Goal: Task Accomplishment & Management: Manage account settings

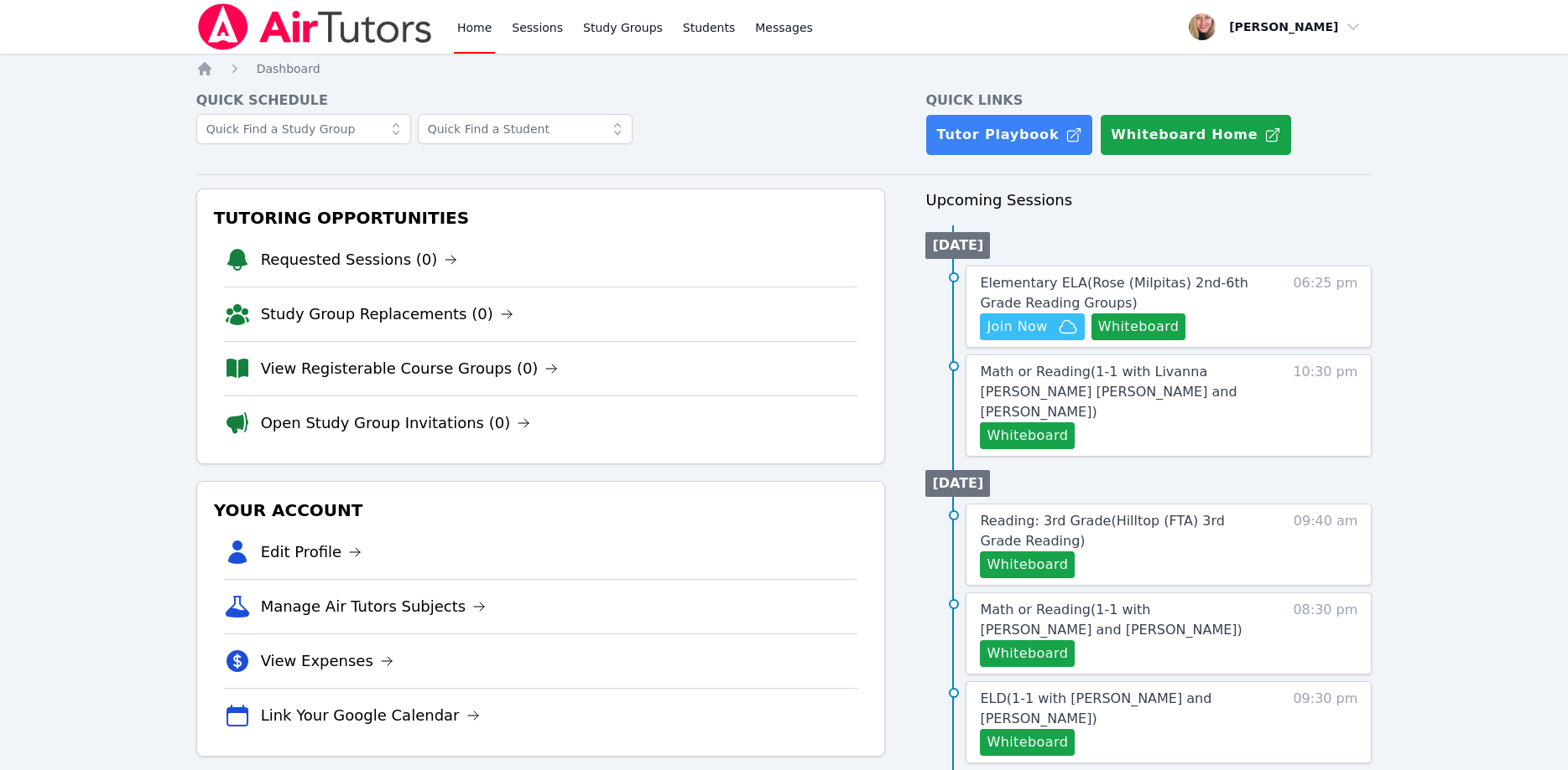
click at [307, 297] on li "Study Group Replacements (0)" at bounding box center [541, 314] width 634 height 55
click at [316, 318] on link "Study Group Replacements (0)" at bounding box center [387, 314] width 252 height 23
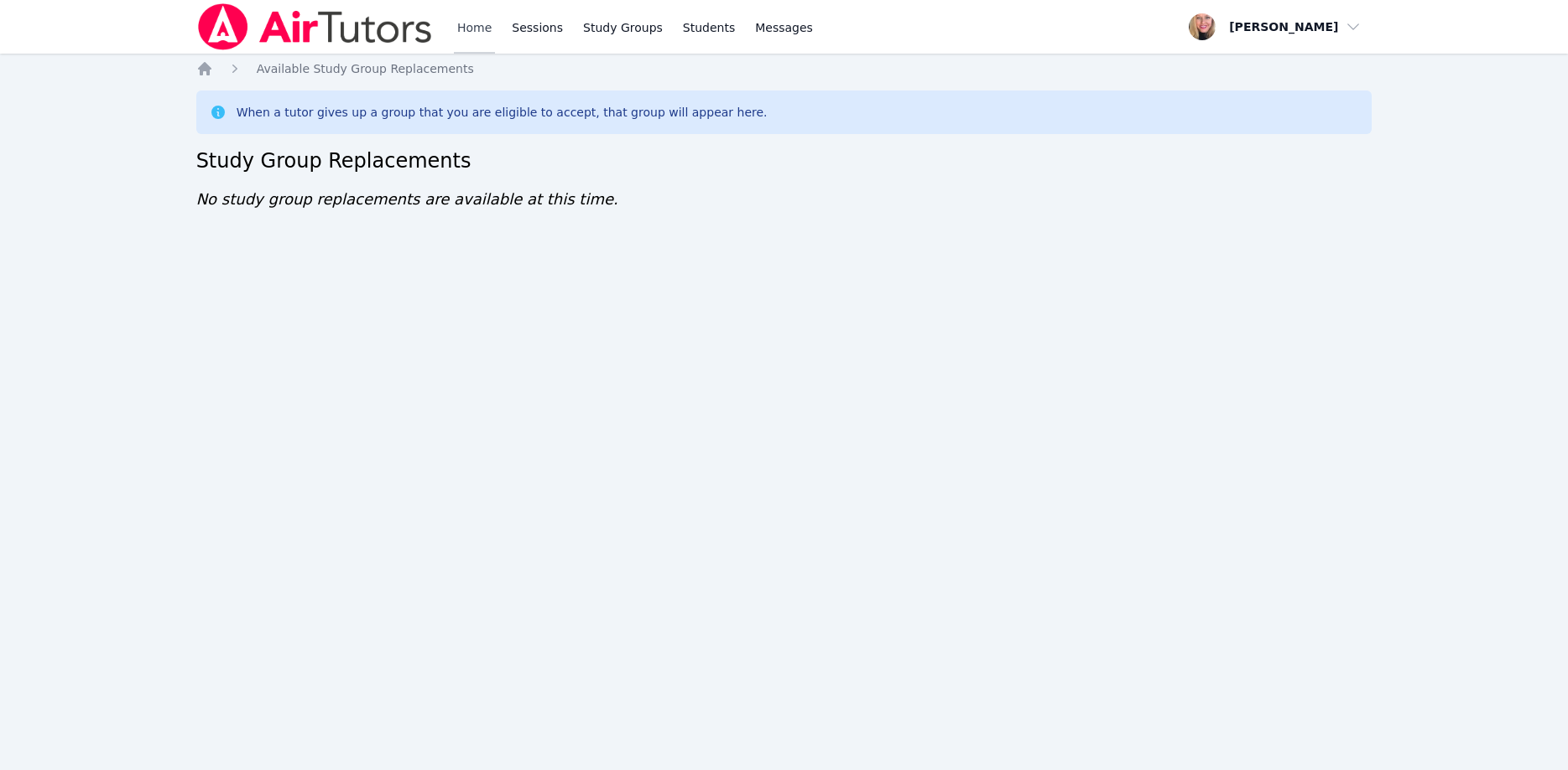
click at [467, 31] on link "Home" at bounding box center [474, 26] width 41 height 54
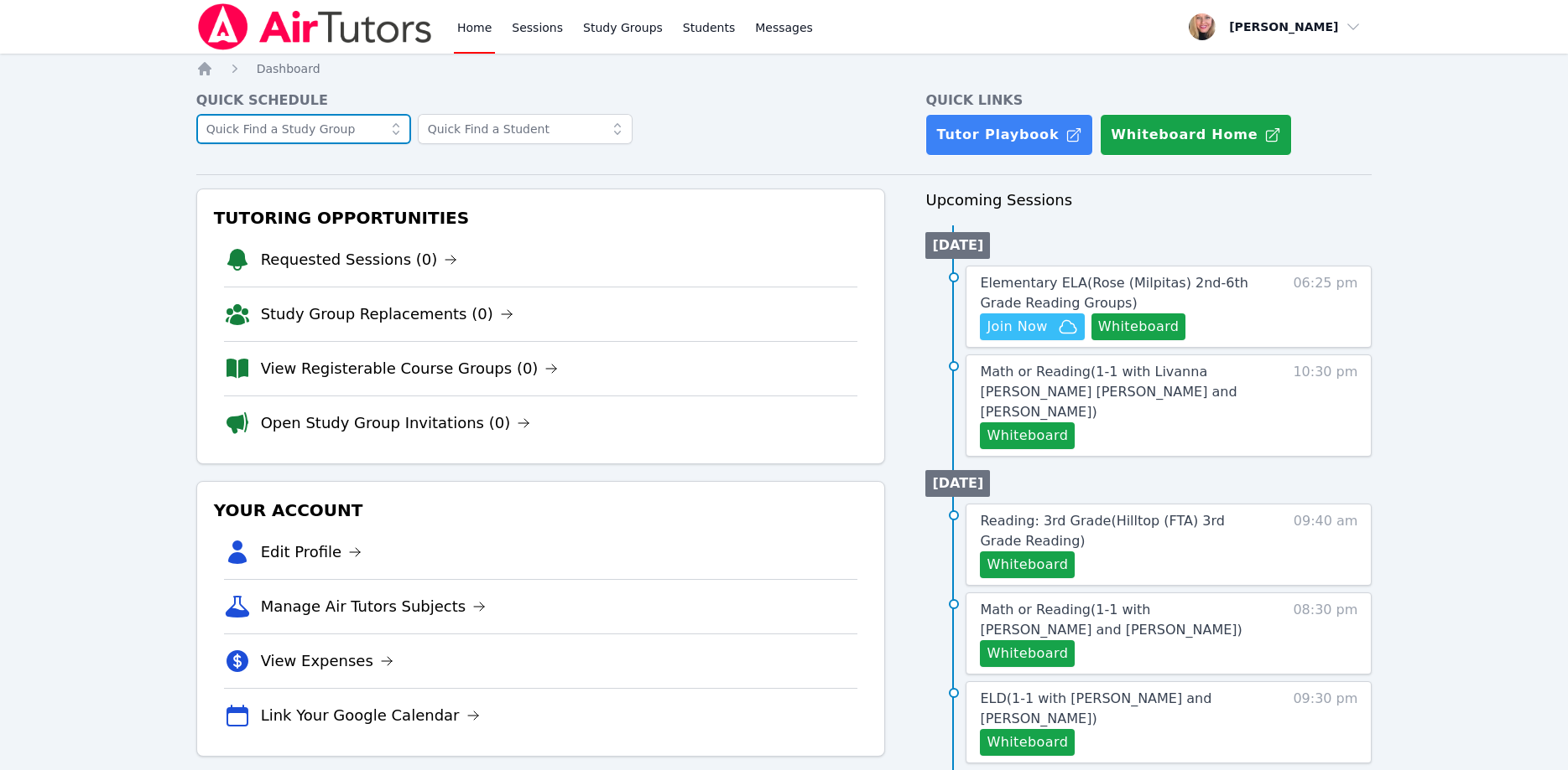
click at [313, 118] on input "text" at bounding box center [304, 128] width 214 height 30
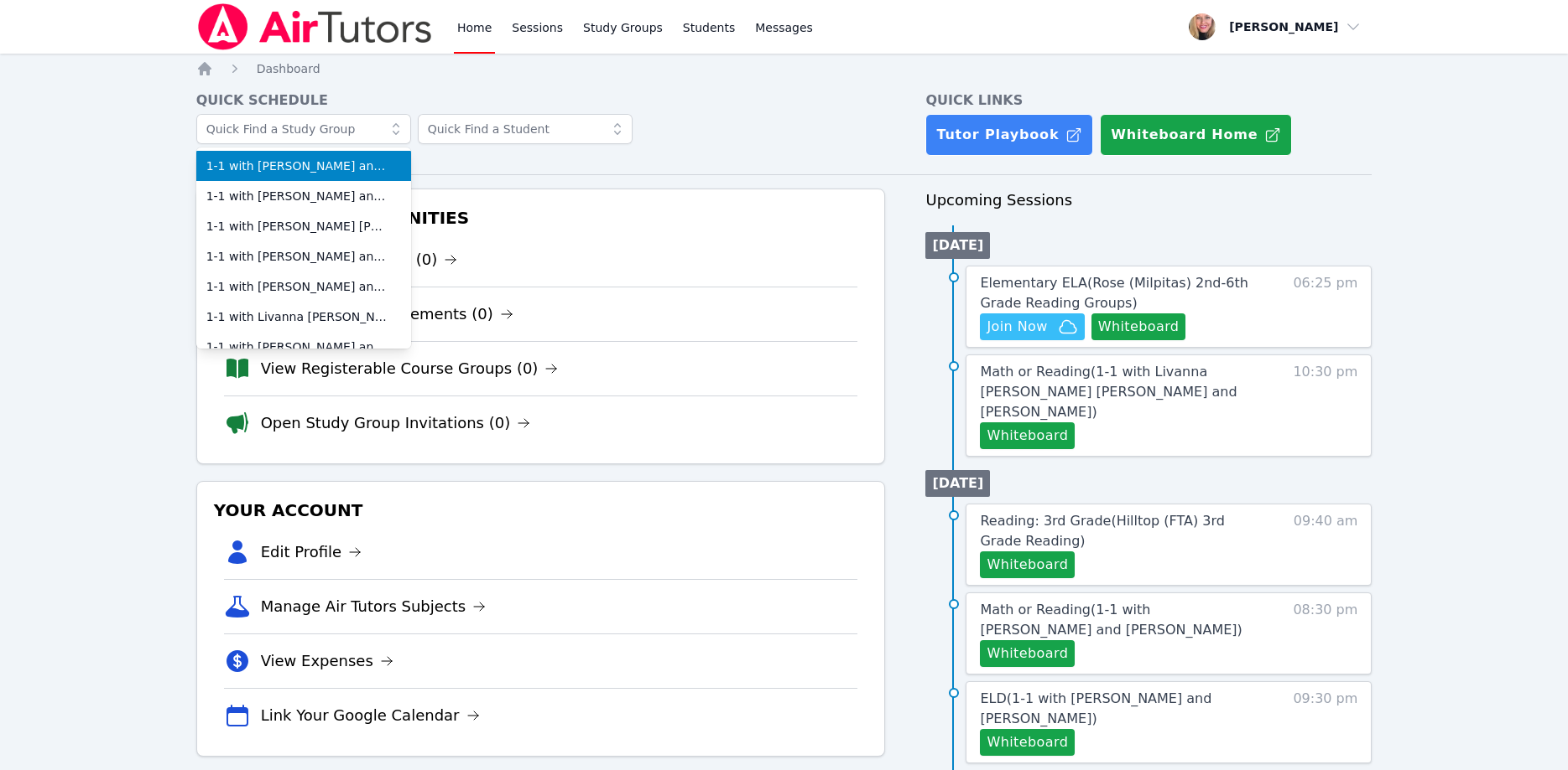
click at [349, 174] on li "1-1 with Dominik Mitchell and Asia Mason" at bounding box center [304, 165] width 214 height 30
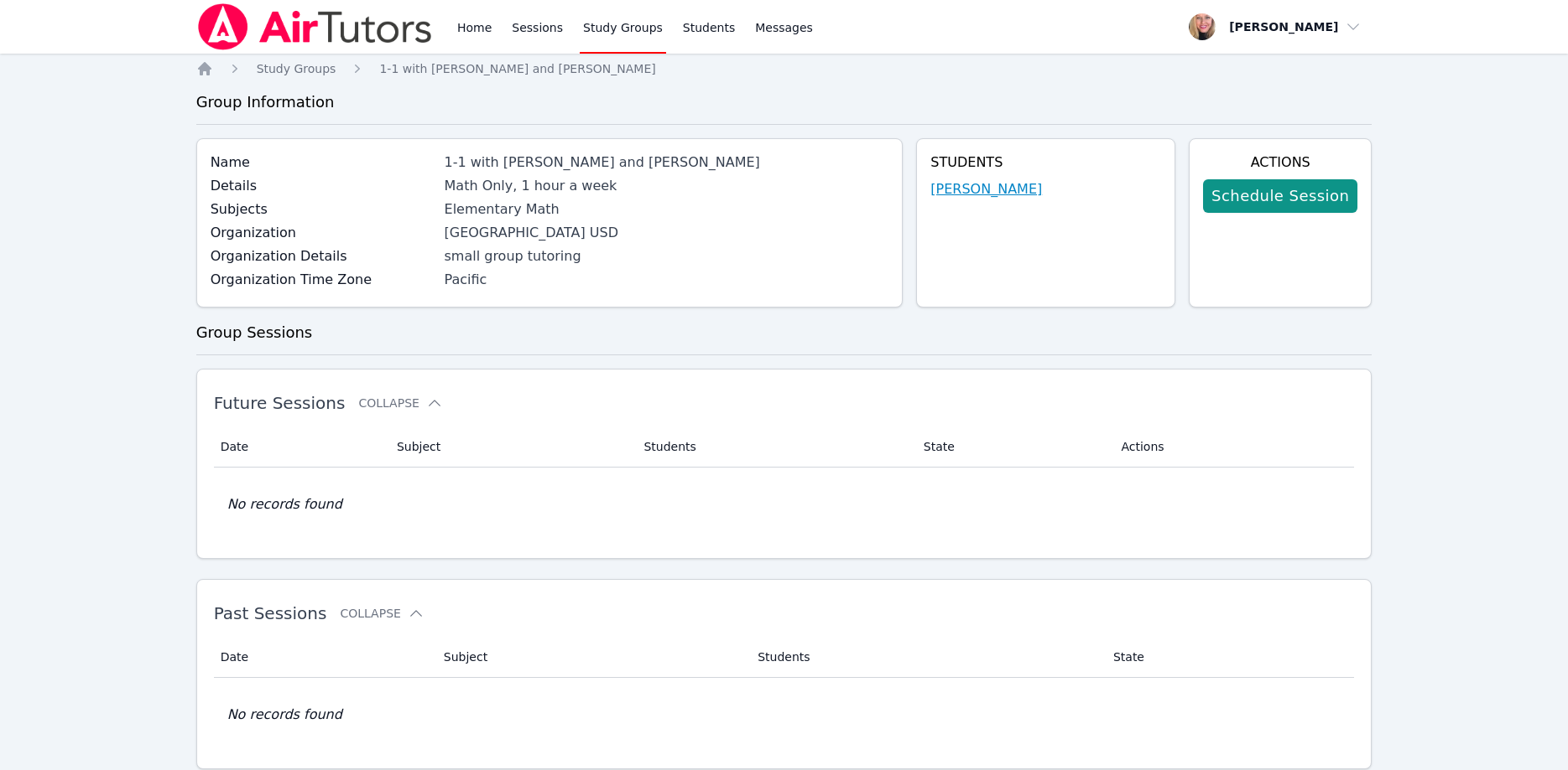
click at [969, 189] on link "Dominik Mitchell" at bounding box center [986, 189] width 112 height 20
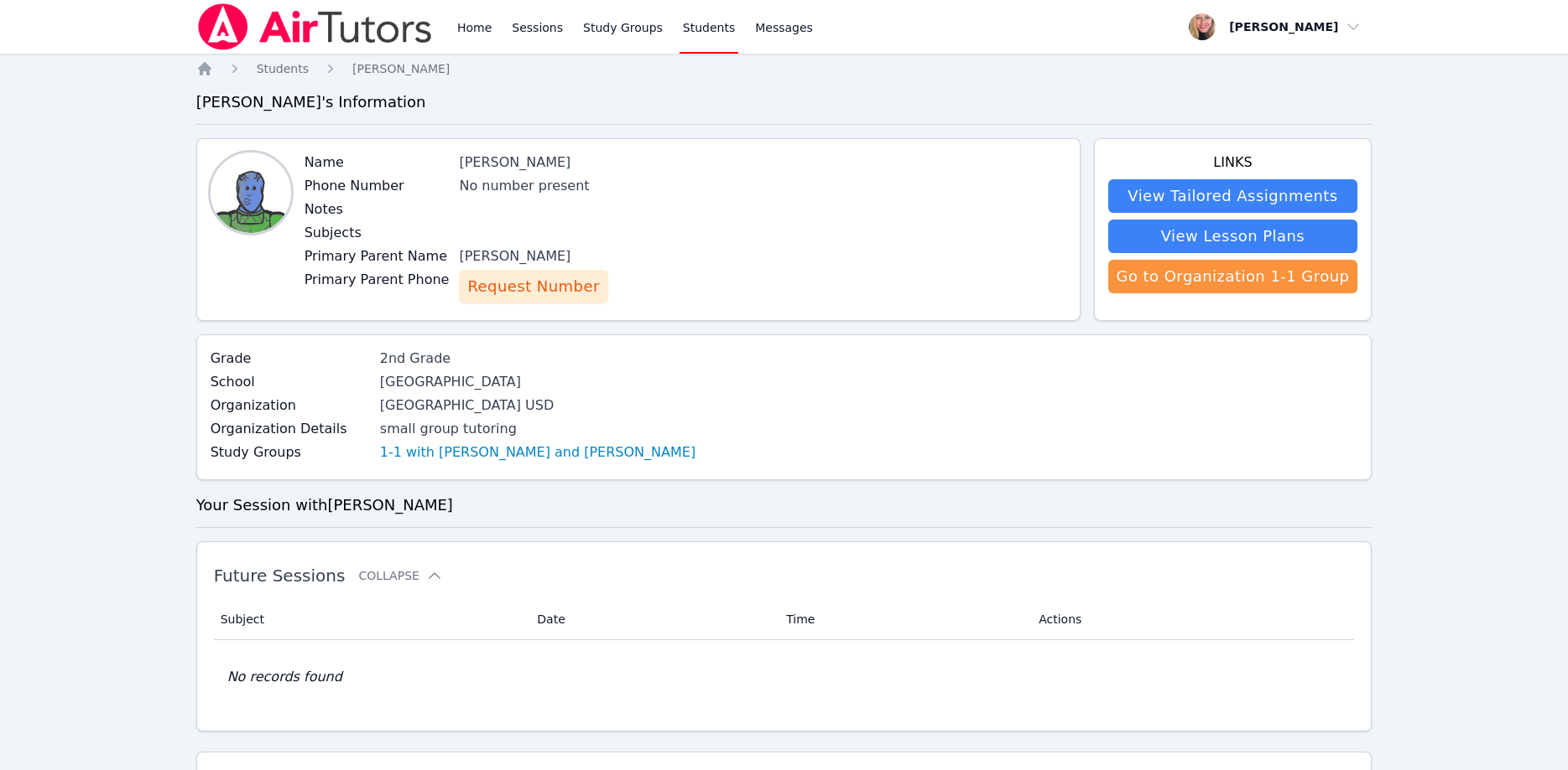
click at [516, 285] on span "Request Number" at bounding box center [533, 286] width 131 height 23
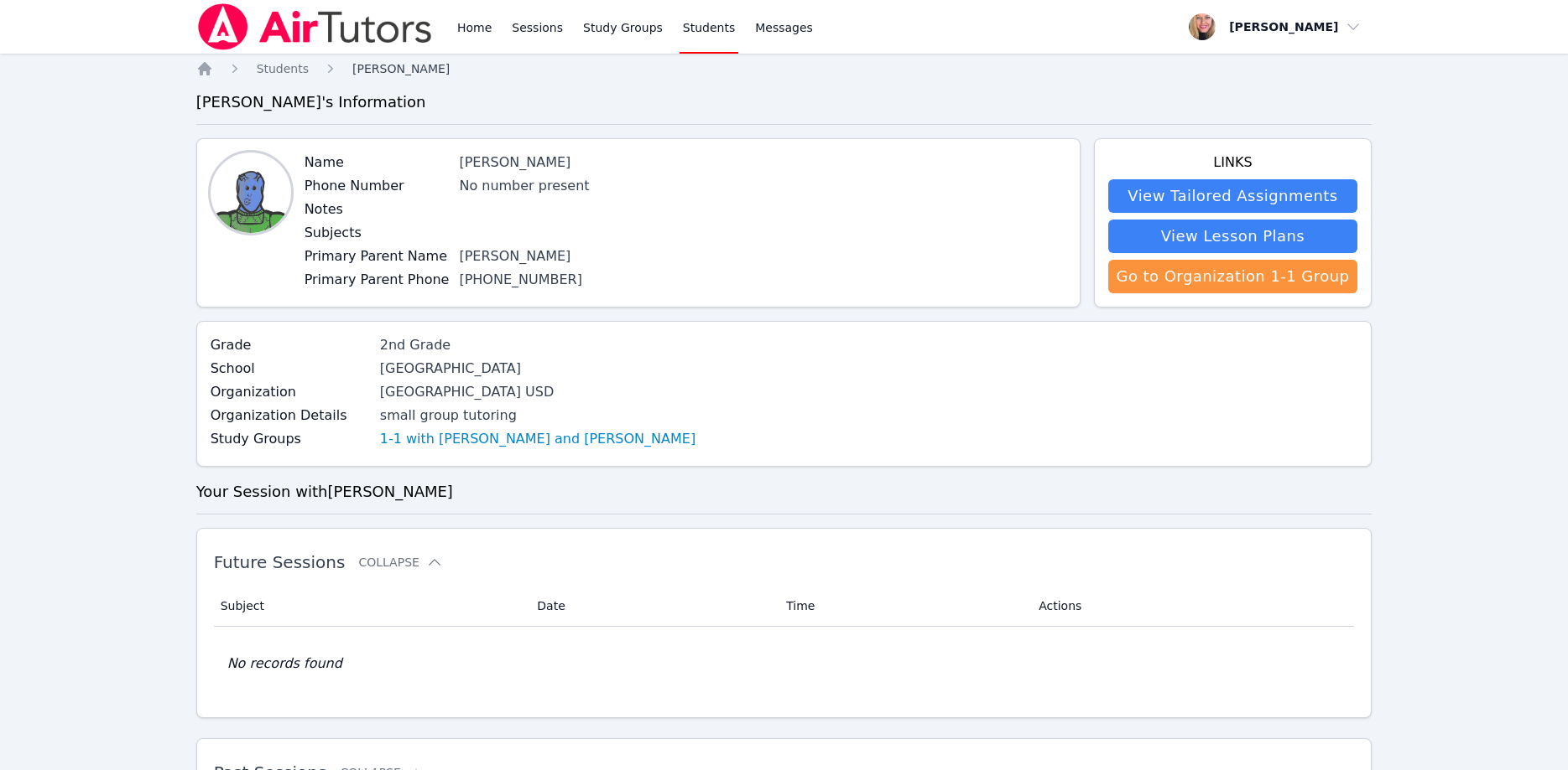
click at [408, 69] on span "Dominik Mitchell" at bounding box center [401, 69] width 97 height 14
click at [590, 27] on link "Study Groups" at bounding box center [622, 26] width 87 height 54
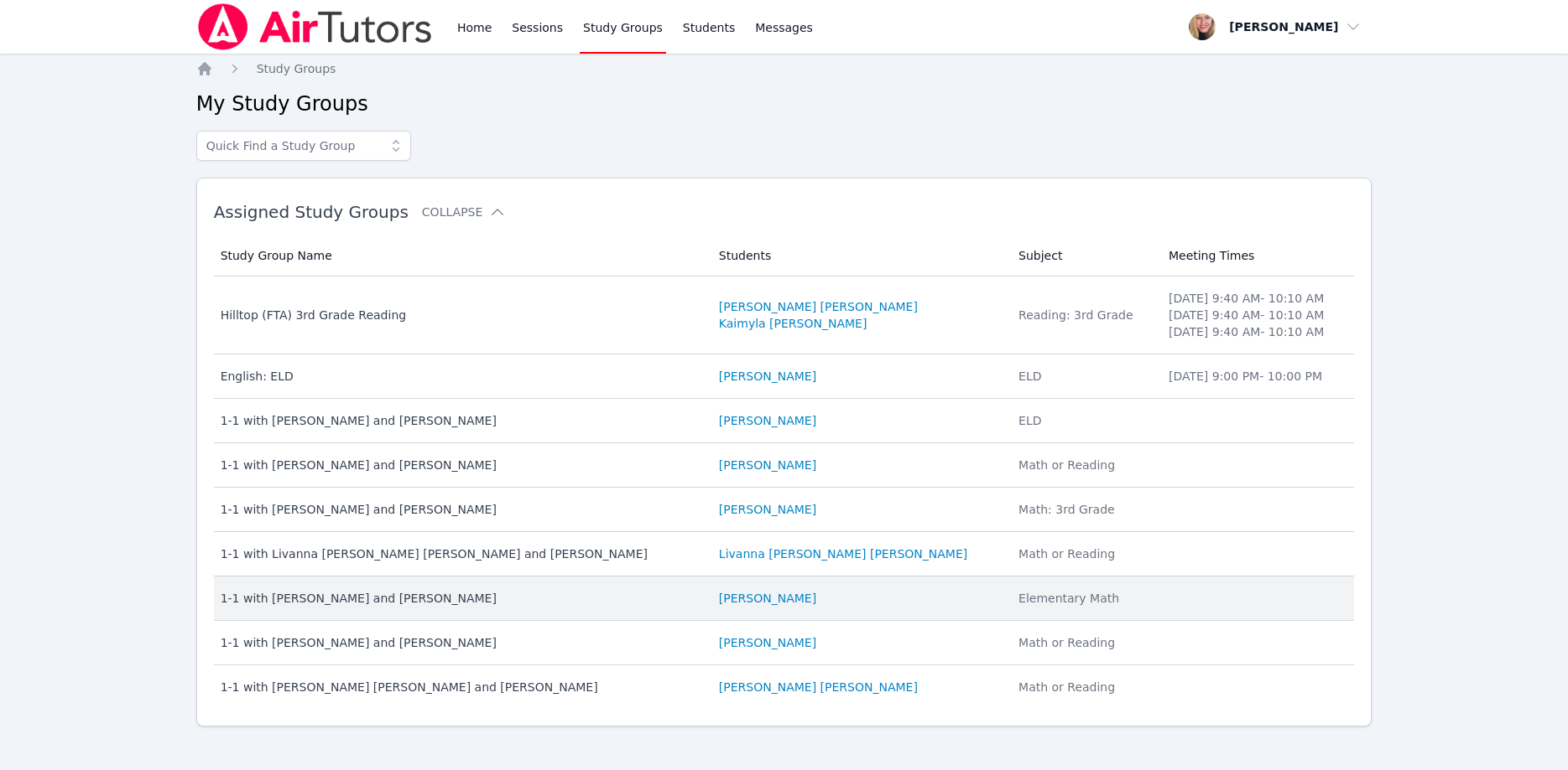
click at [429, 594] on div "1-1 with Dominik Mitchell and Asia Mason" at bounding box center [459, 598] width 478 height 17
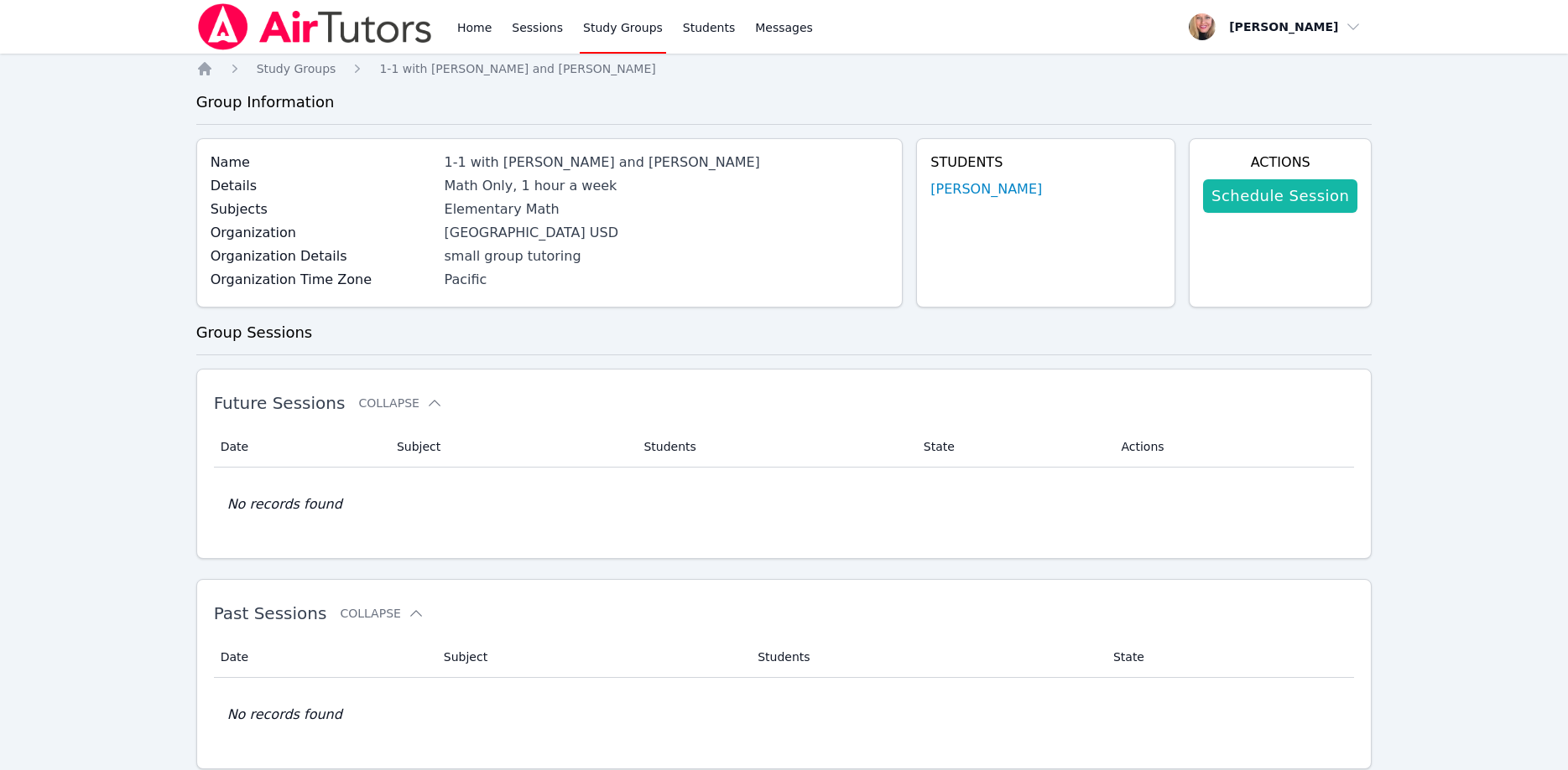
click at [1257, 206] on link "Schedule Session" at bounding box center [1280, 196] width 154 height 33
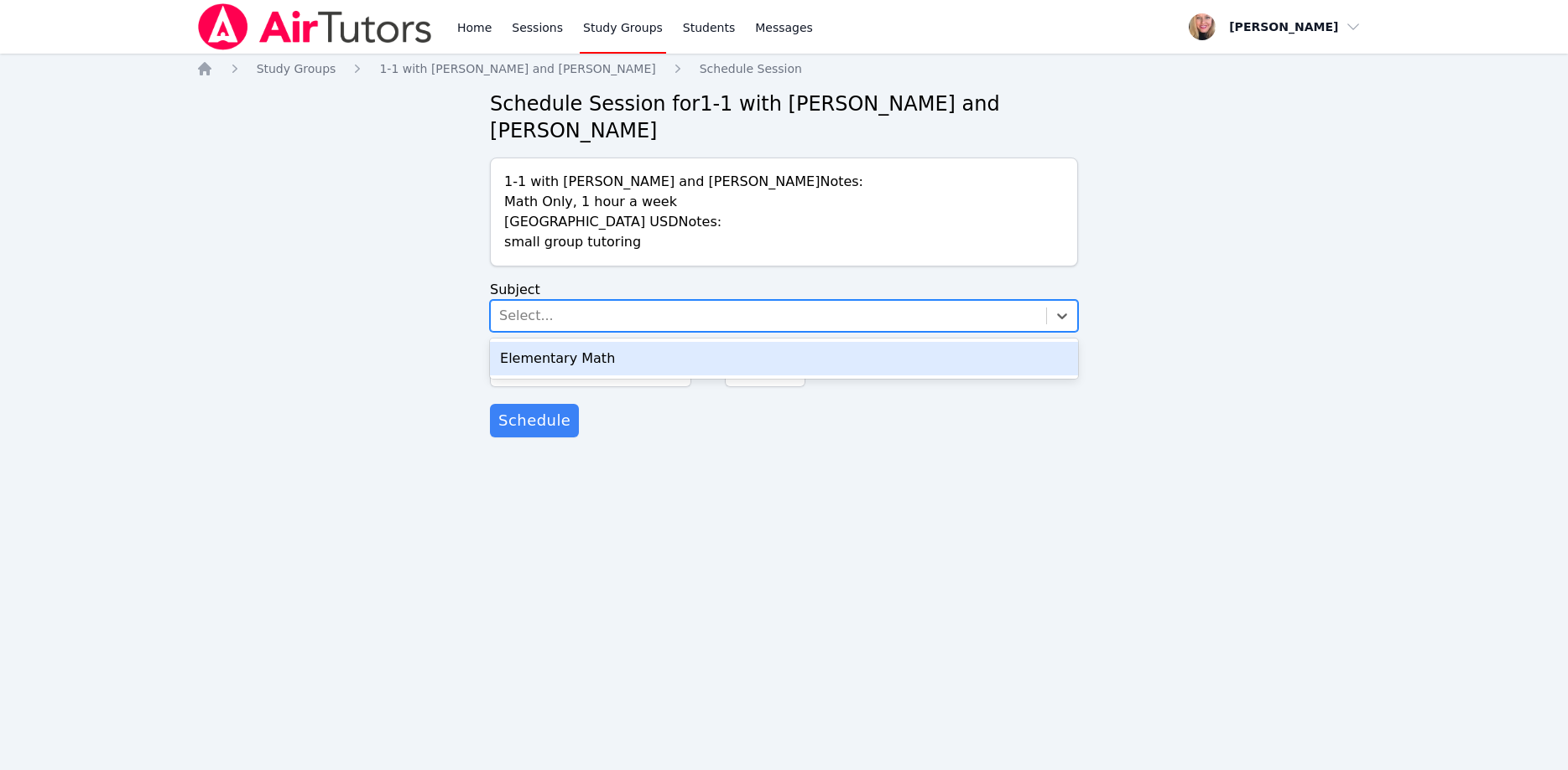
click at [895, 301] on div "Select..." at bounding box center [768, 315] width 555 height 30
click at [766, 342] on div "Elementary Math" at bounding box center [784, 358] width 588 height 33
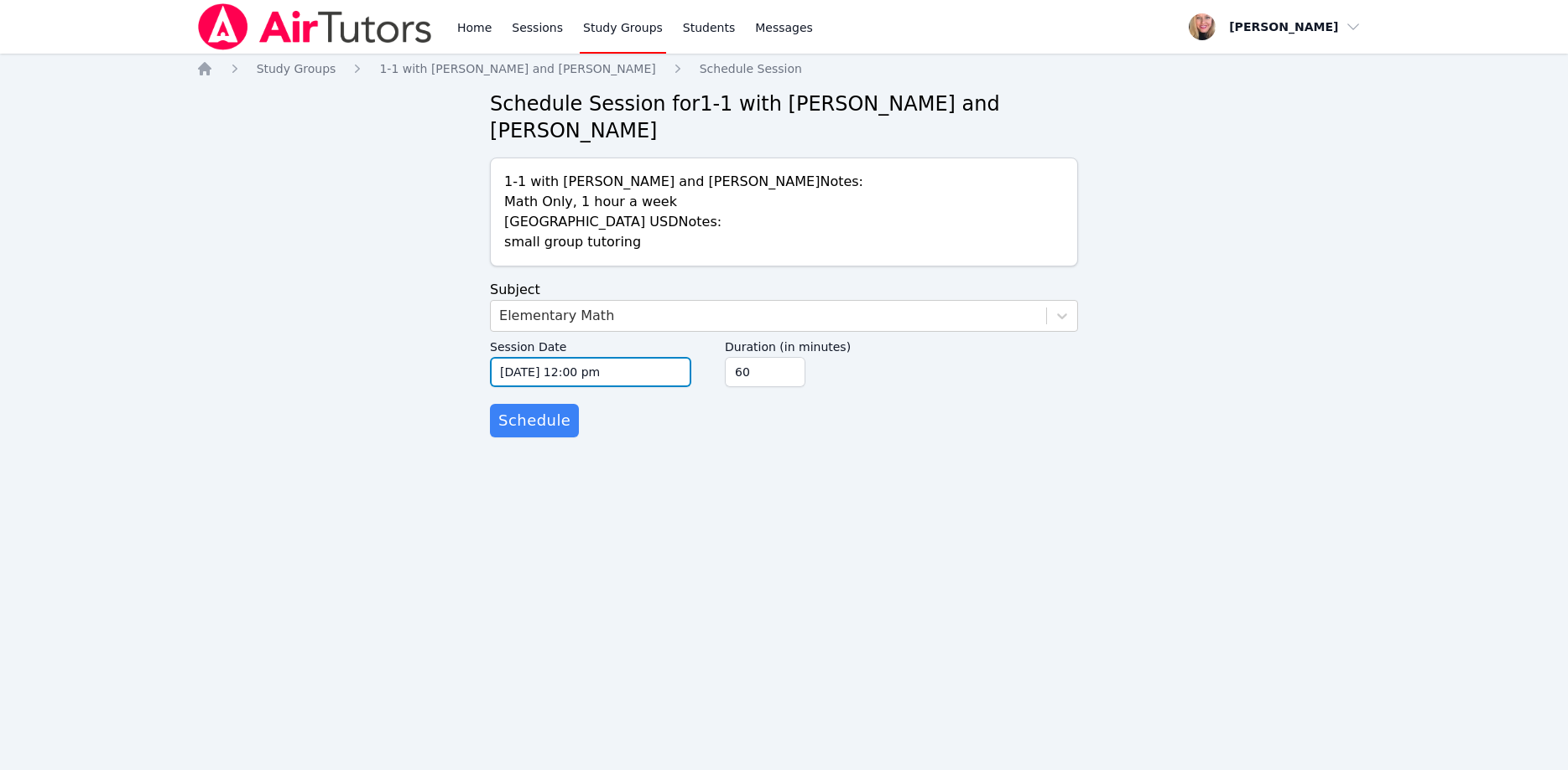
click at [665, 357] on input "10/15/2025 12:00 pm" at bounding box center [590, 372] width 202 height 30
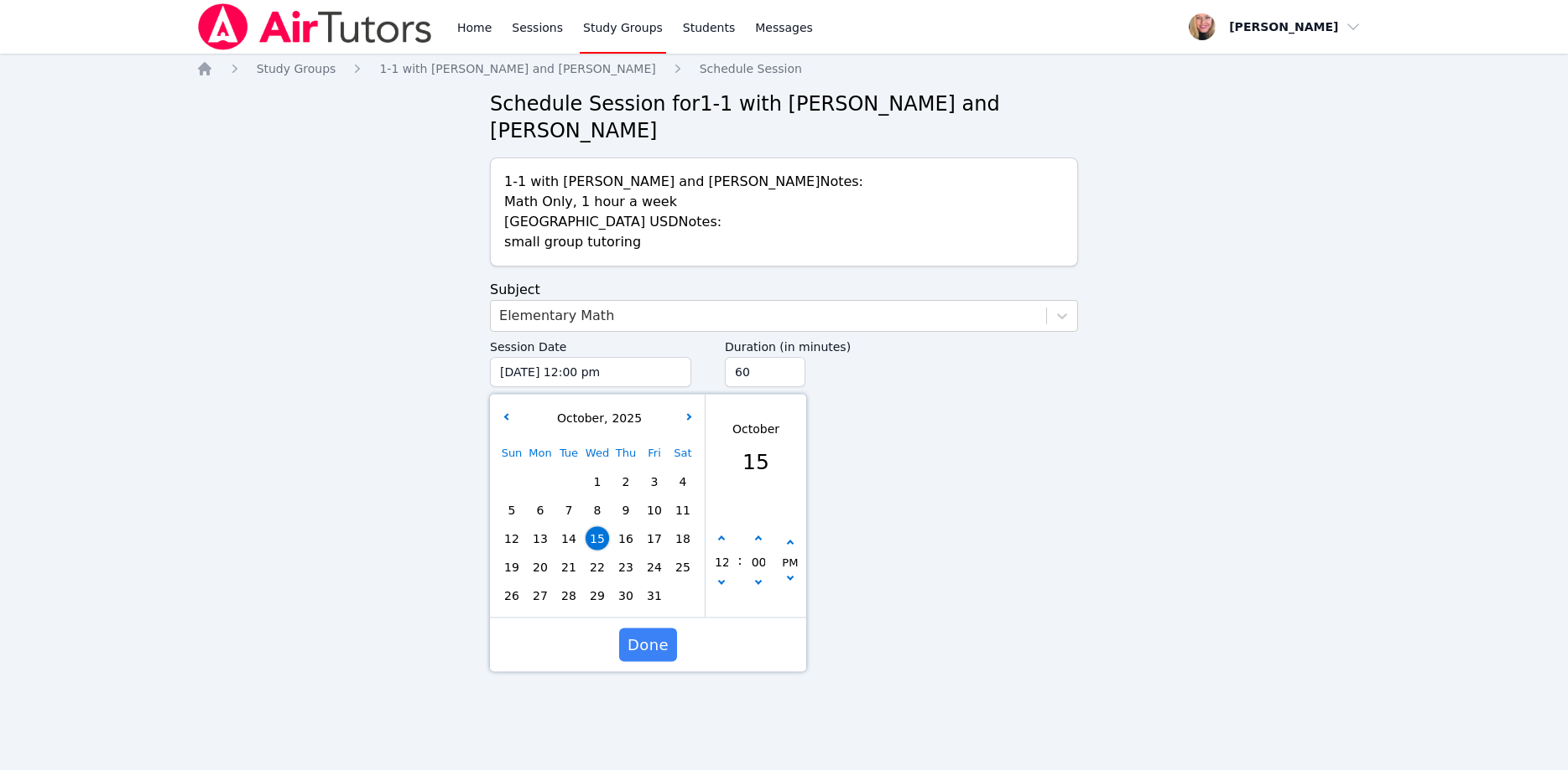
click at [541, 556] on span "20" at bounding box center [541, 568] width 23 height 23
click at [722, 536] on icon "button" at bounding box center [721, 539] width 7 height 7
type input "10/20/2025 01:00 pm"
type input "01"
click at [722, 536] on icon "button" at bounding box center [721, 539] width 7 height 7
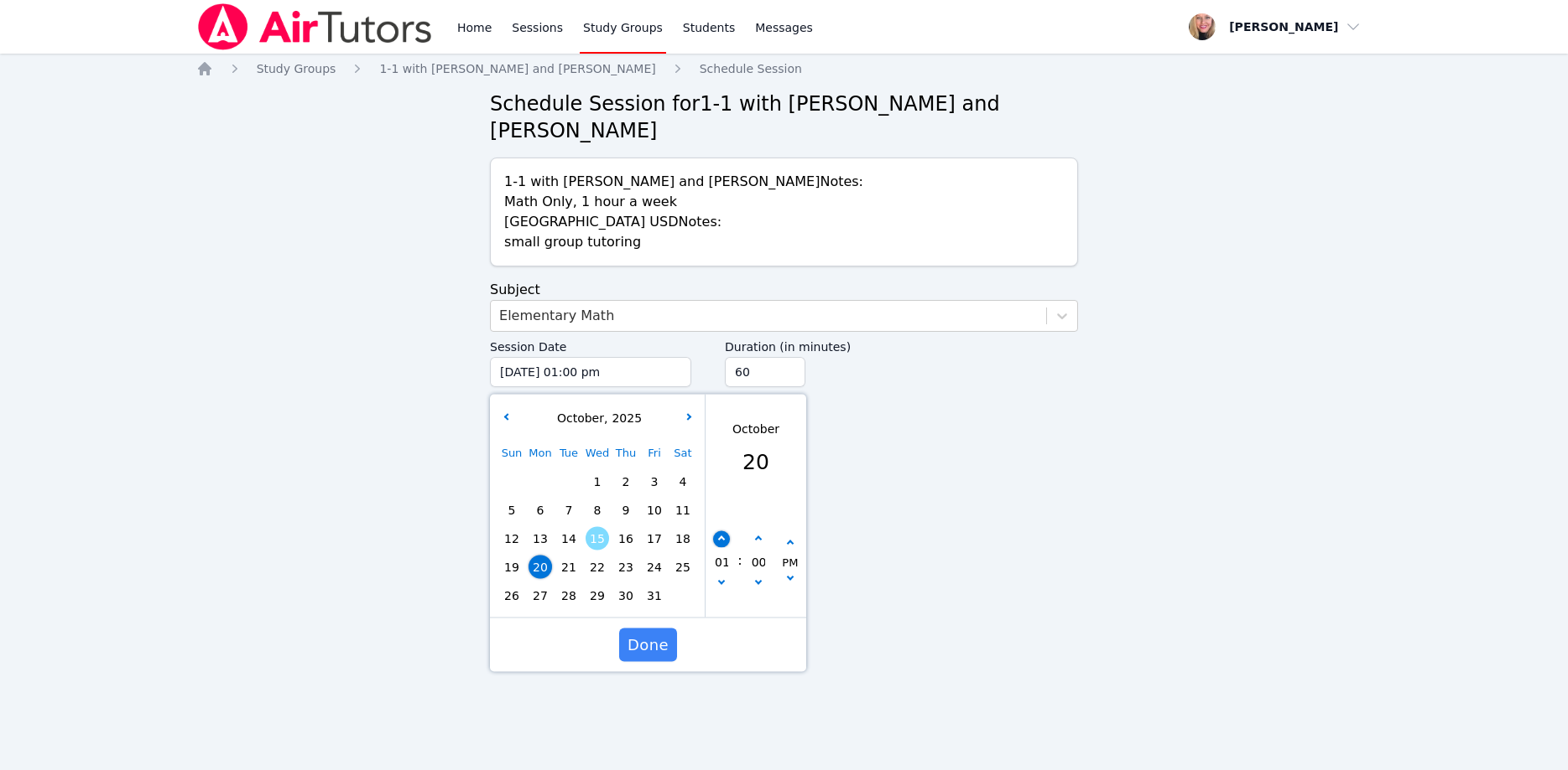
type input "10/20/2025 02:00 pm"
type input "02"
click at [722, 536] on icon "button" at bounding box center [721, 539] width 7 height 7
type input "10/20/2025 03:00 pm"
type input "03"
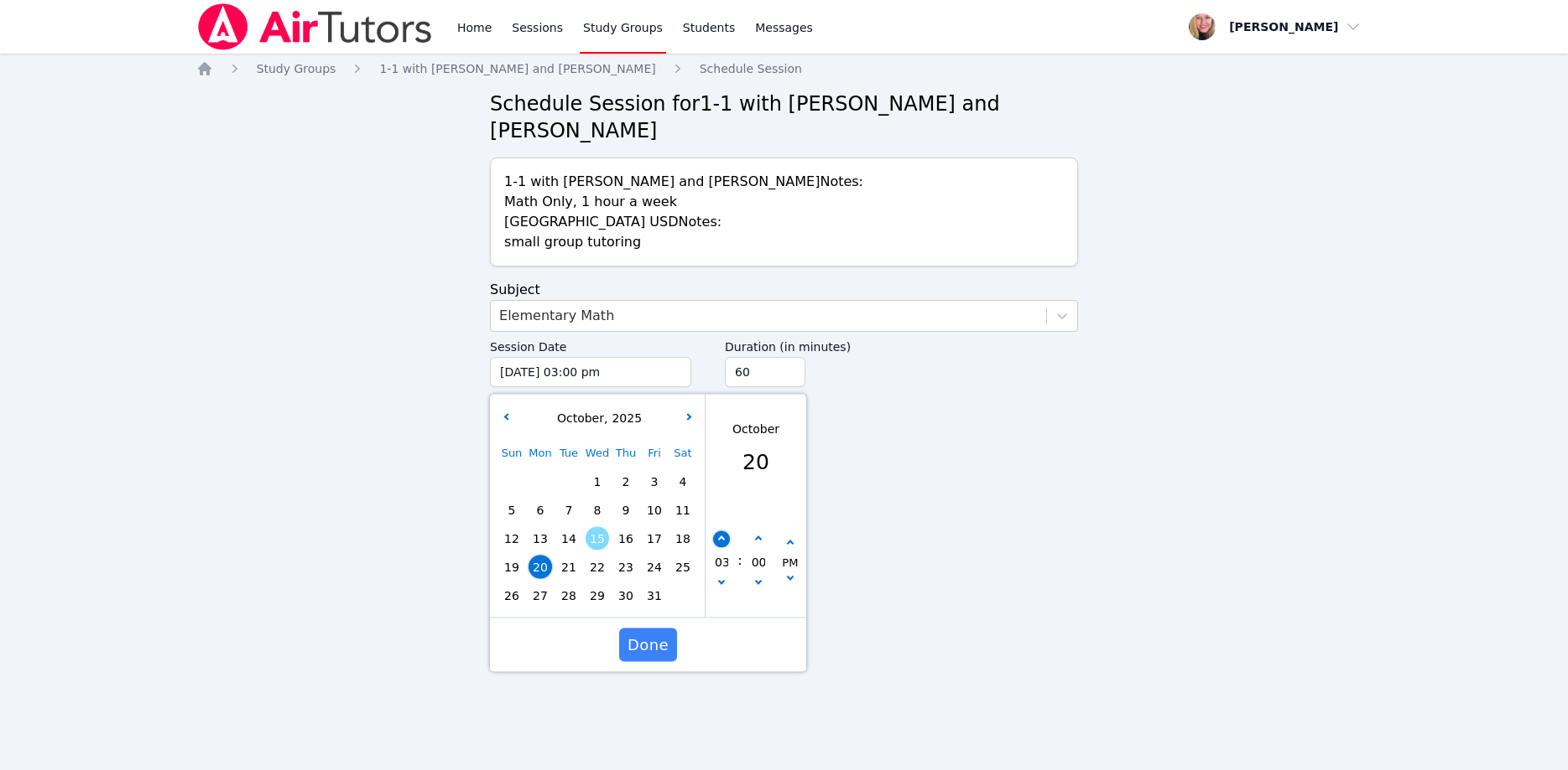
click at [722, 536] on icon "button" at bounding box center [721, 539] width 7 height 7
type input "10/20/2025 04:00 pm"
type input "04"
click at [722, 536] on icon "button" at bounding box center [721, 539] width 7 height 7
type input "10/20/2025 05:00 pm"
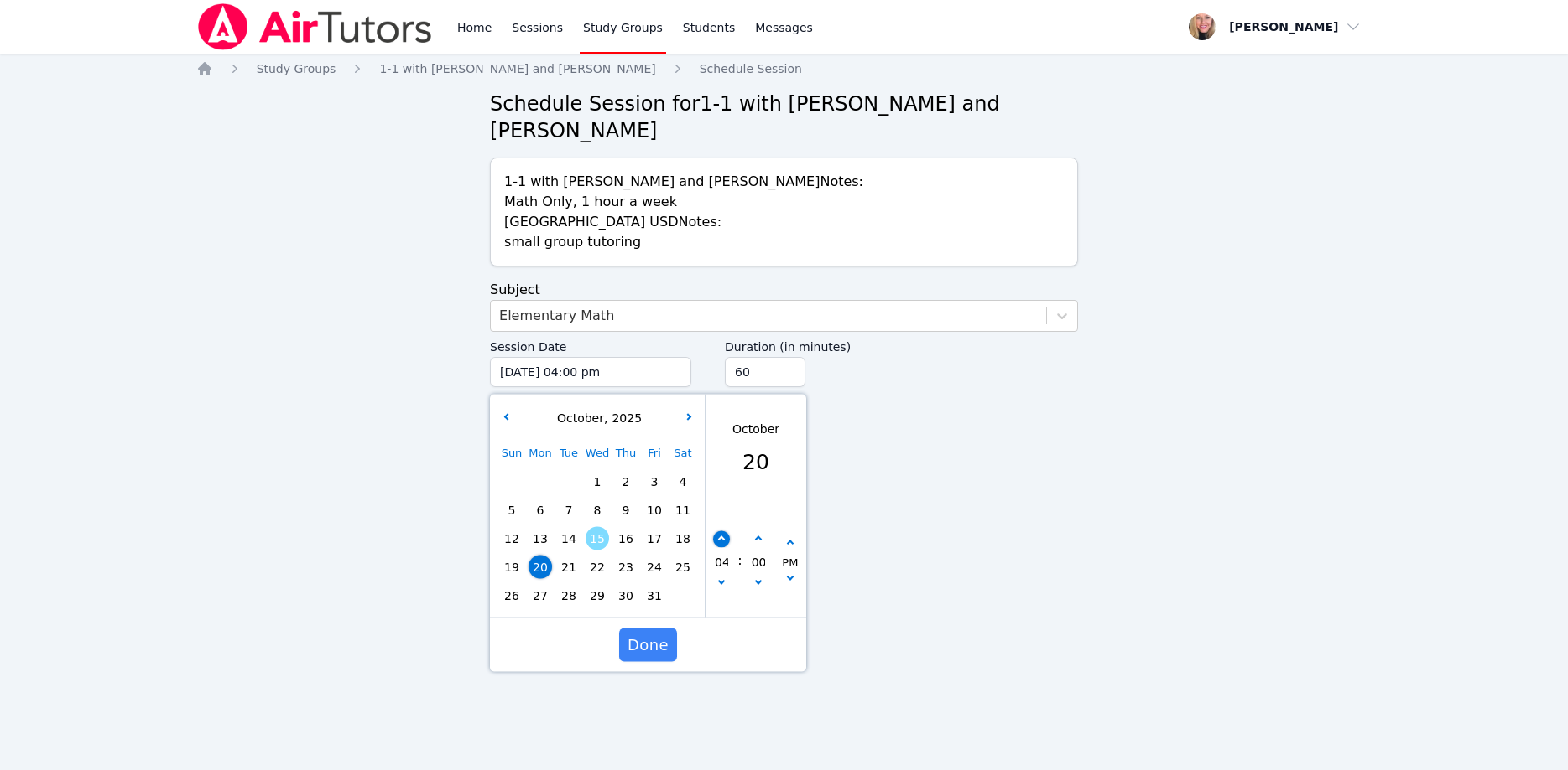
type input "05"
click at [722, 536] on icon "button" at bounding box center [721, 539] width 7 height 7
type input "10/20/2025 06:00 pm"
type input "06"
click at [783, 357] on input "45" at bounding box center [765, 372] width 81 height 30
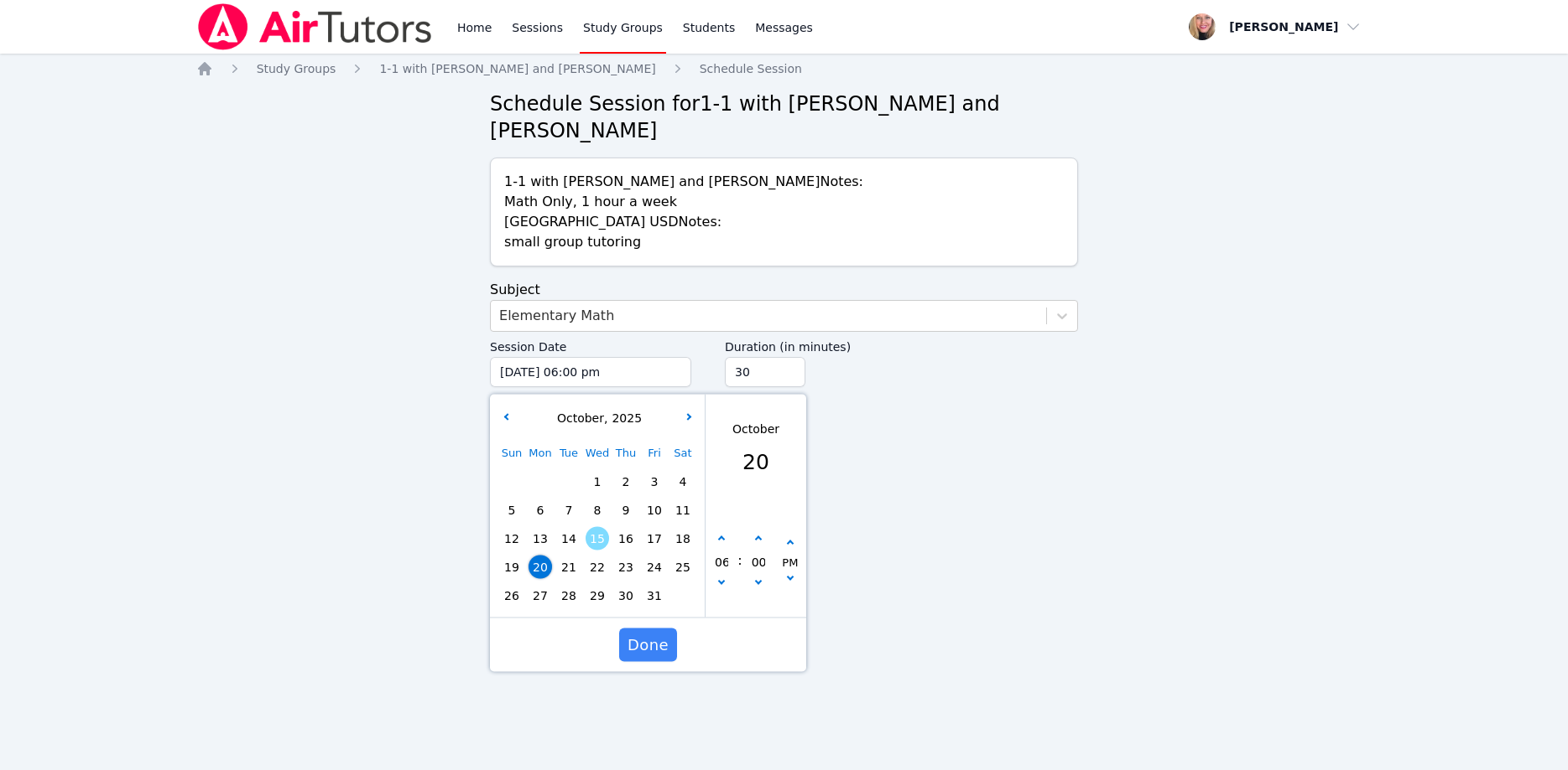
type input "30"
click at [783, 357] on input "30" at bounding box center [765, 372] width 81 height 30
click at [652, 634] on span "Done" at bounding box center [648, 645] width 41 height 23
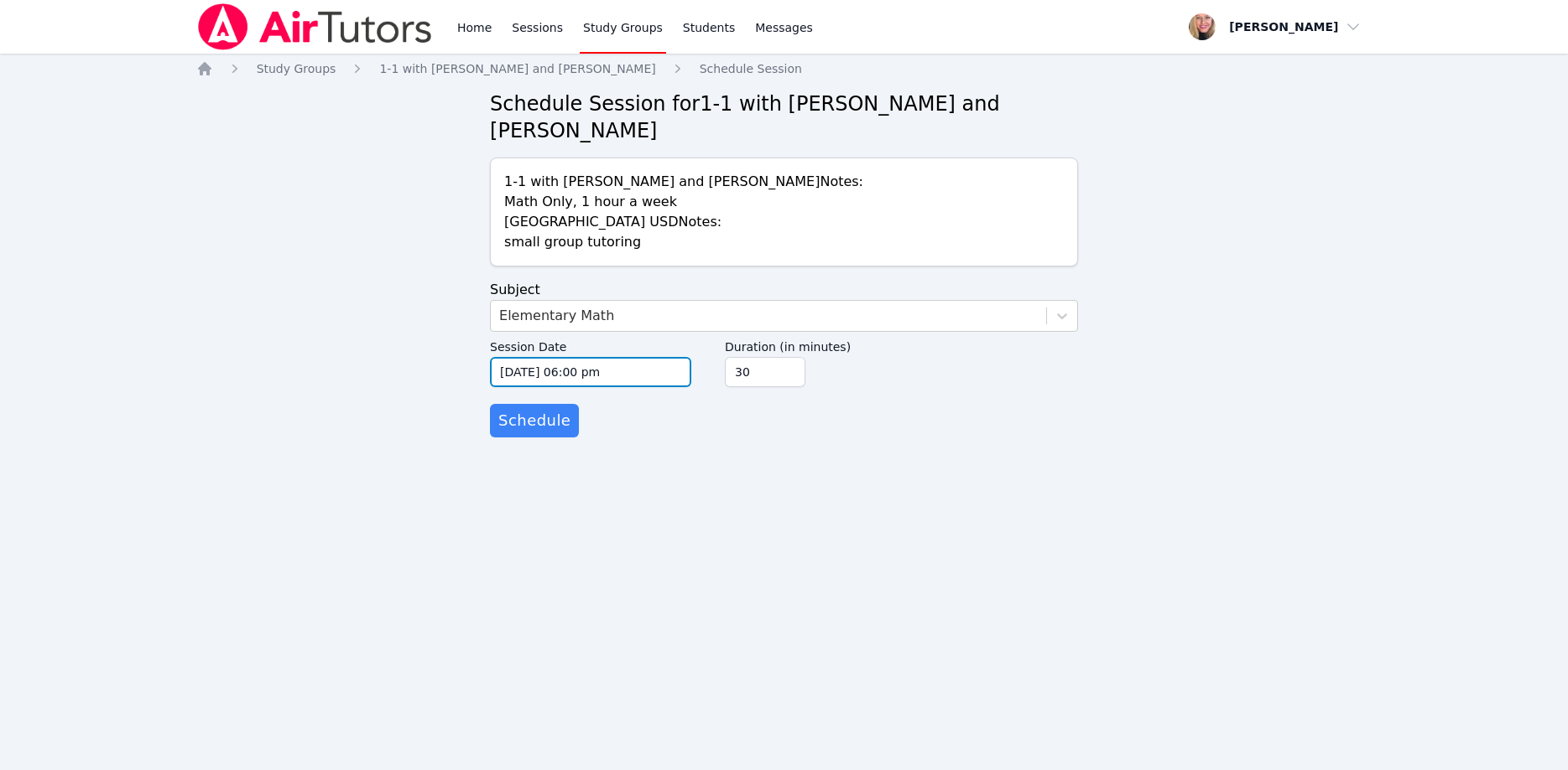
click at [608, 357] on input "10/20/2025 06:00 pm" at bounding box center [590, 372] width 202 height 30
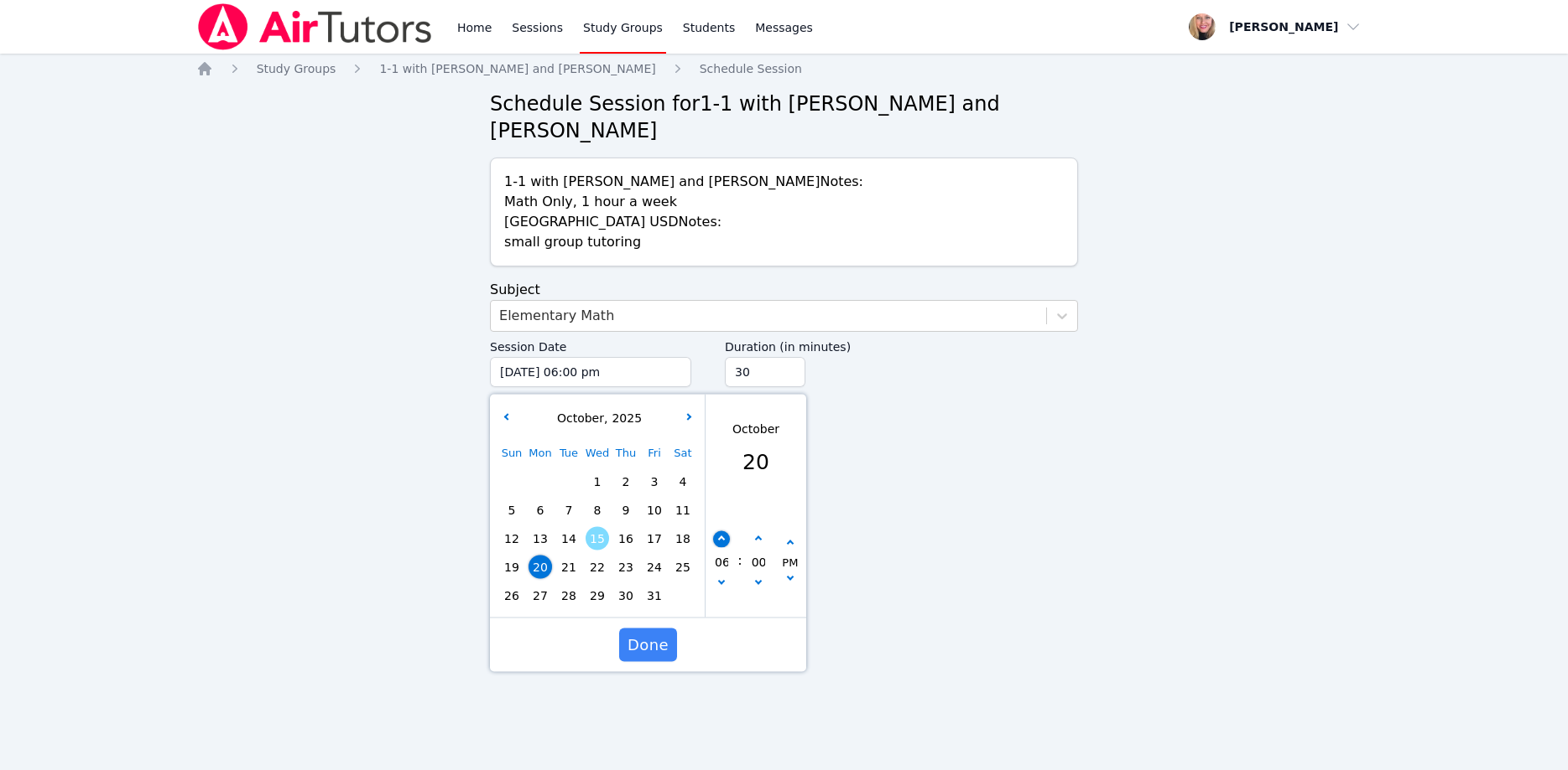
click at [724, 532] on button "button" at bounding box center [721, 539] width 17 height 17
type input "10/20/2025 07:00 pm"
type input "07"
click at [724, 532] on button "button" at bounding box center [721, 539] width 17 height 17
type input "10/20/2025 08:00 pm"
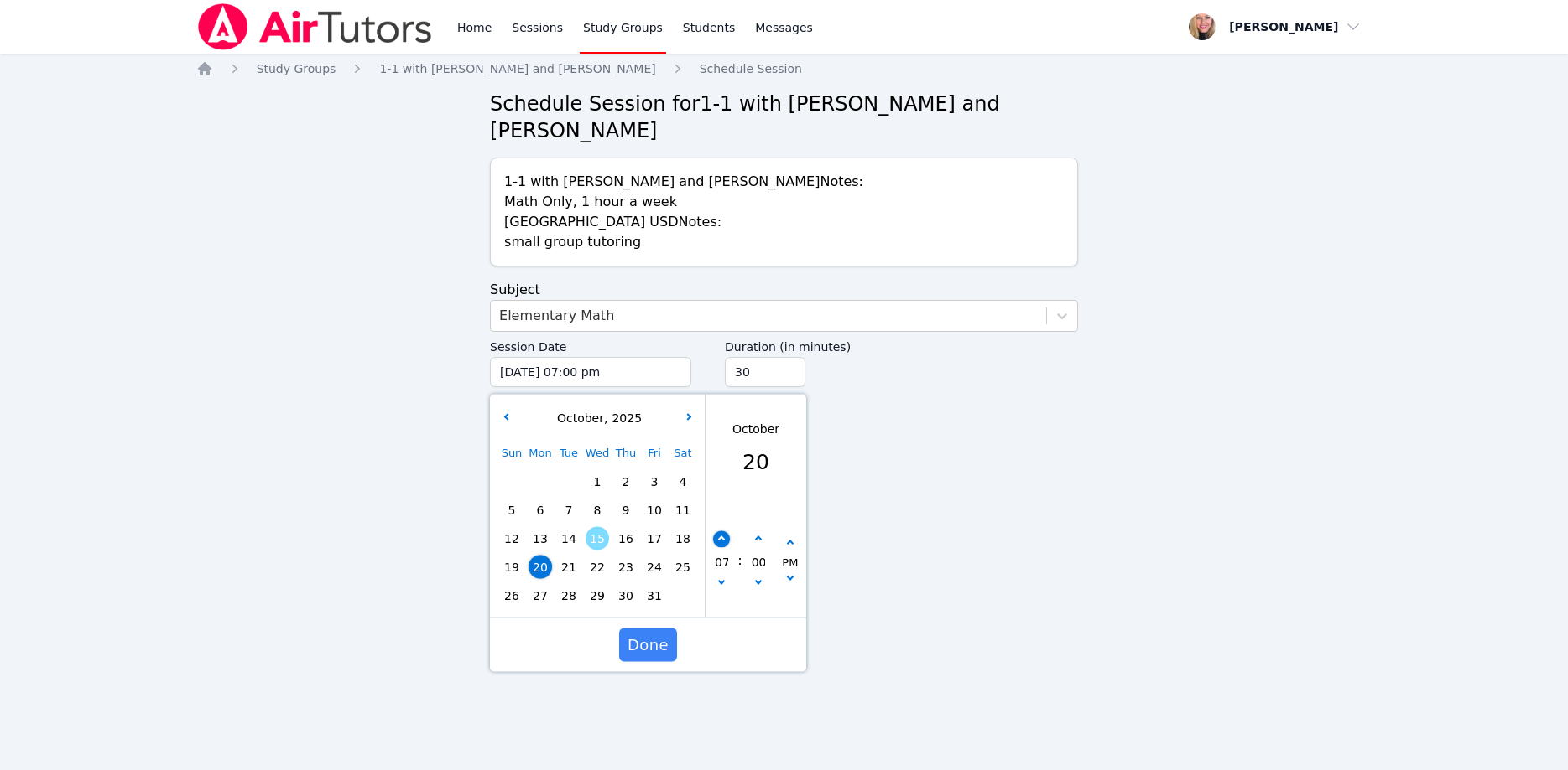
type input "08"
click at [724, 532] on button "button" at bounding box center [721, 539] width 17 height 17
type input "10/20/2025 09:00 pm"
type input "09"
click at [664, 634] on span "Done" at bounding box center [648, 645] width 41 height 23
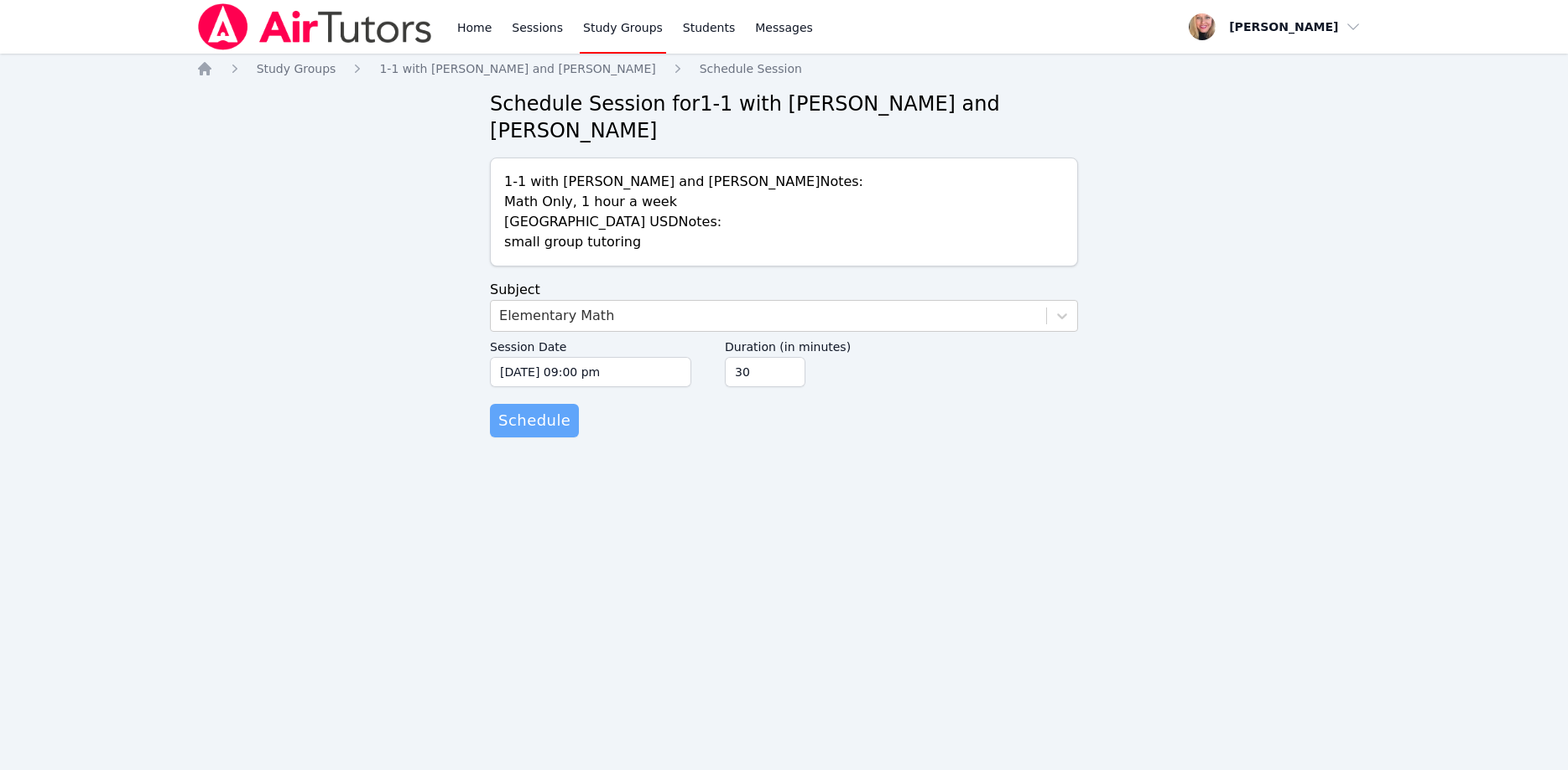
click at [559, 409] on span "Schedule" at bounding box center [535, 421] width 72 height 23
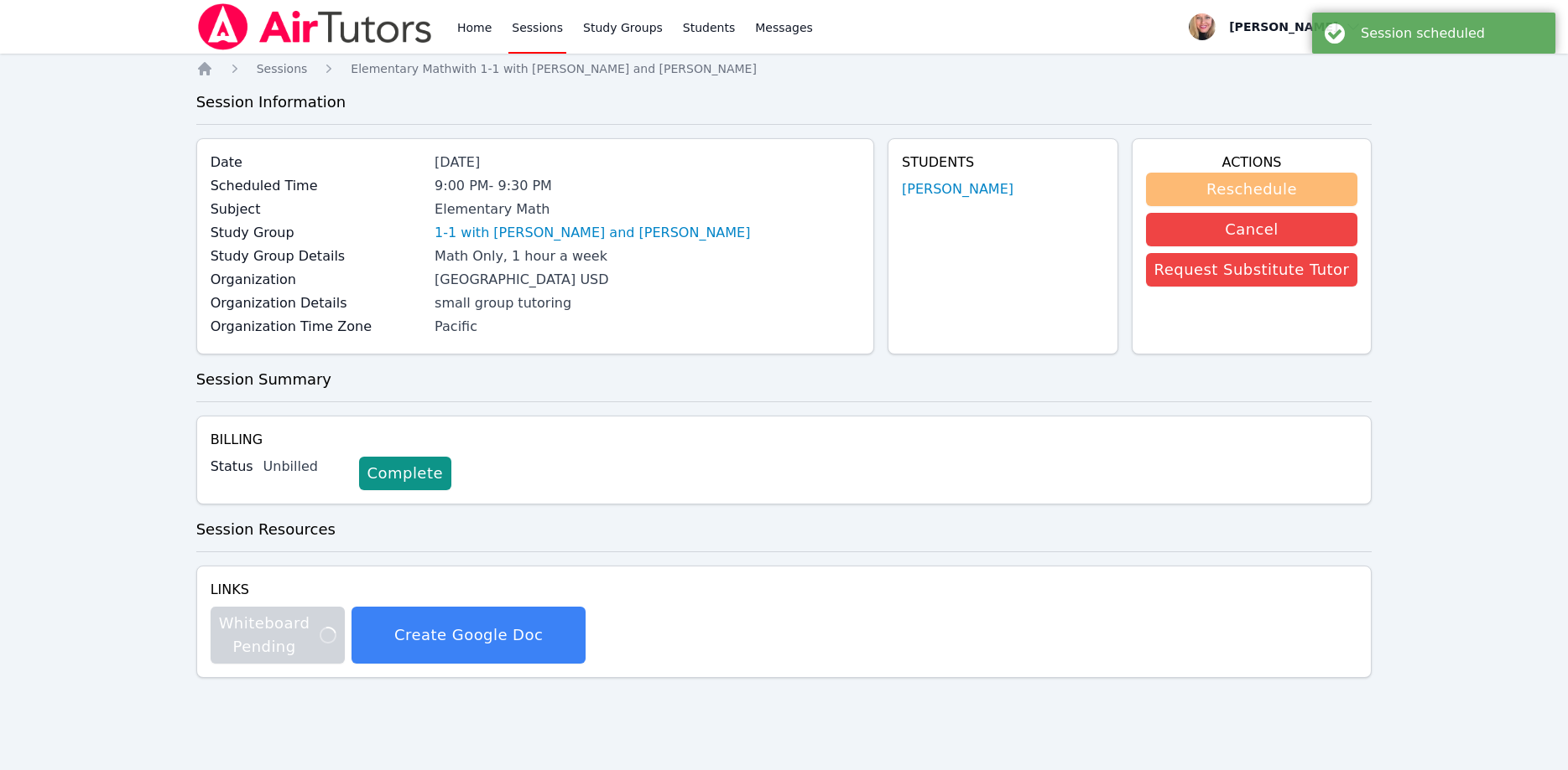
click at [1296, 178] on button "Reschedule" at bounding box center [1251, 189] width 212 height 33
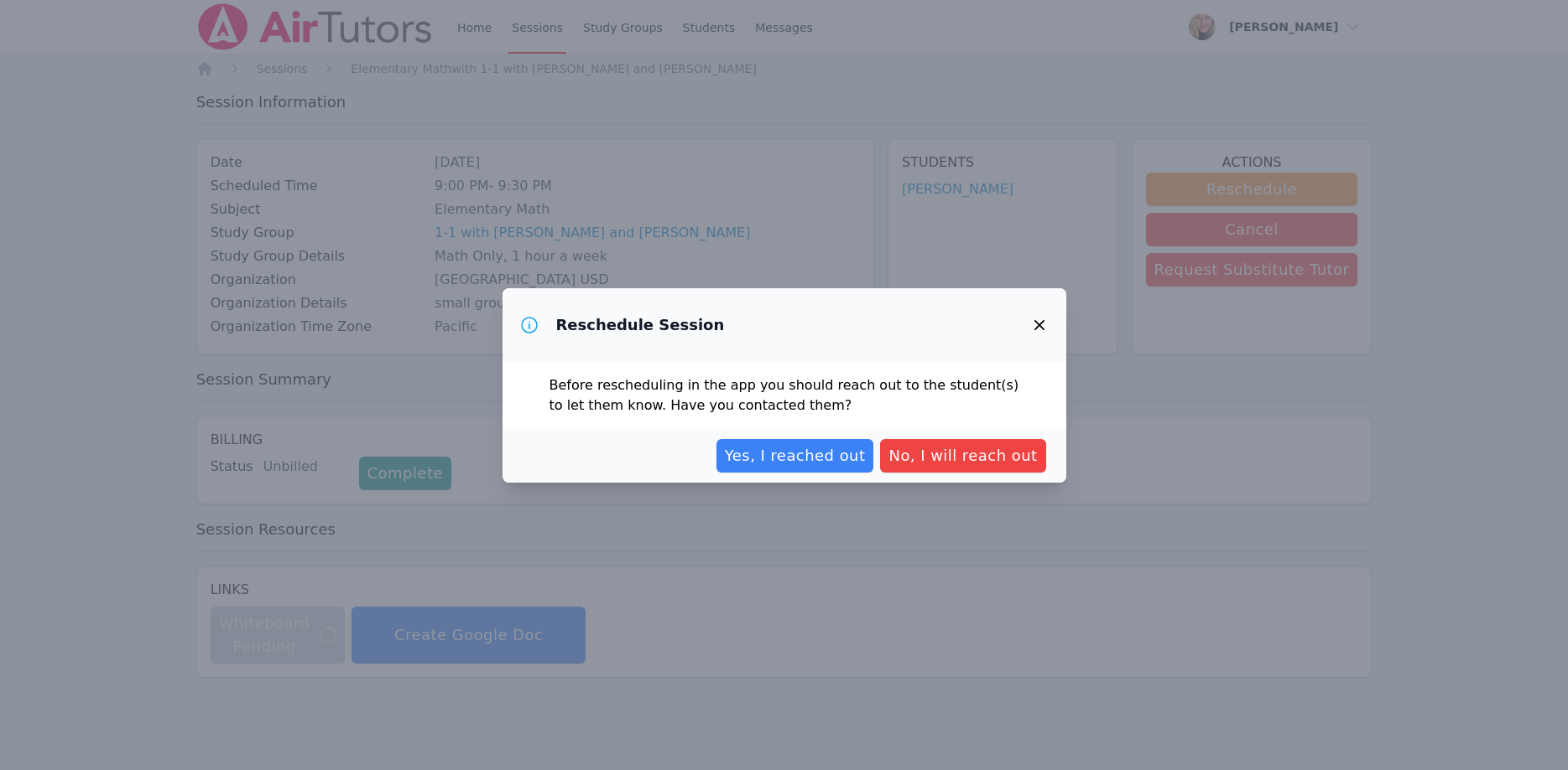
click at [1041, 321] on icon "button" at bounding box center [1039, 325] width 20 height 20
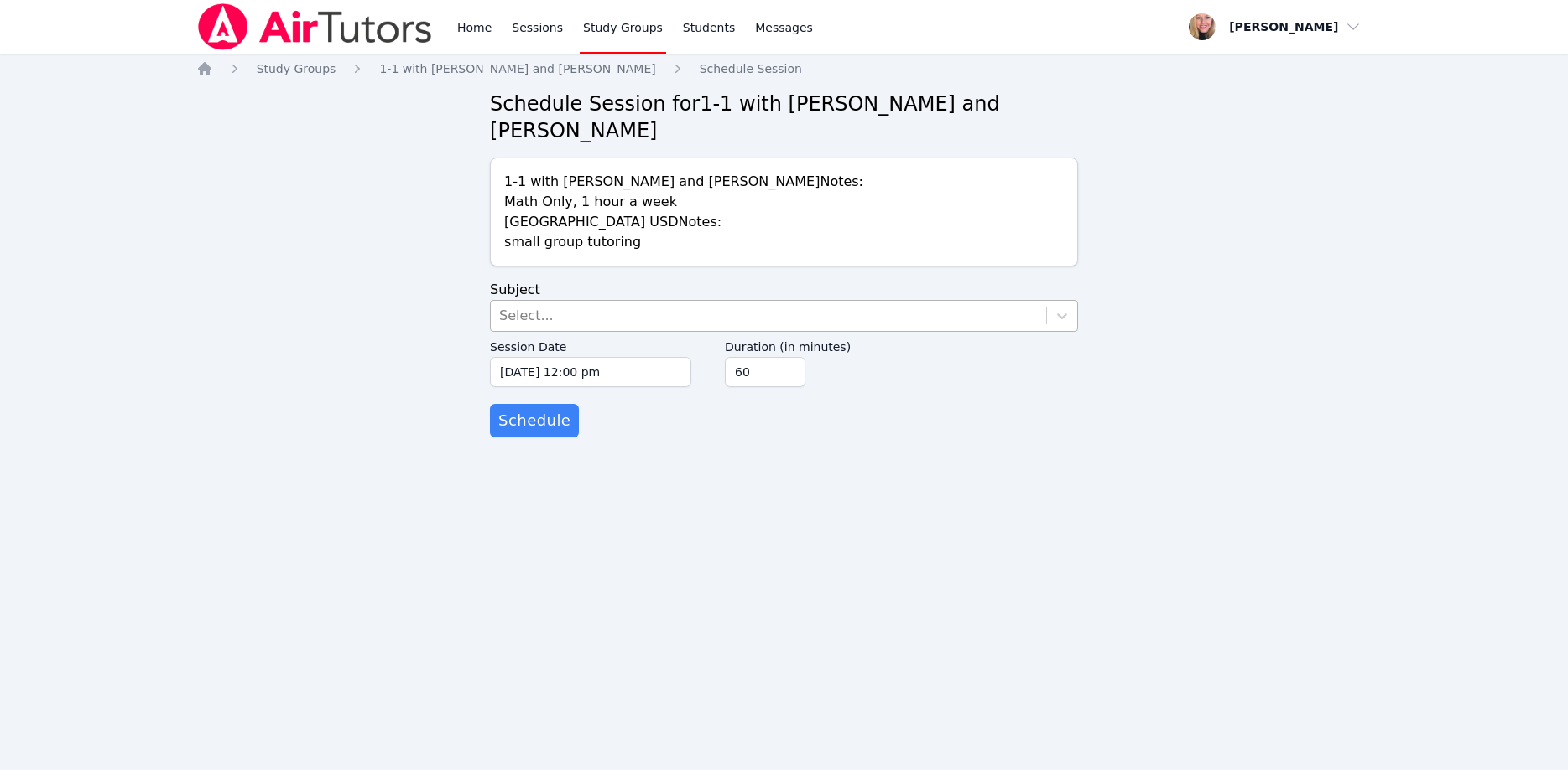
click at [716, 301] on div "Select..." at bounding box center [768, 315] width 555 height 30
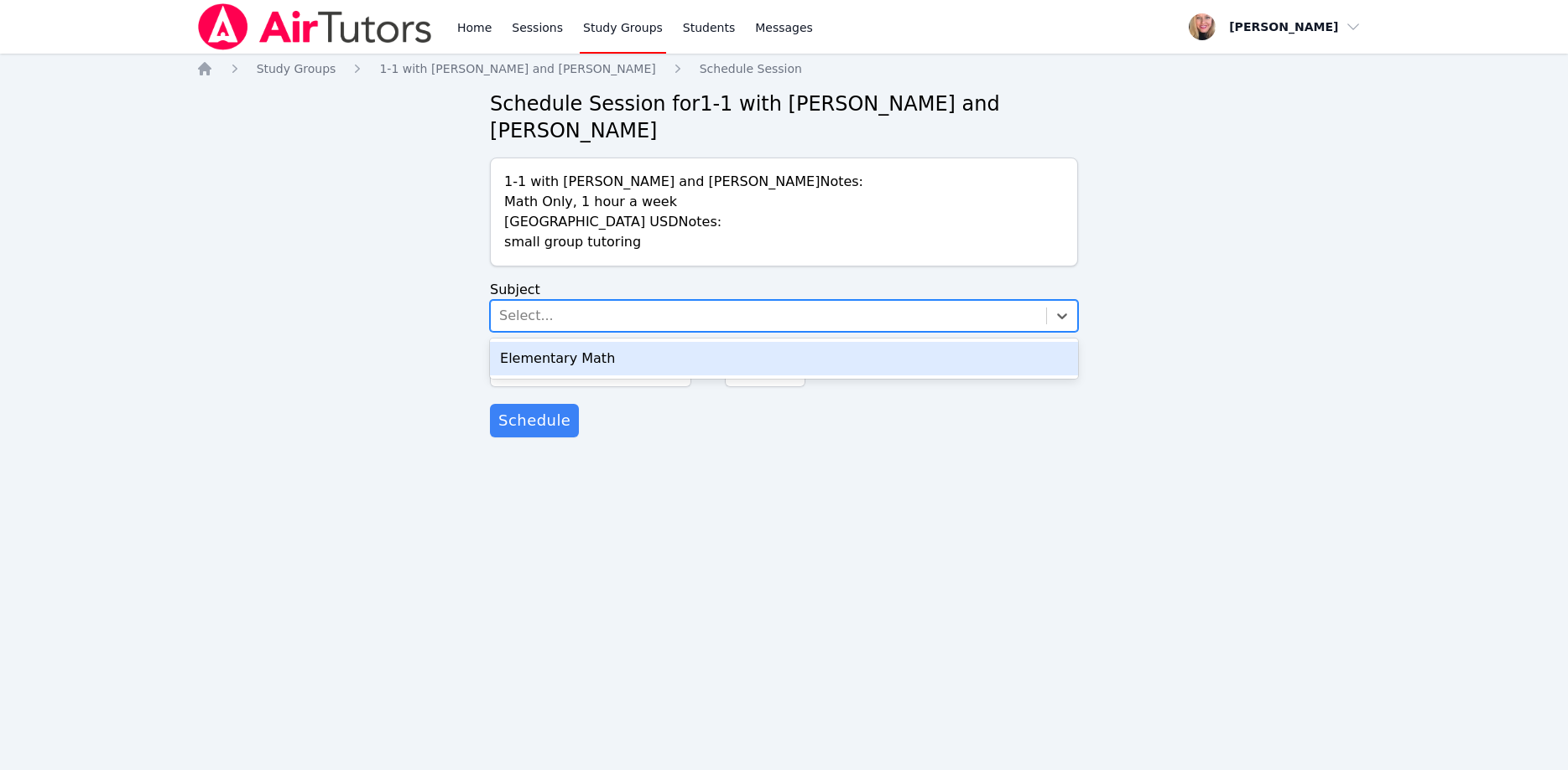
click at [695, 342] on div "Elementary Math" at bounding box center [784, 358] width 588 height 33
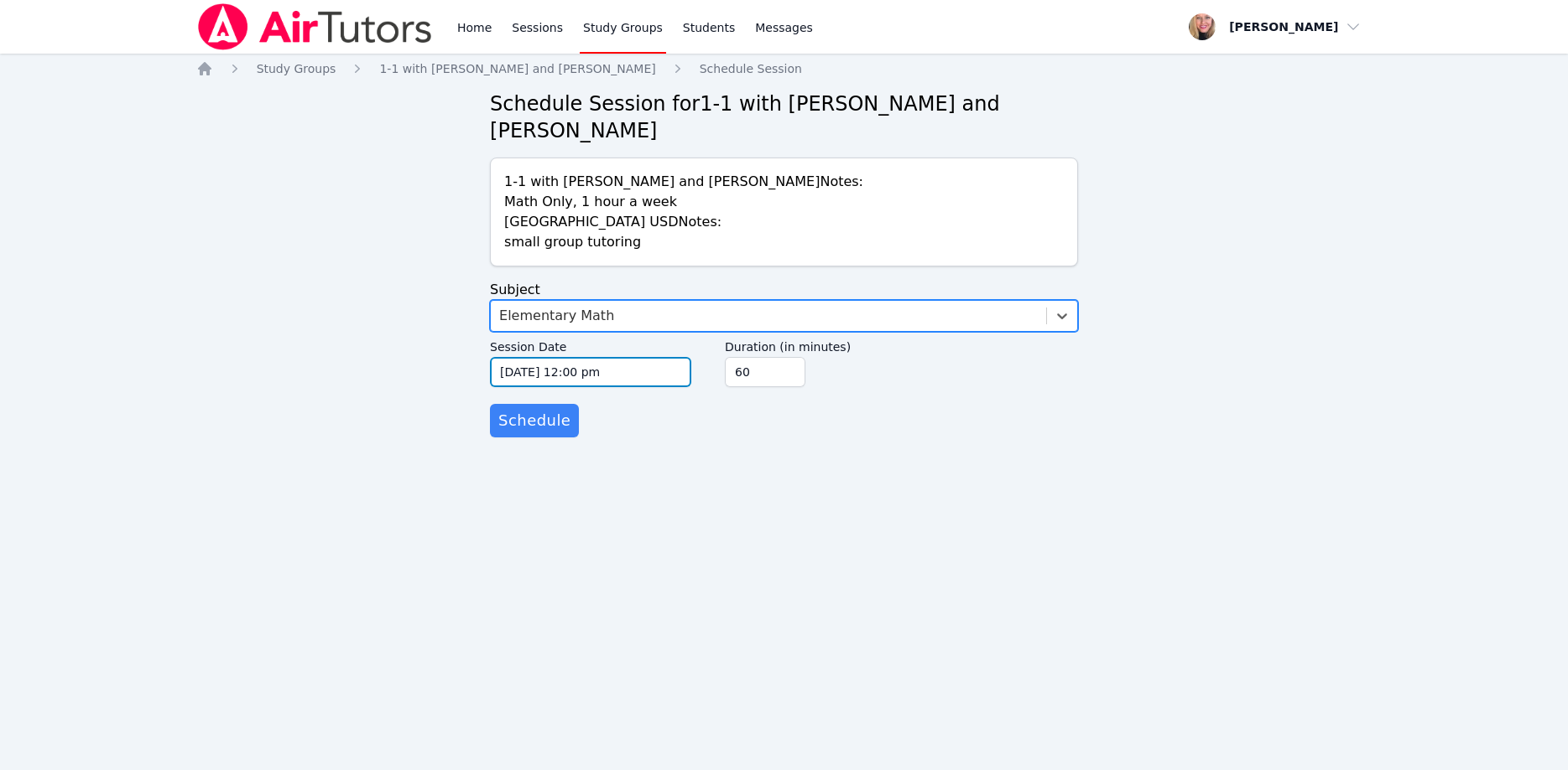
click at [666, 357] on input "10/15/2025 12:00 pm" at bounding box center [590, 372] width 202 height 30
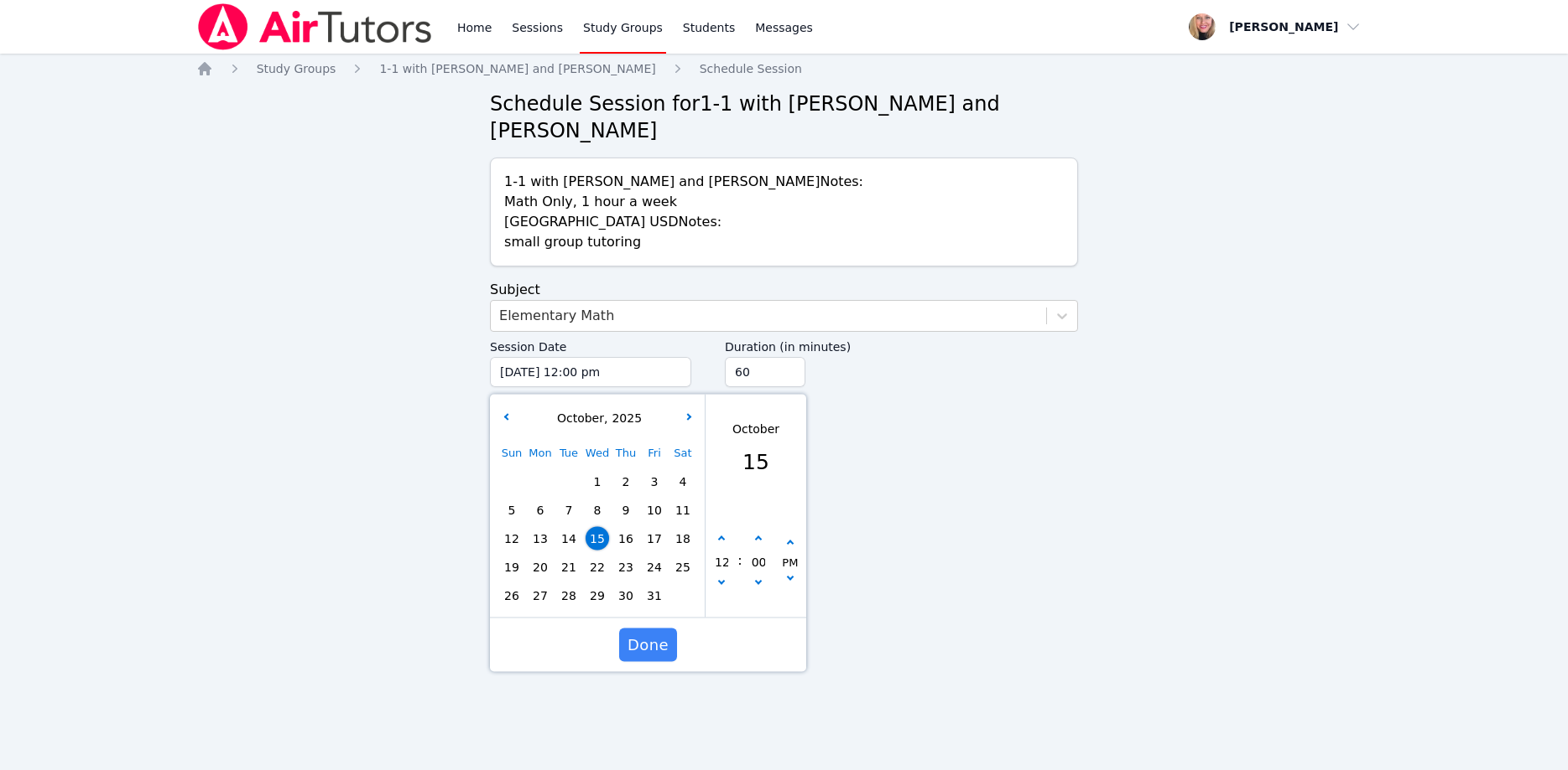
click at [629, 556] on span "23" at bounding box center [625, 568] width 23 height 23
click at [718, 577] on button "button" at bounding box center [721, 585] width 17 height 17
type input "10/23/2025 11:00 am"
type input "11"
click at [718, 577] on button "button" at bounding box center [721, 585] width 17 height 17
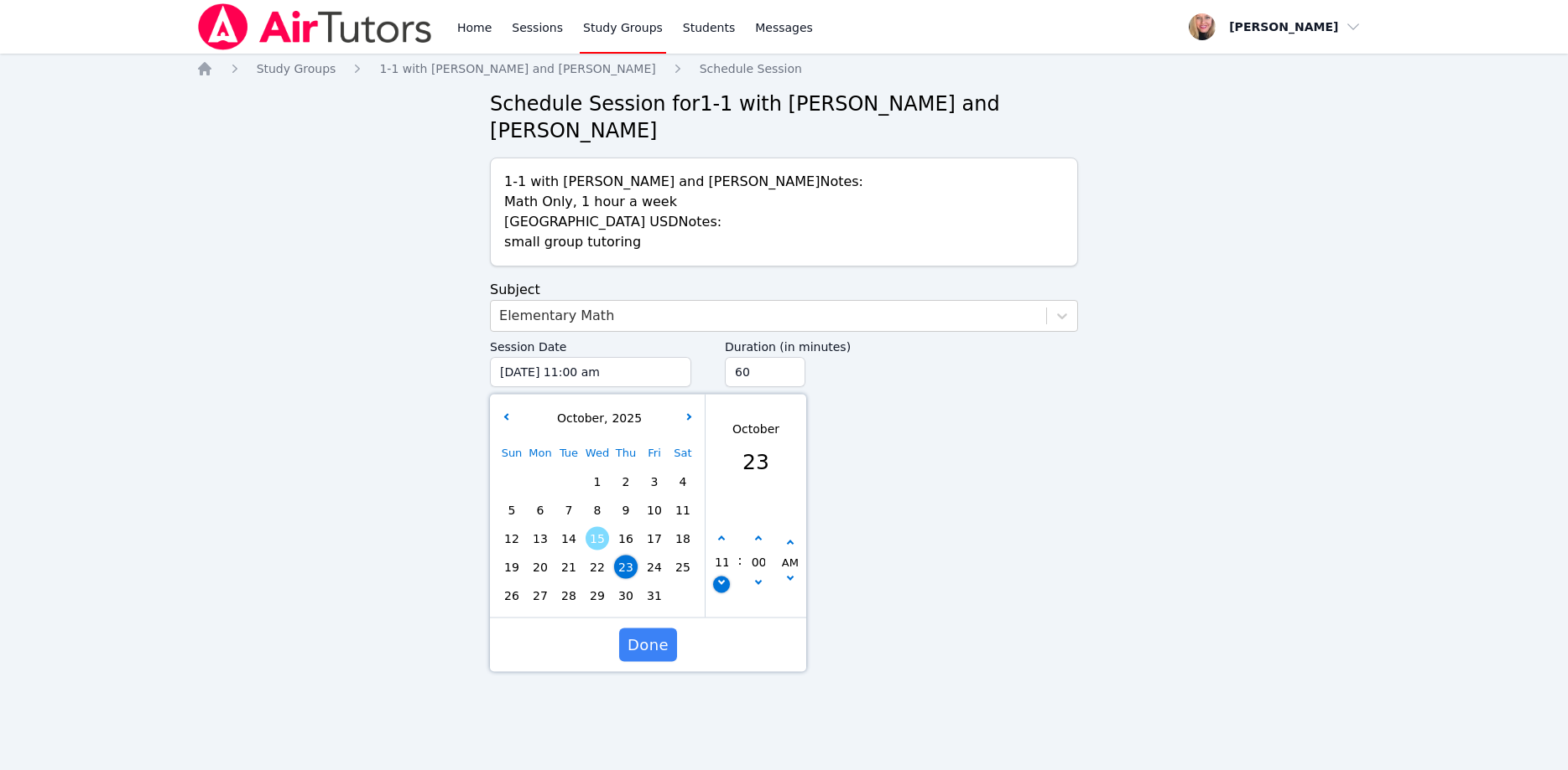
type input "10/23/2025 10:00 am"
type input "10"
click at [718, 577] on button "button" at bounding box center [721, 585] width 17 height 17
type input "10/23/2025 09:00 am"
type input "09"
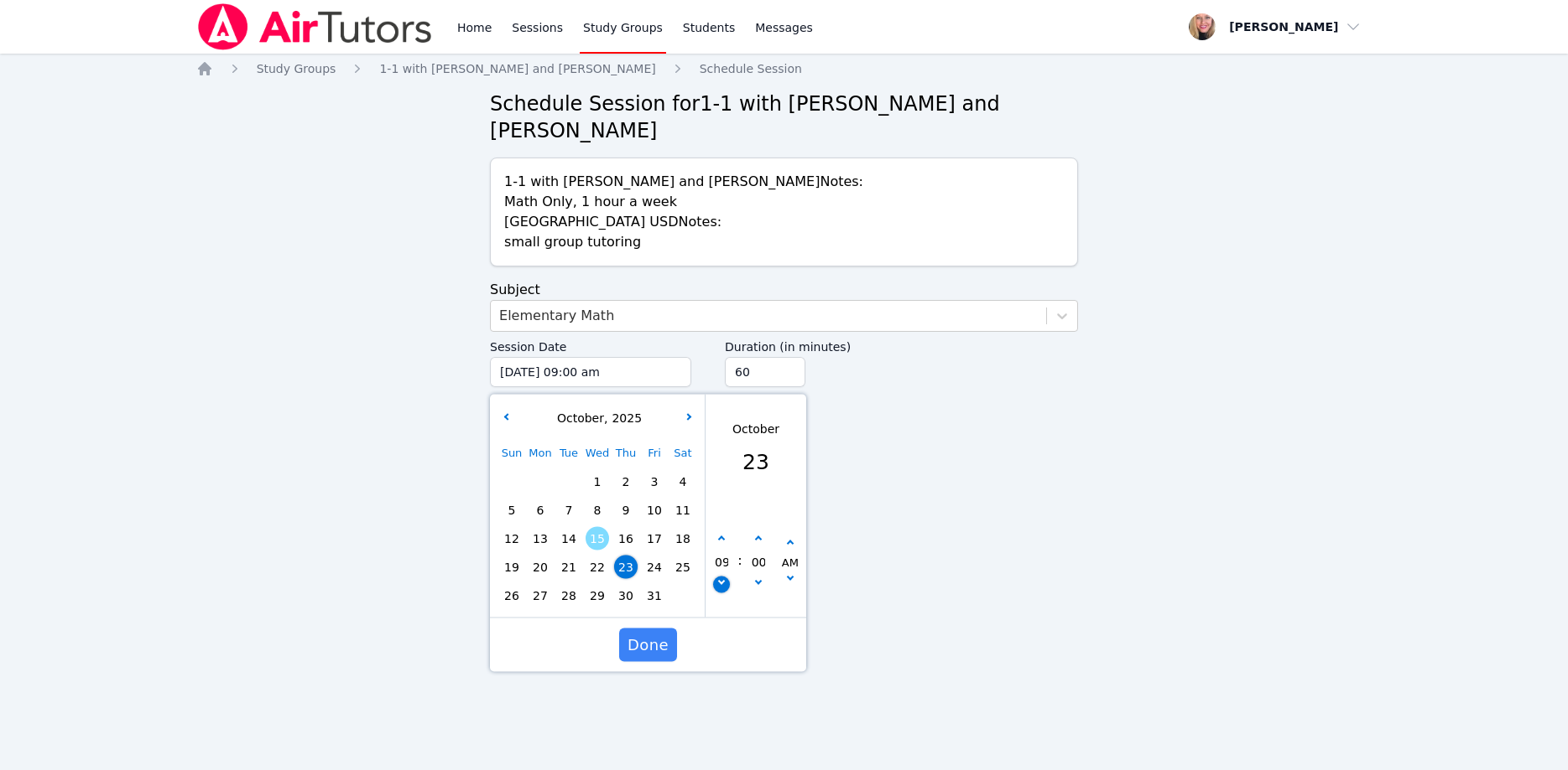
click at [718, 577] on button "button" at bounding box center [721, 585] width 17 height 17
type input "10/23/2025 08:00 am"
type input "08"
click at [718, 577] on button "button" at bounding box center [721, 585] width 17 height 17
type input "10/23/2025 07:00 am"
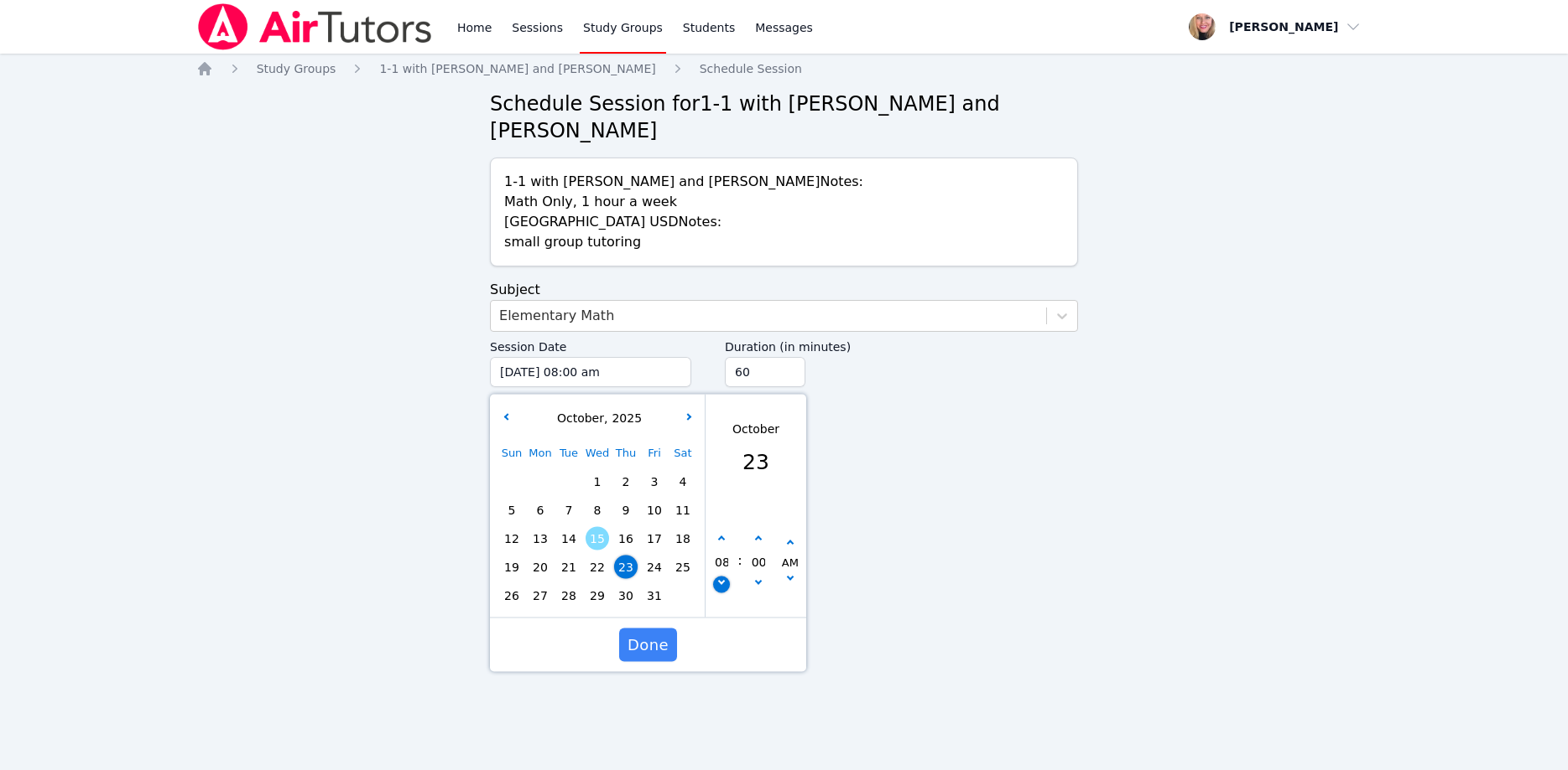
type input "07"
click at [790, 540] on icon "button" at bounding box center [790, 543] width 7 height 7
click at [723, 532] on button "button" at bounding box center [721, 539] width 17 height 17
type input "10/23/2025 08:00 pm"
type input "08"
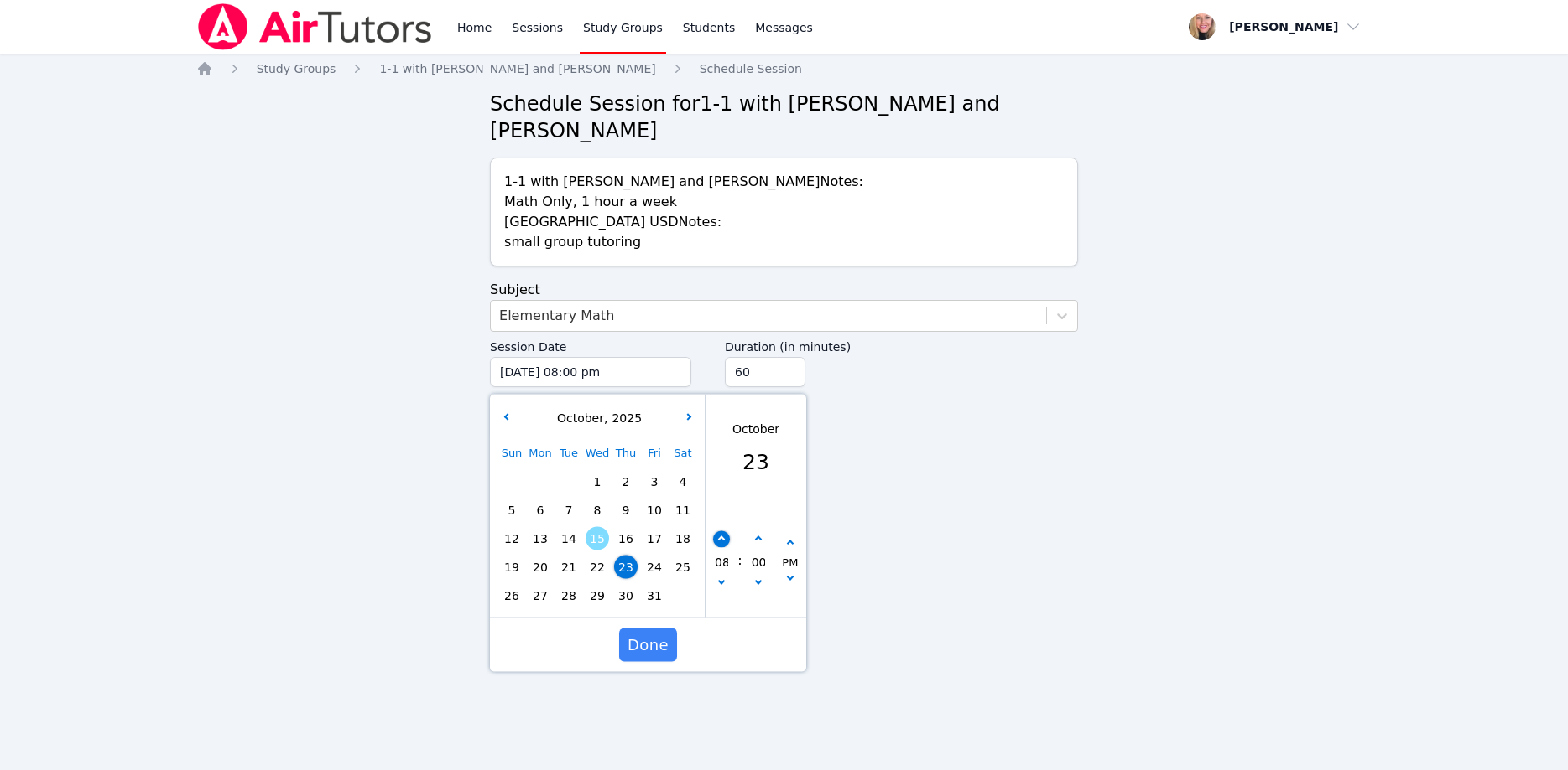
click at [722, 532] on button "button" at bounding box center [721, 539] width 17 height 17
type input "10/23/2025 09:00 pm"
type input "09"
click at [792, 357] on input "45" at bounding box center [765, 372] width 81 height 30
type input "30"
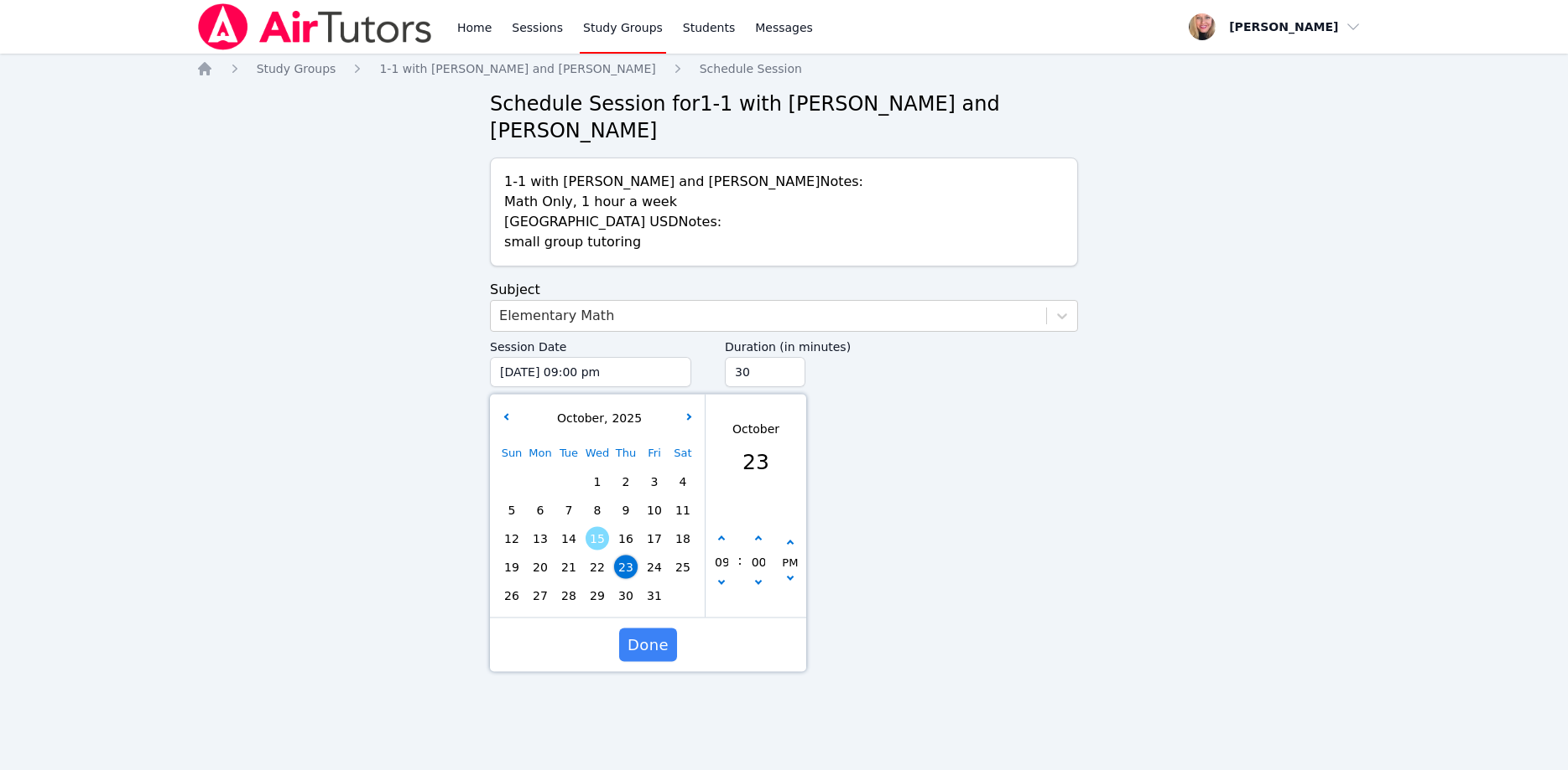
click at [792, 357] on input "30" at bounding box center [765, 372] width 81 height 30
click at [644, 634] on span "Done" at bounding box center [648, 645] width 41 height 23
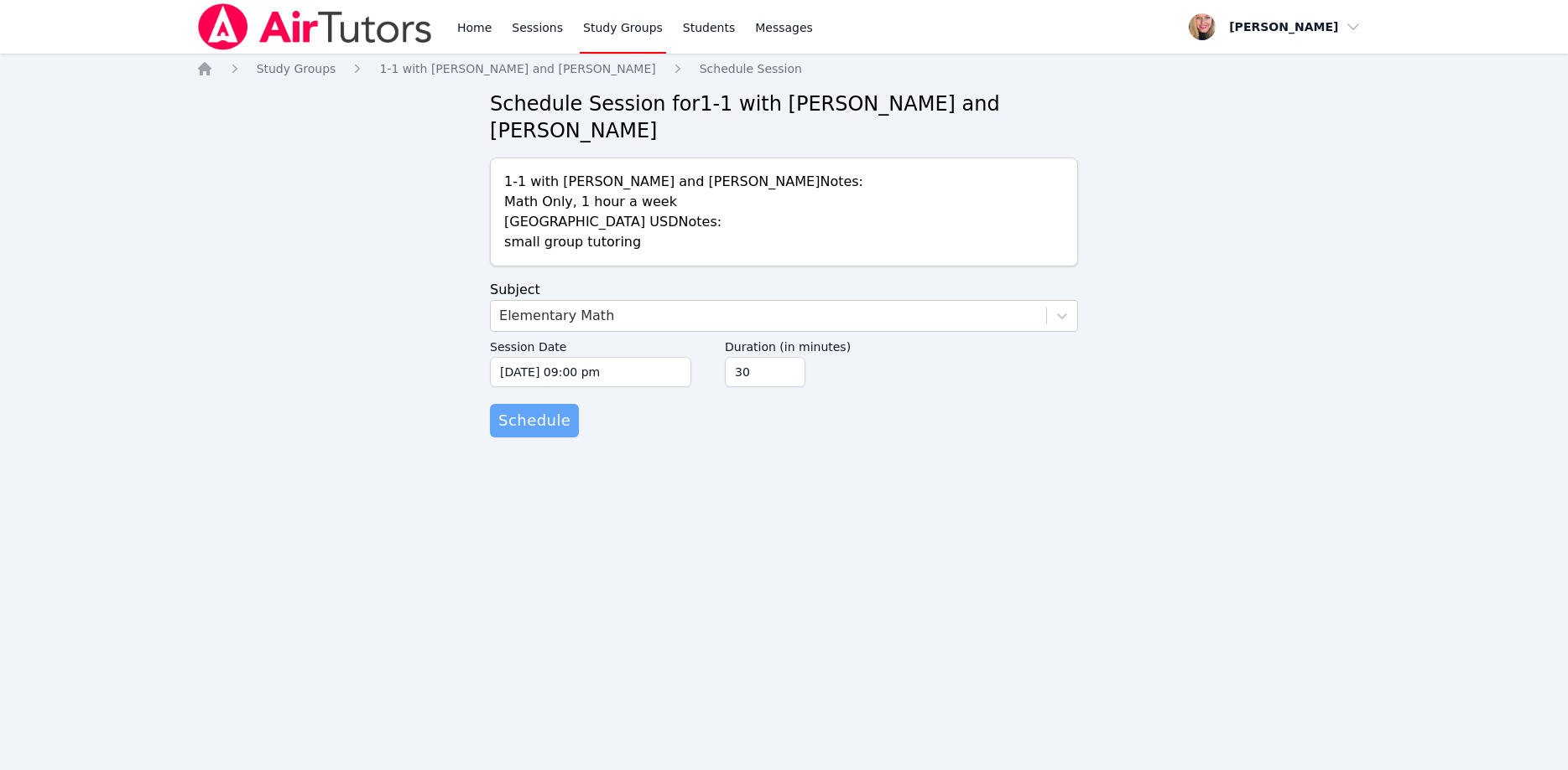
click at [514, 409] on span "Schedule" at bounding box center [535, 421] width 72 height 23
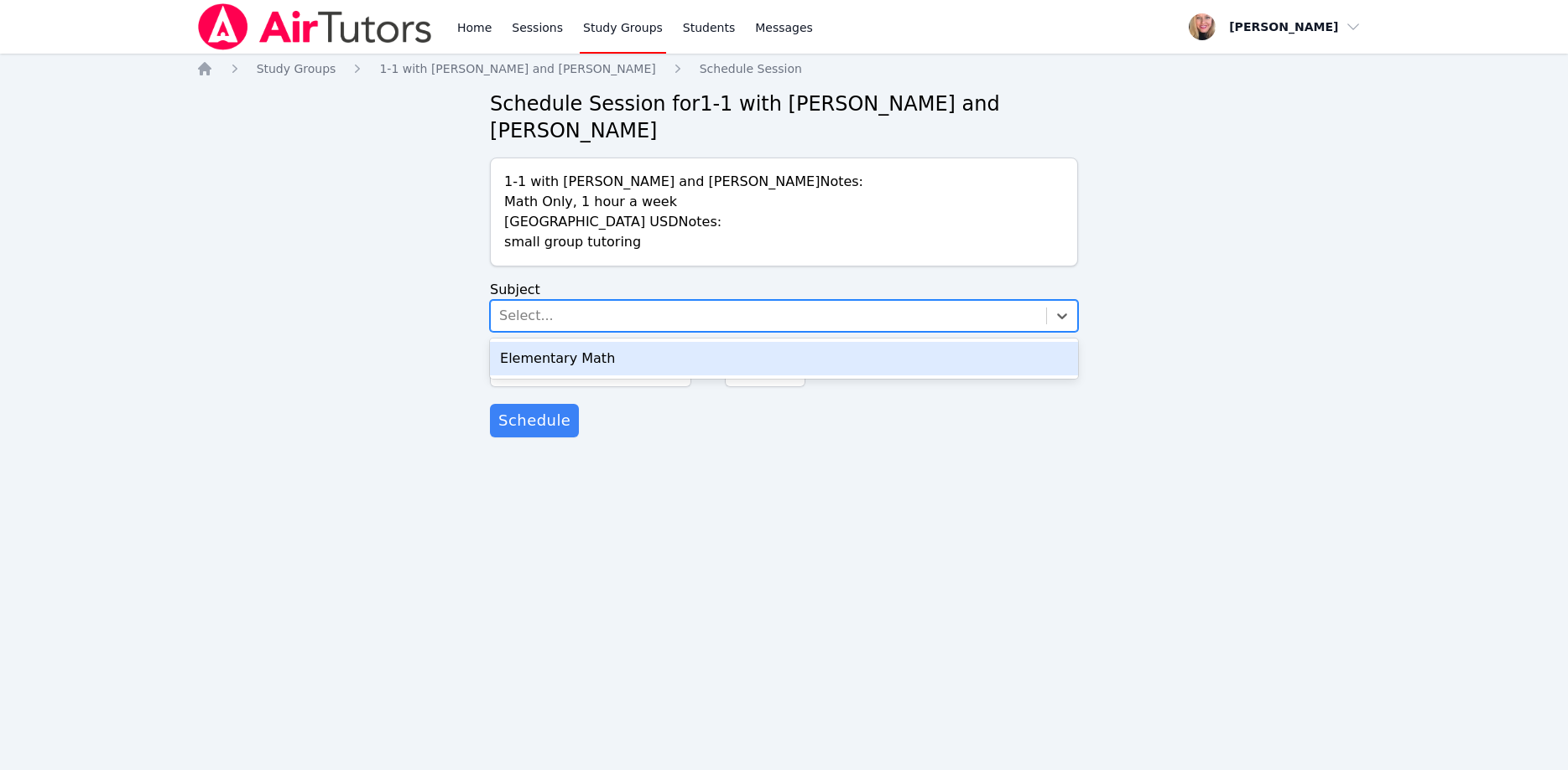
click at [589, 301] on div "Select..." at bounding box center [768, 315] width 555 height 30
click at [619, 342] on div "Elementary Math" at bounding box center [784, 358] width 588 height 33
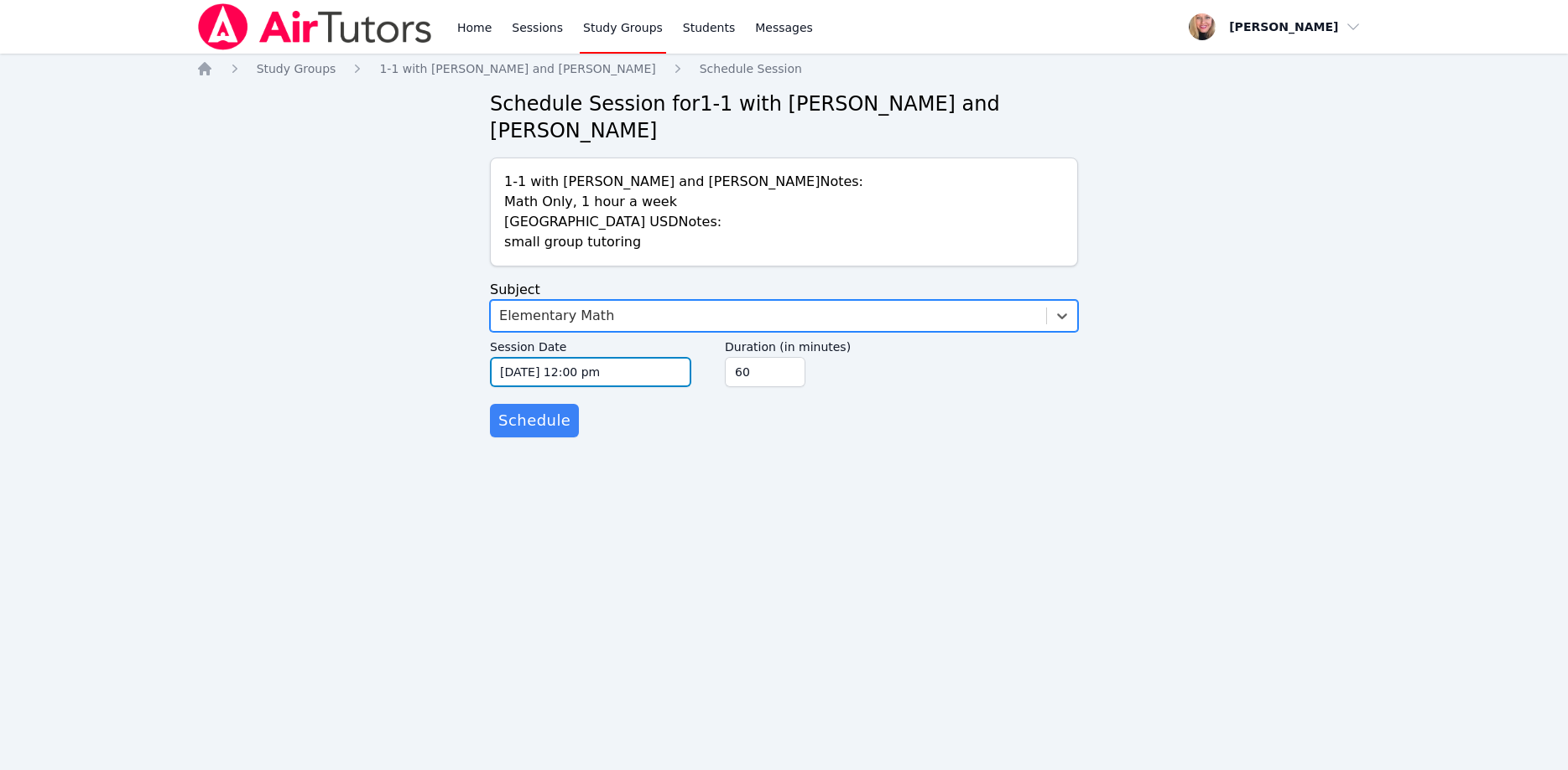
click at [620, 357] on input "10/15/2025 12:00 pm" at bounding box center [590, 372] width 202 height 30
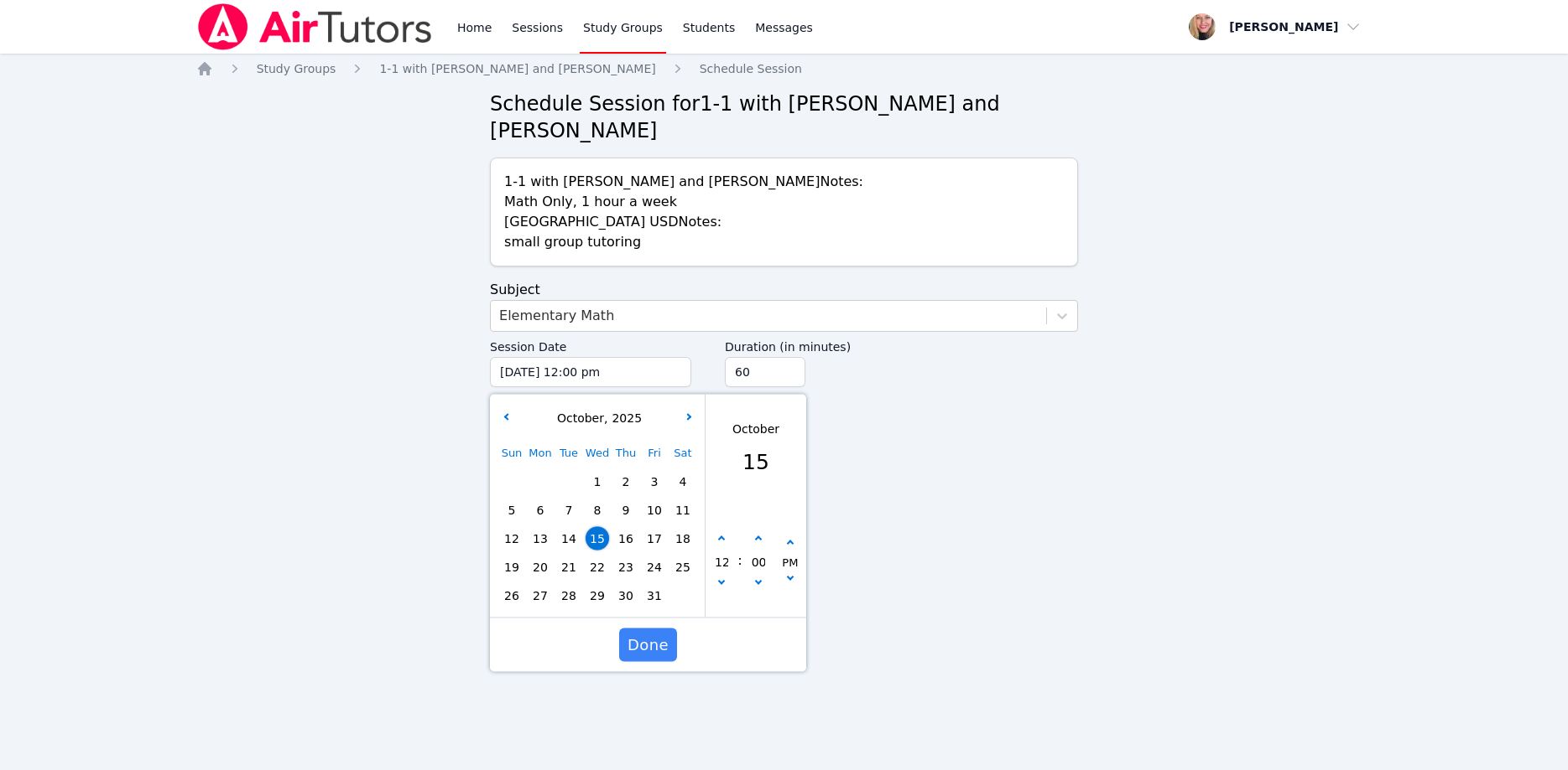
click at [541, 584] on span "27" at bounding box center [541, 596] width 23 height 23
click at [725, 532] on button "button" at bounding box center [721, 539] width 17 height 17
type input "10/27/2025 01:00 pm"
type input "01"
click at [725, 532] on button "button" at bounding box center [721, 539] width 17 height 17
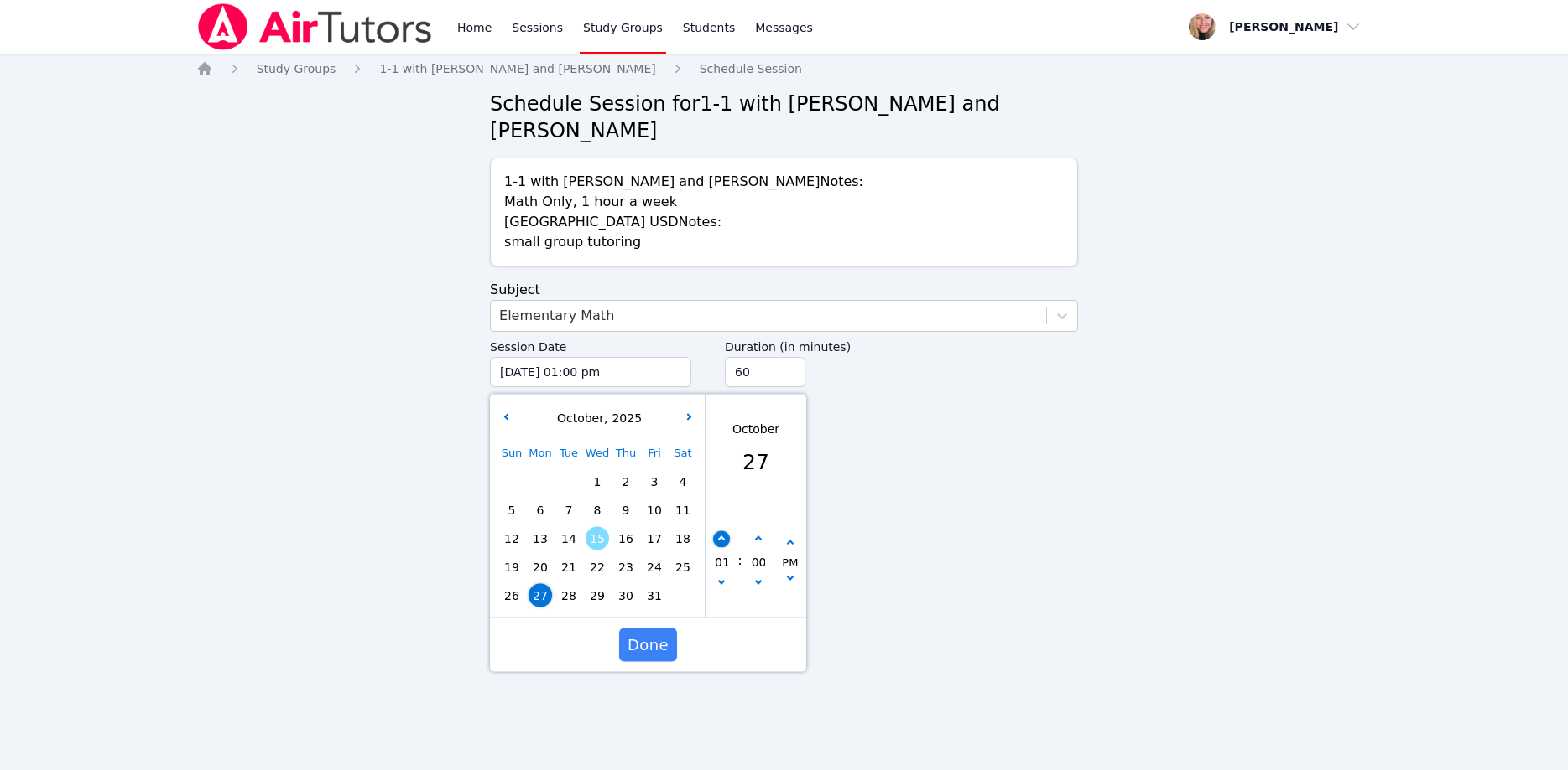
type input "10/27/2025 02:00 pm"
type input "02"
click at [725, 532] on button "button" at bounding box center [721, 539] width 17 height 17
type input "10/27/2025 03:00 pm"
type input "03"
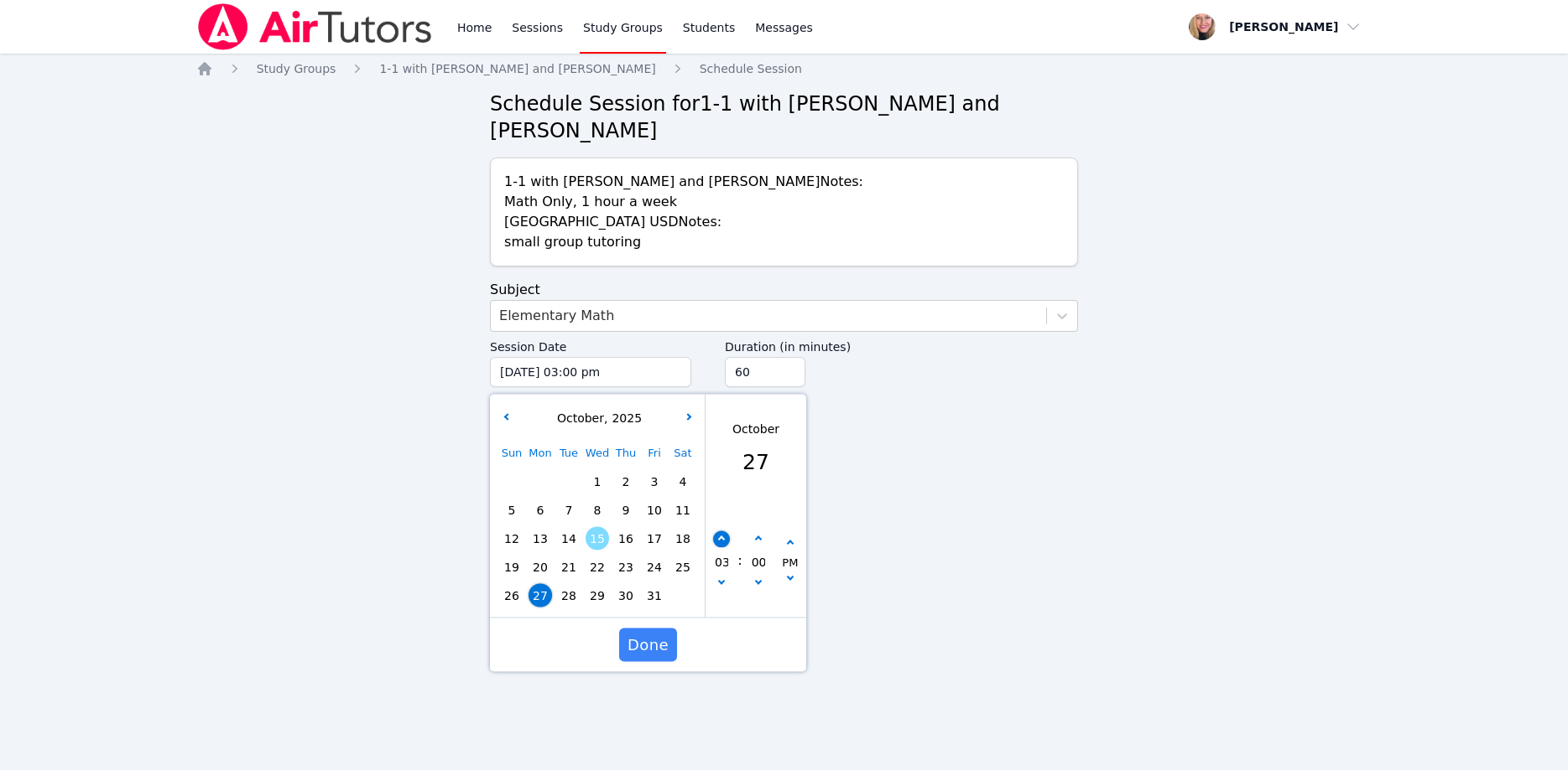
click at [725, 532] on button "button" at bounding box center [721, 539] width 17 height 17
type input "10/27/2025 04:00 pm"
type input "04"
click at [725, 532] on button "button" at bounding box center [721, 539] width 17 height 17
type input "10/27/2025 05:00 pm"
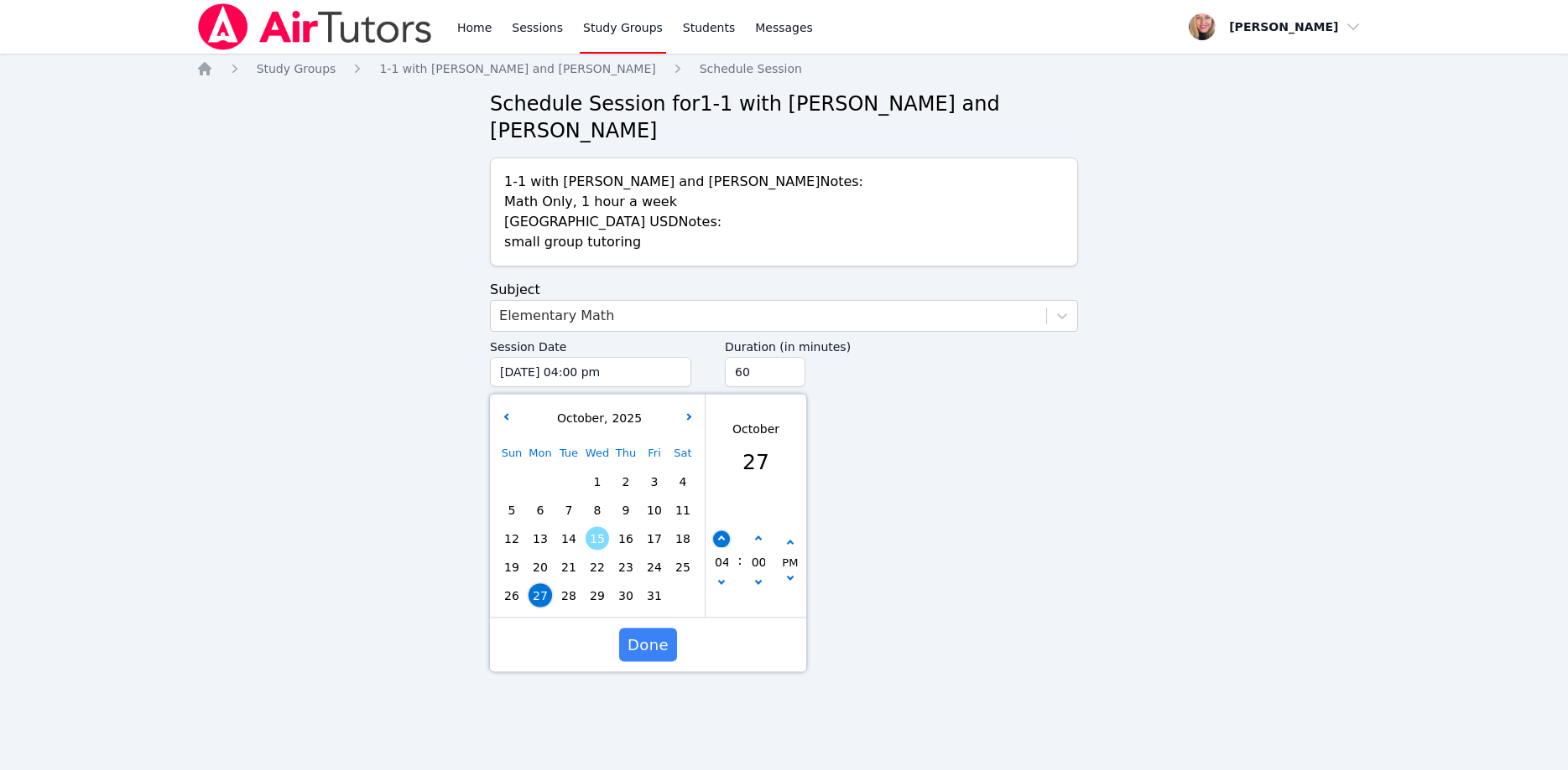
type input "05"
click at [725, 532] on button "button" at bounding box center [721, 539] width 17 height 17
type input "10/27/2025 06:00 pm"
type input "06"
click at [725, 532] on button "button" at bounding box center [721, 539] width 17 height 17
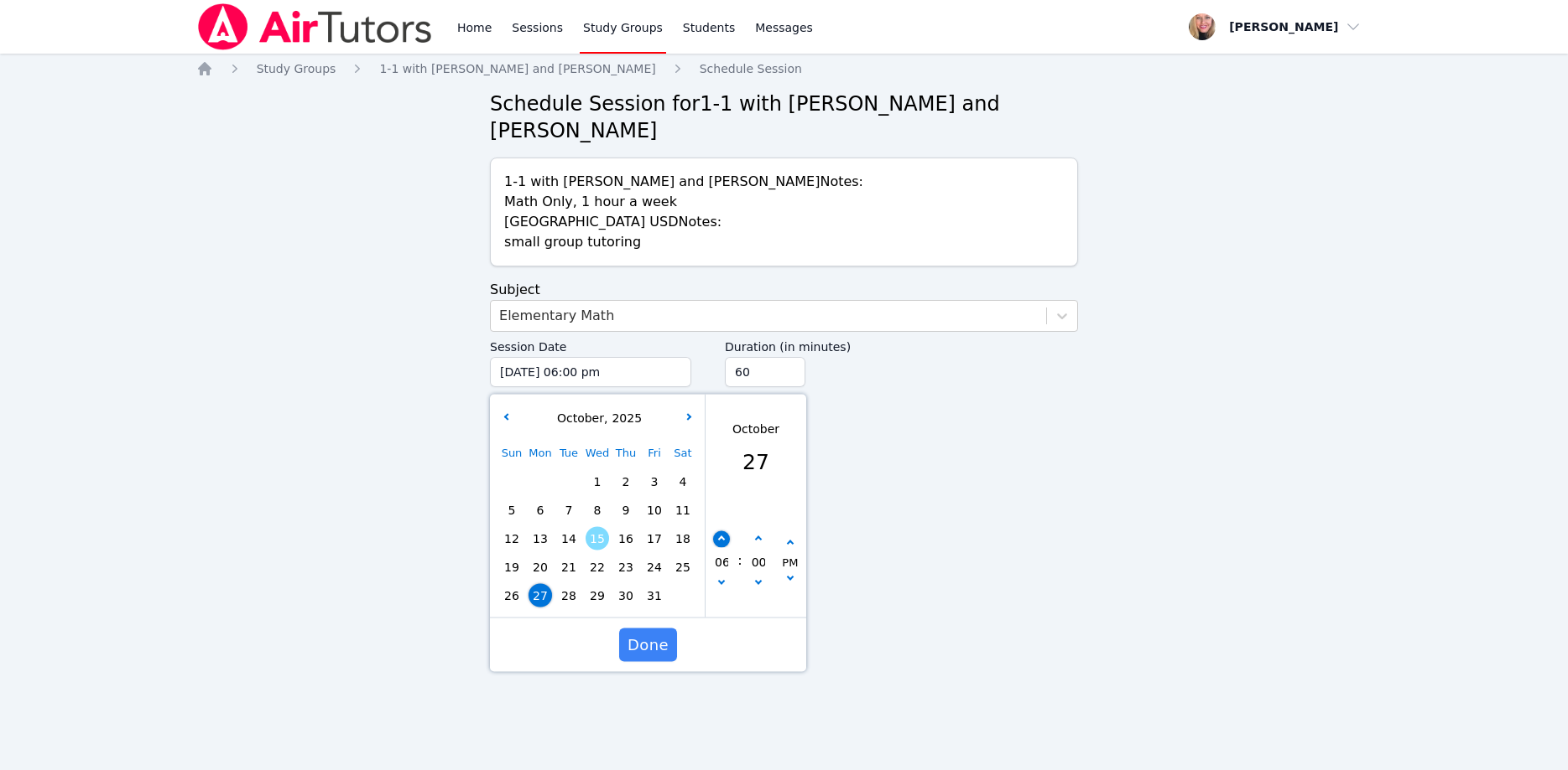
type input "10/27/2025 07:00 pm"
type input "07"
click at [725, 532] on button "button" at bounding box center [721, 539] width 17 height 17
type input "10/27/2025 08:00 pm"
type input "08"
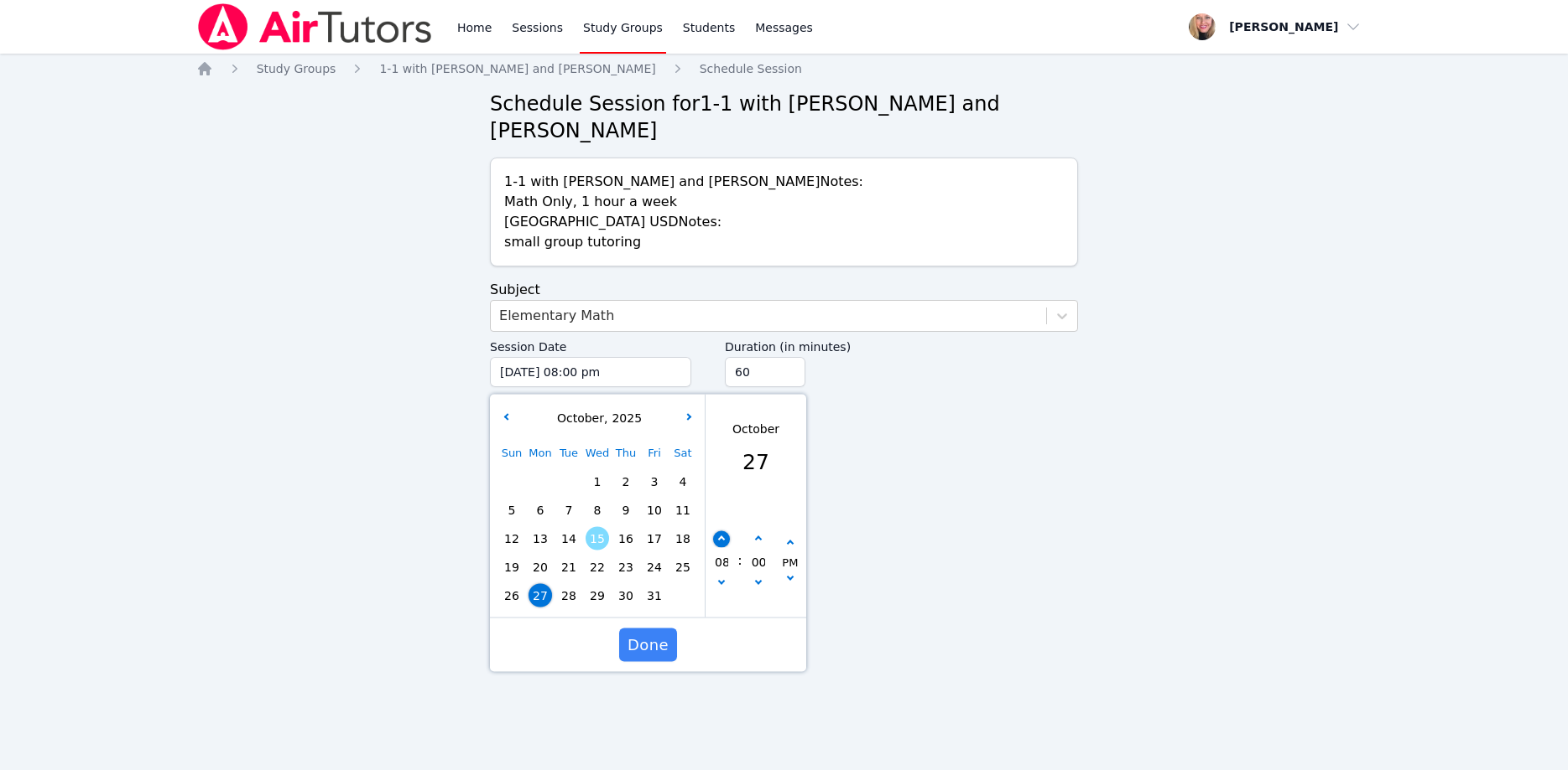
click at [725, 532] on button "button" at bounding box center [721, 539] width 17 height 17
type input "10/27/2025 09:00 pm"
type input "09"
click at [790, 357] on input "45" at bounding box center [765, 372] width 81 height 30
type input "30"
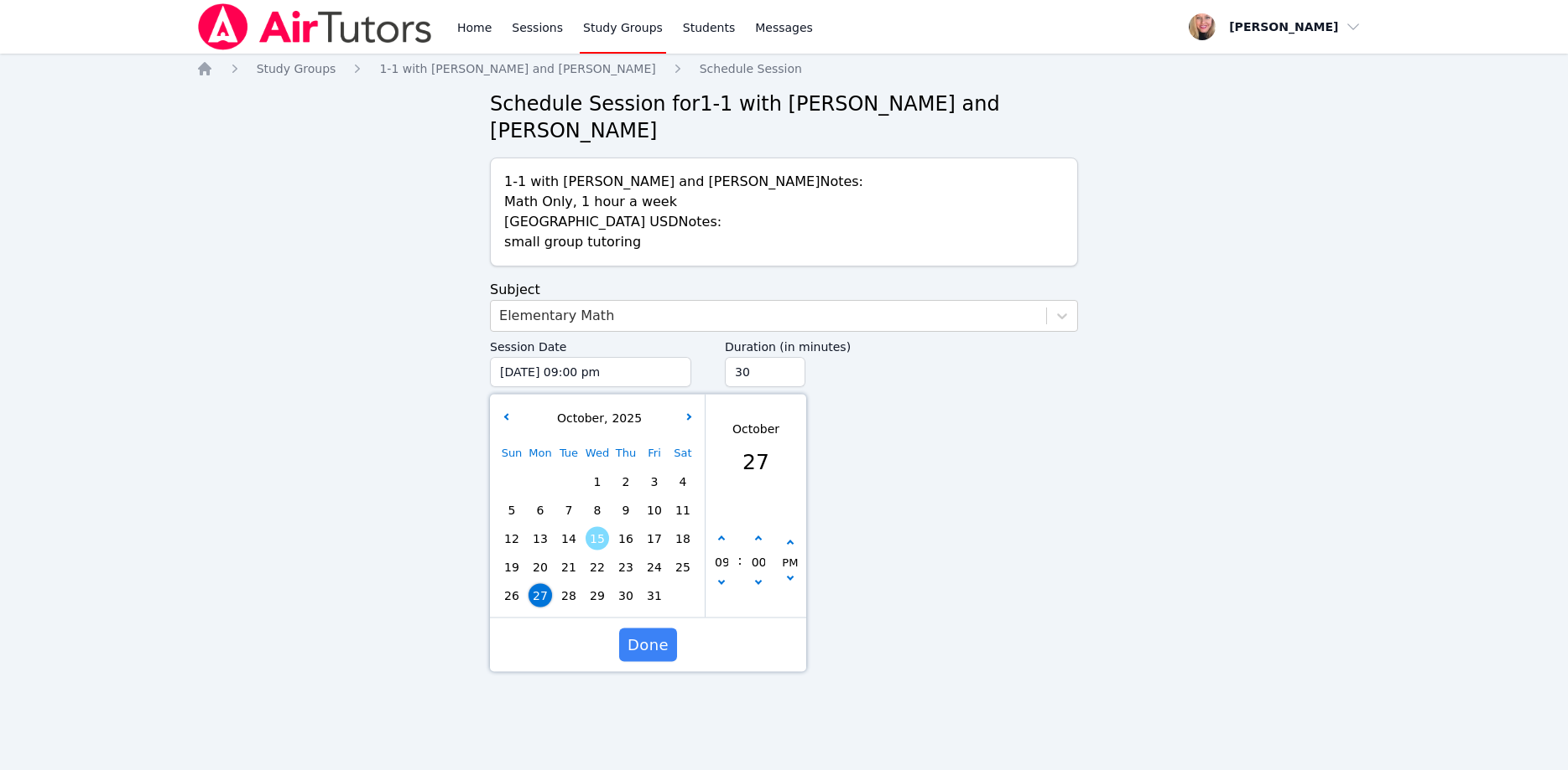
click at [790, 357] on input "30" at bounding box center [765, 372] width 81 height 30
click at [650, 634] on span "Done" at bounding box center [648, 645] width 41 height 23
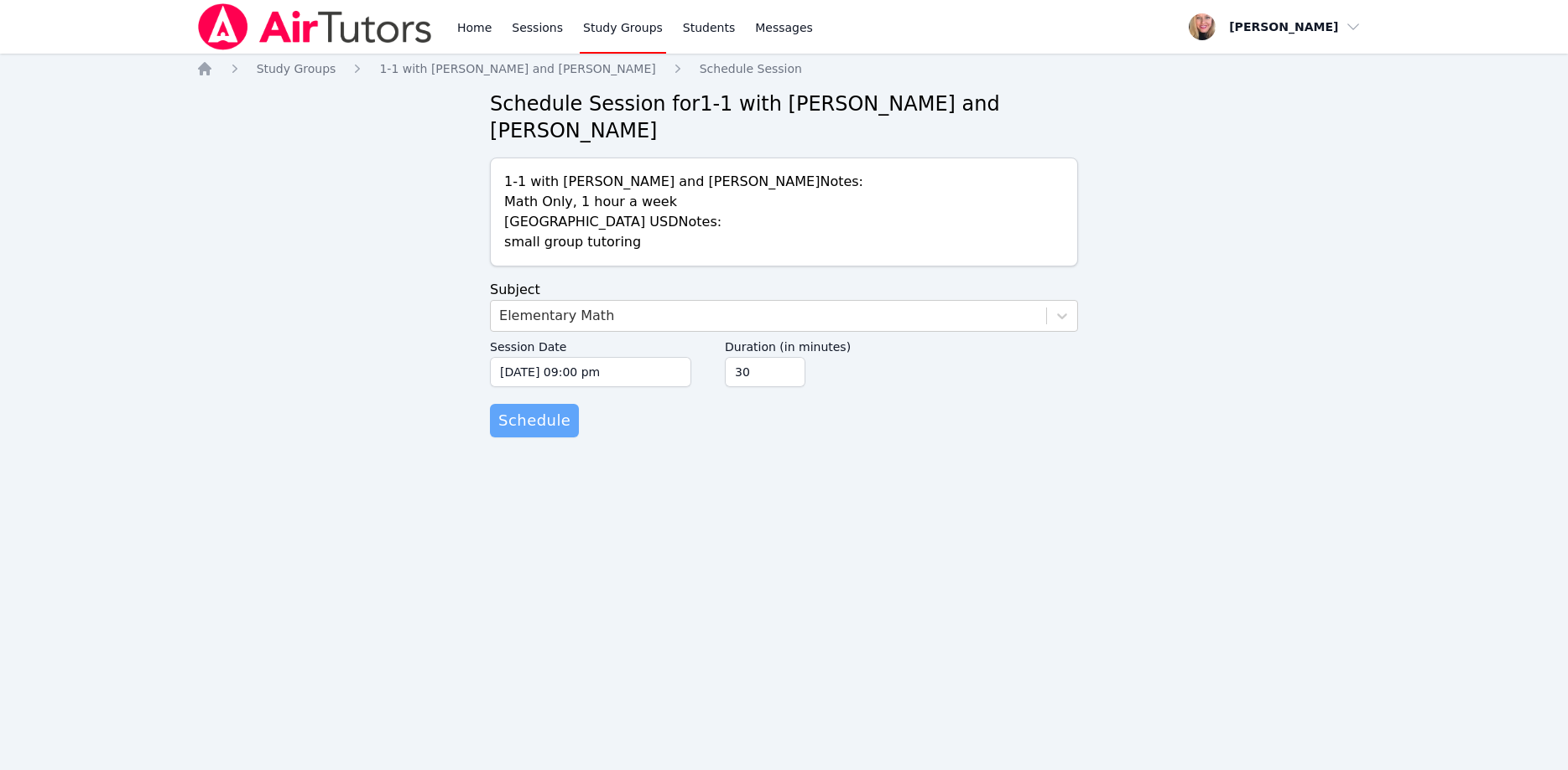
click at [556, 409] on span "Schedule" at bounding box center [535, 421] width 72 height 23
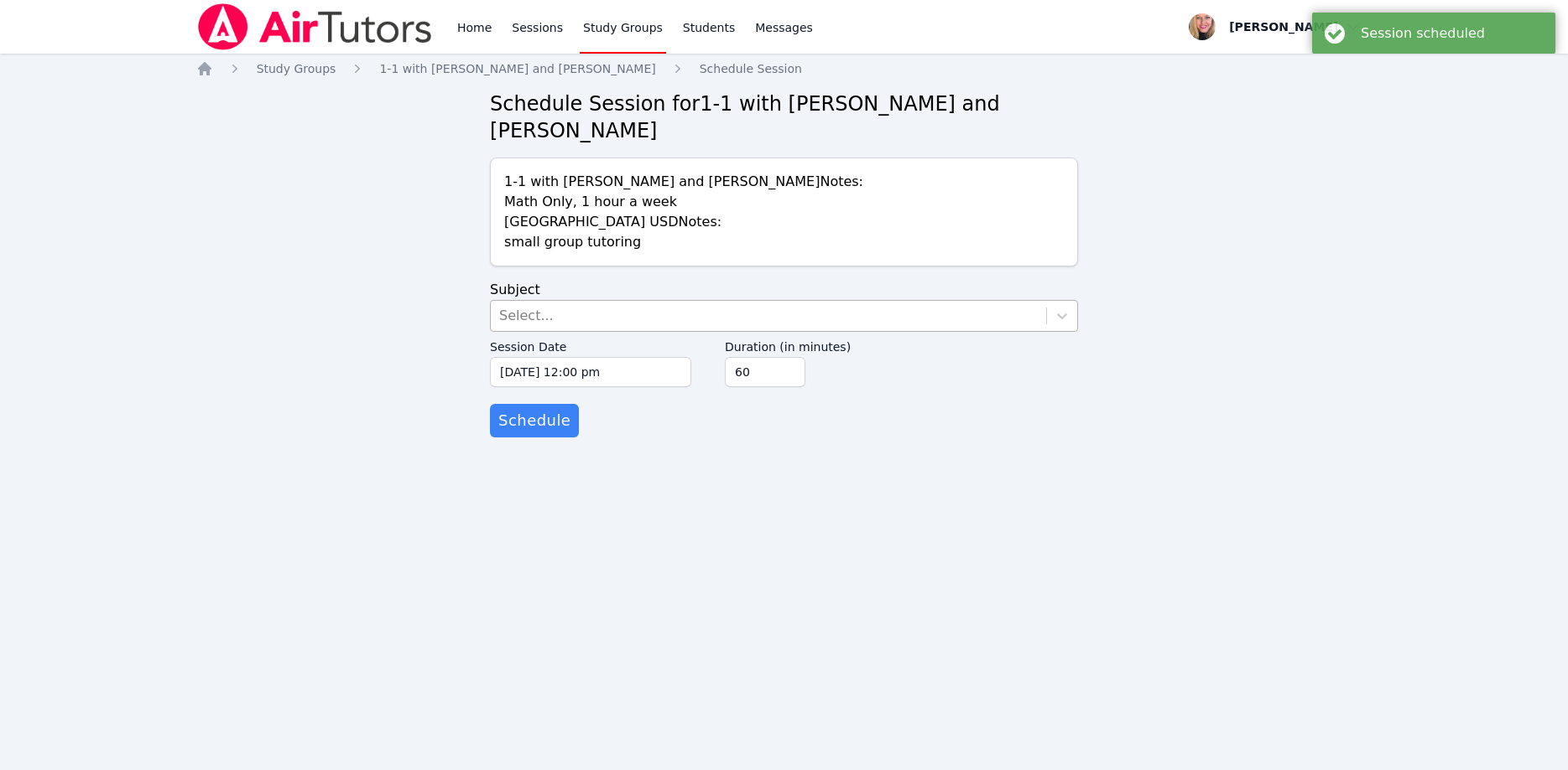
click at [694, 301] on div "Select..." at bounding box center [768, 315] width 555 height 30
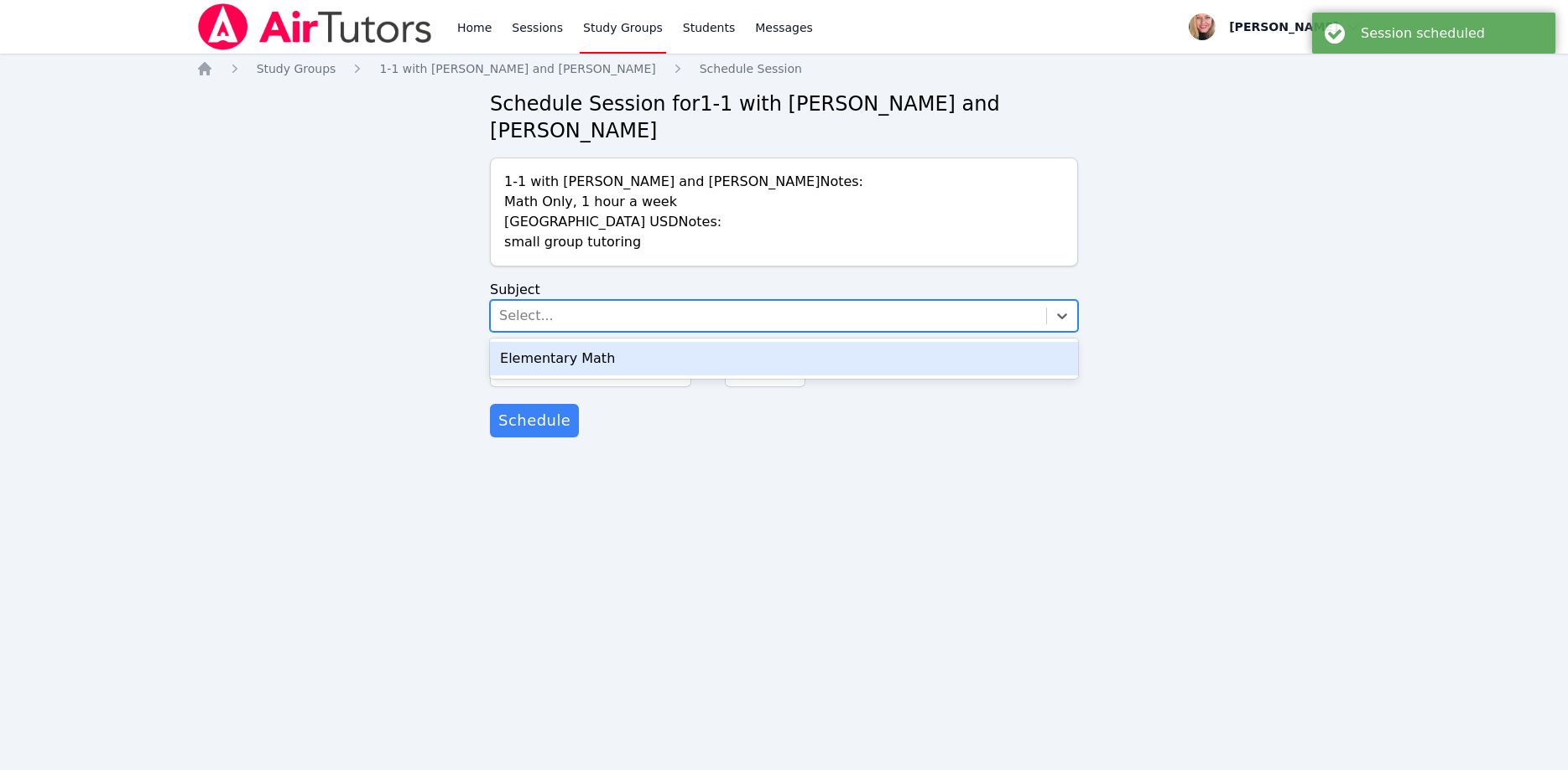
click at [705, 342] on div "Elementary Math" at bounding box center [784, 358] width 588 height 33
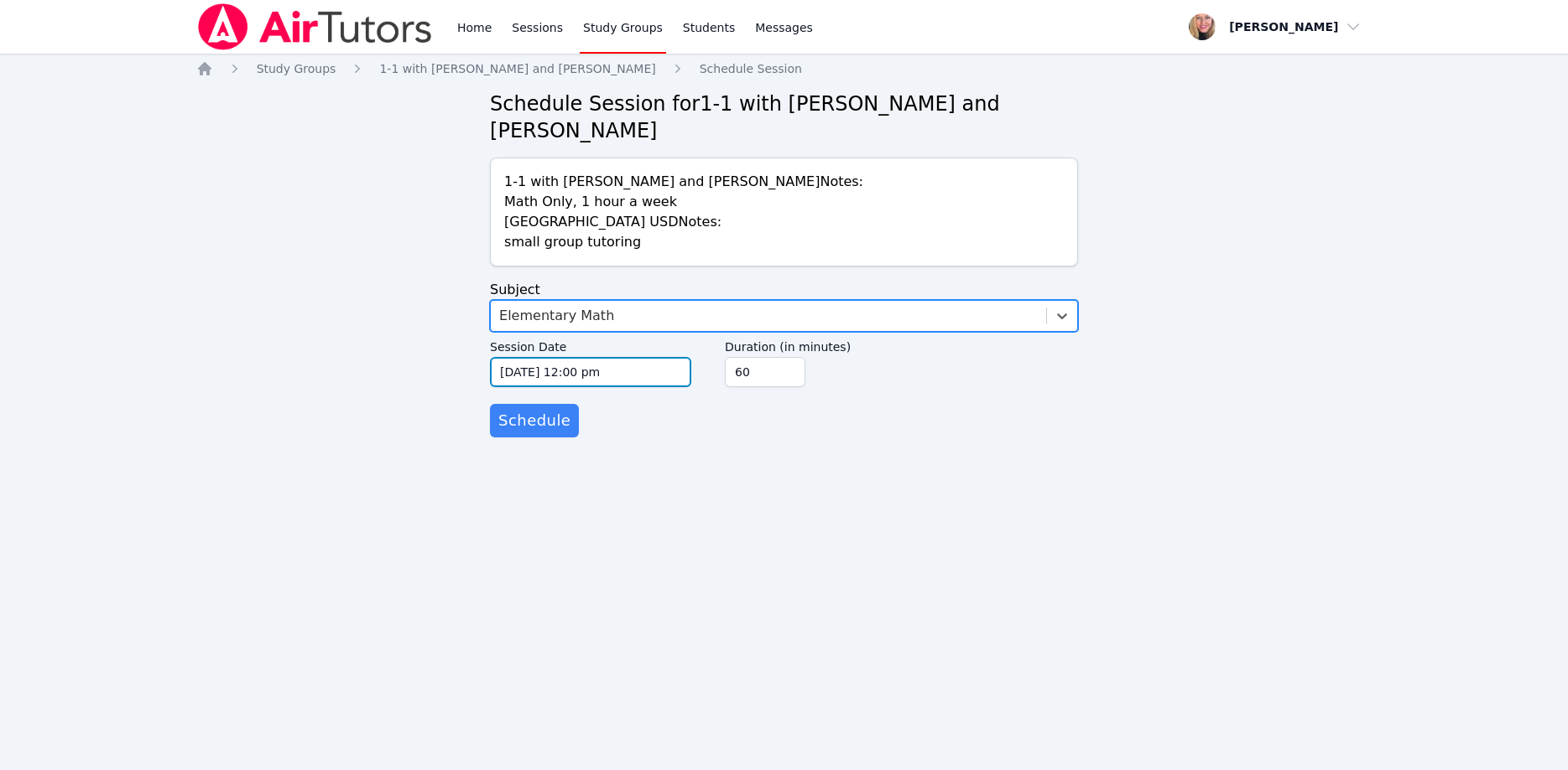
click at [644, 357] on input "10/15/2025 12:00 pm" at bounding box center [590, 372] width 202 height 30
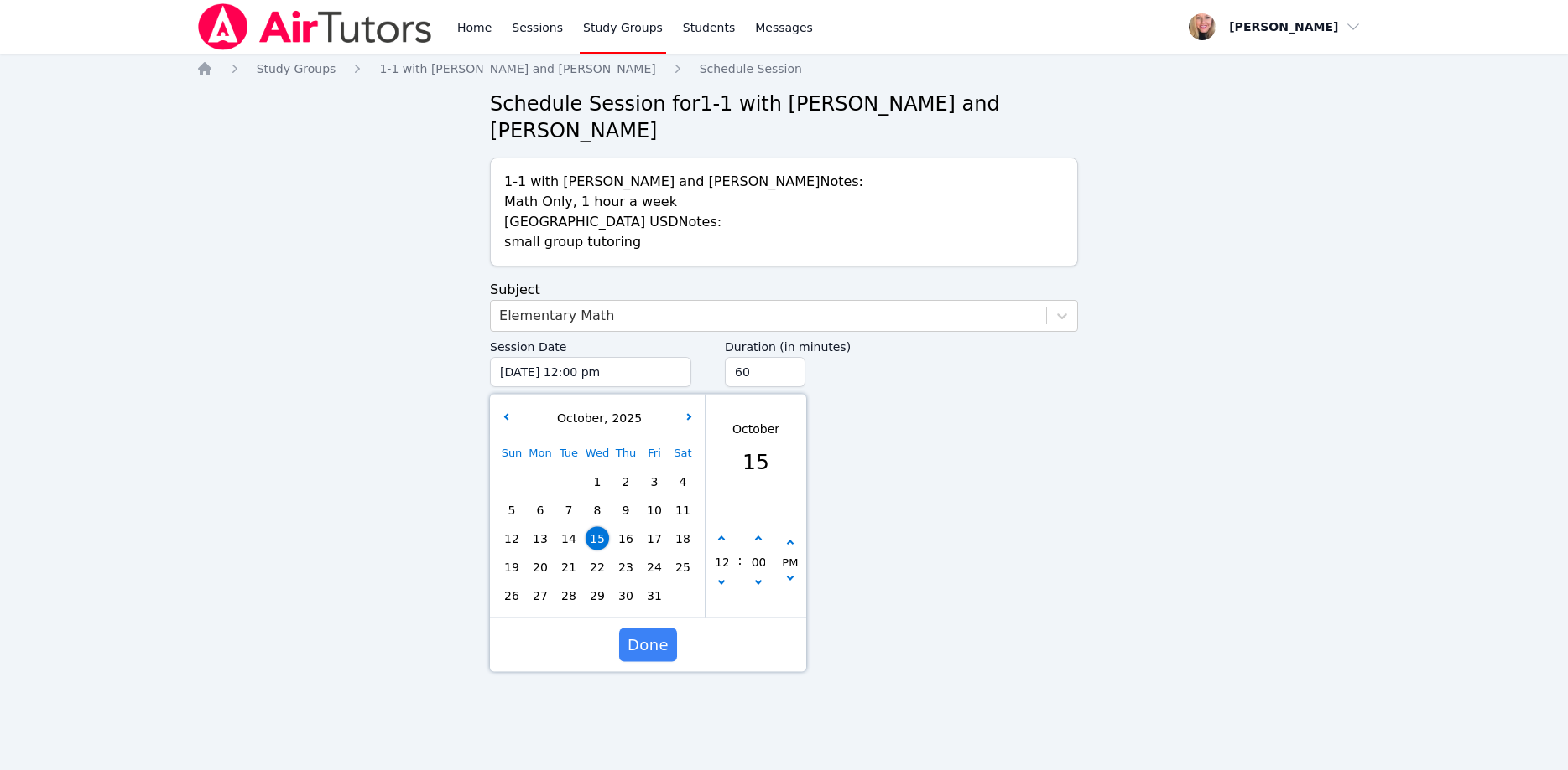
click at [638, 582] on div "26 27 28 29 30 31" at bounding box center [597, 596] width 200 height 28
click at [627, 584] on span "30" at bounding box center [625, 596] width 23 height 23
click at [728, 532] on button "button" at bounding box center [721, 539] width 17 height 17
type input "10/30/2025 01:00 pm"
type input "01"
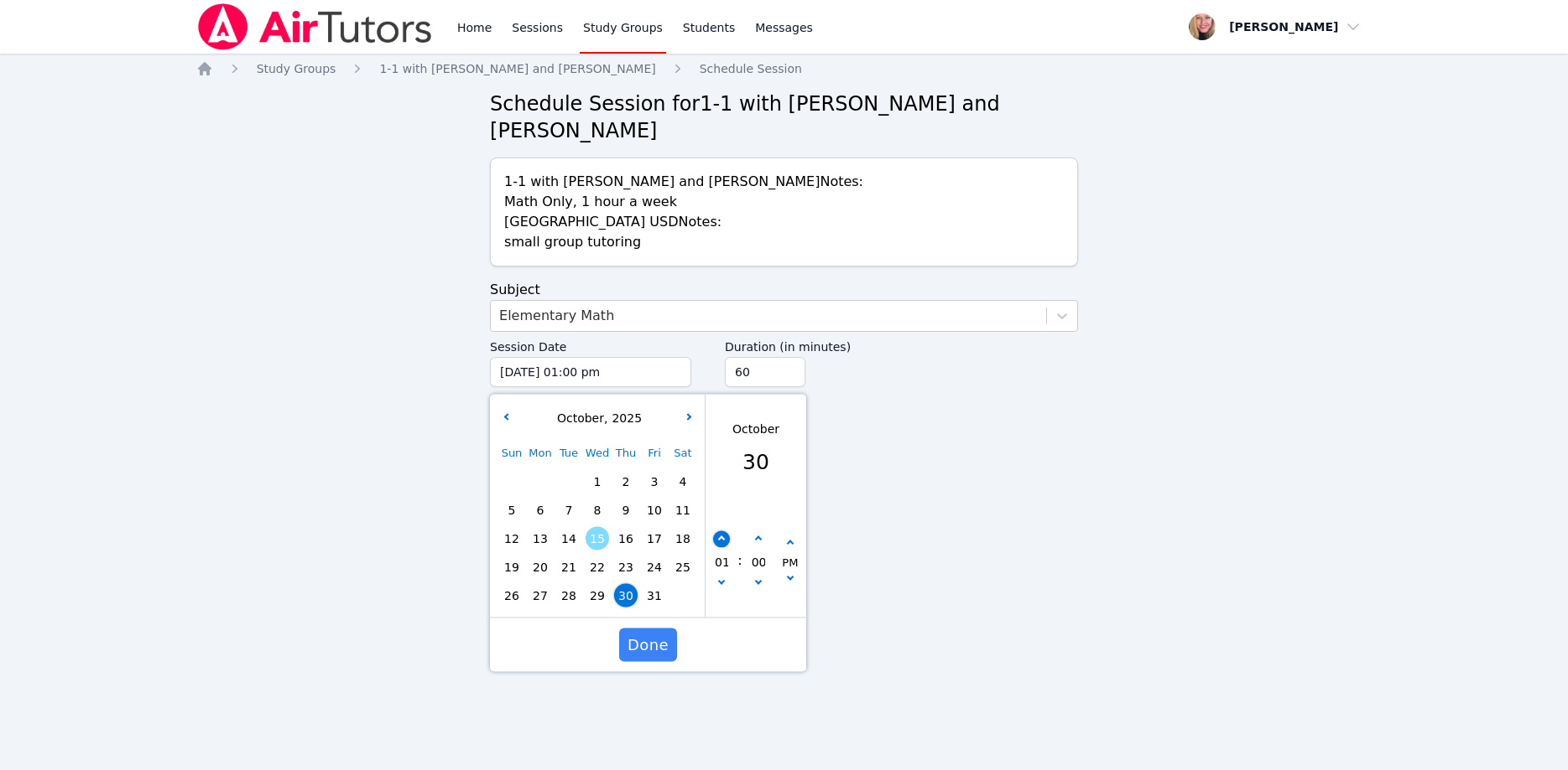
click at [728, 532] on button "button" at bounding box center [721, 539] width 17 height 17
type input "10/30/2025 02:00 pm"
type input "02"
click at [728, 532] on button "button" at bounding box center [721, 539] width 17 height 17
type input "10/30/2025 03:00 pm"
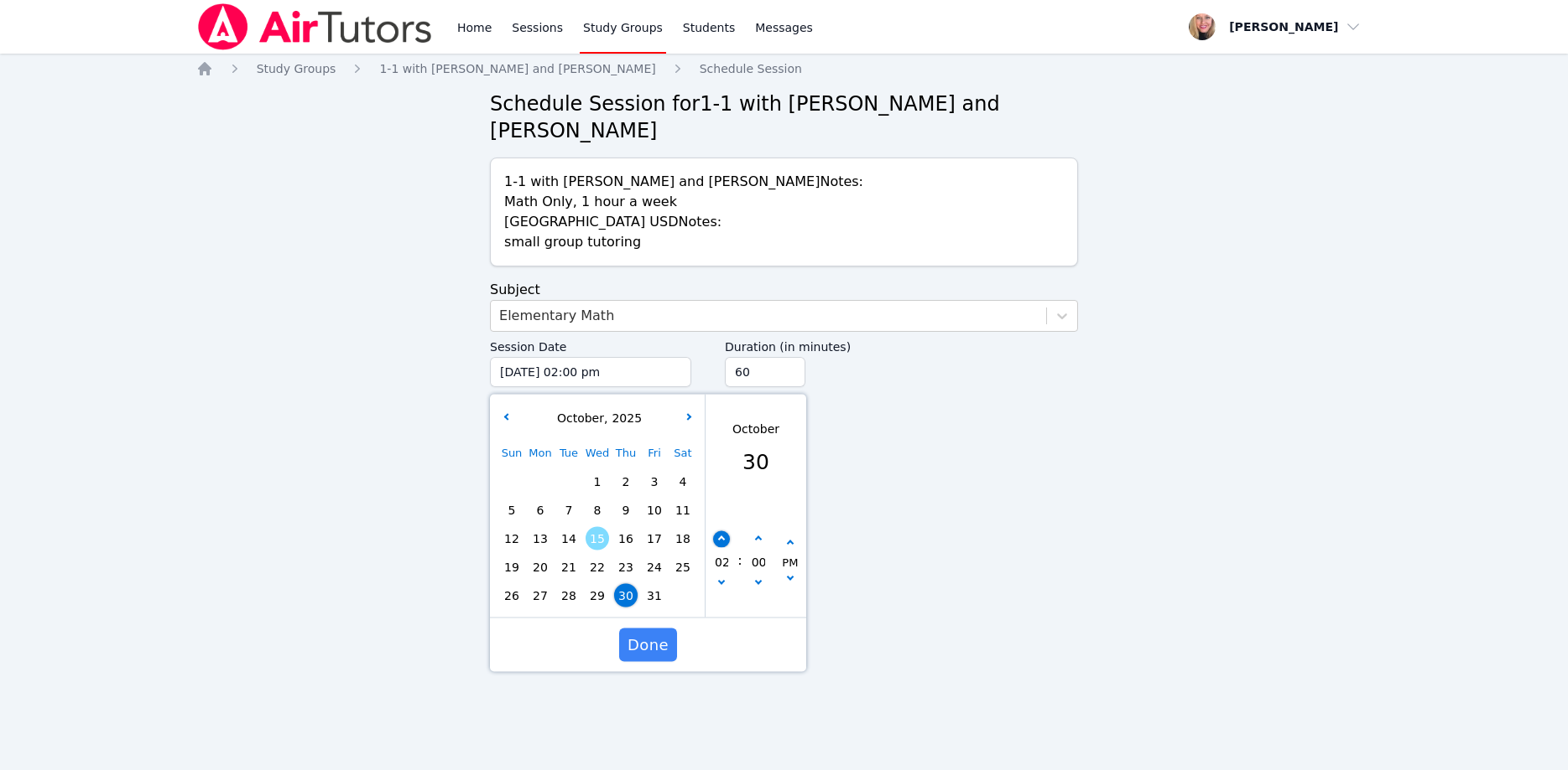
type input "03"
click at [728, 532] on button "button" at bounding box center [721, 539] width 17 height 17
type input "10/30/2025 04:00 pm"
type input "04"
click at [728, 532] on button "button" at bounding box center [721, 539] width 17 height 17
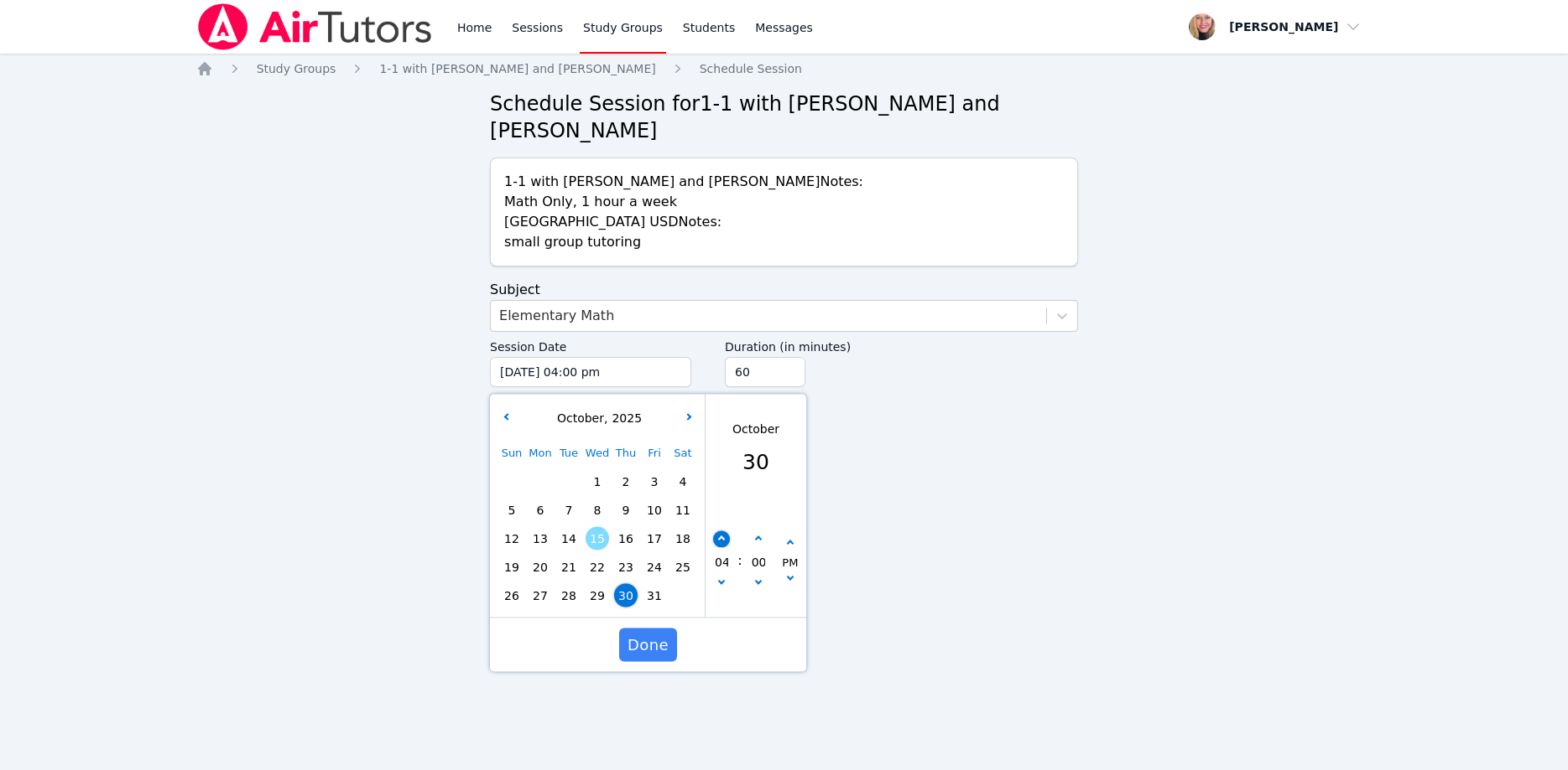
type input "10/30/2025 05:00 pm"
type input "05"
click at [728, 532] on button "button" at bounding box center [721, 539] width 17 height 17
type input "10/30/2025 06:00 pm"
type input "06"
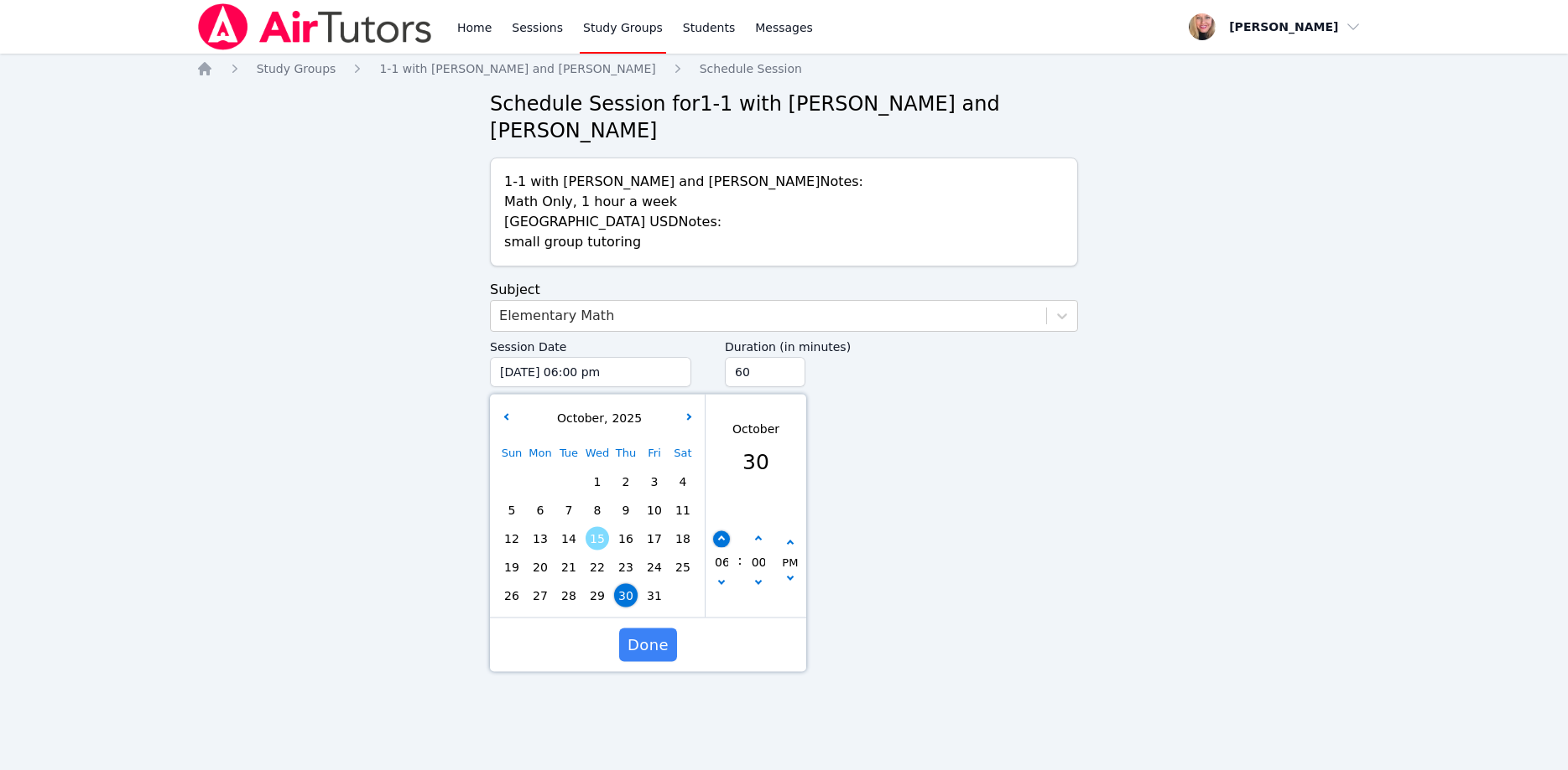
click at [728, 532] on button "button" at bounding box center [721, 539] width 17 height 17
type input "10/30/2025 07:00 pm"
type input "07"
click at [716, 532] on button "button" at bounding box center [721, 539] width 17 height 17
type input "10/30/2025 08:00 pm"
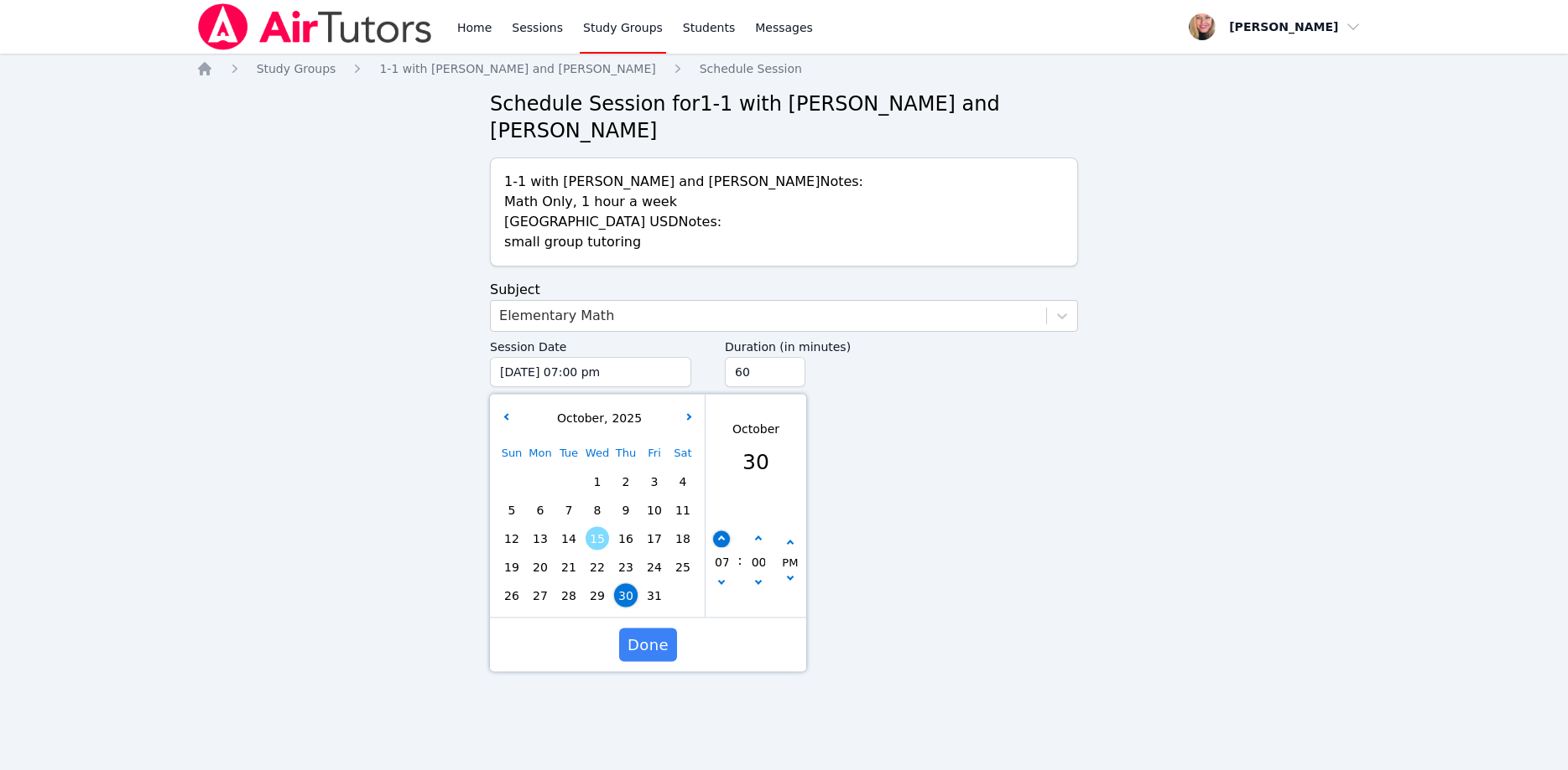
type input "08"
click at [722, 532] on button "button" at bounding box center [721, 539] width 17 height 17
type input "10/30/2025 09:00 pm"
type input "09"
click at [790, 357] on input "45" at bounding box center [765, 372] width 81 height 30
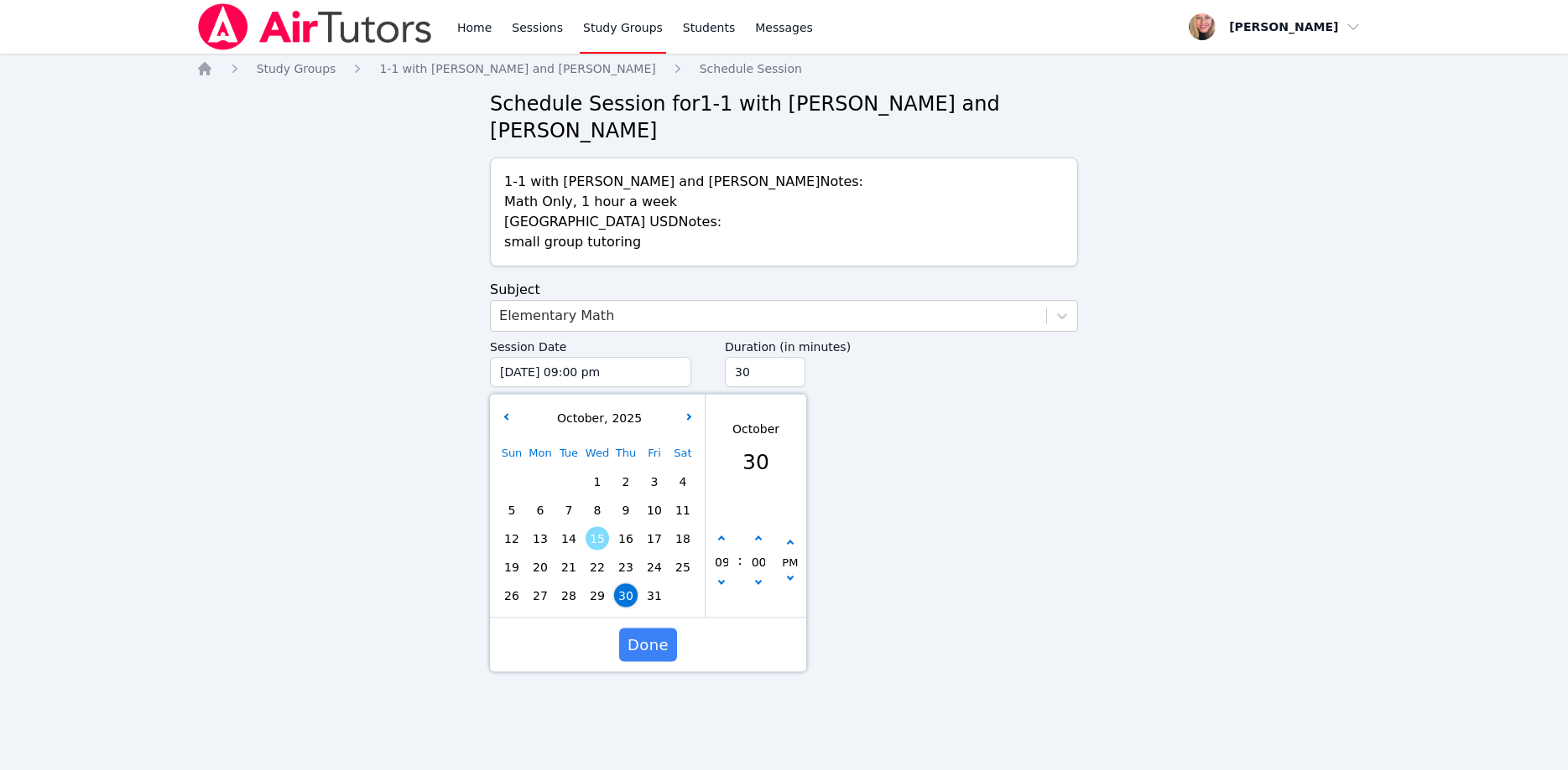
type input "30"
click at [790, 357] on input "30" at bounding box center [765, 372] width 81 height 30
click at [660, 634] on span "Done" at bounding box center [648, 645] width 41 height 23
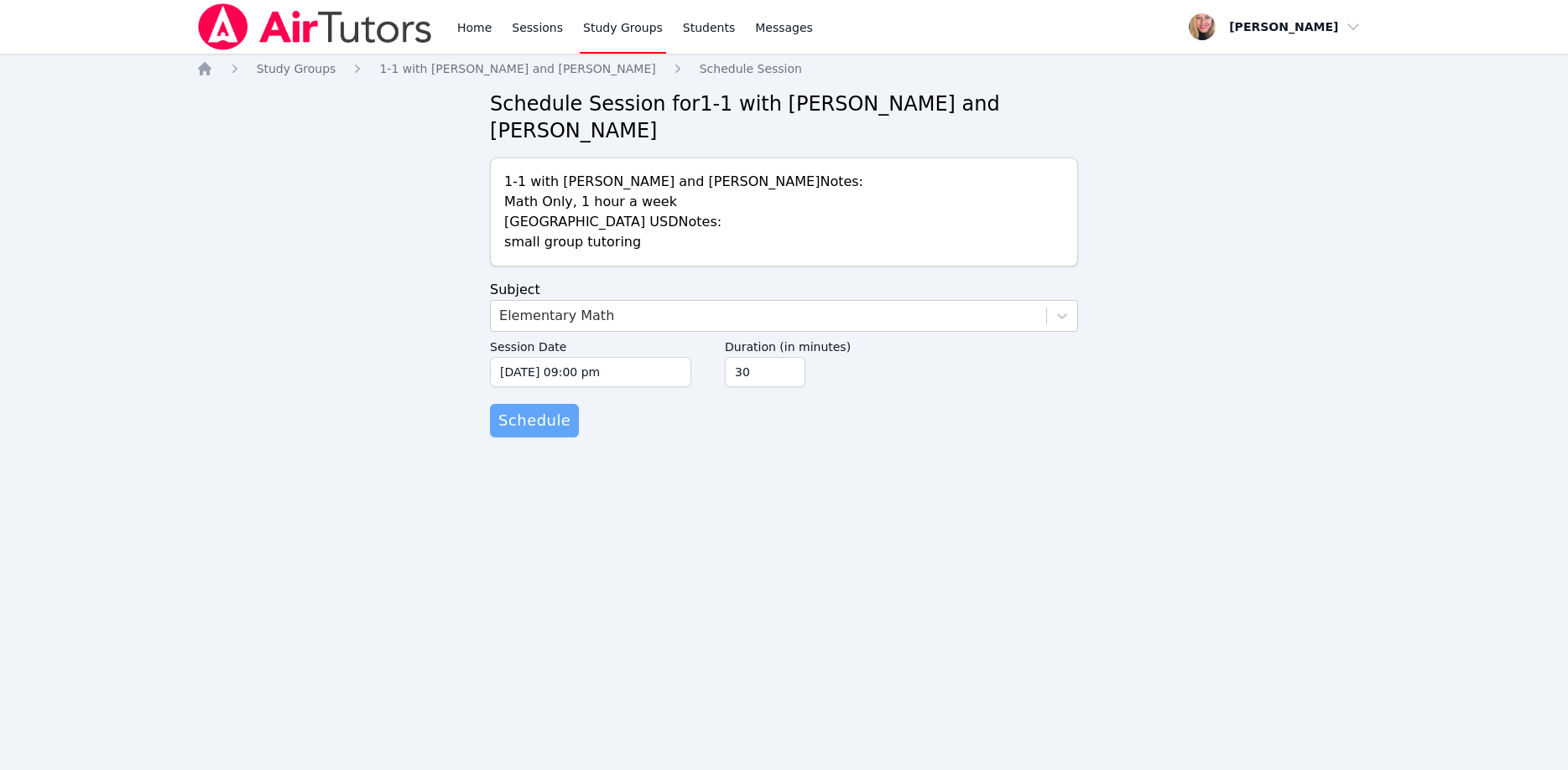
click at [538, 409] on span "Schedule" at bounding box center [535, 421] width 72 height 23
click at [570, 301] on div "Select..." at bounding box center [768, 315] width 555 height 30
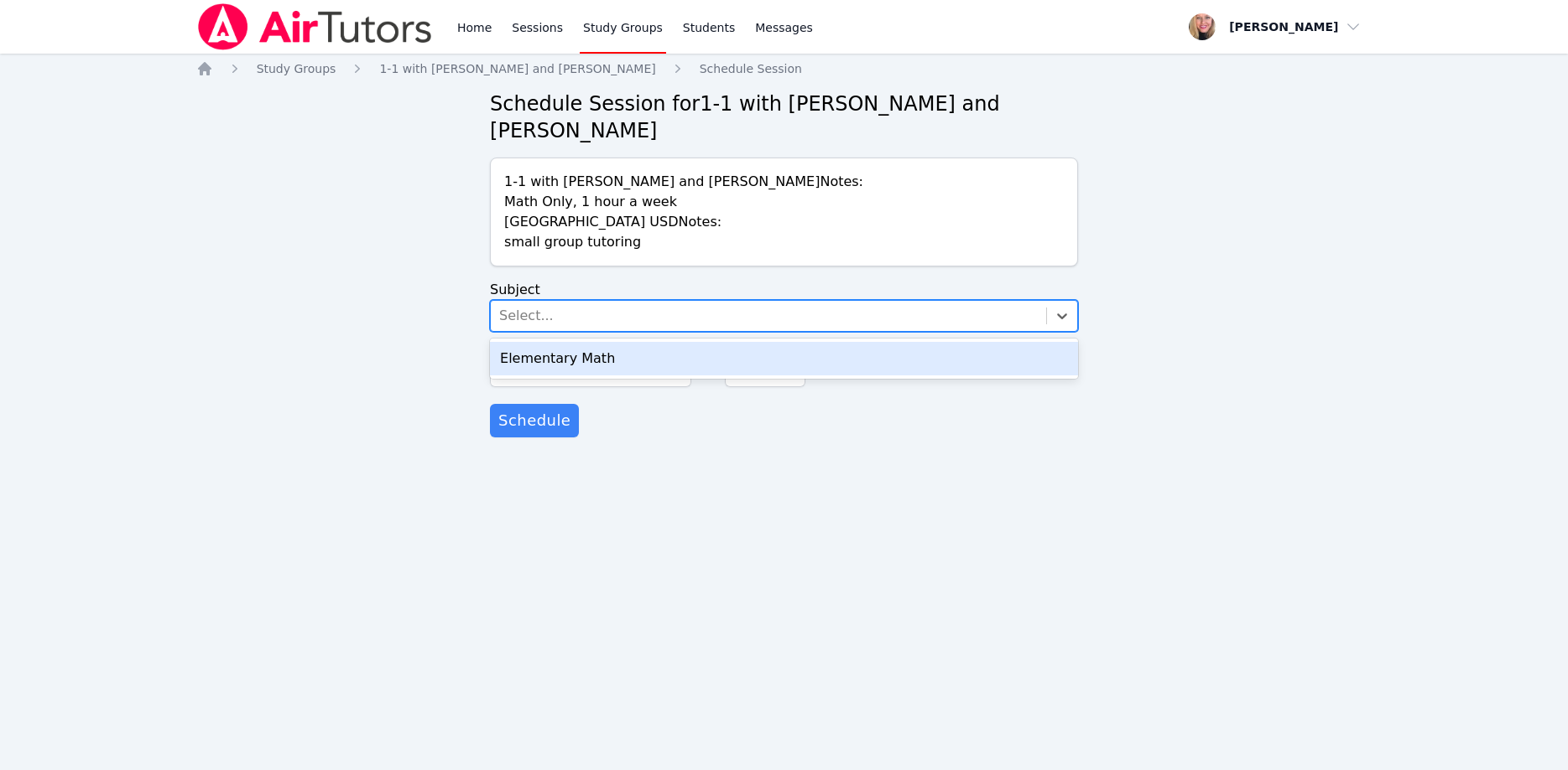
click at [581, 342] on div "Elementary Math" at bounding box center [784, 358] width 588 height 33
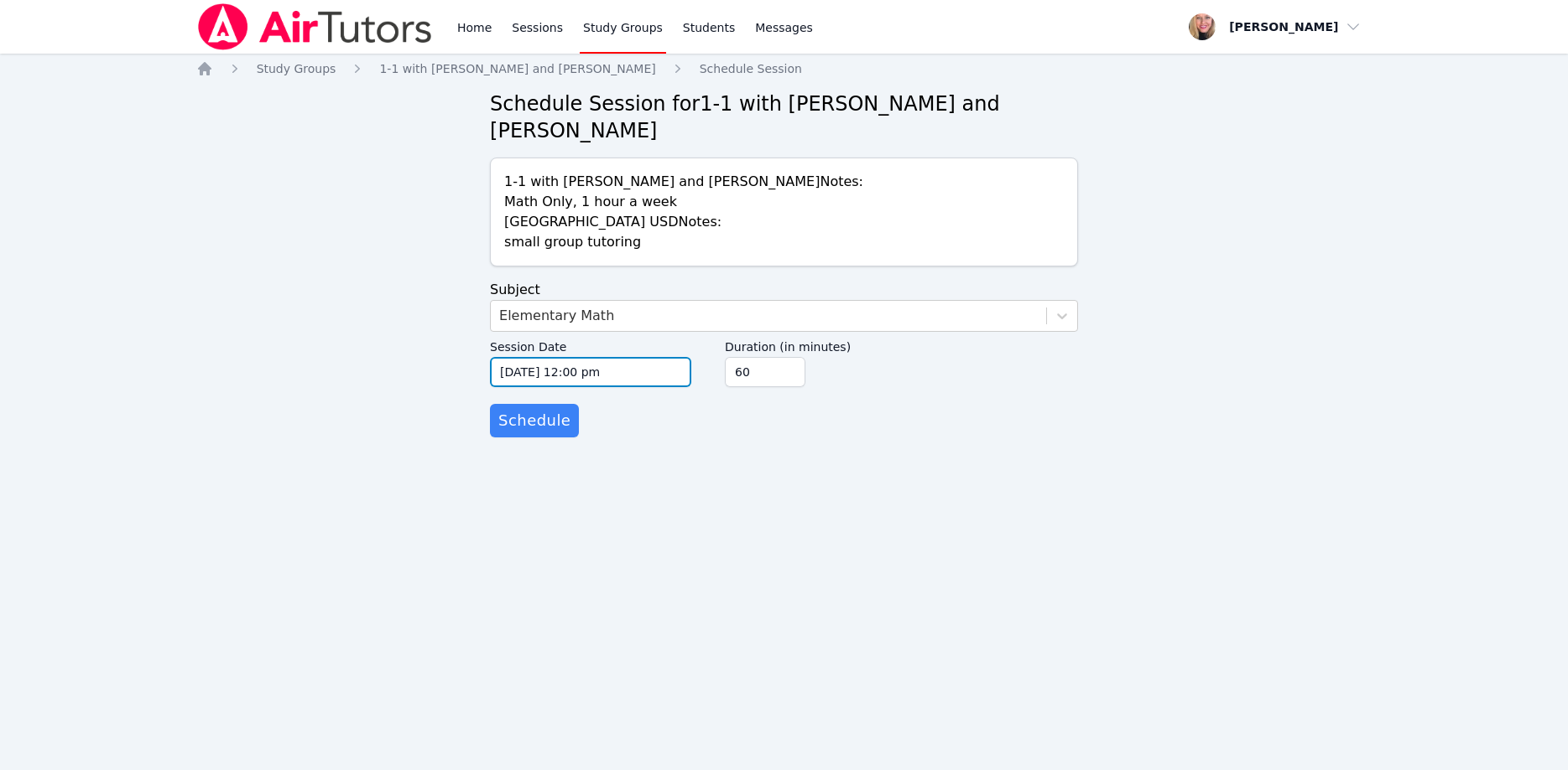
click at [589, 357] on input "10/15/2025 12:00 pm" at bounding box center [590, 372] width 202 height 30
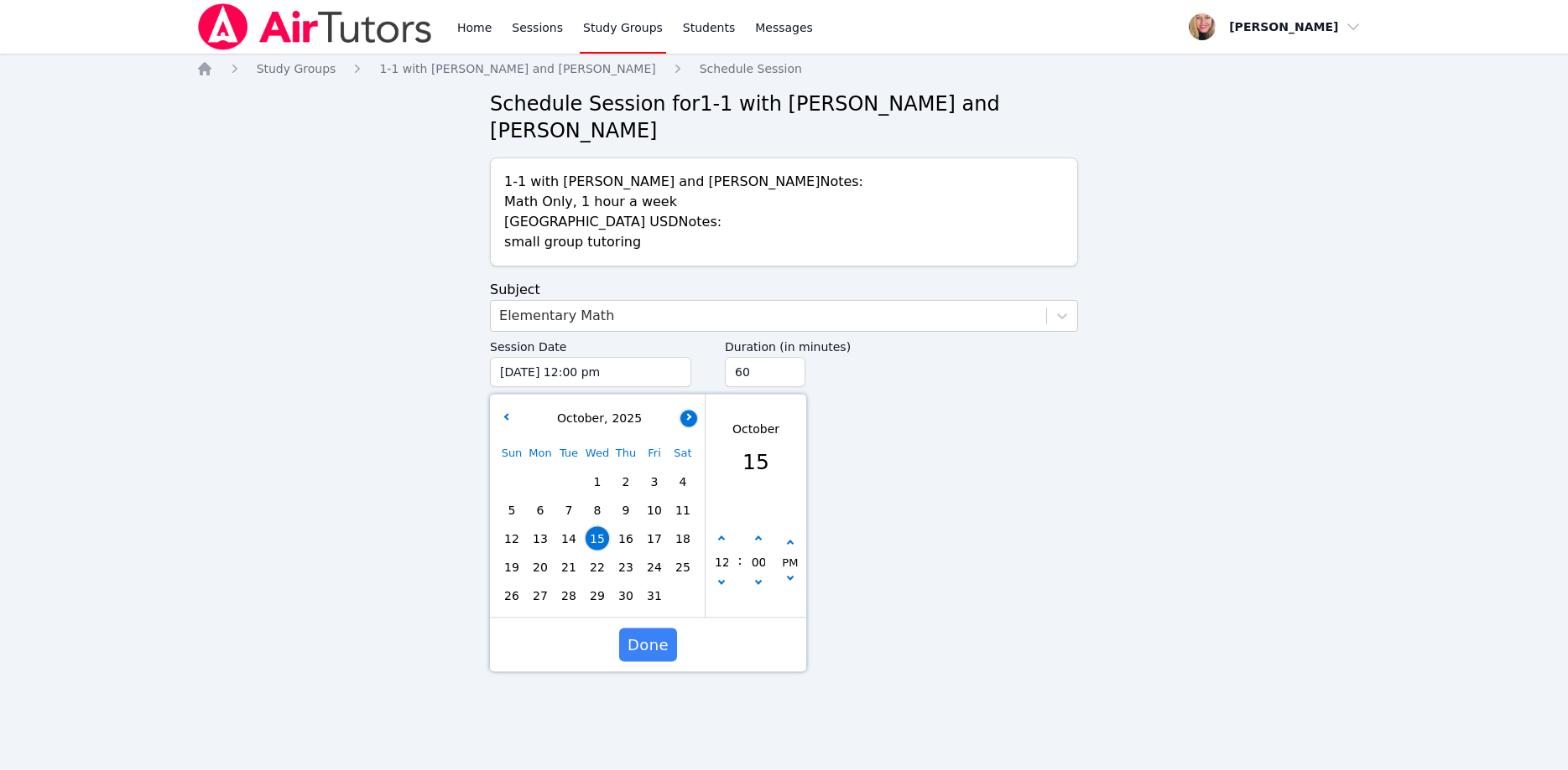
click at [691, 410] on button "button" at bounding box center [688, 418] width 17 height 17
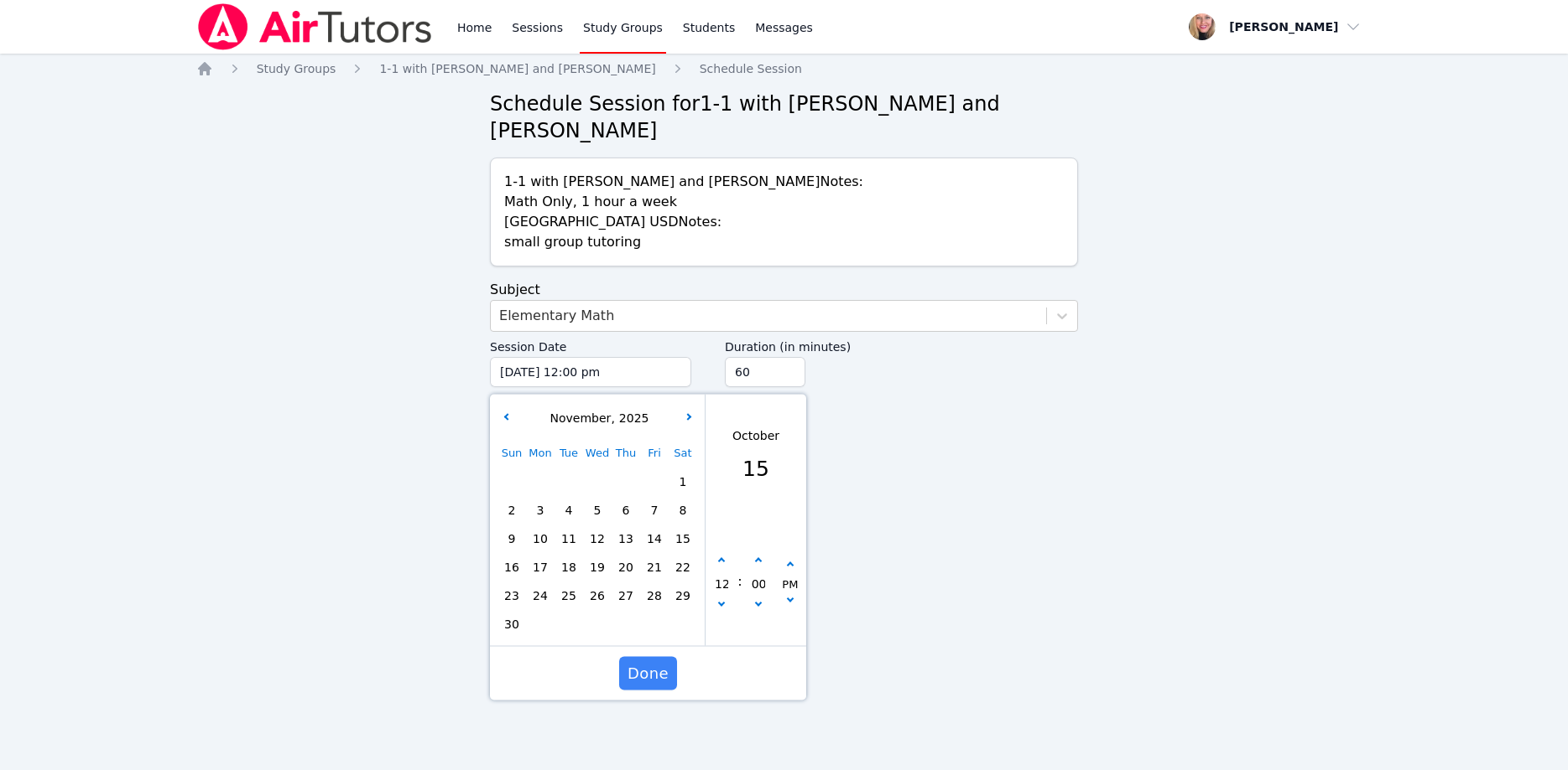
click at [535, 498] on span "3" at bounding box center [541, 510] width 23 height 23
click at [717, 553] on button "button" at bounding box center [721, 561] width 17 height 17
type input "11/03/2025 01:00 pm"
type input "01"
click at [717, 553] on button "button" at bounding box center [721, 561] width 17 height 17
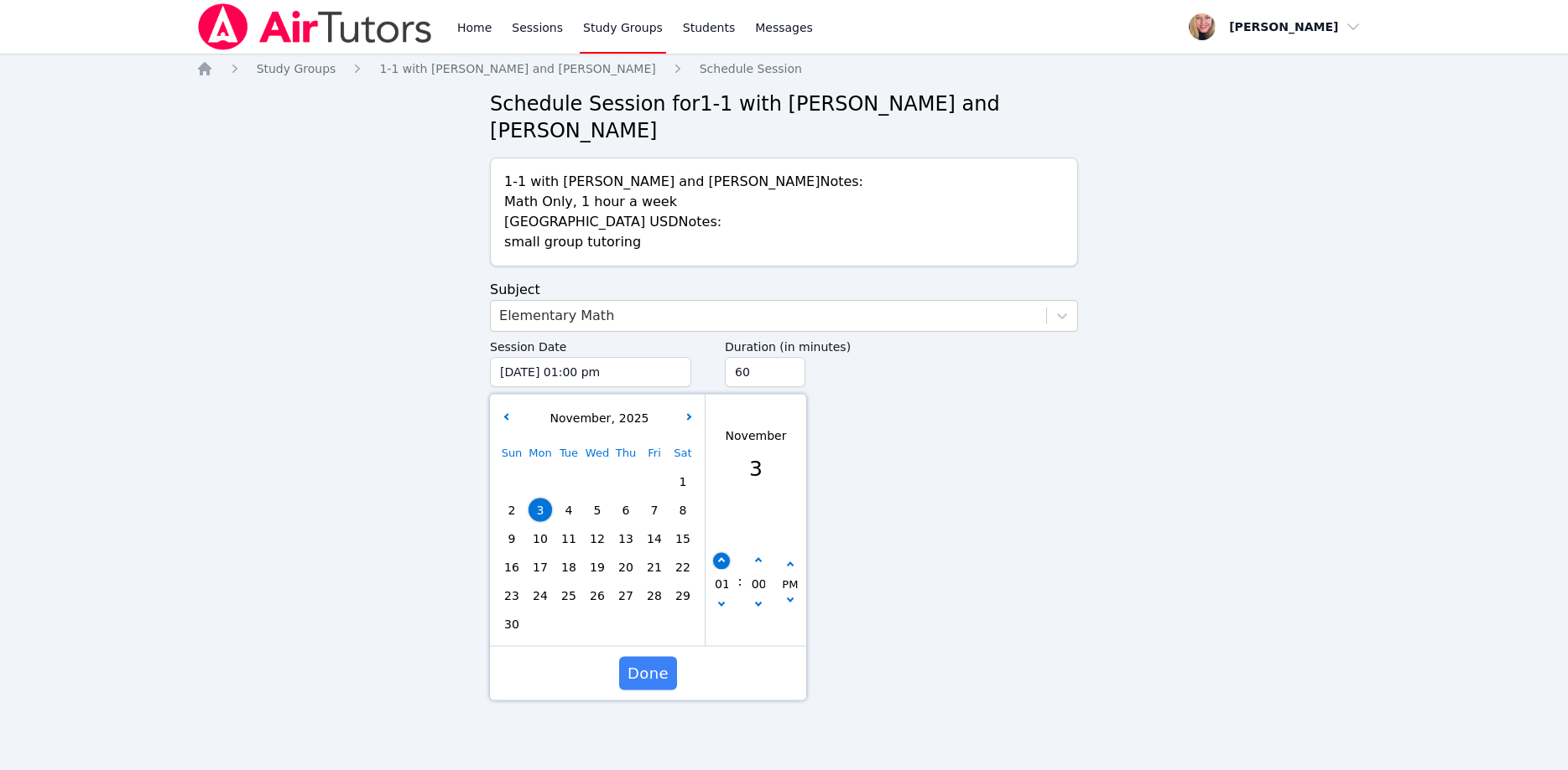
type input "11/03/2025 02:00 pm"
type input "02"
click at [717, 553] on button "button" at bounding box center [721, 561] width 17 height 17
type input "11/03/2025 03:00 pm"
type input "03"
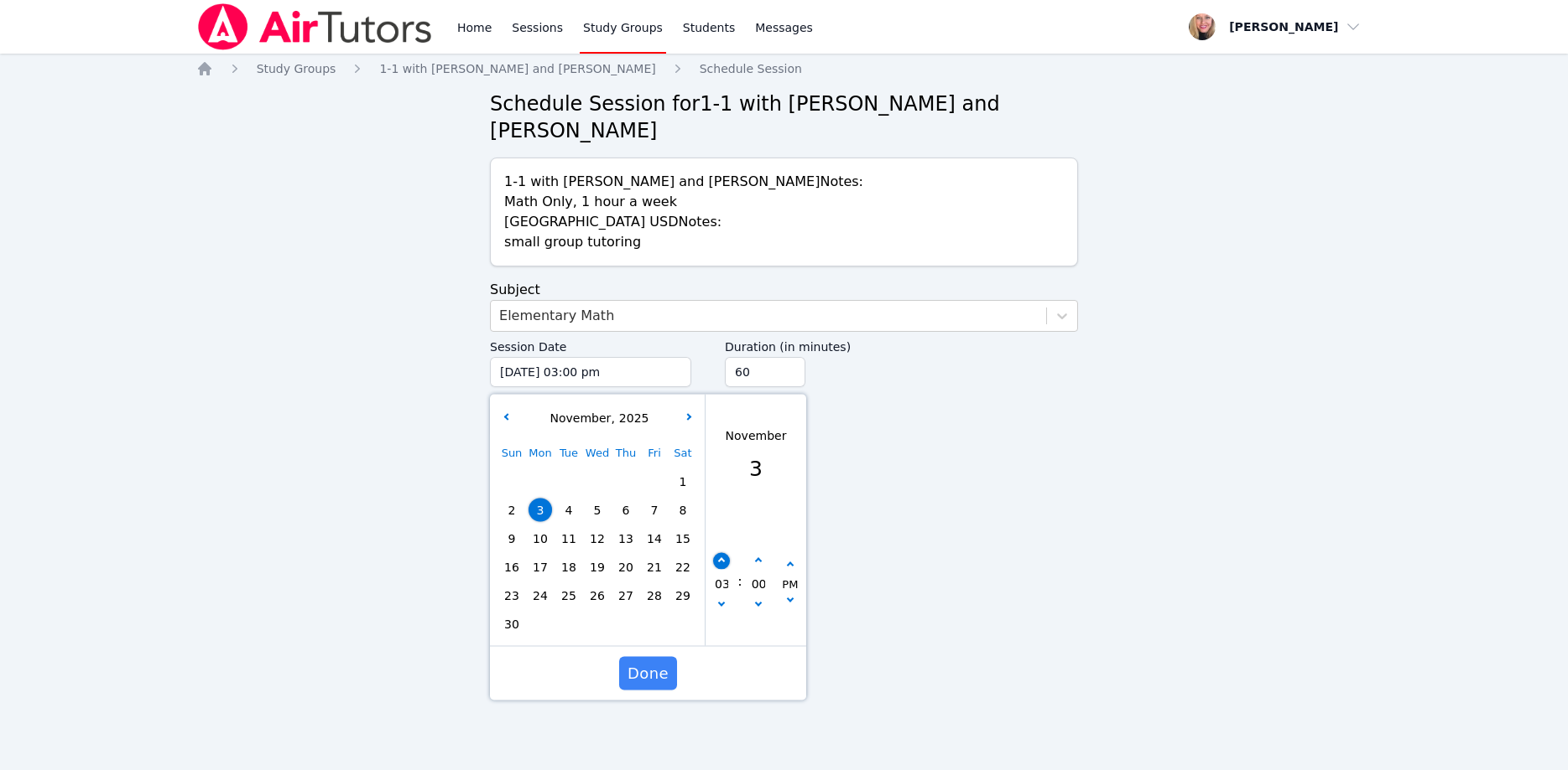
click at [717, 553] on button "button" at bounding box center [721, 561] width 17 height 17
type input "11/03/2025 04:00 pm"
type input "04"
click at [715, 553] on button "button" at bounding box center [721, 561] width 17 height 17
type input "11/03/2025 05:00 pm"
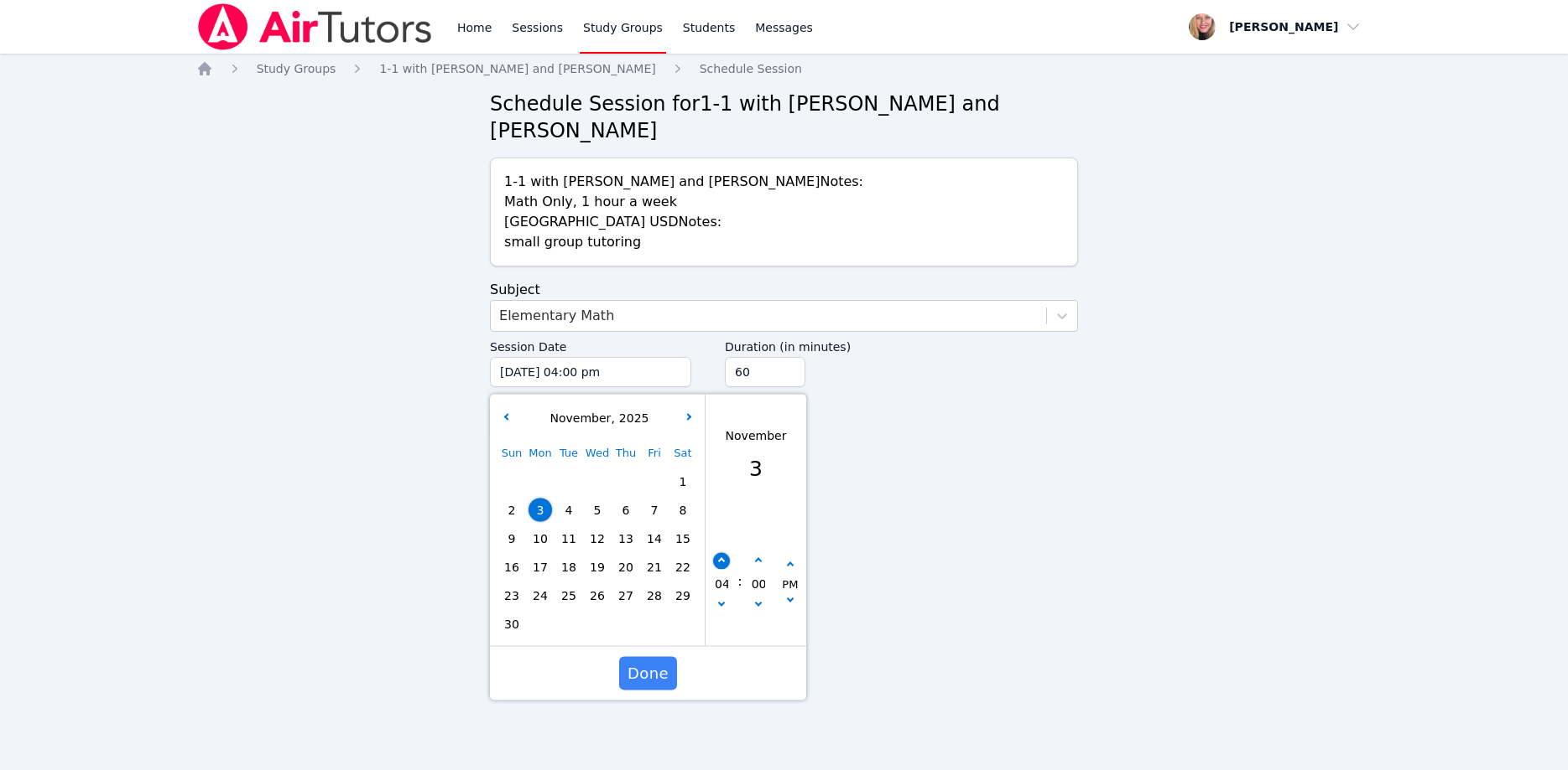
type input "05"
click at [715, 553] on button "button" at bounding box center [721, 561] width 17 height 17
type input "11/03/2025 06:00 pm"
type input "06"
click at [715, 553] on button "button" at bounding box center [721, 561] width 17 height 17
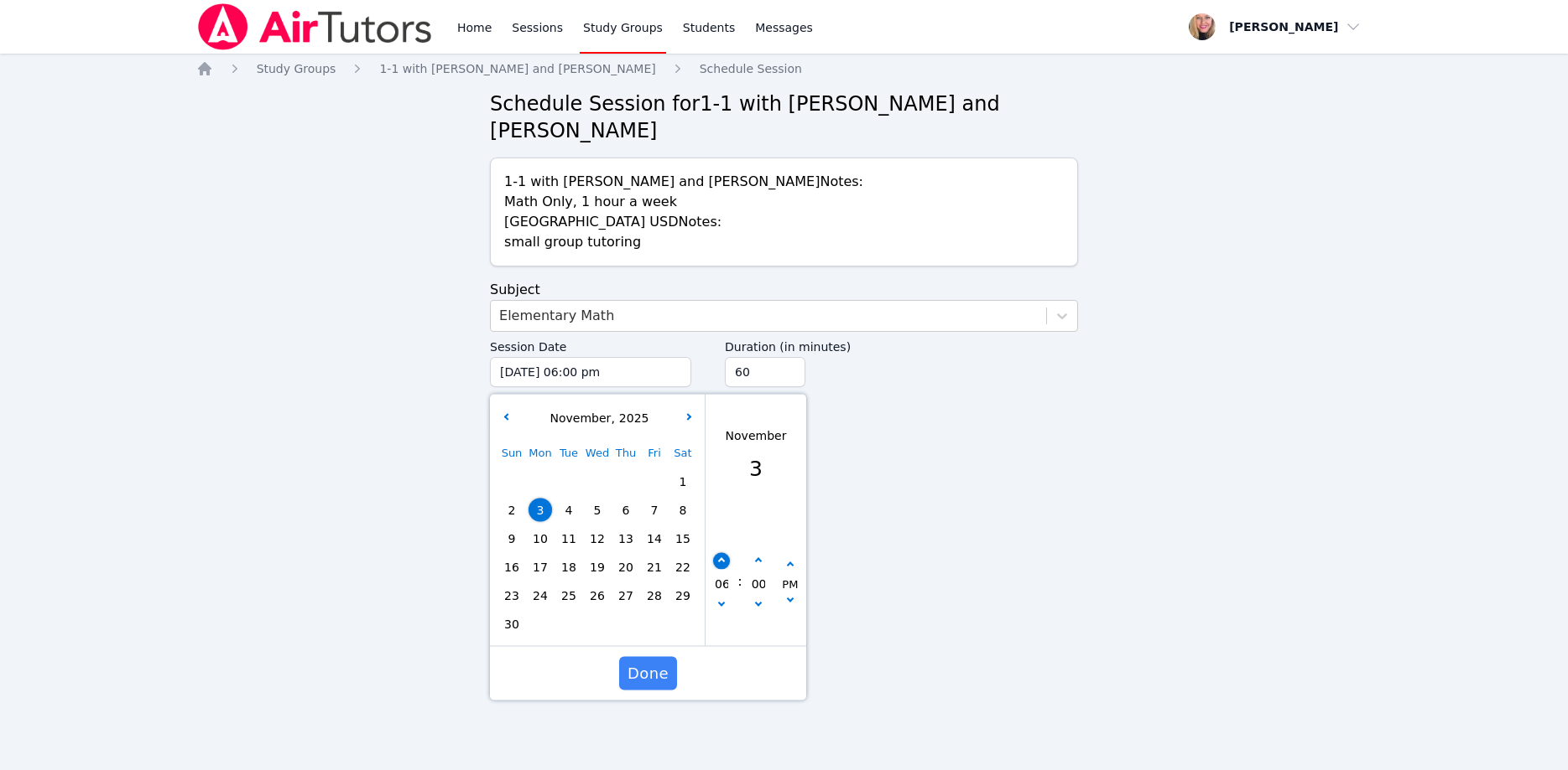
type input "11/03/2025 07:00 pm"
type input "07"
click at [715, 553] on button "button" at bounding box center [721, 561] width 17 height 17
type input "11/03/2025 08:00 pm"
type input "08"
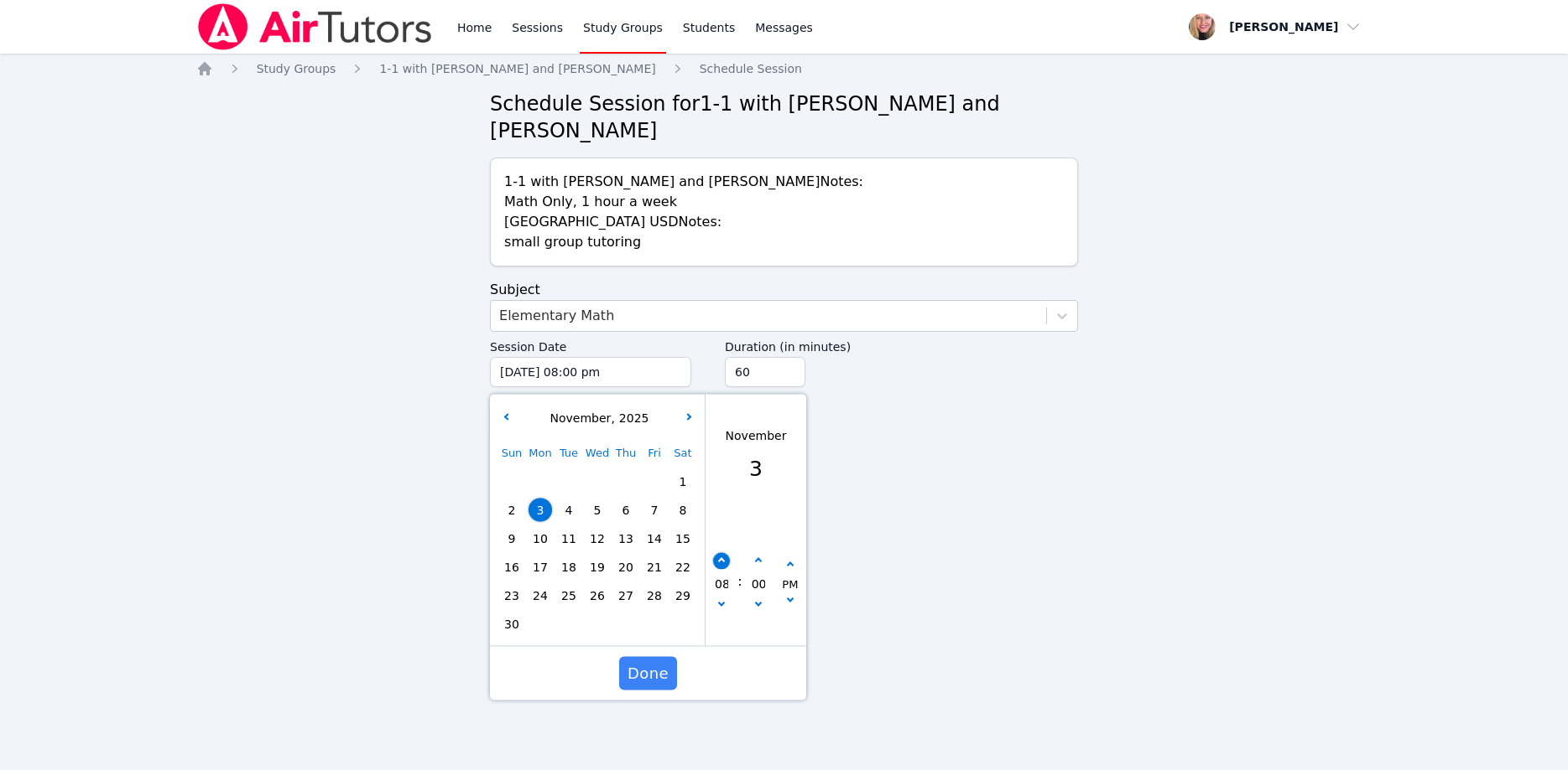
click at [715, 553] on button "button" at bounding box center [721, 561] width 17 height 17
type input "11/03/2025 09:00 pm"
type input "09"
click at [791, 357] on input "45" at bounding box center [765, 372] width 81 height 30
type input "30"
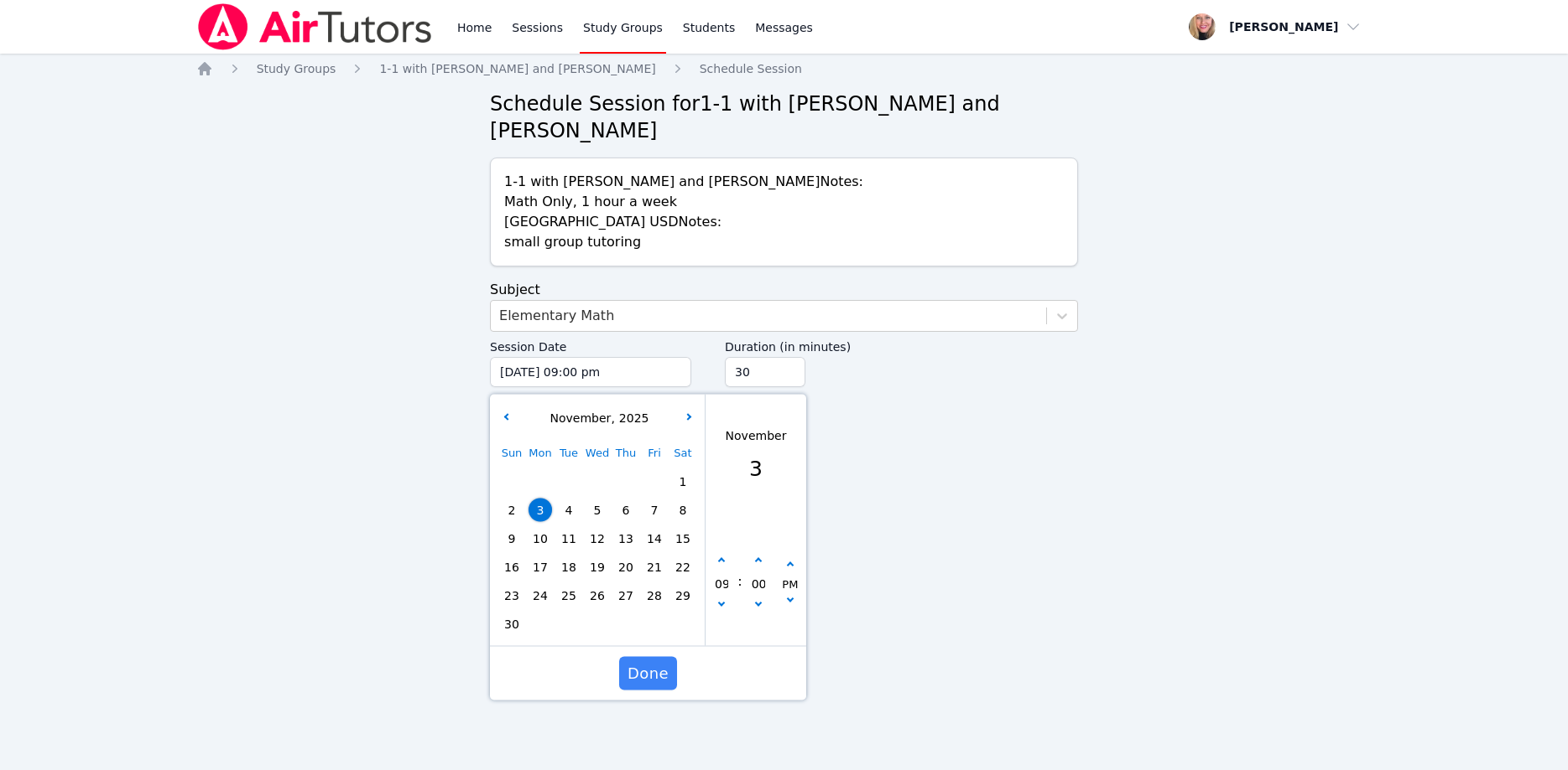
click at [791, 357] on input "30" at bounding box center [765, 372] width 81 height 30
click at [653, 662] on span "Done" at bounding box center [648, 674] width 41 height 23
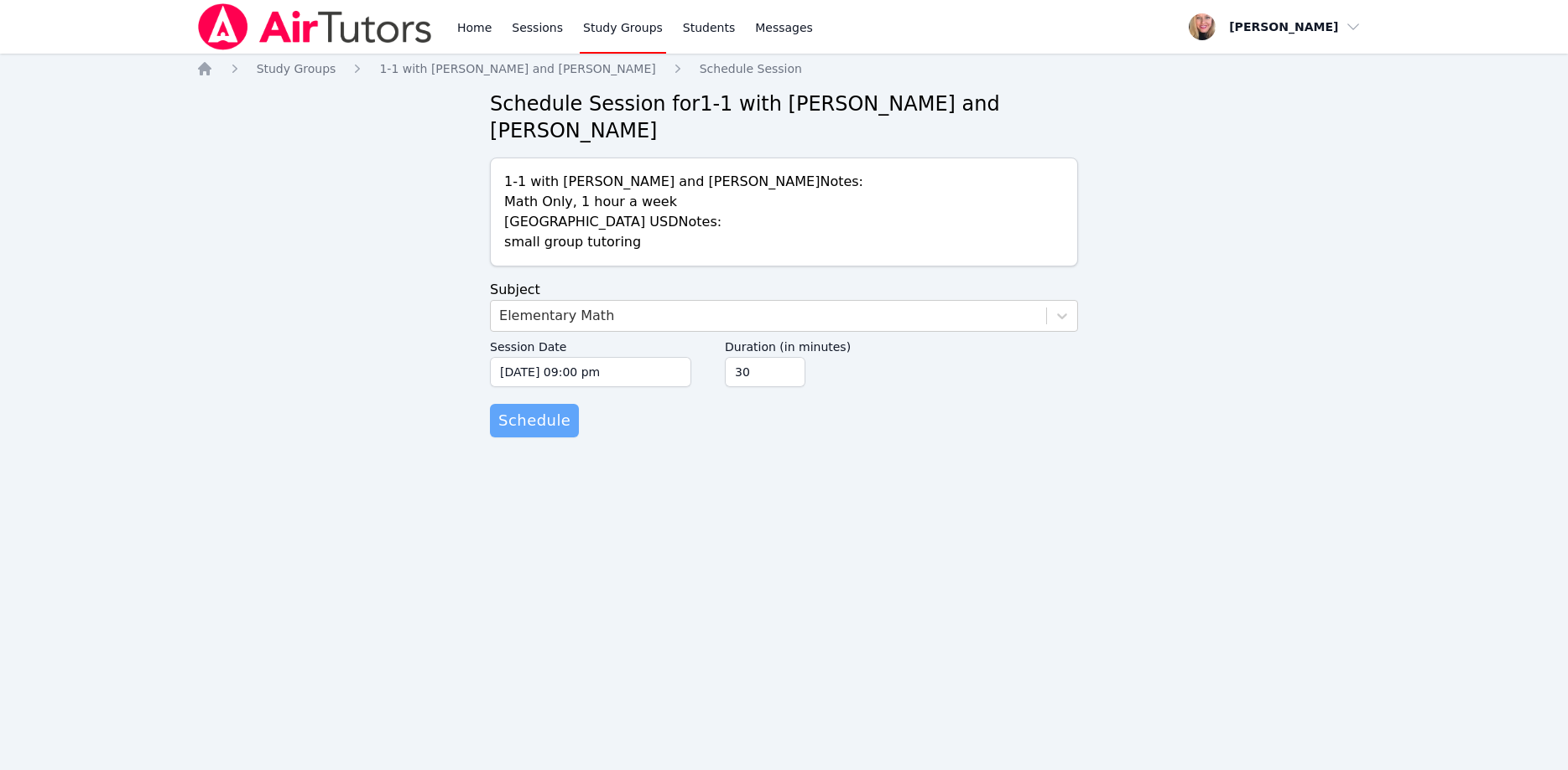
click at [549, 409] on span "Schedule" at bounding box center [535, 421] width 72 height 23
click at [640, 301] on div "Select..." at bounding box center [768, 315] width 555 height 30
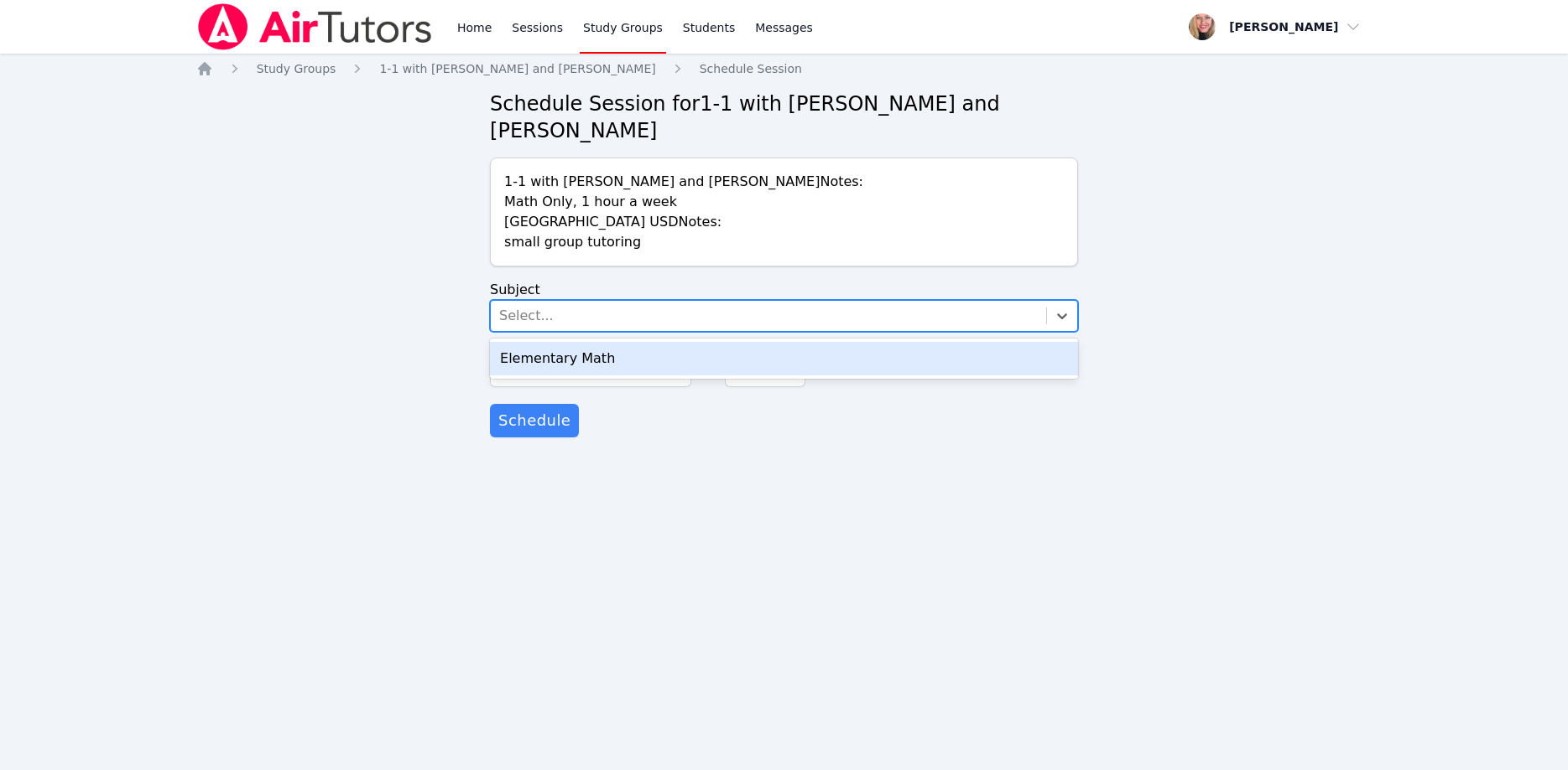
click at [651, 342] on div "Elementary Math" at bounding box center [784, 358] width 588 height 33
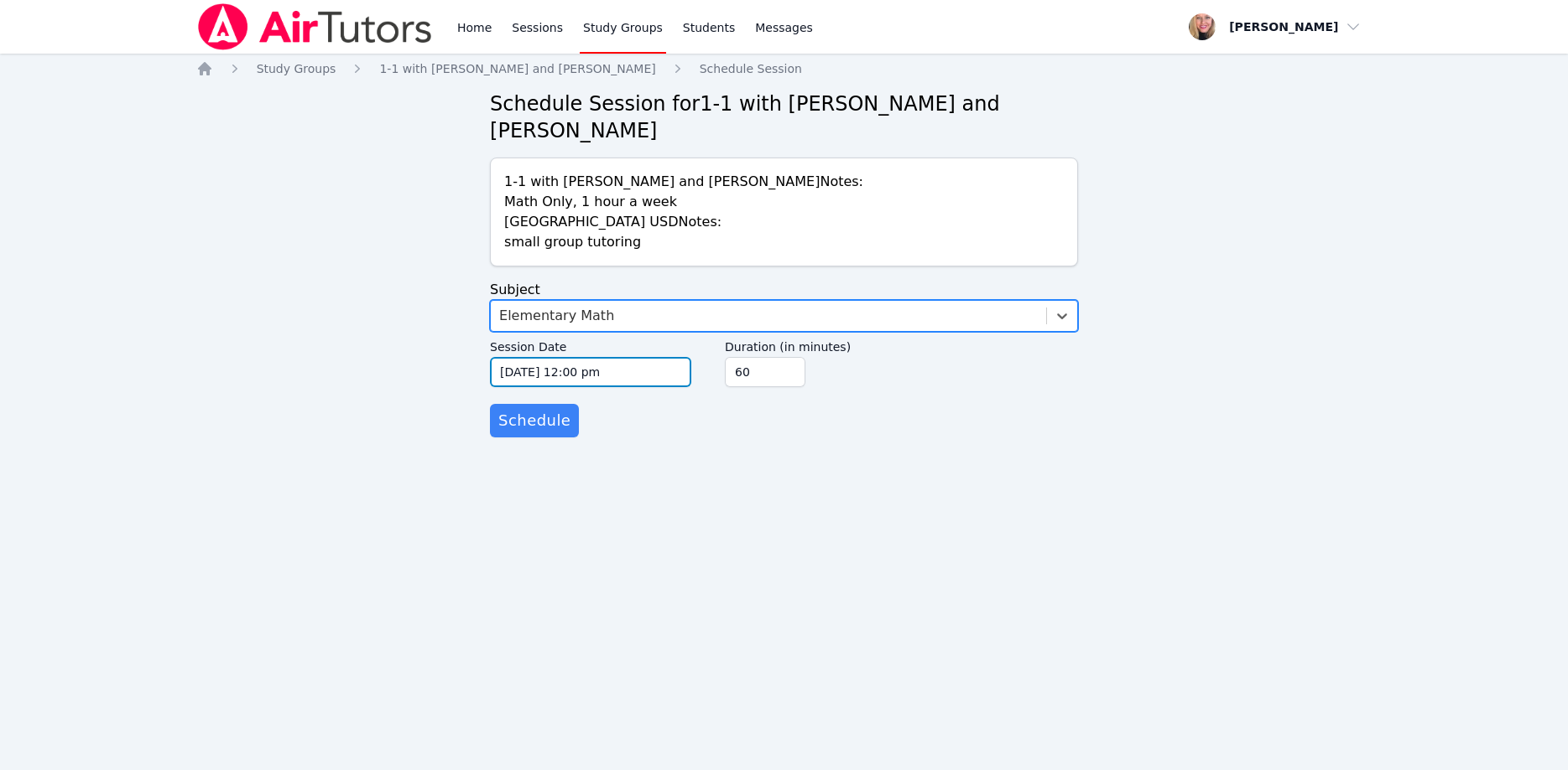
click at [654, 357] on input "10/15/2025 12:00 pm" at bounding box center [590, 372] width 202 height 30
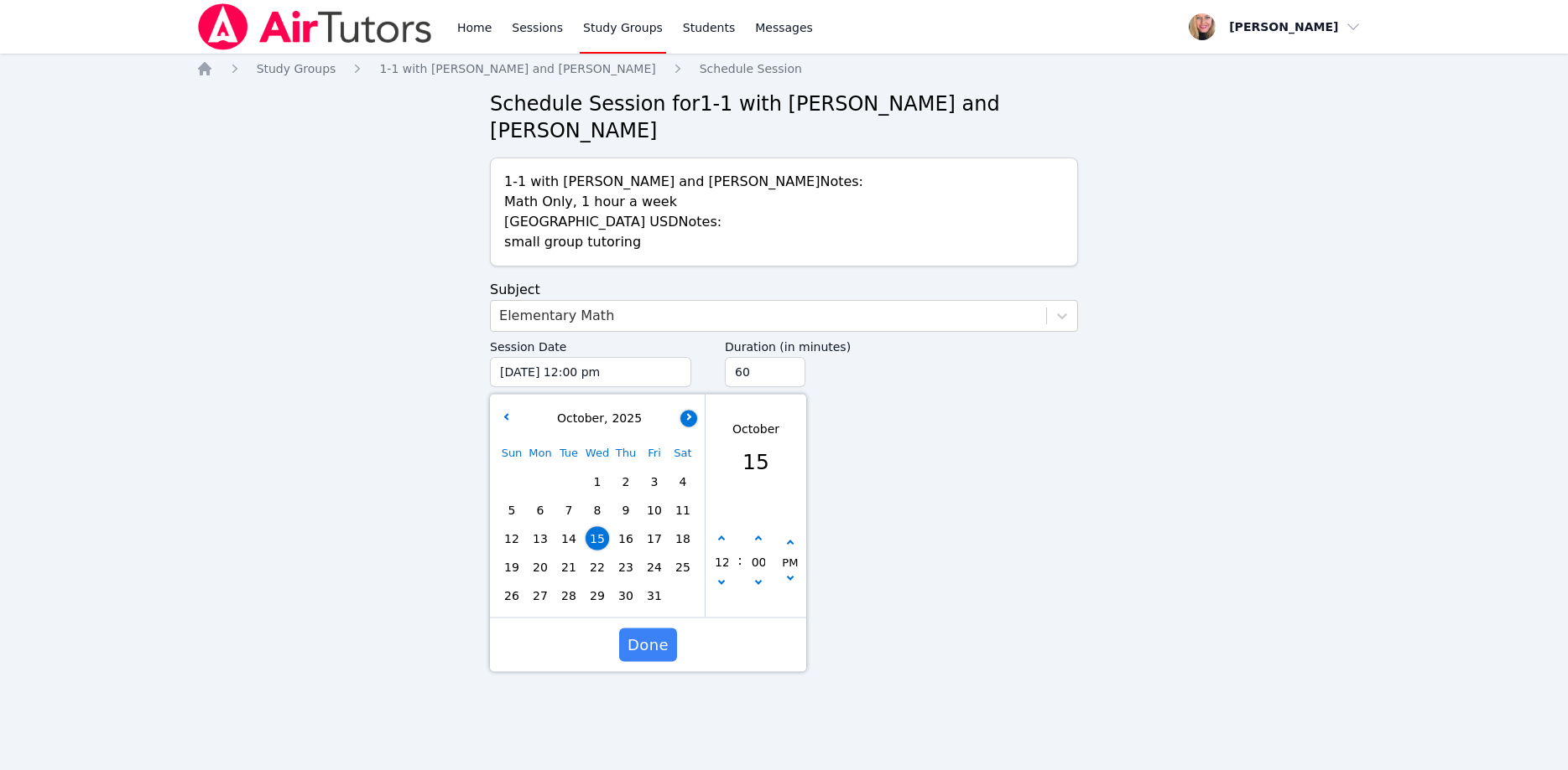
click at [692, 410] on button "button" at bounding box center [688, 418] width 17 height 17
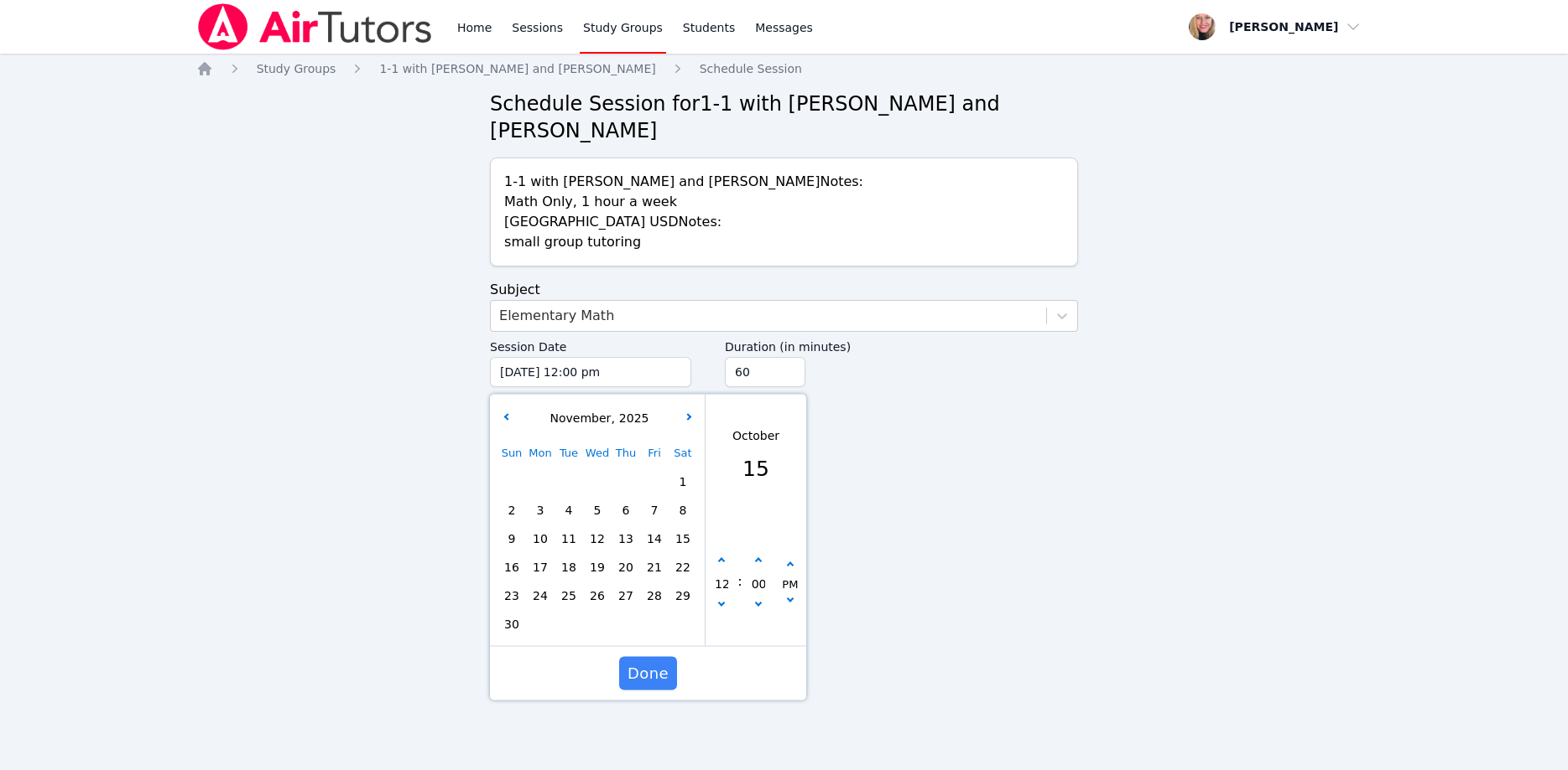
click at [625, 498] on span "6" at bounding box center [625, 510] width 23 height 23
click at [725, 526] on div "12 : 00 PM" at bounding box center [755, 583] width 100 height 124
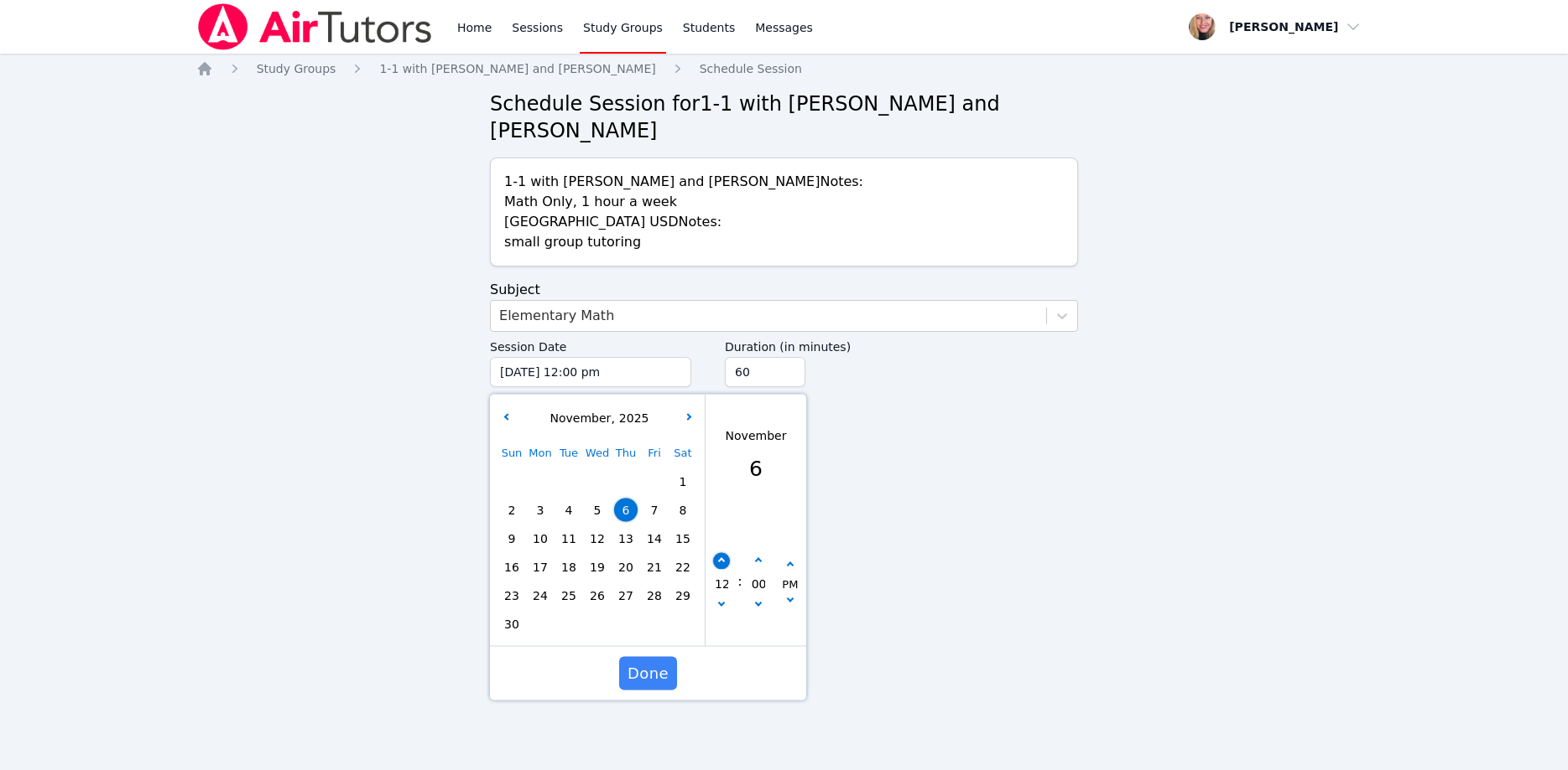
click at [723, 553] on button "button" at bounding box center [721, 561] width 17 height 17
type input "11/06/2025 01:00 pm"
type input "01"
click at [723, 553] on button "button" at bounding box center [721, 561] width 17 height 17
type input "11/06/2025 02:00 pm"
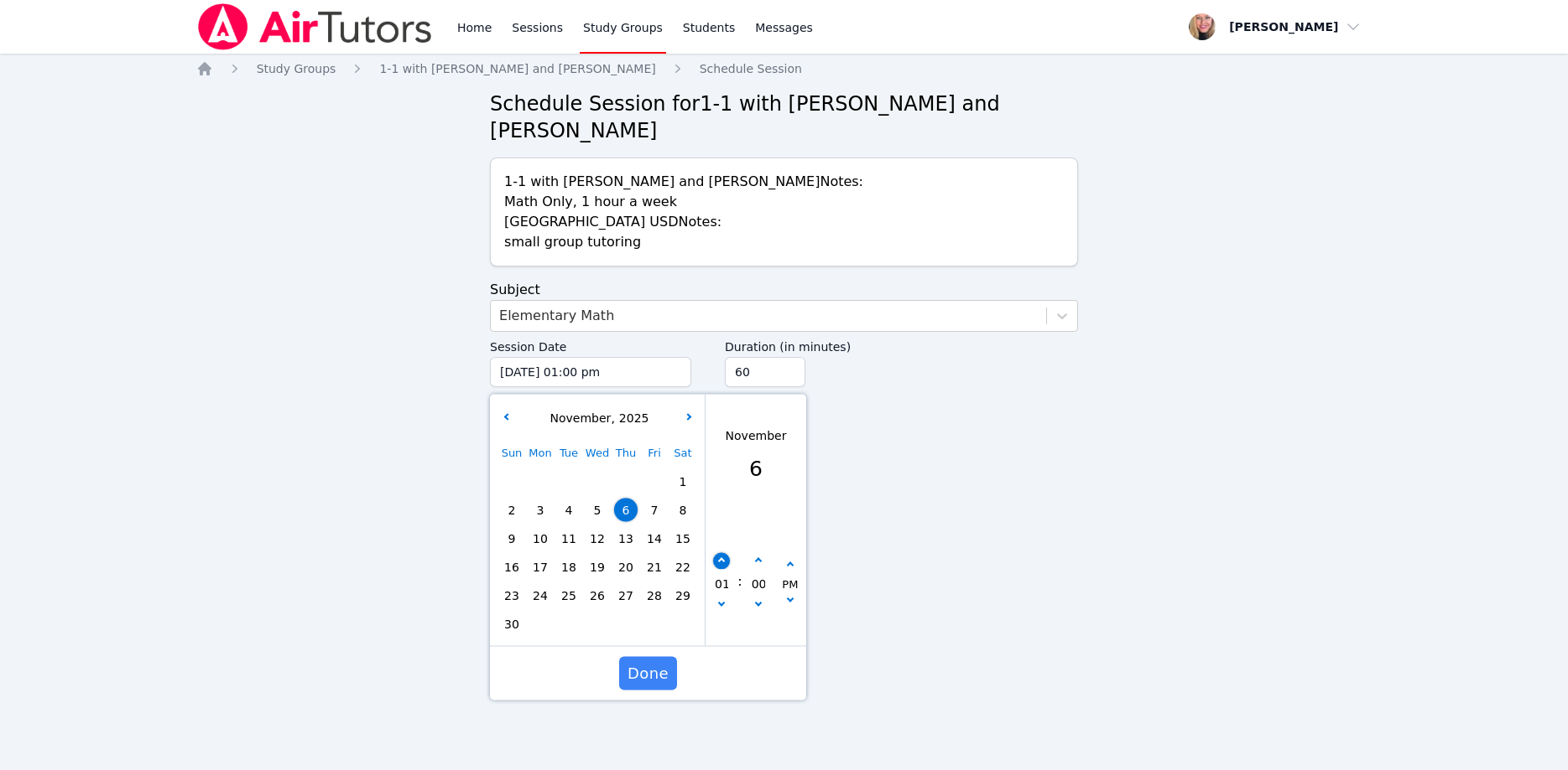
type input "02"
click at [723, 553] on button "button" at bounding box center [721, 561] width 17 height 17
type input "11/06/2025 03:00 pm"
type input "03"
click at [723, 553] on button "button" at bounding box center [721, 561] width 17 height 17
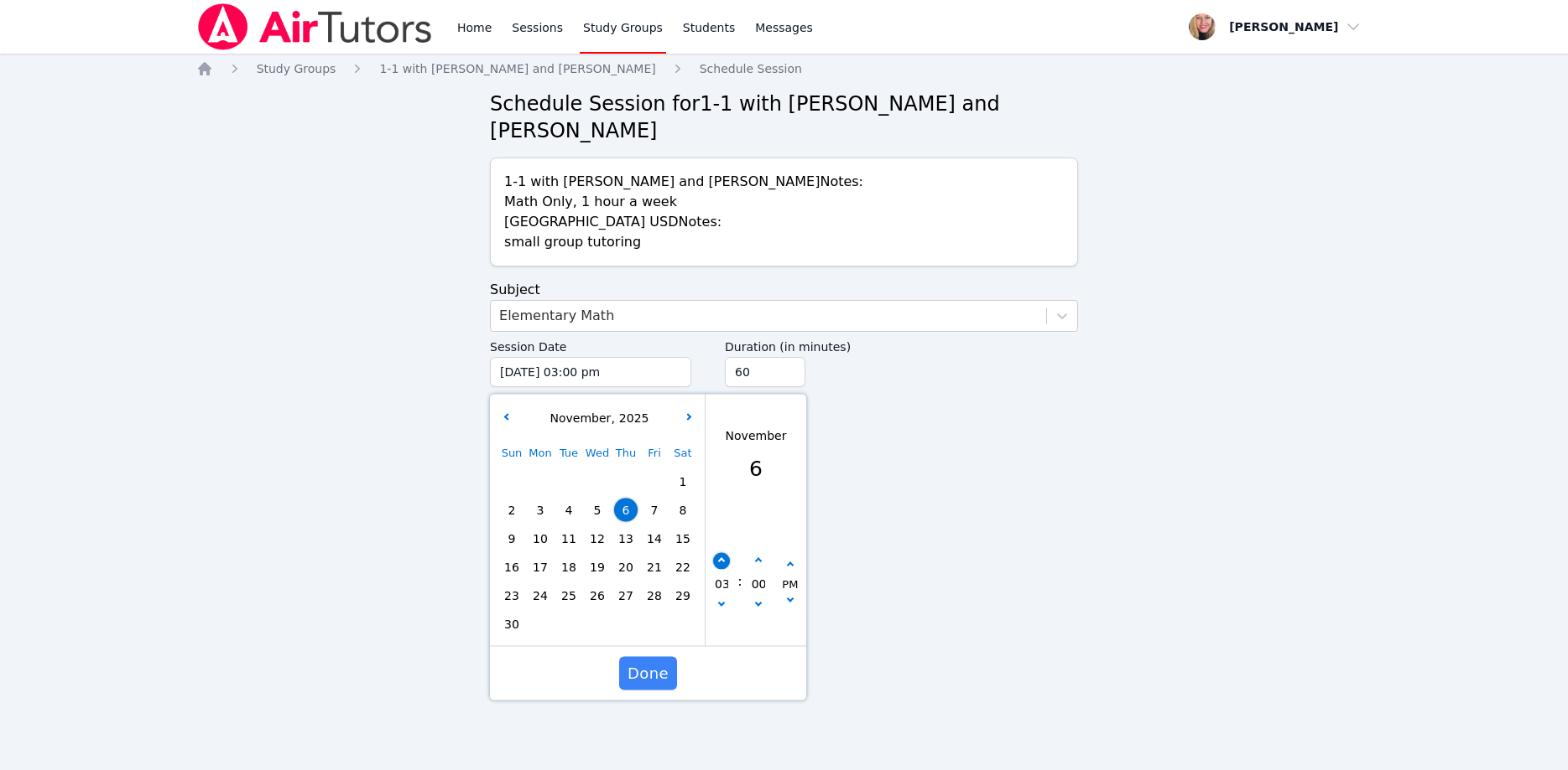
type input "11/06/2025 04:00 pm"
type input "04"
click at [723, 553] on button "button" at bounding box center [721, 561] width 17 height 17
type input "11/06/2025 05:00 pm"
type input "05"
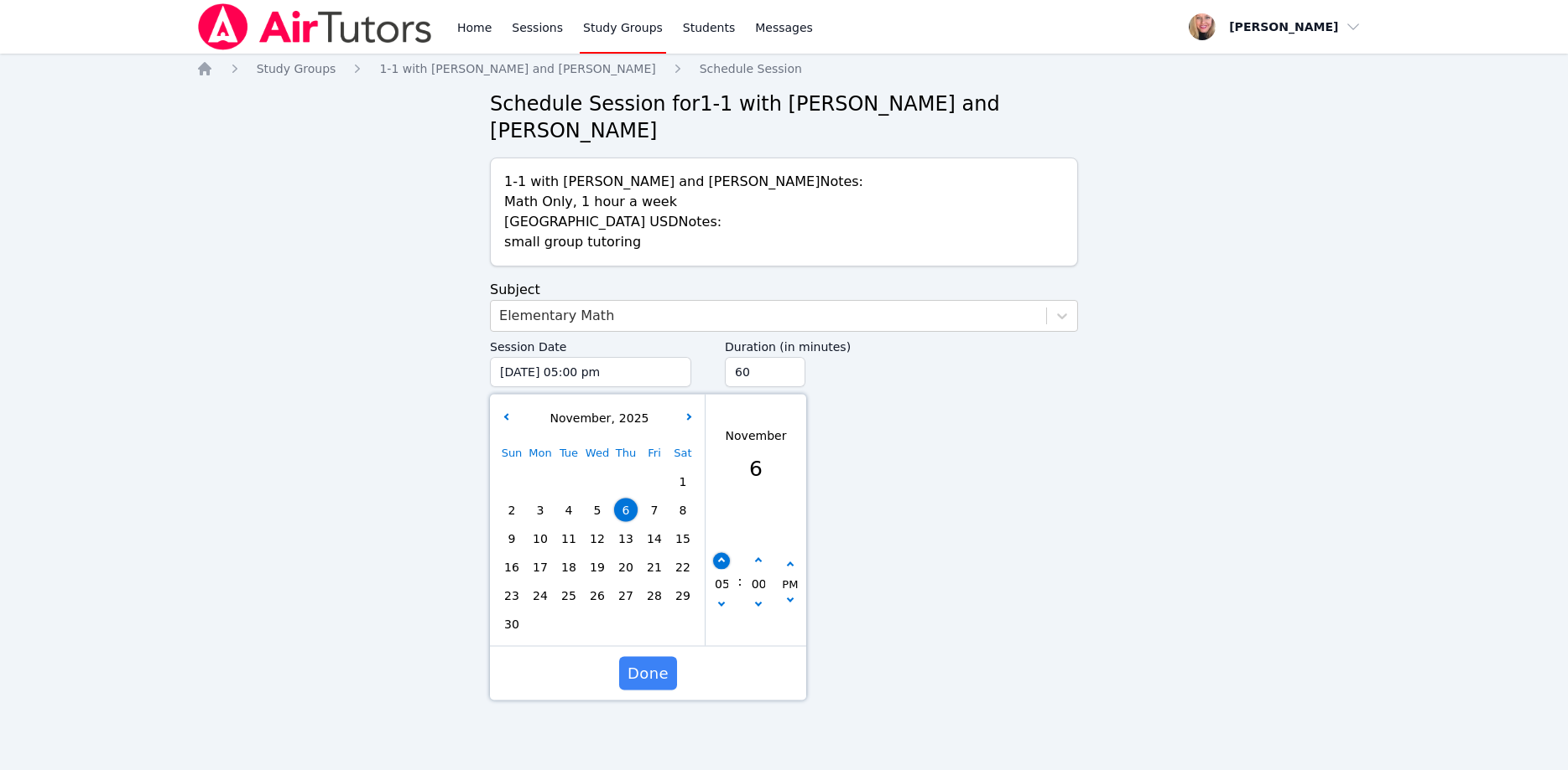
click at [724, 553] on button "button" at bounding box center [721, 561] width 17 height 17
type input "11/06/2025 06:00 pm"
type input "06"
click at [724, 553] on button "button" at bounding box center [721, 561] width 17 height 17
type input "11/06/2025 07:00 pm"
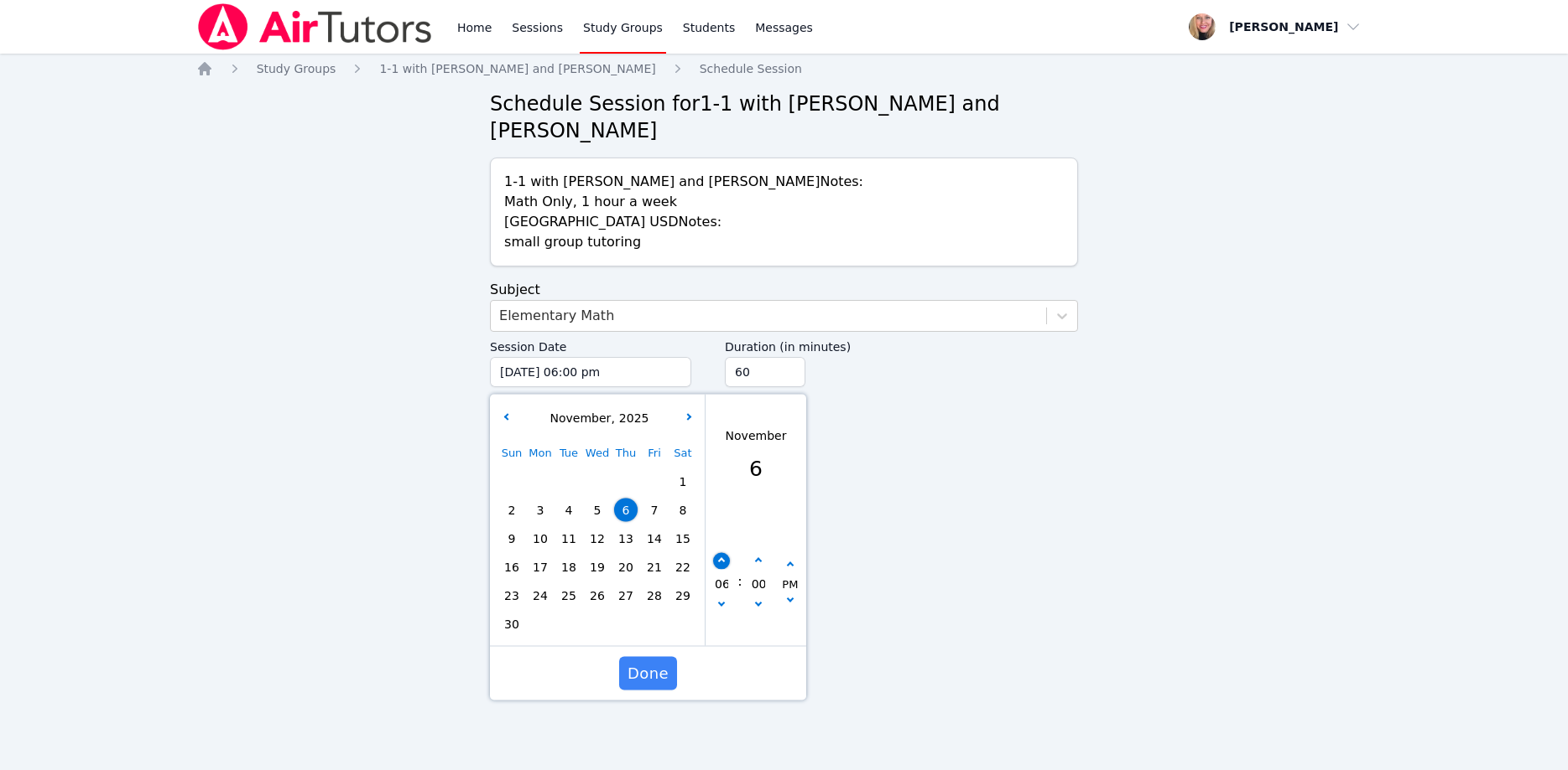
type input "07"
click at [724, 553] on button "button" at bounding box center [721, 561] width 17 height 17
type input "11/06/2025 08:00 pm"
type input "08"
click at [724, 553] on button "button" at bounding box center [721, 561] width 17 height 17
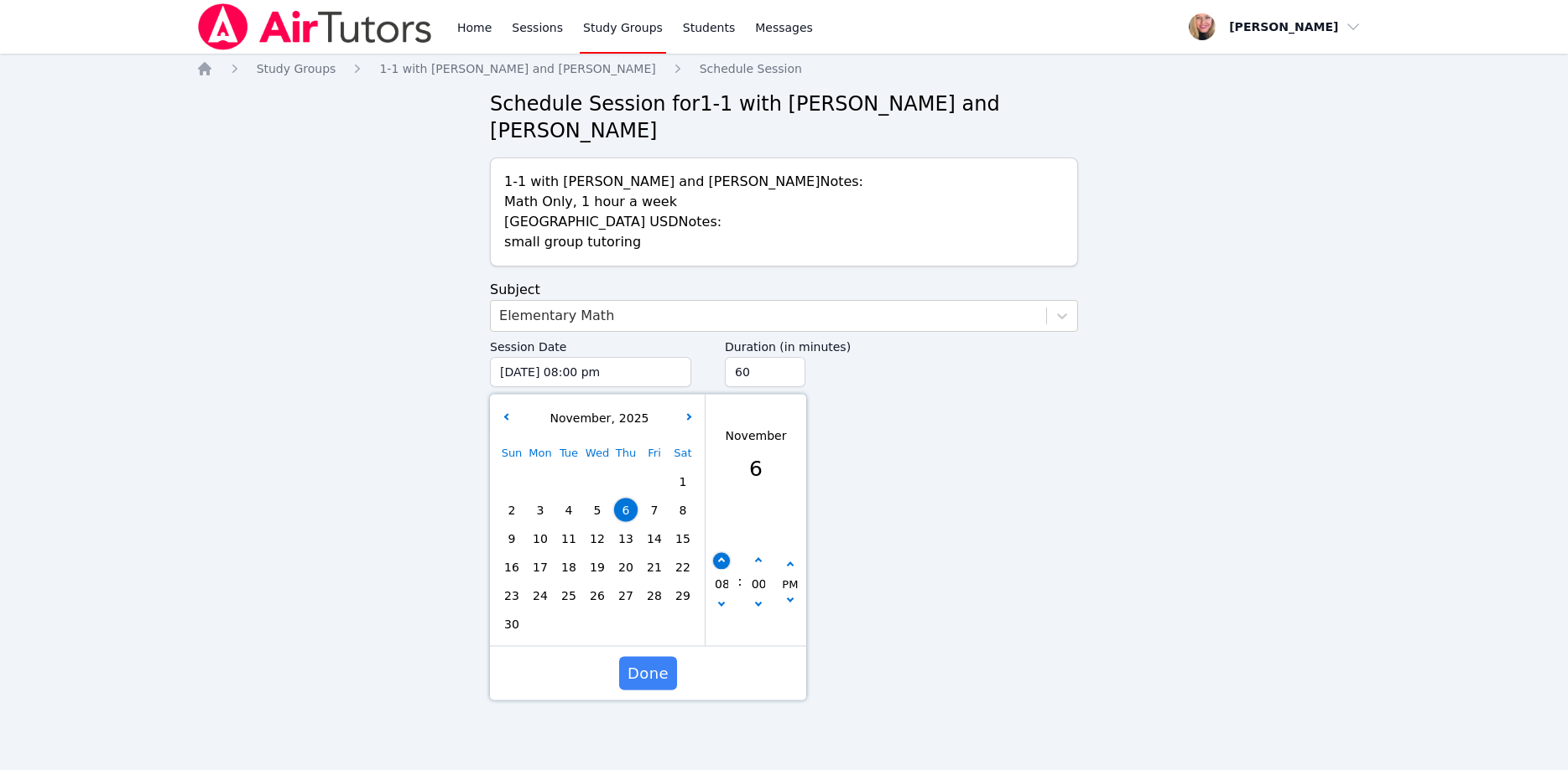
type input "11/06/2025 09:00 pm"
type input "09"
click at [724, 553] on button "button" at bounding box center [721, 561] width 17 height 17
type input "11/06/2025 10:00 pm"
type input "10"
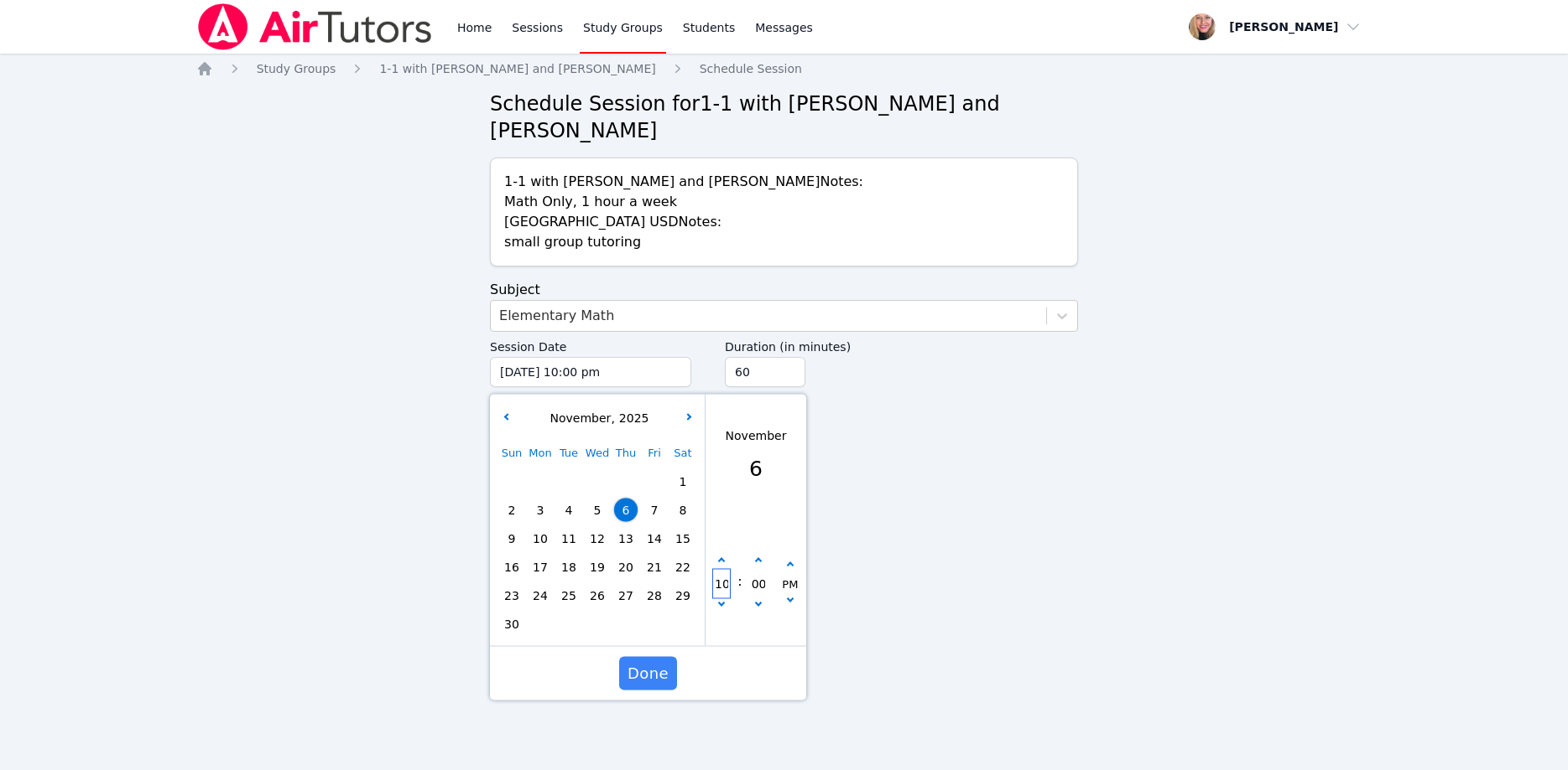
click at [722, 570] on input "10" at bounding box center [721, 583] width 17 height 28
click at [722, 600] on icon "button" at bounding box center [721, 603] width 7 height 7
type input "11/06/2025 09:00 pm"
type input "09"
click at [785, 357] on input "45" at bounding box center [765, 372] width 81 height 30
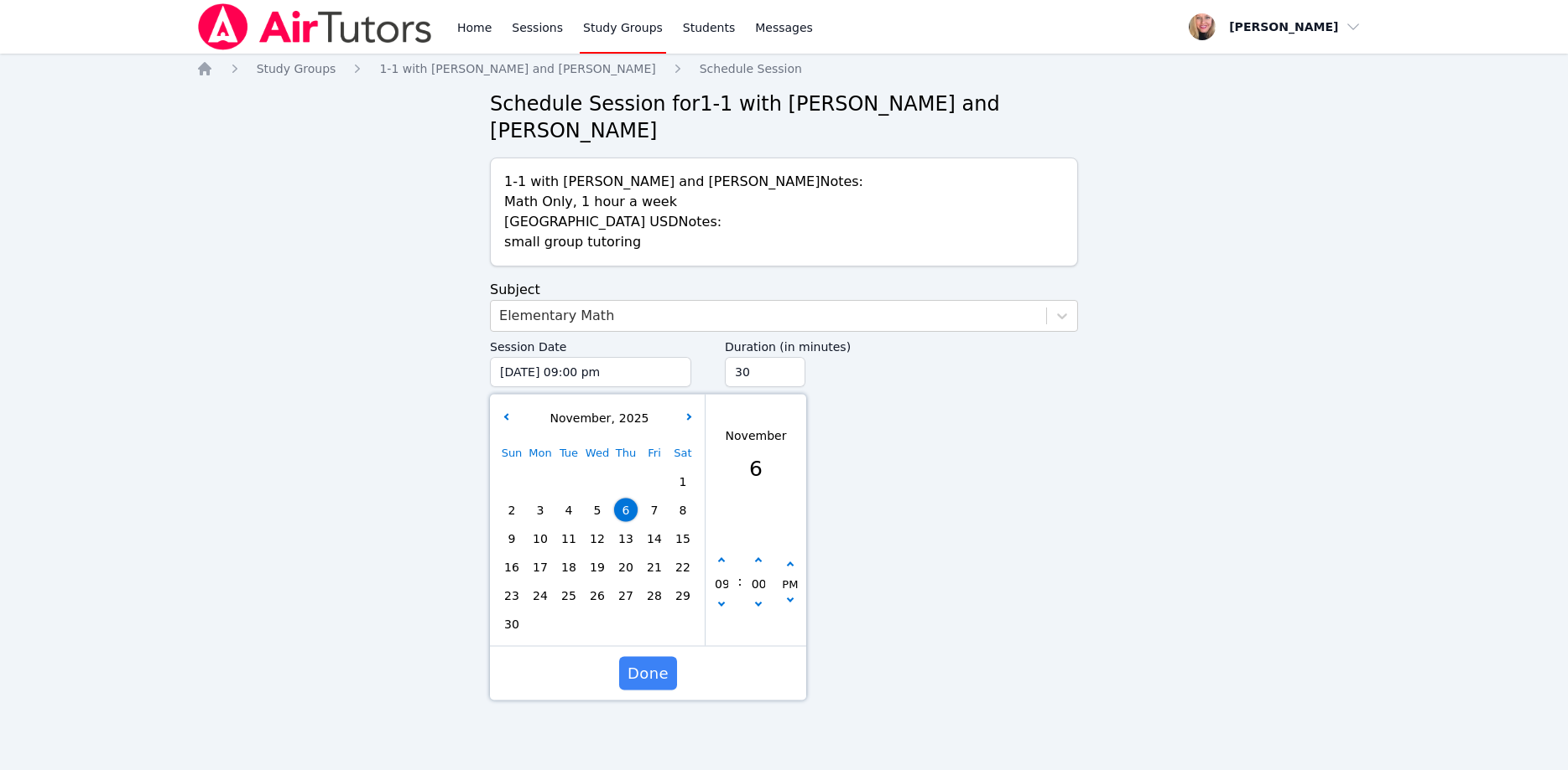
type input "30"
click at [785, 357] on input "30" at bounding box center [765, 372] width 81 height 30
click at [657, 662] on span "Done" at bounding box center [648, 674] width 41 height 23
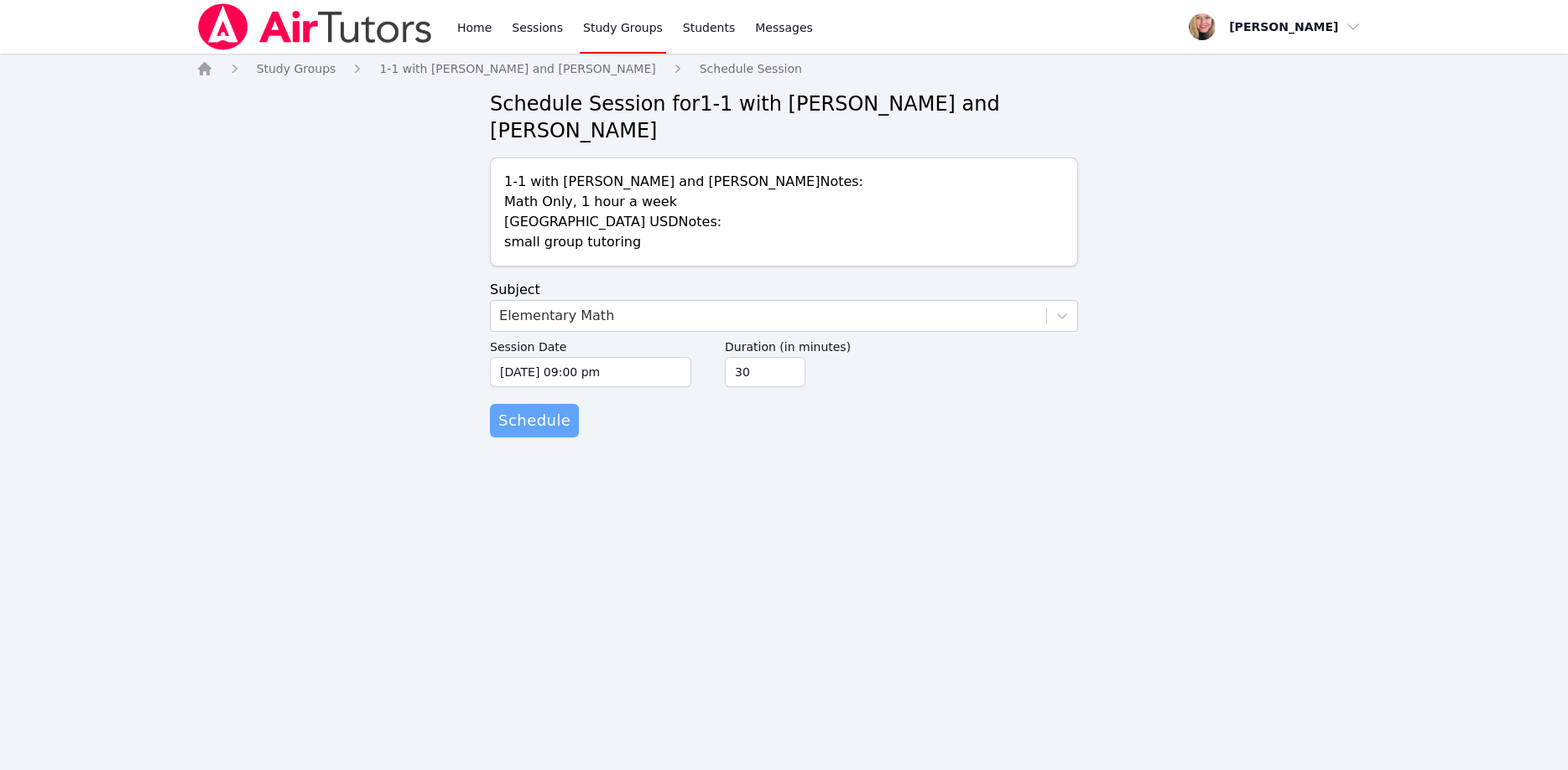
drag, startPoint x: 562, startPoint y: 405, endPoint x: 547, endPoint y: 406, distance: 15.0
click at [559, 405] on button "Schedule" at bounding box center [534, 421] width 89 height 33
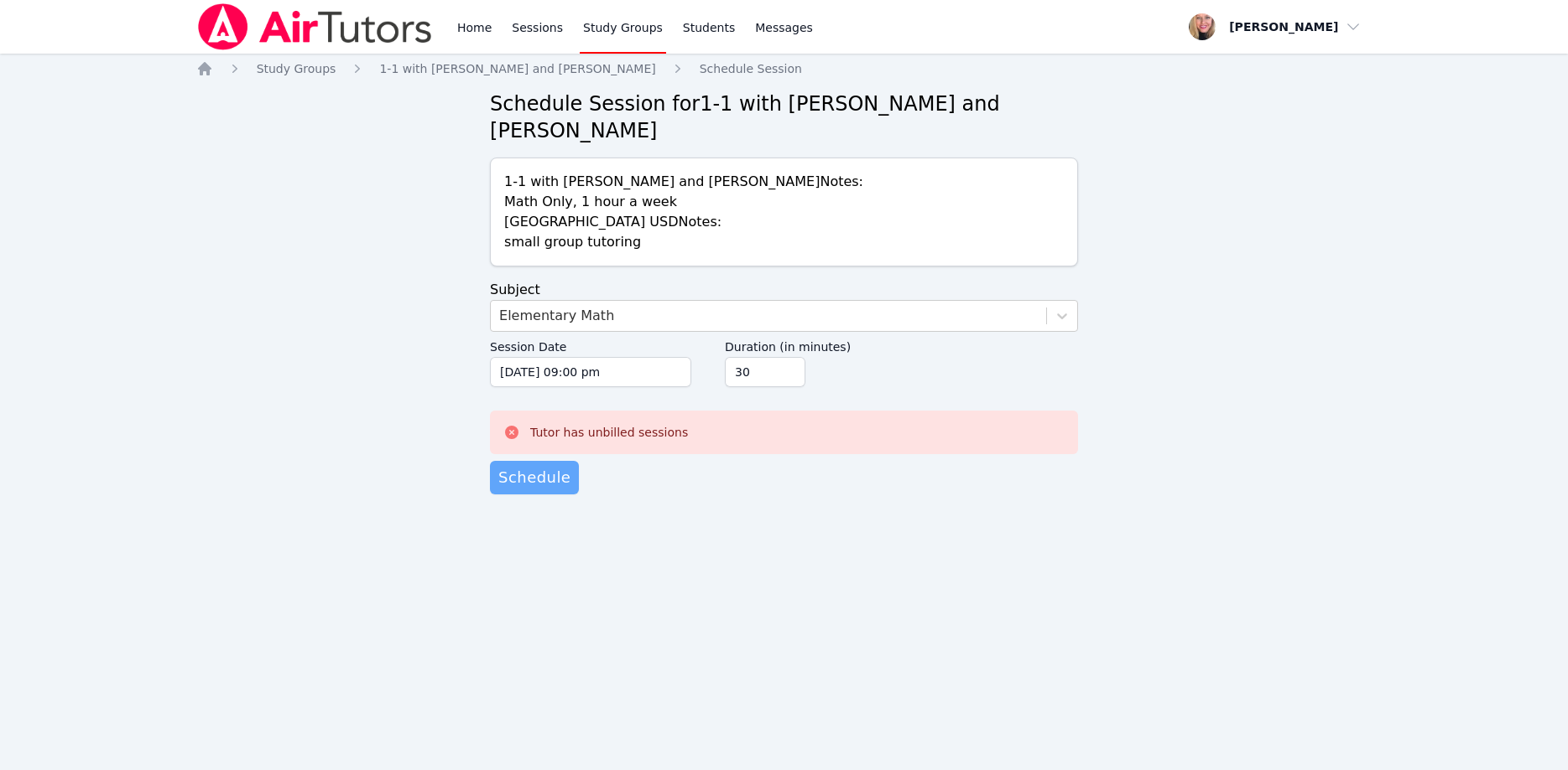
click at [542, 461] on button "Schedule" at bounding box center [534, 478] width 89 height 33
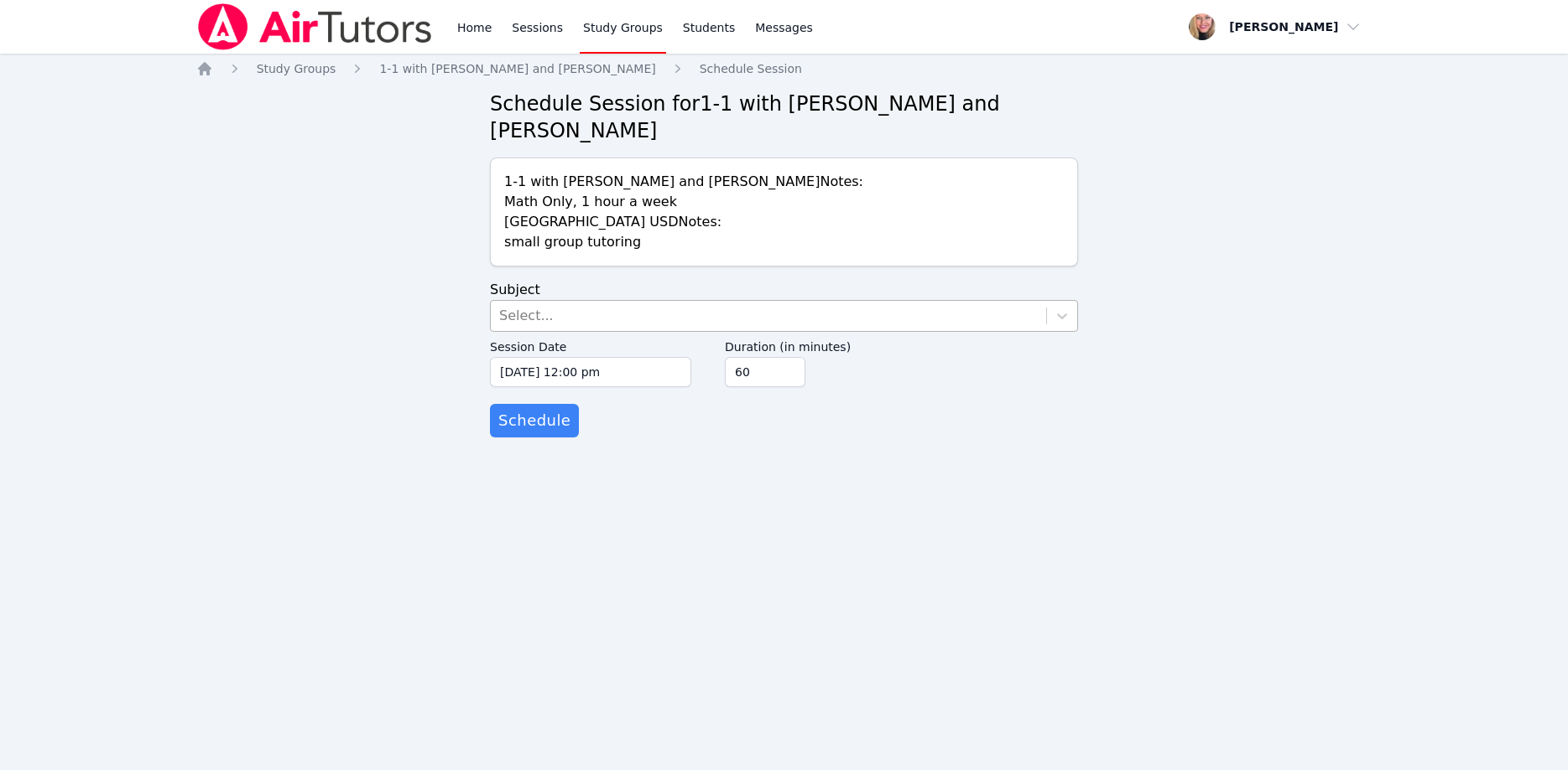
click at [659, 301] on div "Select..." at bounding box center [768, 315] width 555 height 30
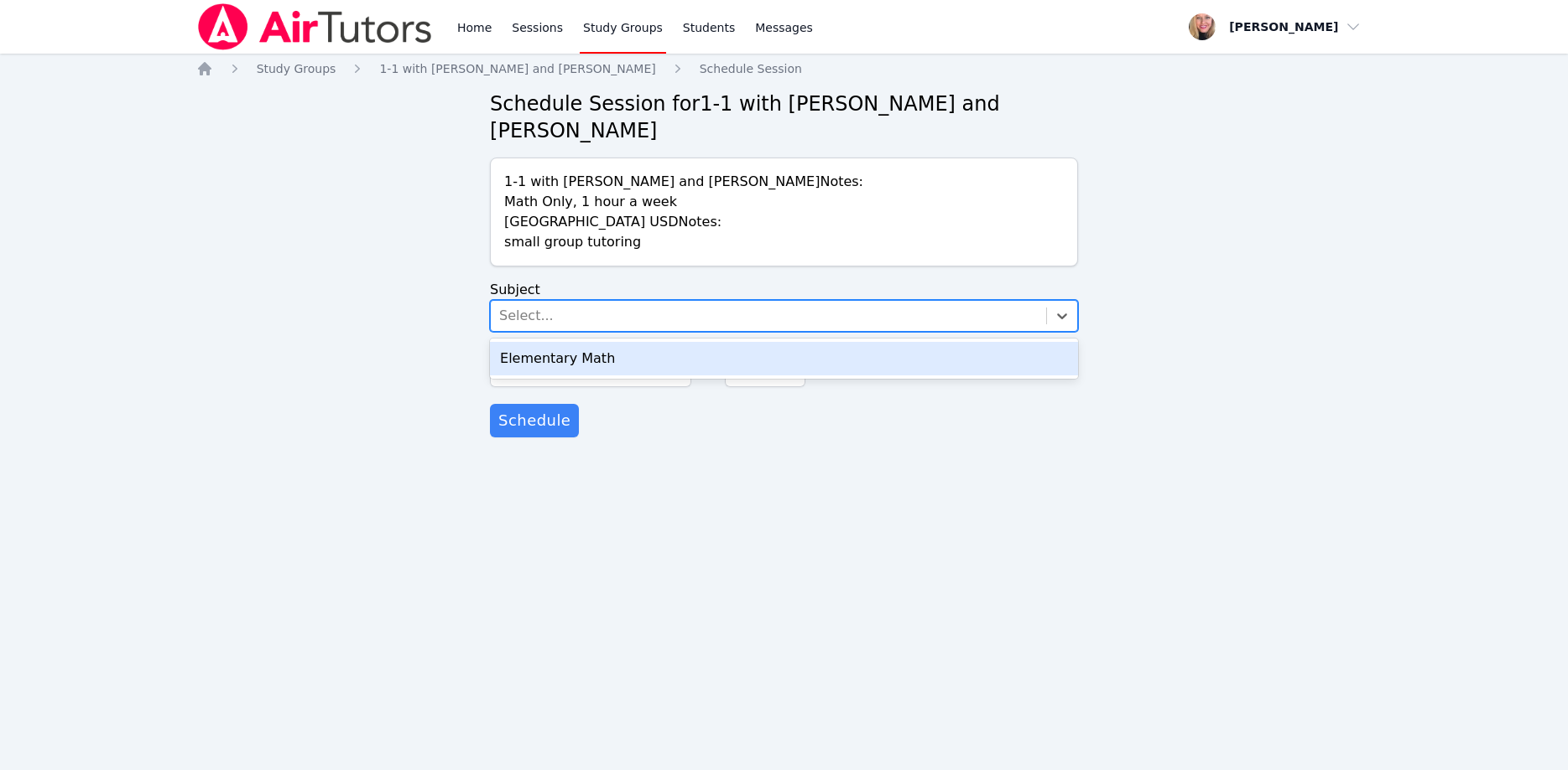
drag, startPoint x: 679, startPoint y: 336, endPoint x: 873, endPoint y: 360, distance: 195.5
click at [682, 342] on div "Elementary Math" at bounding box center [784, 358] width 588 height 33
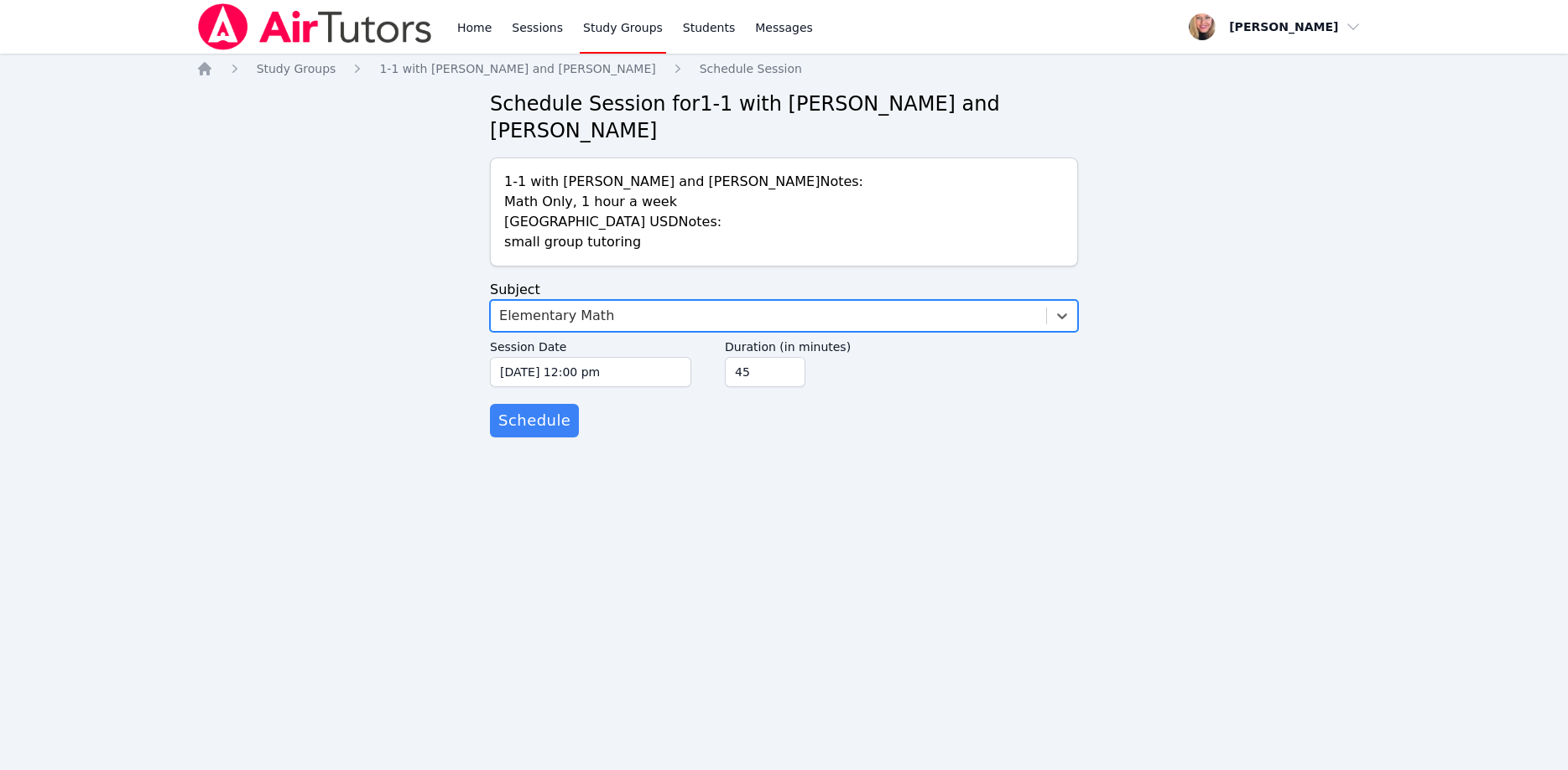
click at [792, 357] on input "45" at bounding box center [765, 372] width 81 height 30
click at [792, 357] on input "30" at bounding box center [765, 372] width 81 height 30
click at [792, 357] on input "15" at bounding box center [765, 372] width 81 height 30
type input "30"
click at [790, 357] on input "30" at bounding box center [765, 372] width 81 height 30
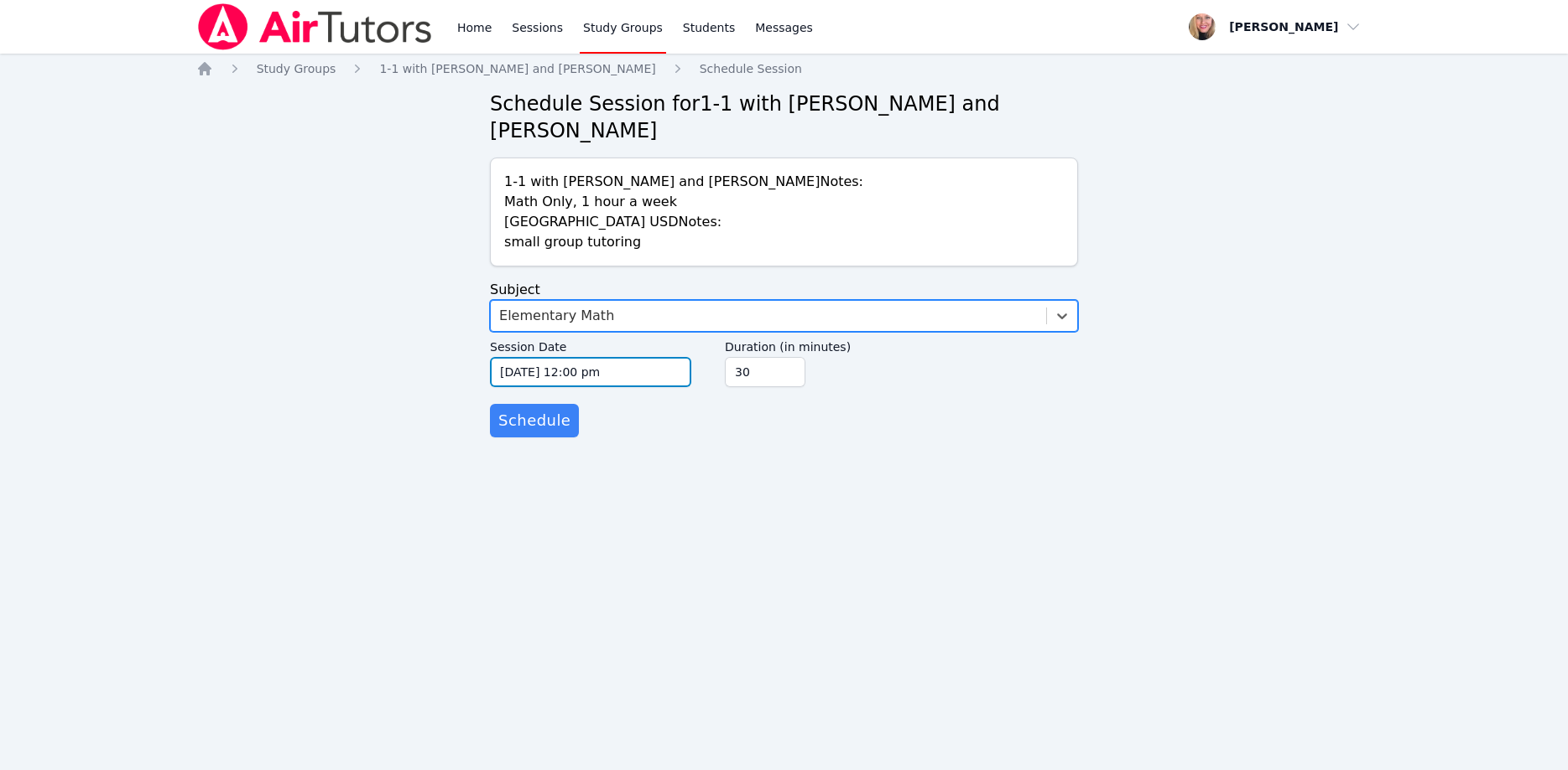
click at [646, 357] on input "10/15/2025 12:00 pm" at bounding box center [590, 372] width 202 height 30
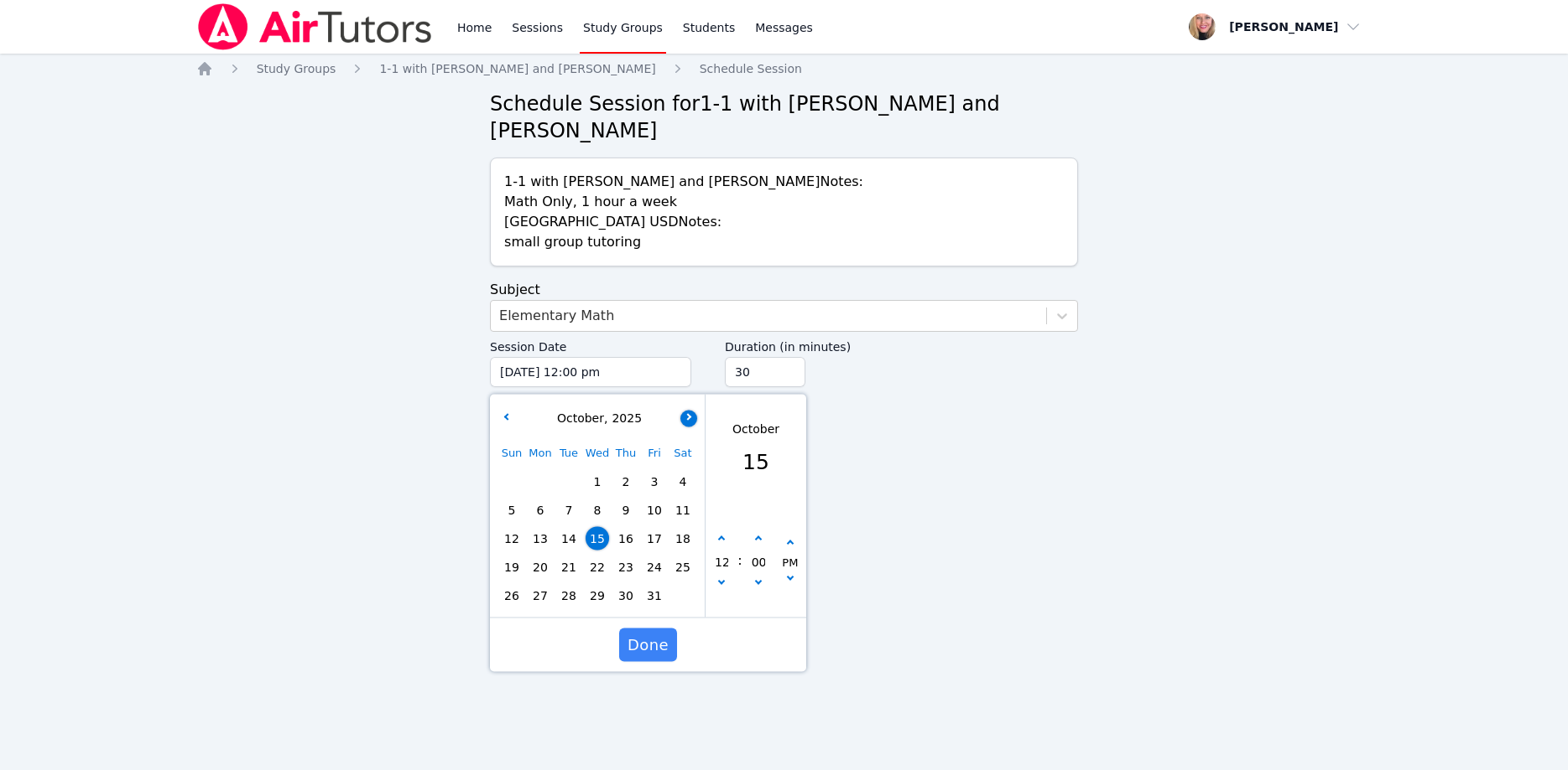
click at [685, 410] on button "button" at bounding box center [688, 418] width 17 height 17
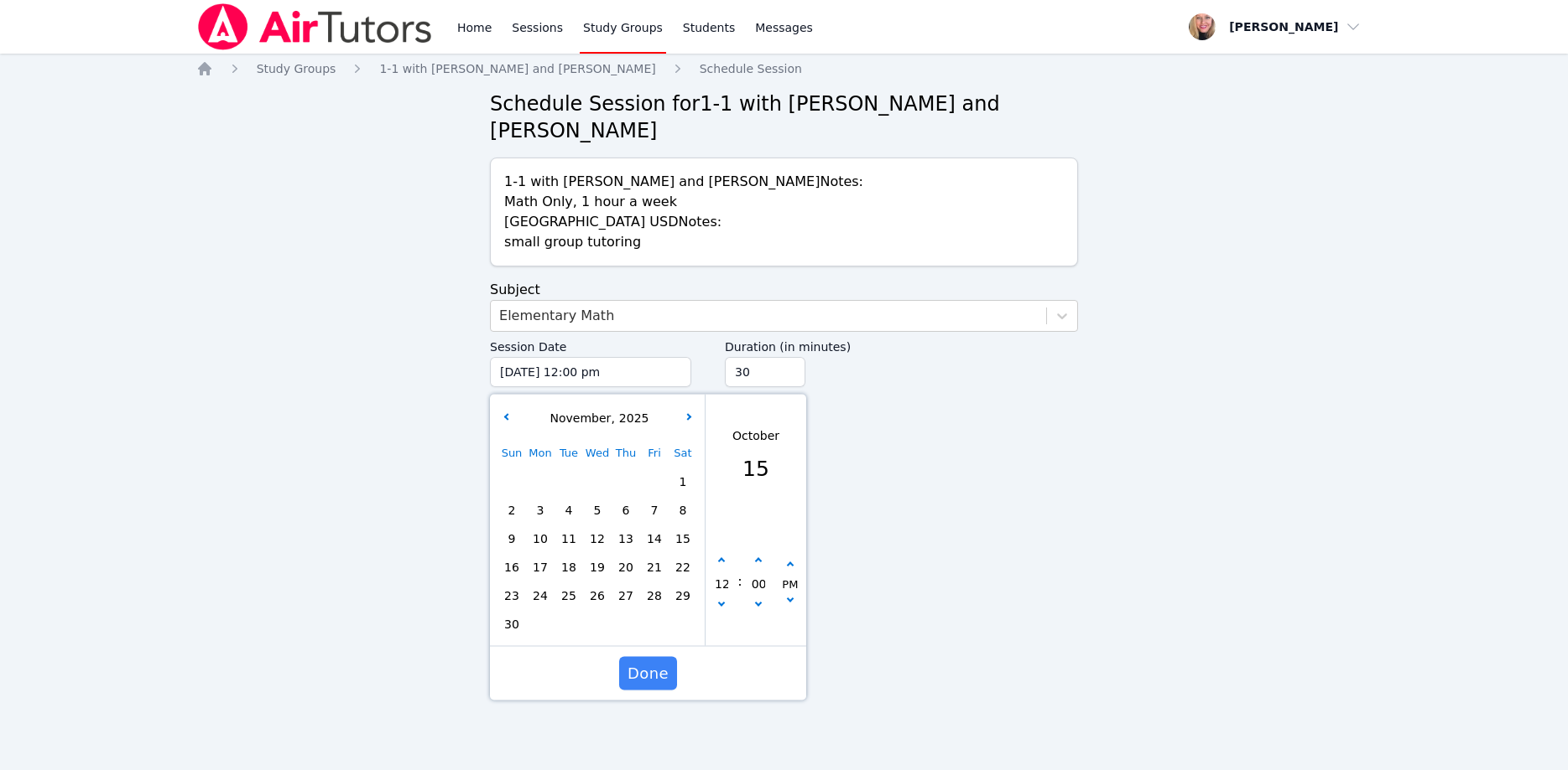
click at [541, 528] on span "10" at bounding box center [541, 539] width 23 height 23
click at [727, 553] on button "button" at bounding box center [721, 561] width 17 height 17
type input "11/10/2025 01:00 pm"
type input "01"
click at [727, 553] on button "button" at bounding box center [721, 561] width 17 height 17
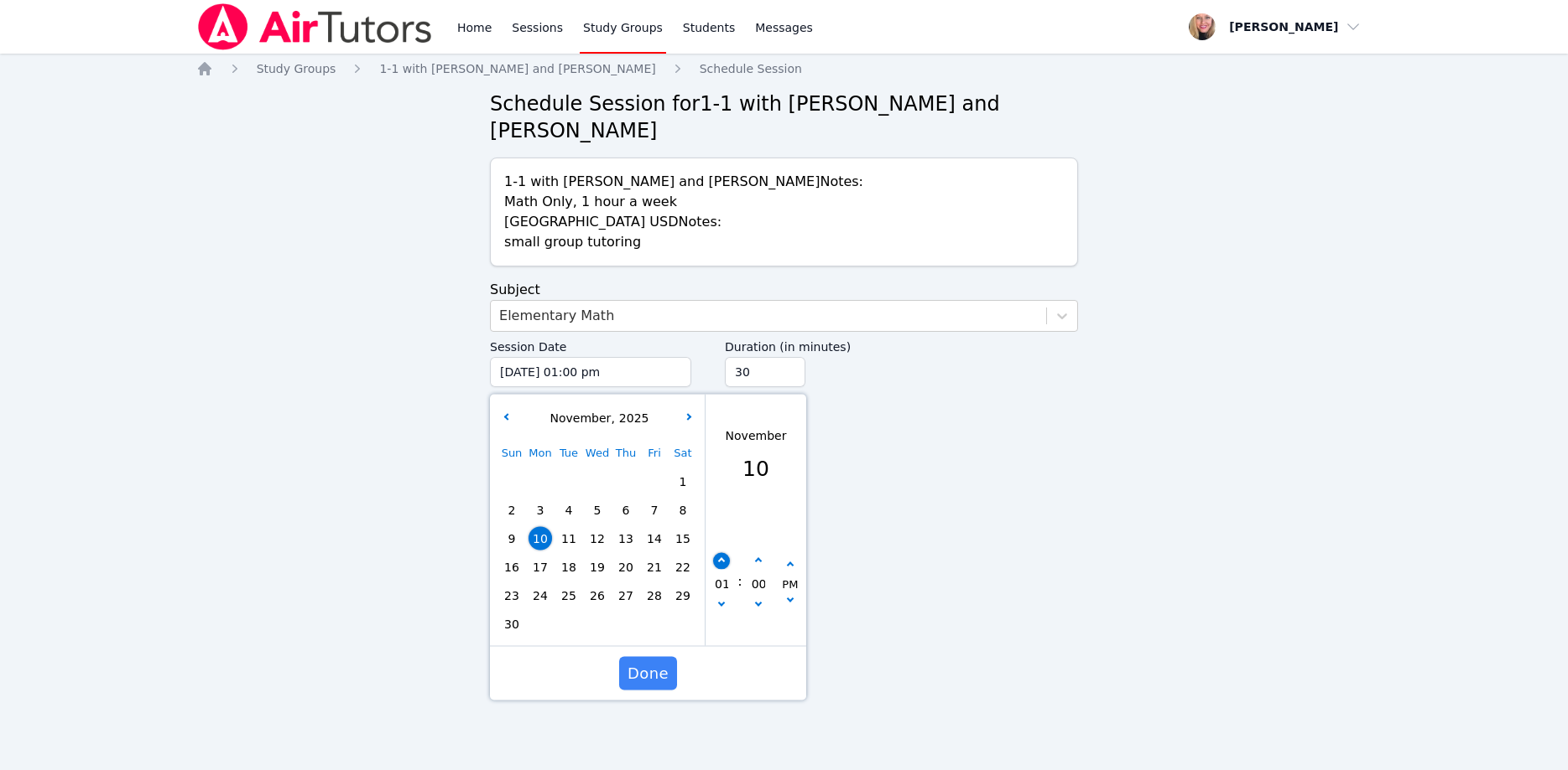
type input "11/10/2025 02:00 pm"
type input "02"
click at [727, 553] on button "button" at bounding box center [721, 561] width 17 height 17
type input "11/10/2025 03:00 pm"
type input "03"
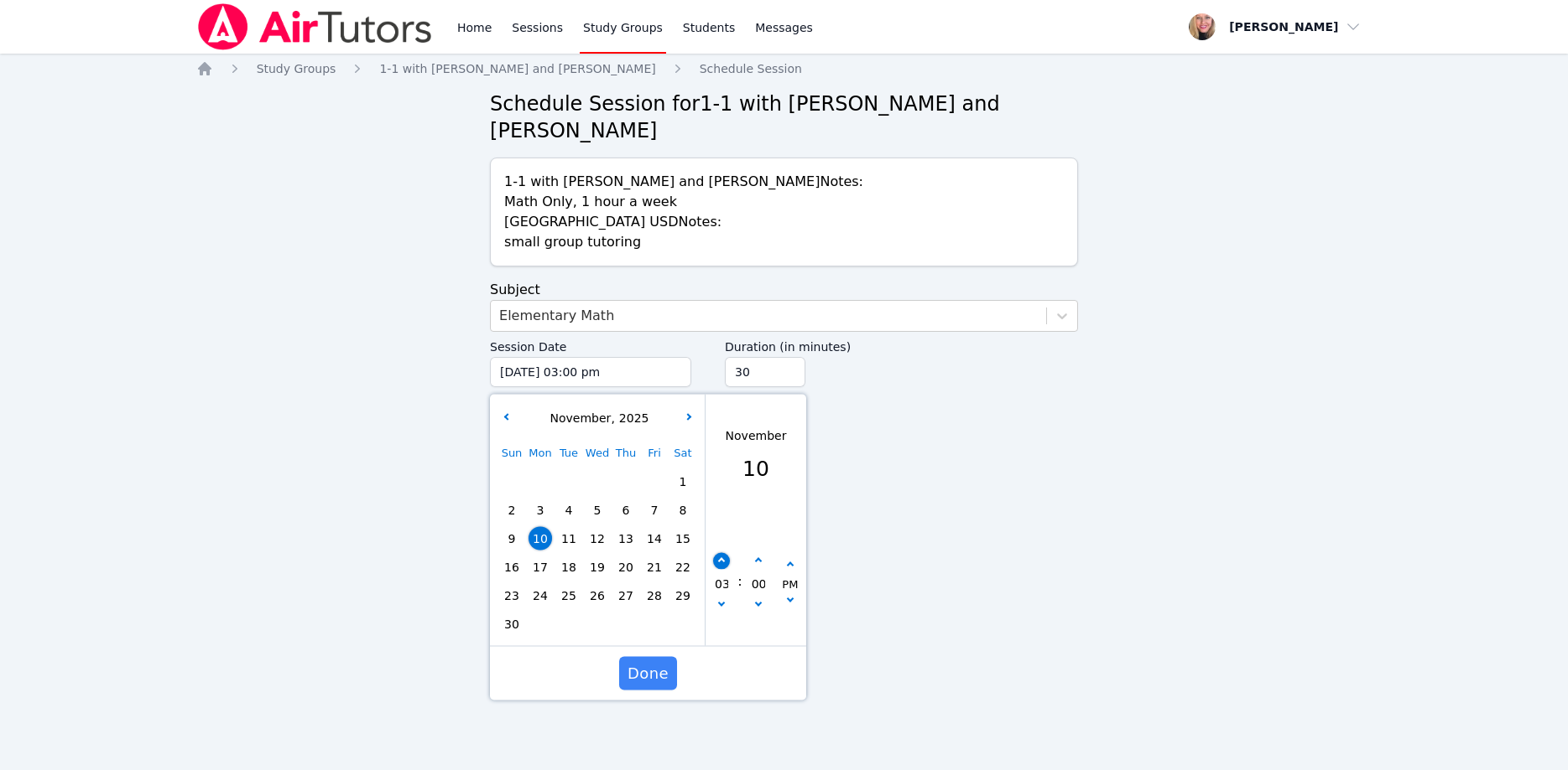
click at [727, 553] on button "button" at bounding box center [721, 561] width 17 height 17
type input "11/10/2025 04:00 pm"
type input "04"
click at [727, 553] on button "button" at bounding box center [721, 561] width 17 height 17
type input "11/10/2025 05:00 pm"
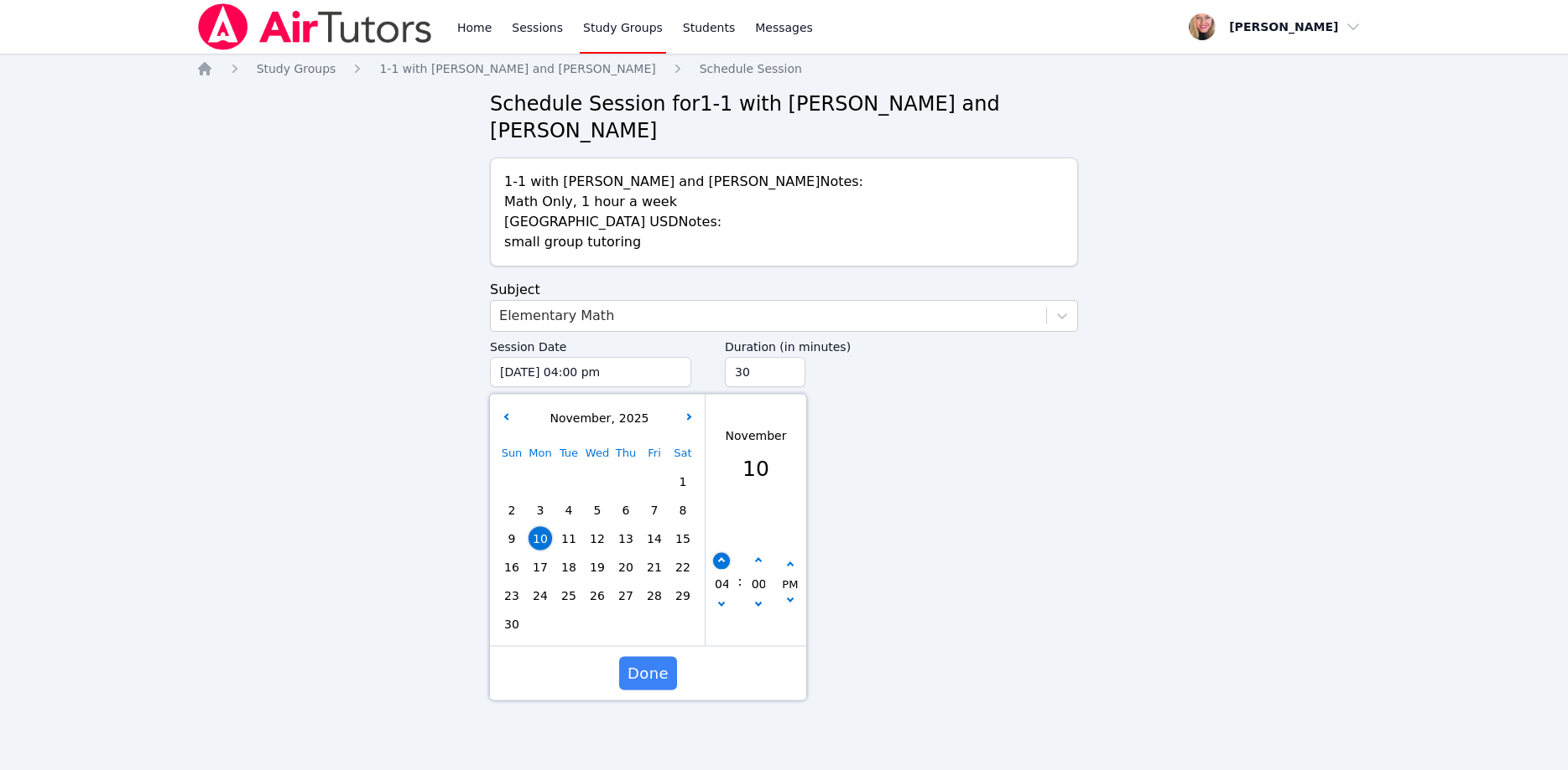
type input "05"
click at [727, 553] on button "button" at bounding box center [721, 561] width 17 height 17
type input "11/10/2025 06:00 pm"
type input "06"
click at [727, 553] on button "button" at bounding box center [721, 561] width 17 height 17
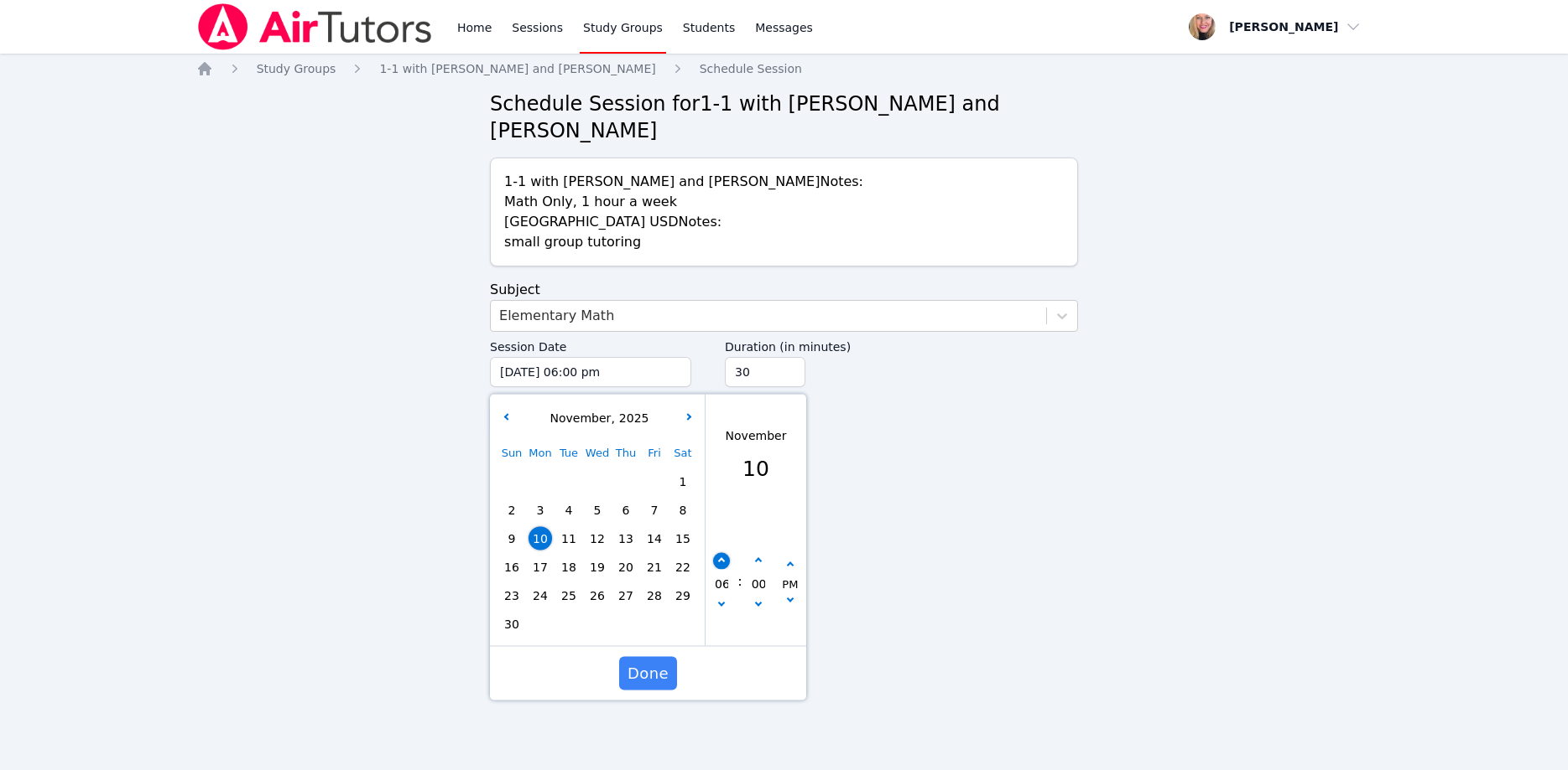
type input "11/10/2025 07:00 pm"
type input "07"
click at [727, 553] on button "button" at bounding box center [721, 561] width 17 height 17
type input "11/10/2025 08:00 pm"
type input "08"
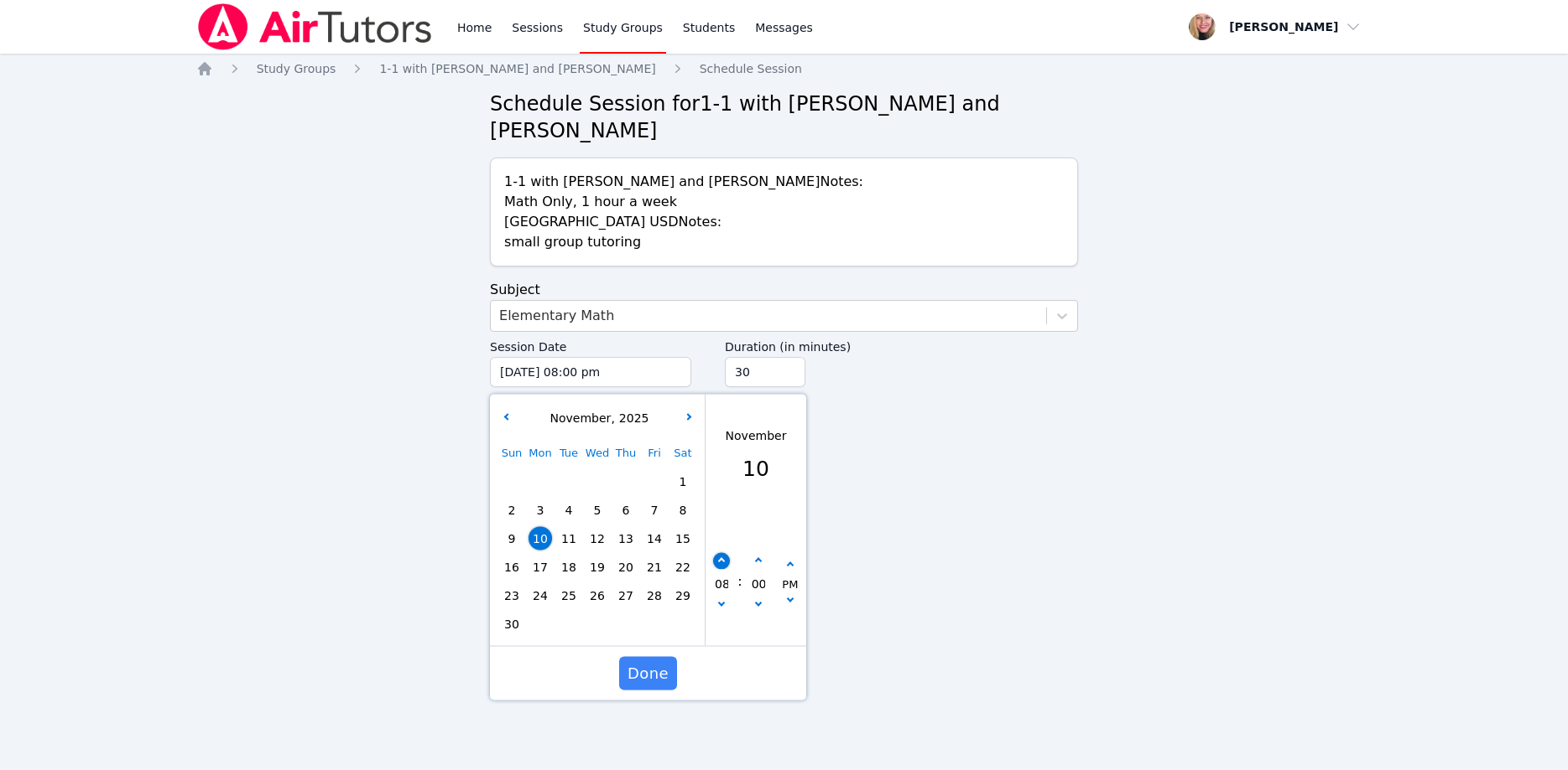
click at [727, 553] on button "button" at bounding box center [721, 561] width 17 height 17
type input "11/10/2025 09:00 pm"
type input "09"
click at [661, 662] on span "Done" at bounding box center [648, 674] width 41 height 23
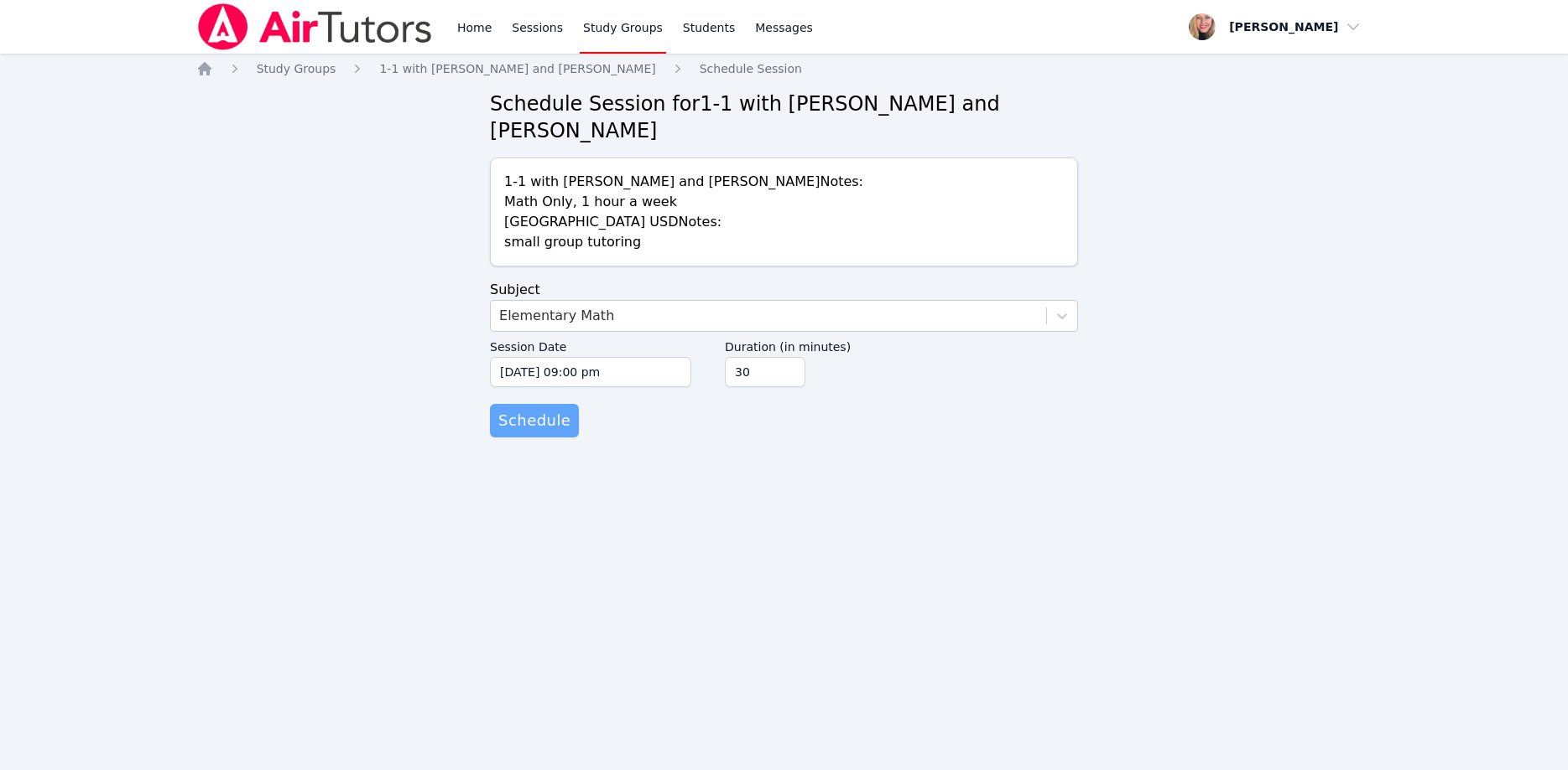
click at [544, 409] on span "Schedule" at bounding box center [535, 421] width 72 height 23
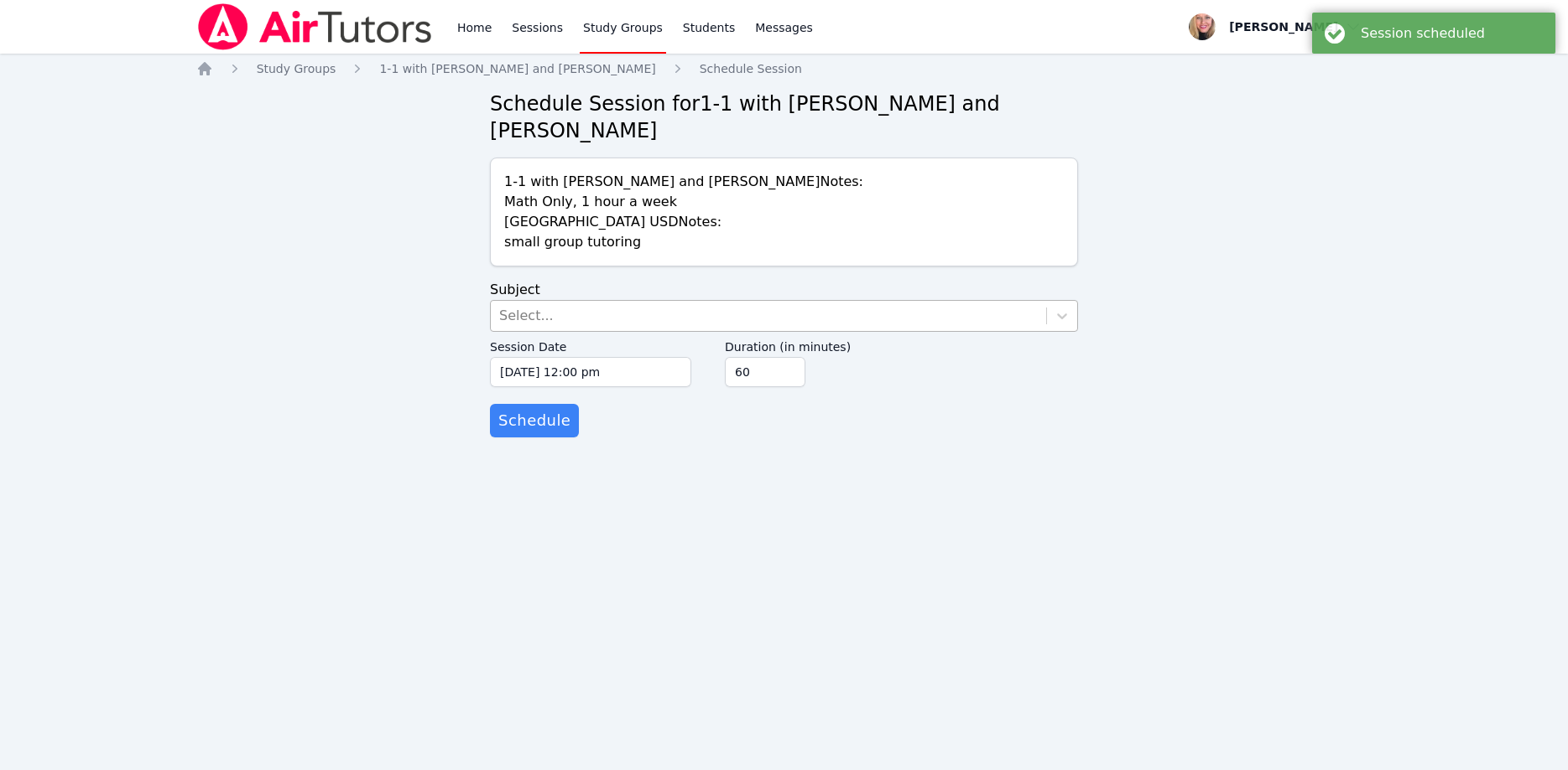
click at [648, 301] on div "Select..." at bounding box center [768, 315] width 555 height 30
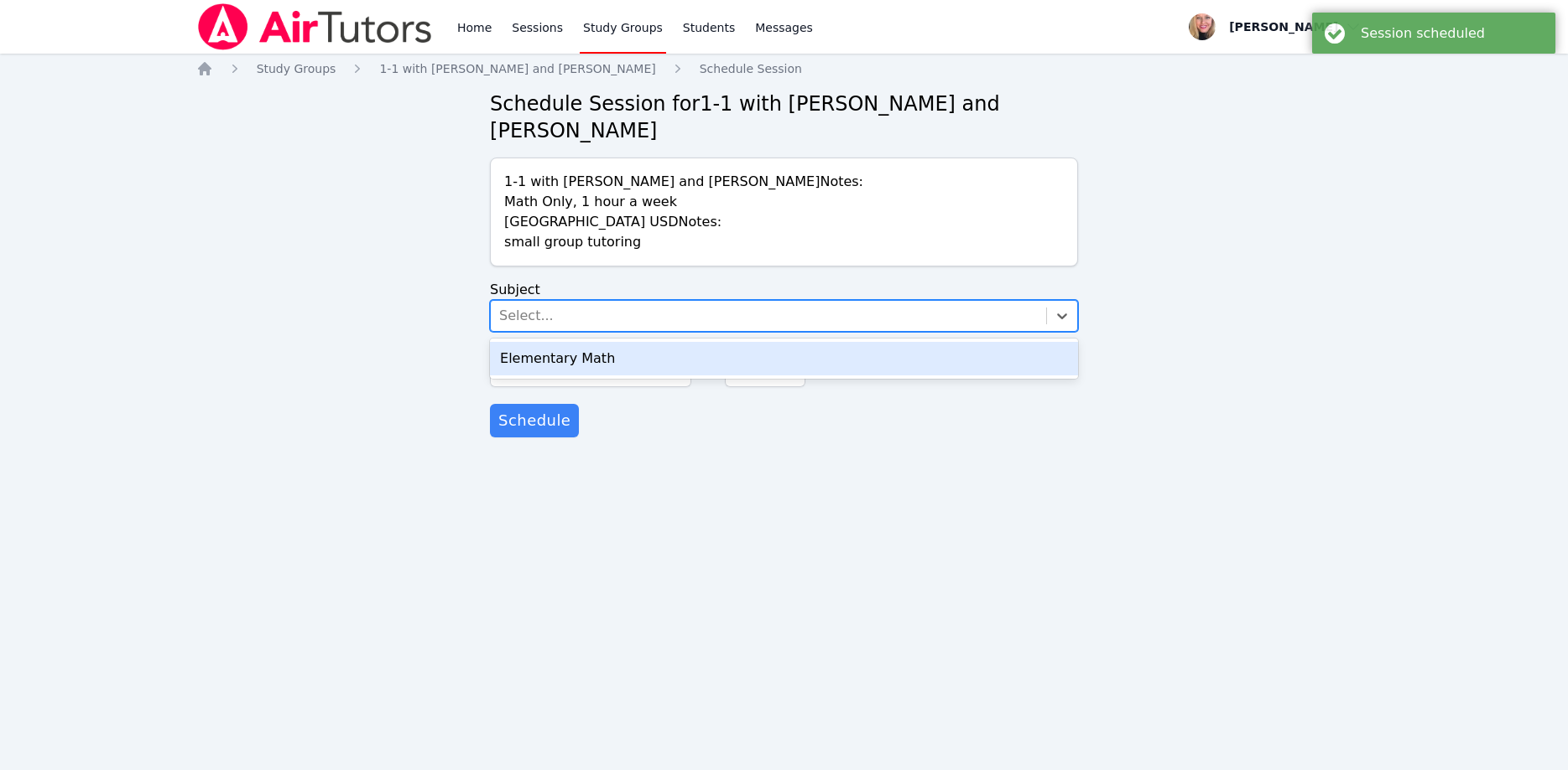
click at [657, 342] on div "Elementary Math" at bounding box center [784, 358] width 588 height 33
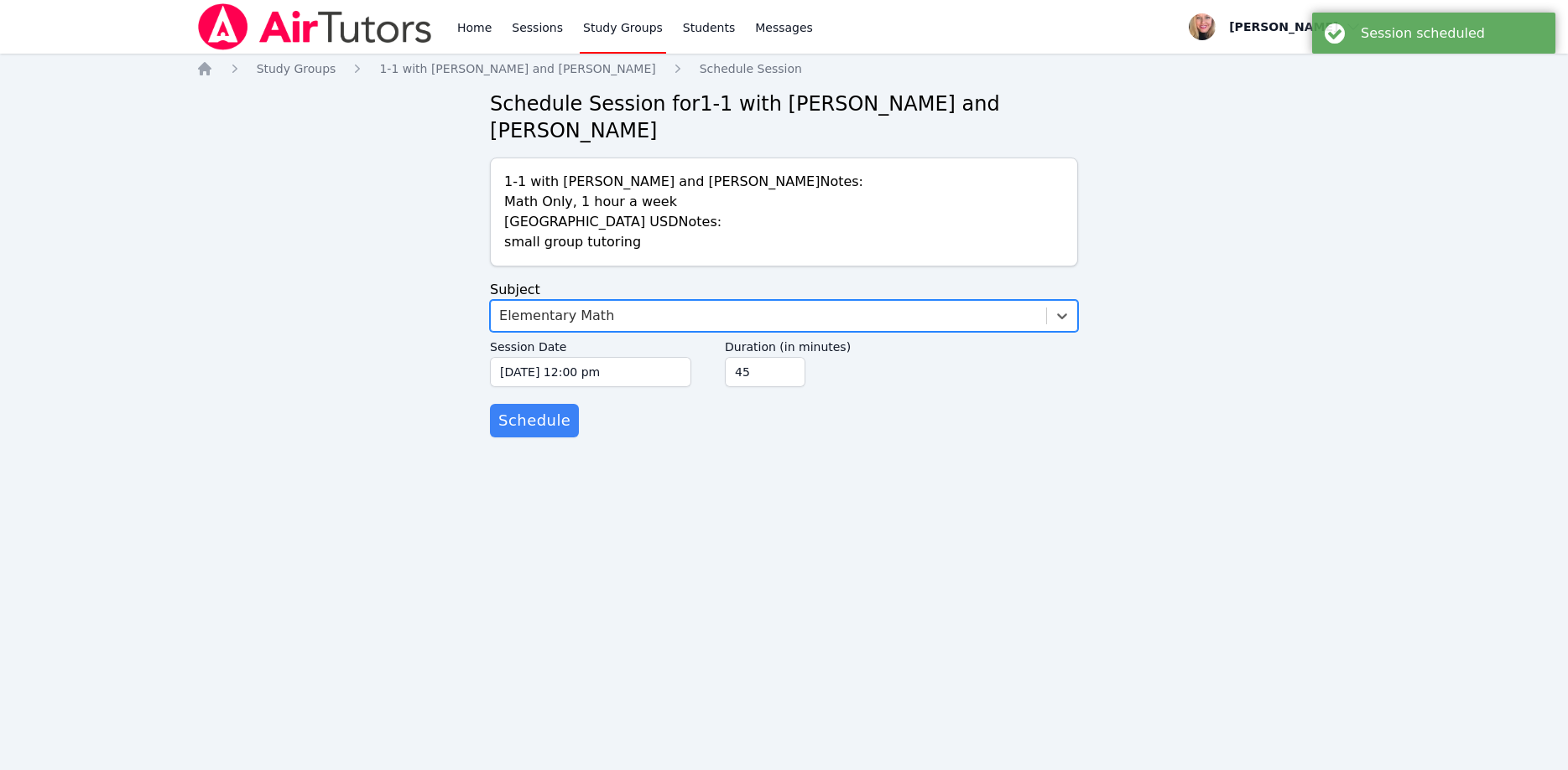
click at [788, 357] on input "45" at bounding box center [765, 372] width 81 height 30
type input "30"
click at [788, 357] on input "30" at bounding box center [765, 372] width 81 height 30
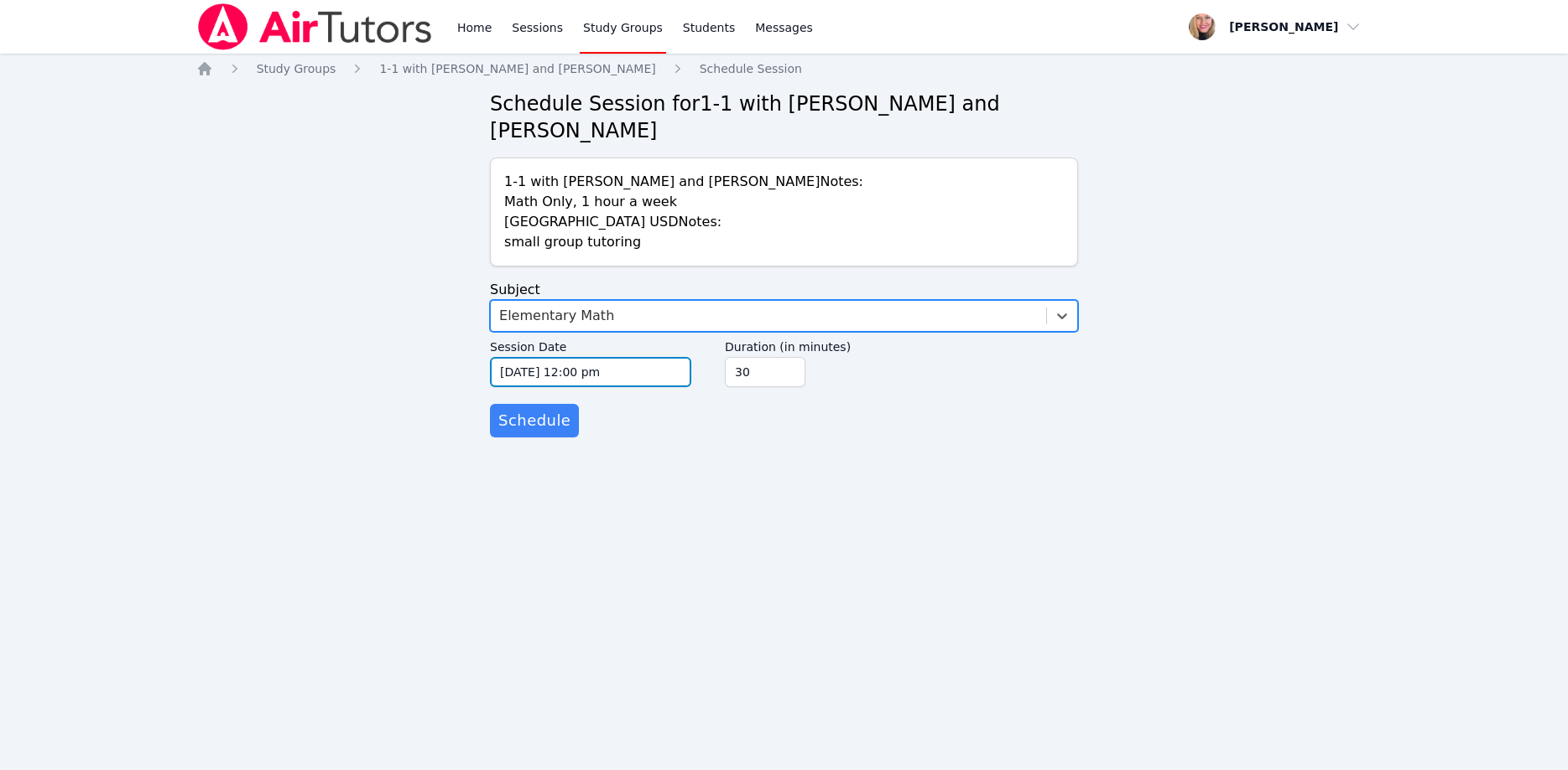
click at [596, 357] on input "10/15/2025 12:00 pm" at bounding box center [590, 372] width 202 height 30
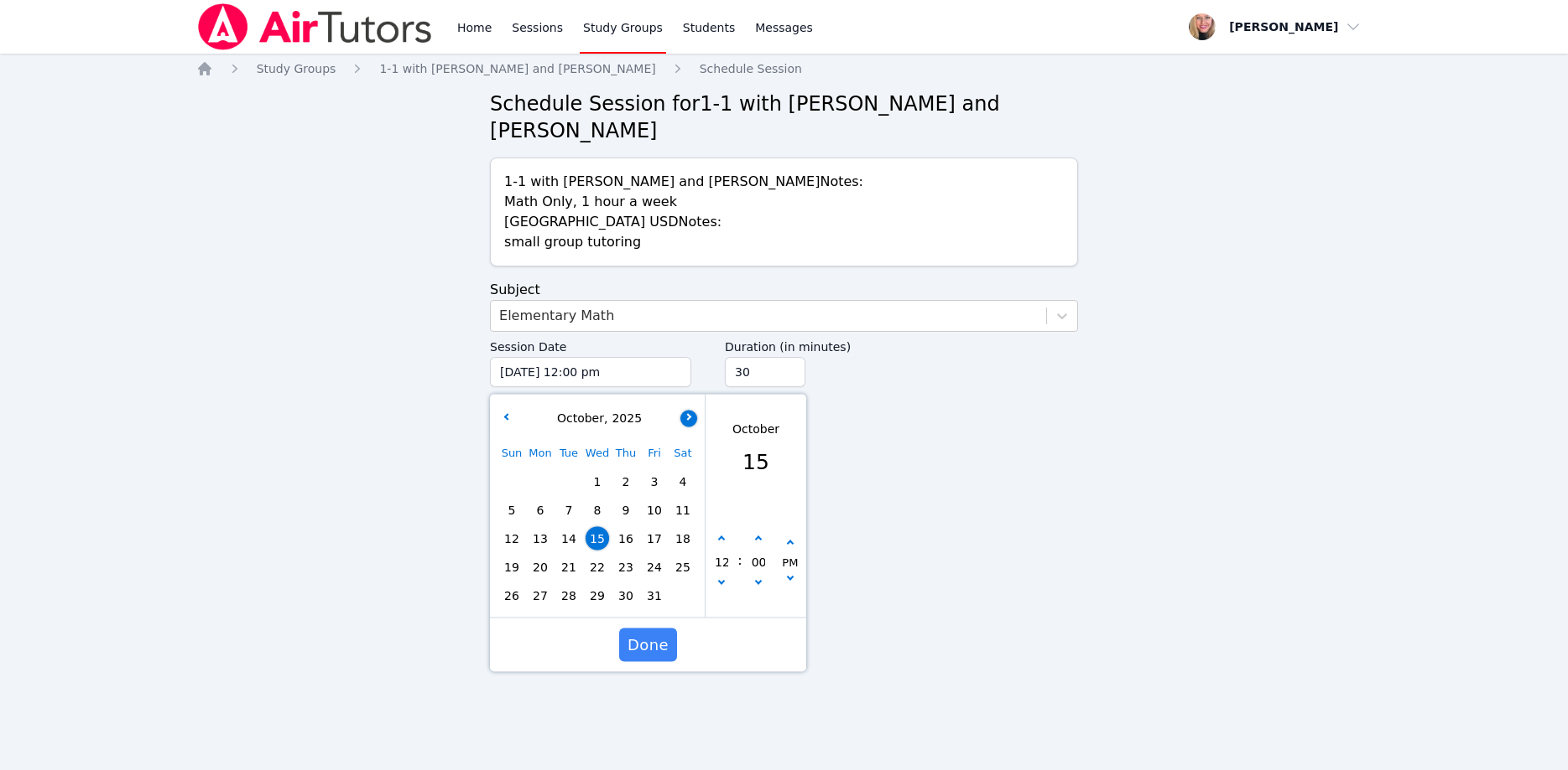
click at [688, 414] on icon "button" at bounding box center [687, 417] width 7 height 7
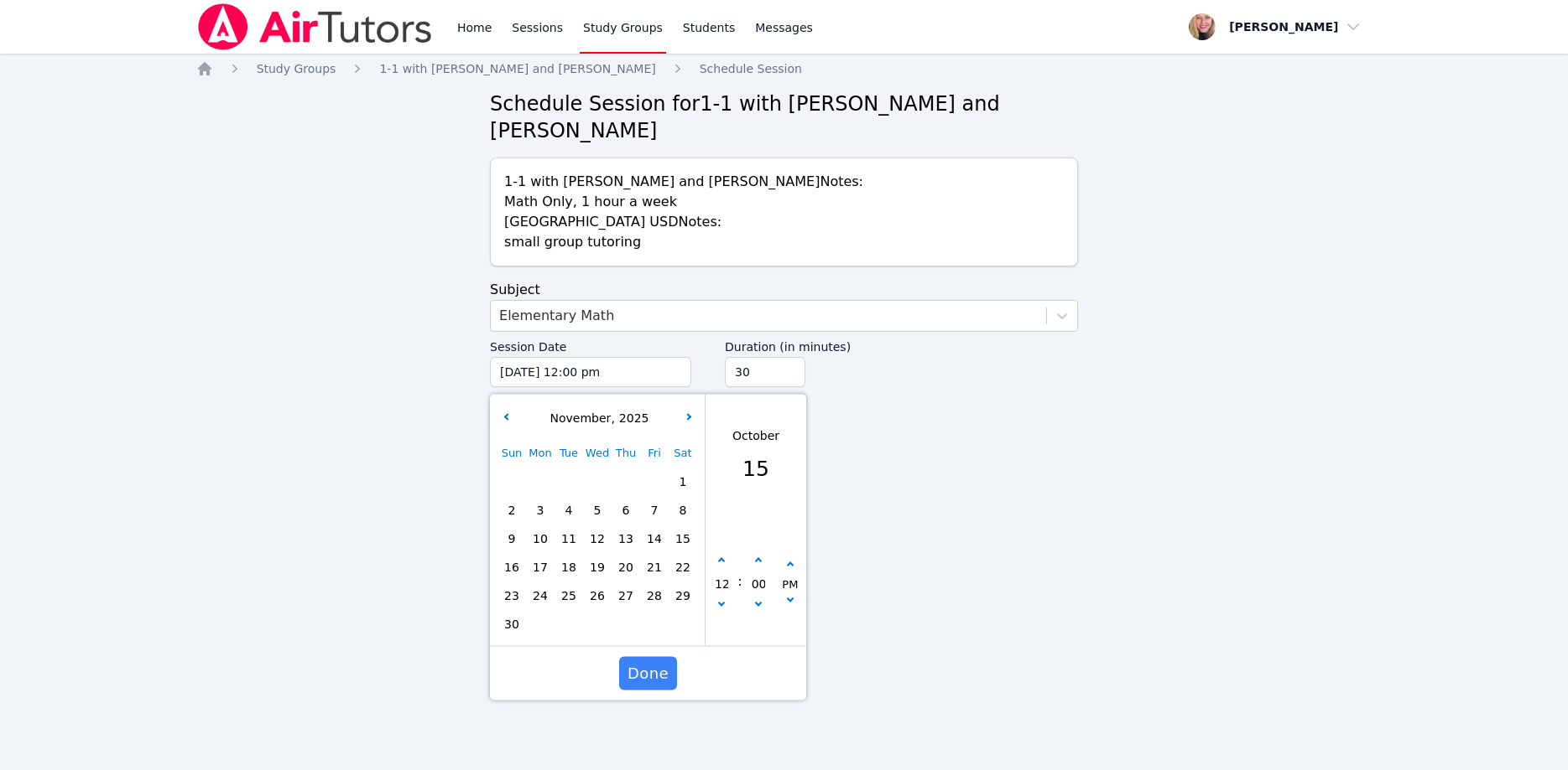
click at [625, 528] on span "13" at bounding box center [625, 539] width 23 height 23
click at [721, 600] on icon "button" at bounding box center [721, 603] width 7 height 7
type input "11/13/2025 11:00 am"
type input "11"
click at [721, 600] on icon "button" at bounding box center [721, 603] width 7 height 7
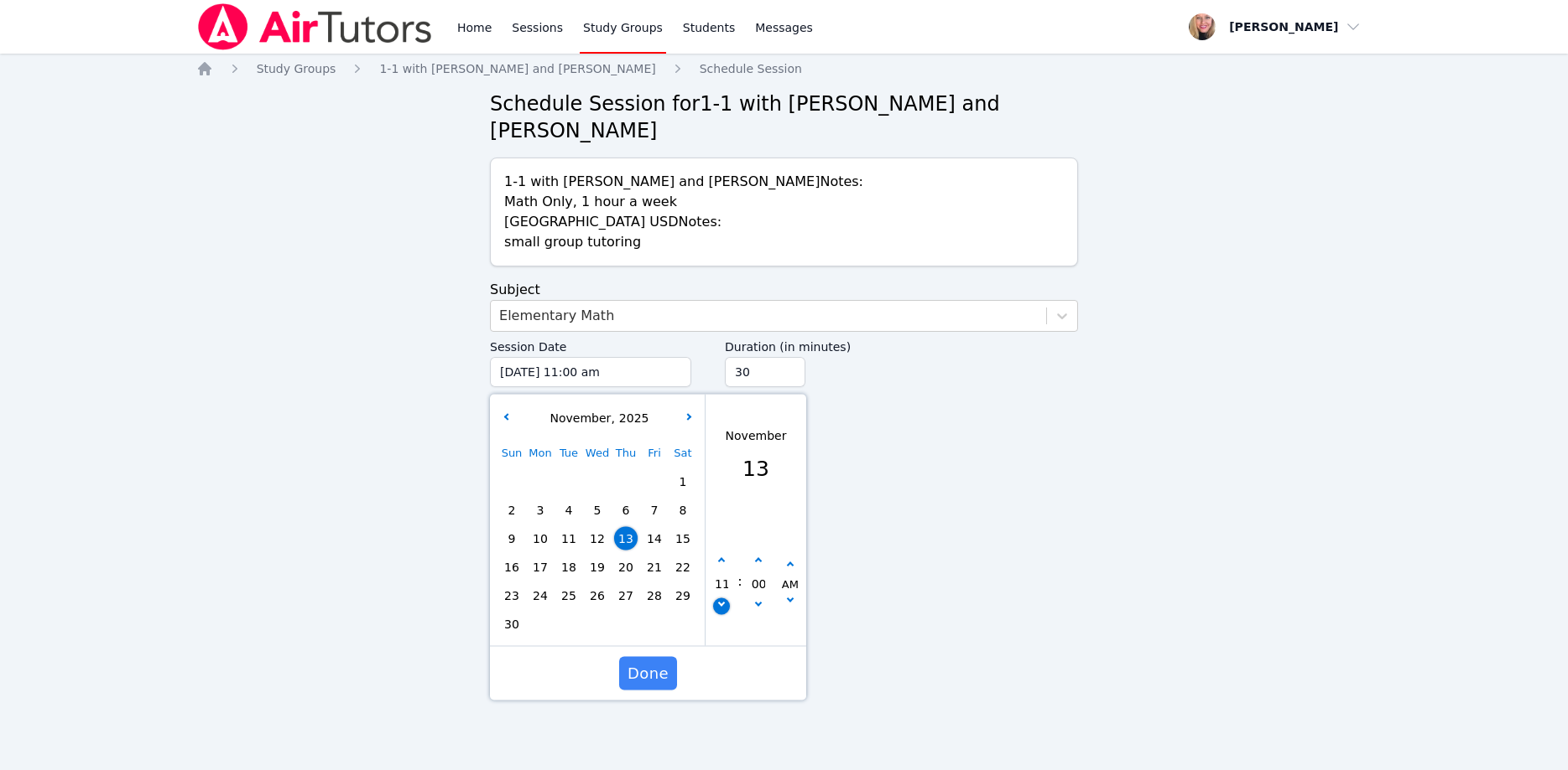
type input "11/13/2025 10:00 am"
type input "10"
click at [721, 600] on icon "button" at bounding box center [721, 603] width 7 height 7
type input "11/13/2025 09:00 am"
type input "09"
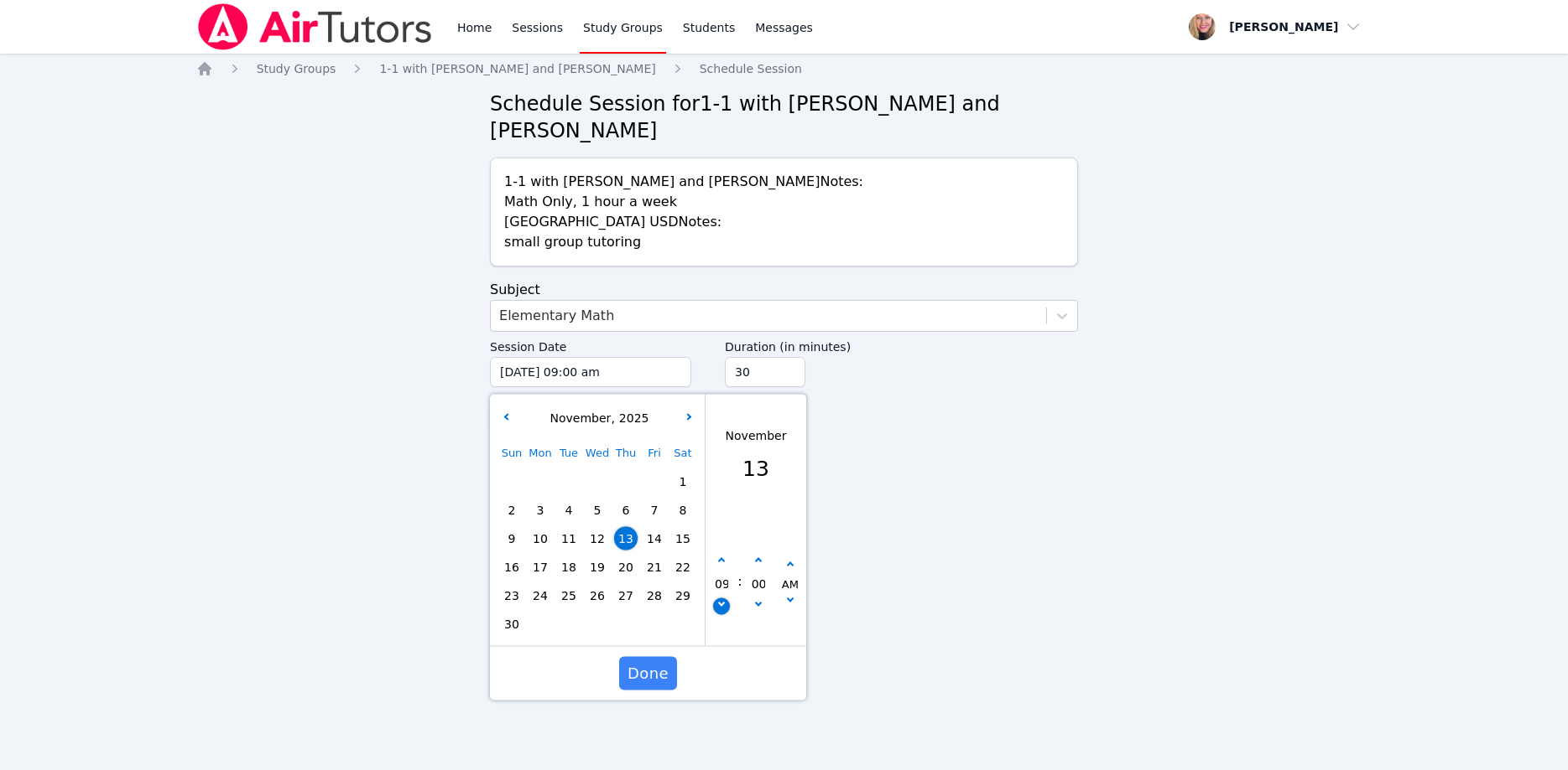
click at [721, 600] on icon "button" at bounding box center [721, 603] width 7 height 7
type input "11/13/2025 08:00 am"
type input "08"
click at [728, 553] on button "button" at bounding box center [721, 561] width 17 height 17
type input "11/13/2025 09:00 am"
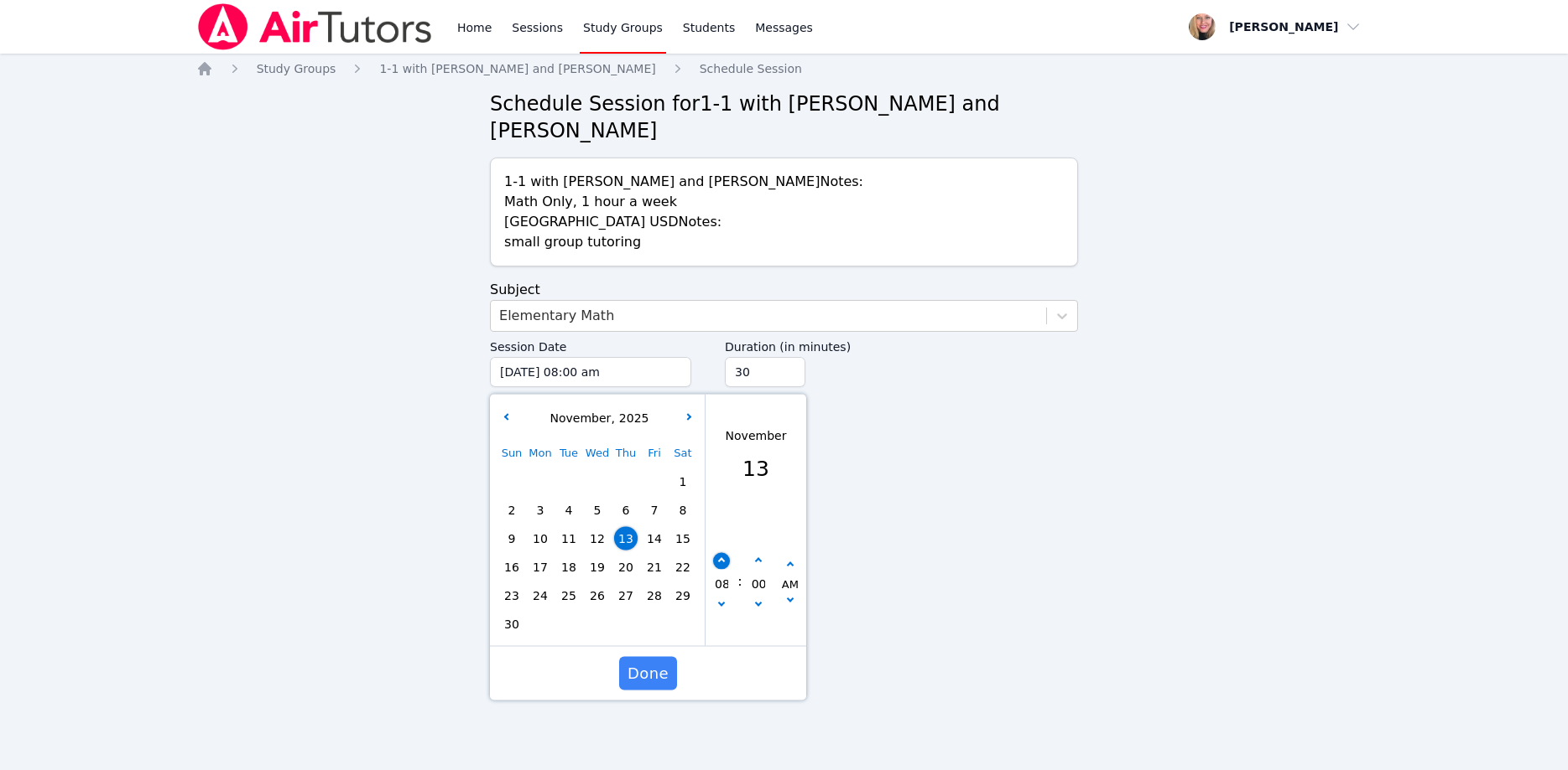
type input "09"
click at [791, 557] on button "button" at bounding box center [790, 565] width 17 height 17
type input "11/13/2025 09:00 pm"
click at [662, 657] on button "Done" at bounding box center [648, 674] width 57 height 33
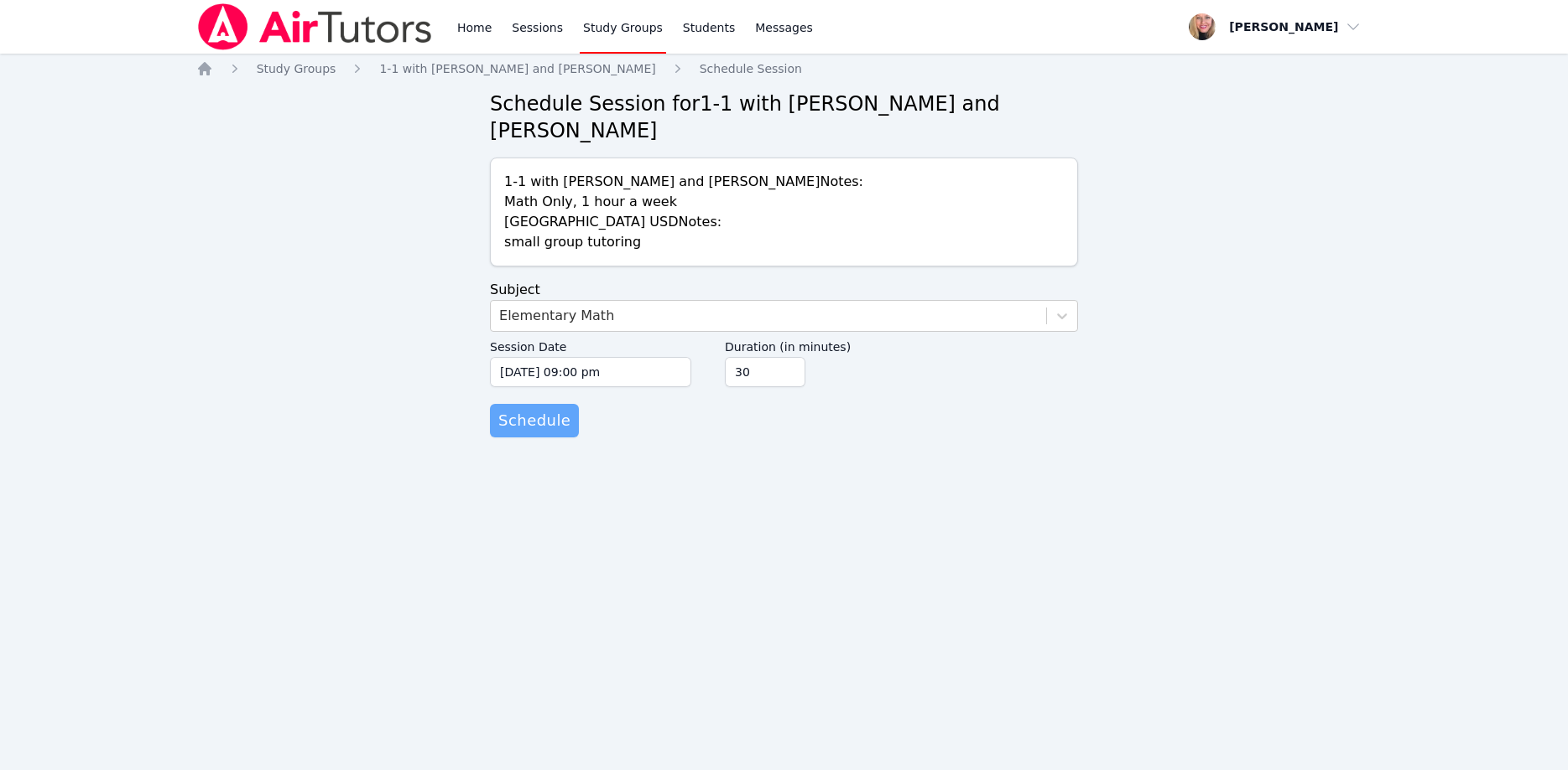
click at [545, 409] on span "Schedule" at bounding box center [535, 421] width 72 height 23
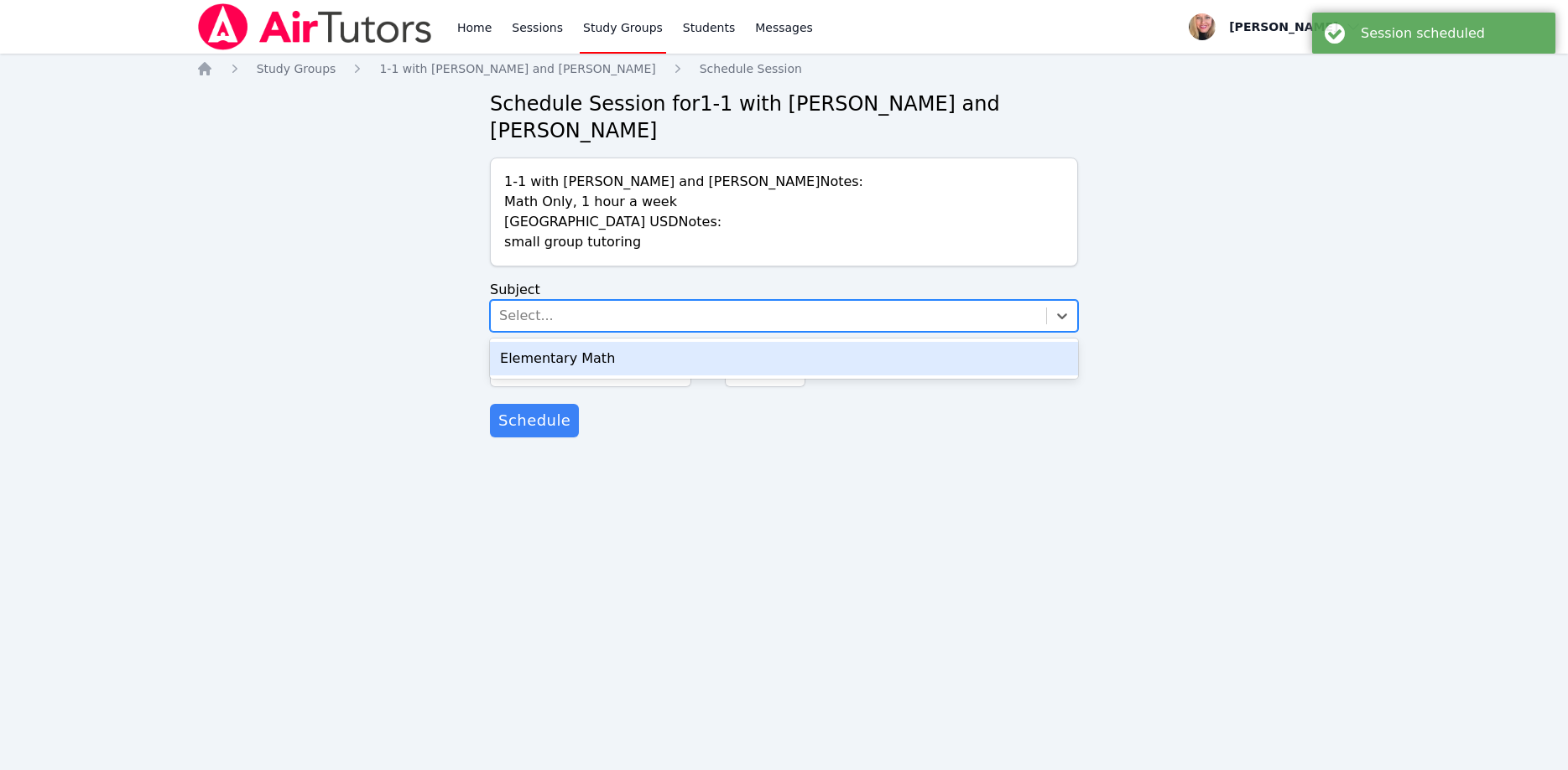
click at [506, 306] on div "Select..." at bounding box center [526, 315] width 55 height 20
click at [522, 342] on div "Elementary Math" at bounding box center [784, 358] width 588 height 33
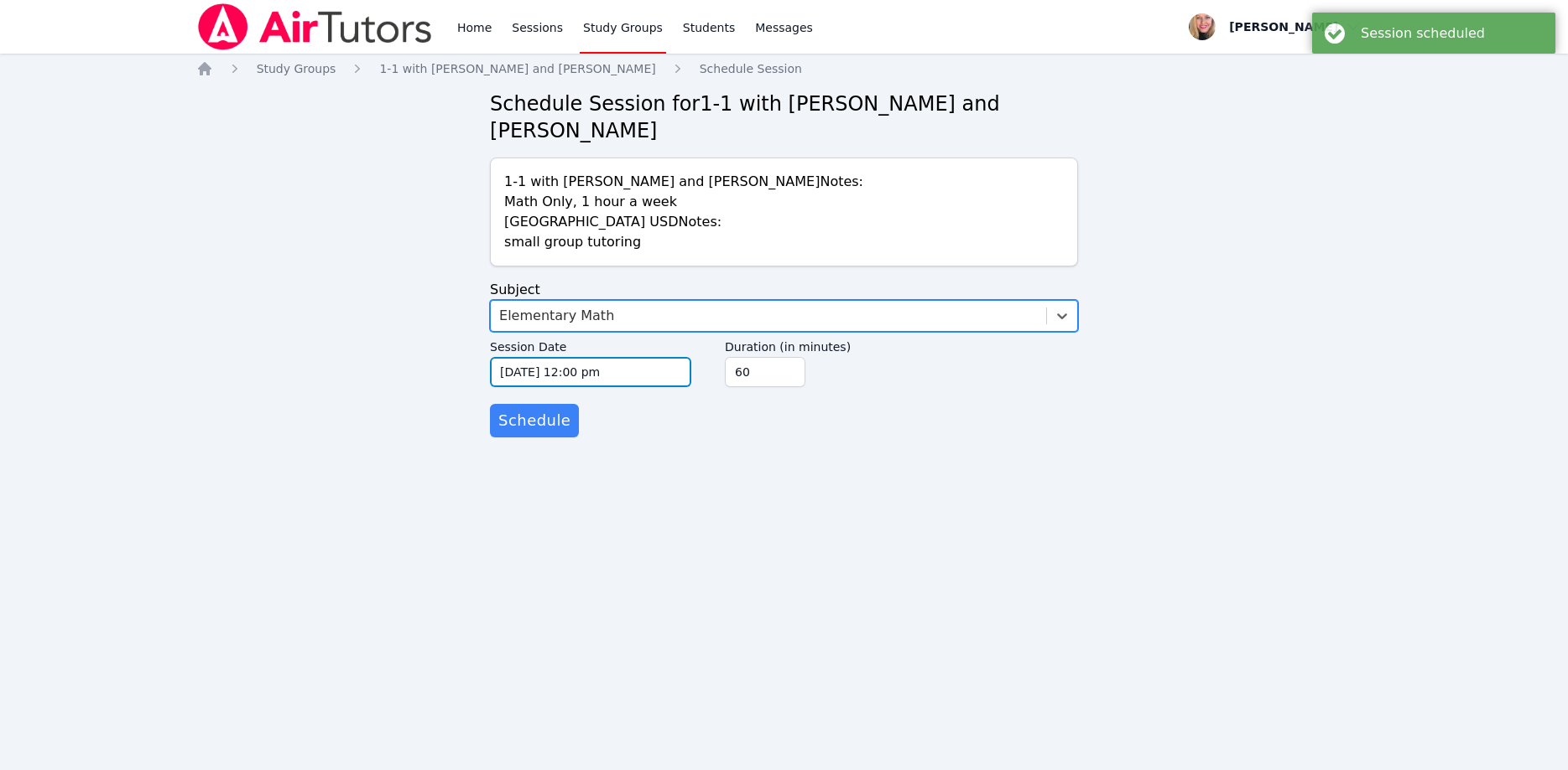
click at [539, 357] on input "10/15/2025 12:00 pm" at bounding box center [590, 372] width 202 height 30
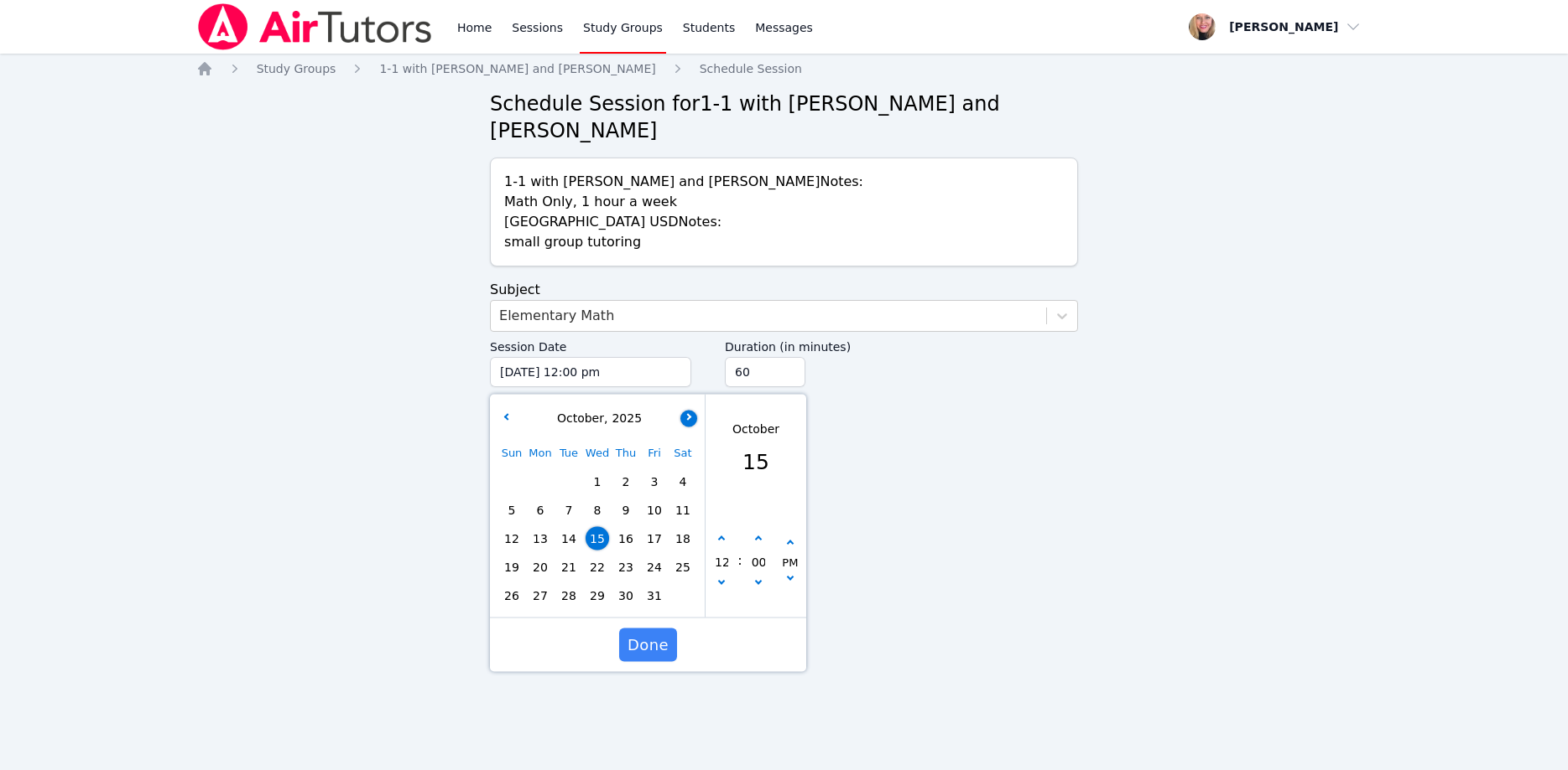
click at [686, 410] on button "button" at bounding box center [688, 418] width 17 height 17
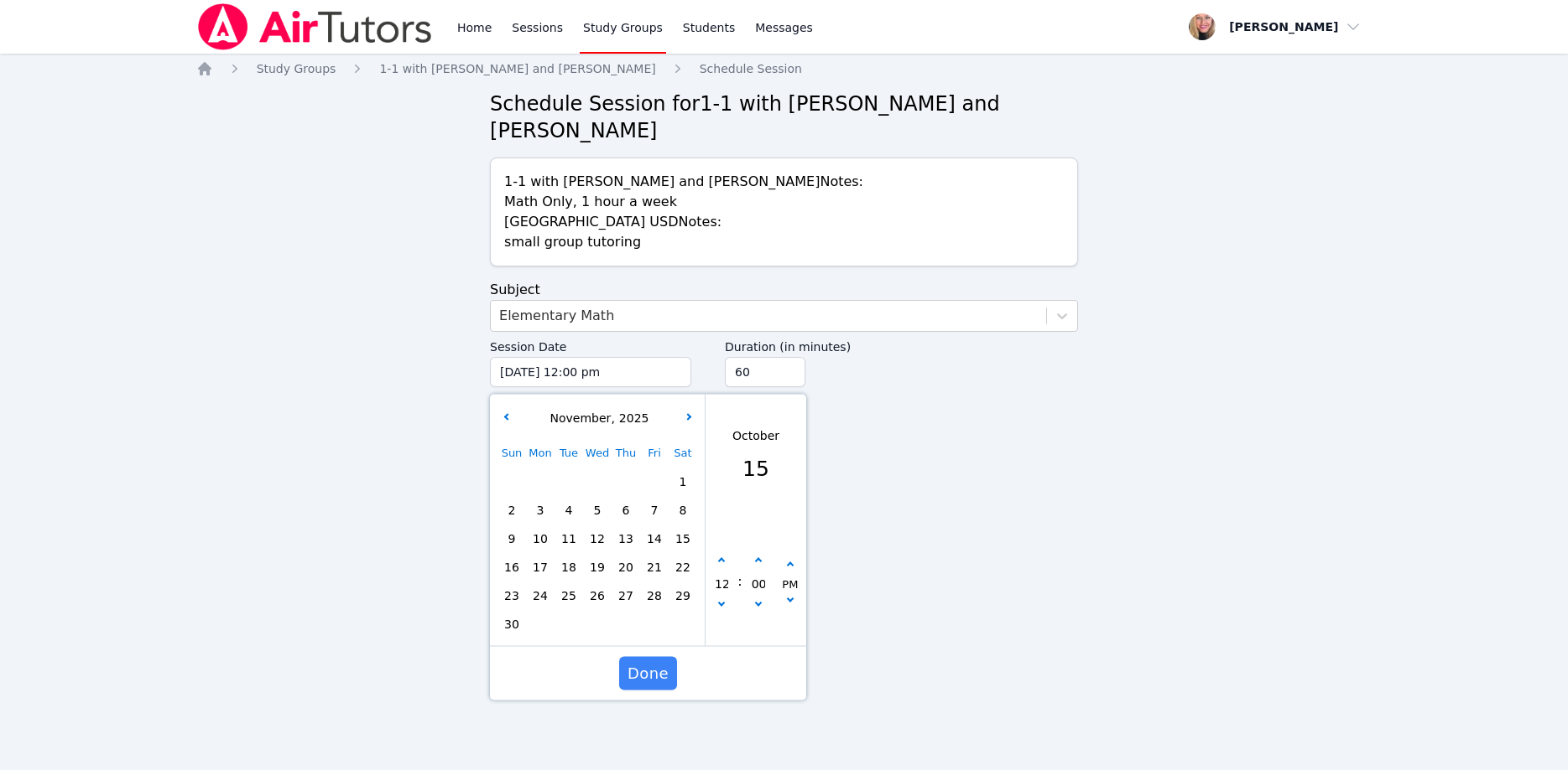
click at [545, 556] on span "17" at bounding box center [541, 568] width 23 height 23
click at [717, 553] on button "button" at bounding box center [721, 561] width 17 height 17
type input "11/17/2025 01:00 pm"
type input "01"
click at [717, 553] on button "button" at bounding box center [721, 561] width 17 height 17
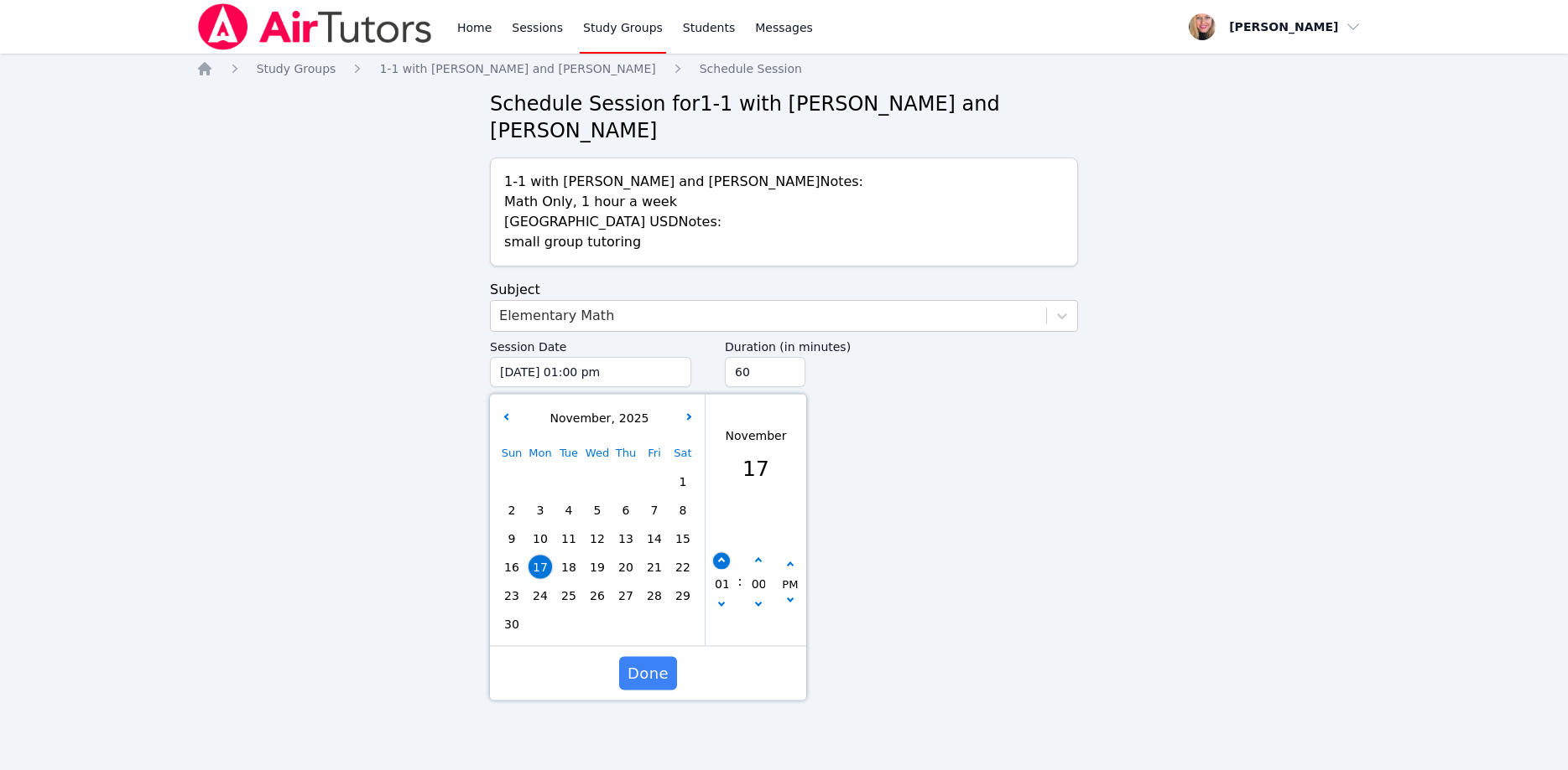
type input "11/17/2025 02:00 pm"
type input "02"
click at [717, 553] on button "button" at bounding box center [721, 561] width 17 height 17
type input "11/17/2025 03:00 pm"
type input "03"
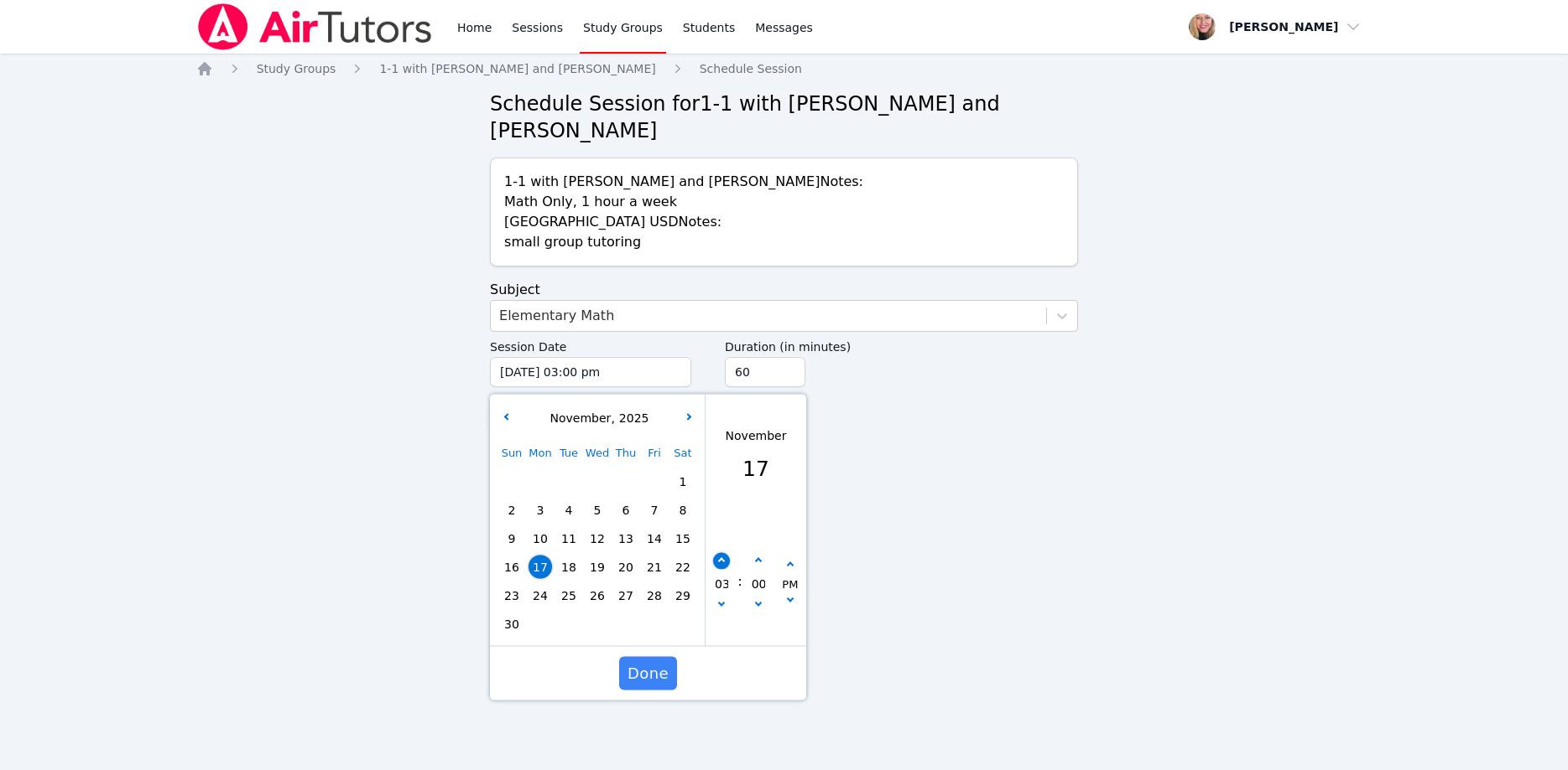
click at [717, 553] on button "button" at bounding box center [721, 561] width 17 height 17
type input "11/17/2025 04:00 pm"
type input "04"
click at [717, 553] on button "button" at bounding box center [721, 561] width 17 height 17
type input "11/17/2025 05:00 pm"
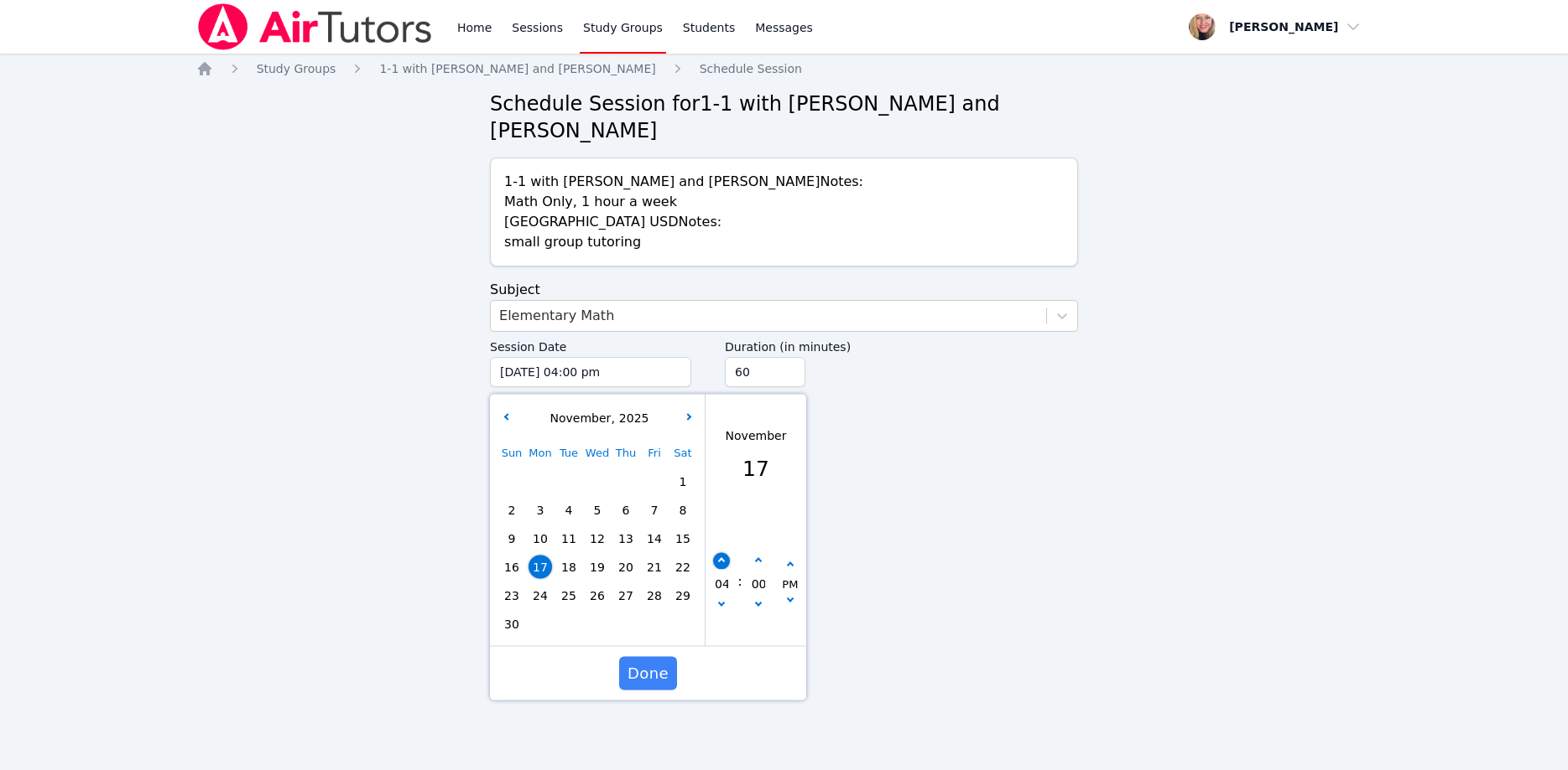
type input "05"
click at [717, 553] on button "button" at bounding box center [721, 561] width 17 height 17
type input "11/17/2025 06:00 pm"
type input "06"
click at [717, 553] on button "button" at bounding box center [721, 561] width 17 height 17
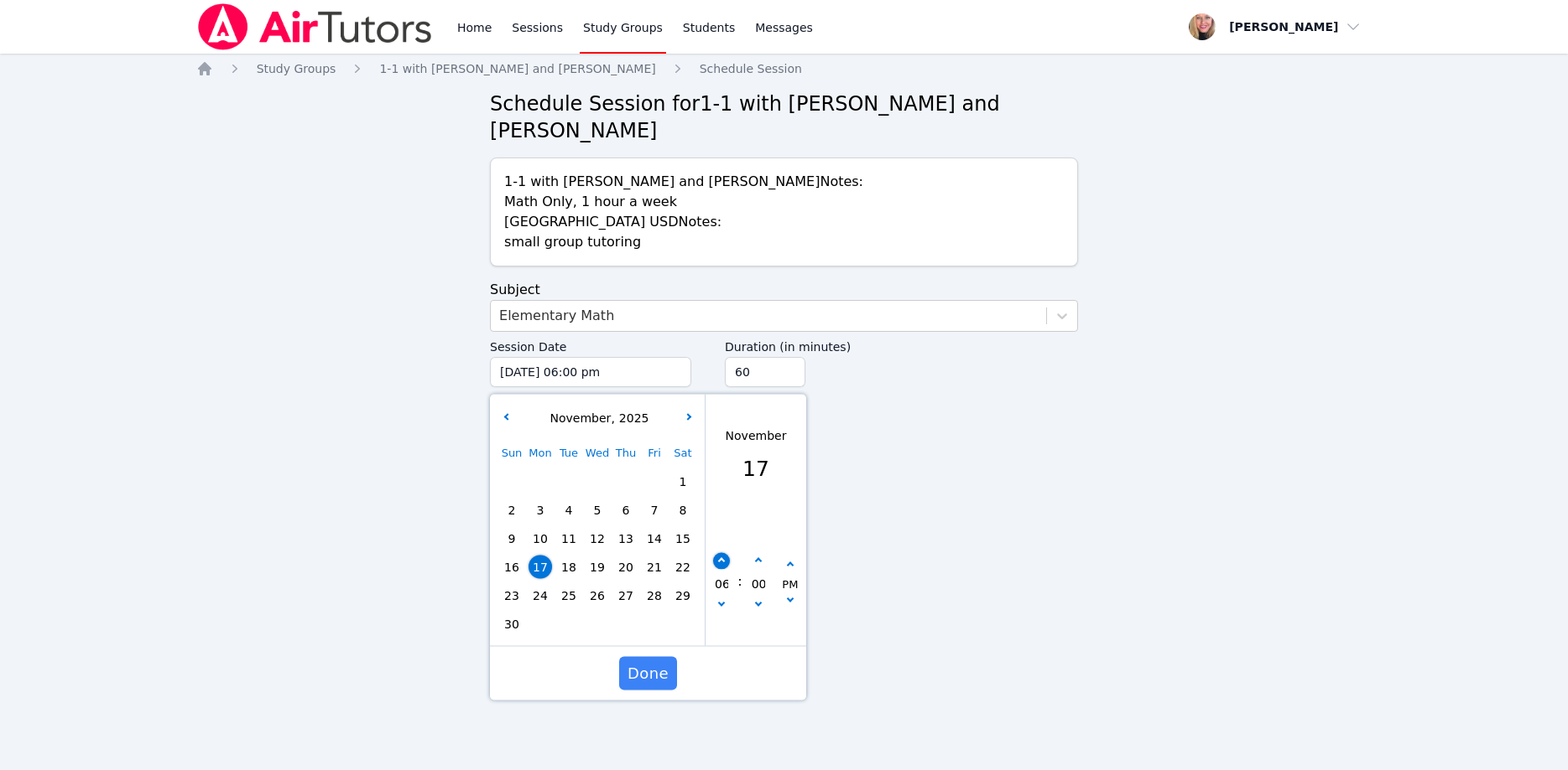
type input "11/17/2025 07:00 pm"
type input "07"
click at [717, 553] on button "button" at bounding box center [721, 561] width 17 height 17
type input "11/17/2025 08:00 pm"
type input "08"
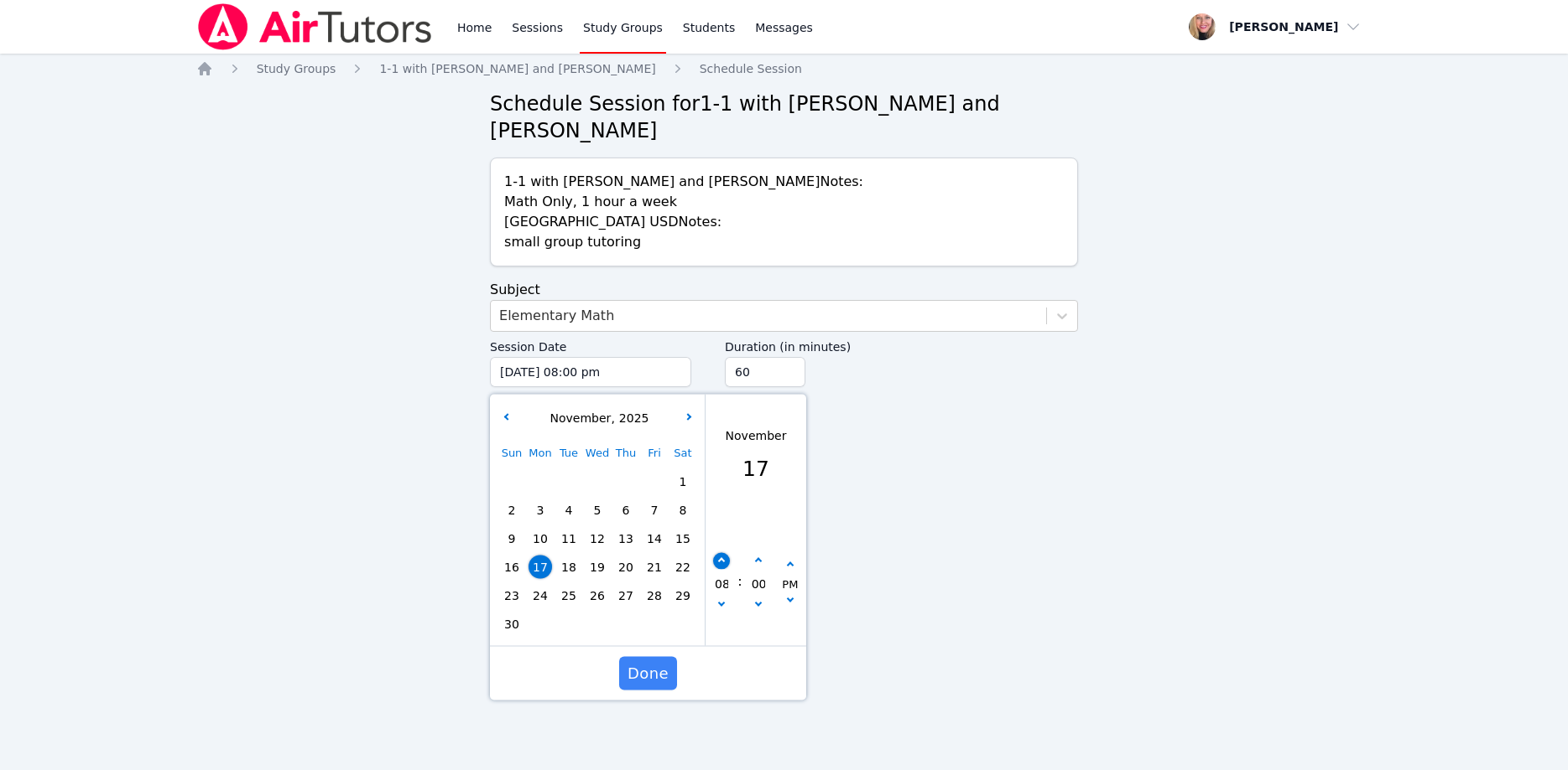
click at [717, 553] on button "button" at bounding box center [721, 561] width 17 height 17
type input "11/17/2025 09:00 pm"
type input "09"
click at [787, 357] on input "75" at bounding box center [765, 372] width 81 height 30
click at [789, 357] on input "60" at bounding box center [765, 372] width 81 height 30
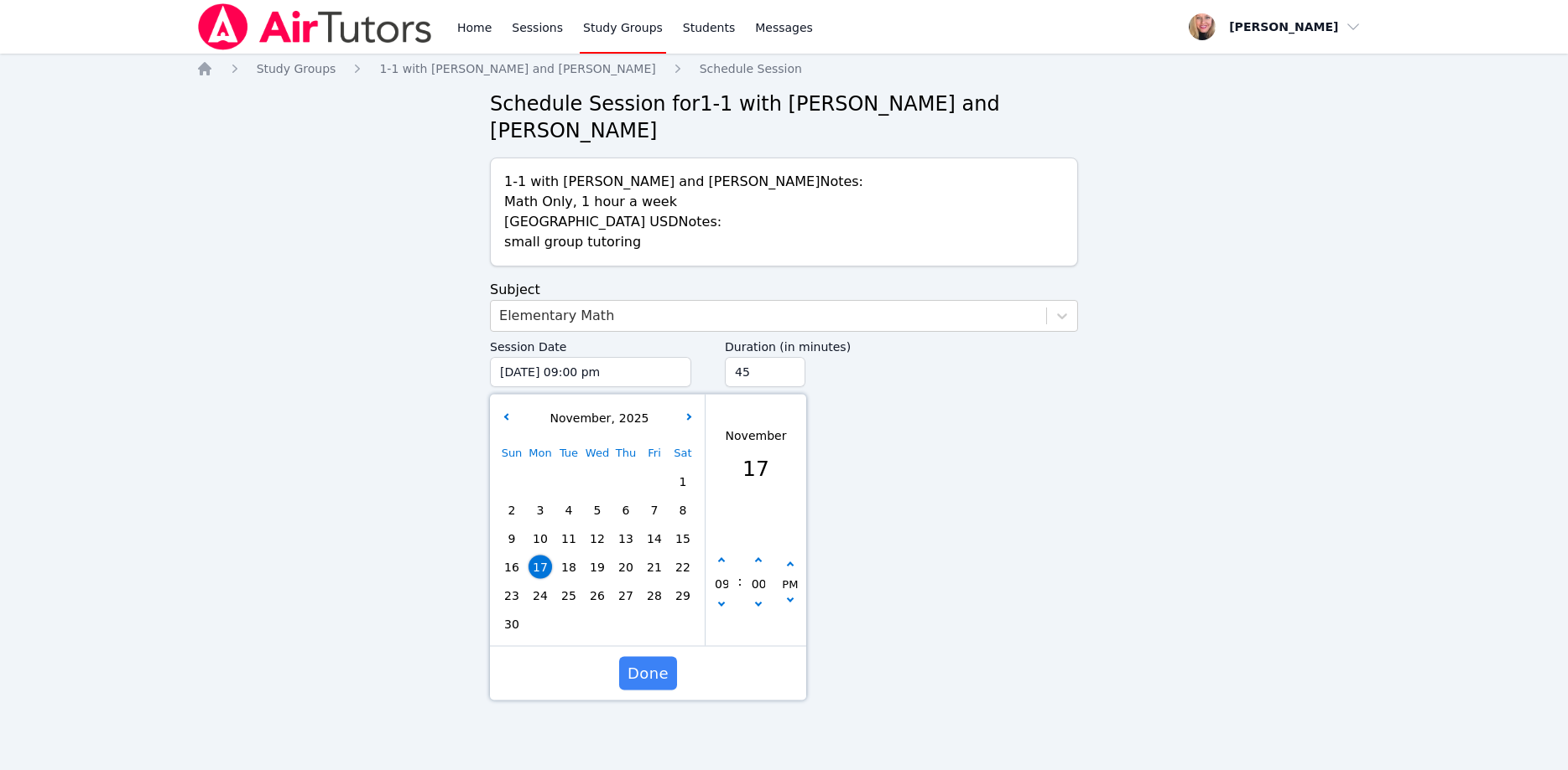
click at [789, 357] on input "45" at bounding box center [765, 372] width 81 height 30
type input "30"
click at [789, 357] on input "30" at bounding box center [765, 372] width 81 height 30
click at [633, 662] on span "Done" at bounding box center [648, 674] width 41 height 23
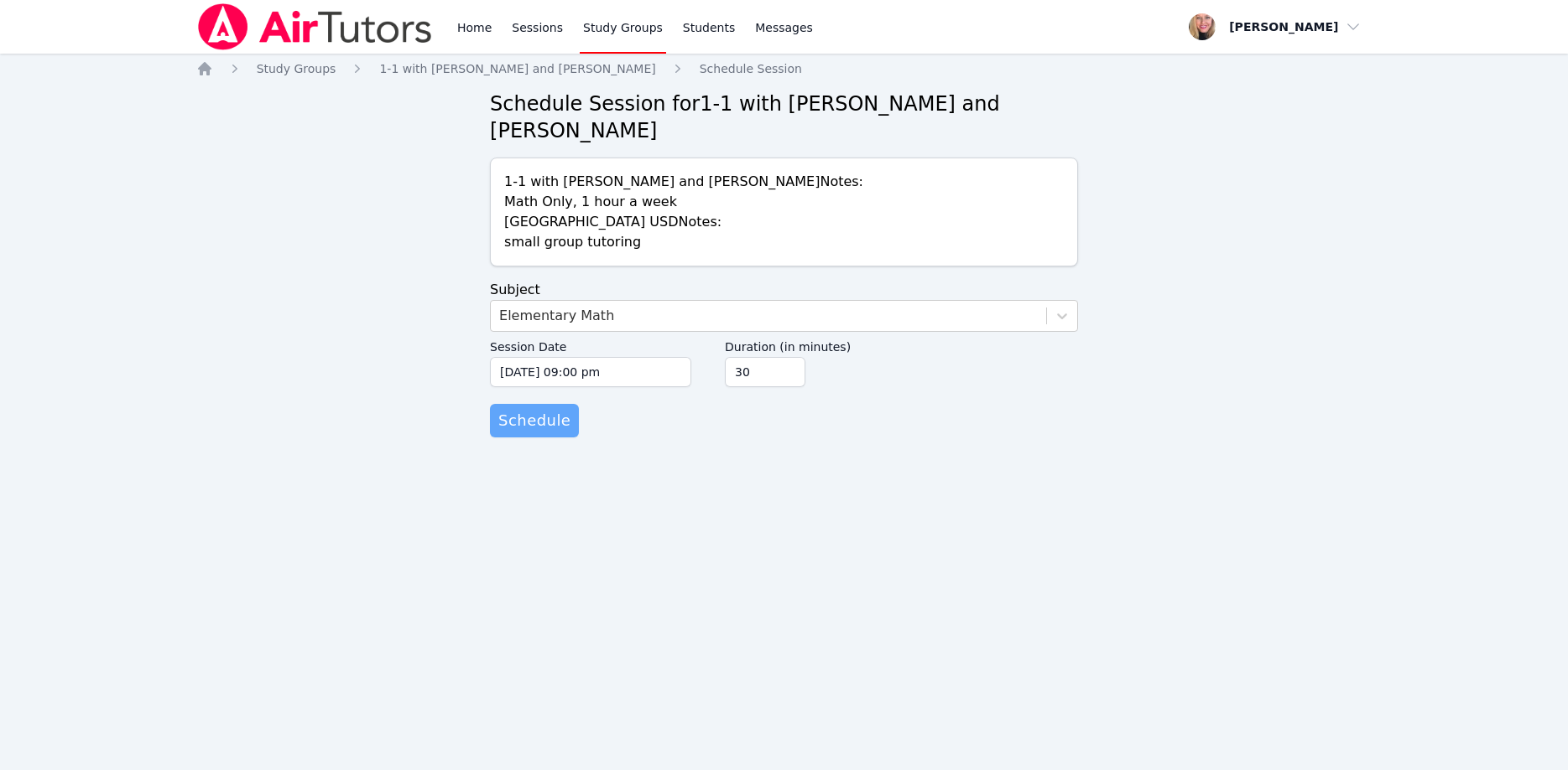
click at [560, 409] on span "Schedule" at bounding box center [535, 421] width 72 height 23
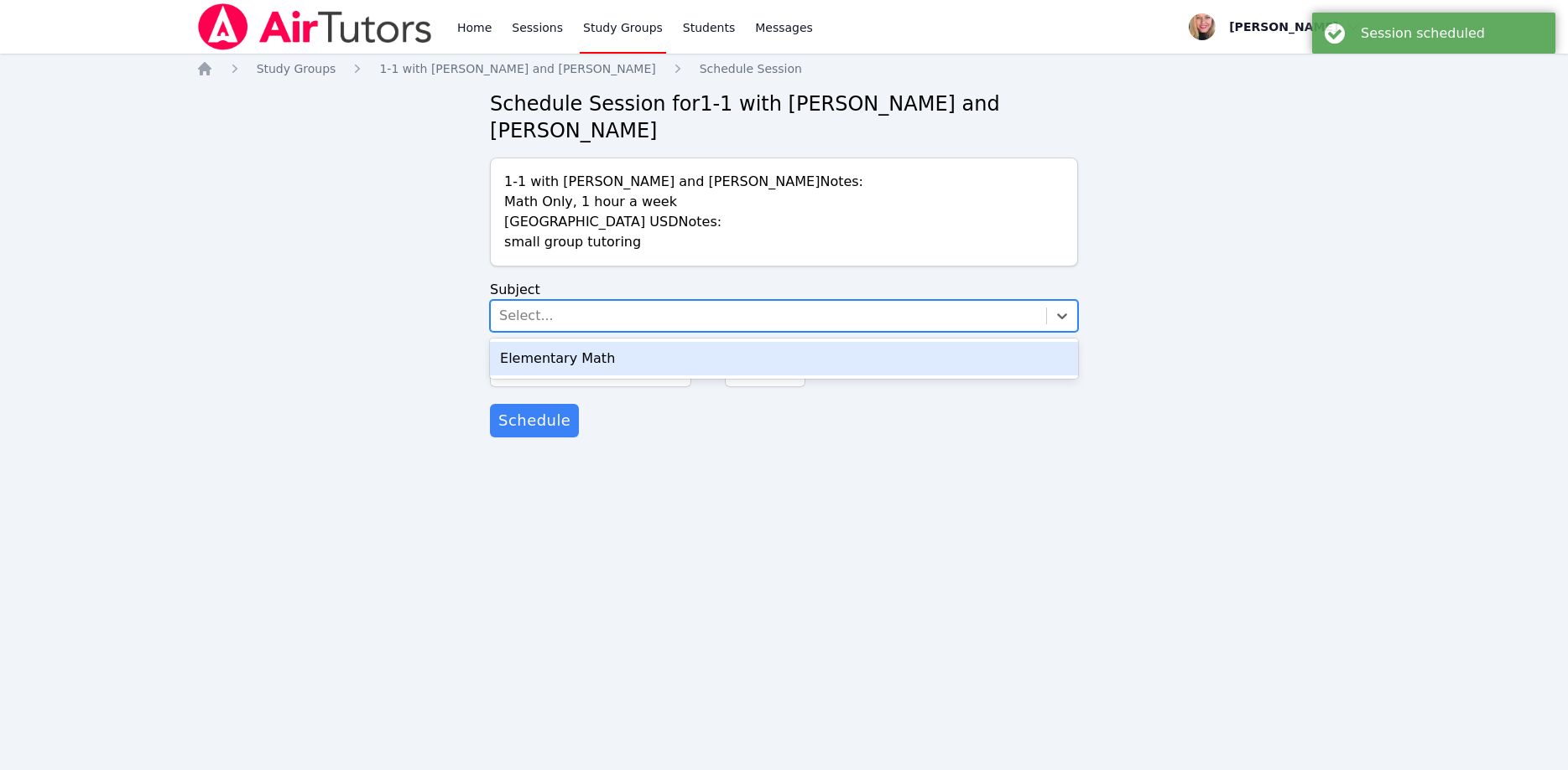
click at [550, 301] on div "Select..." at bounding box center [768, 315] width 555 height 30
click at [557, 342] on div "Elementary Math" at bounding box center [784, 358] width 588 height 33
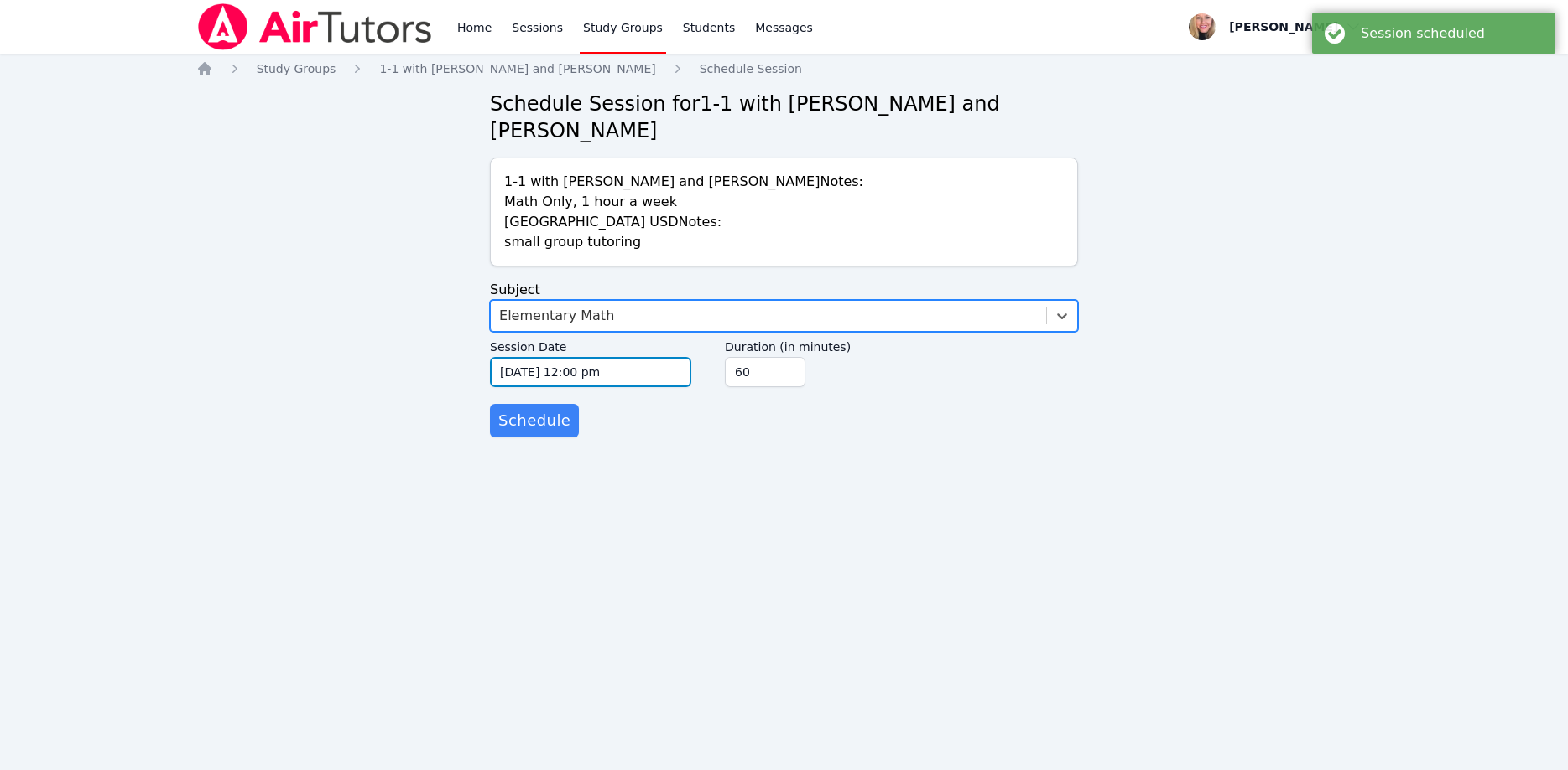
click at [582, 357] on input "10/15/2025 12:00 pm" at bounding box center [590, 372] width 202 height 30
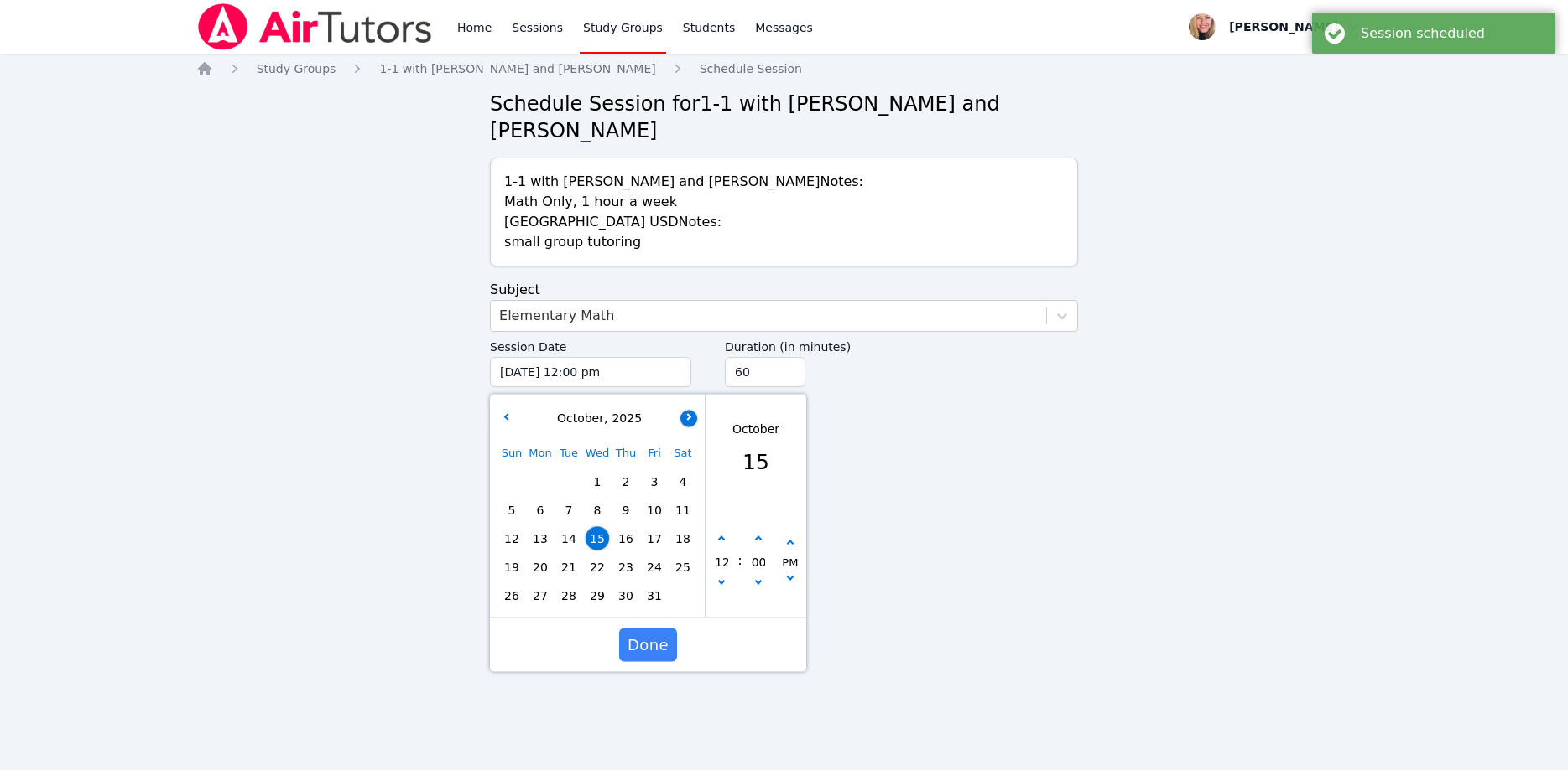
click at [688, 414] on icon "button" at bounding box center [687, 417] width 7 height 7
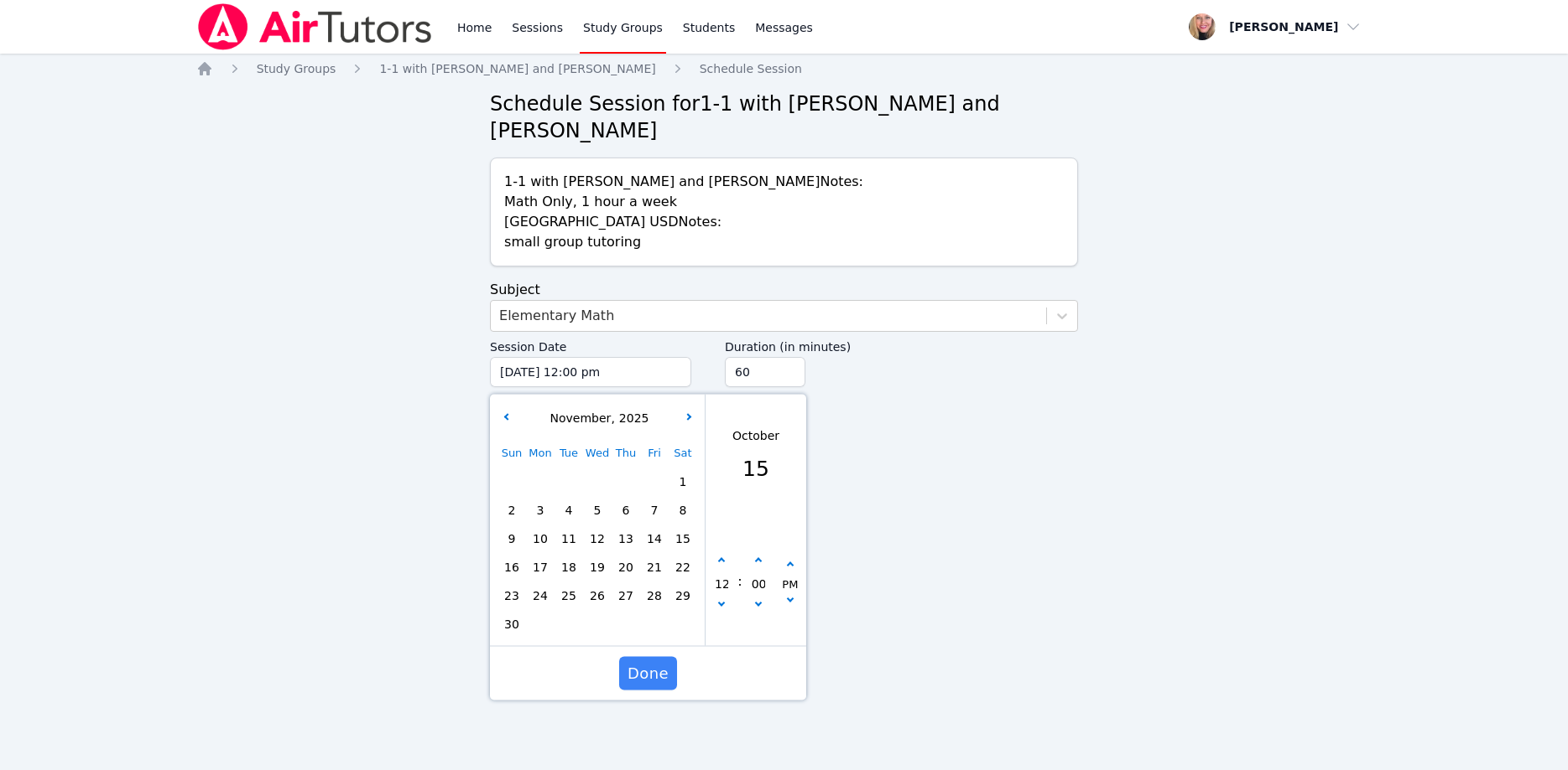
click at [627, 556] on span "20" at bounding box center [625, 568] width 23 height 23
click at [724, 558] on icon "button" at bounding box center [721, 561] width 7 height 7
type input "11/20/2025 01:00 pm"
type input "01"
click at [724, 558] on icon "button" at bounding box center [721, 561] width 7 height 7
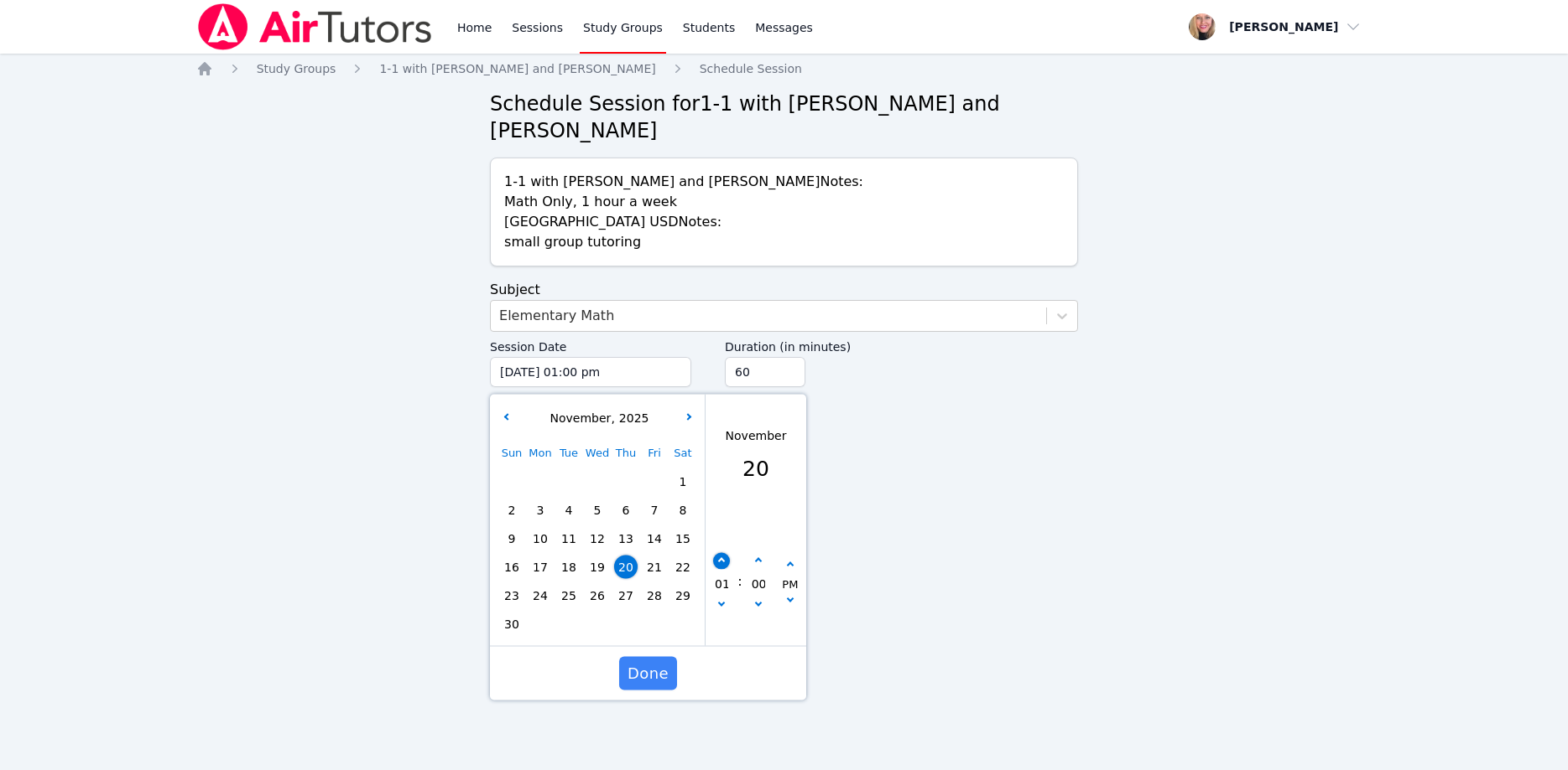
type input "11/20/2025 02:00 pm"
type input "02"
click at [724, 558] on icon "button" at bounding box center [721, 561] width 7 height 7
type input "11/20/2025 03:00 pm"
type input "03"
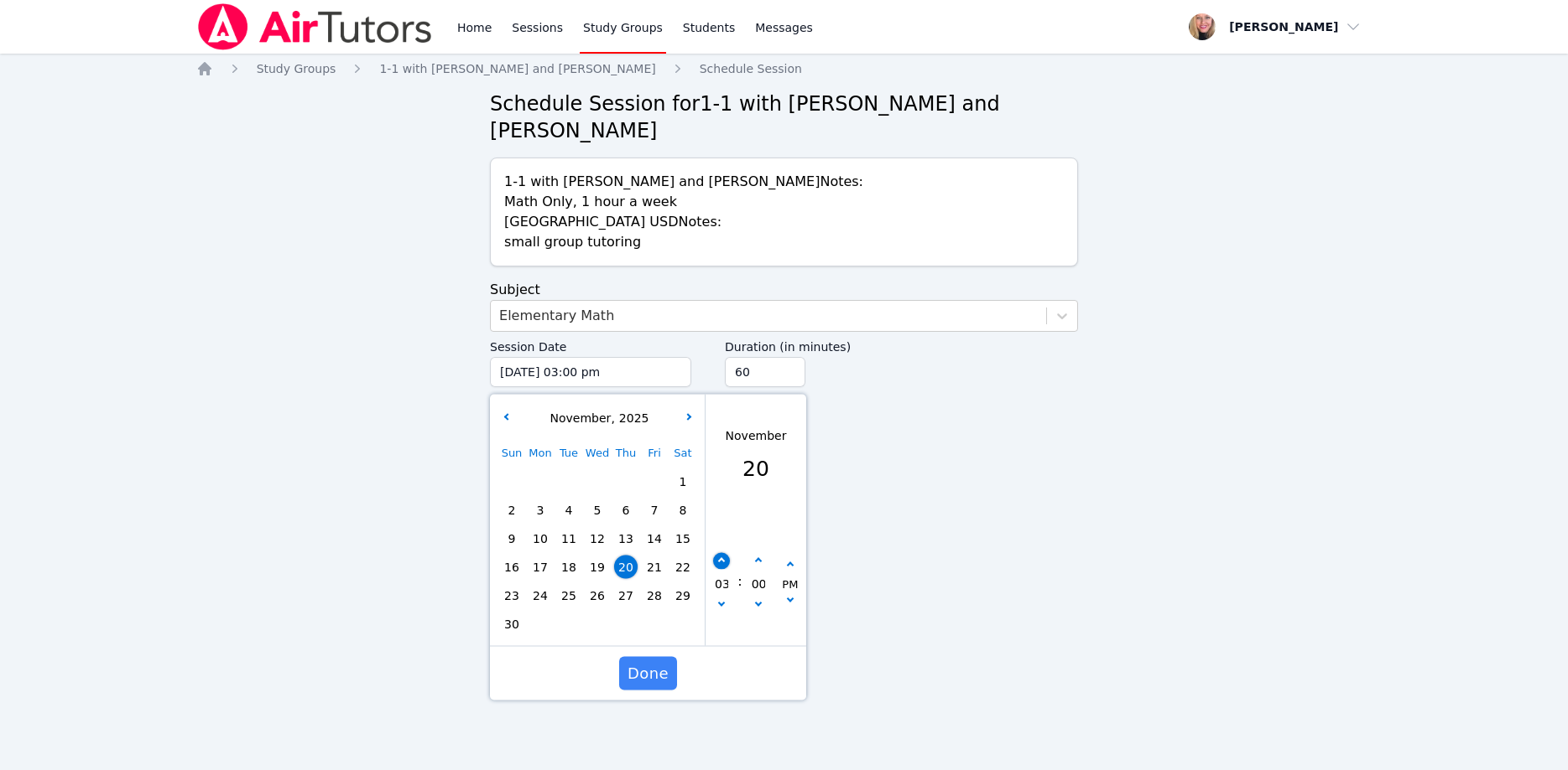
click at [724, 558] on icon "button" at bounding box center [721, 561] width 7 height 7
type input "11/20/2025 04:00 pm"
type input "04"
click at [724, 558] on icon "button" at bounding box center [721, 561] width 7 height 7
type input "11/20/2025 05:00 pm"
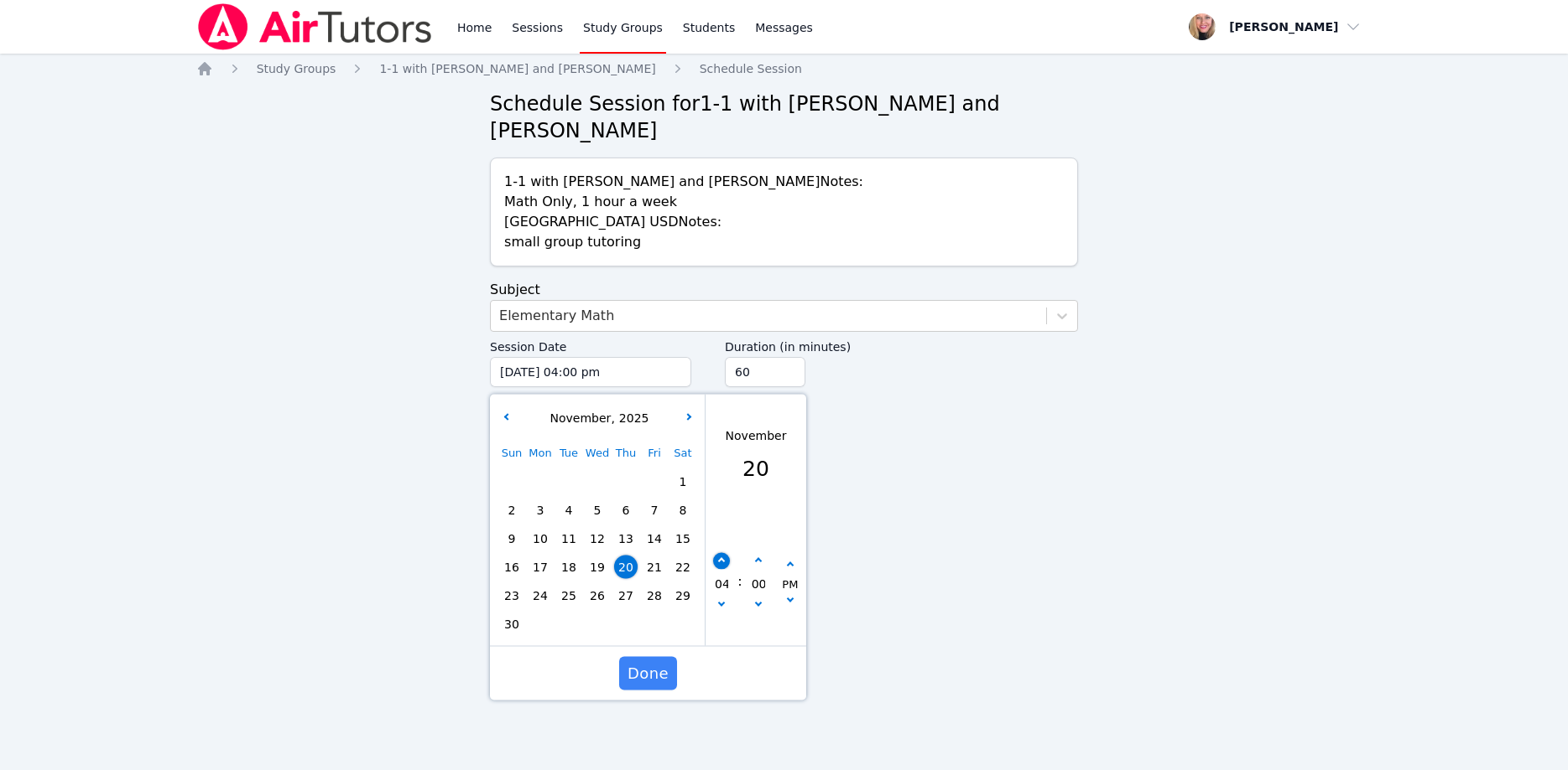
type input "05"
click at [724, 558] on icon "button" at bounding box center [721, 561] width 7 height 7
type input "11/20/2025 06:00 pm"
type input "06"
click at [724, 558] on icon "button" at bounding box center [721, 561] width 7 height 7
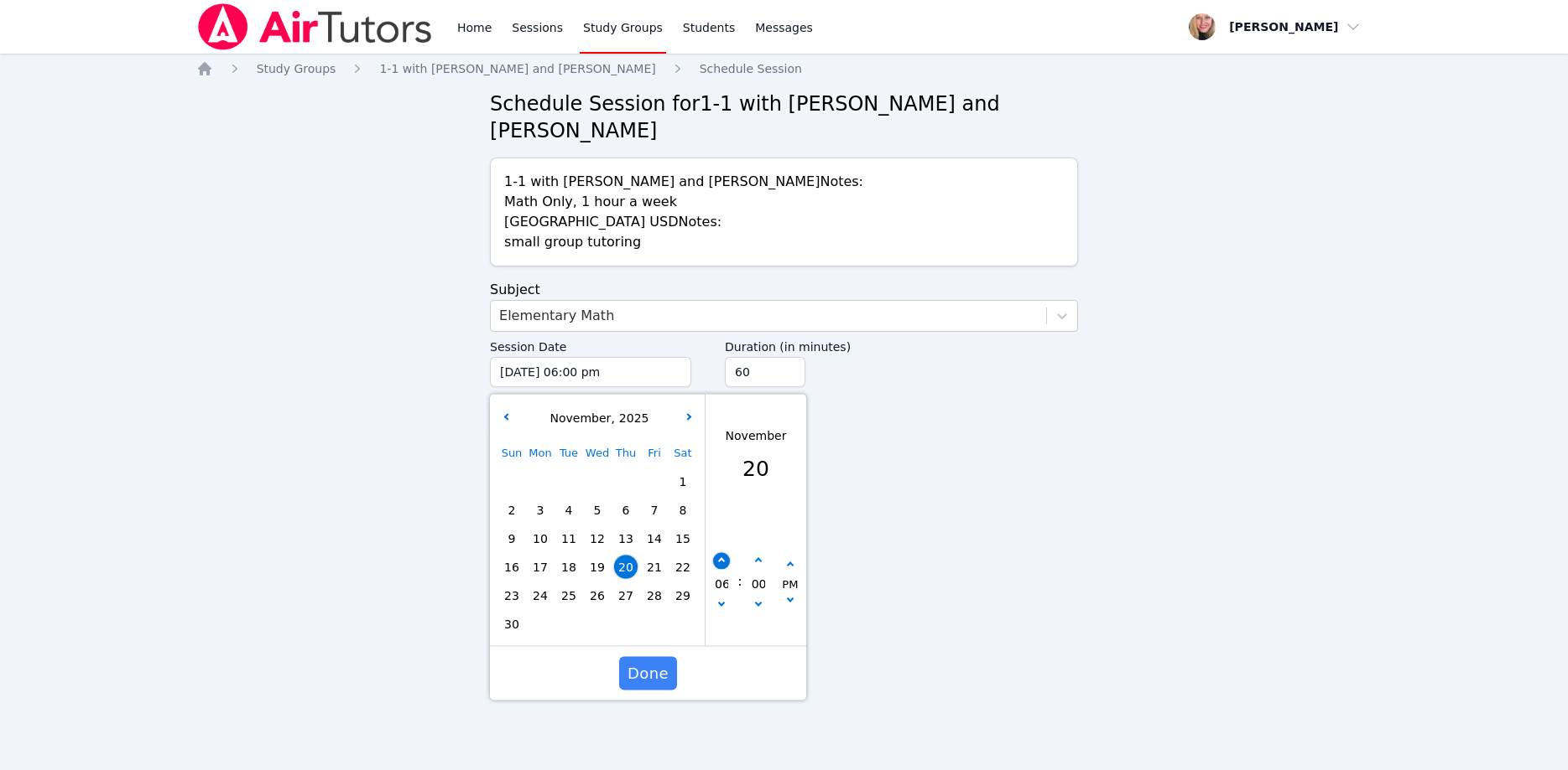
type input "11/20/2025 07:00 pm"
type input "07"
click at [724, 558] on icon "button" at bounding box center [721, 561] width 7 height 7
type input "11/20/2025 08:00 pm"
type input "08"
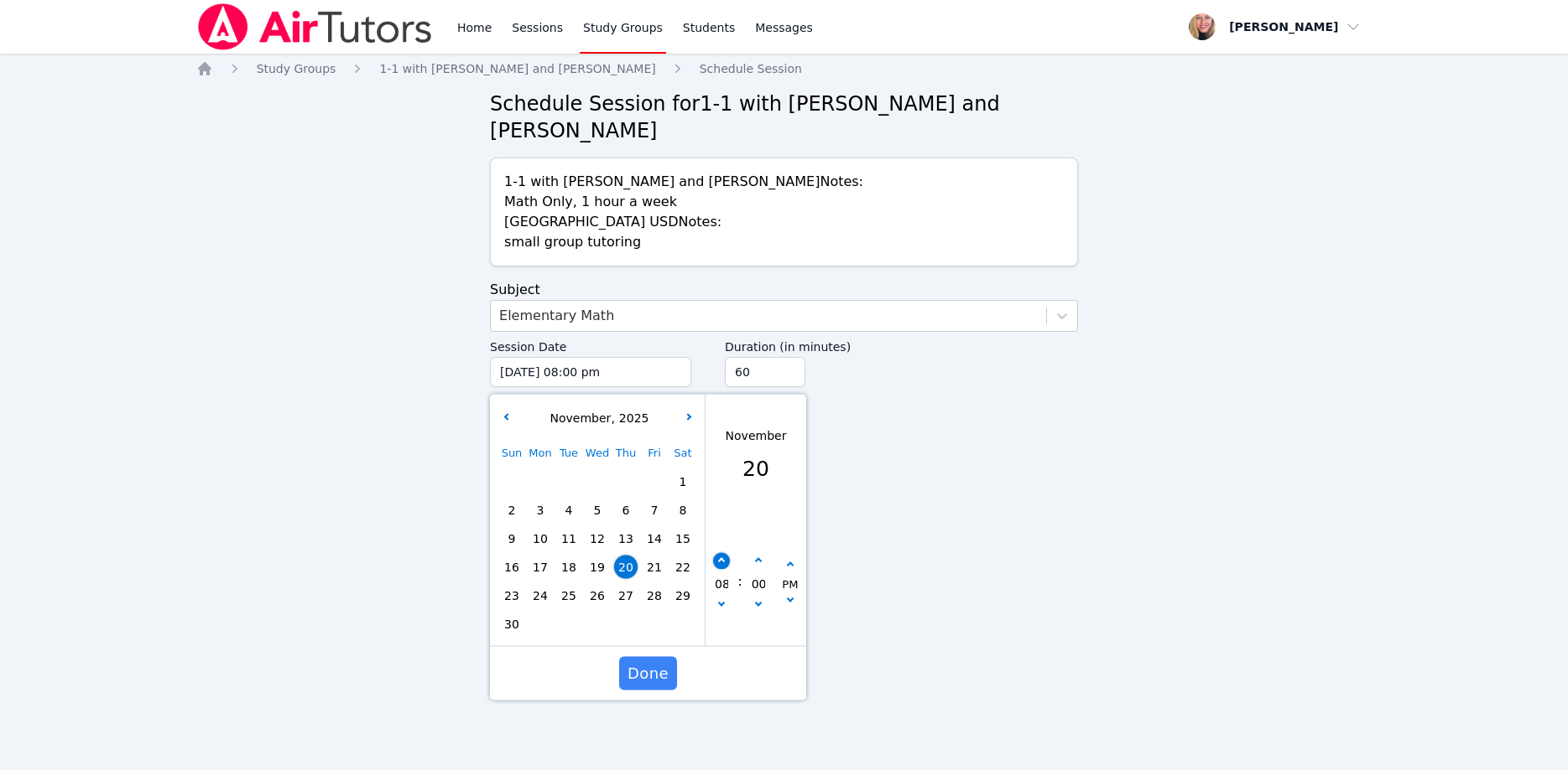
click at [724, 558] on icon "button" at bounding box center [721, 561] width 7 height 7
type input "11/20/2025 09:00 pm"
type input "09"
click at [787, 357] on input "45" at bounding box center [765, 372] width 81 height 30
type input "30"
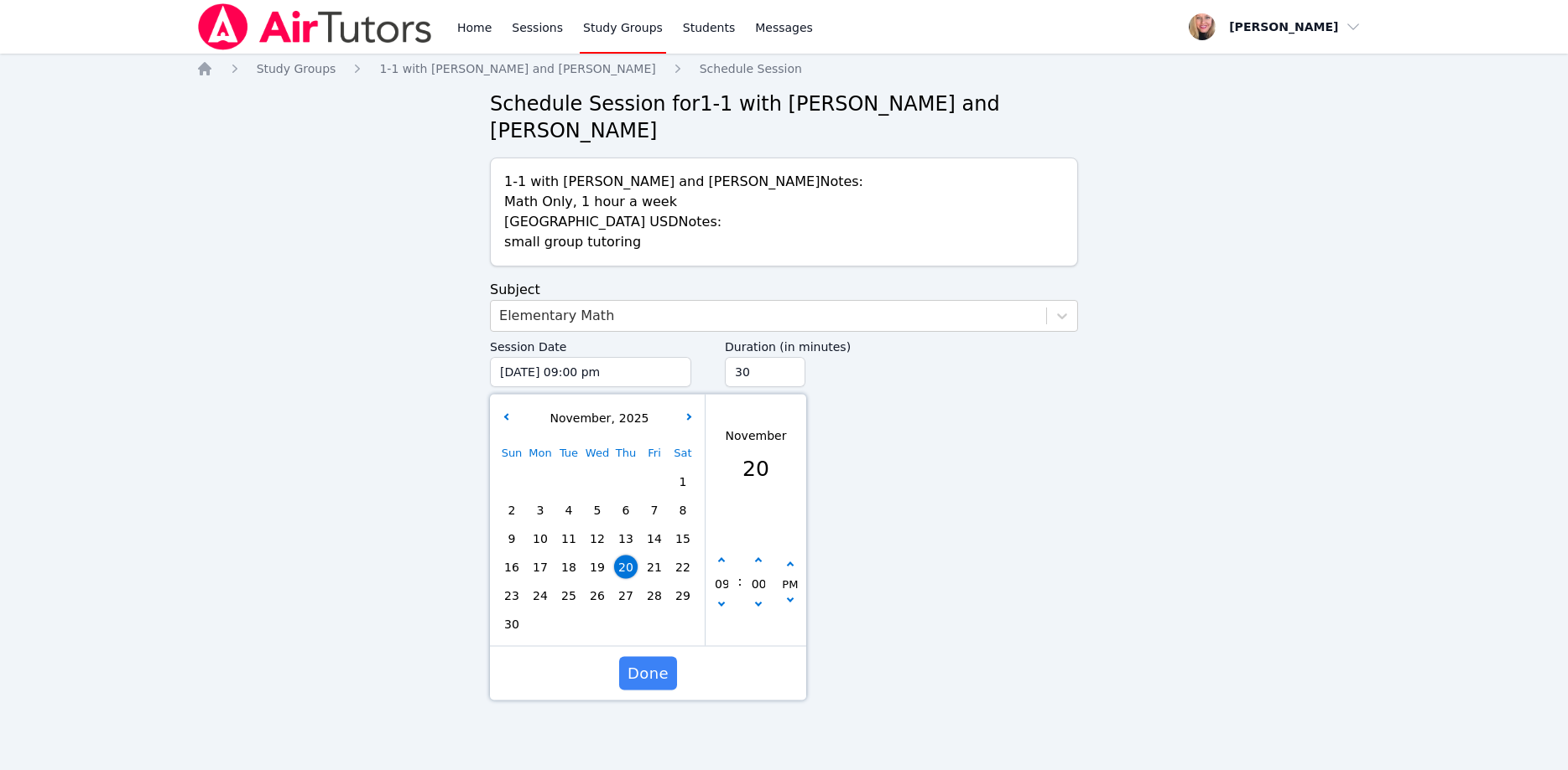
click at [787, 357] on input "30" at bounding box center [765, 372] width 81 height 30
click at [654, 662] on span "Done" at bounding box center [648, 674] width 41 height 23
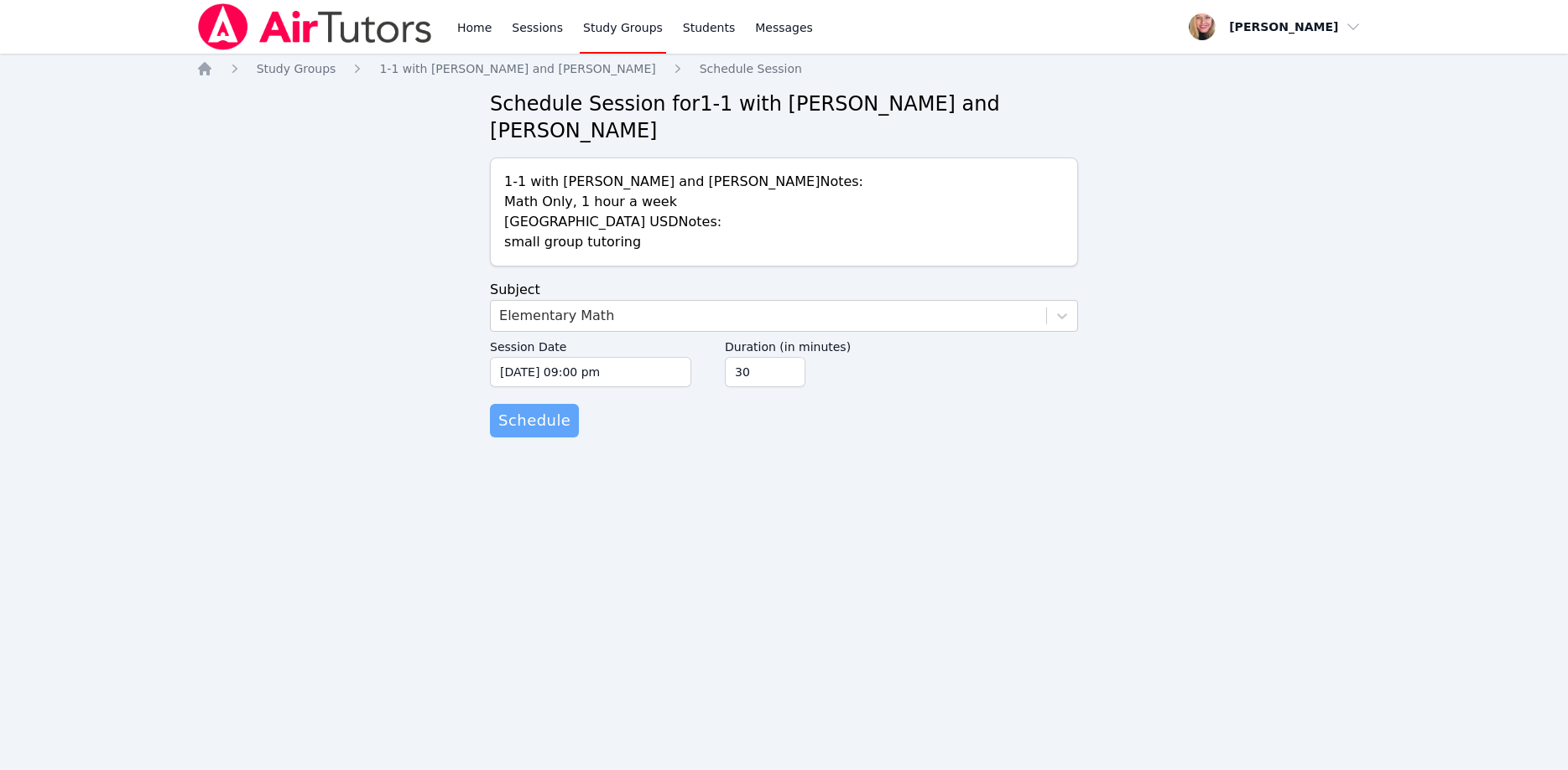
click at [532, 409] on span "Schedule" at bounding box center [535, 421] width 72 height 23
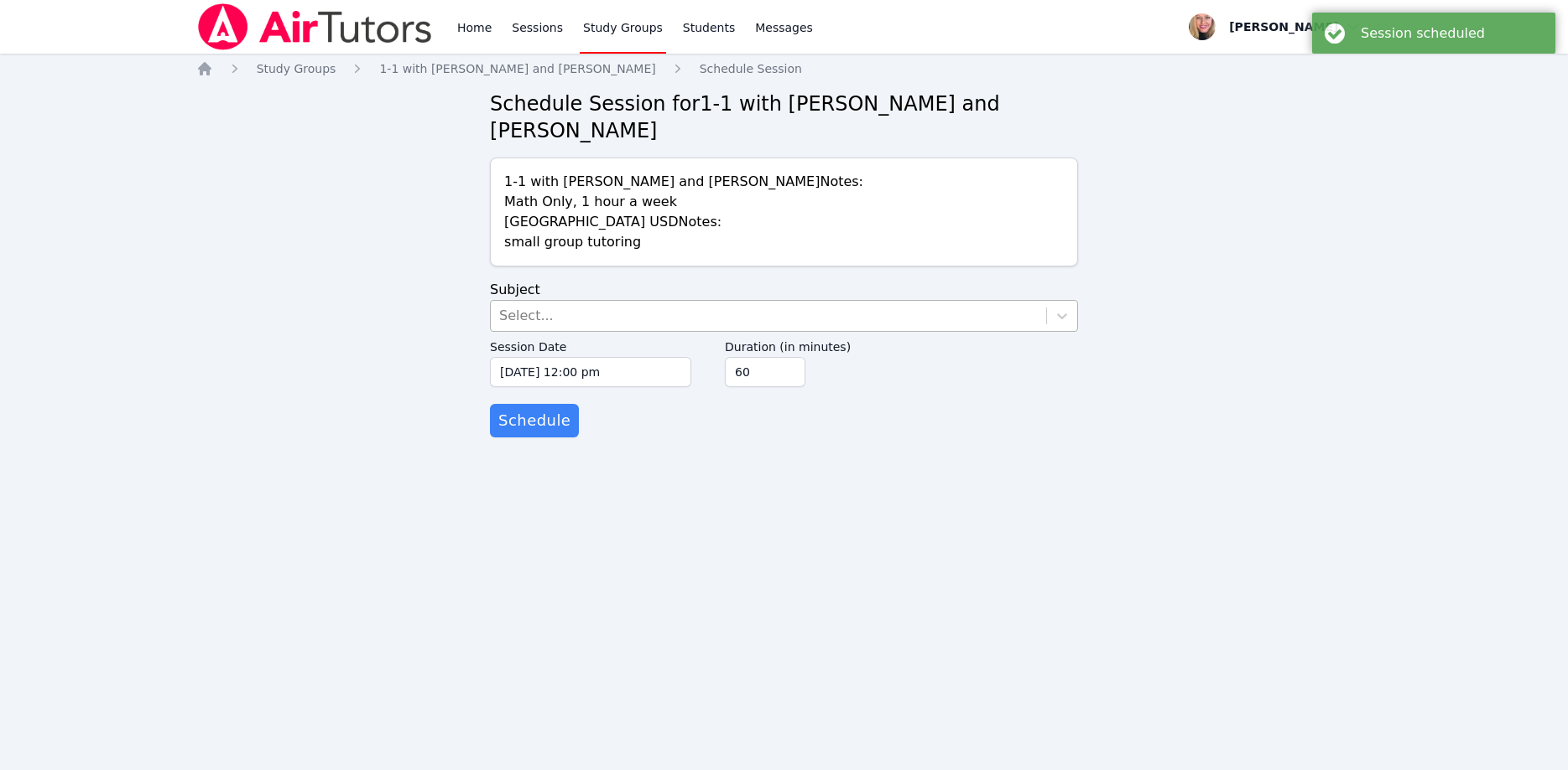
click at [546, 301] on div "Select..." at bounding box center [768, 315] width 555 height 30
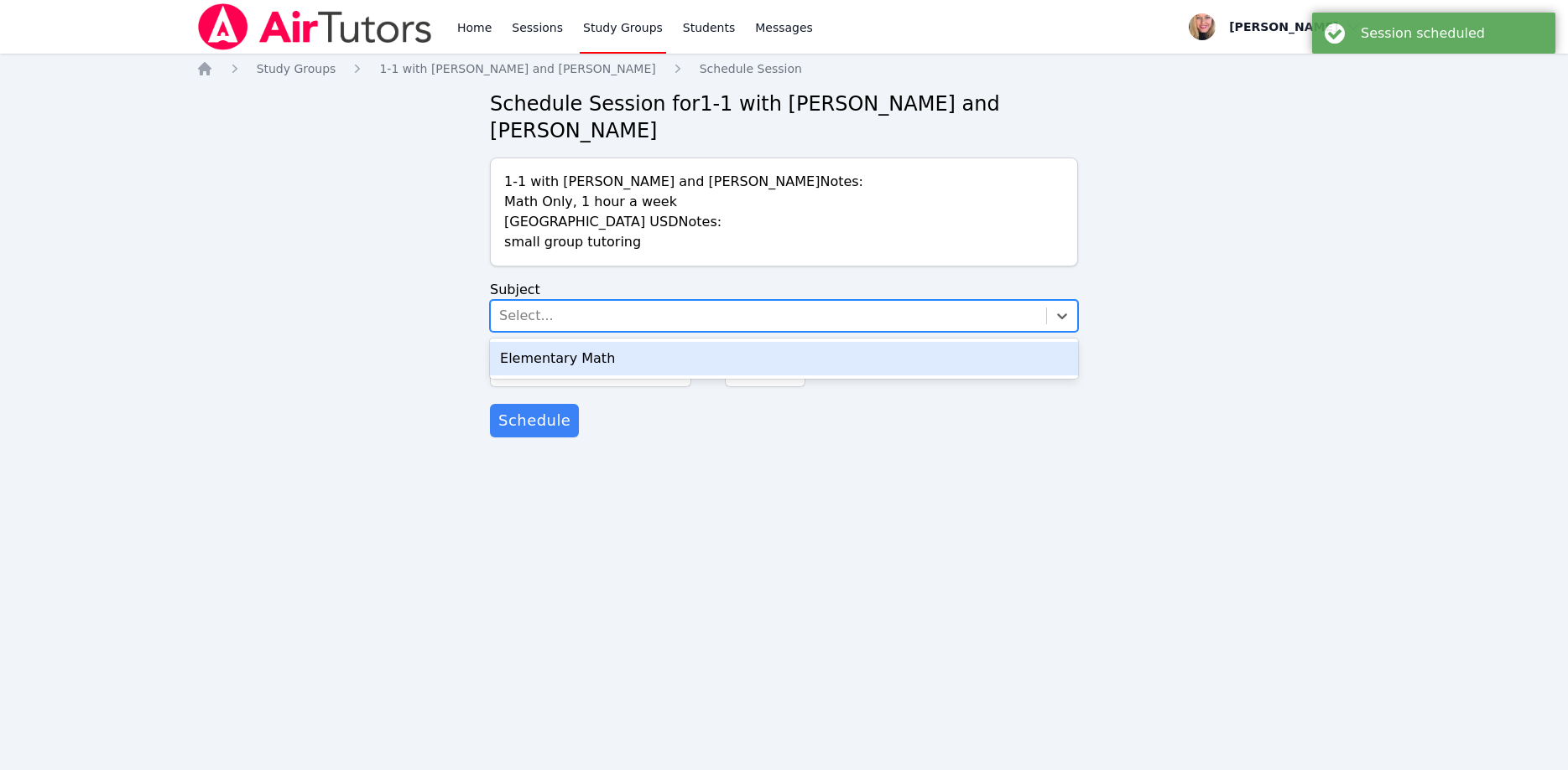
click at [584, 342] on div "Elementary Math" at bounding box center [784, 358] width 588 height 33
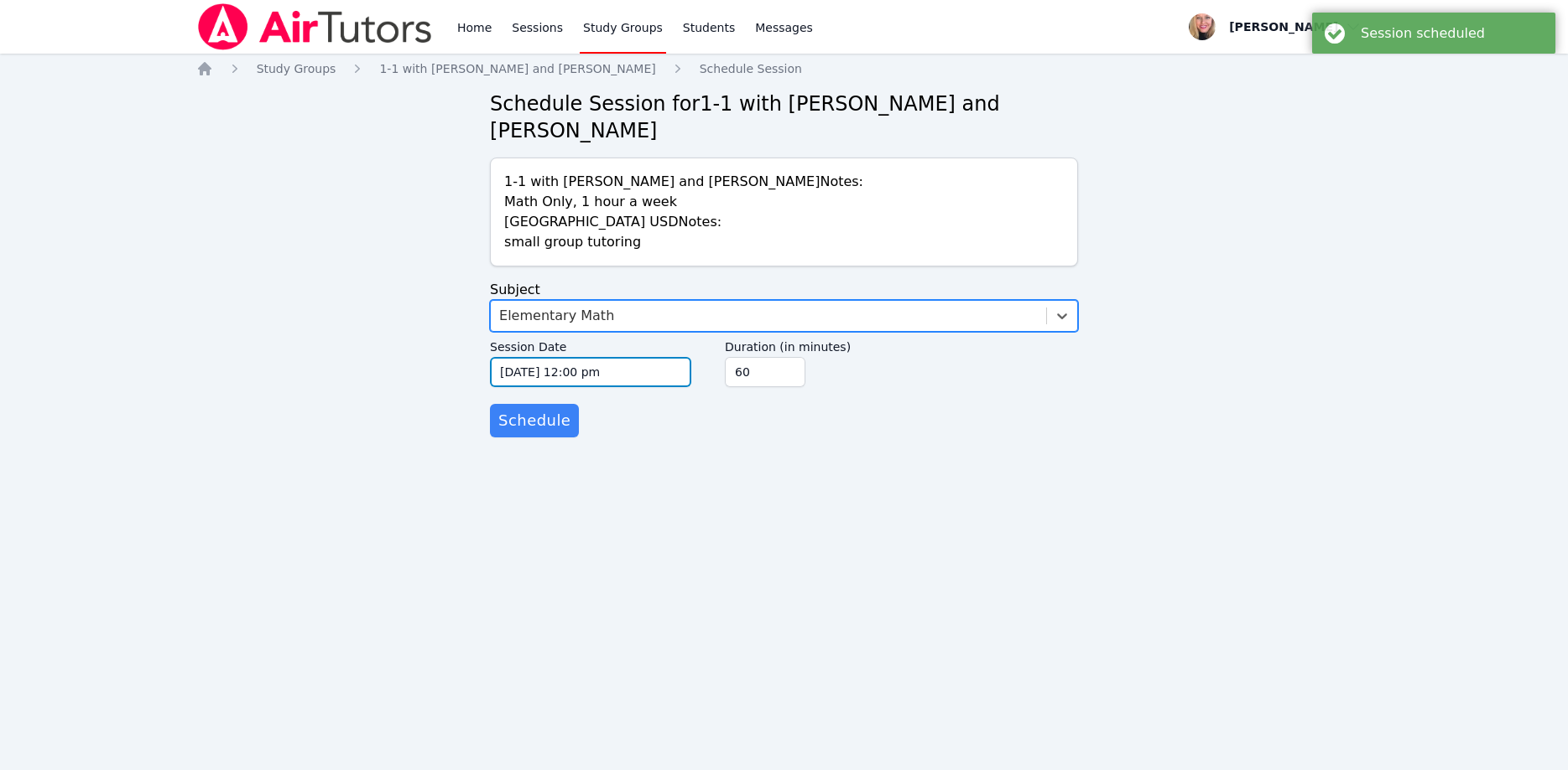
click at [608, 357] on input "10/15/2025 12:00 pm" at bounding box center [590, 372] width 202 height 30
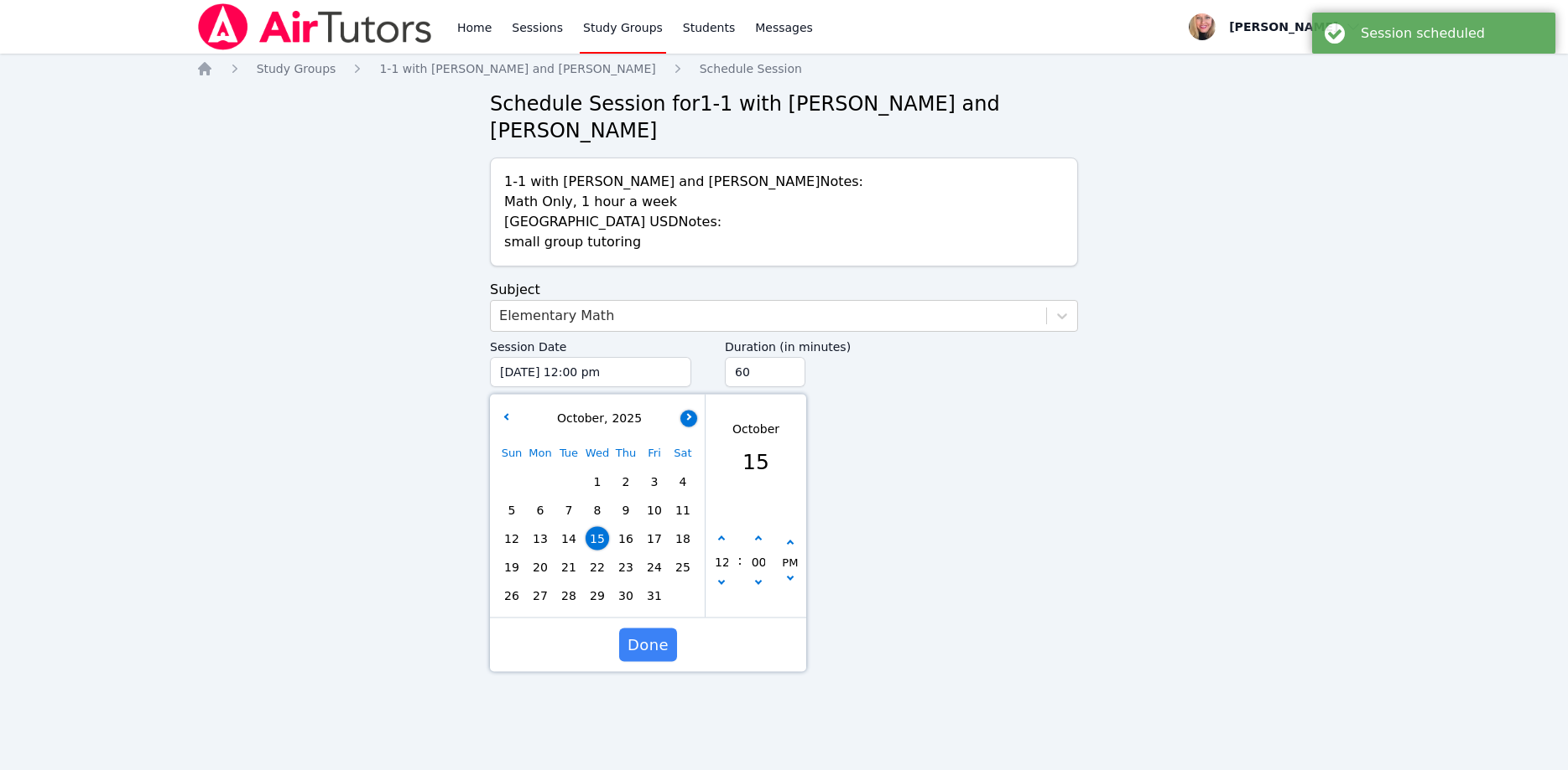
click at [696, 410] on button "button" at bounding box center [688, 418] width 17 height 17
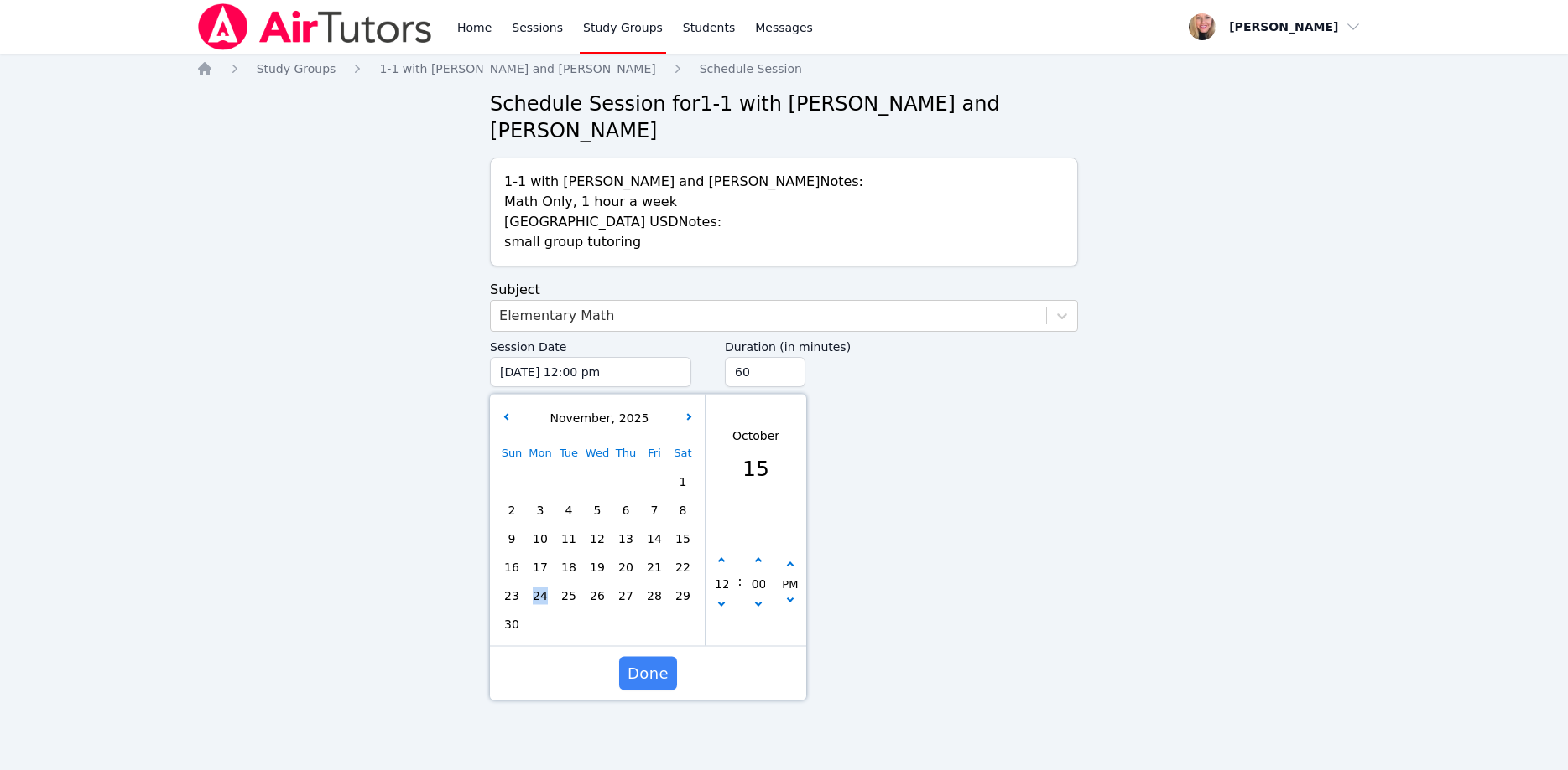
click at [556, 582] on div "23 24 25 26 27 28 29" at bounding box center [597, 596] width 200 height 28
click at [543, 584] on span "24" at bounding box center [541, 596] width 23 height 23
click at [728, 553] on button "button" at bounding box center [721, 561] width 17 height 17
type input "11/24/2025 01:00 pm"
type input "01"
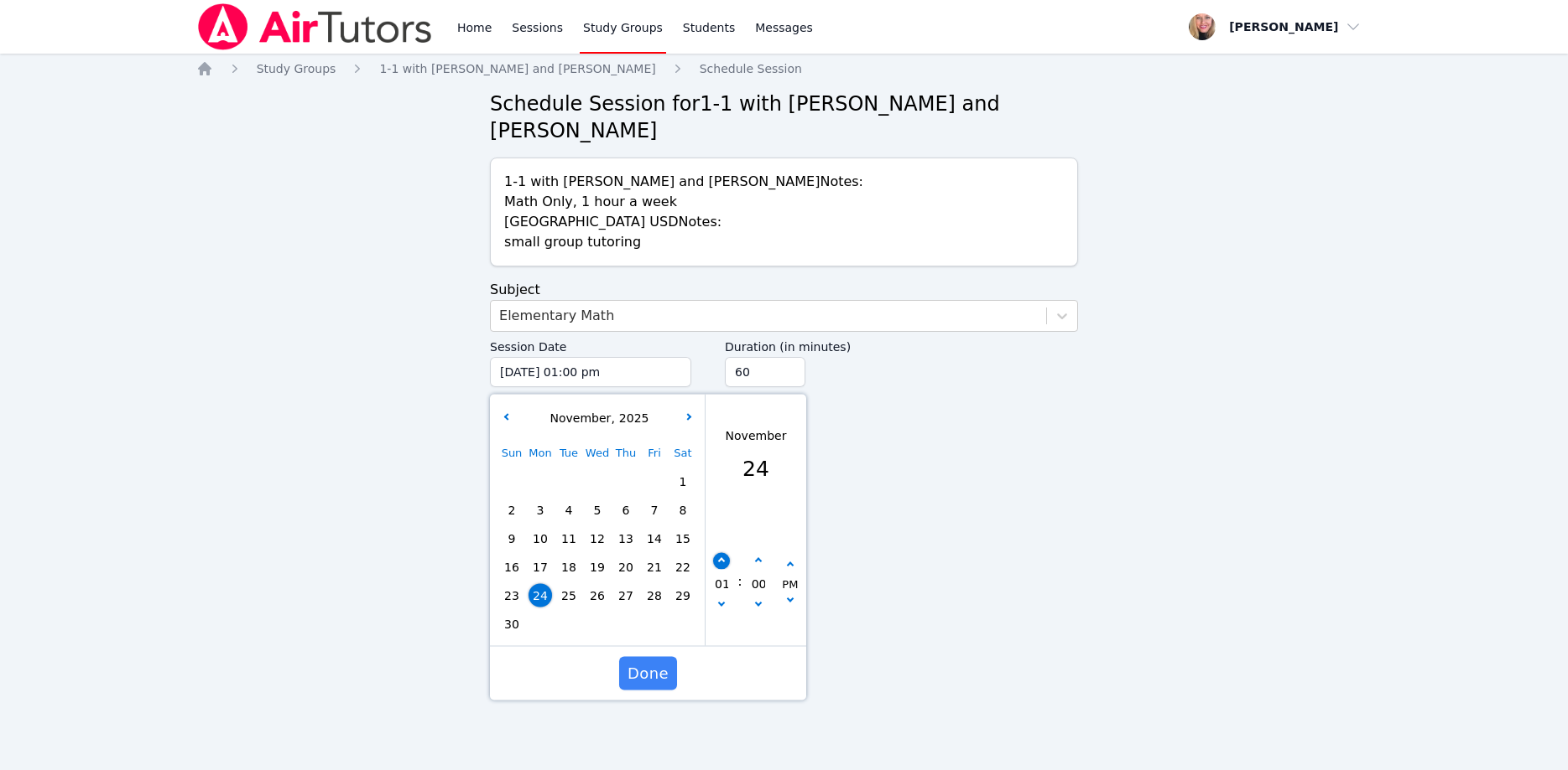
click at [728, 553] on button "button" at bounding box center [721, 561] width 17 height 17
type input "11/24/2025 02:00 pm"
type input "02"
click at [728, 553] on button "button" at bounding box center [721, 561] width 17 height 17
type input "11/24/2025 03:00 pm"
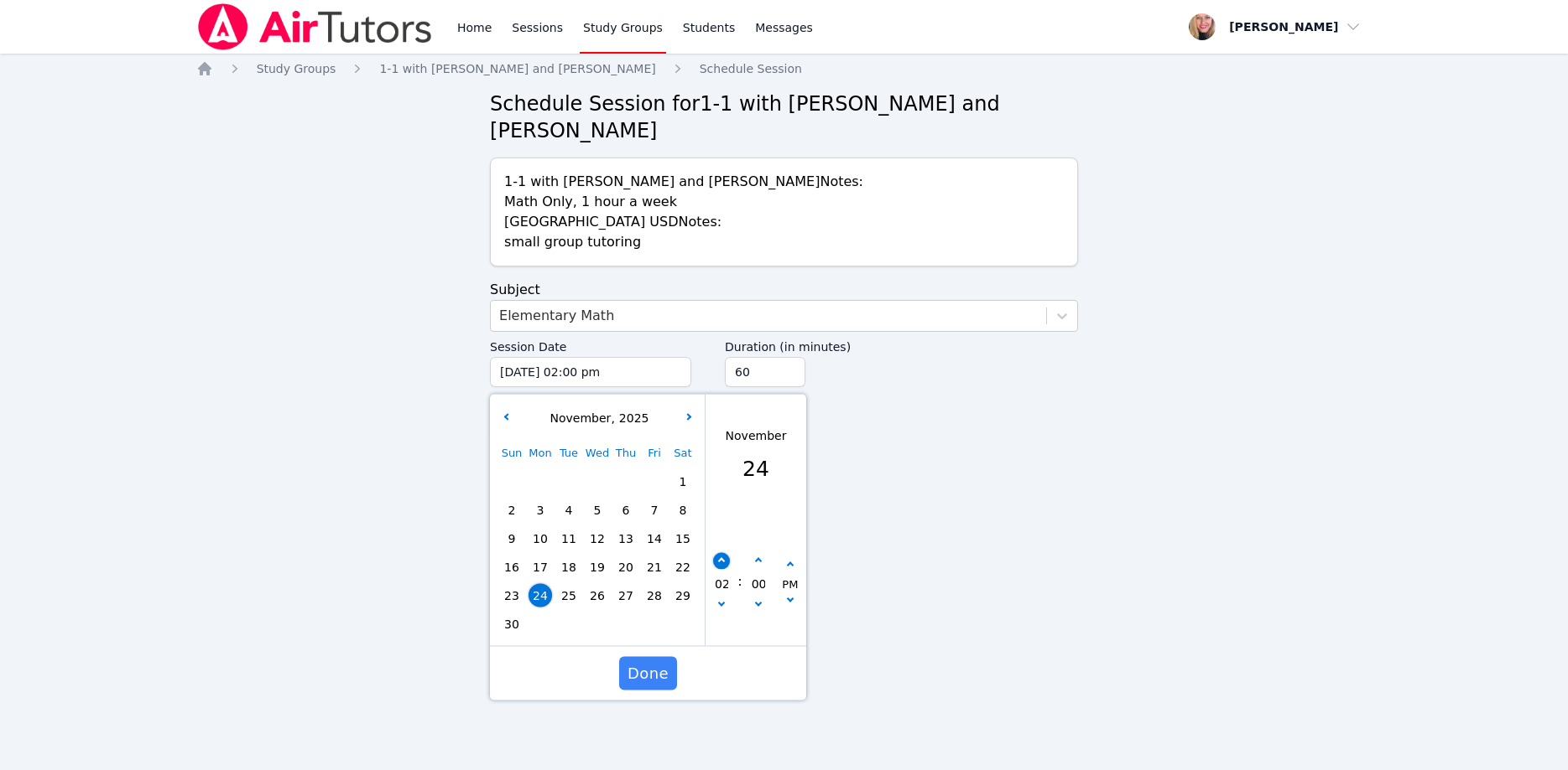
type input "03"
click at [728, 553] on button "button" at bounding box center [721, 561] width 17 height 17
type input "11/24/2025 04:00 pm"
type input "04"
click at [728, 553] on button "button" at bounding box center [721, 561] width 17 height 17
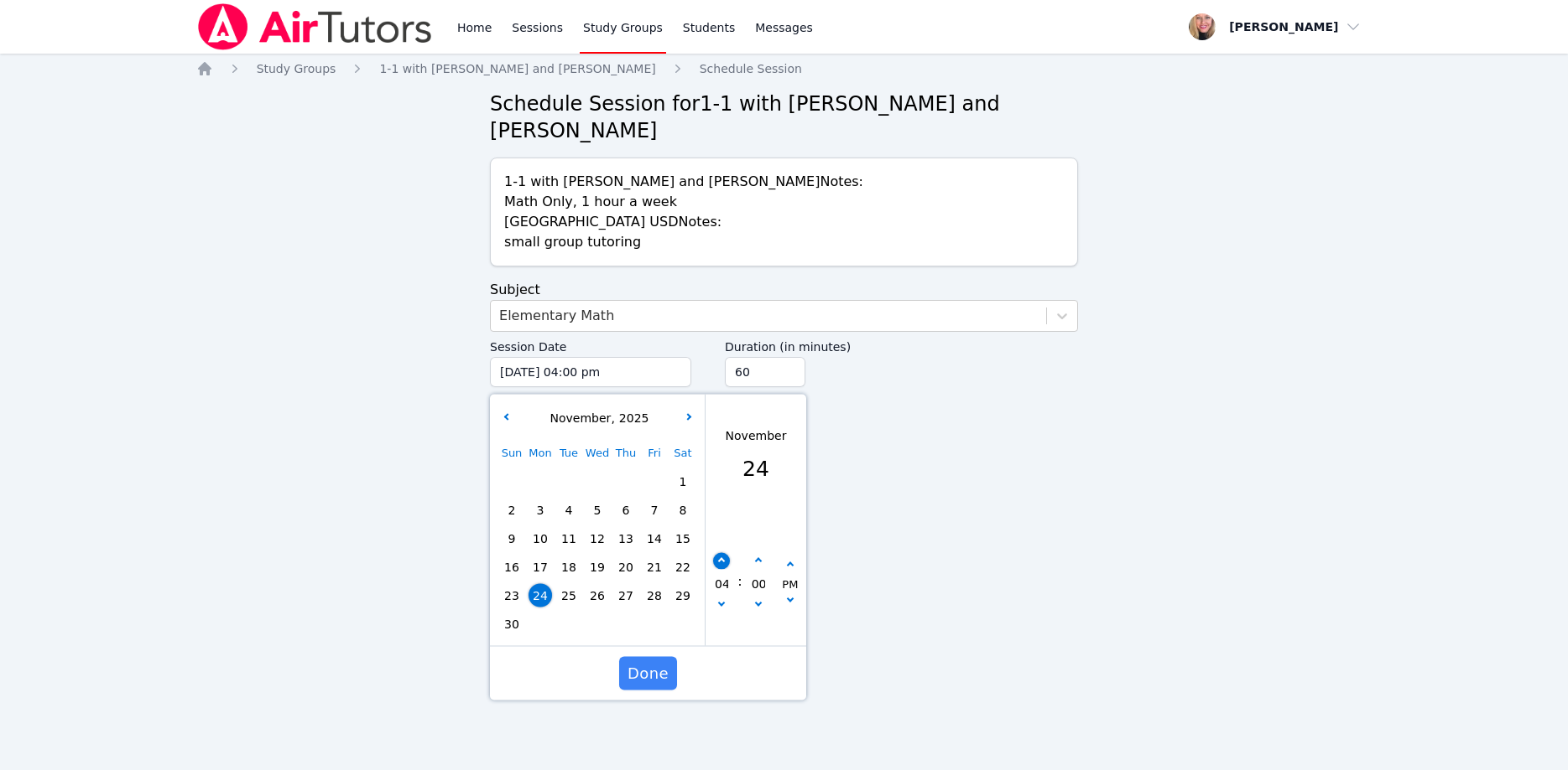
type input "11/24/2025 05:00 pm"
type input "05"
click at [728, 553] on button "button" at bounding box center [721, 561] width 17 height 17
type input "11/24/2025 06:00 pm"
type input "06"
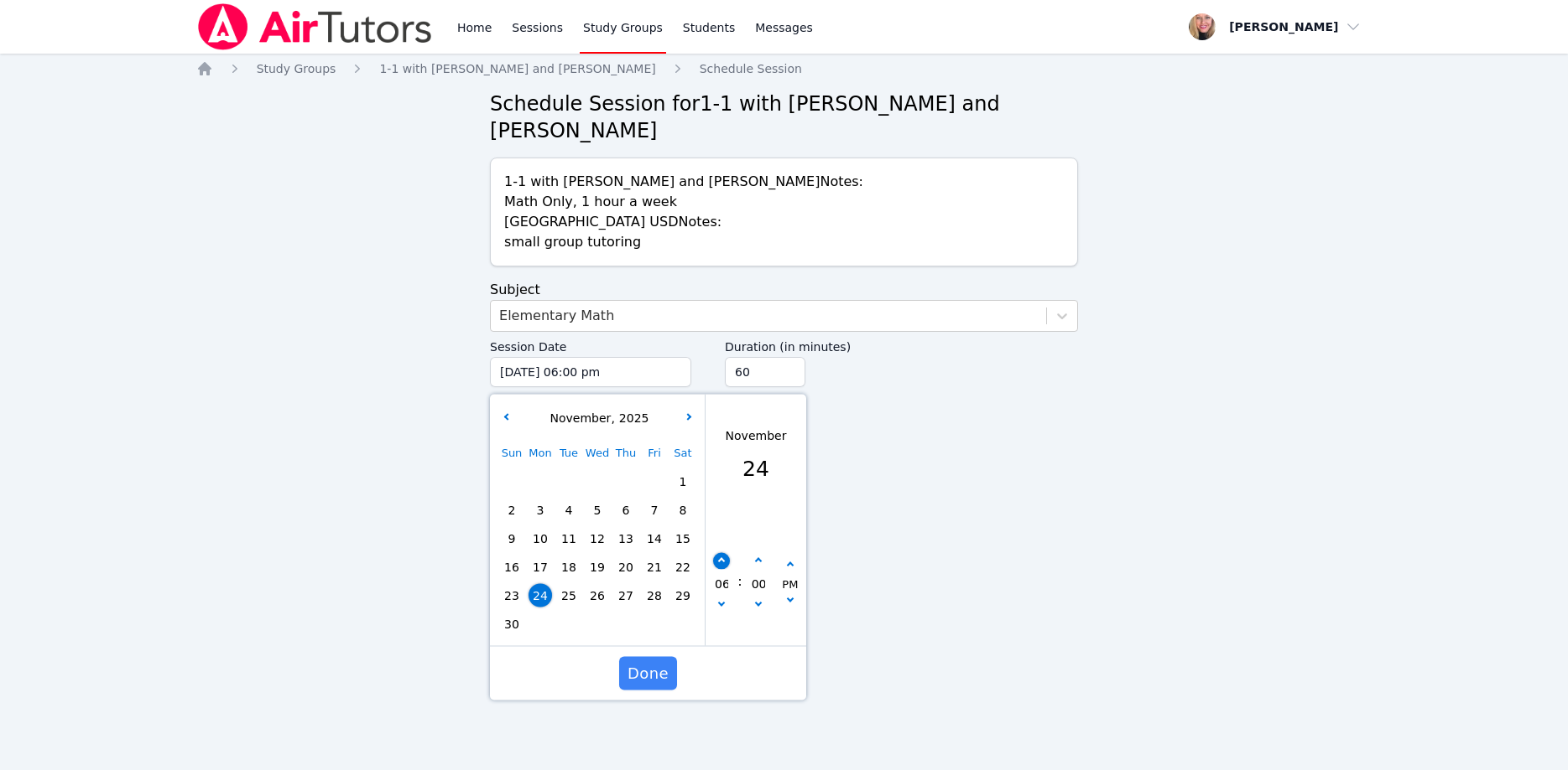
click at [728, 553] on button "button" at bounding box center [721, 561] width 17 height 17
type input "11/24/2025 07:00 pm"
type input "07"
click at [728, 553] on button "button" at bounding box center [721, 561] width 17 height 17
type input "11/24/2025 08:00 pm"
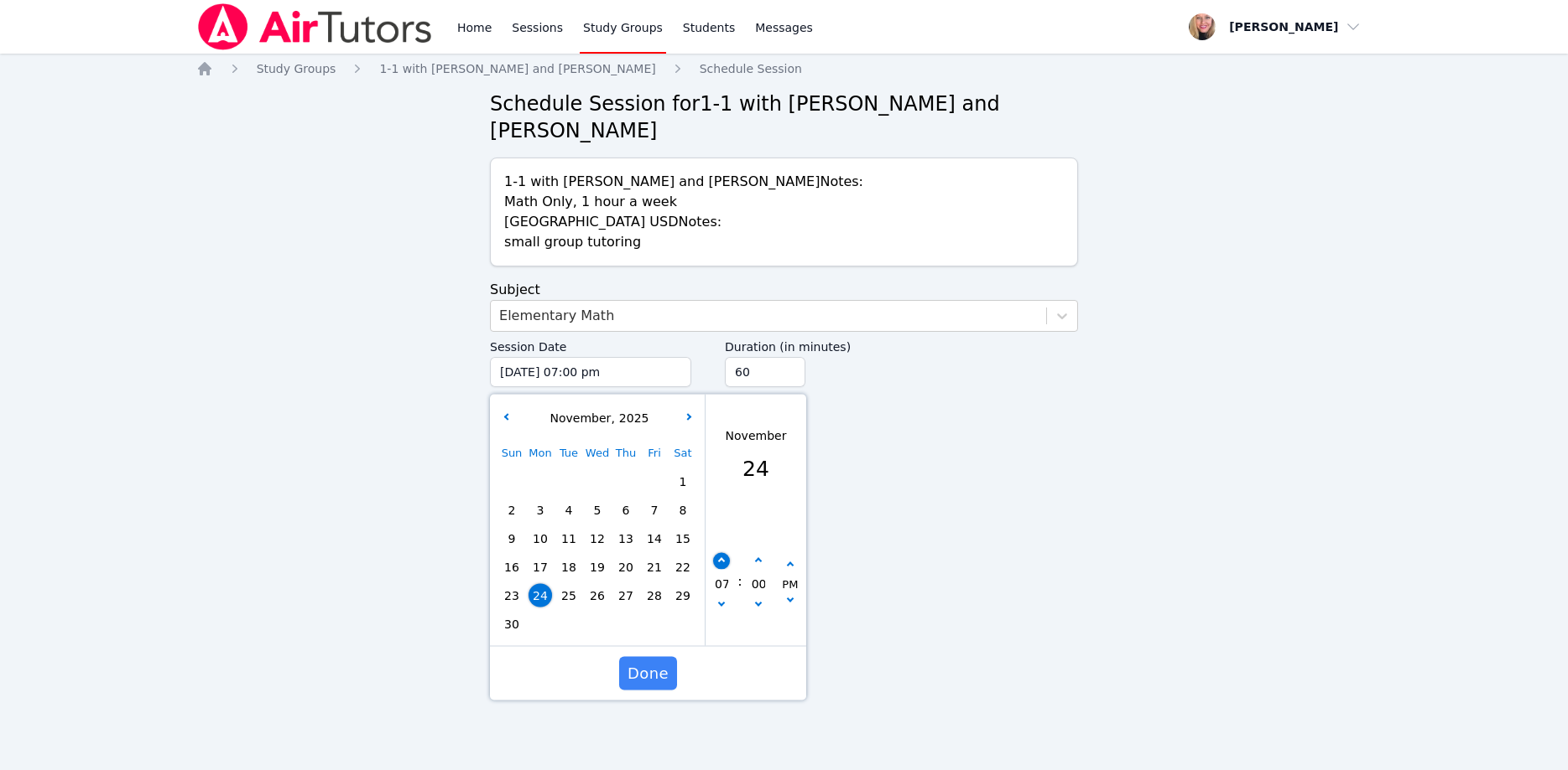
type input "08"
click at [728, 553] on button "button" at bounding box center [721, 561] width 17 height 17
type input "11/24/2025 09:00 pm"
click at [792, 357] on input "45" at bounding box center [765, 372] width 81 height 30
click at [792, 357] on input "30" at bounding box center [765, 372] width 81 height 30
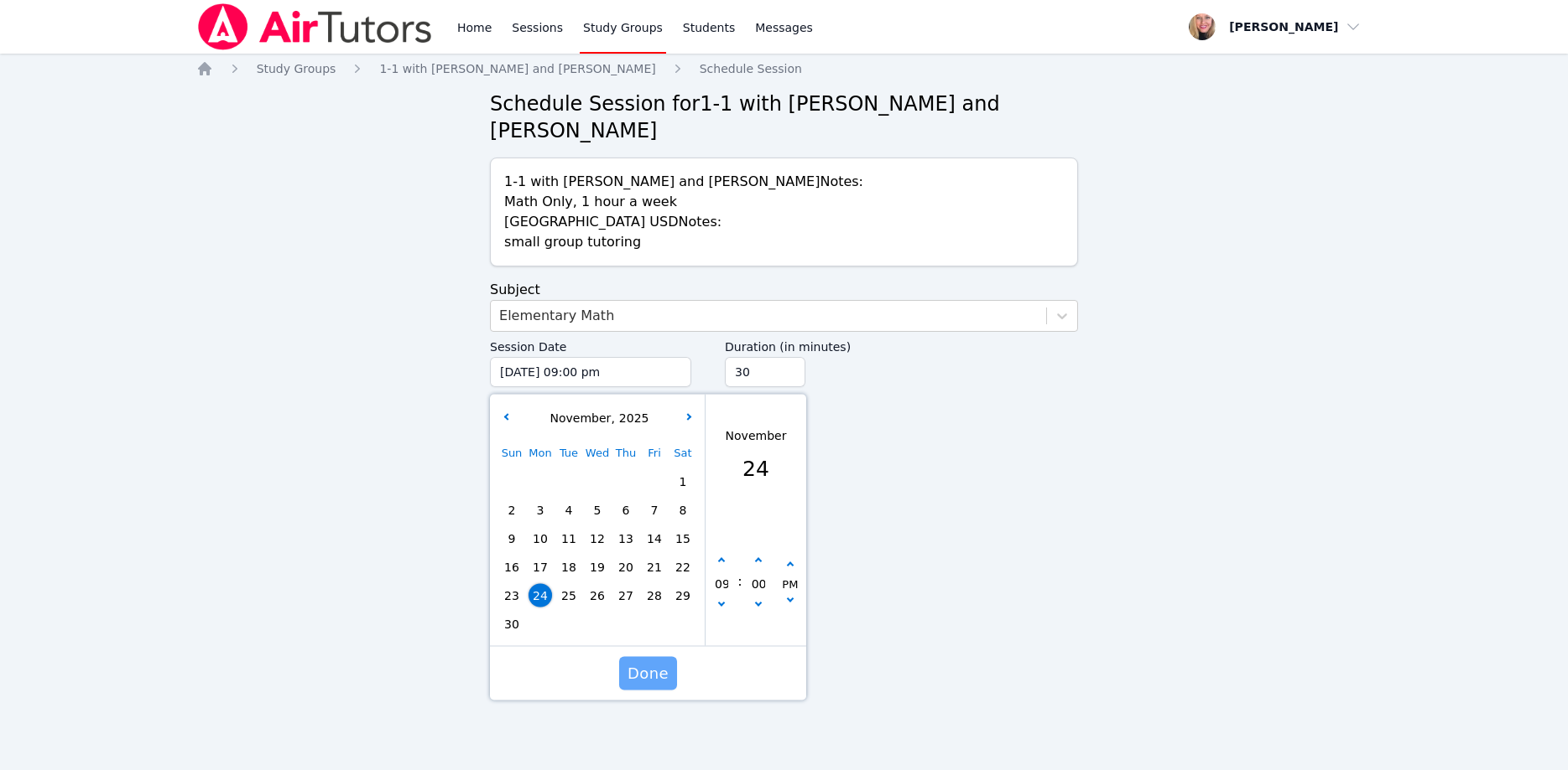
click at [633, 662] on span "Done" at bounding box center [648, 674] width 41 height 23
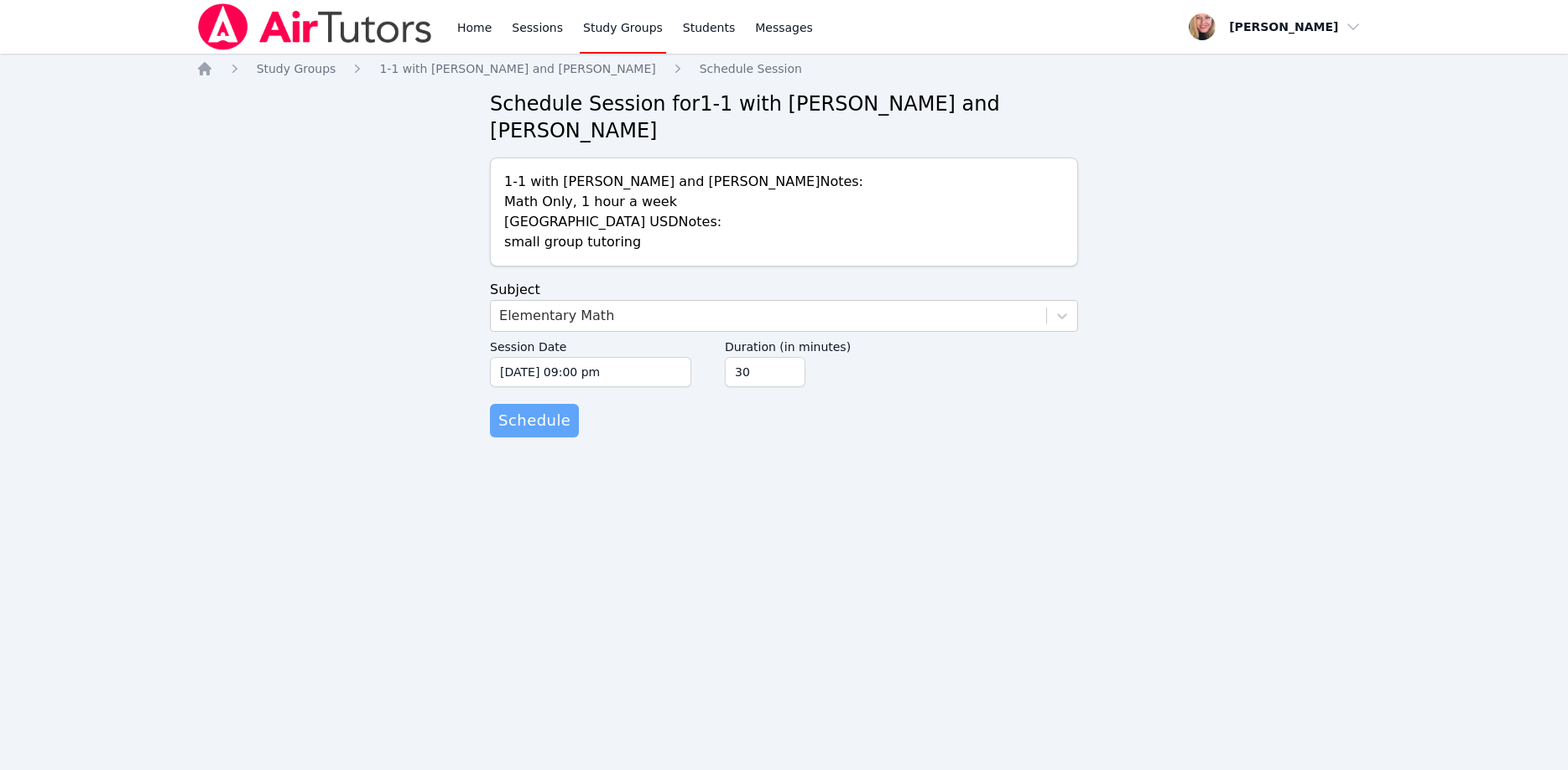
click at [535, 409] on span "Schedule" at bounding box center [535, 421] width 72 height 23
click at [1054, 308] on icon at bounding box center [1062, 315] width 17 height 17
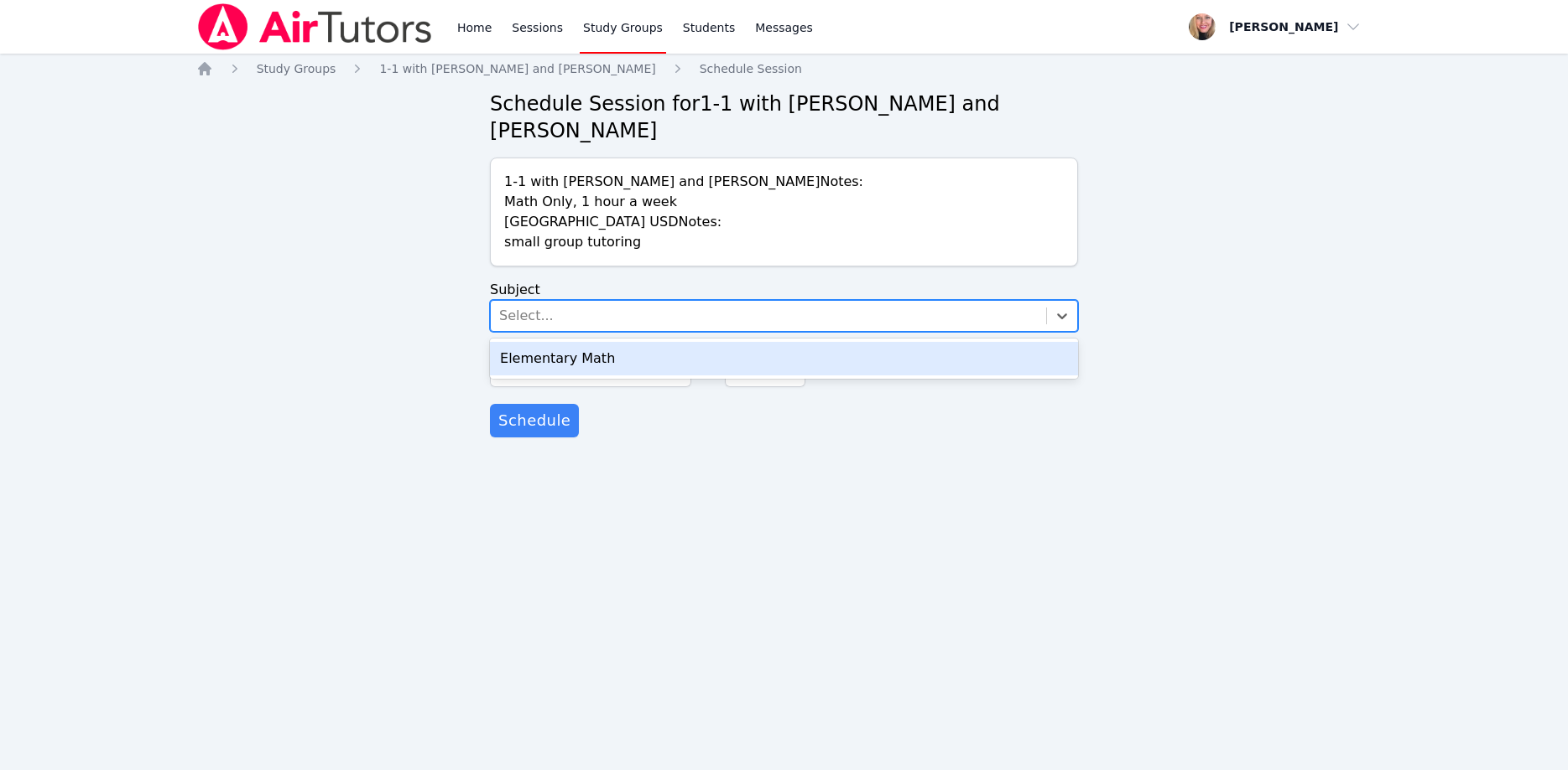
click at [949, 342] on div "Elementary Math" at bounding box center [784, 358] width 588 height 33
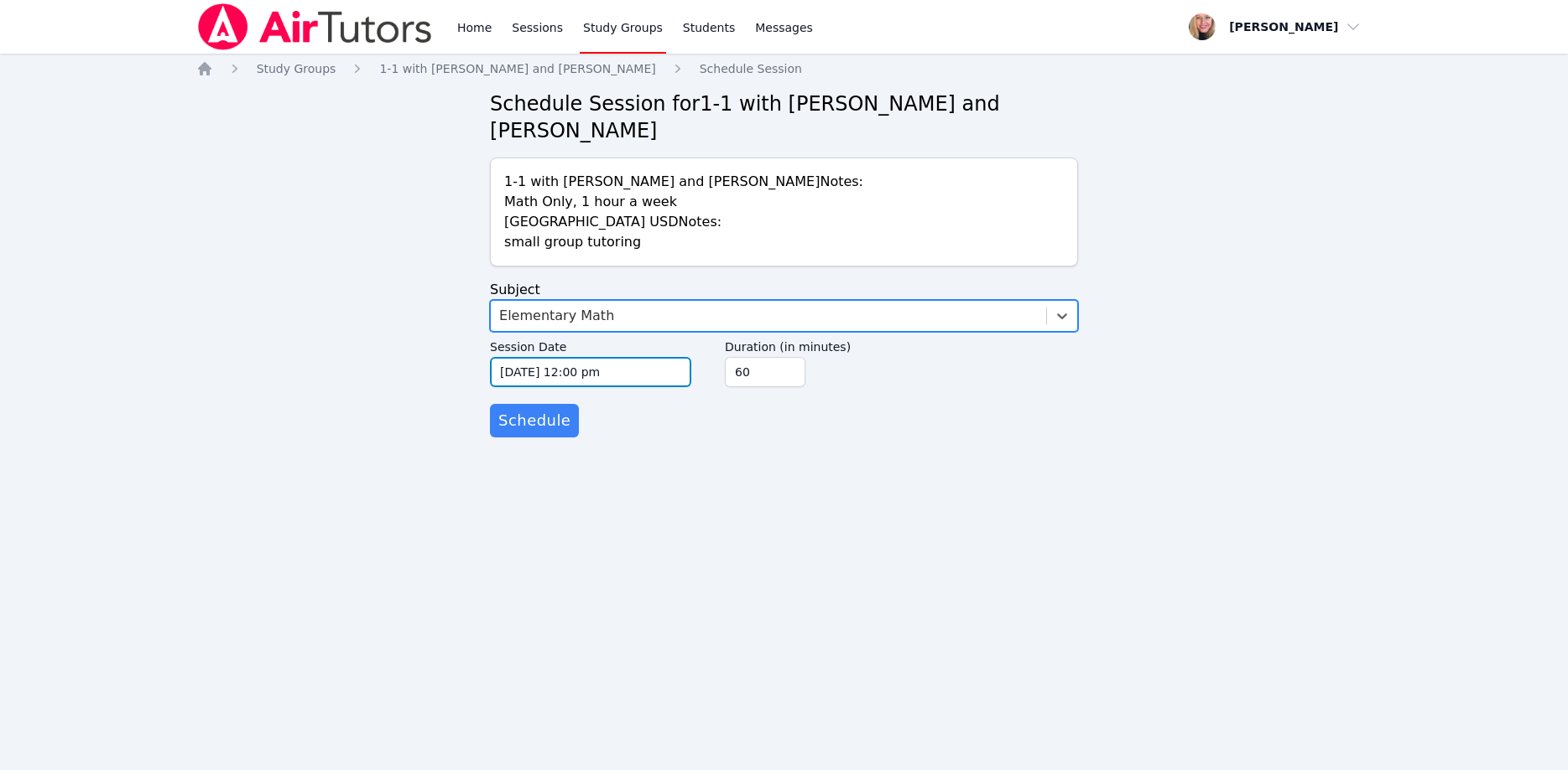
click at [648, 357] on input "10/15/2025 12:00 pm" at bounding box center [590, 372] width 202 height 30
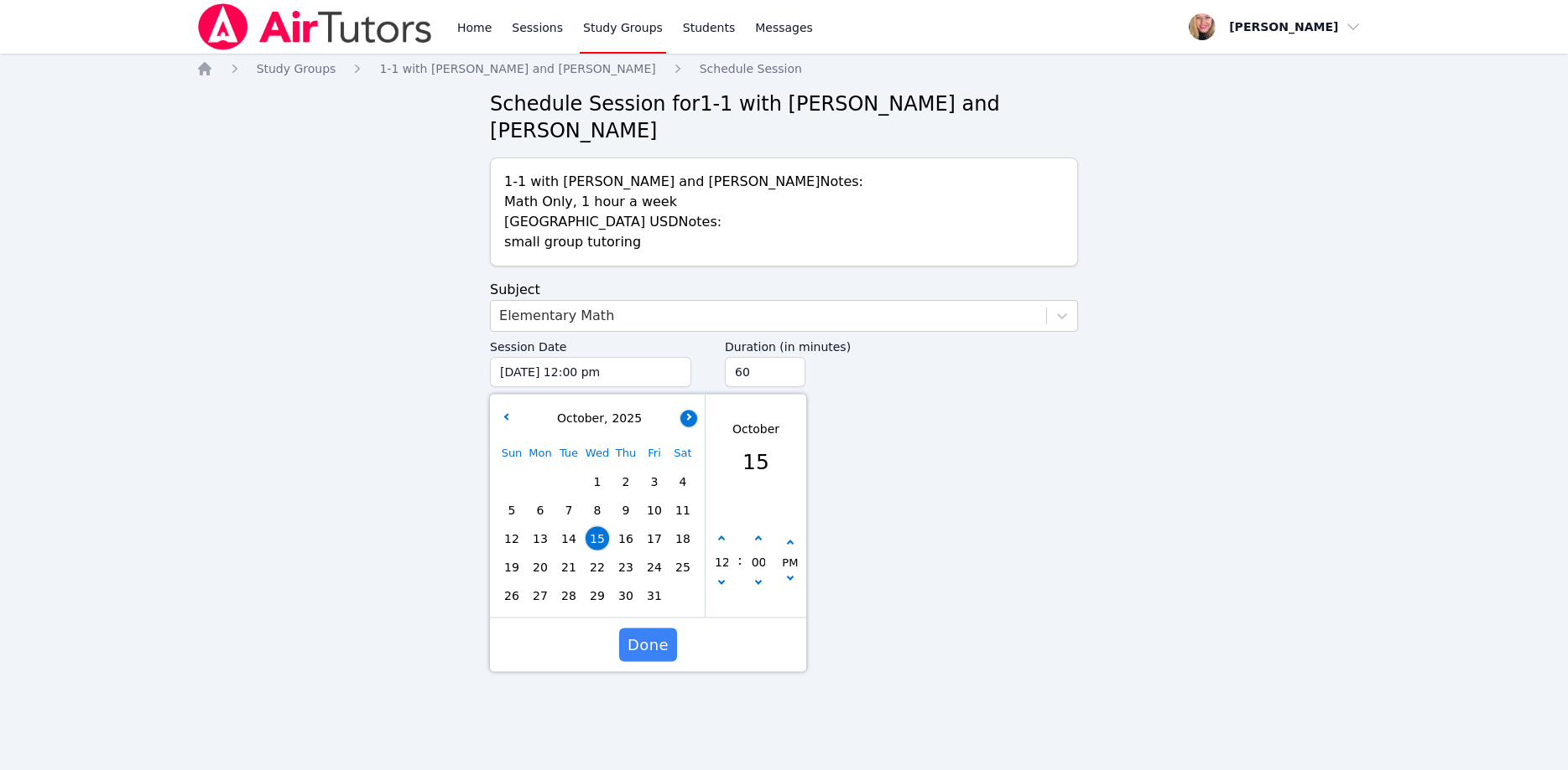
click at [689, 410] on button "button" at bounding box center [688, 418] width 17 height 17
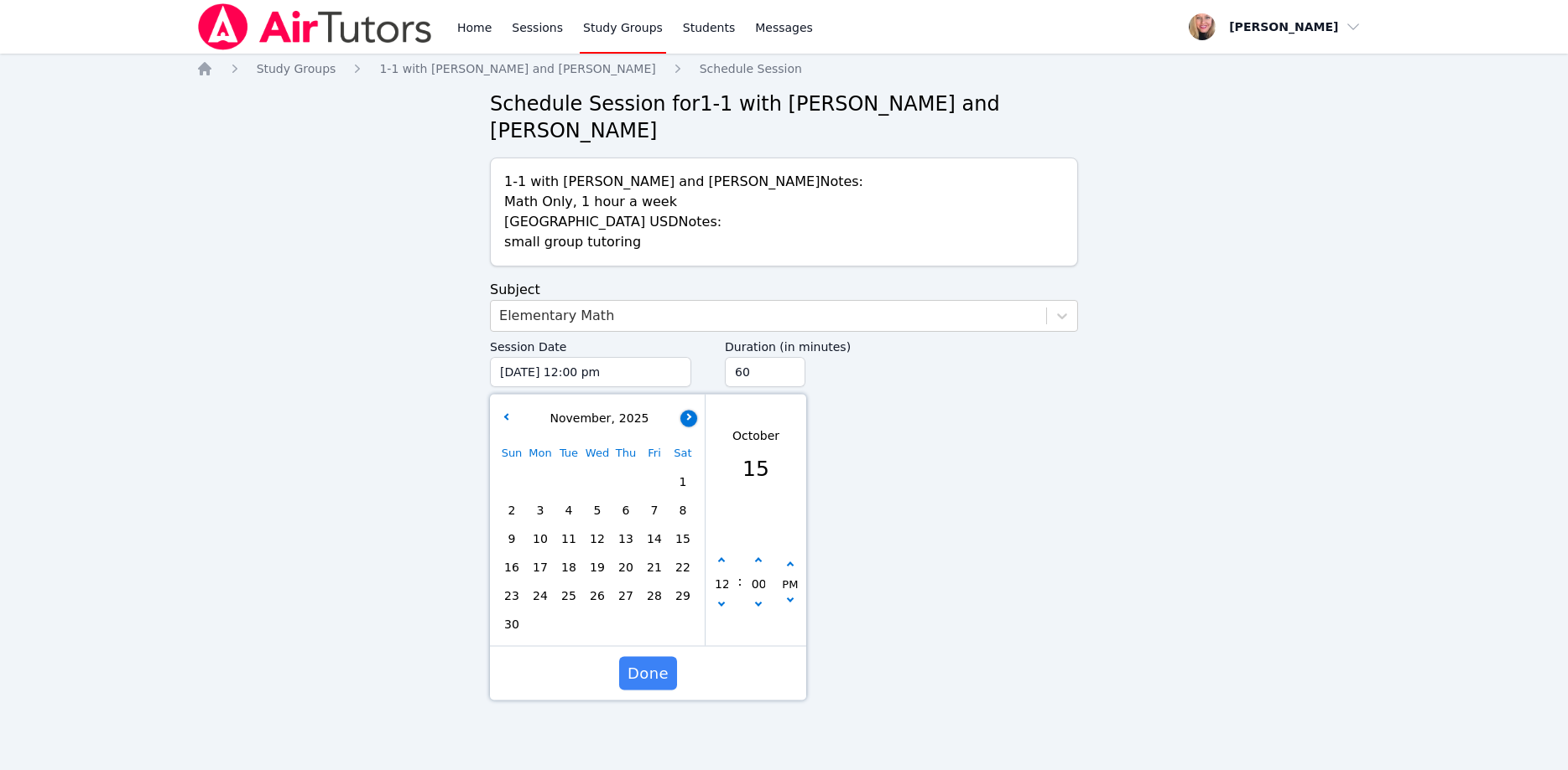
click at [689, 410] on button "button" at bounding box center [688, 418] width 17 height 17
click at [502, 410] on button "button" at bounding box center [505, 418] width 17 height 17
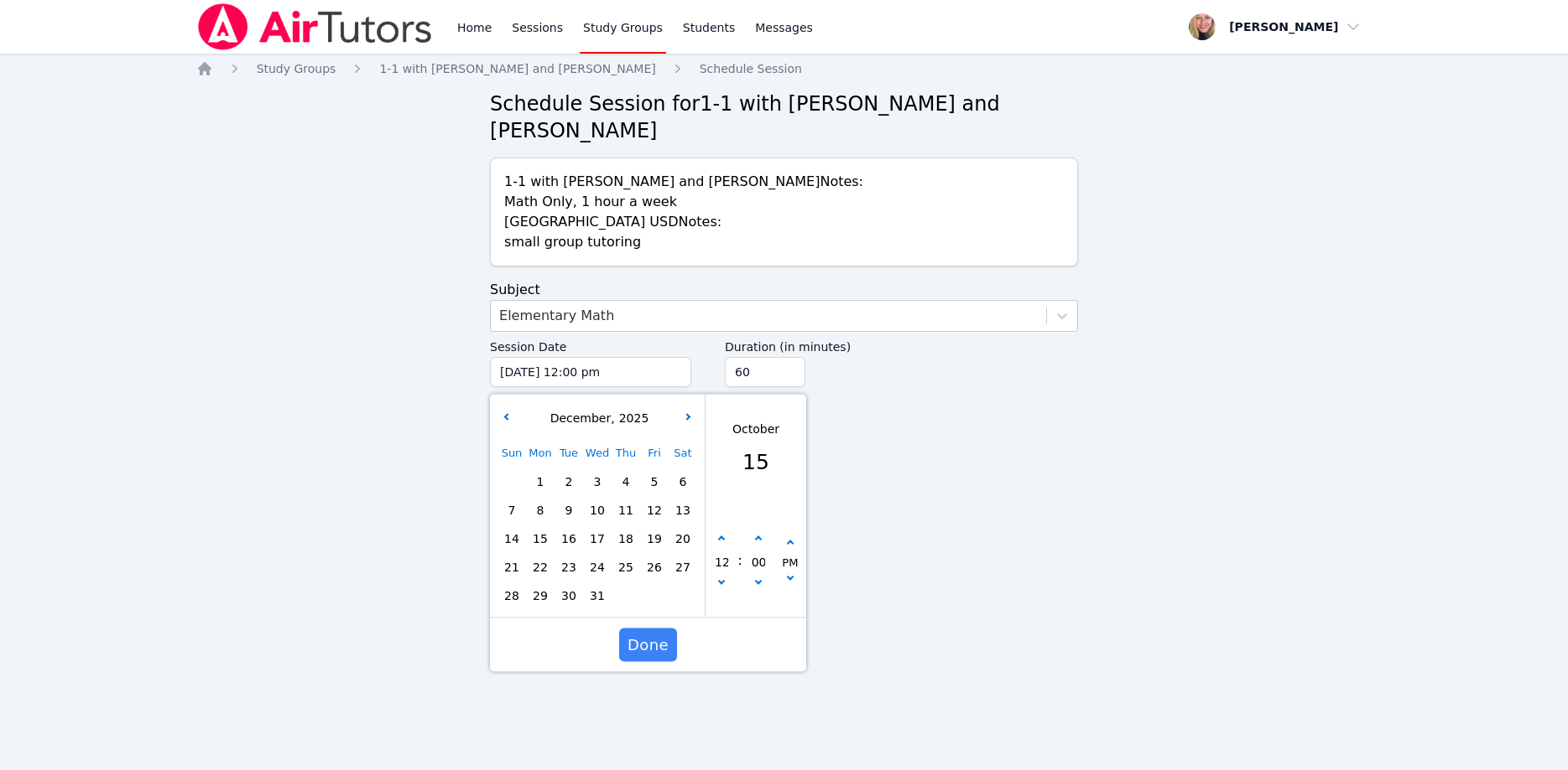
click at [541, 470] on span "1" at bounding box center [541, 482] width 23 height 23
click at [721, 536] on icon "button" at bounding box center [721, 539] width 7 height 7
click at [720, 536] on icon "button" at bounding box center [721, 539] width 7 height 7
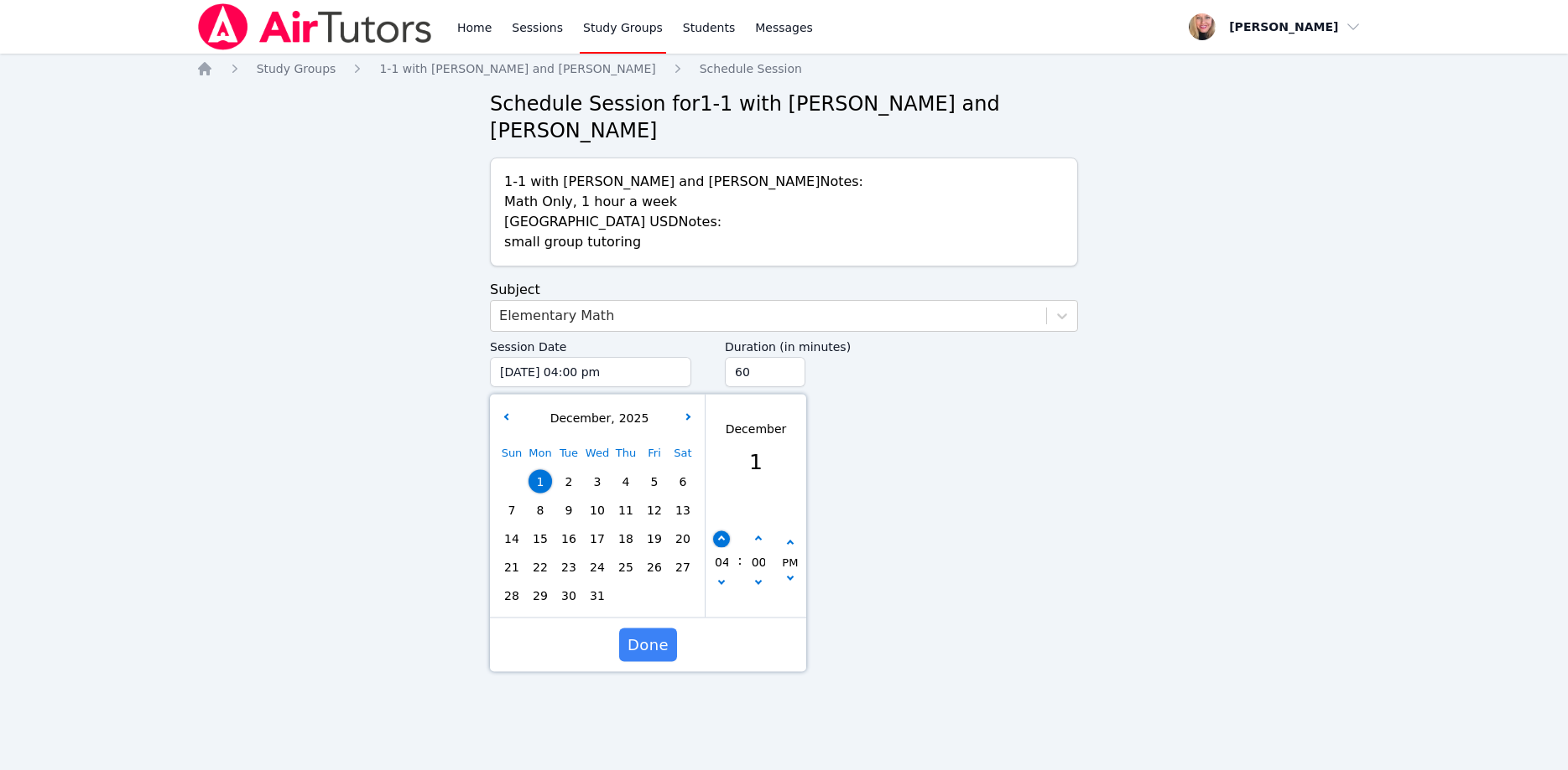
click at [720, 536] on icon "button" at bounding box center [721, 539] width 7 height 7
click at [719, 536] on icon "button" at bounding box center [721, 539] width 7 height 7
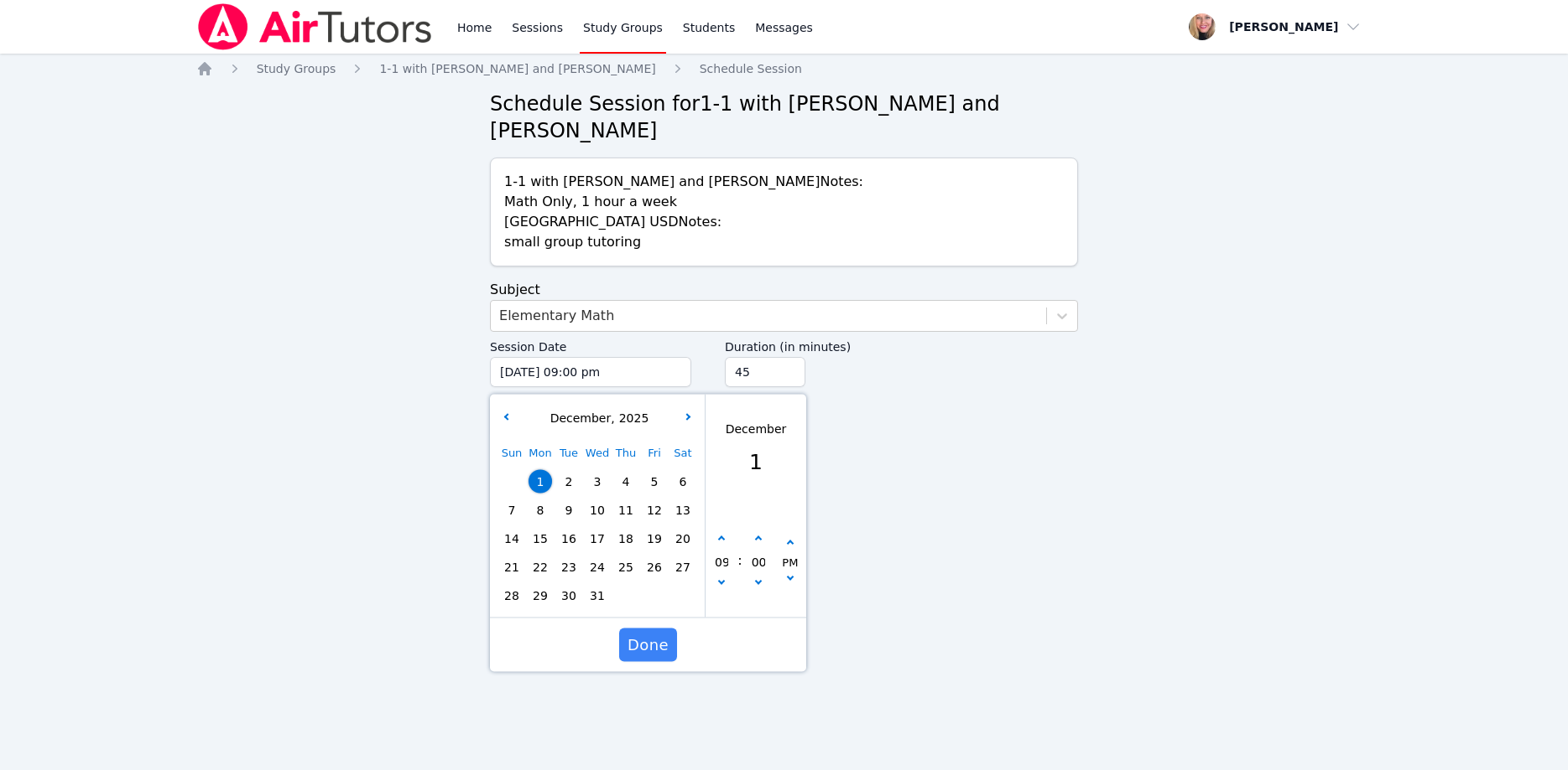
click at [790, 357] on input "45" at bounding box center [765, 372] width 81 height 30
click at [790, 357] on input "30" at bounding box center [765, 372] width 81 height 30
click at [650, 634] on span "Done" at bounding box center [648, 645] width 41 height 23
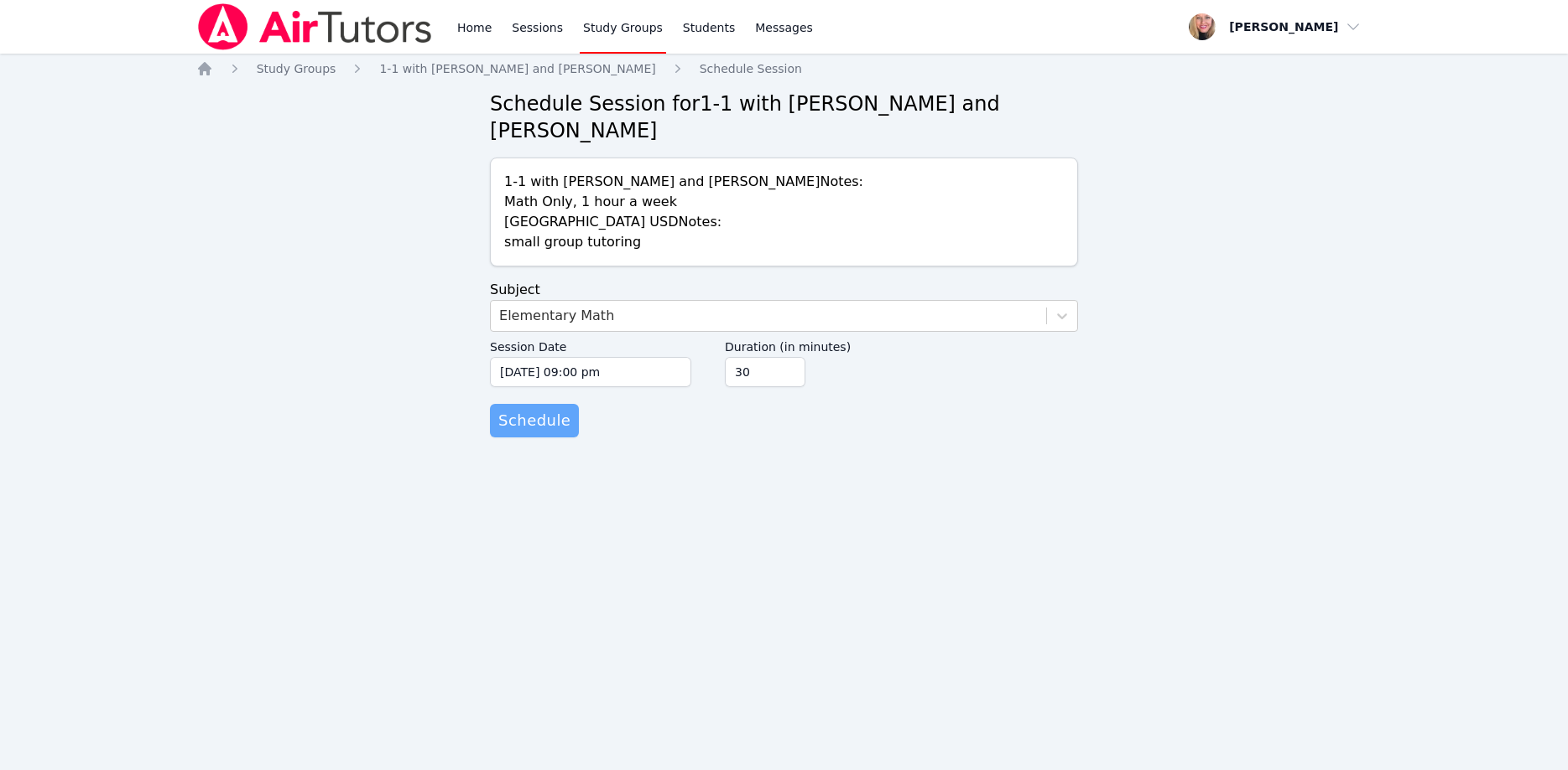
click at [557, 409] on span "Schedule" at bounding box center [535, 421] width 72 height 23
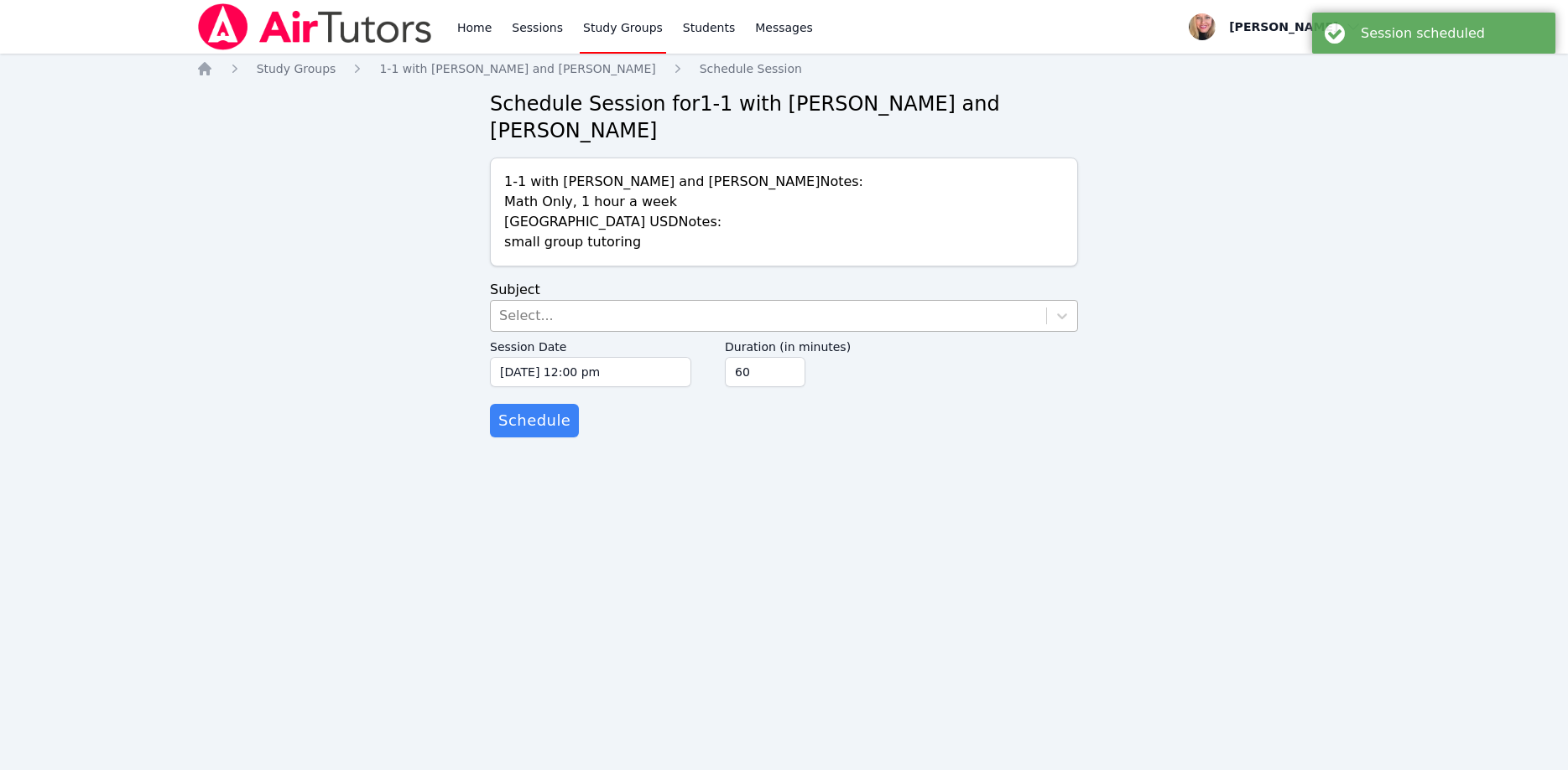
click at [579, 301] on div "Select..." at bounding box center [768, 315] width 555 height 30
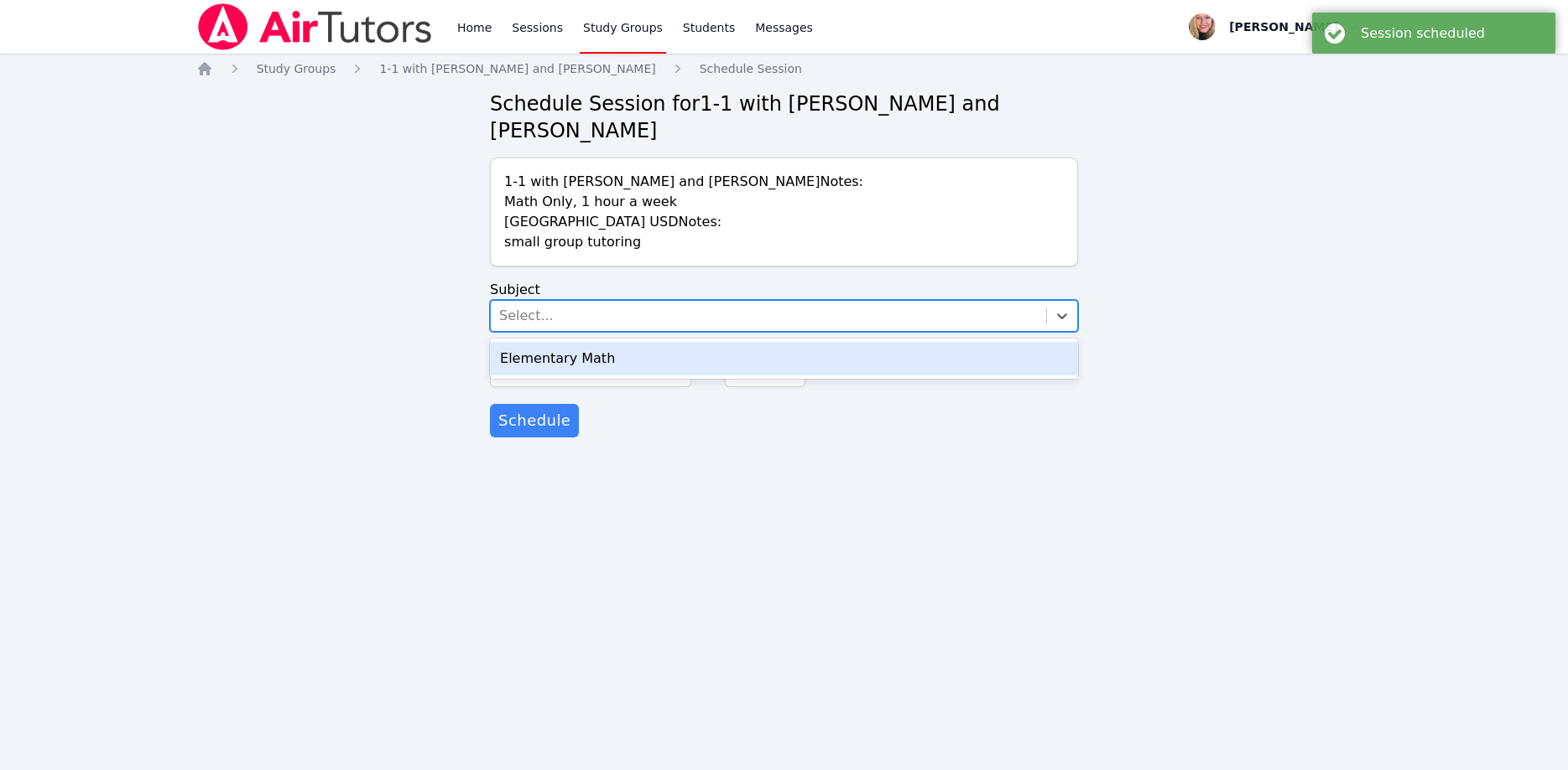
click at [593, 342] on div "Elementary Math" at bounding box center [784, 358] width 588 height 33
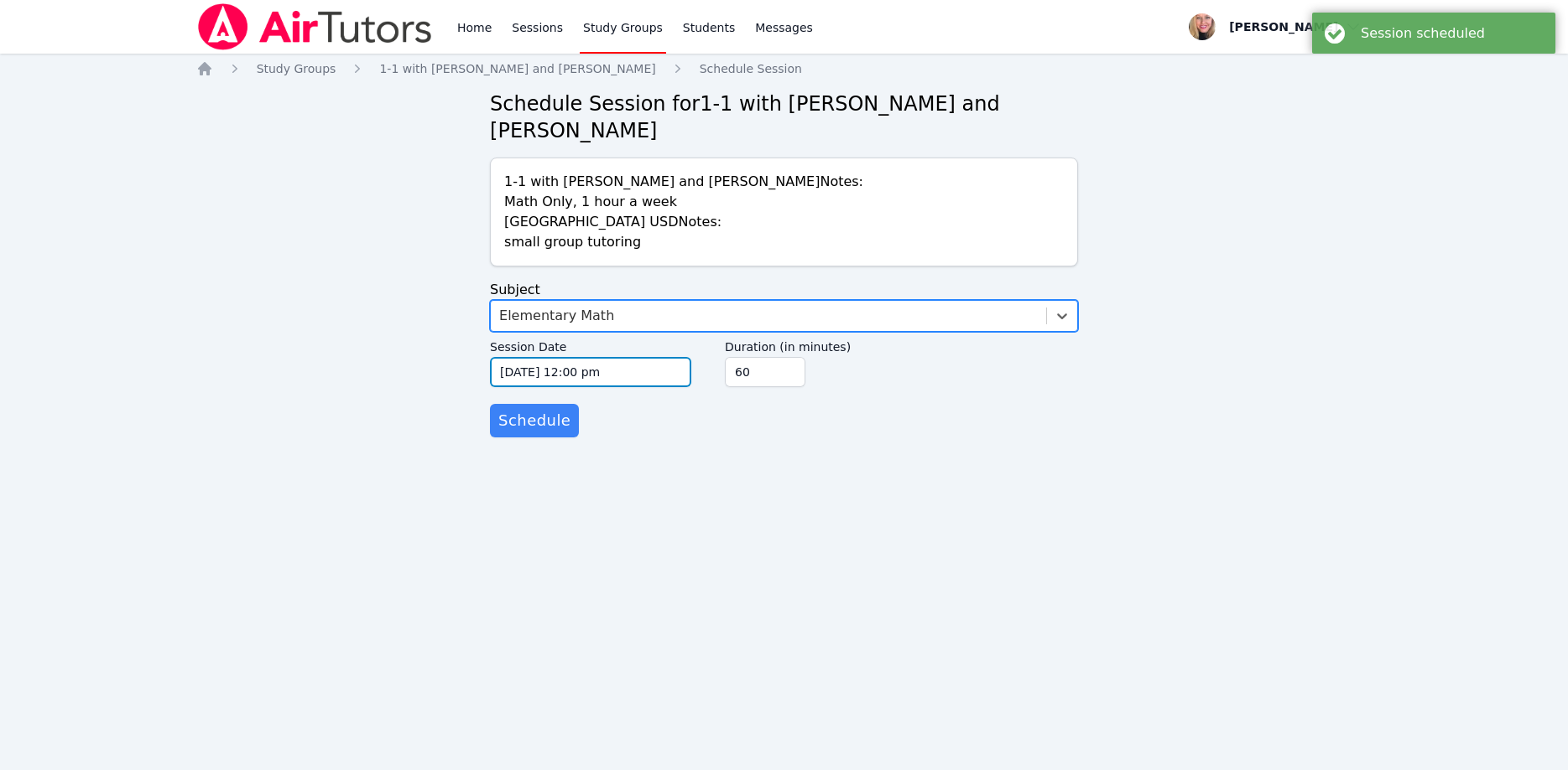
click at [632, 357] on input "10/15/2025 12:00 pm" at bounding box center [590, 372] width 202 height 30
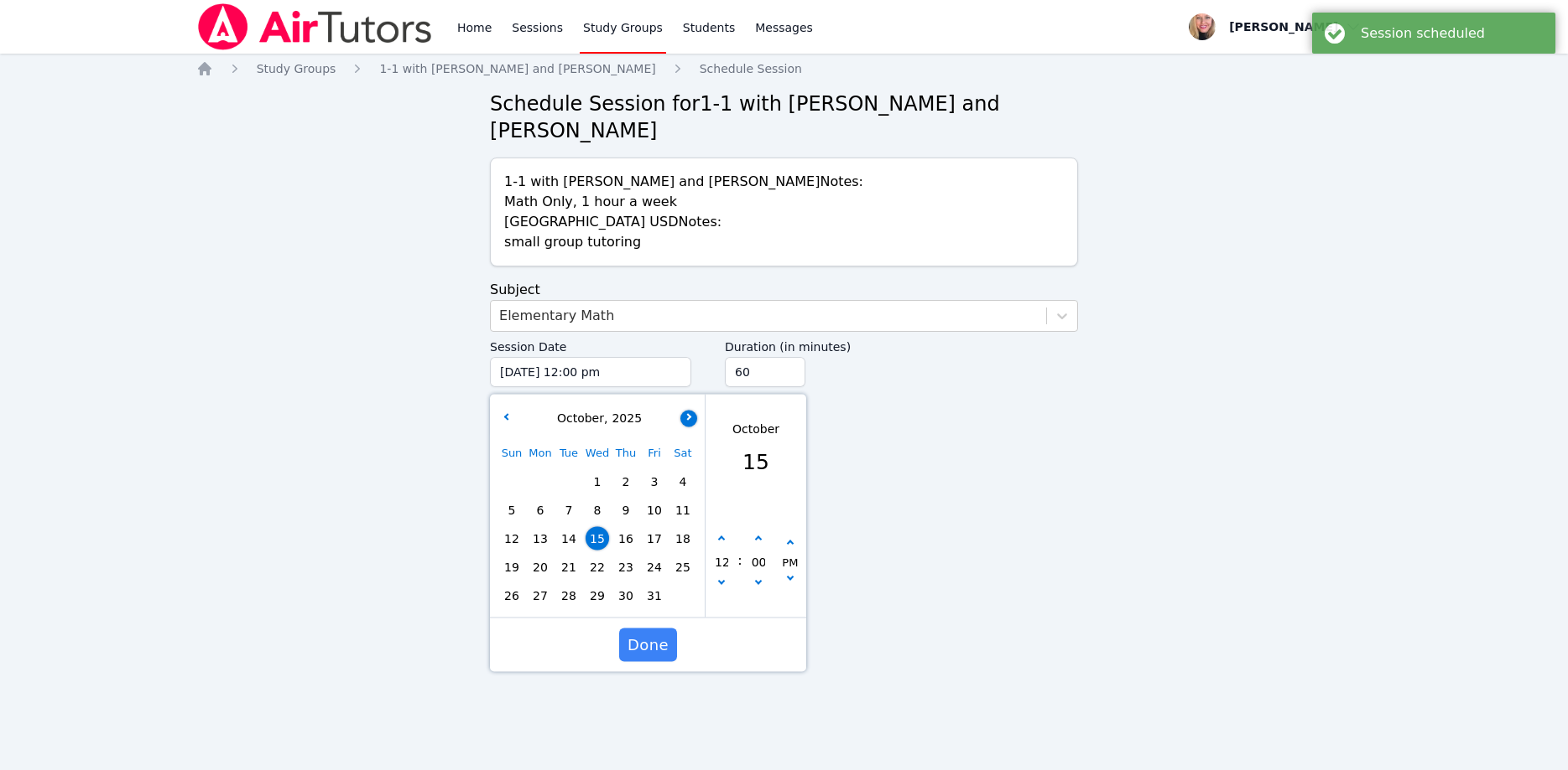
click at [690, 410] on button "button" at bounding box center [688, 418] width 17 height 17
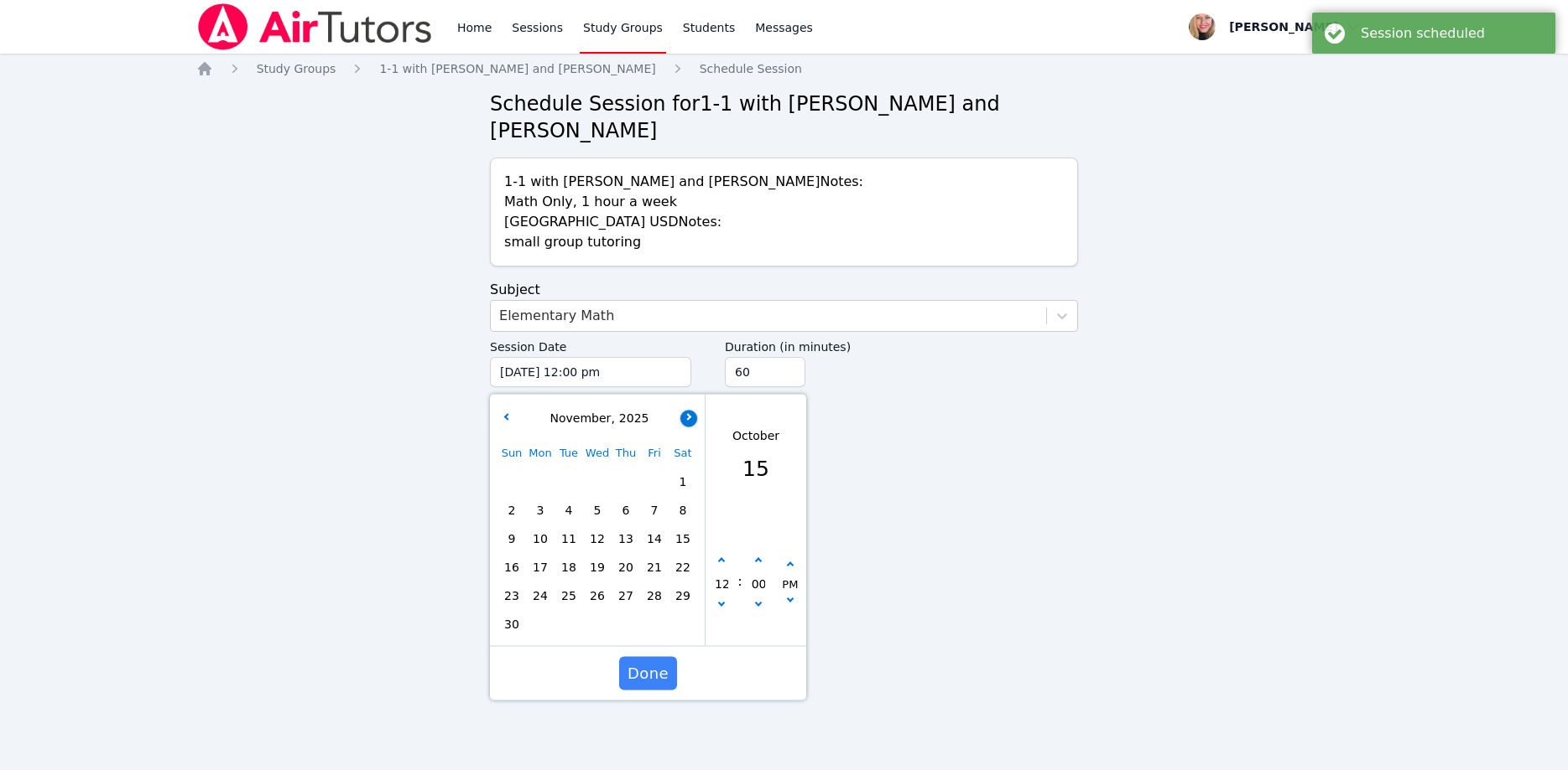
click at [690, 410] on button "button" at bounding box center [688, 418] width 17 height 17
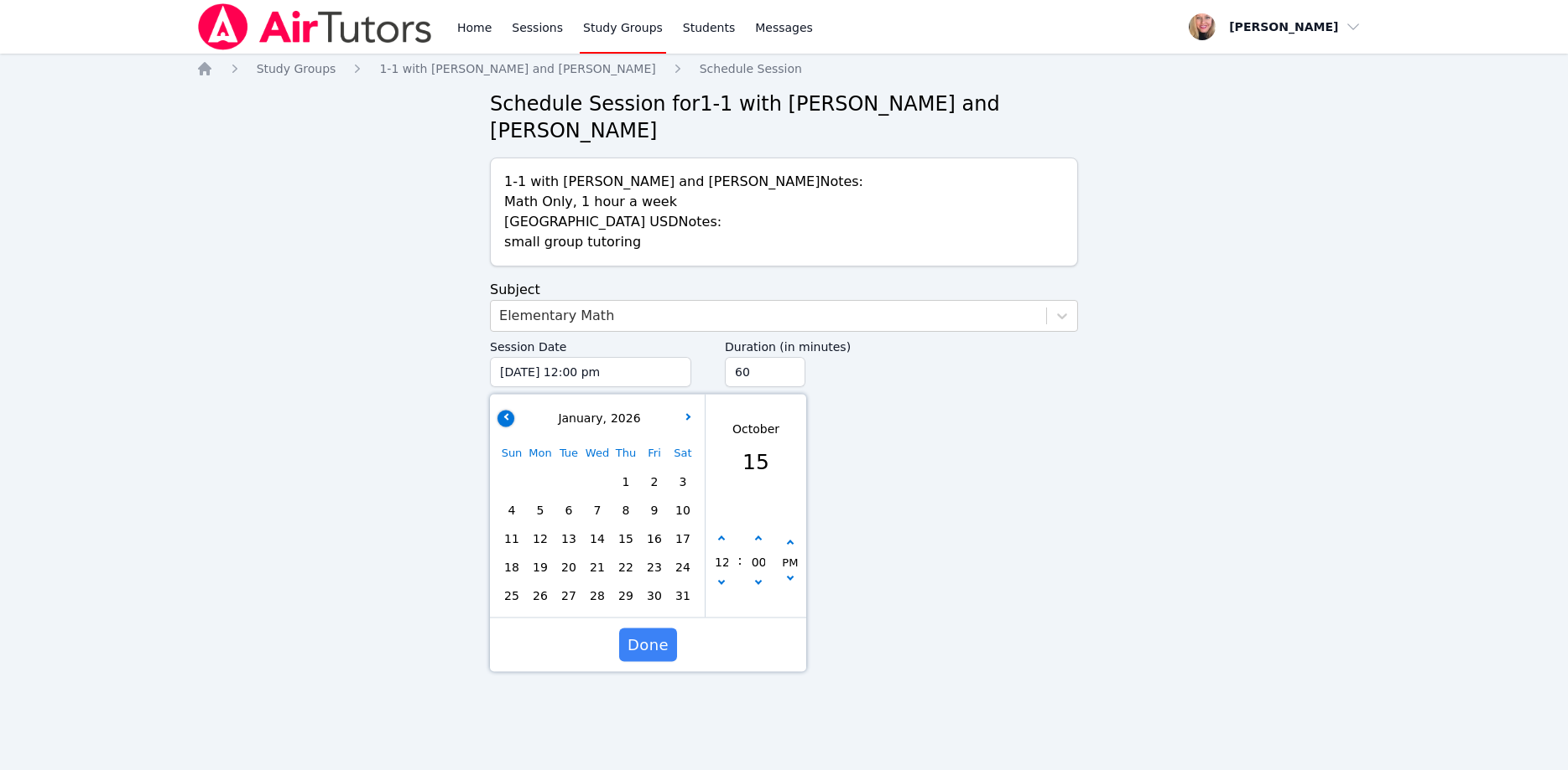
click at [506, 414] on icon "button" at bounding box center [506, 417] width 7 height 7
click at [624, 470] on span "4" at bounding box center [625, 482] width 23 height 23
click at [723, 536] on icon "button" at bounding box center [721, 539] width 7 height 7
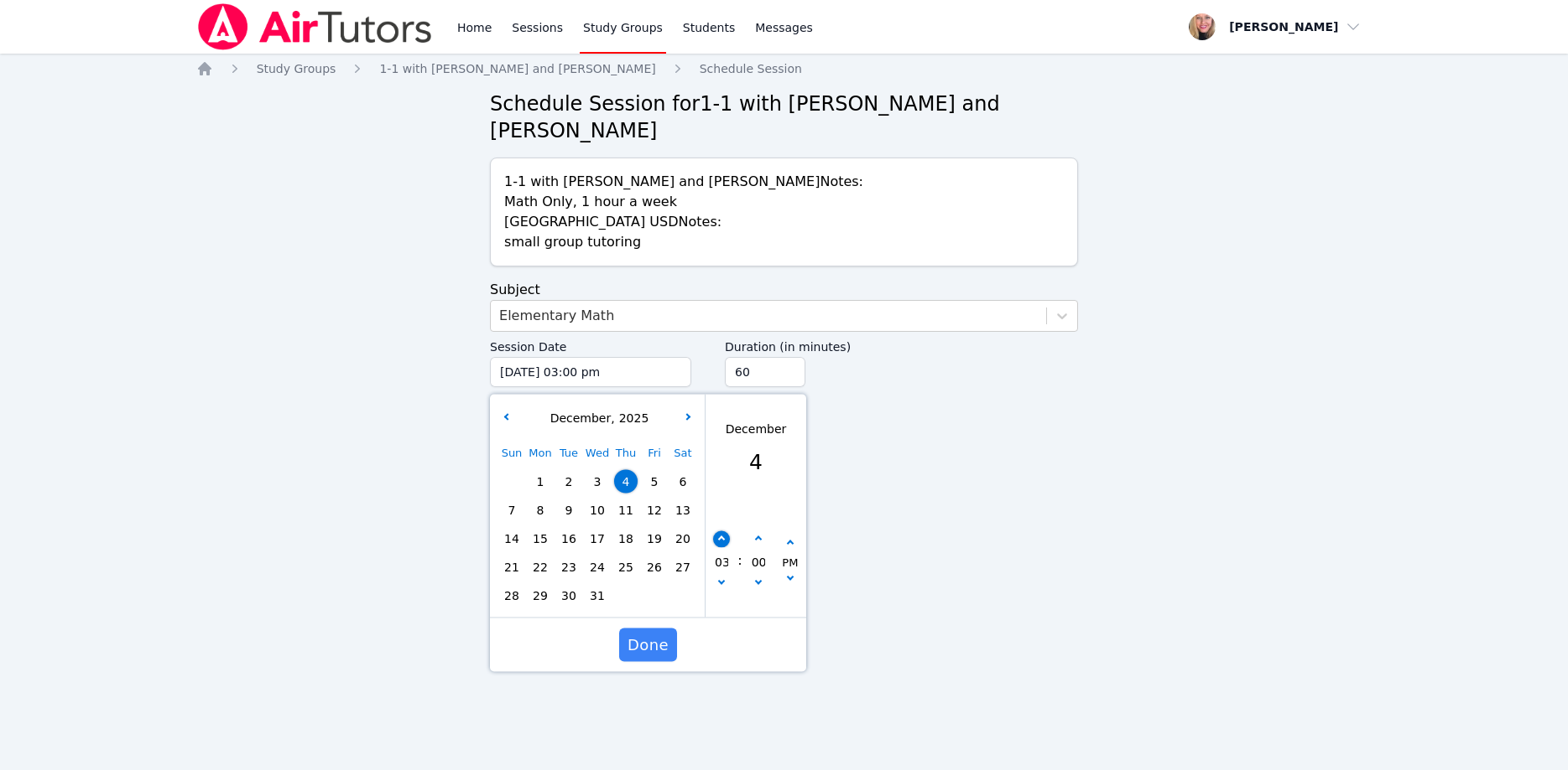
click at [723, 536] on icon "button" at bounding box center [721, 539] width 7 height 7
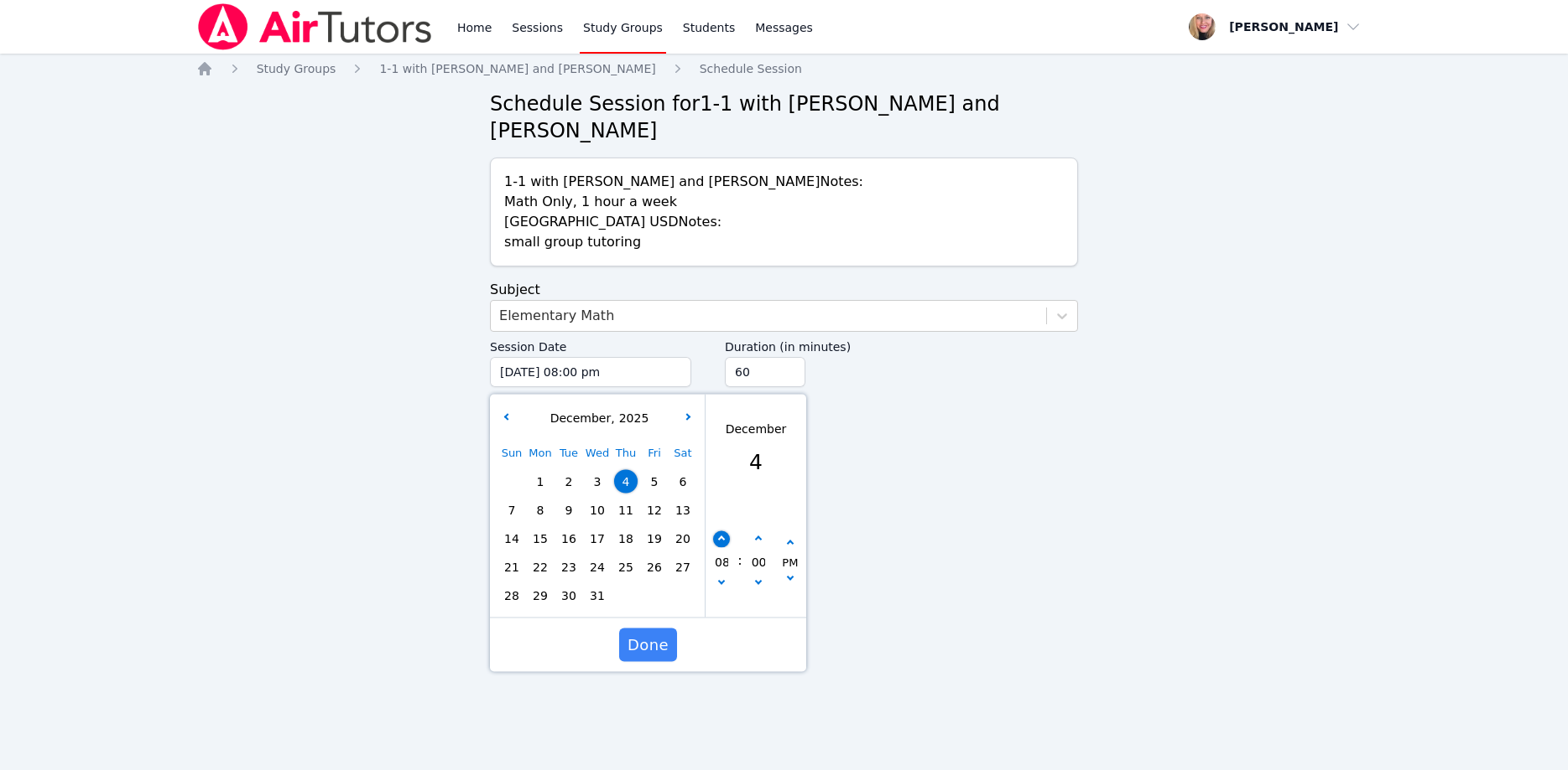
click at [723, 536] on icon "button" at bounding box center [721, 539] width 7 height 7
click at [789, 357] on input "60" at bounding box center [765, 372] width 81 height 30
click at [789, 357] on input "45" at bounding box center [765, 372] width 81 height 30
click at [789, 357] on input "30" at bounding box center [765, 372] width 81 height 30
click at [657, 634] on span "Done" at bounding box center [648, 645] width 41 height 23
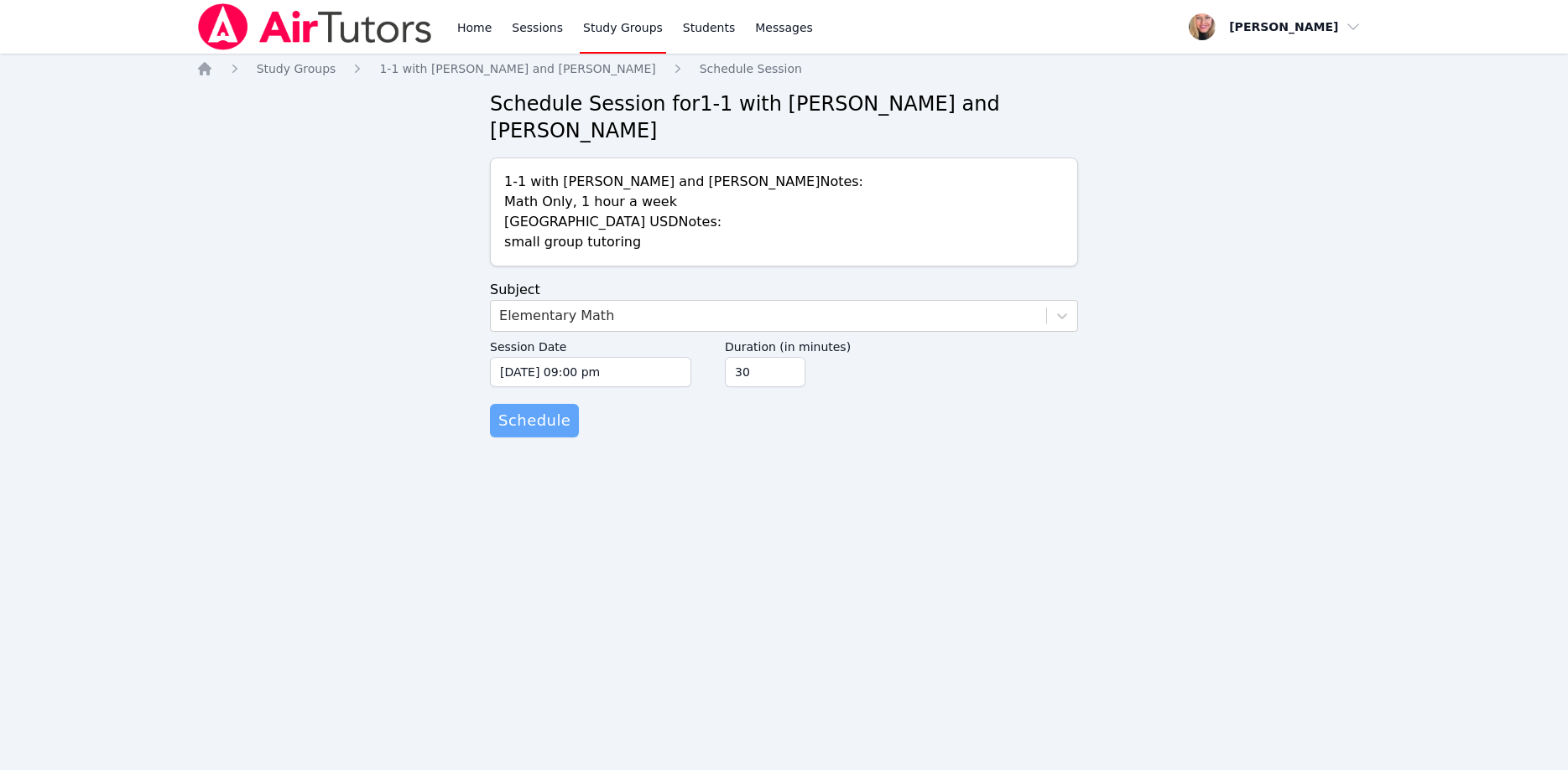
click at [530, 409] on span "Schedule" at bounding box center [535, 421] width 72 height 23
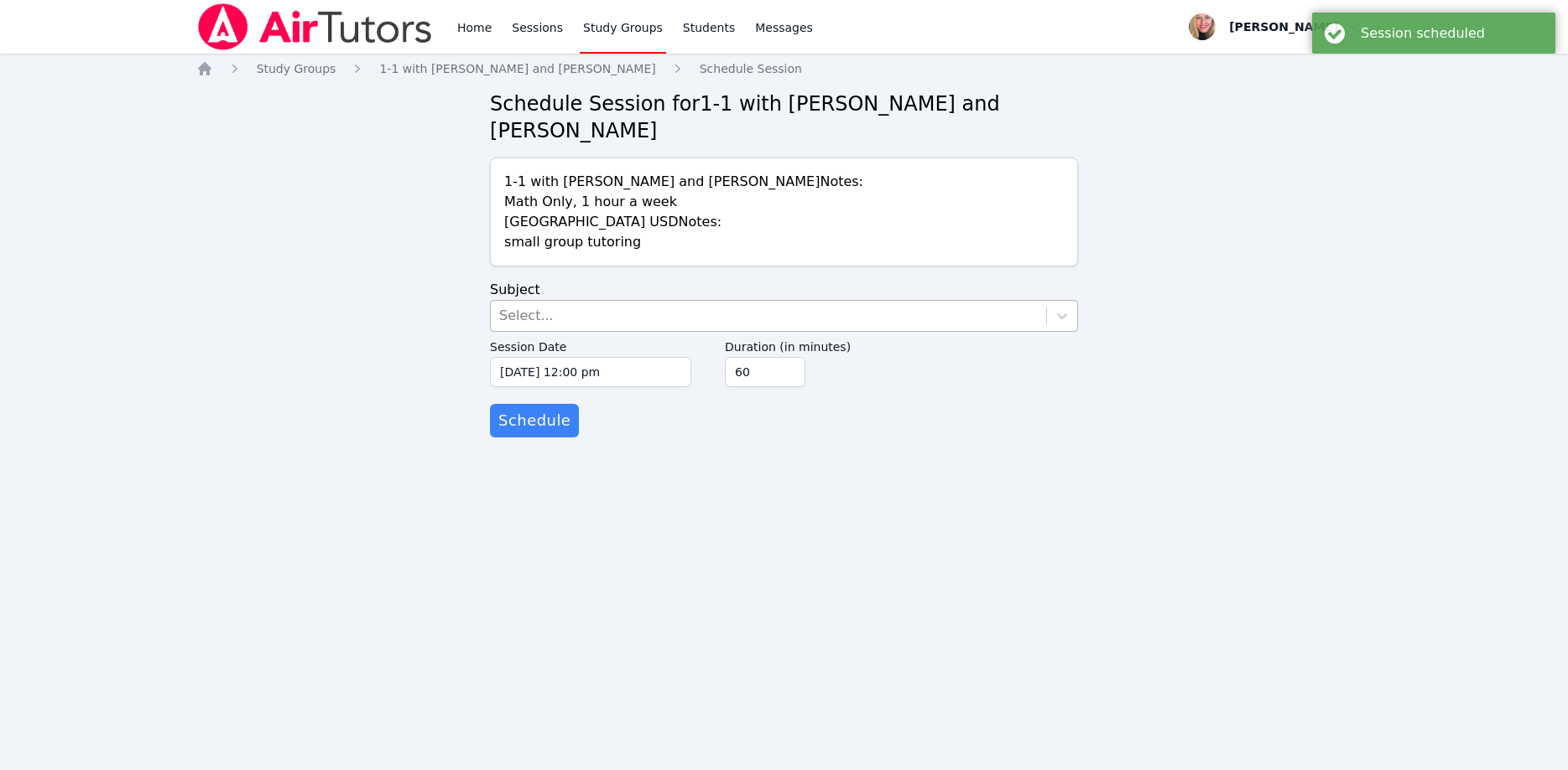
click at [565, 301] on div "Select..." at bounding box center [768, 315] width 555 height 30
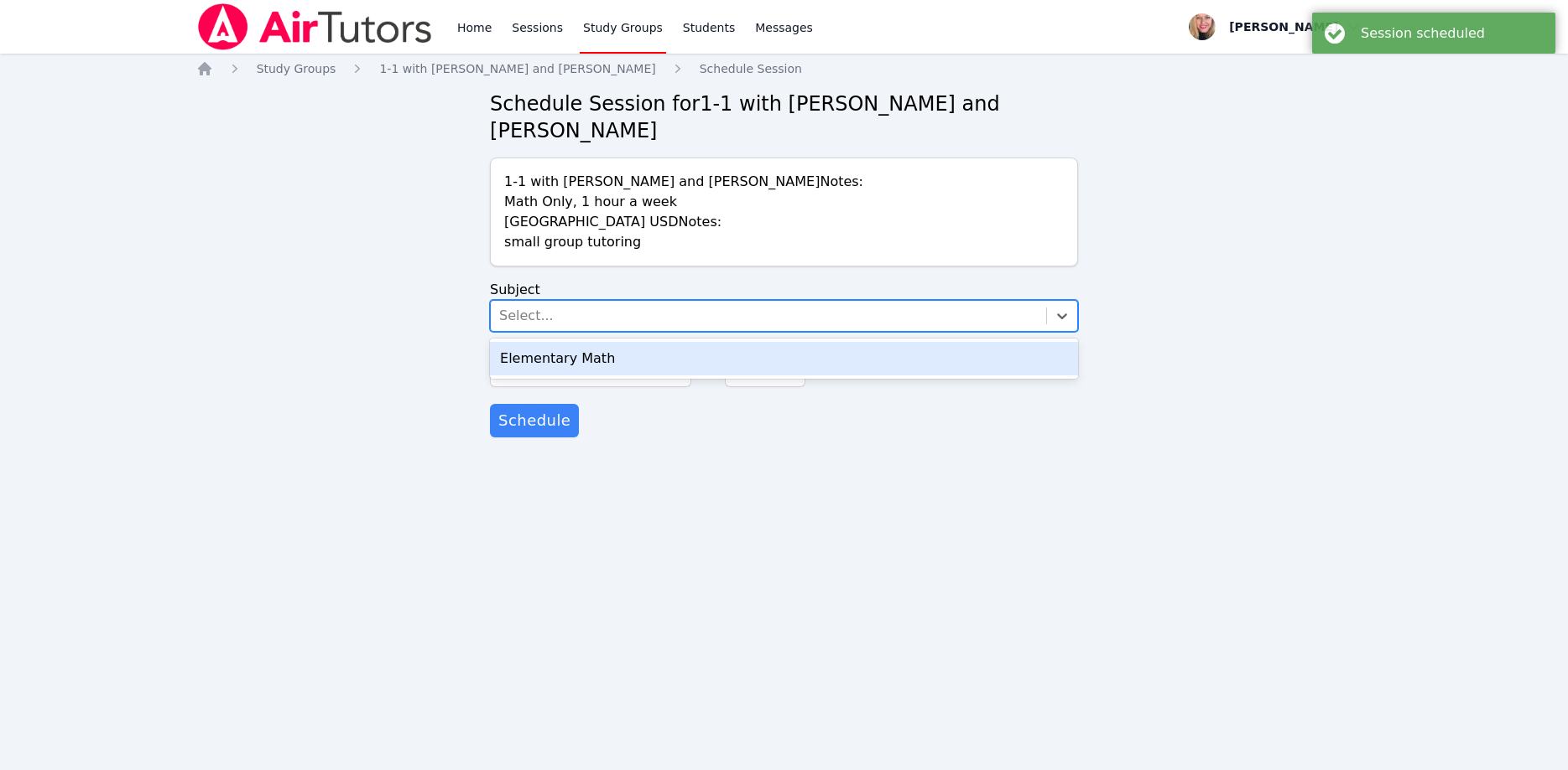
click at [571, 342] on div "Elementary Math" at bounding box center [784, 358] width 588 height 33
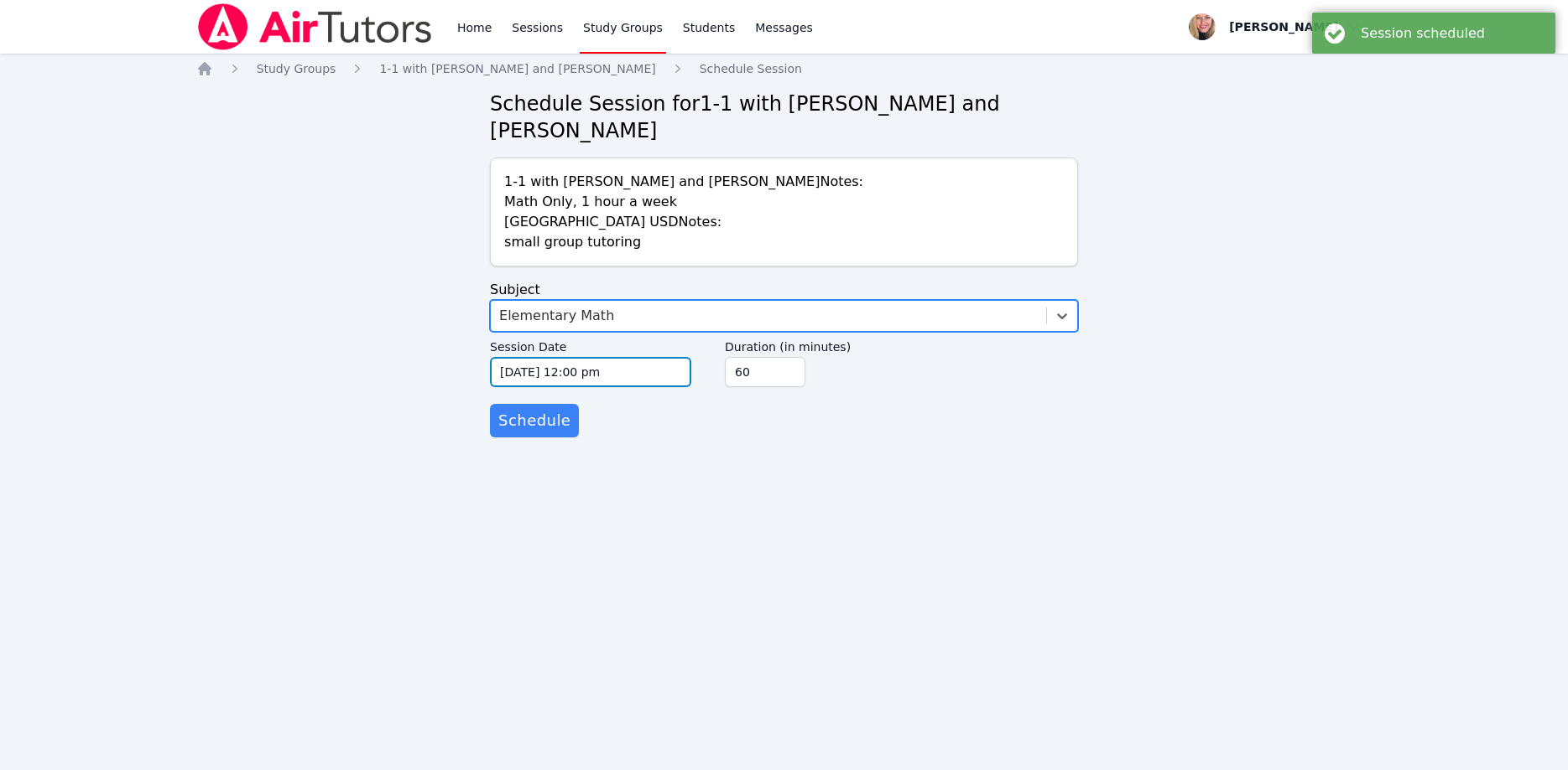
click at [593, 357] on input "10/15/2025 12:00 pm" at bounding box center [590, 372] width 202 height 30
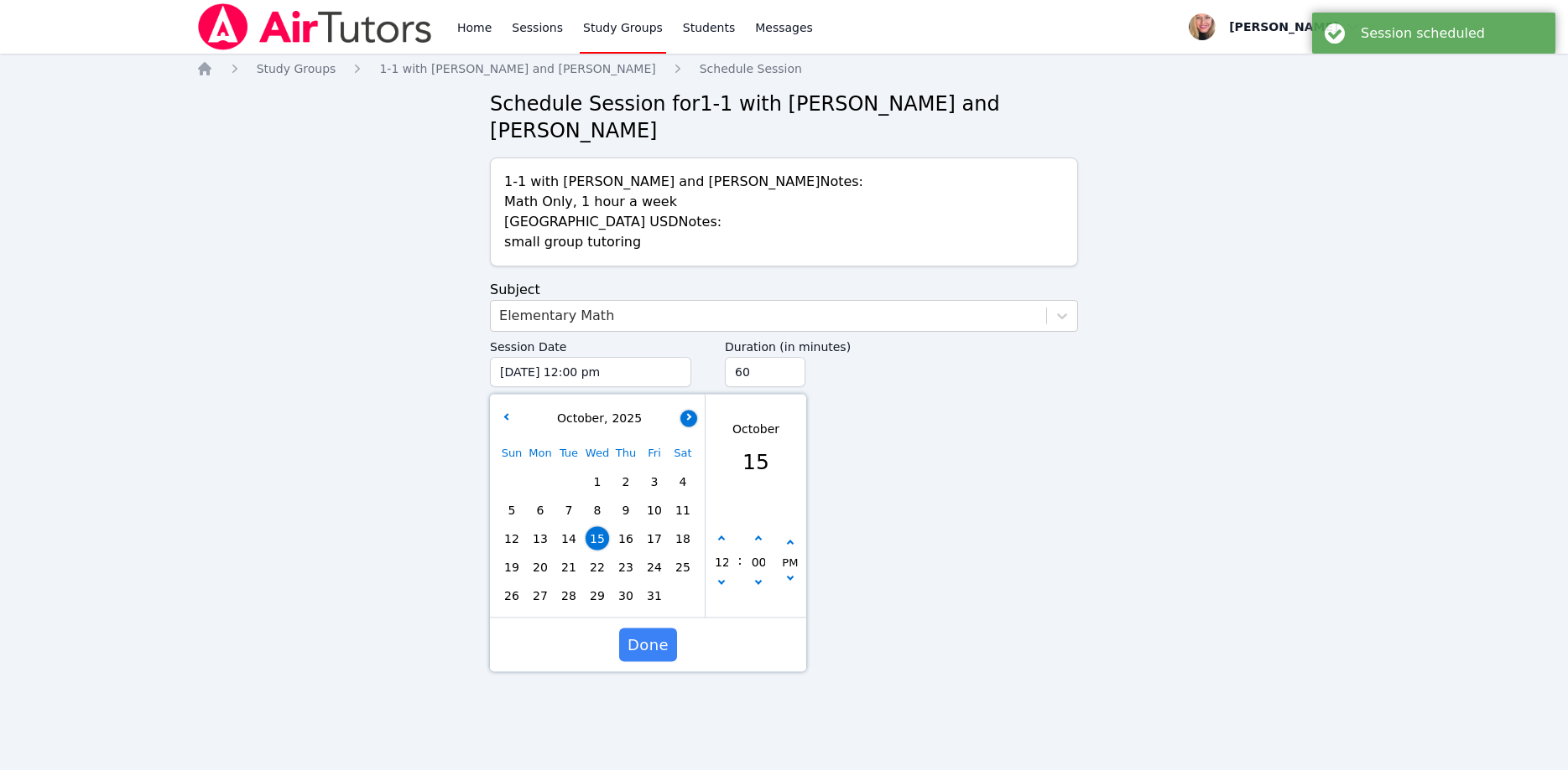
click at [691, 410] on button "button" at bounding box center [688, 418] width 17 height 17
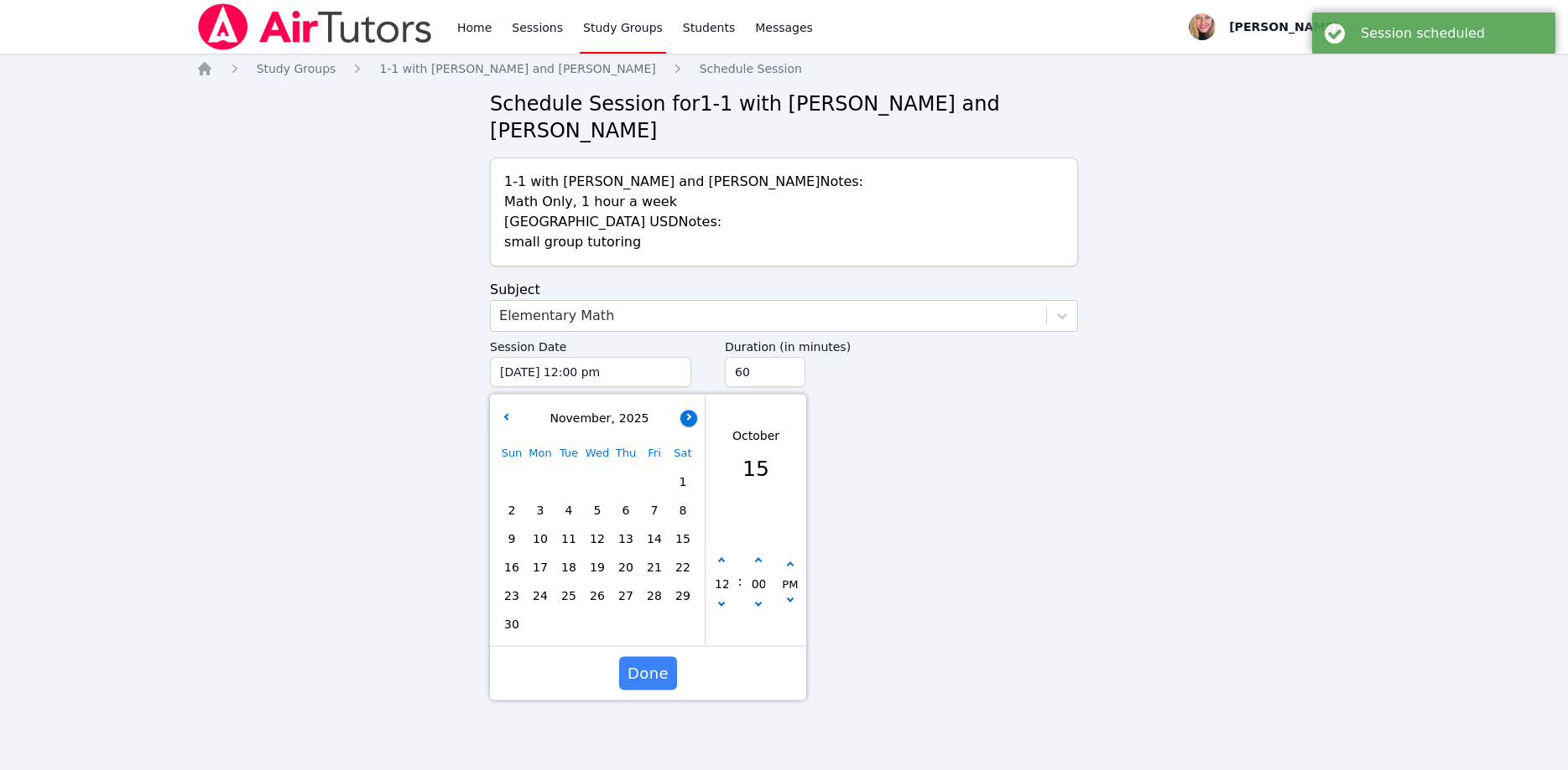
click at [691, 410] on button "button" at bounding box center [688, 418] width 17 height 17
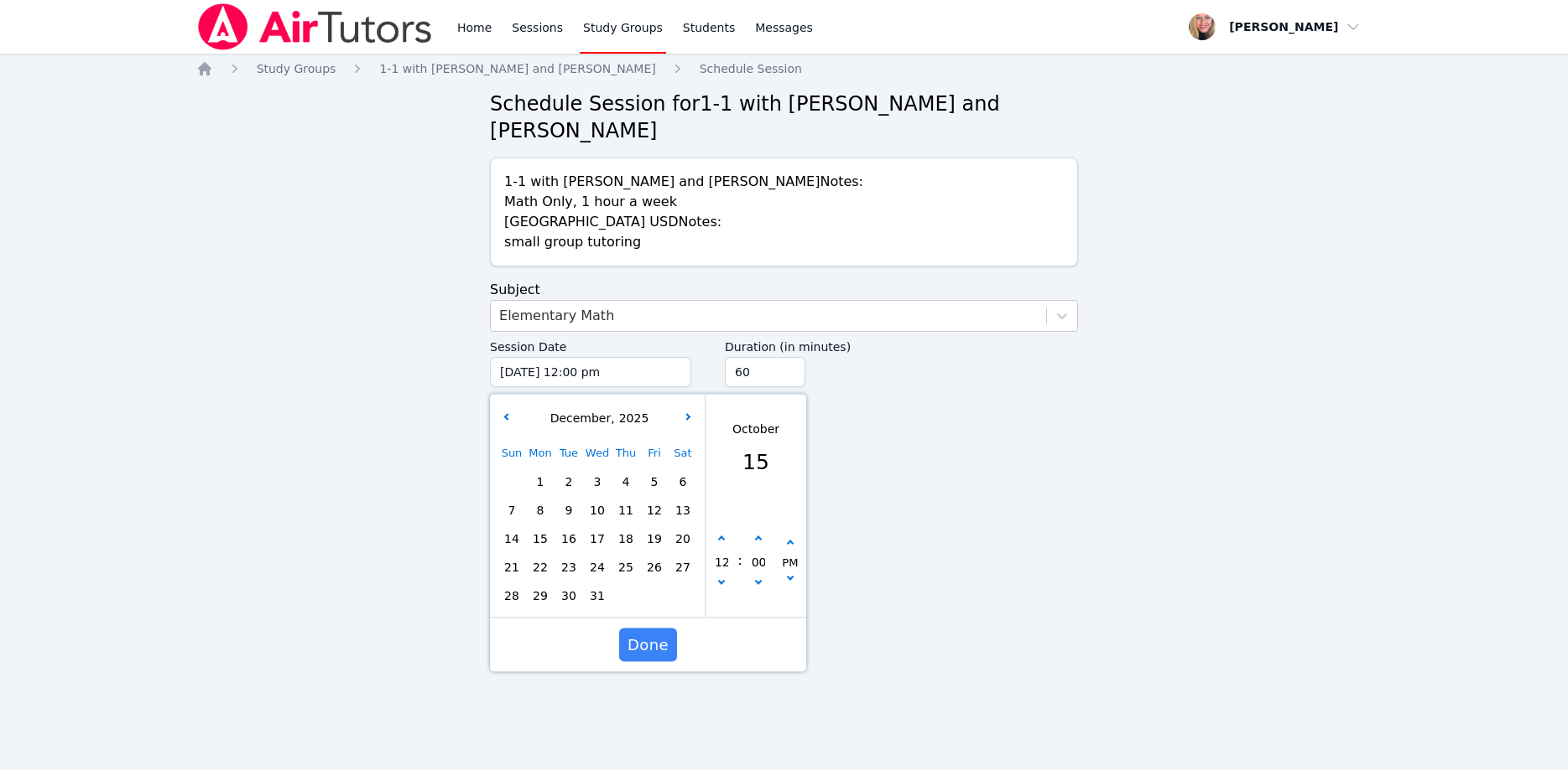
click at [541, 498] on span "8" at bounding box center [541, 510] width 23 height 23
click at [720, 577] on button "button" at bounding box center [721, 585] width 17 height 17
click at [795, 572] on button "button" at bounding box center [790, 580] width 17 height 17
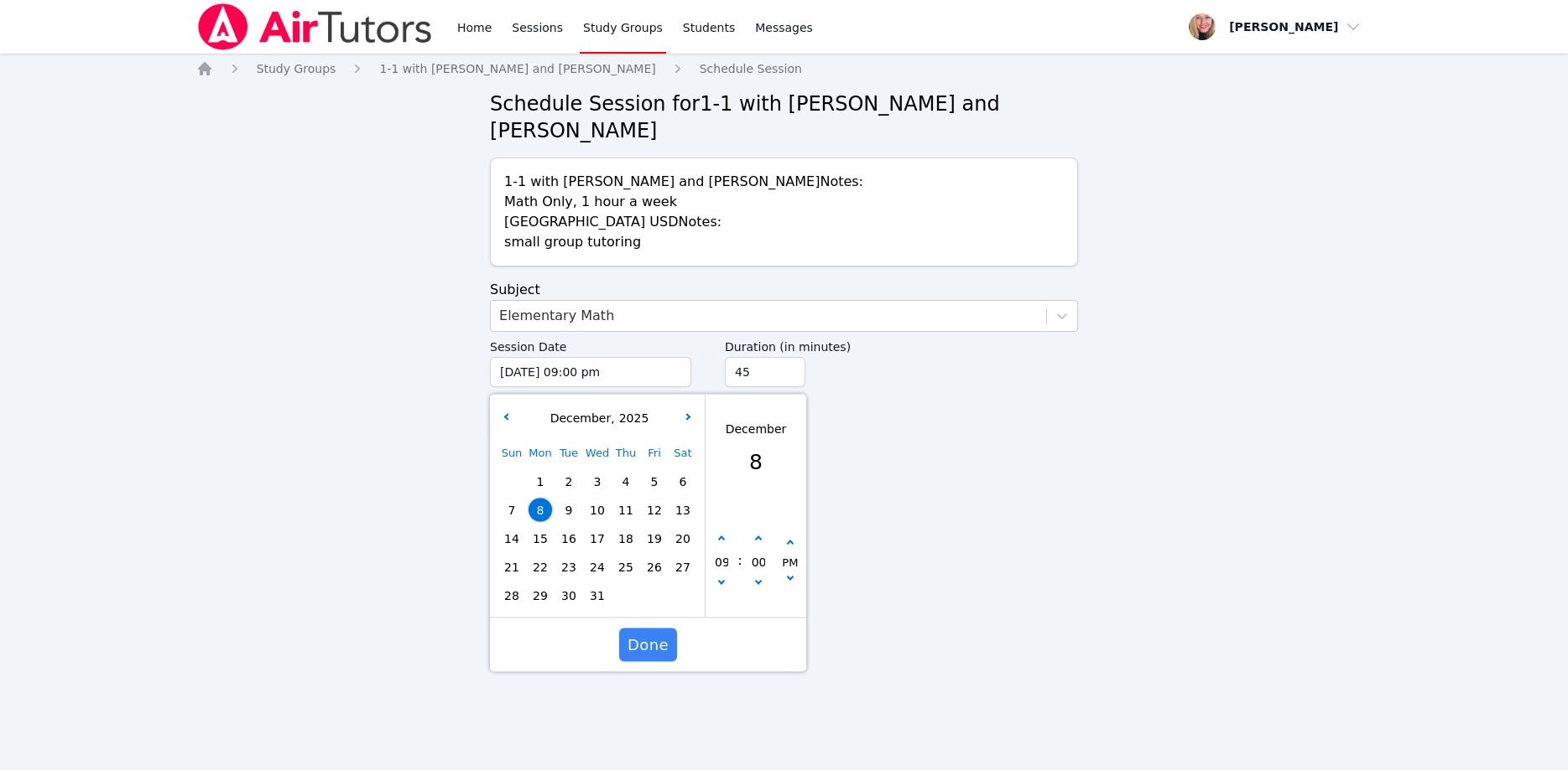
click at [788, 357] on input "45" at bounding box center [765, 372] width 81 height 30
click at [788, 357] on input "30" at bounding box center [765, 372] width 81 height 30
click at [663, 634] on span "Done" at bounding box center [648, 645] width 41 height 23
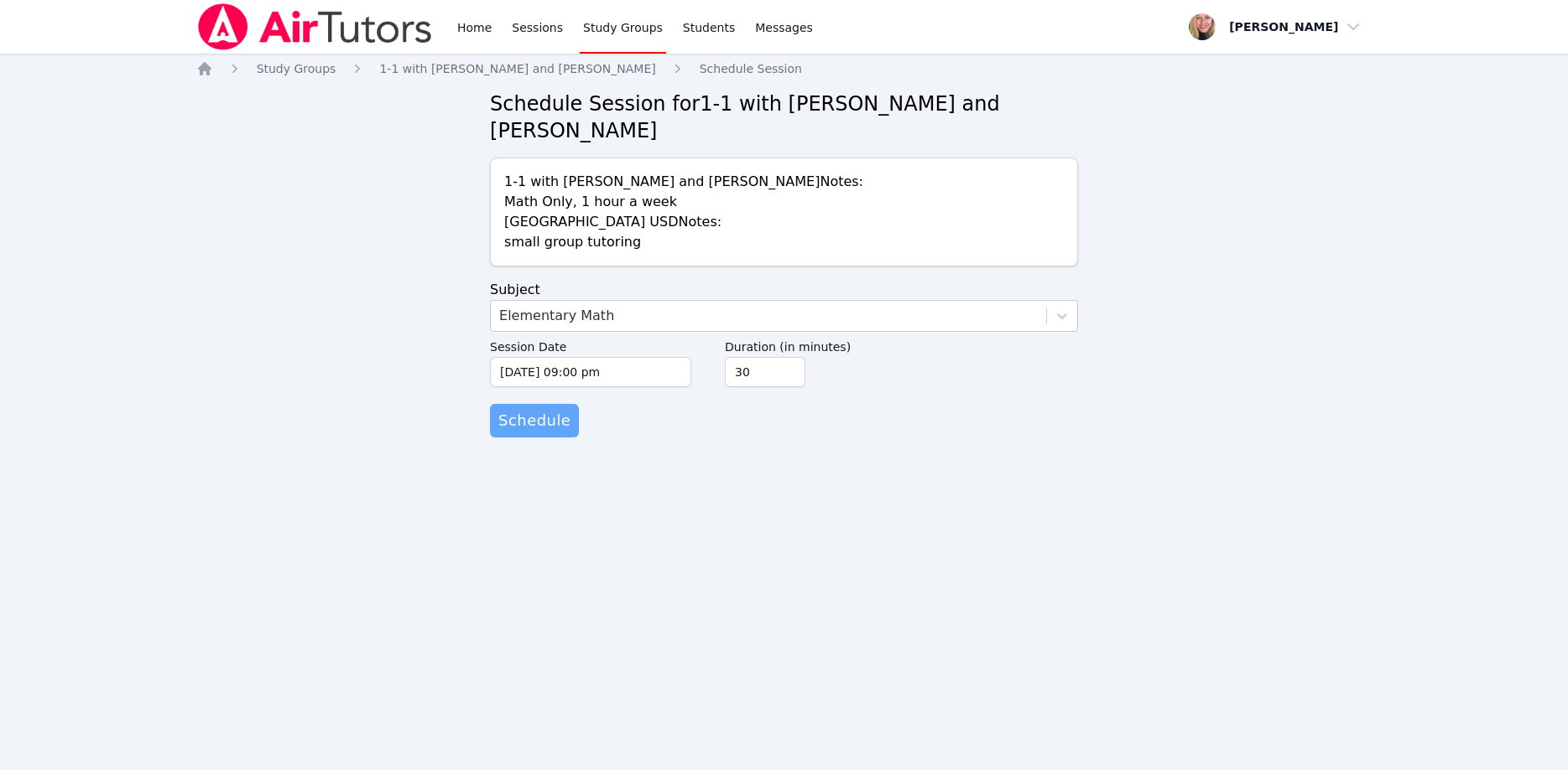
click at [545, 409] on span "Schedule" at bounding box center [535, 421] width 72 height 23
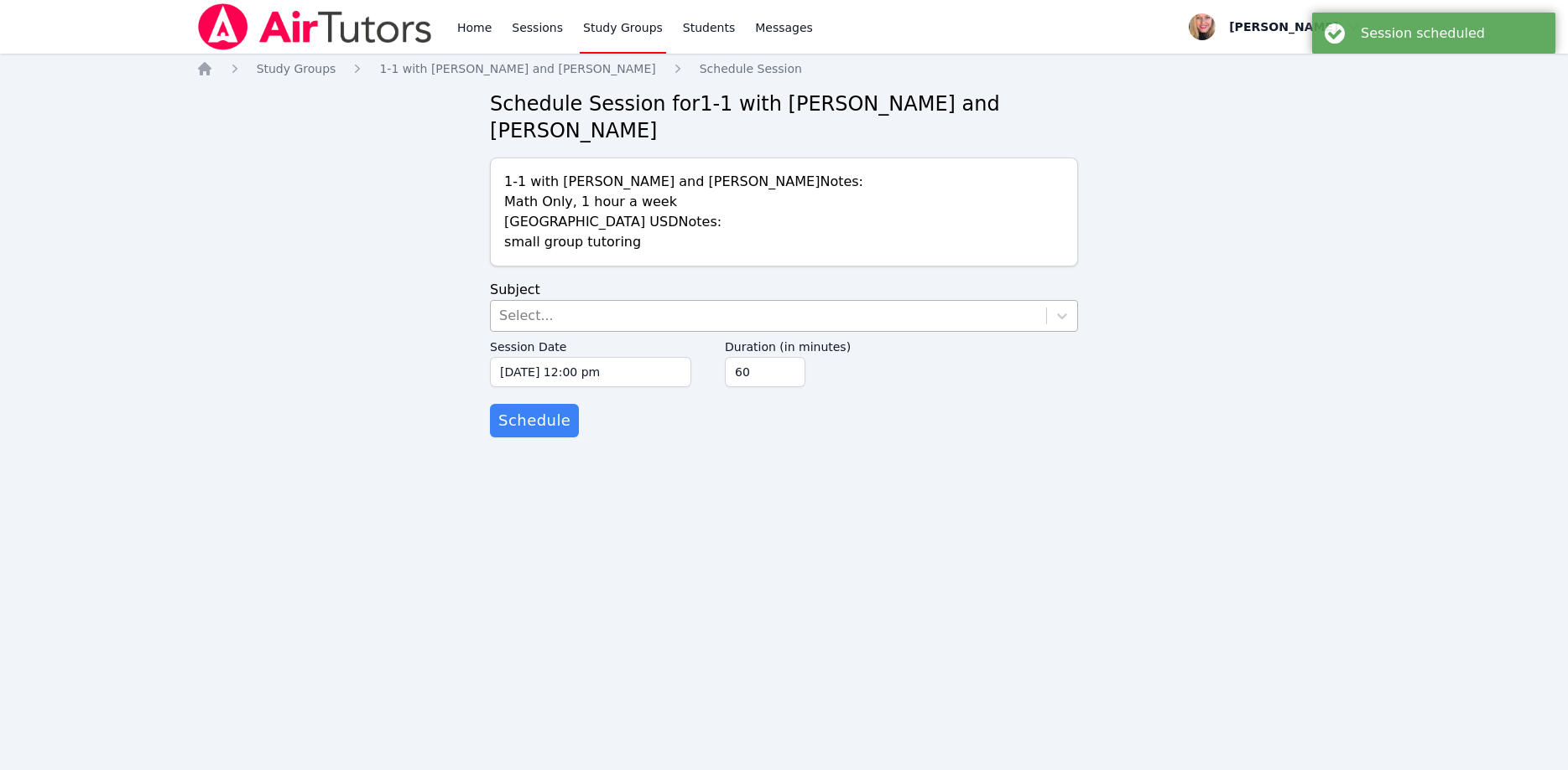
click at [584, 301] on div "Select..." at bounding box center [768, 315] width 555 height 30
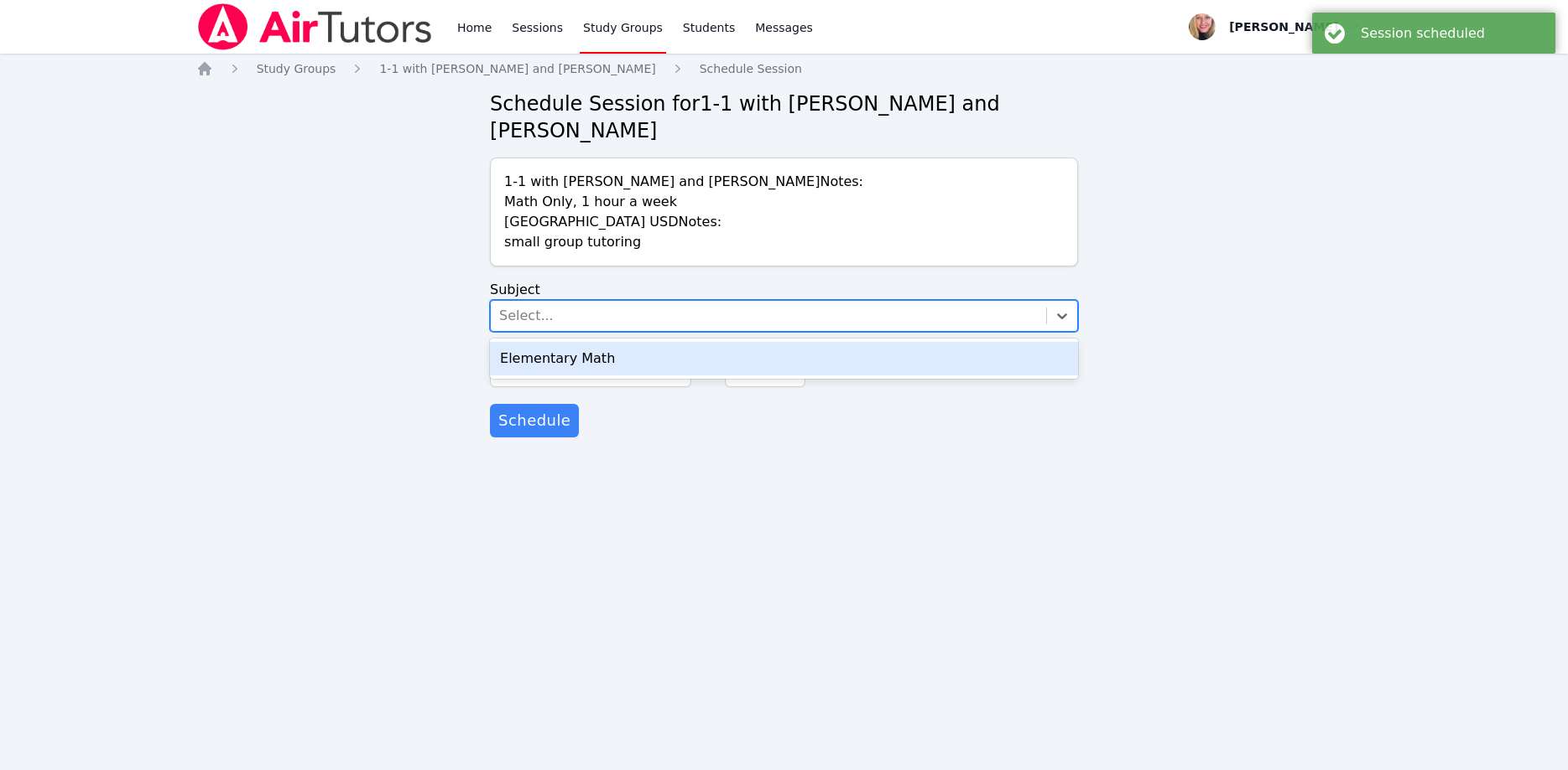
click at [601, 342] on div "Elementary Math" at bounding box center [784, 358] width 588 height 33
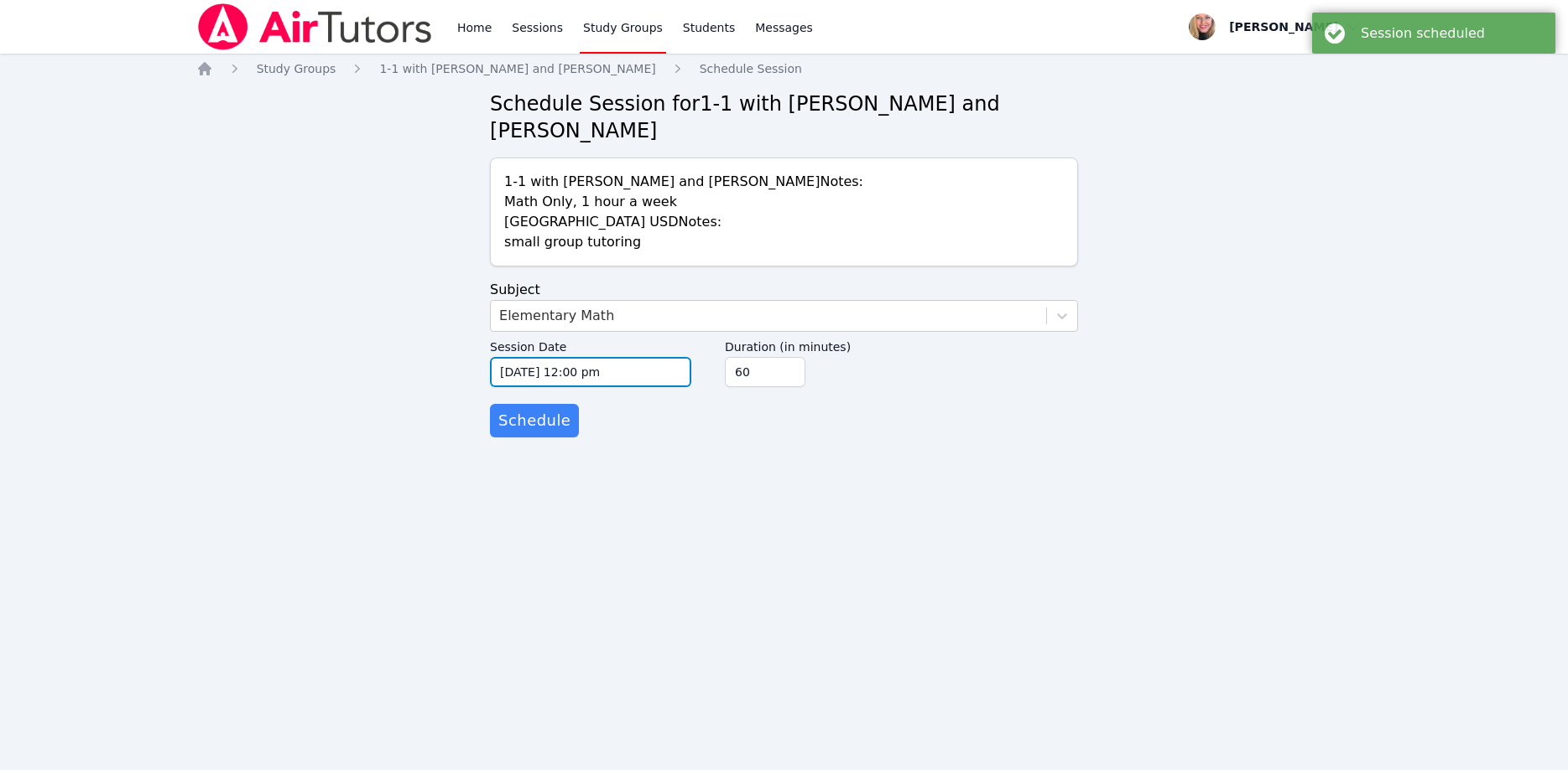
click at [615, 357] on input "10/15/2025 12:00 pm" at bounding box center [590, 372] width 202 height 30
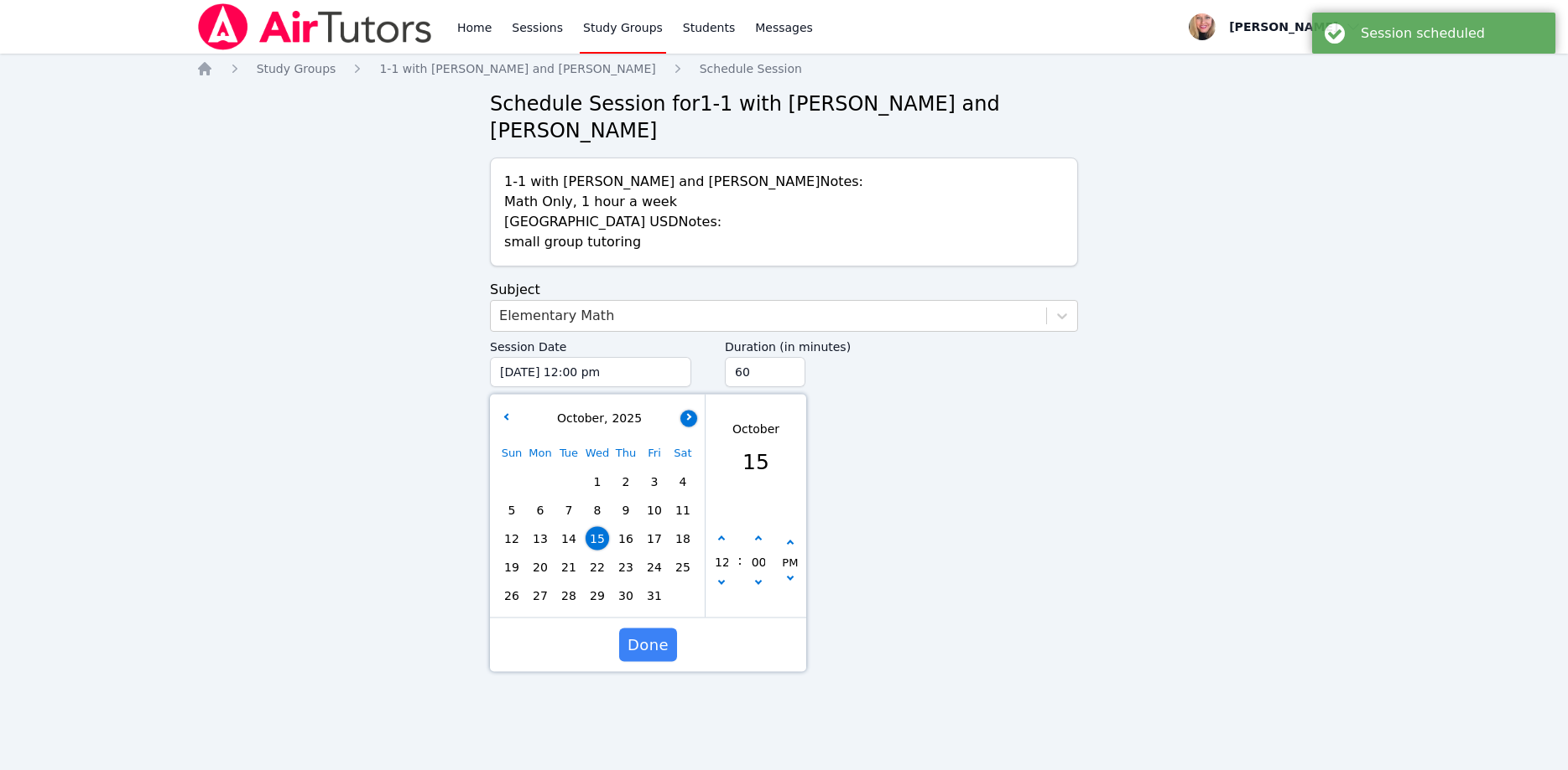
click at [688, 414] on icon "button" at bounding box center [687, 417] width 7 height 7
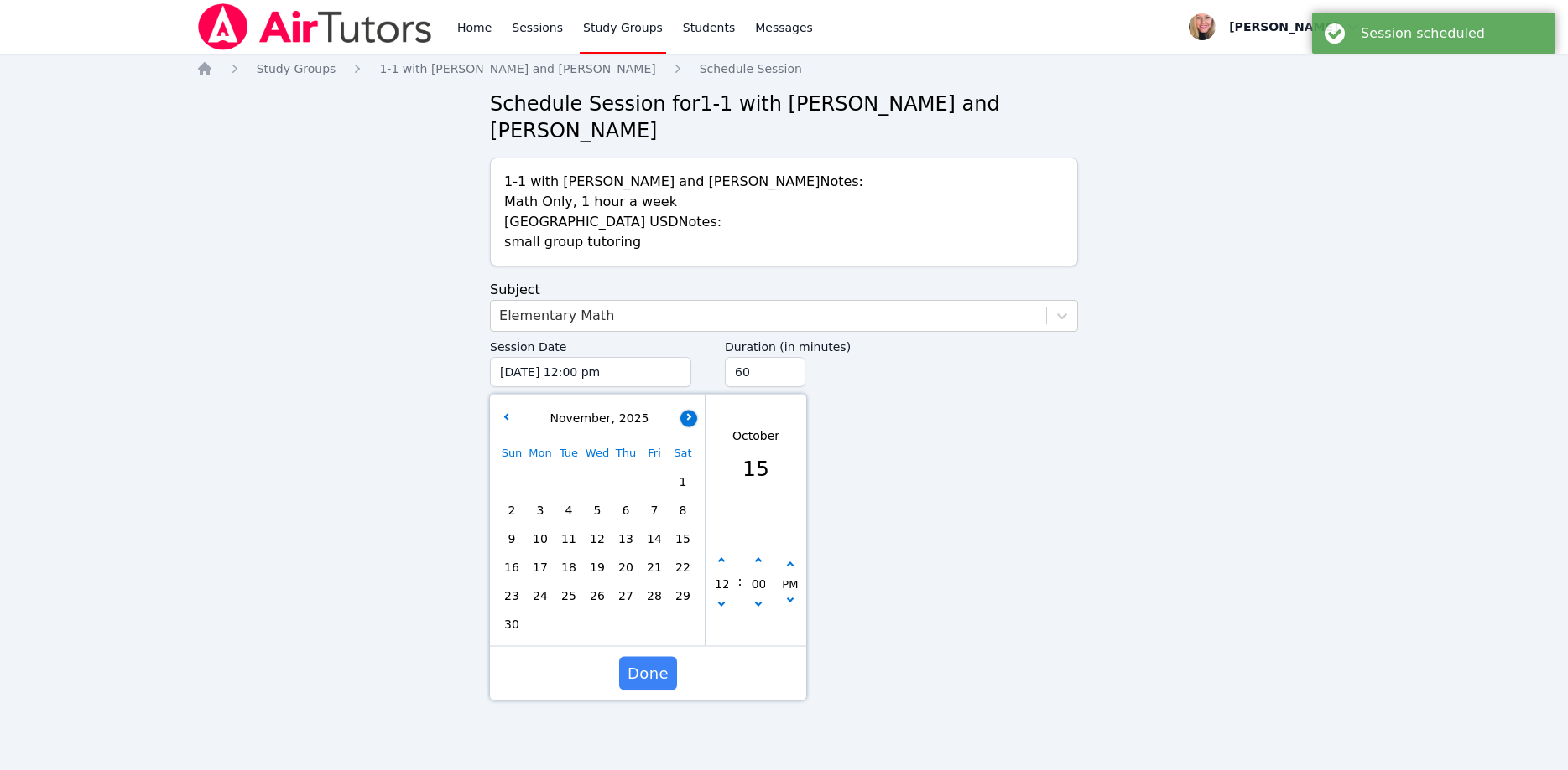
click at [688, 414] on icon "button" at bounding box center [687, 417] width 7 height 7
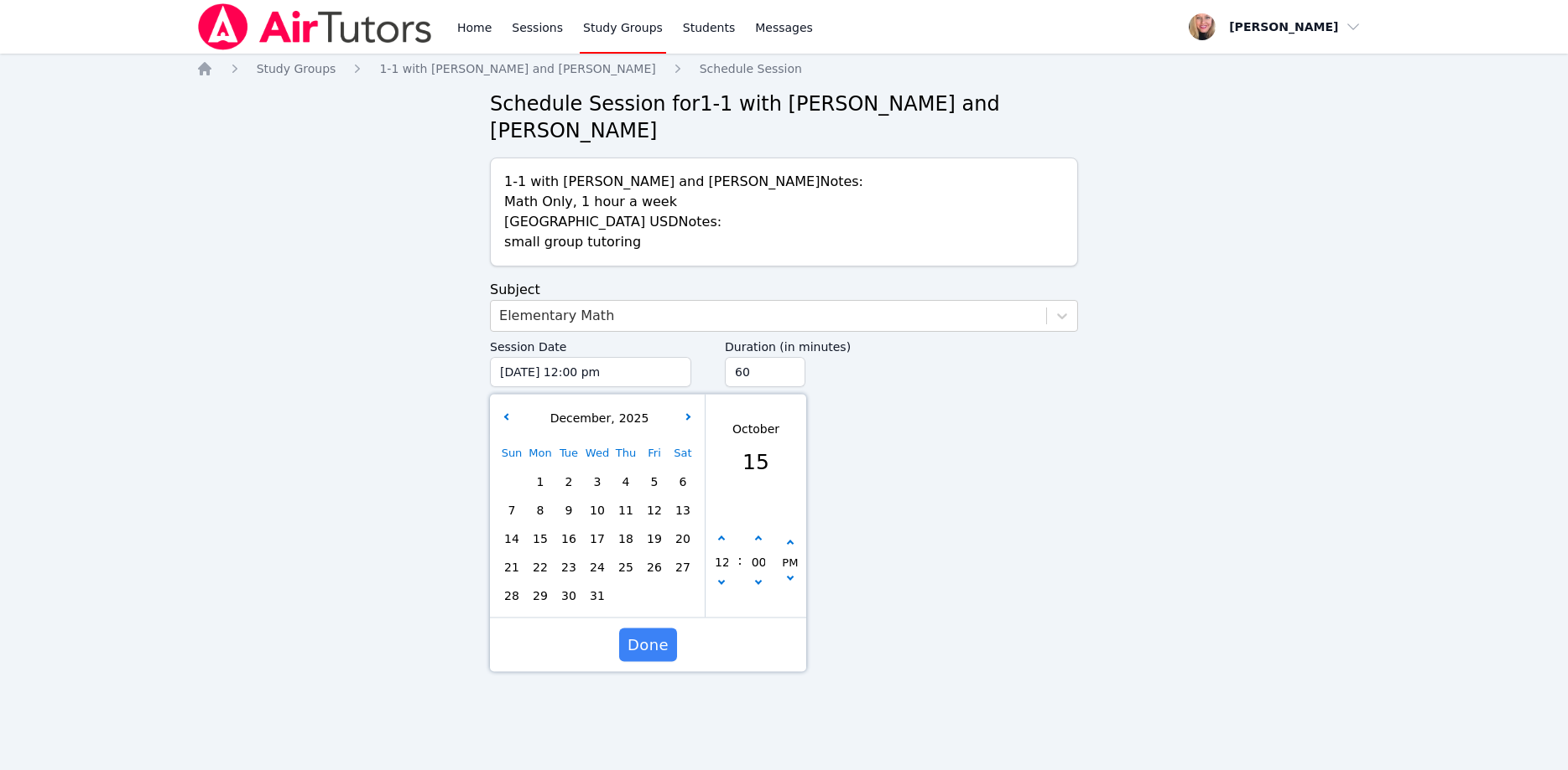
click at [631, 498] on span "11" at bounding box center [625, 510] width 23 height 23
click at [726, 577] on button "button" at bounding box center [721, 585] width 17 height 17
click at [789, 572] on button "button" at bounding box center [790, 580] width 17 height 17
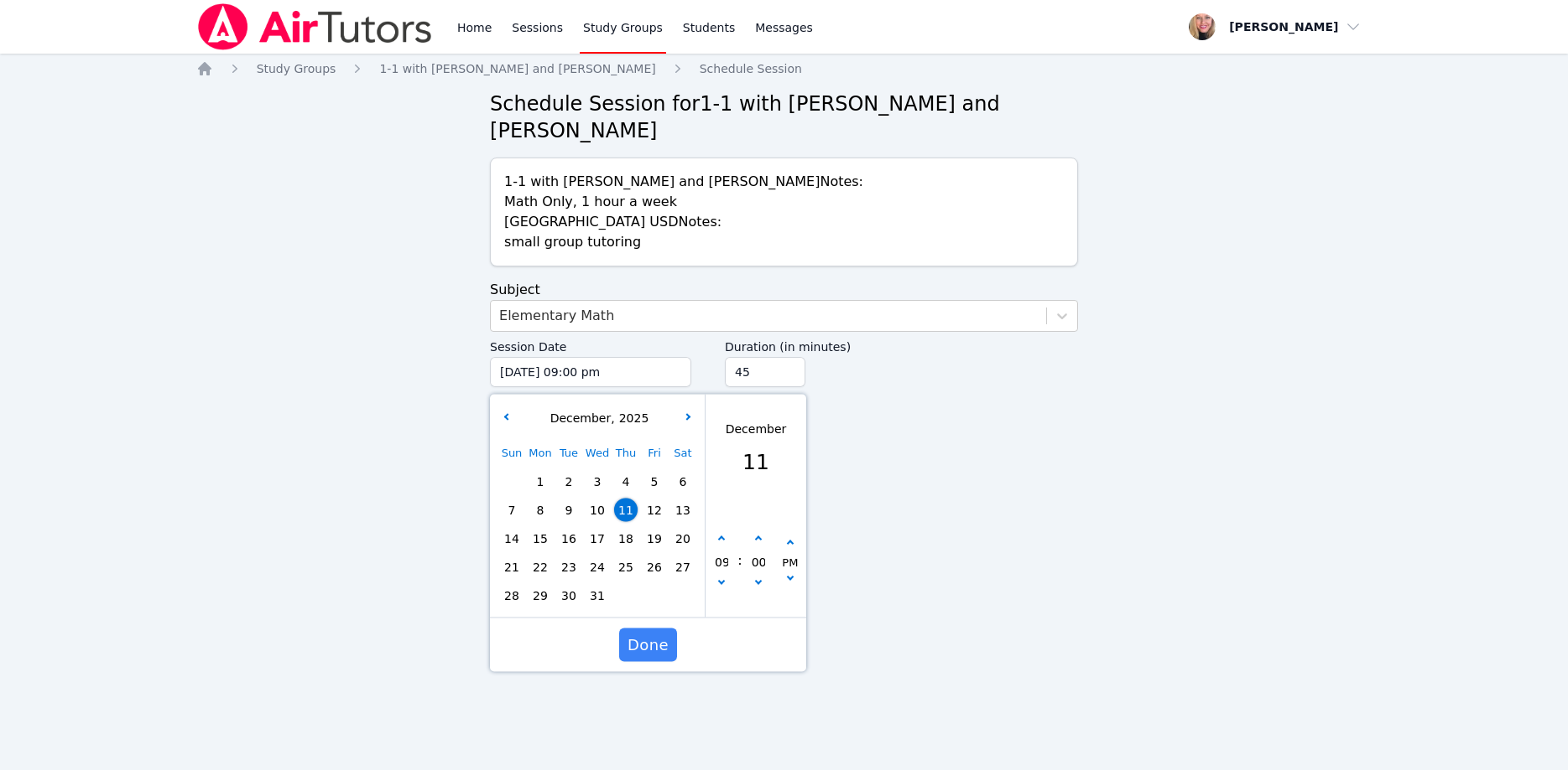
click at [785, 357] on input "45" at bounding box center [765, 372] width 81 height 30
click at [785, 357] on input "30" at bounding box center [765, 372] width 81 height 30
click at [635, 634] on span "Done" at bounding box center [648, 645] width 41 height 23
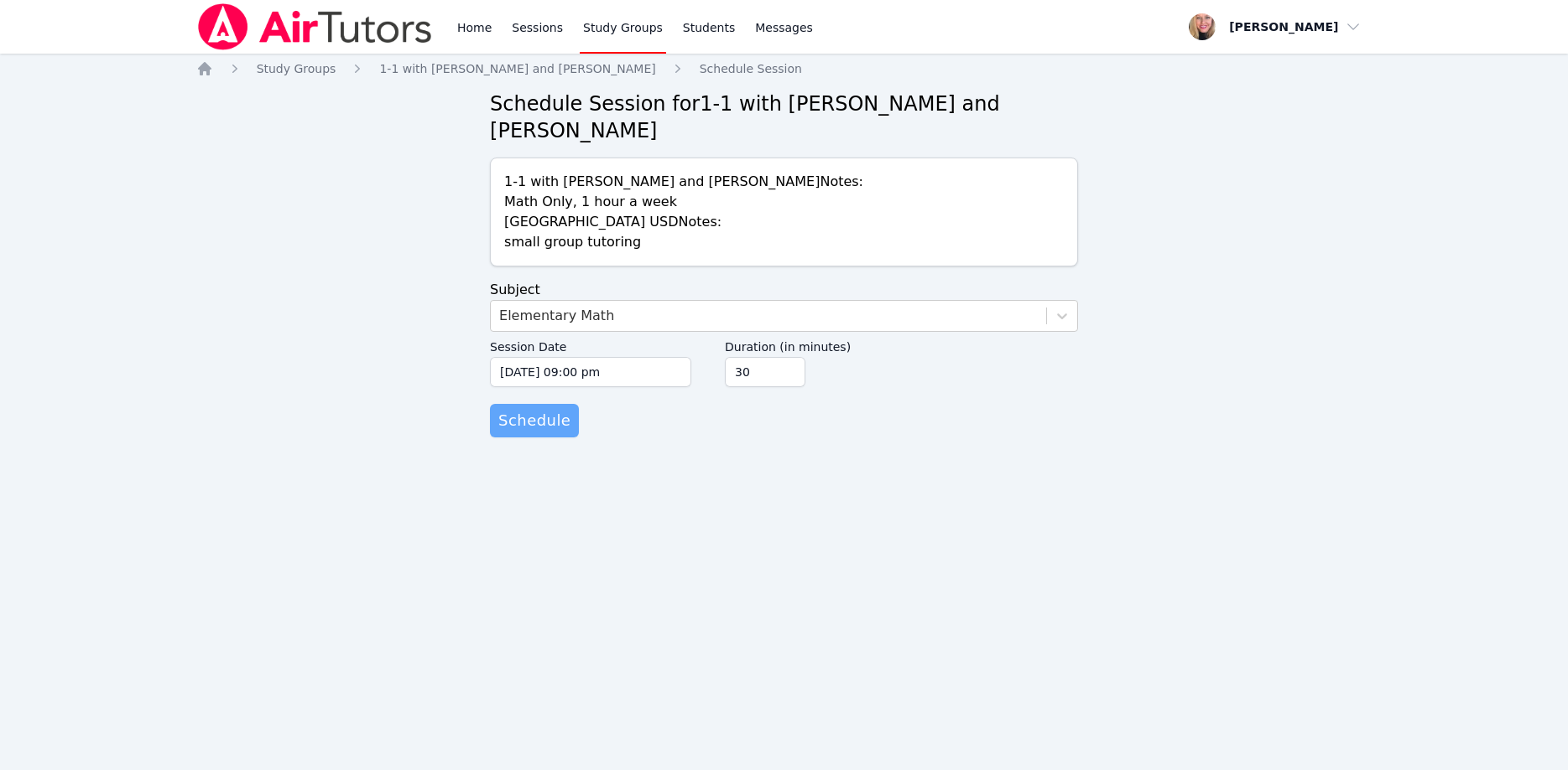
click at [543, 409] on span "Schedule" at bounding box center [535, 421] width 72 height 23
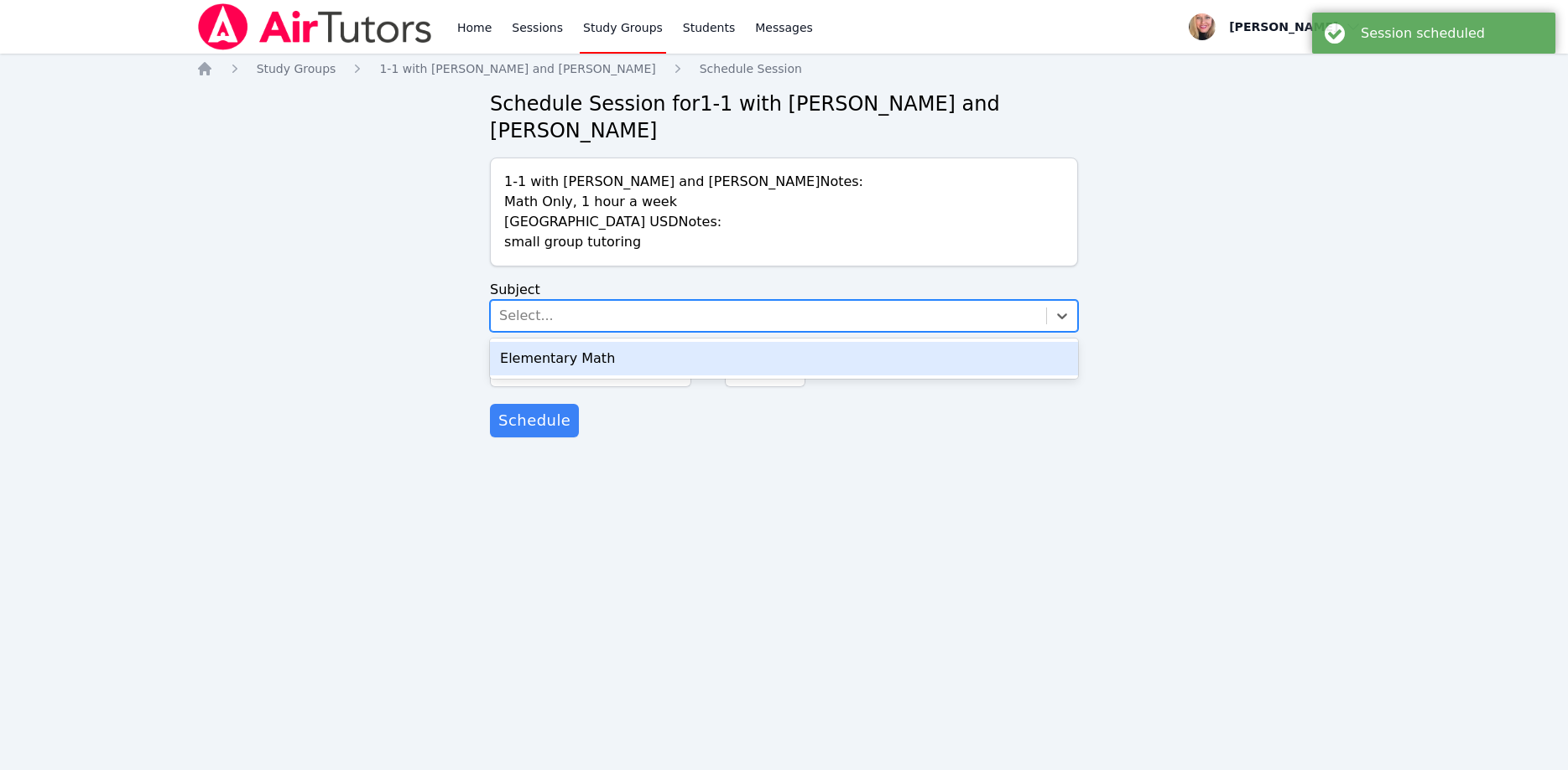
click at [502, 306] on div "Select..." at bounding box center [526, 315] width 55 height 20
click at [559, 342] on div "Elementary Math" at bounding box center [784, 358] width 588 height 33
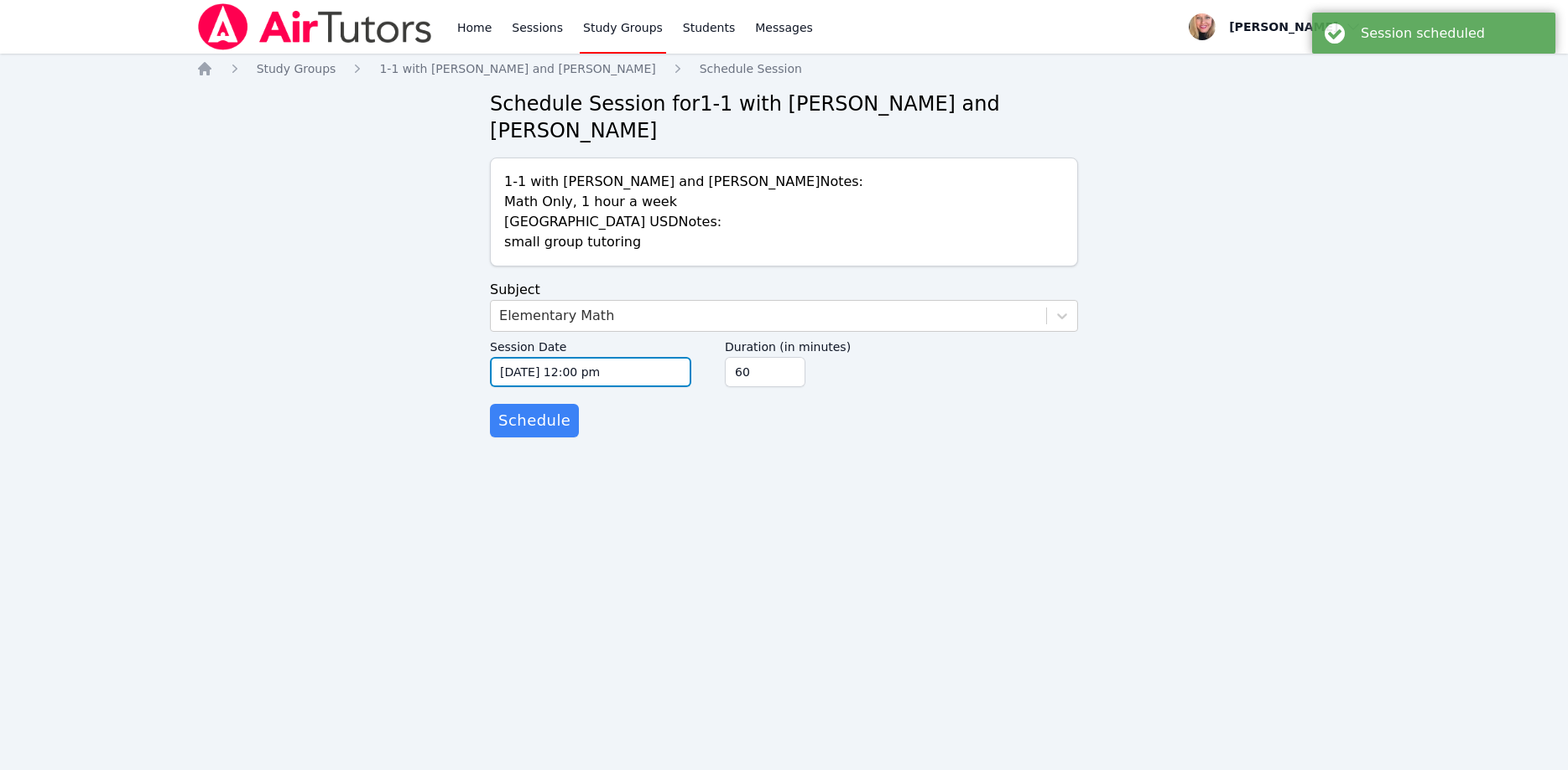
click at [594, 357] on input "10/15/2025 12:00 pm" at bounding box center [590, 372] width 202 height 30
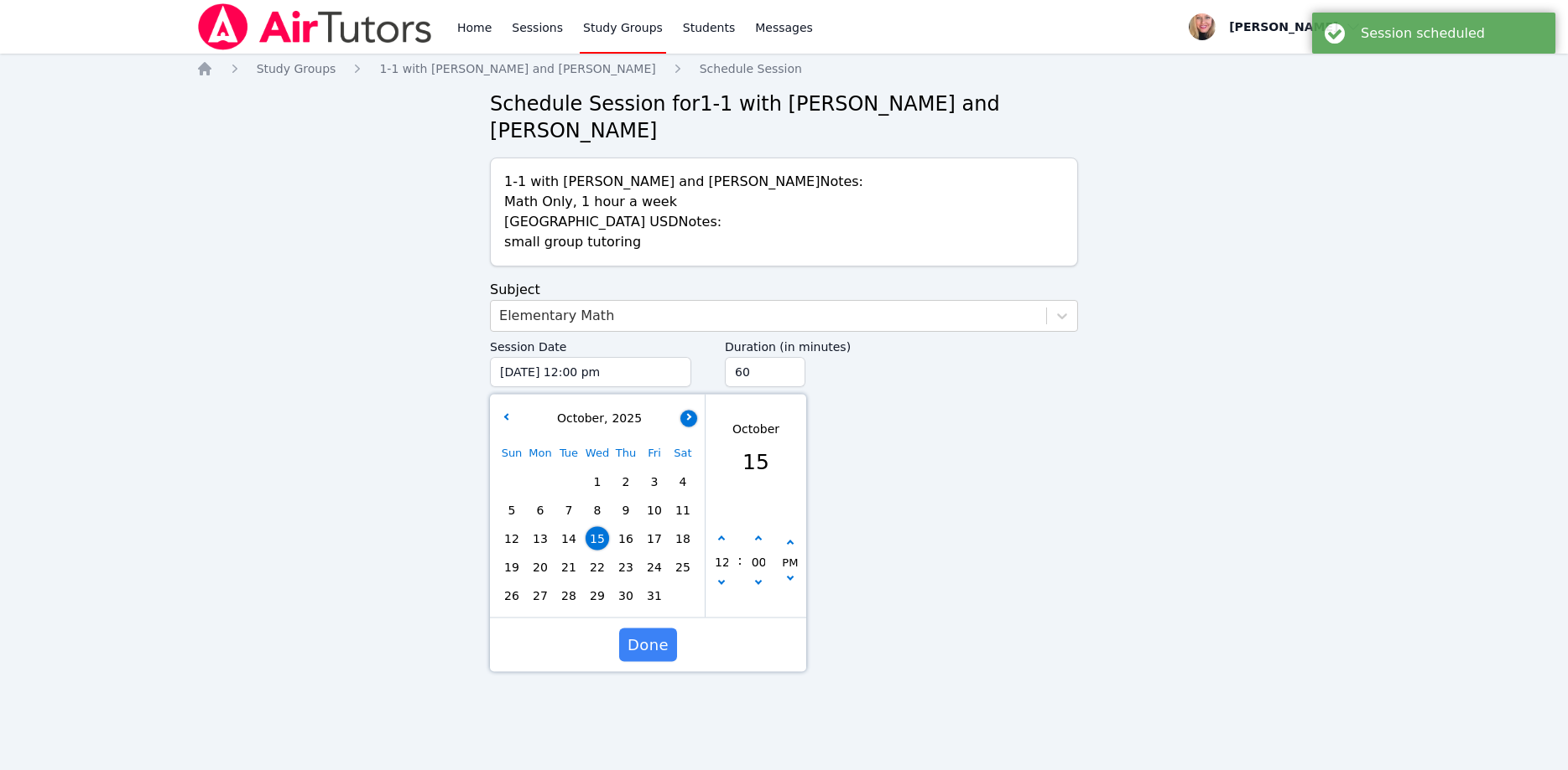
click at [695, 410] on button "button" at bounding box center [688, 418] width 17 height 17
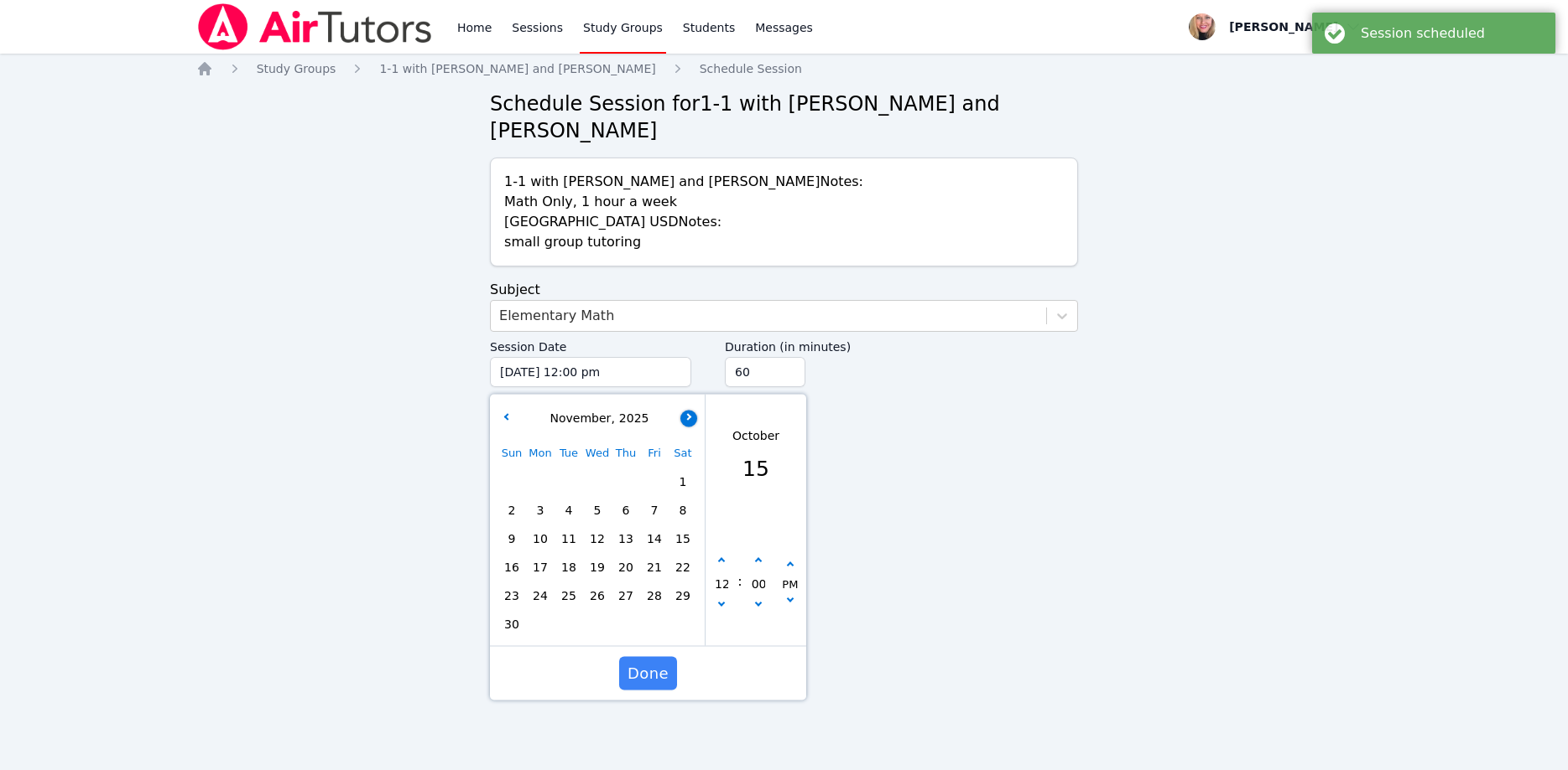
click at [696, 410] on button "button" at bounding box center [688, 418] width 17 height 17
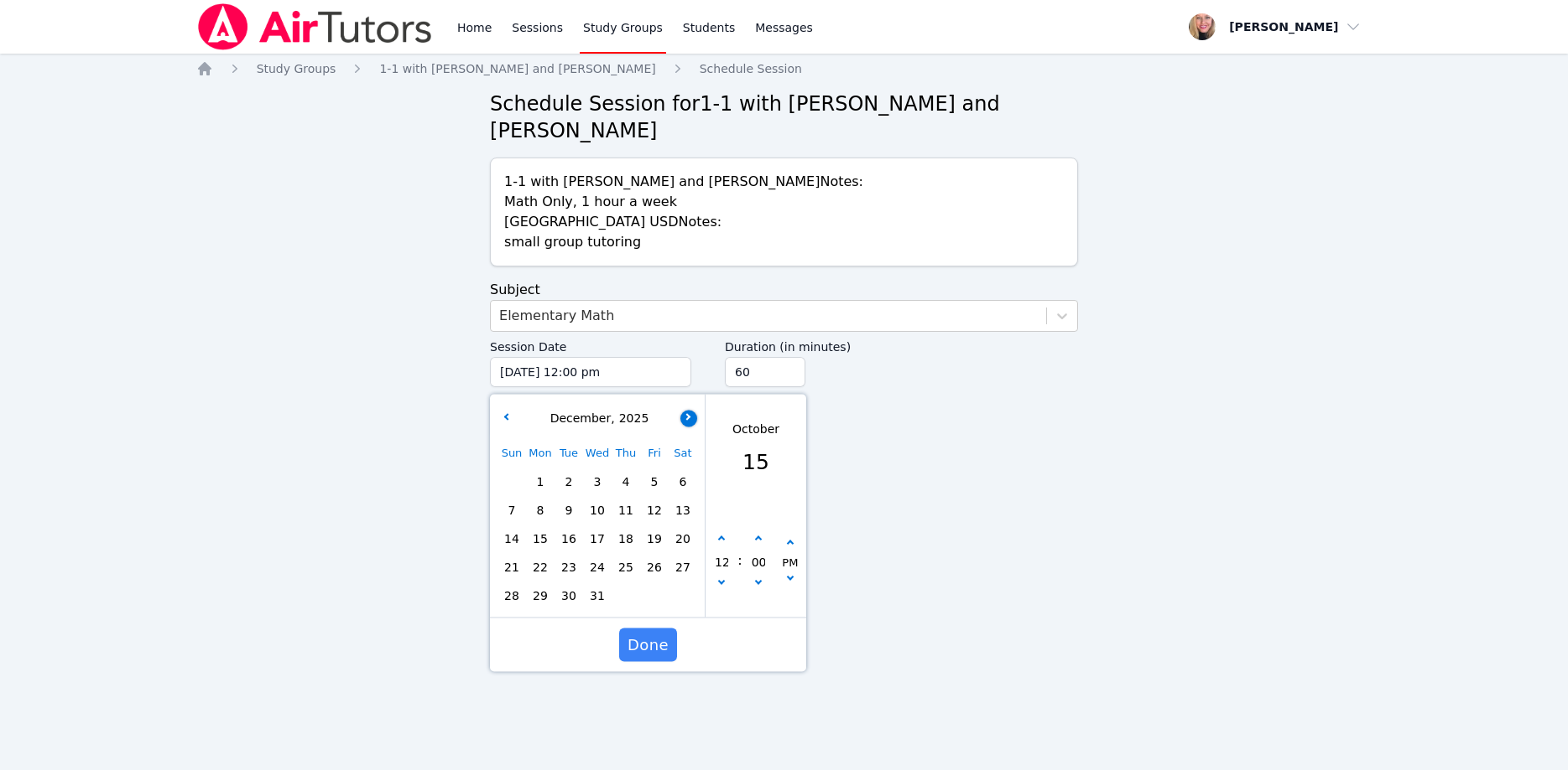
click at [694, 410] on button "button" at bounding box center [688, 418] width 17 height 17
click at [542, 498] on span "5" at bounding box center [541, 510] width 23 height 23
click at [722, 578] on icon "button" at bounding box center [721, 581] width 7 height 7
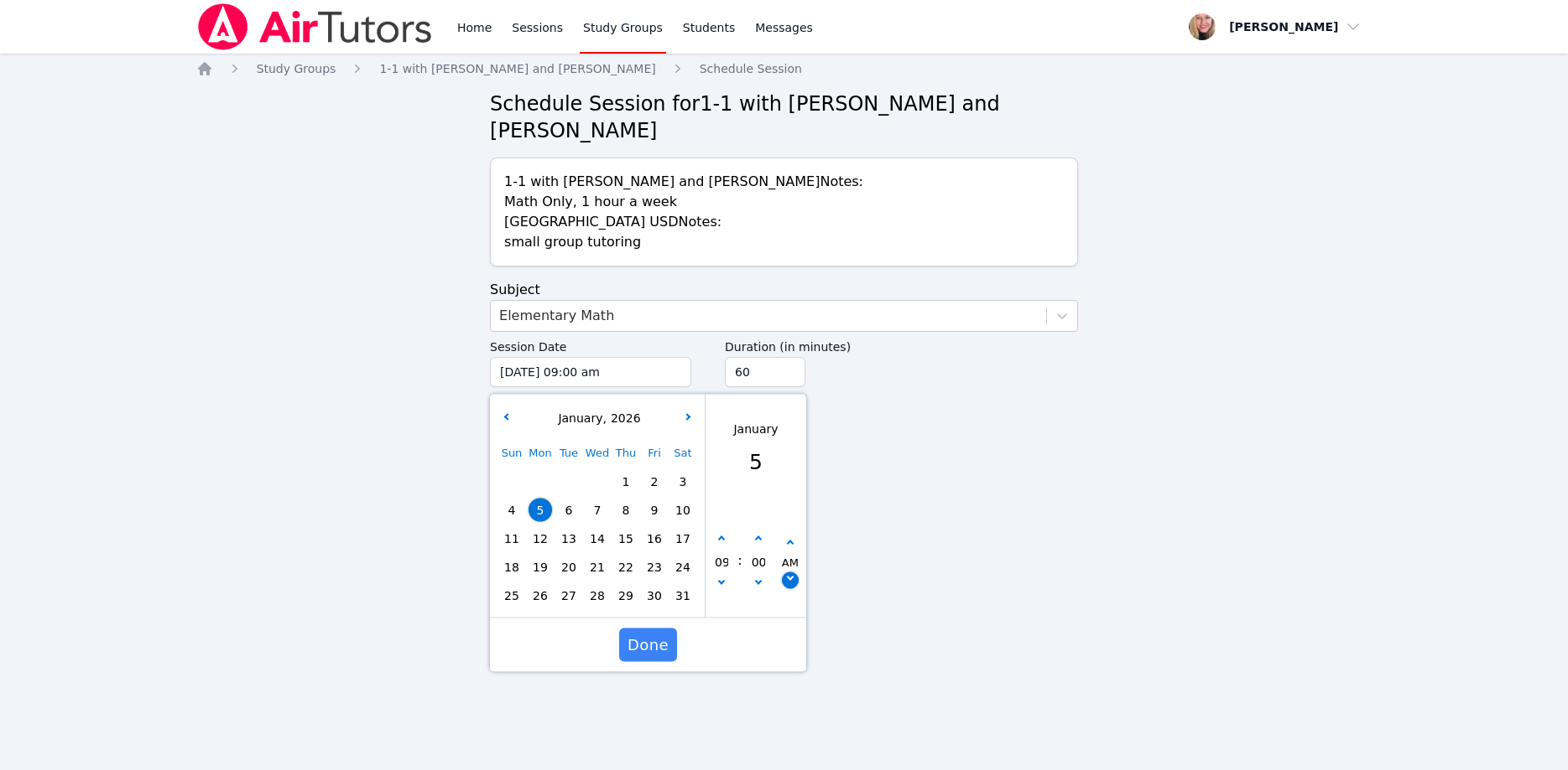
click at [788, 572] on button "button" at bounding box center [790, 580] width 17 height 17
click at [790, 357] on input "45" at bounding box center [765, 372] width 81 height 30
click at [784, 357] on input "30" at bounding box center [765, 372] width 81 height 30
click at [634, 634] on span "Done" at bounding box center [648, 645] width 41 height 23
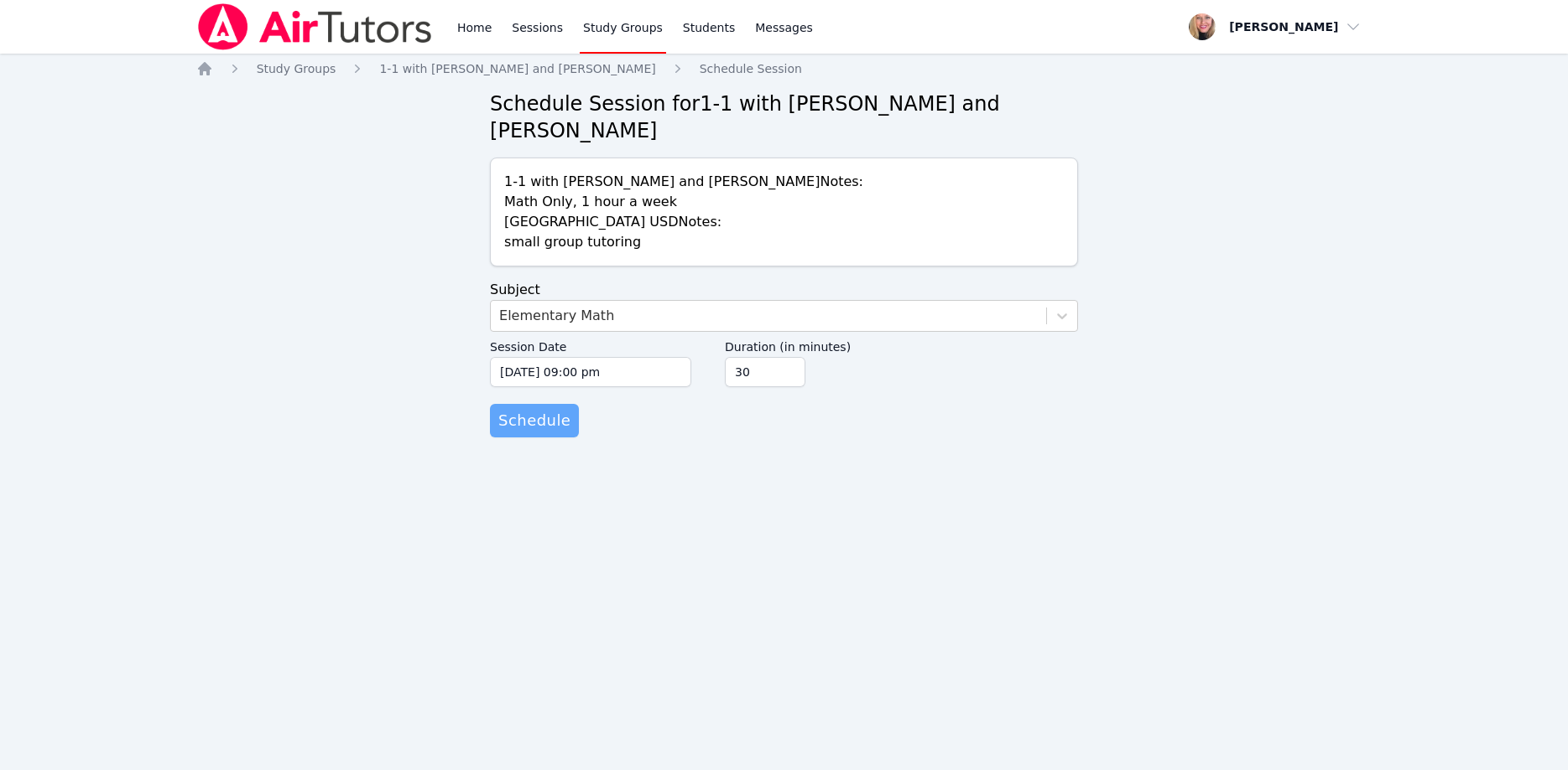
click at [535, 409] on span "Schedule" at bounding box center [535, 421] width 72 height 23
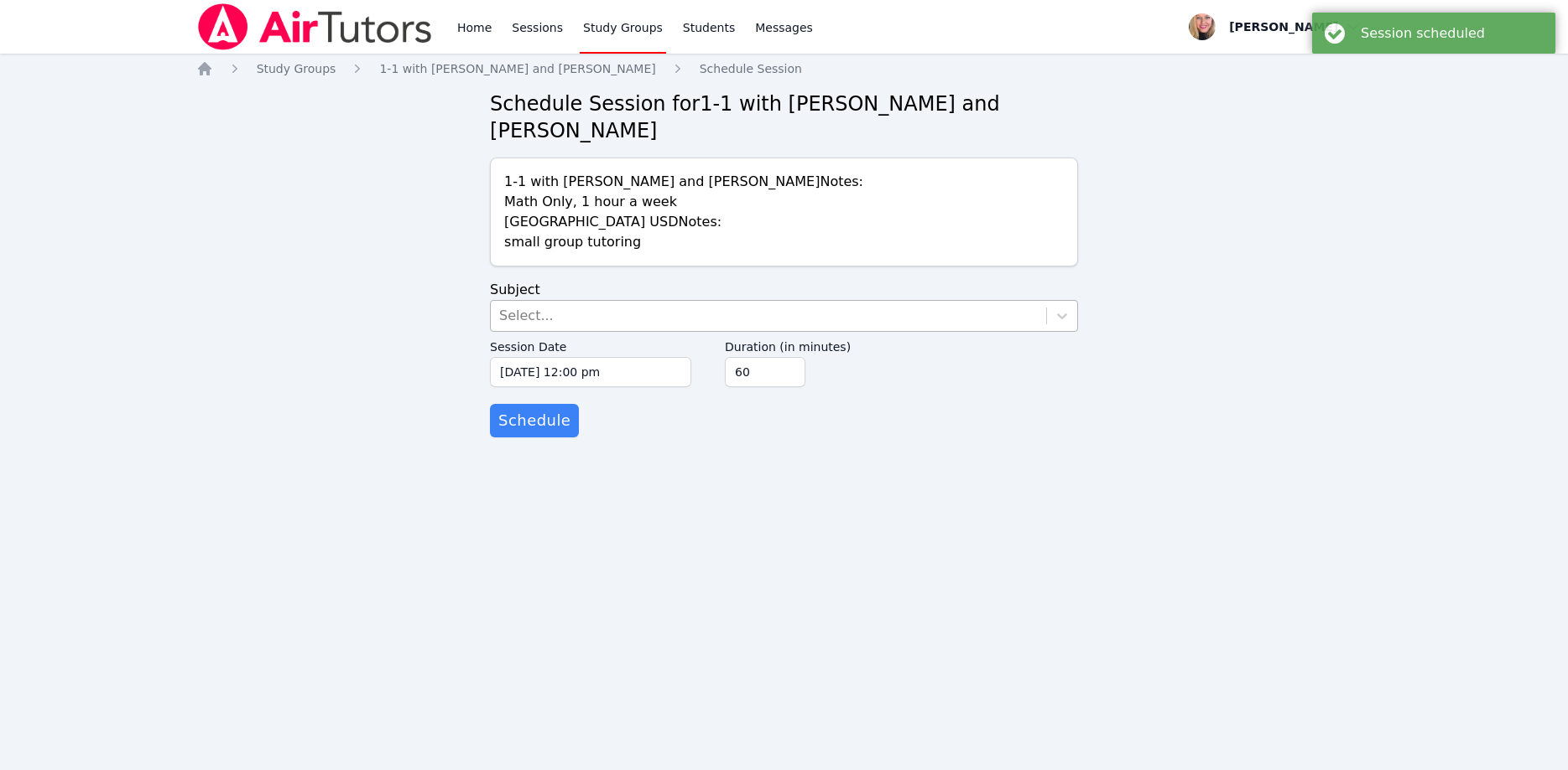
click at [634, 301] on div "Select..." at bounding box center [768, 315] width 555 height 30
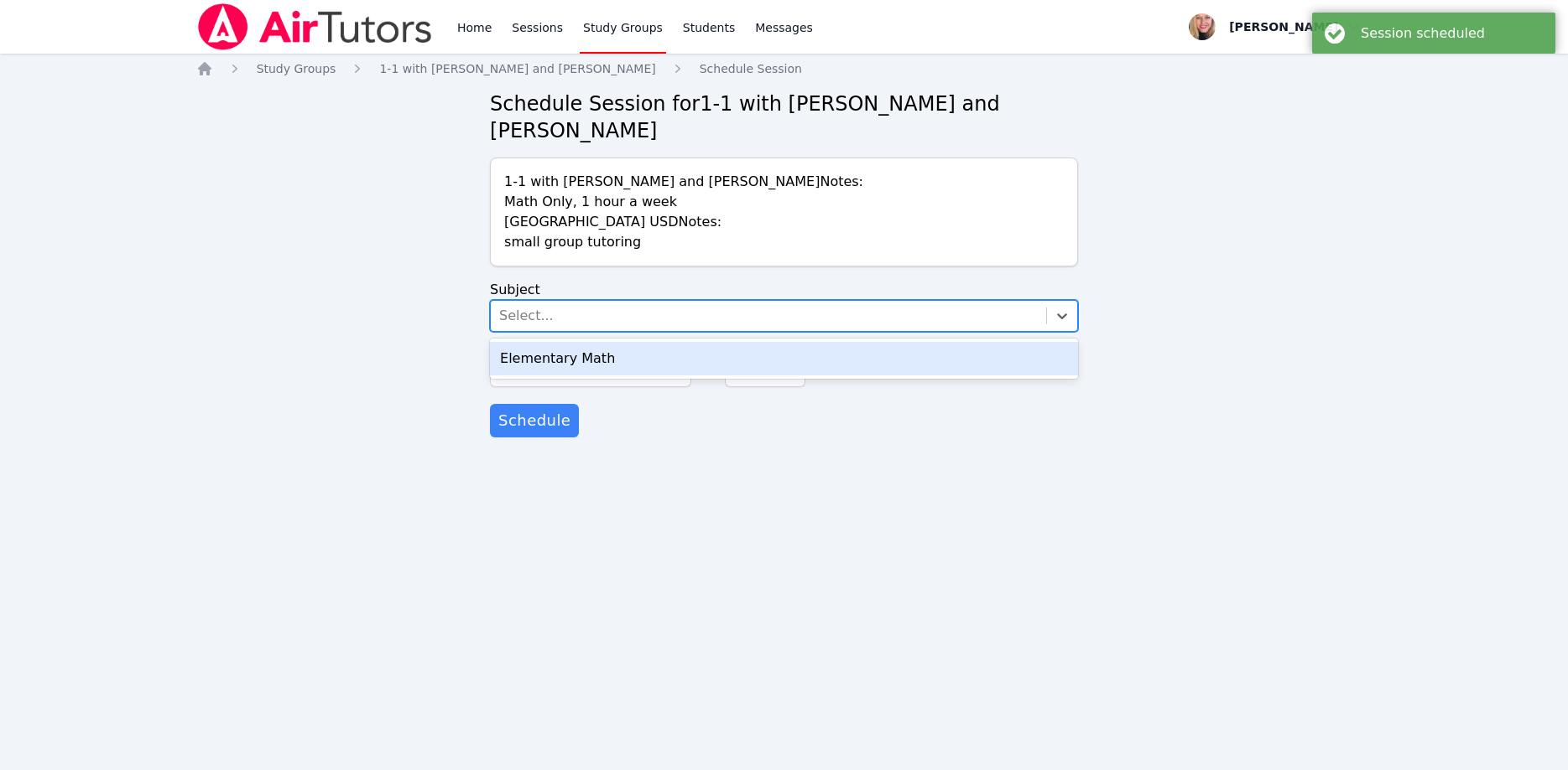
click at [632, 342] on div "Elementary Math" at bounding box center [784, 358] width 588 height 33
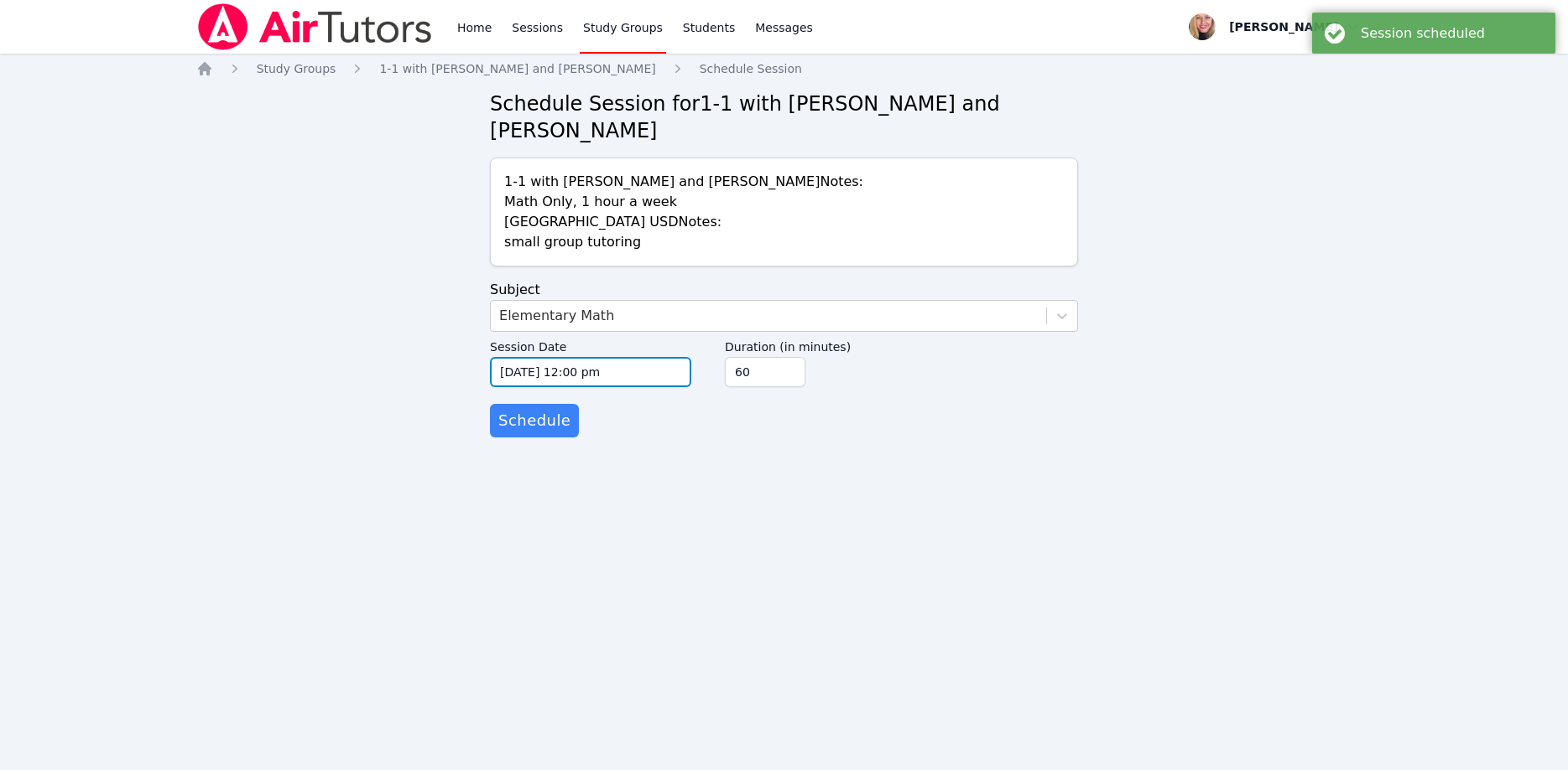
click at [638, 357] on input "10/15/2025 12:00 pm" at bounding box center [590, 372] width 202 height 30
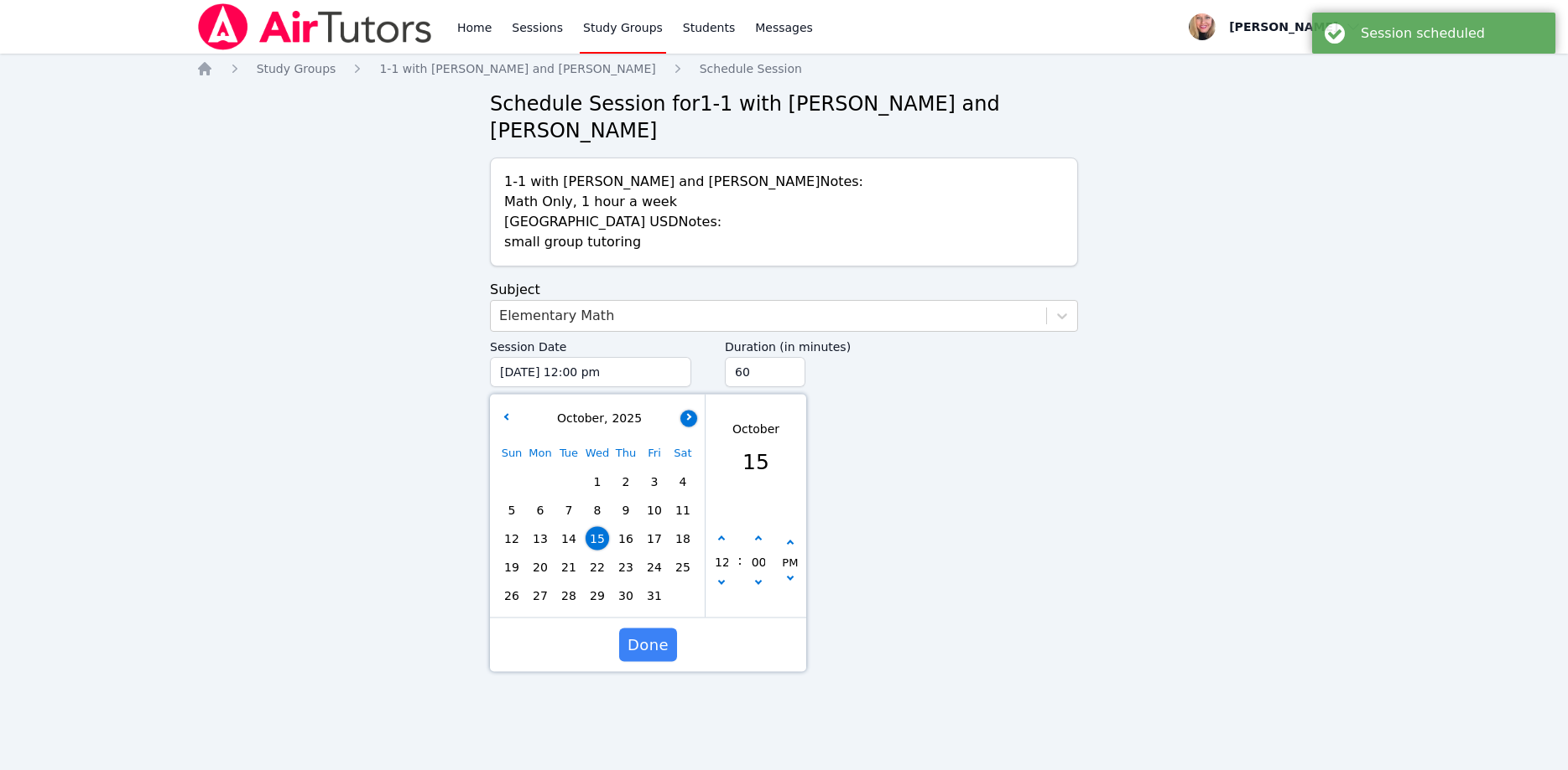
click at [691, 410] on button "button" at bounding box center [688, 418] width 17 height 17
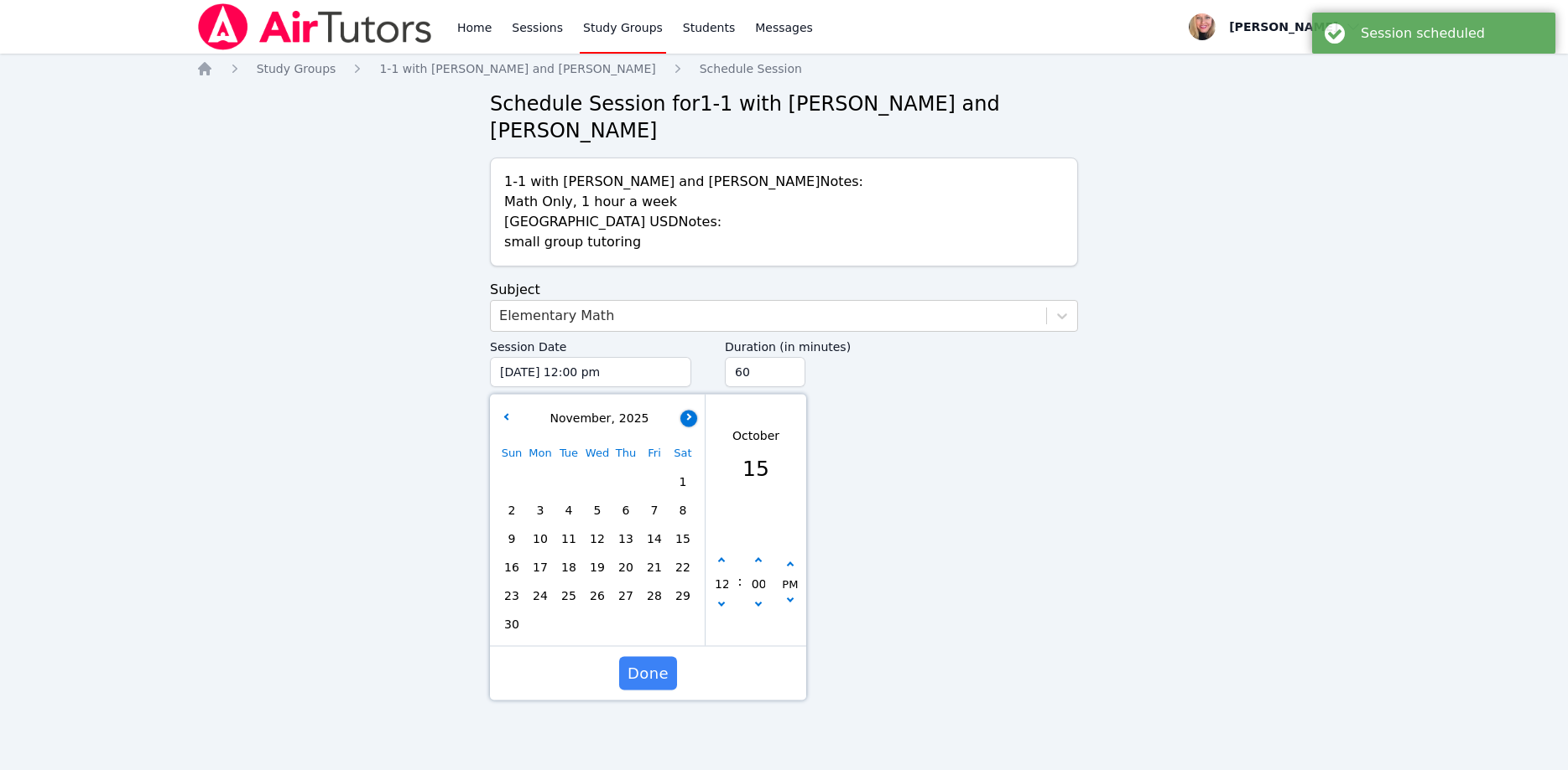
click at [691, 410] on button "button" at bounding box center [688, 418] width 17 height 17
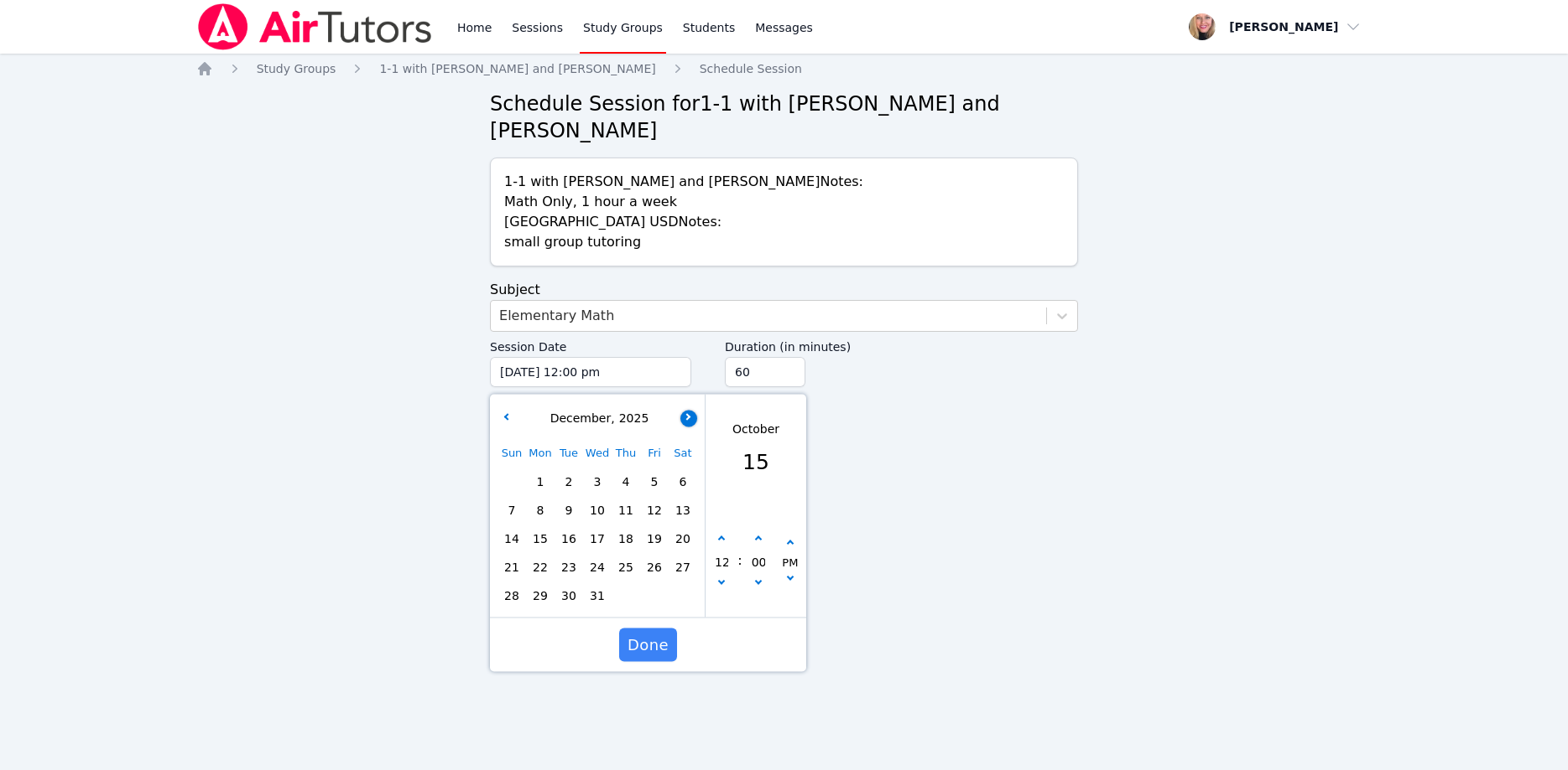
click at [690, 414] on icon "button" at bounding box center [687, 417] width 7 height 7
click at [627, 498] on span "8" at bounding box center [625, 510] width 23 height 23
click at [722, 578] on icon "button" at bounding box center [721, 581] width 7 height 7
click at [723, 578] on icon "button" at bounding box center [721, 581] width 7 height 7
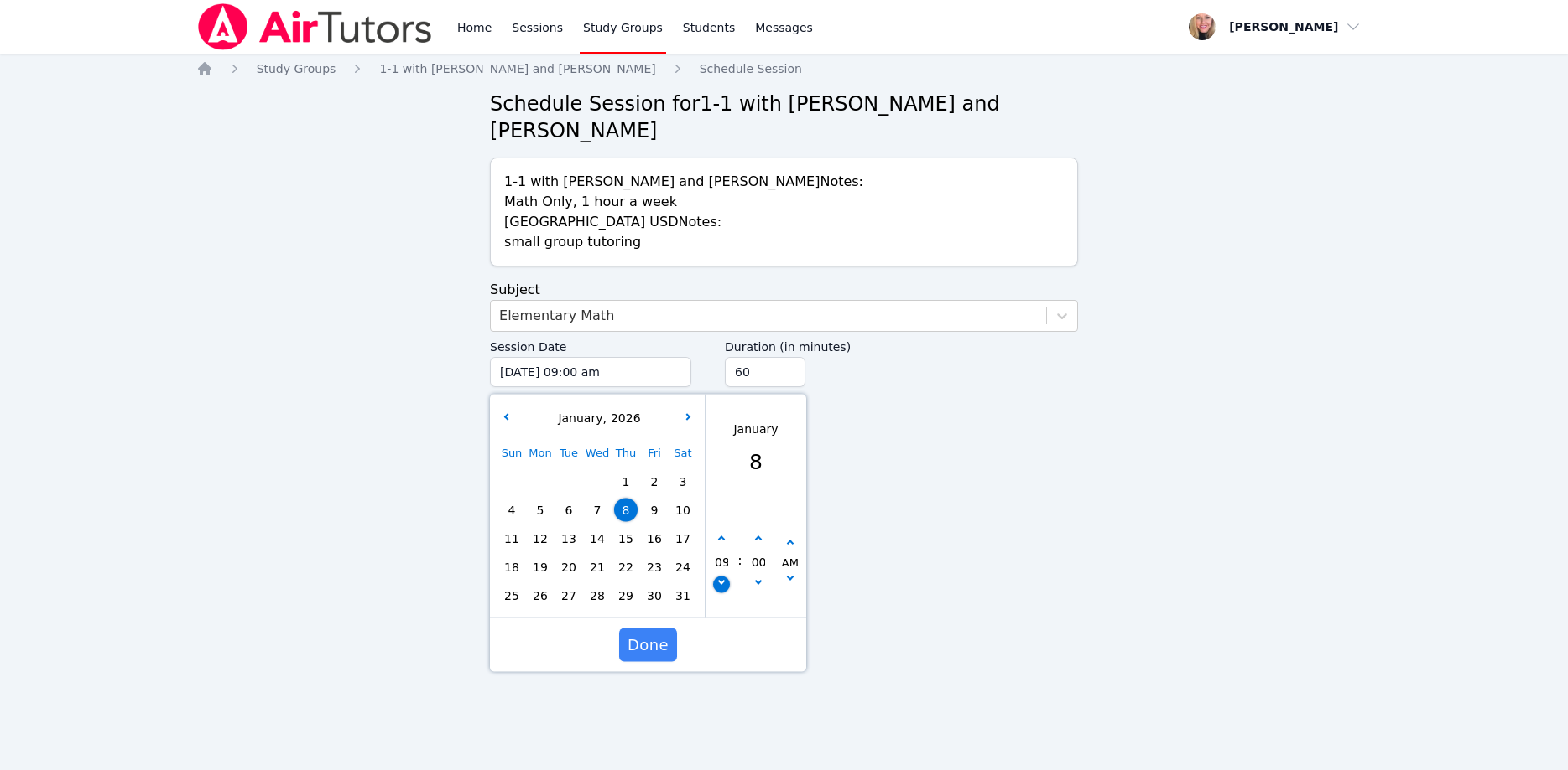
click at [723, 578] on icon "button" at bounding box center [721, 581] width 7 height 7
click at [721, 532] on button "button" at bounding box center [721, 539] width 17 height 17
click at [794, 535] on button "button" at bounding box center [790, 543] width 17 height 17
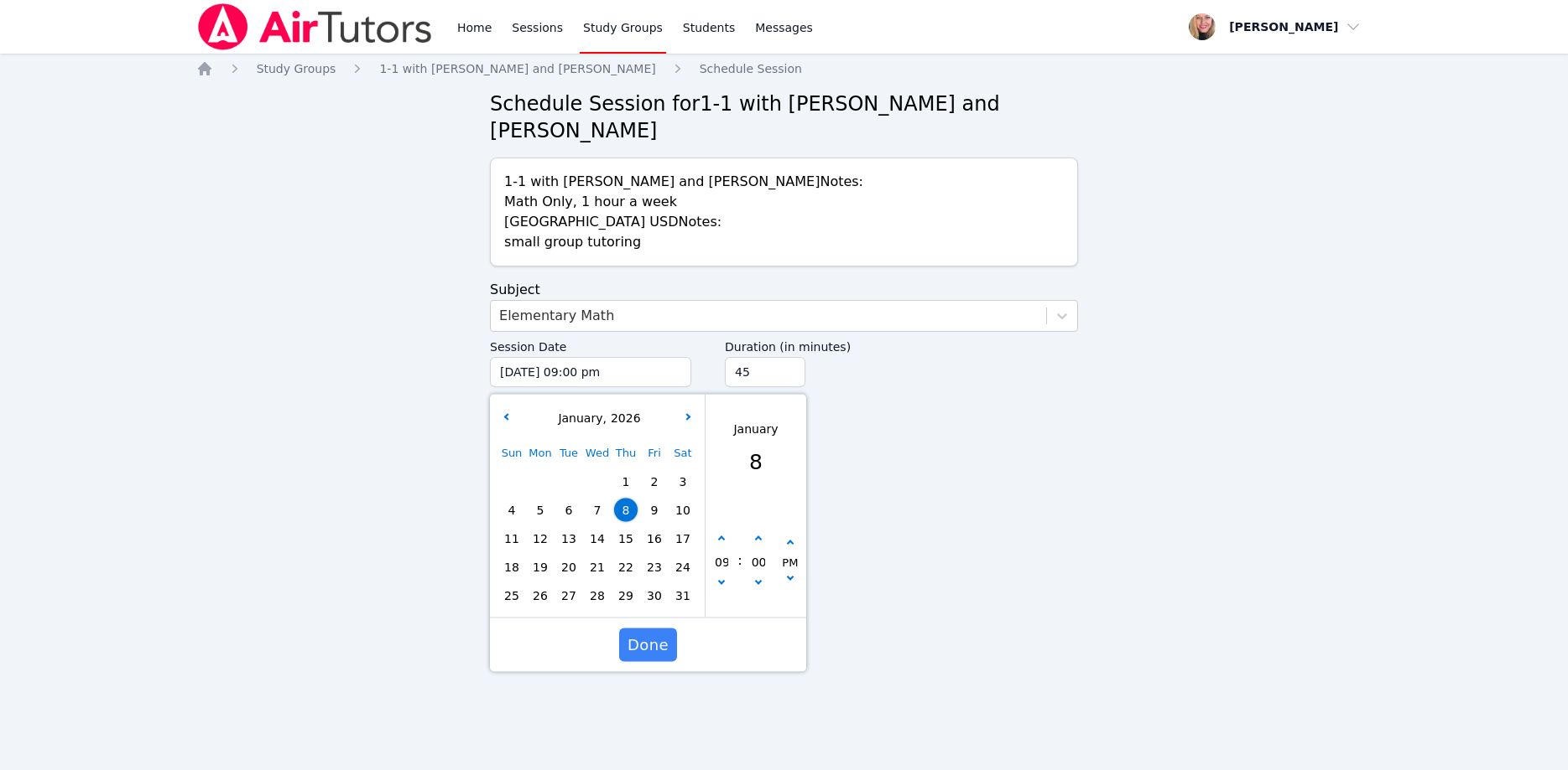
click at [790, 357] on input "45" at bounding box center [765, 372] width 81 height 30
click at [790, 357] on input "30" at bounding box center [765, 372] width 81 height 30
click at [656, 634] on span "Done" at bounding box center [648, 645] width 41 height 23
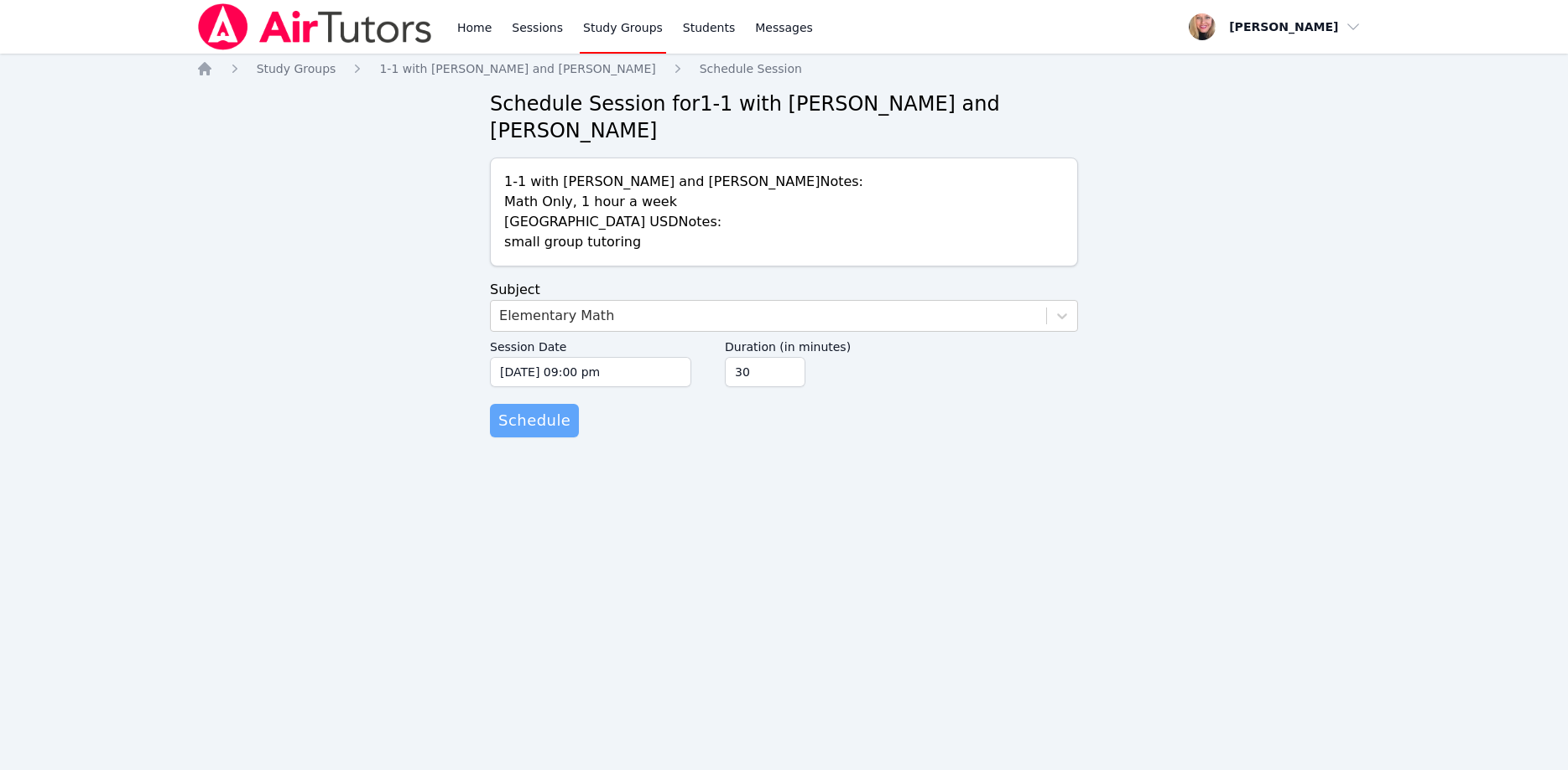
click at [548, 409] on span "Schedule" at bounding box center [535, 421] width 72 height 23
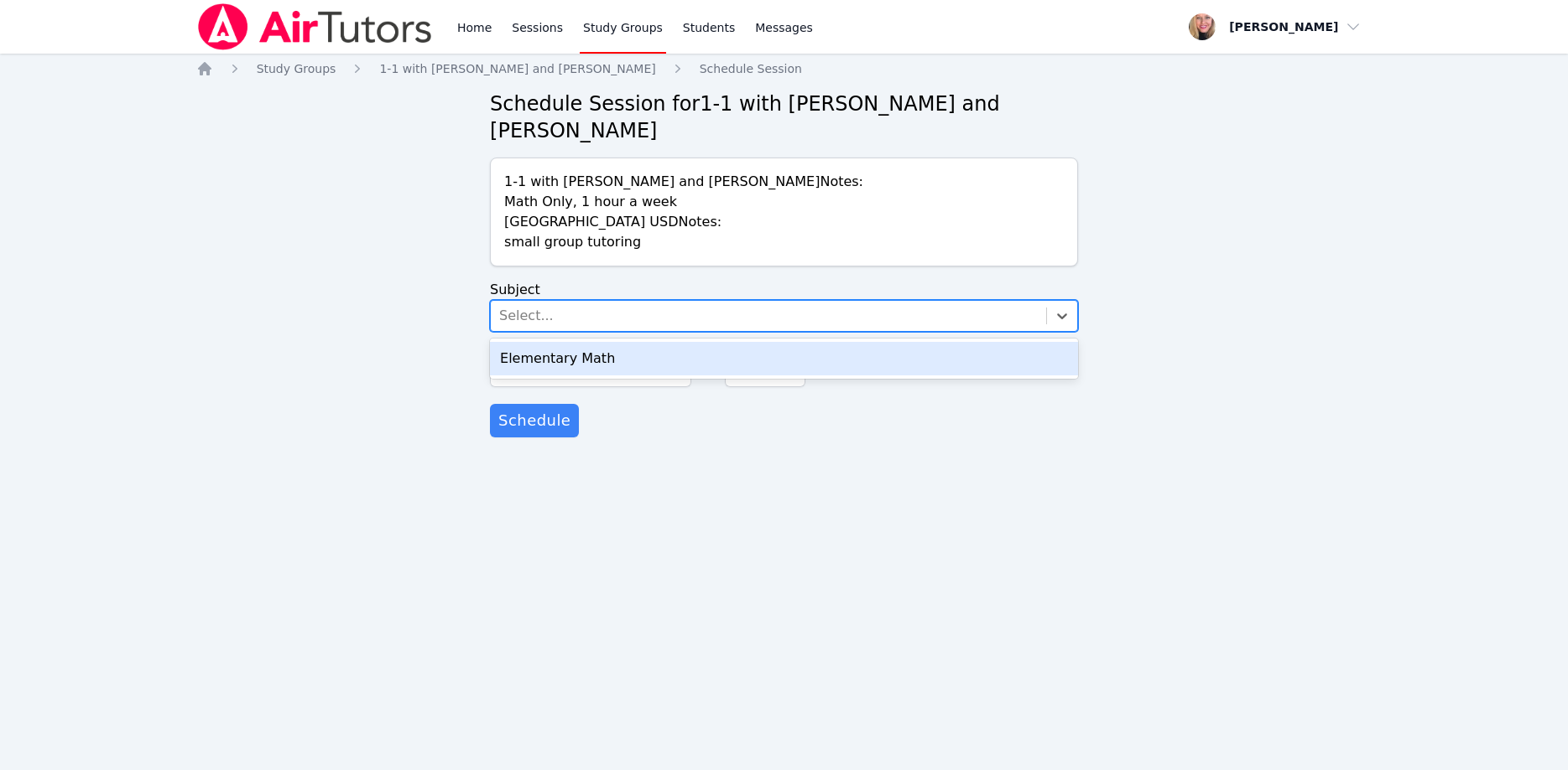
click at [595, 301] on div "Select..." at bounding box center [768, 315] width 555 height 30
click at [650, 342] on div "Elementary Math" at bounding box center [784, 358] width 588 height 33
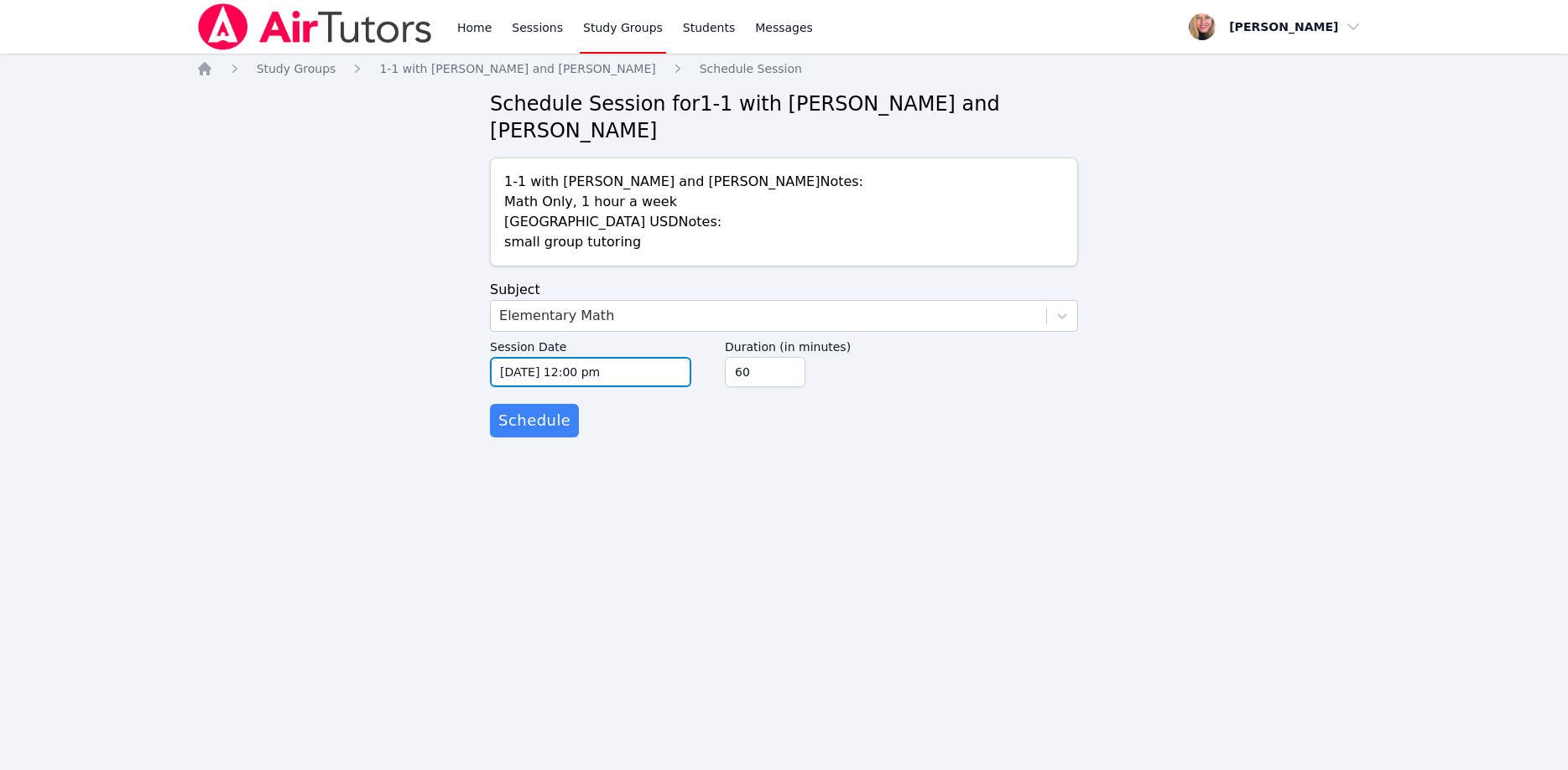
click at [648, 357] on input "10/15/2025 12:00 pm" at bounding box center [590, 372] width 202 height 30
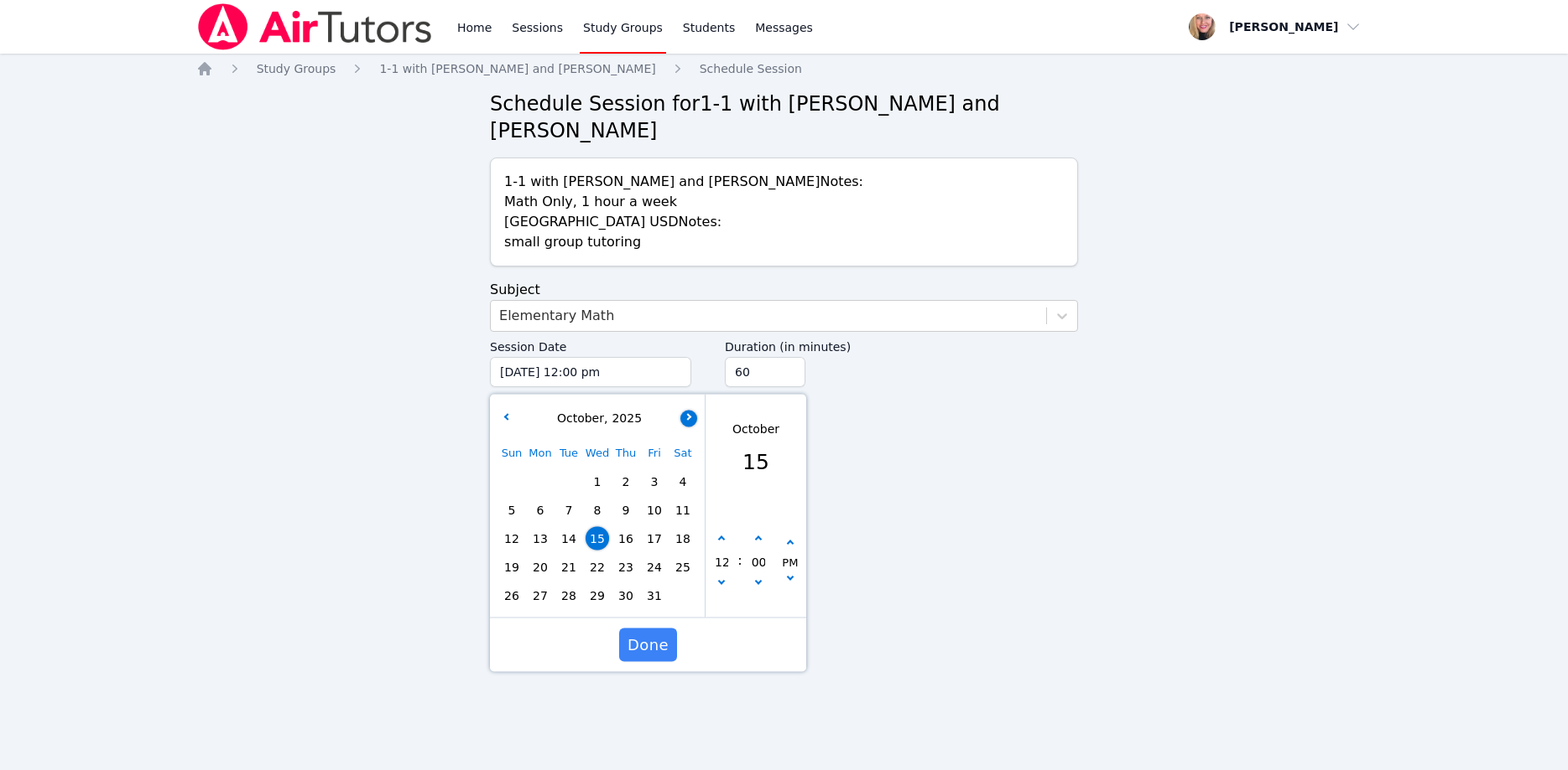
click at [690, 410] on button "button" at bounding box center [688, 418] width 17 height 17
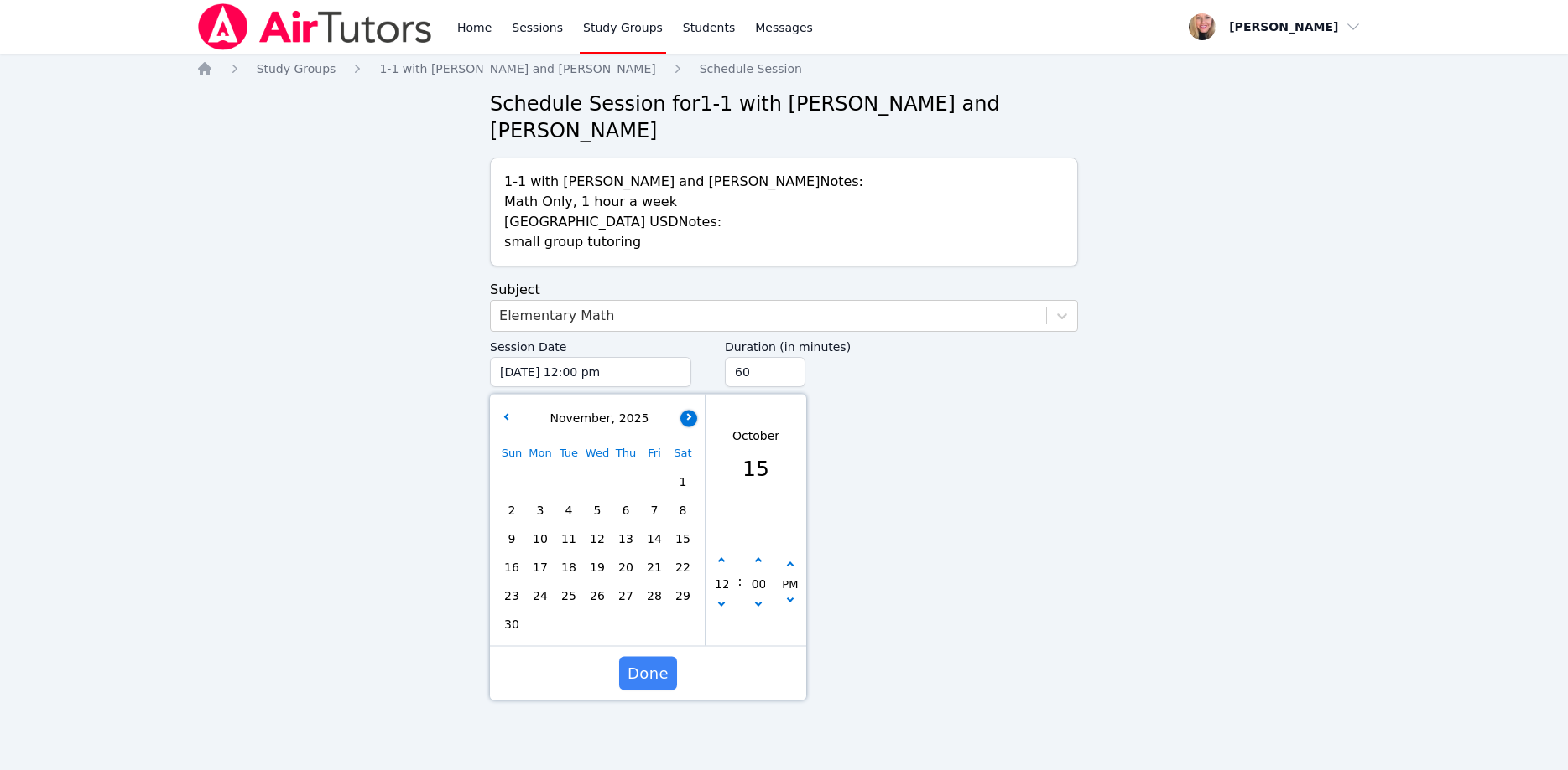
click at [690, 410] on button "button" at bounding box center [688, 418] width 17 height 17
click at [549, 528] on span "12" at bounding box center [541, 539] width 23 height 23
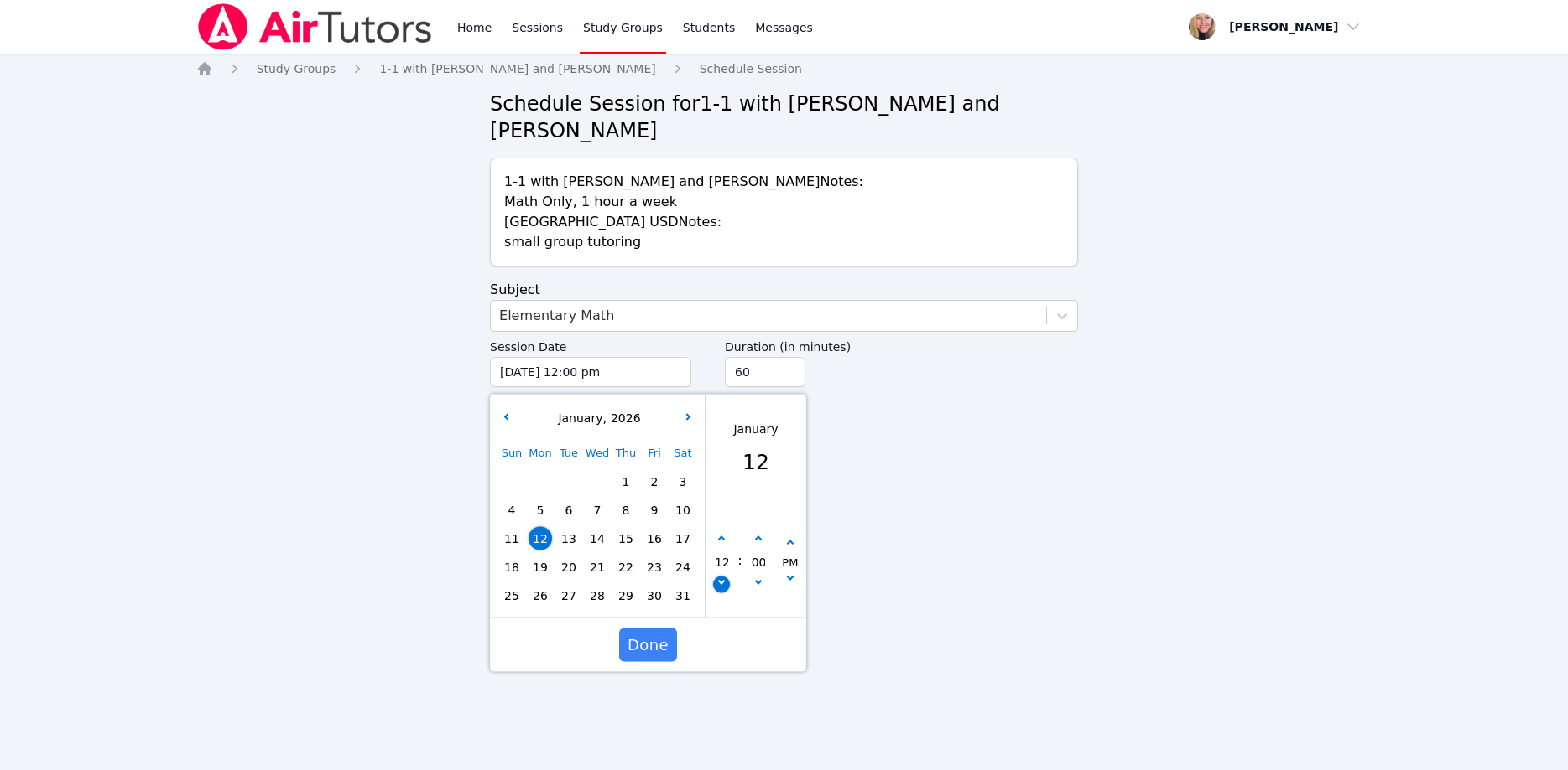
click at [722, 578] on icon "button" at bounding box center [721, 581] width 7 height 7
click at [788, 535] on button "button" at bounding box center [790, 543] width 17 height 17
click at [786, 357] on input "45" at bounding box center [765, 372] width 81 height 30
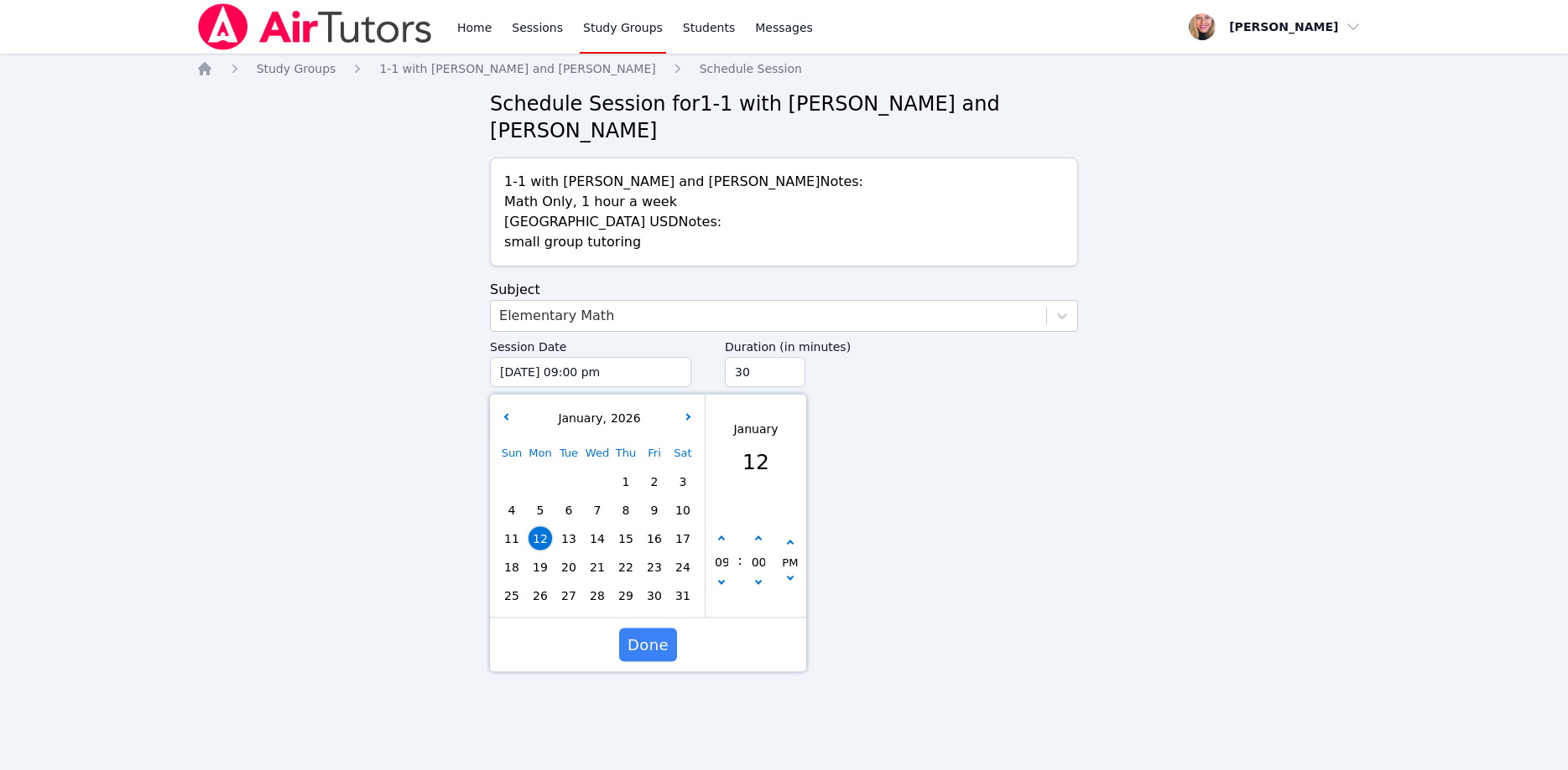
click at [786, 357] on input "30" at bounding box center [765, 372] width 81 height 30
click at [640, 634] on span "Done" at bounding box center [648, 645] width 41 height 23
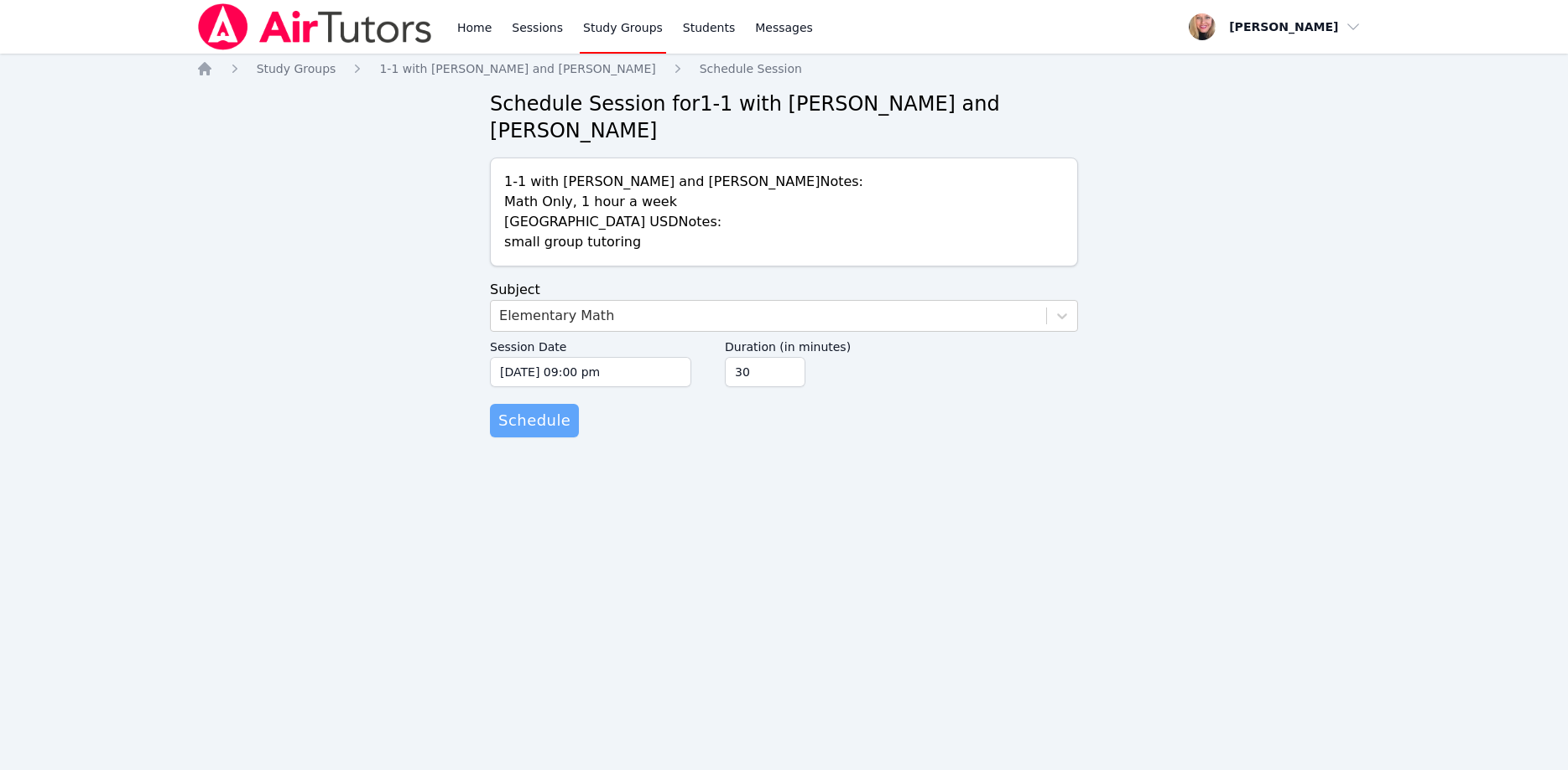
click at [531, 409] on span "Schedule" at bounding box center [535, 421] width 72 height 23
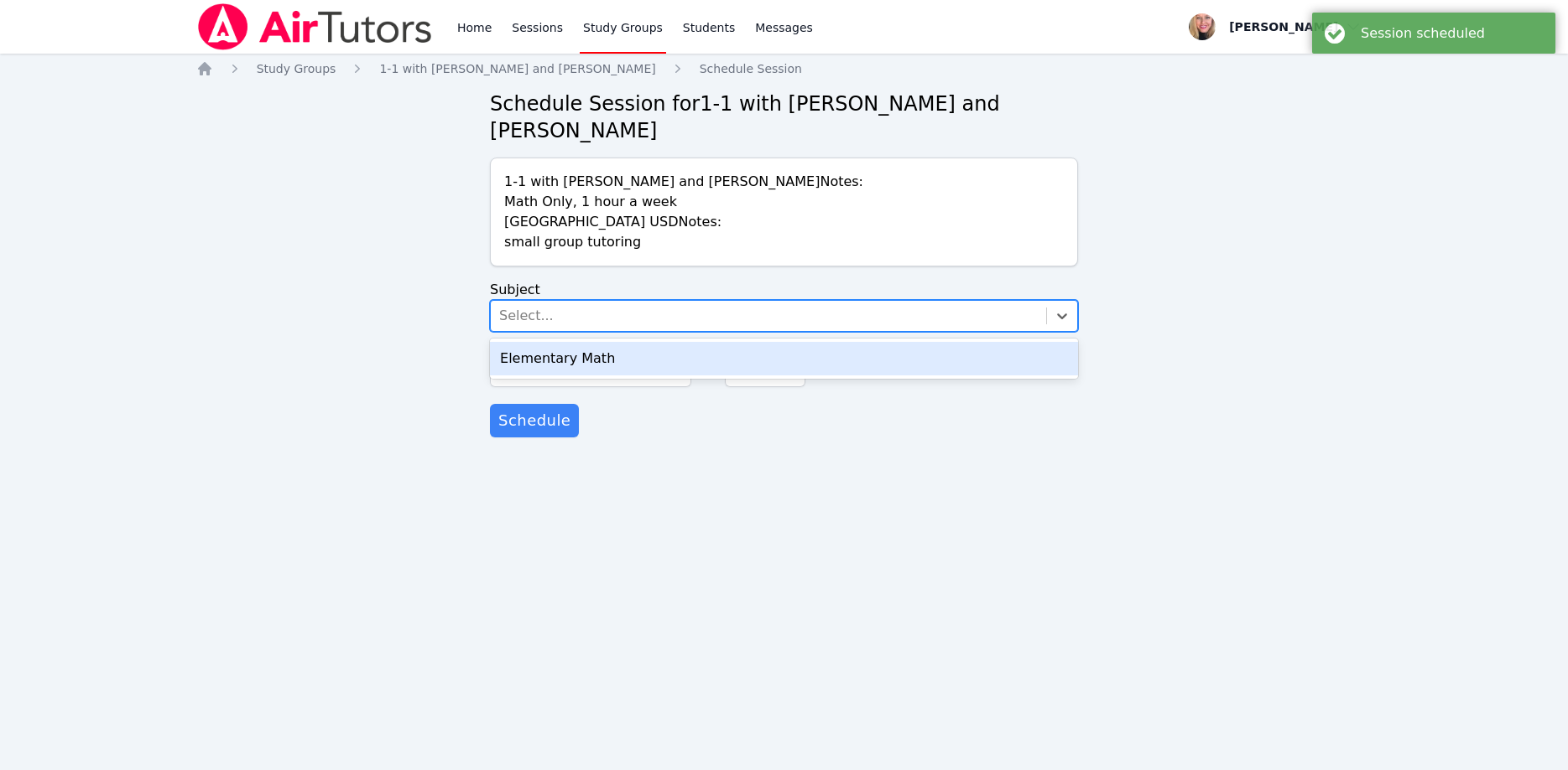
click at [593, 301] on div "Select..." at bounding box center [768, 315] width 555 height 30
click at [593, 342] on div "Elementary Math" at bounding box center [784, 358] width 588 height 33
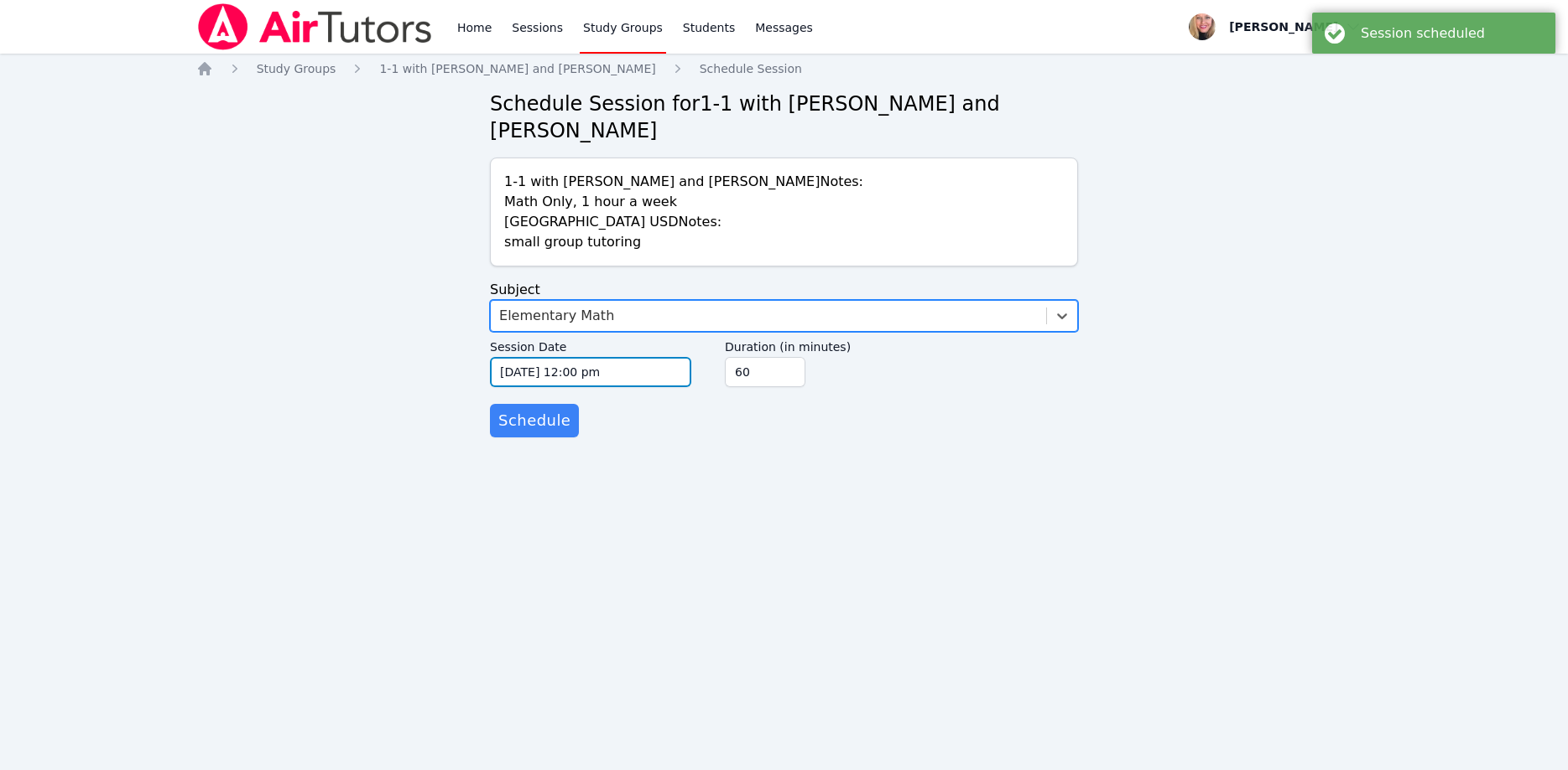
click at [605, 357] on input "10/15/2025 12:00 pm" at bounding box center [590, 372] width 202 height 30
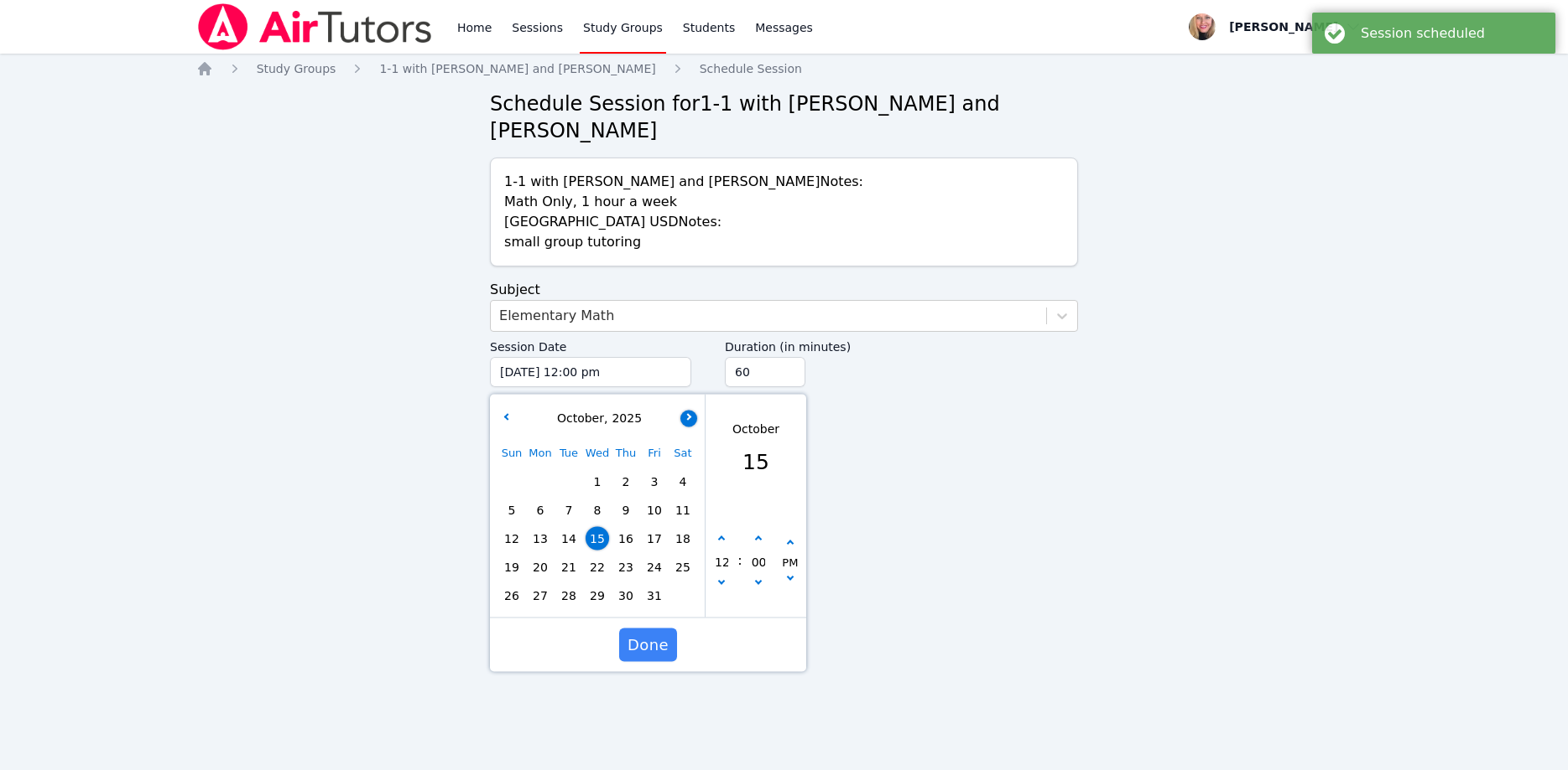
click at [691, 410] on button "button" at bounding box center [688, 418] width 17 height 17
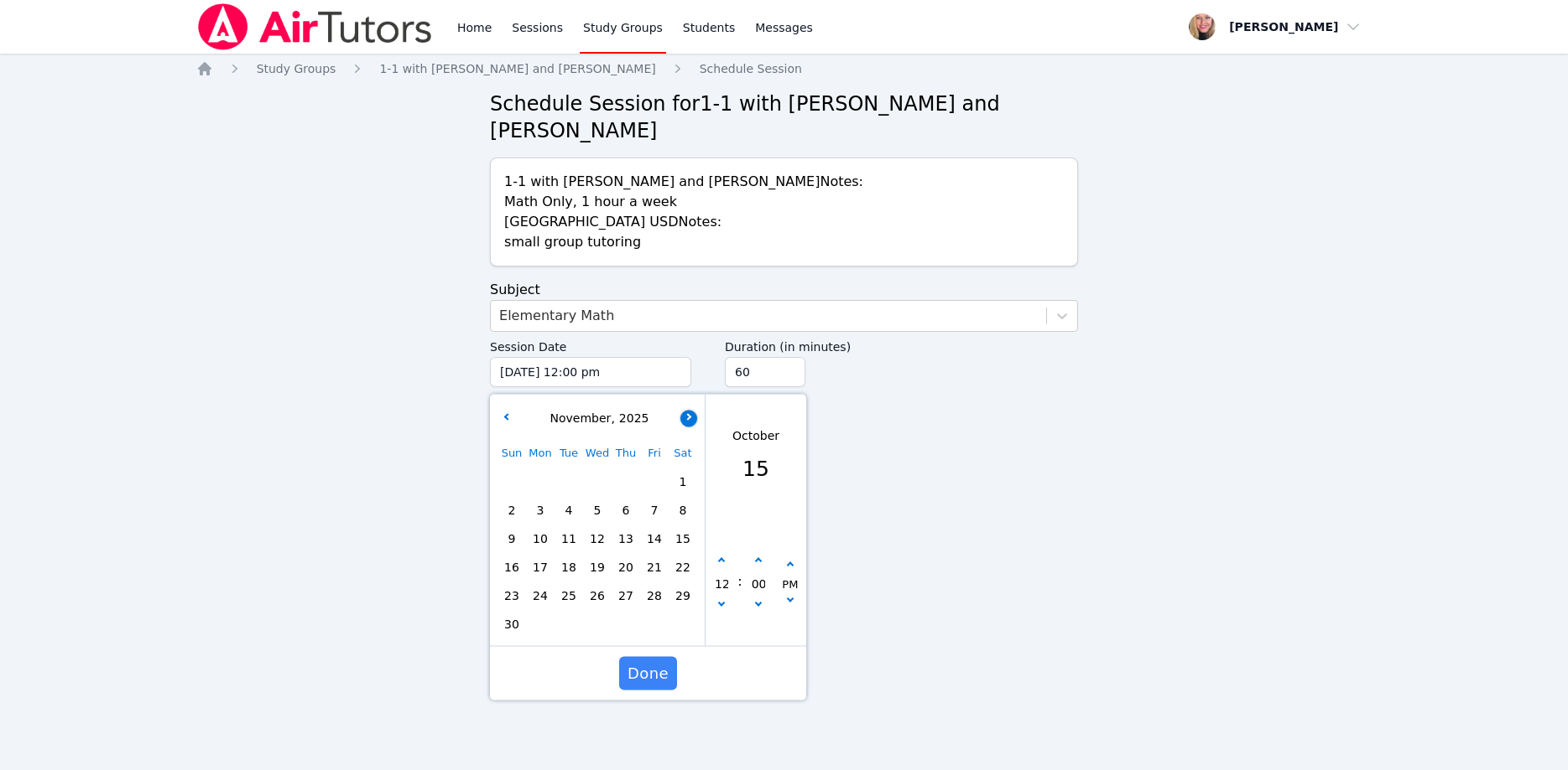
click at [690, 410] on button "button" at bounding box center [688, 418] width 17 height 17
click at [545, 528] on span "12" at bounding box center [541, 539] width 23 height 23
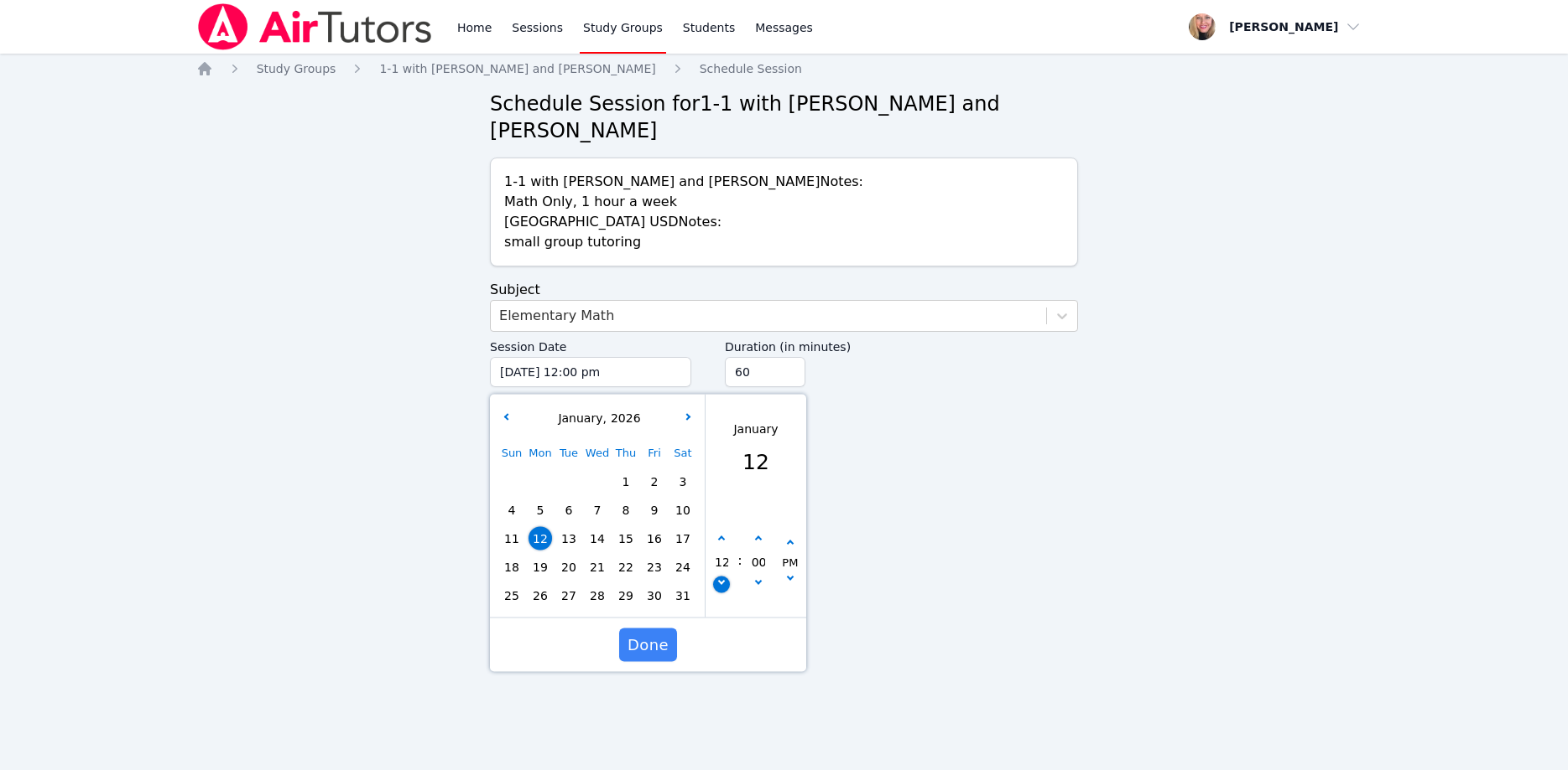
click at [727, 577] on button "button" at bounding box center [721, 585] width 17 height 17
click at [794, 535] on button "button" at bounding box center [790, 543] width 17 height 17
click at [788, 357] on input "45" at bounding box center [765, 372] width 81 height 30
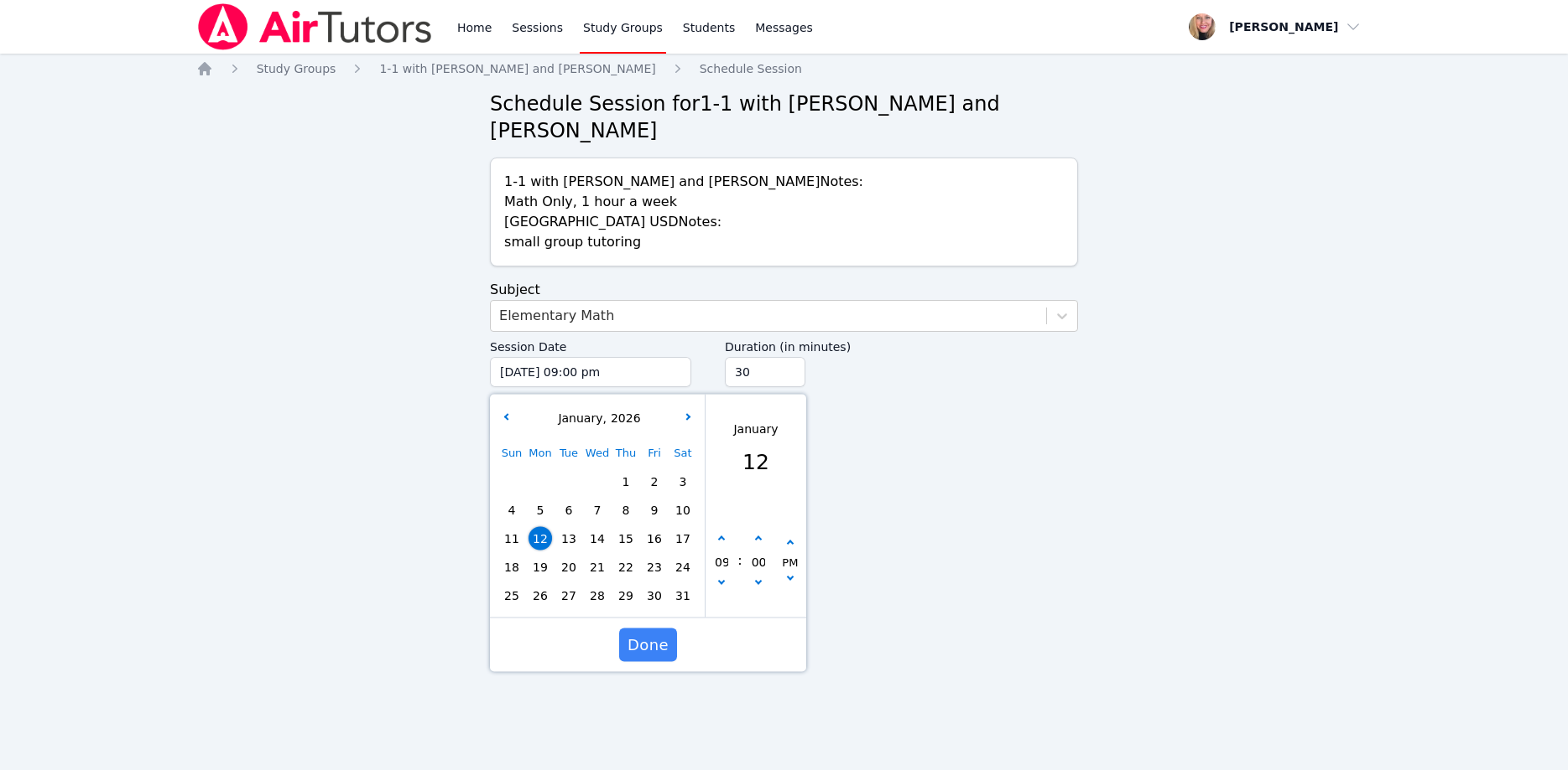
click at [785, 357] on input "30" at bounding box center [765, 372] width 81 height 30
click at [644, 634] on span "Done" at bounding box center [648, 645] width 41 height 23
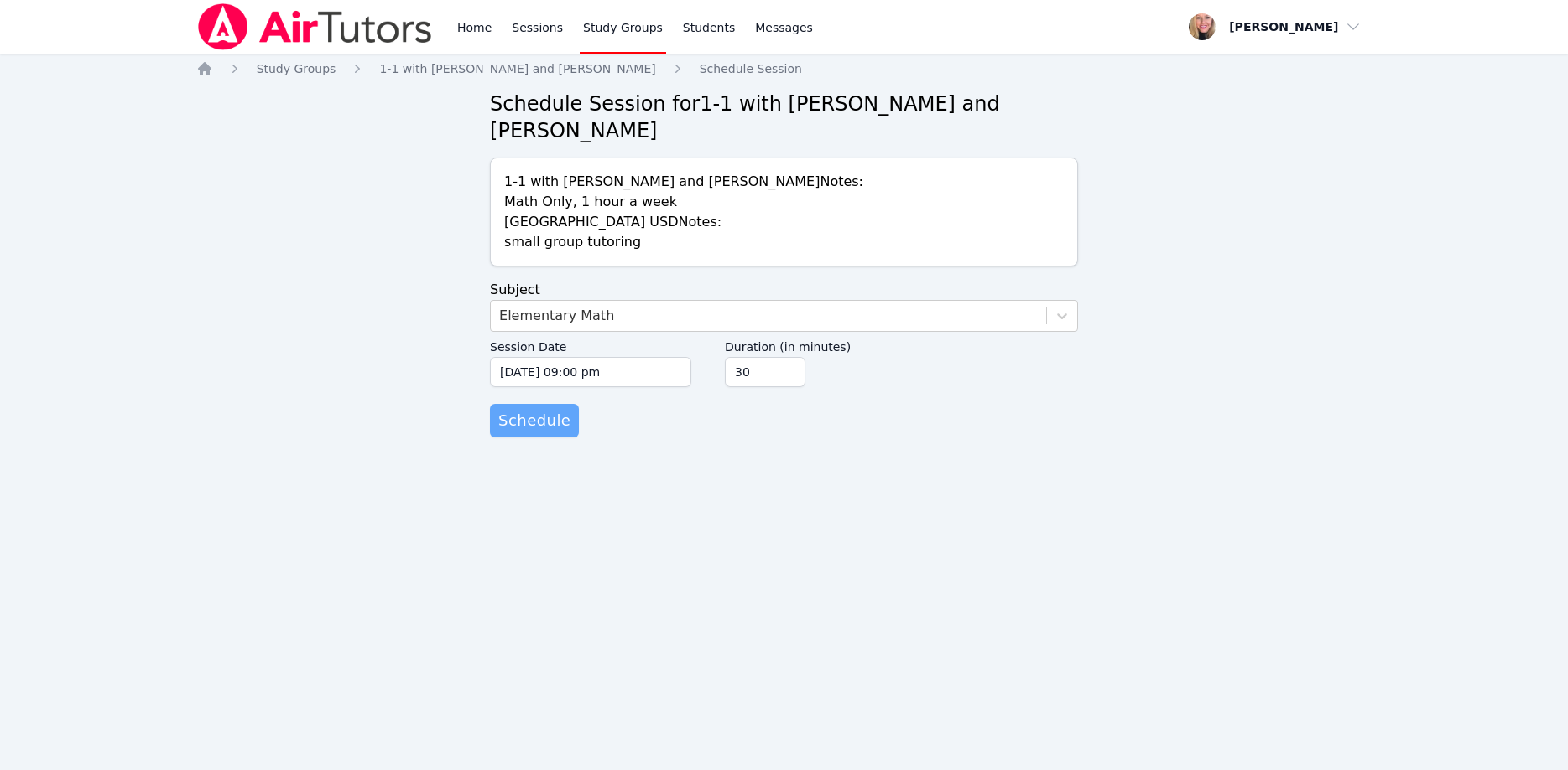
click at [520, 409] on span "Schedule" at bounding box center [535, 421] width 72 height 23
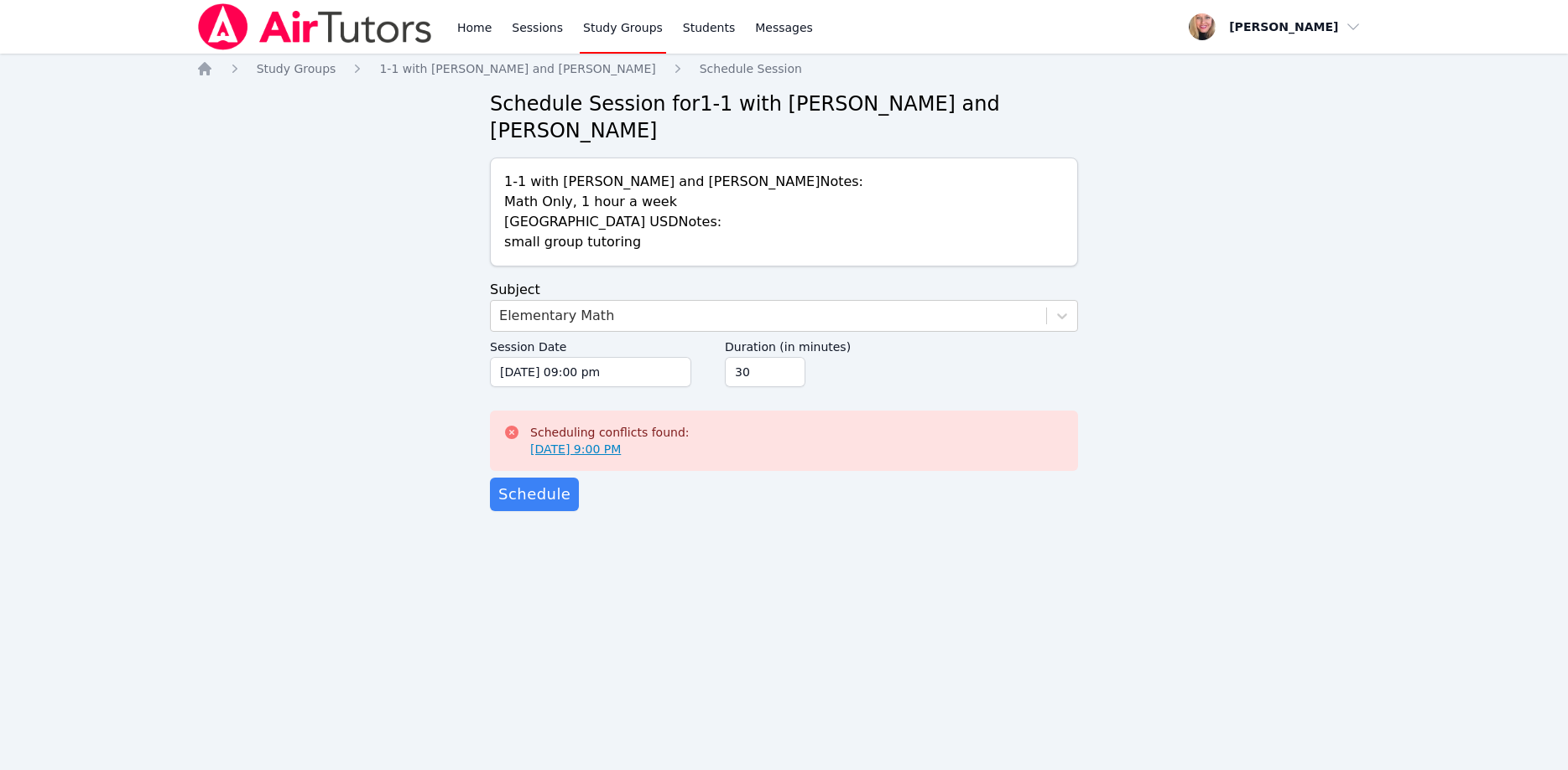
click at [579, 441] on link "Jan 12, 2026 9:00 PM" at bounding box center [575, 449] width 91 height 17
click at [655, 357] on input "01/12/2026 09:00 pm" at bounding box center [590, 372] width 202 height 30
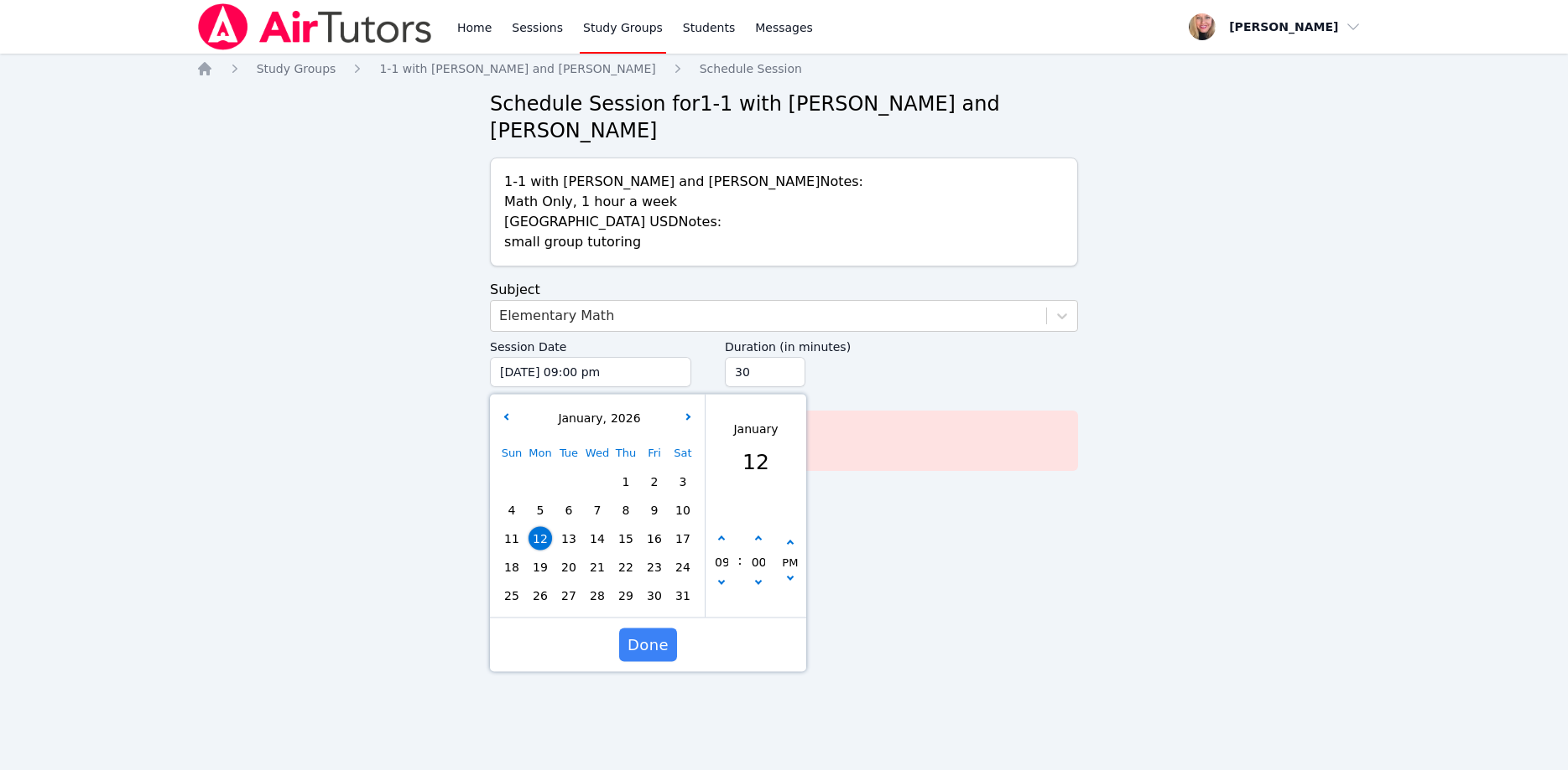
click at [624, 528] on span "15" at bounding box center [625, 539] width 23 height 23
click at [654, 634] on span "Done" at bounding box center [648, 645] width 41 height 23
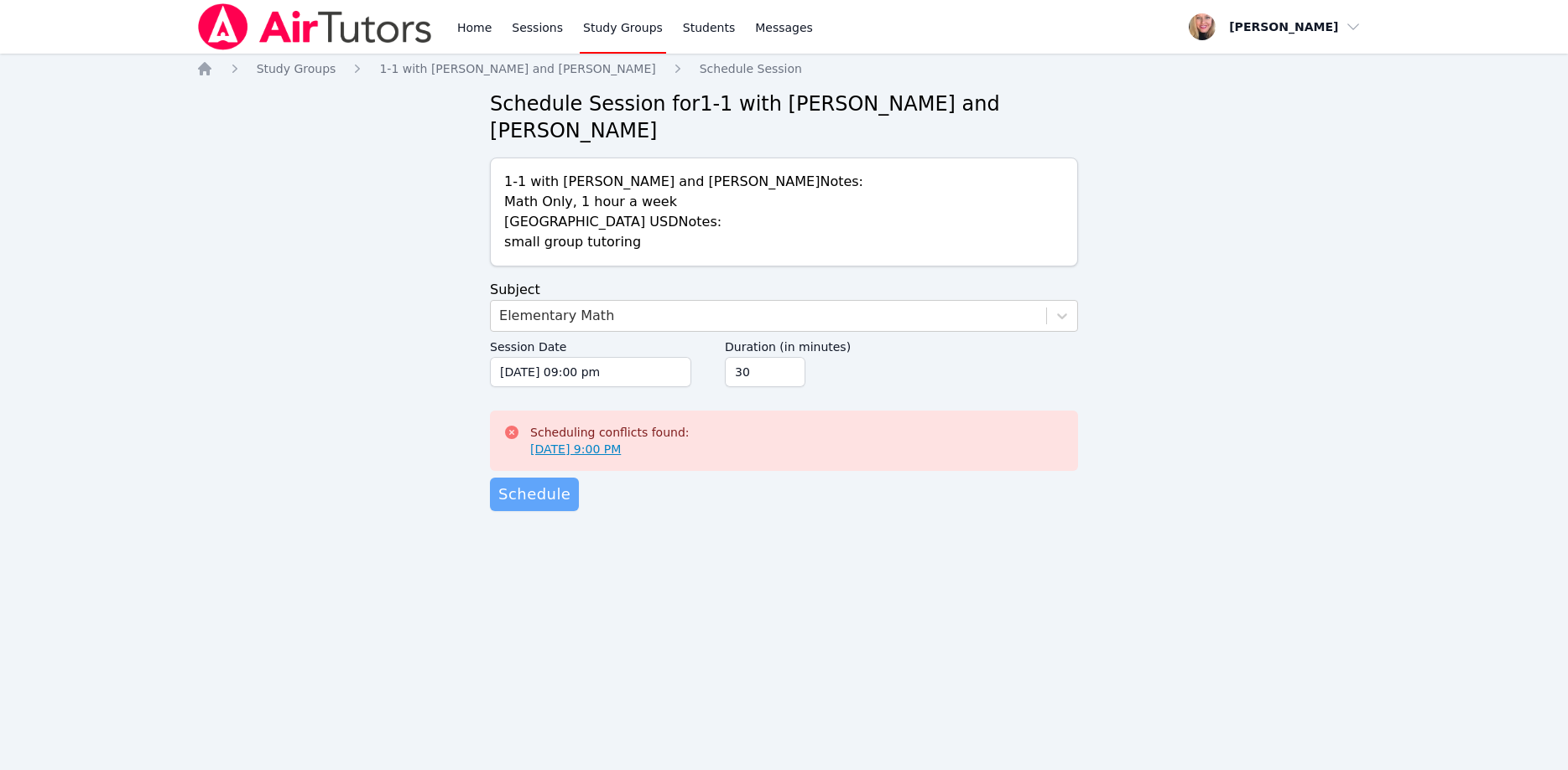
click at [553, 483] on span "Schedule" at bounding box center [535, 495] width 72 height 23
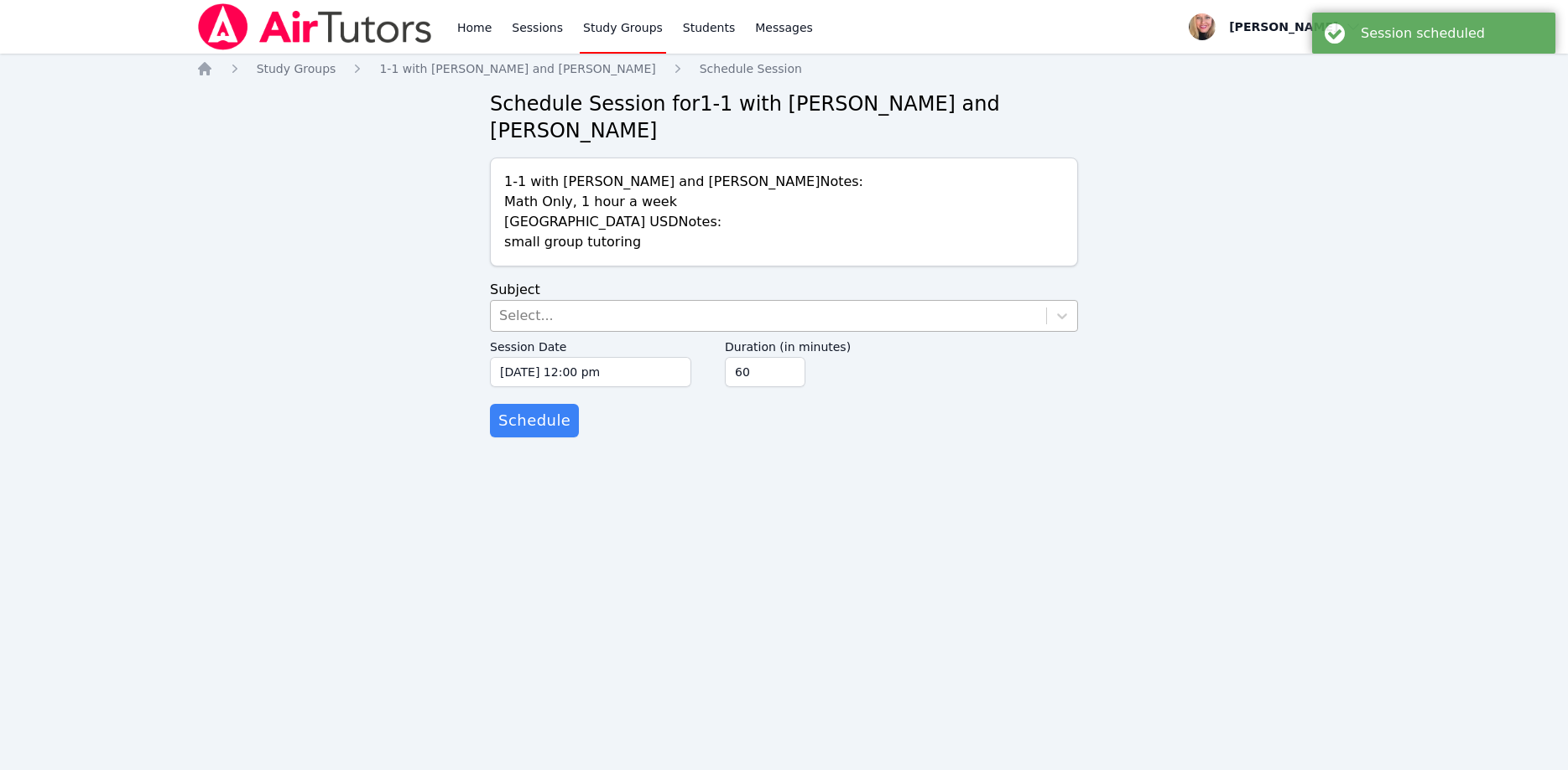
click at [650, 301] on div "Select..." at bounding box center [768, 315] width 555 height 30
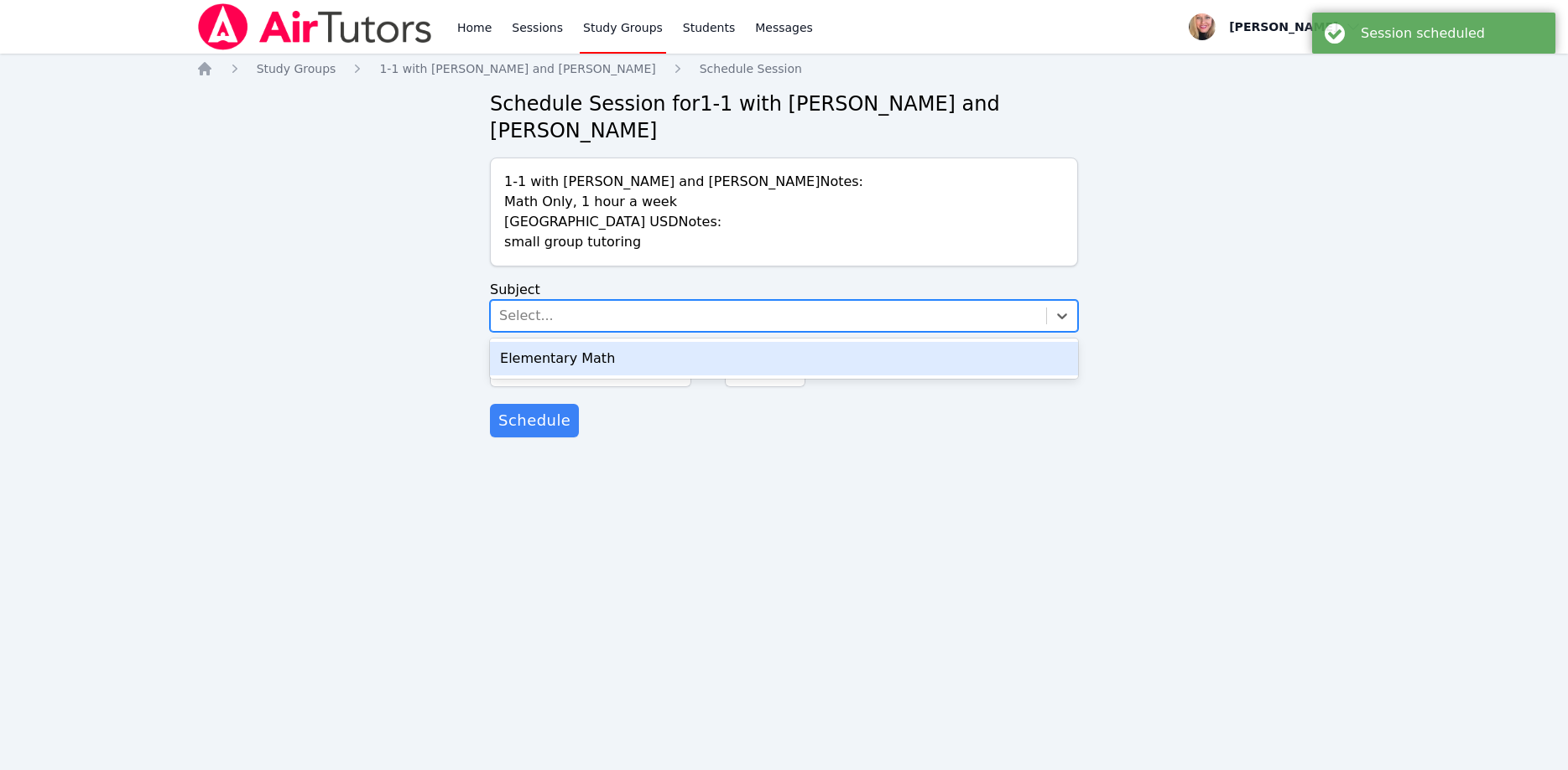
click at [645, 342] on div "Elementary Math" at bounding box center [784, 358] width 588 height 33
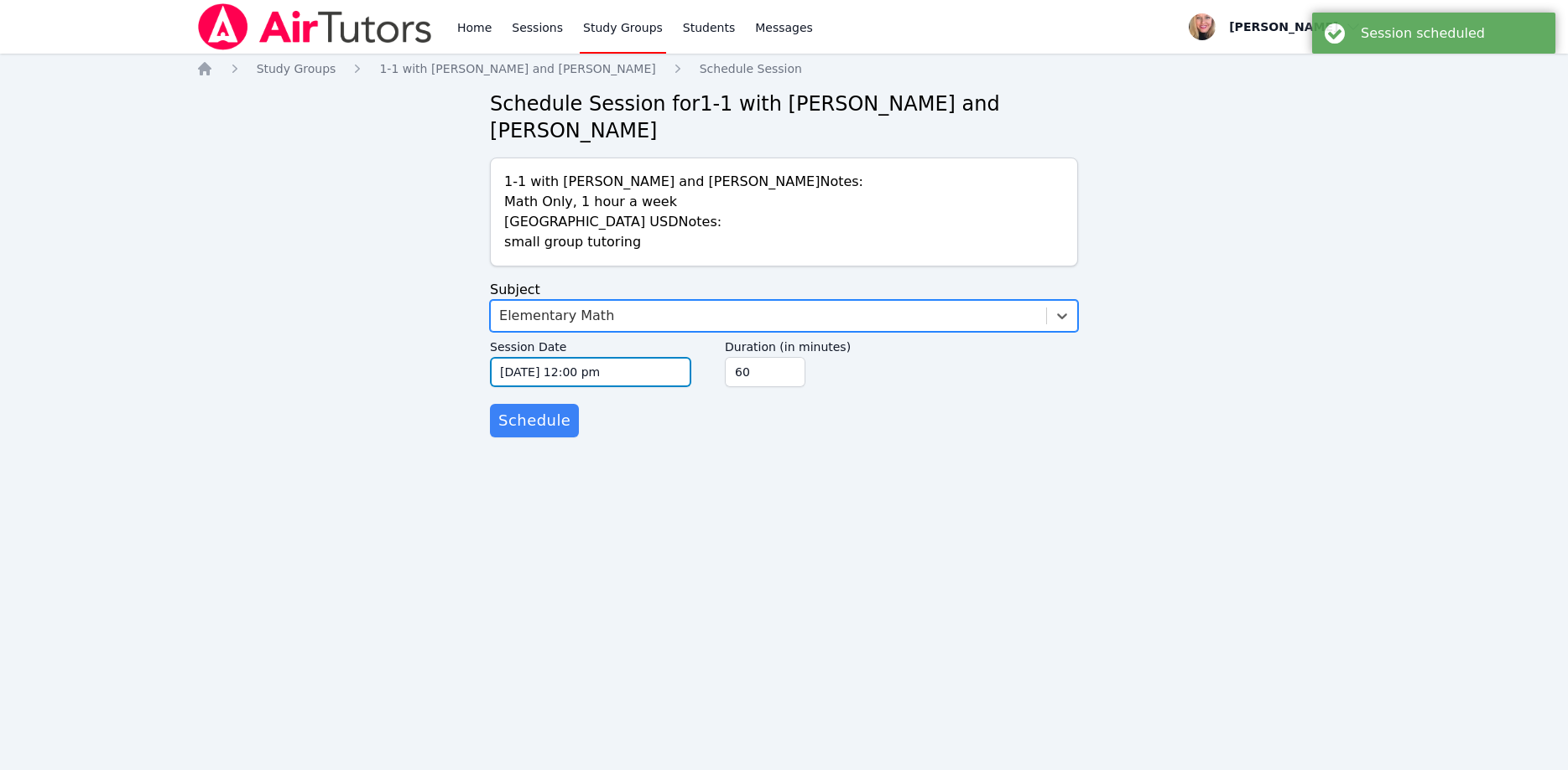
click at [645, 357] on input "10/15/2025 12:00 pm" at bounding box center [590, 372] width 202 height 30
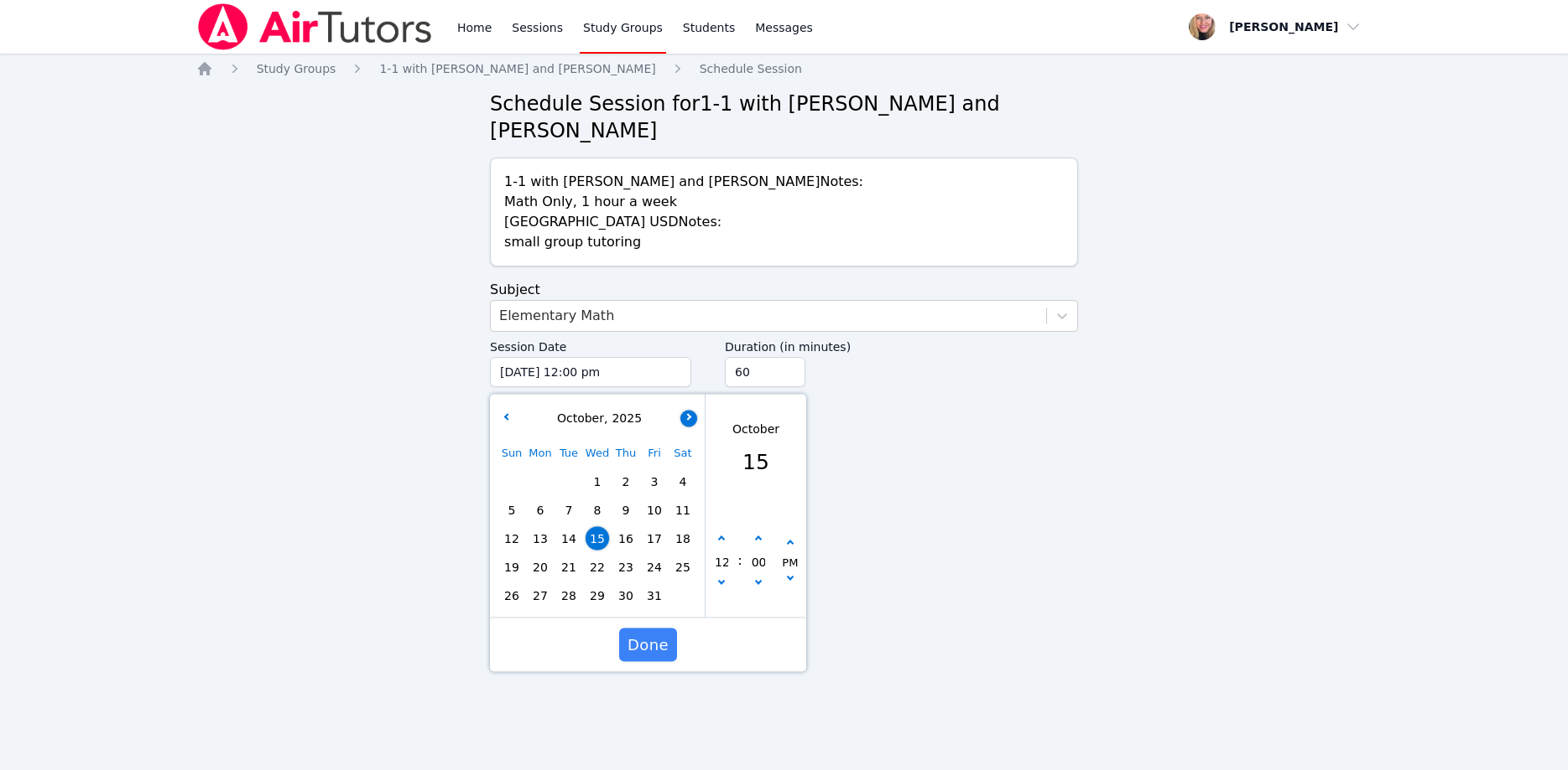
click at [691, 410] on button "button" at bounding box center [688, 418] width 17 height 17
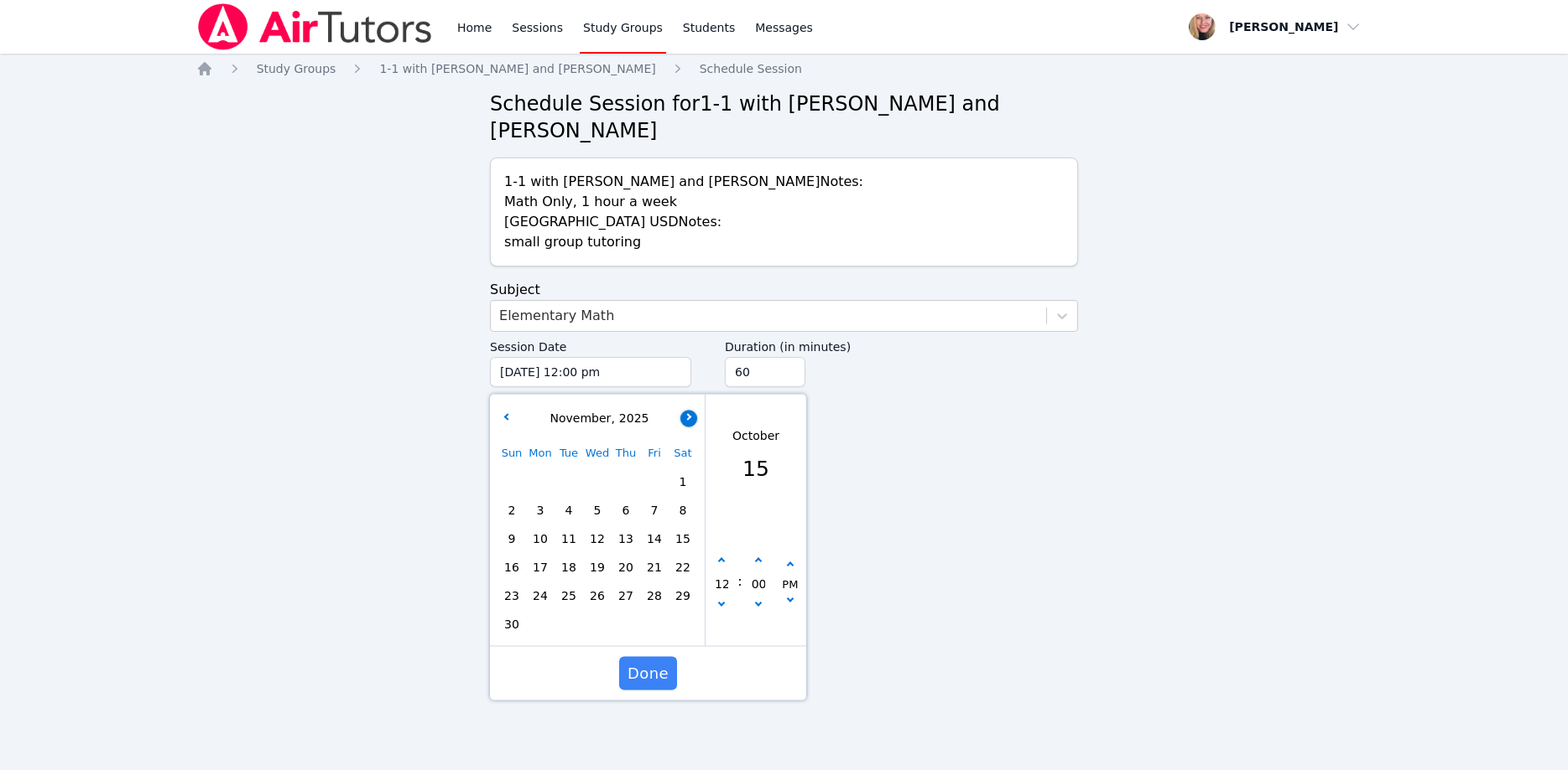
click at [691, 410] on button "button" at bounding box center [688, 418] width 17 height 17
click at [690, 410] on button "button" at bounding box center [688, 418] width 17 height 17
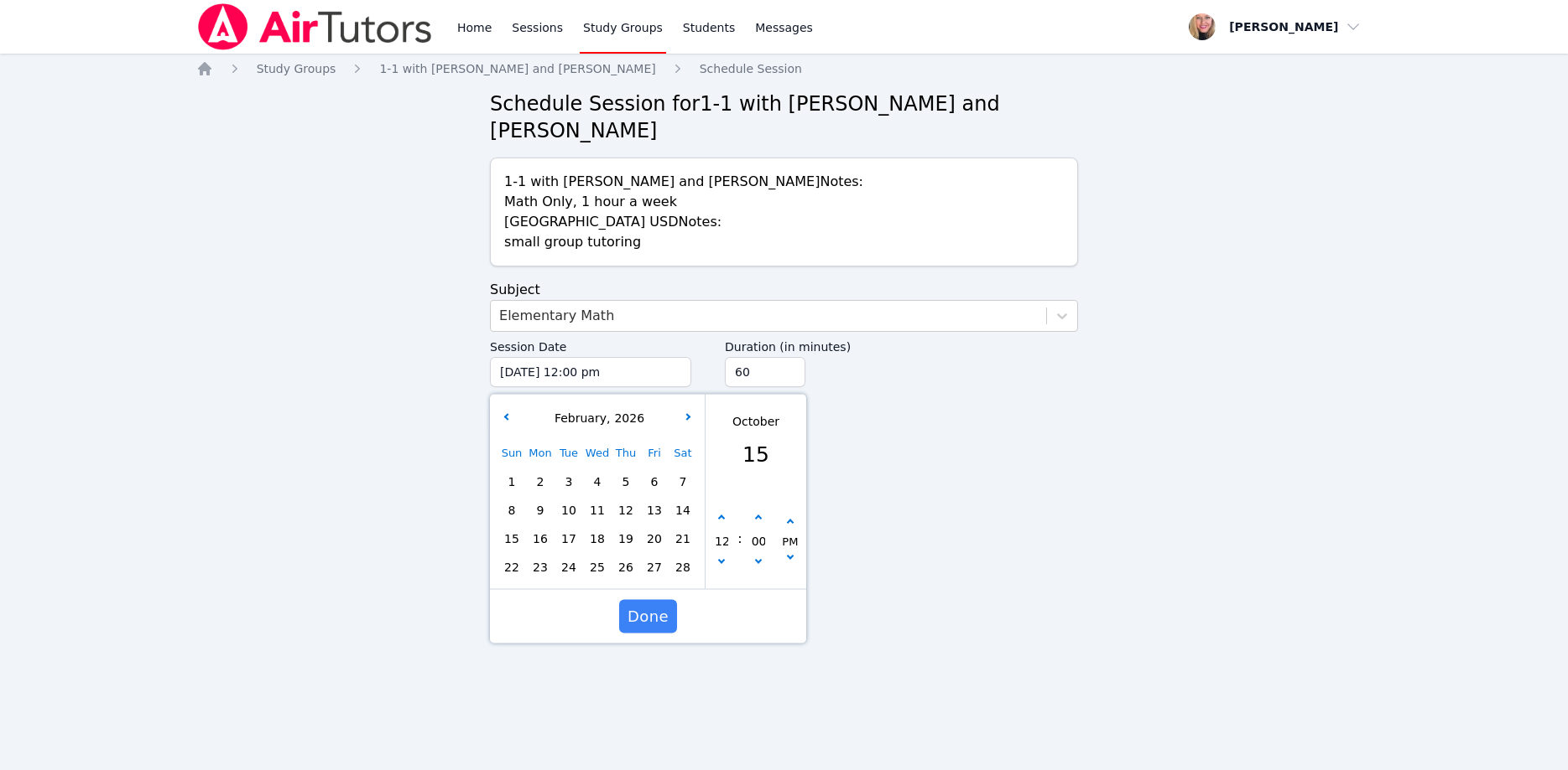
click at [508, 402] on div "February , 2026" at bounding box center [597, 419] width 208 height 33
click at [508, 414] on icon "button" at bounding box center [506, 417] width 7 height 7
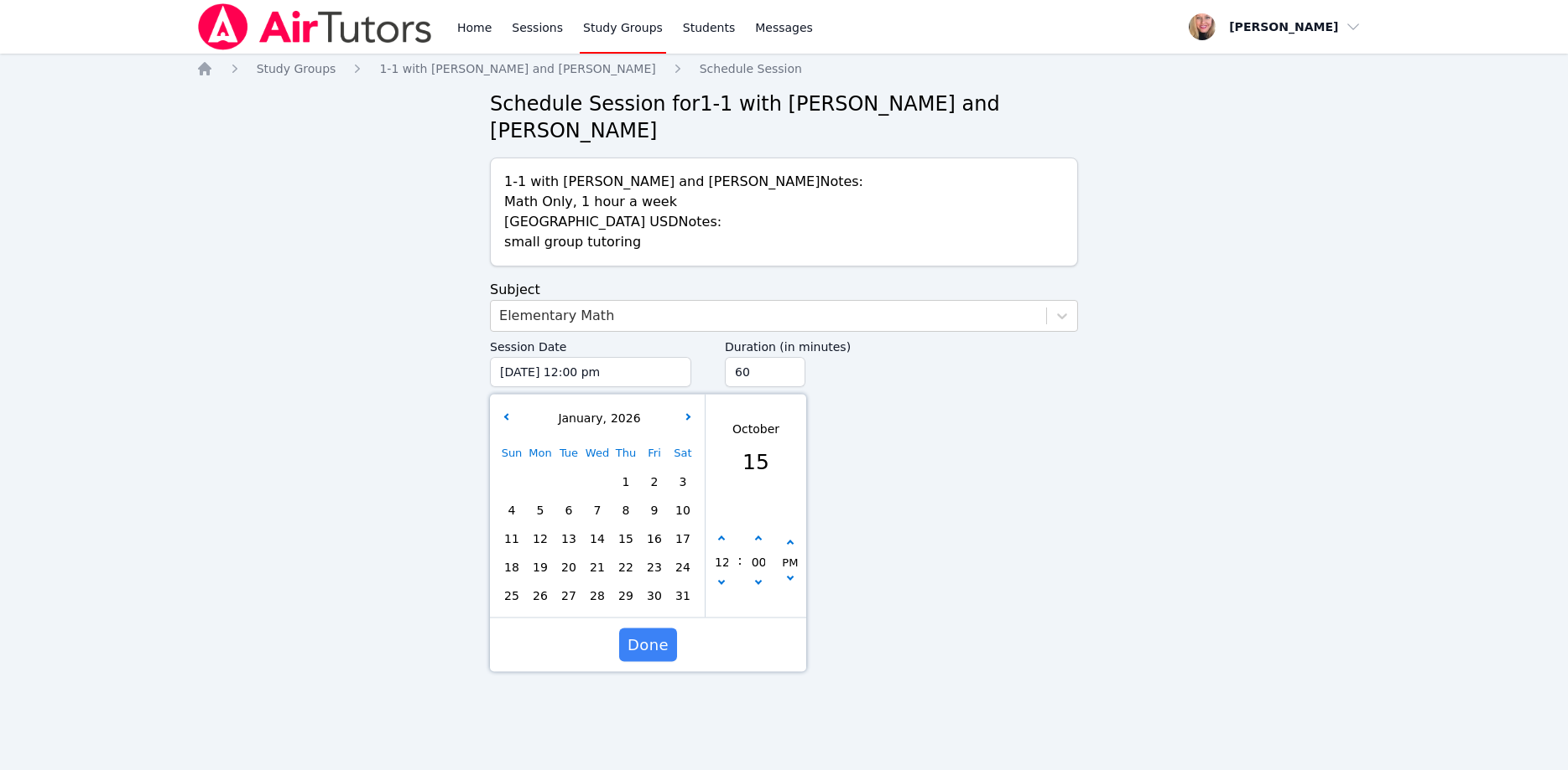
click at [619, 556] on span "22" at bounding box center [625, 568] width 23 height 23
click at [719, 577] on button "button" at bounding box center [721, 585] width 17 height 17
click at [790, 535] on button "button" at bounding box center [790, 543] width 17 height 17
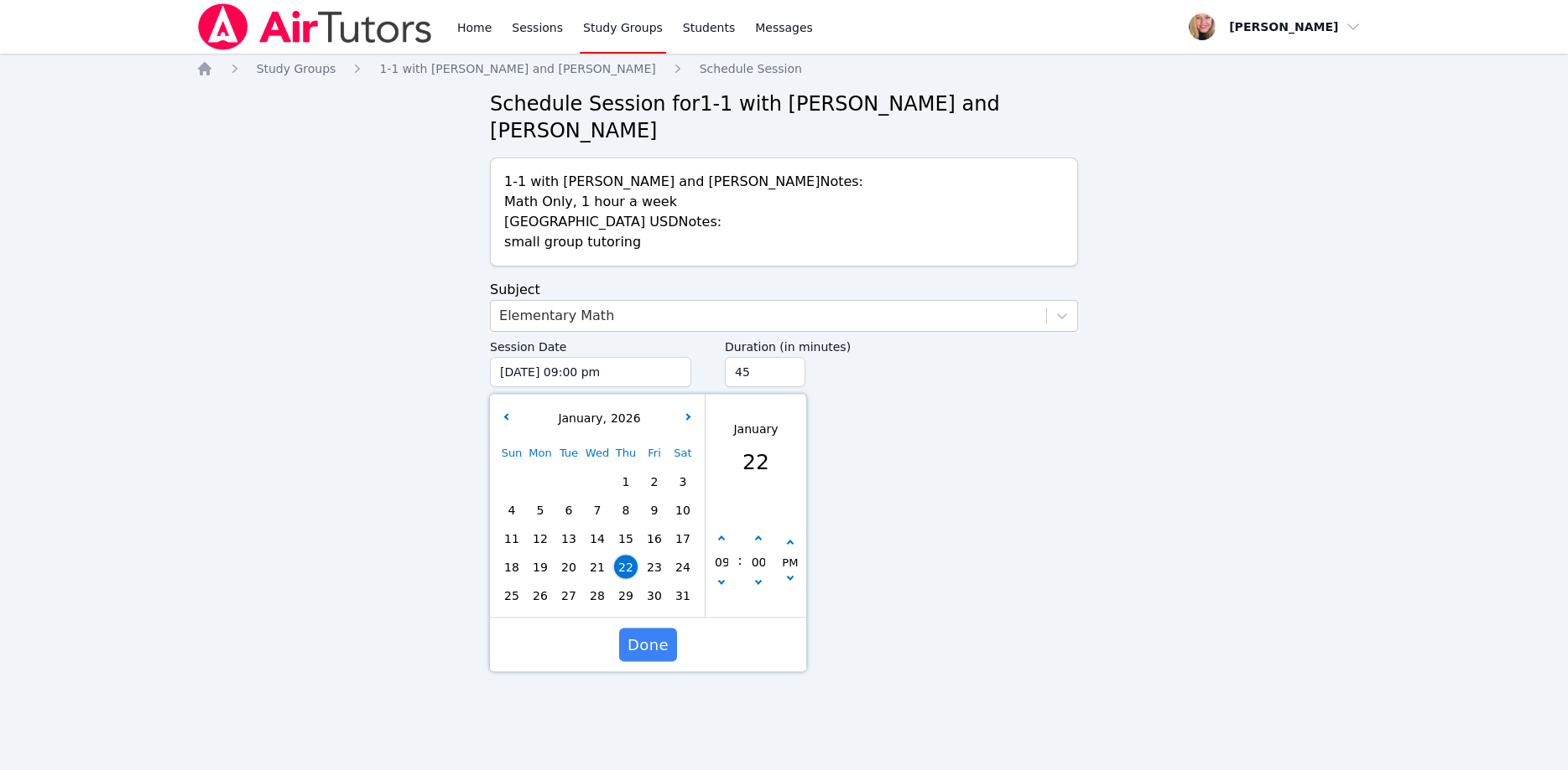
click at [787, 357] on input "45" at bounding box center [765, 372] width 81 height 30
click at [787, 357] on input "30" at bounding box center [765, 372] width 81 height 30
click at [644, 634] on span "Done" at bounding box center [648, 645] width 41 height 23
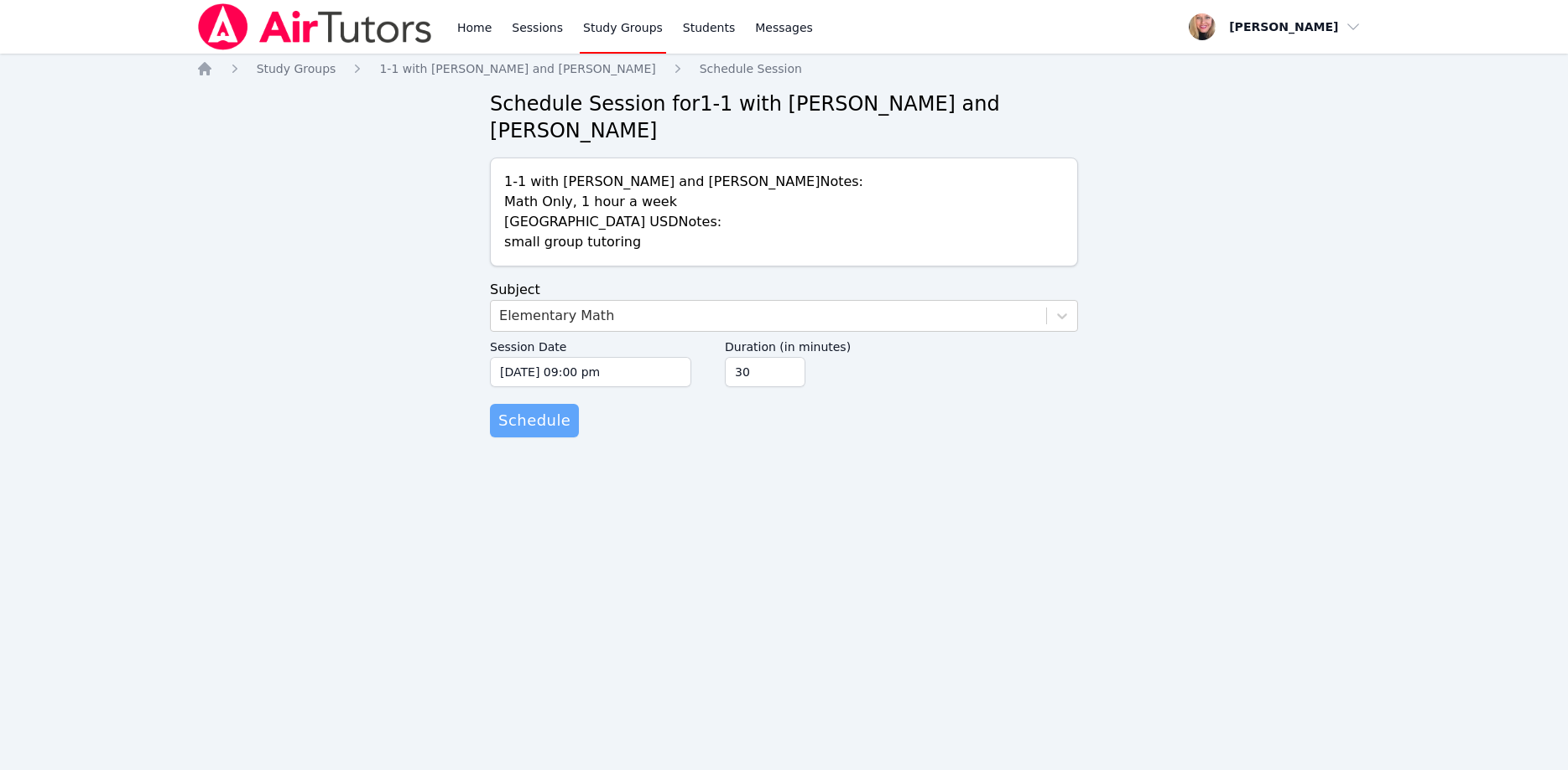
click at [546, 409] on span "Schedule" at bounding box center [535, 421] width 72 height 23
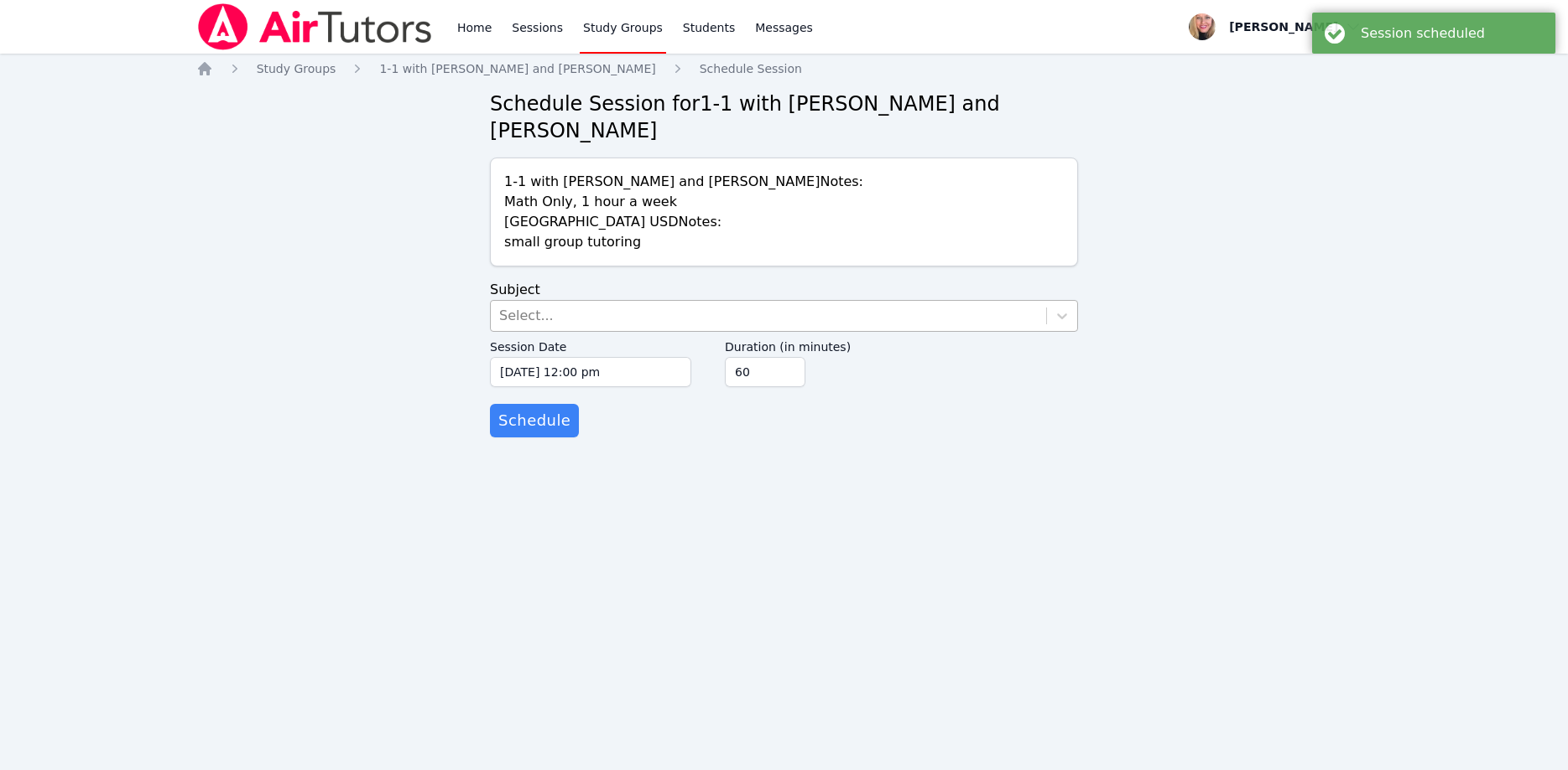
click at [617, 301] on div "Select..." at bounding box center [768, 315] width 555 height 30
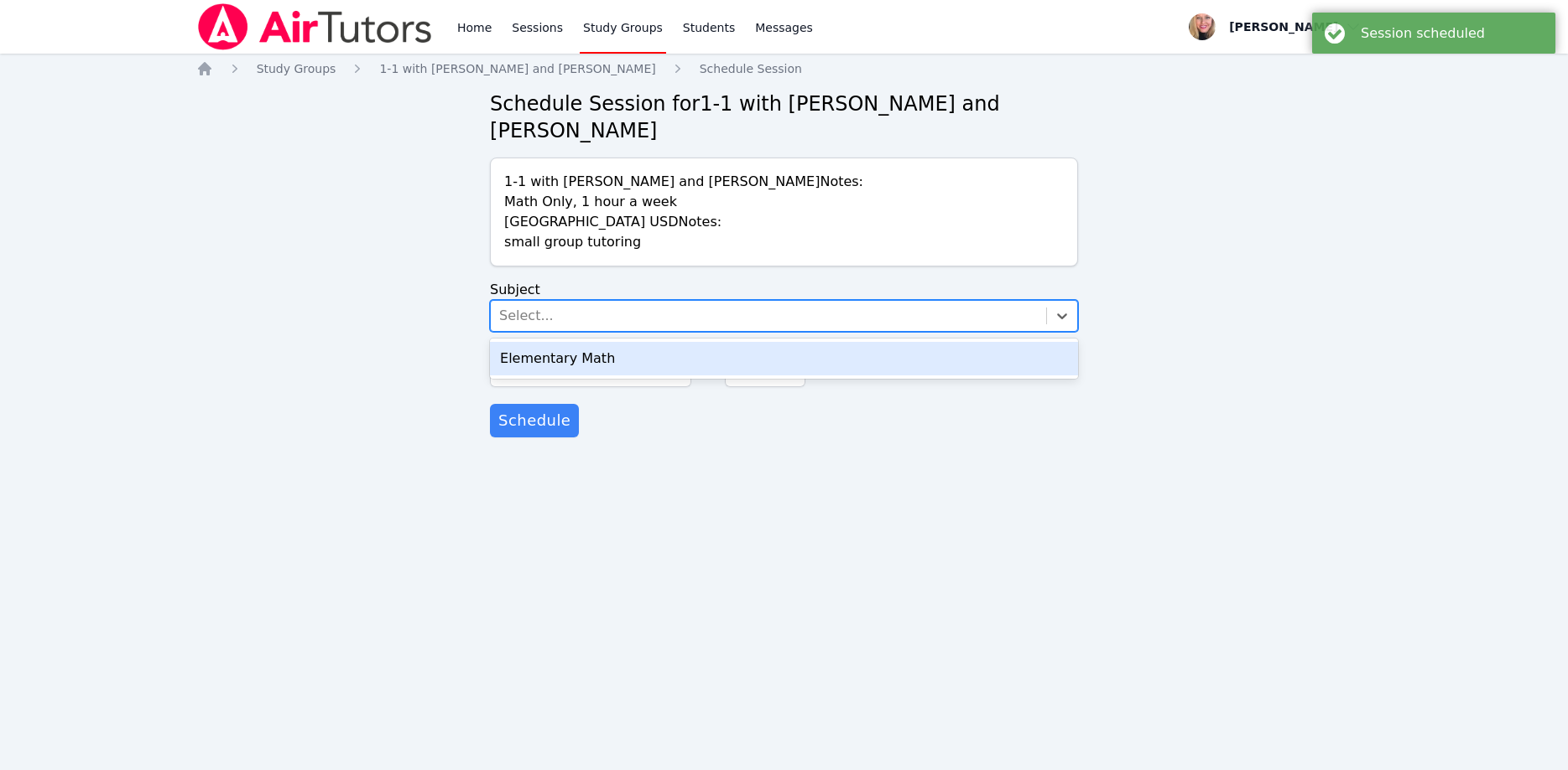
click at [623, 342] on div "Elementary Math" at bounding box center [784, 358] width 588 height 33
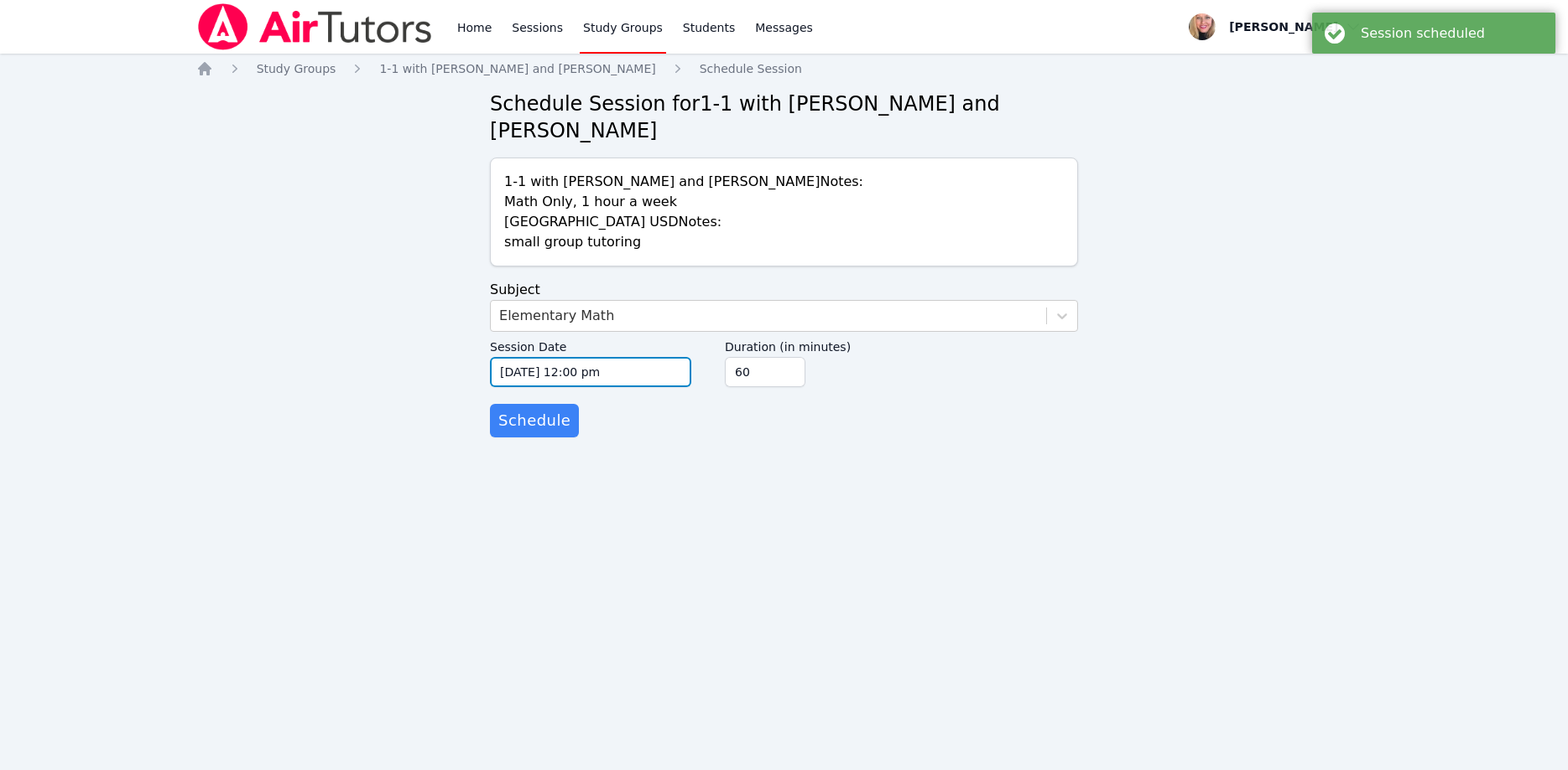
click at [628, 357] on input "10/15/2025 12:00 pm" at bounding box center [590, 372] width 202 height 30
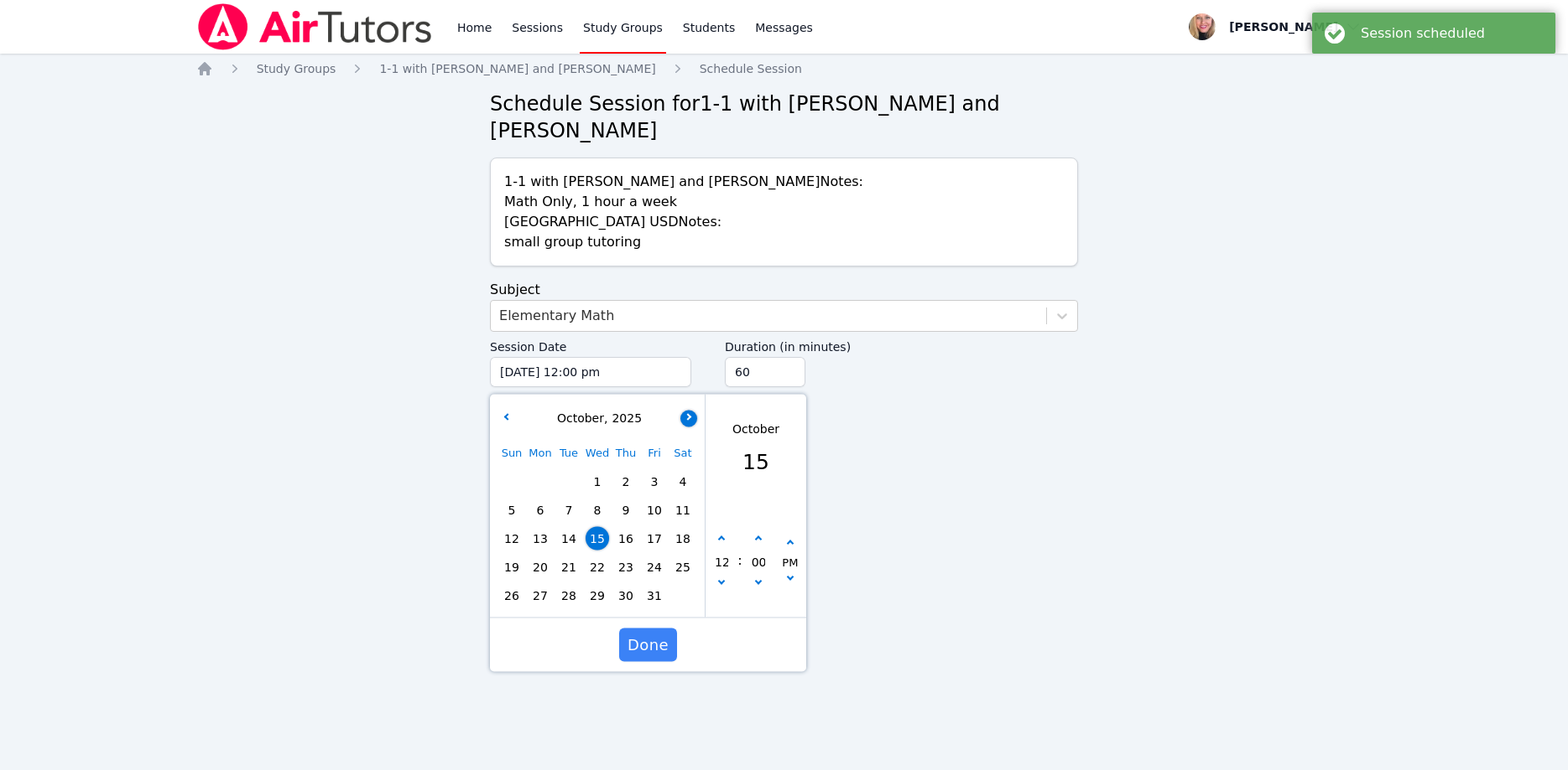
click at [695, 410] on button "button" at bounding box center [688, 418] width 17 height 17
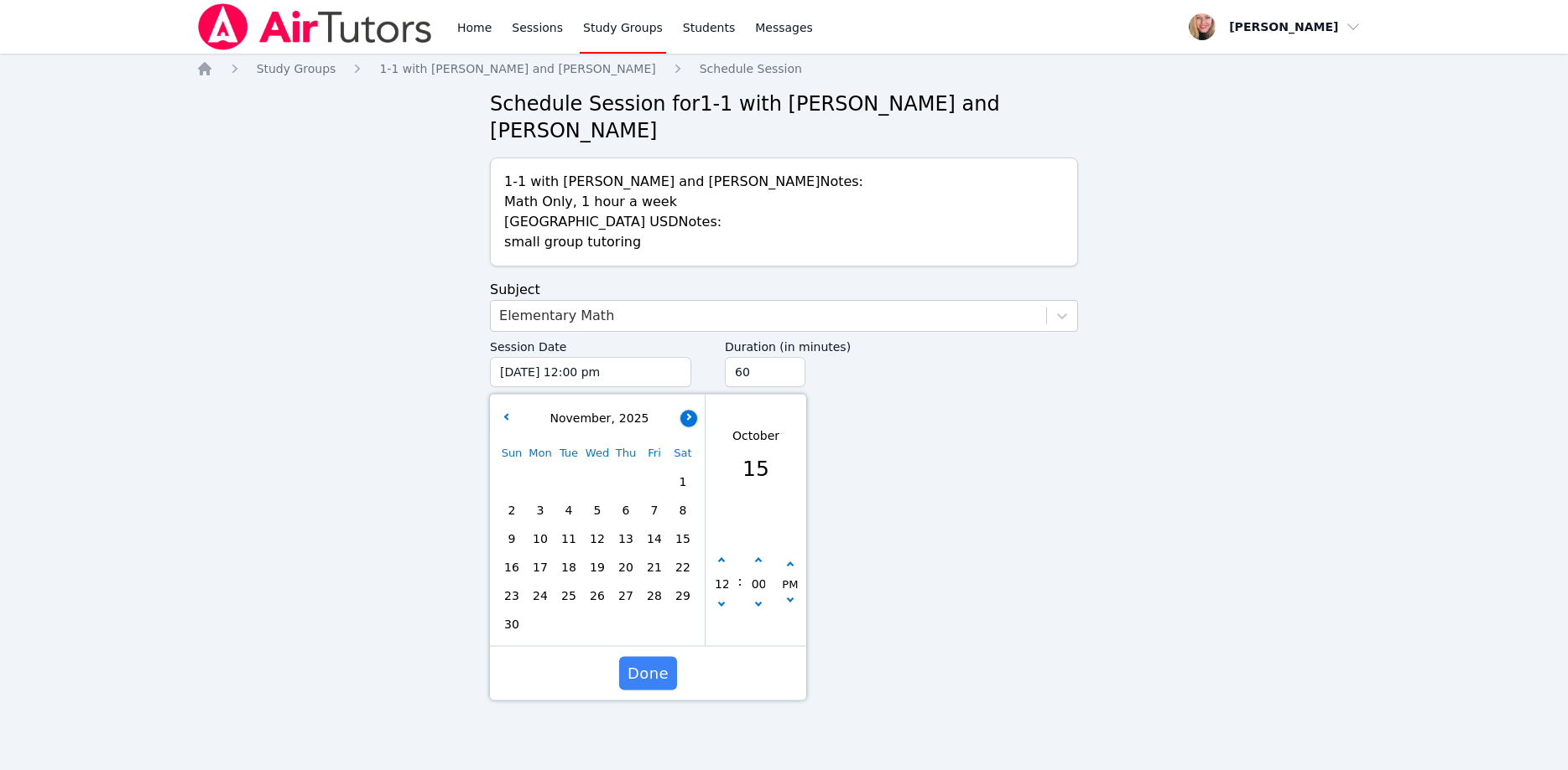
click at [695, 410] on button "button" at bounding box center [688, 418] width 17 height 17
click at [694, 410] on button "button" at bounding box center [688, 418] width 17 height 17
click at [630, 556] on span "22" at bounding box center [625, 568] width 23 height 23
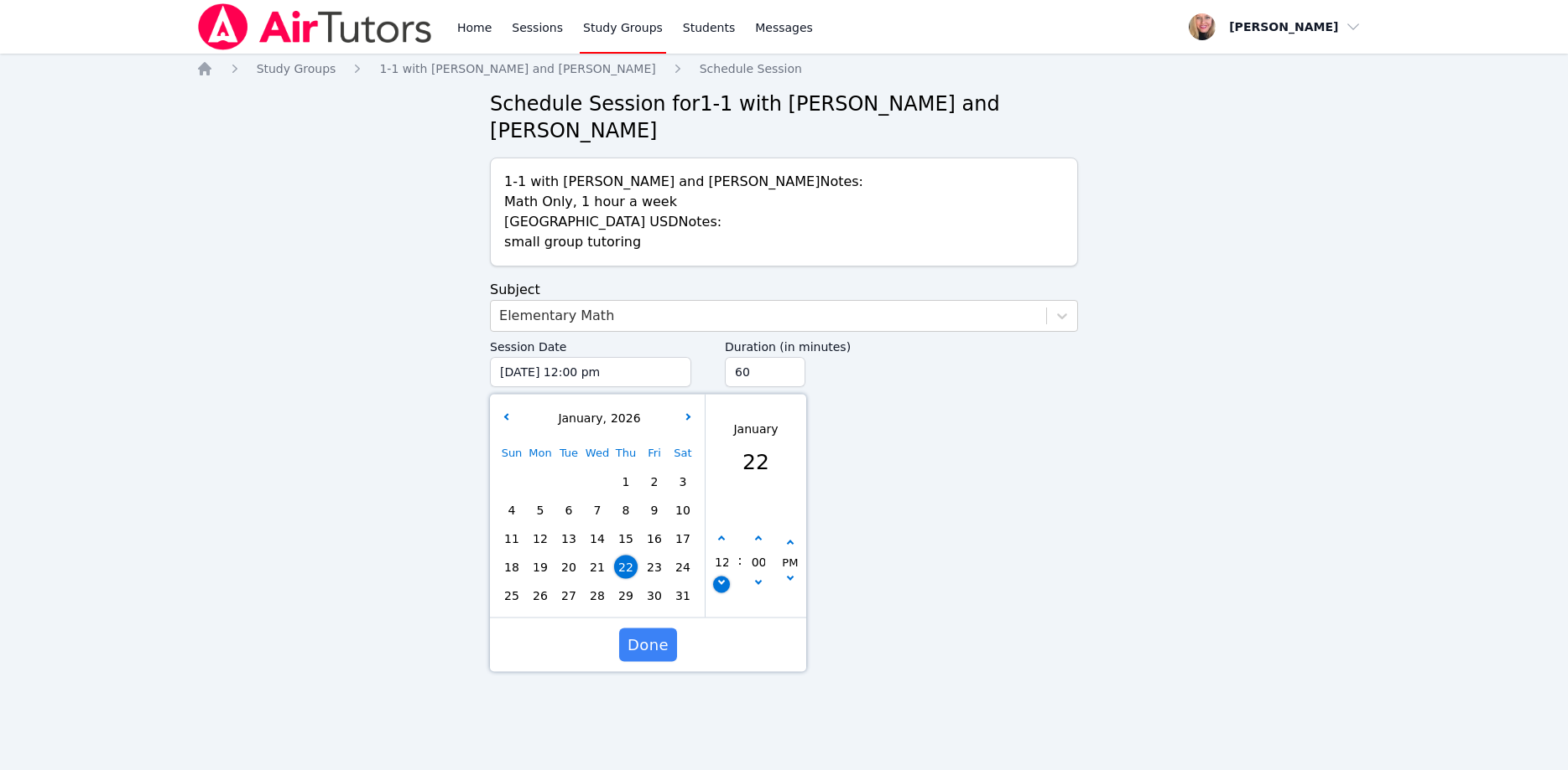
click at [721, 578] on icon "button" at bounding box center [721, 581] width 7 height 7
click at [790, 540] on icon "button" at bounding box center [790, 543] width 7 height 7
click at [788, 357] on input "45" at bounding box center [765, 372] width 81 height 30
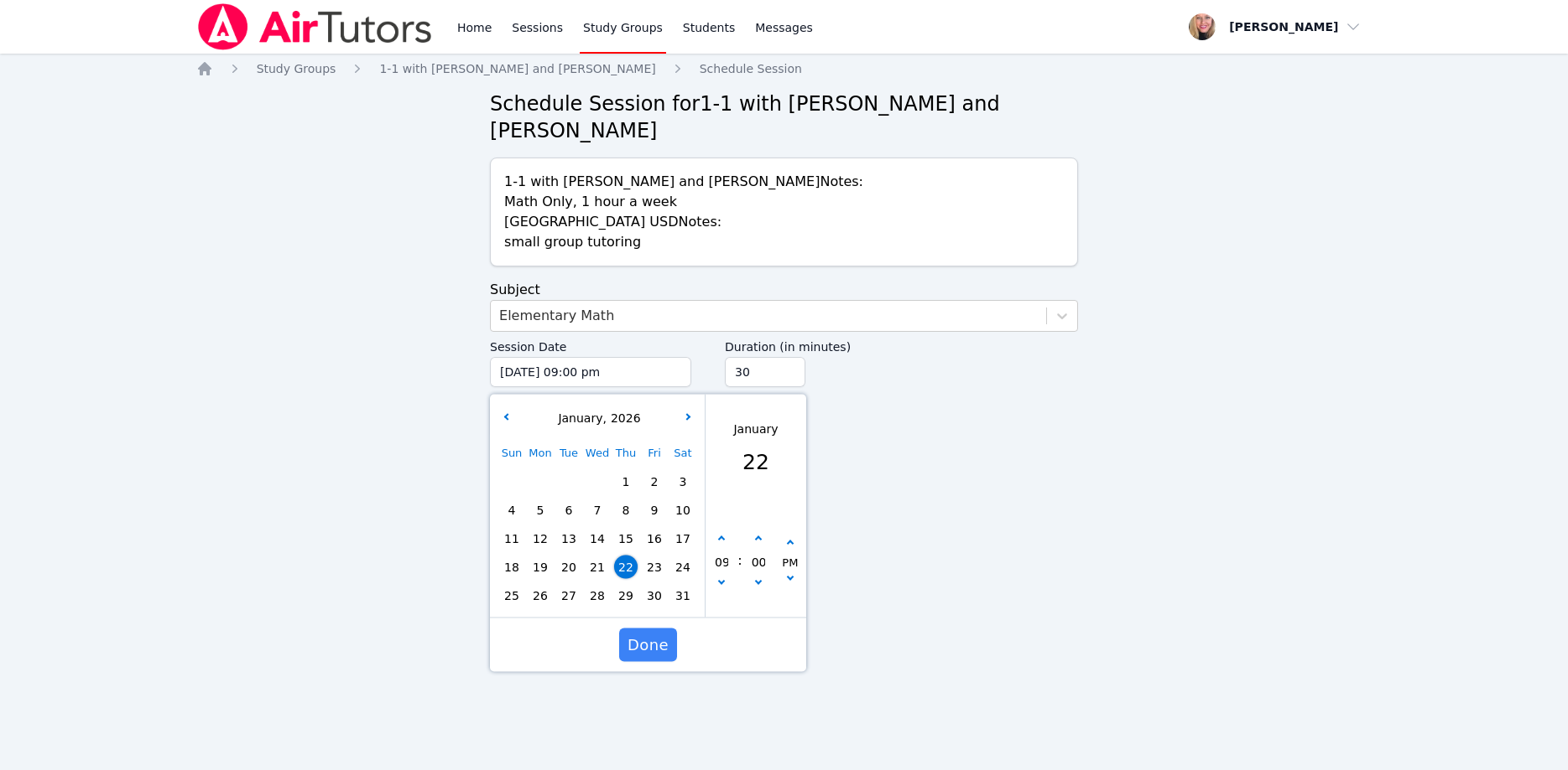
click at [788, 357] on input "30" at bounding box center [765, 372] width 81 height 30
click at [653, 629] on button "Done" at bounding box center [648, 645] width 57 height 33
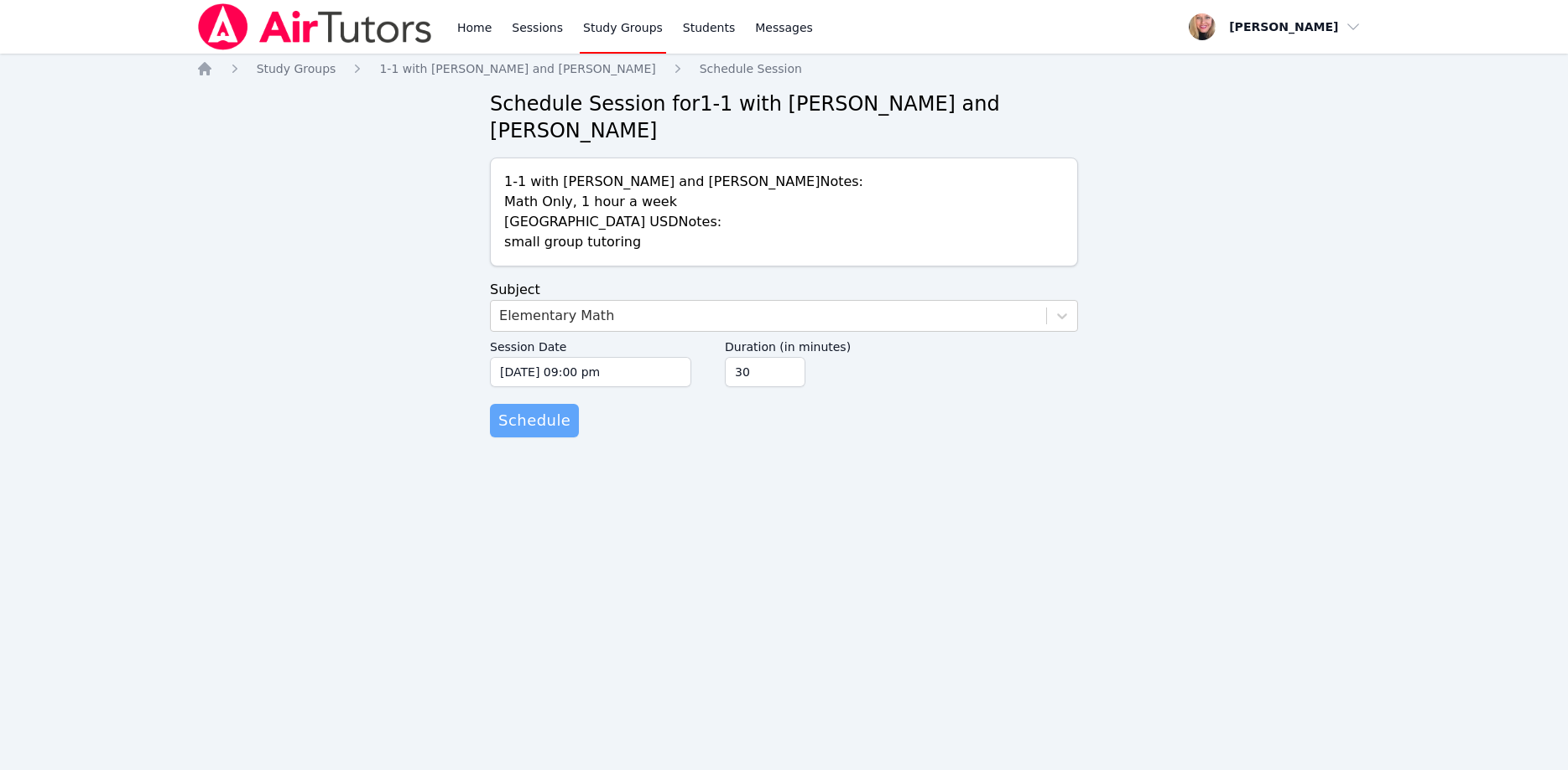
click at [543, 409] on span "Schedule" at bounding box center [535, 421] width 72 height 23
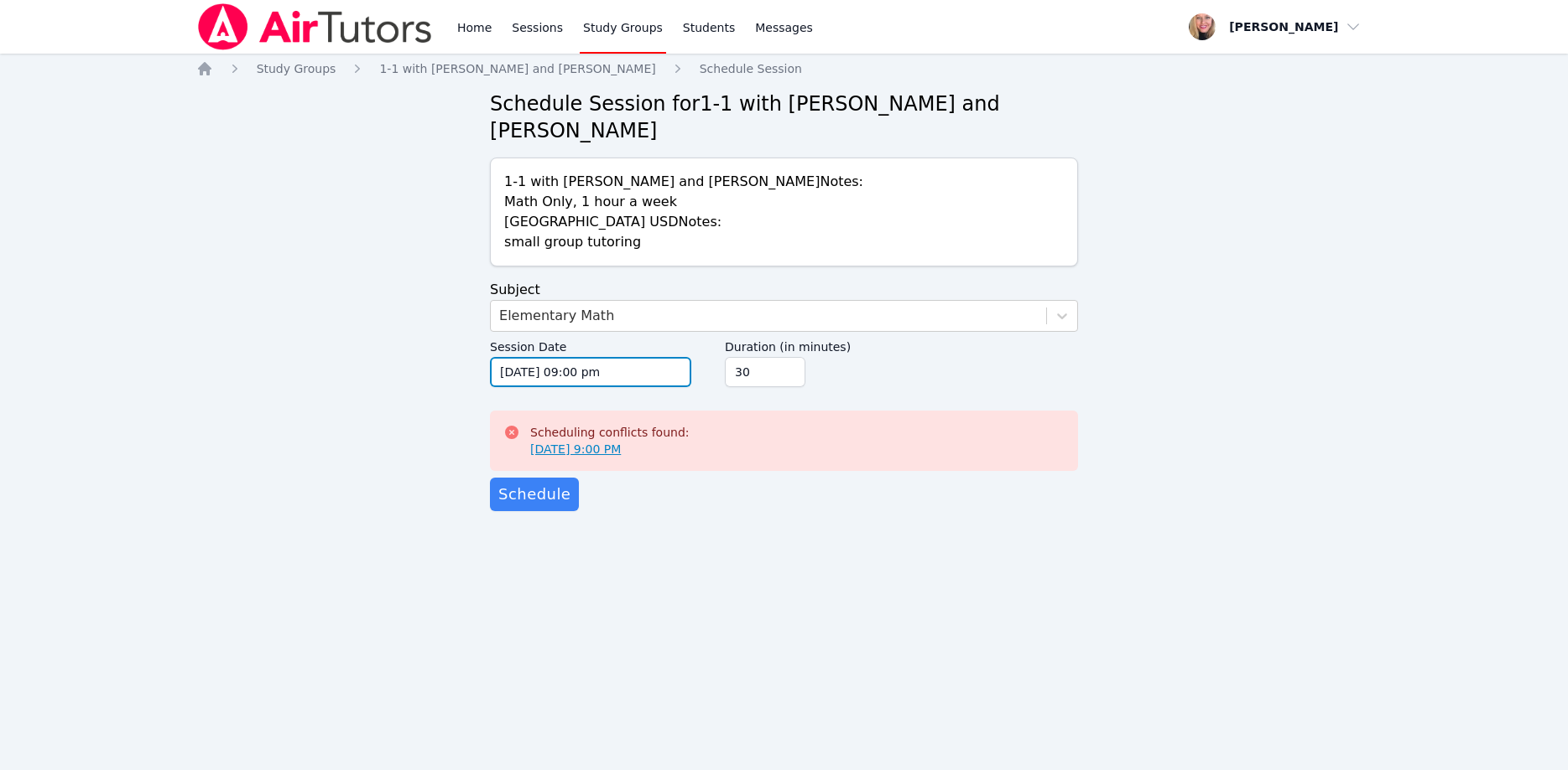
click at [646, 357] on input "01/22/2026 09:00 pm" at bounding box center [590, 372] width 202 height 30
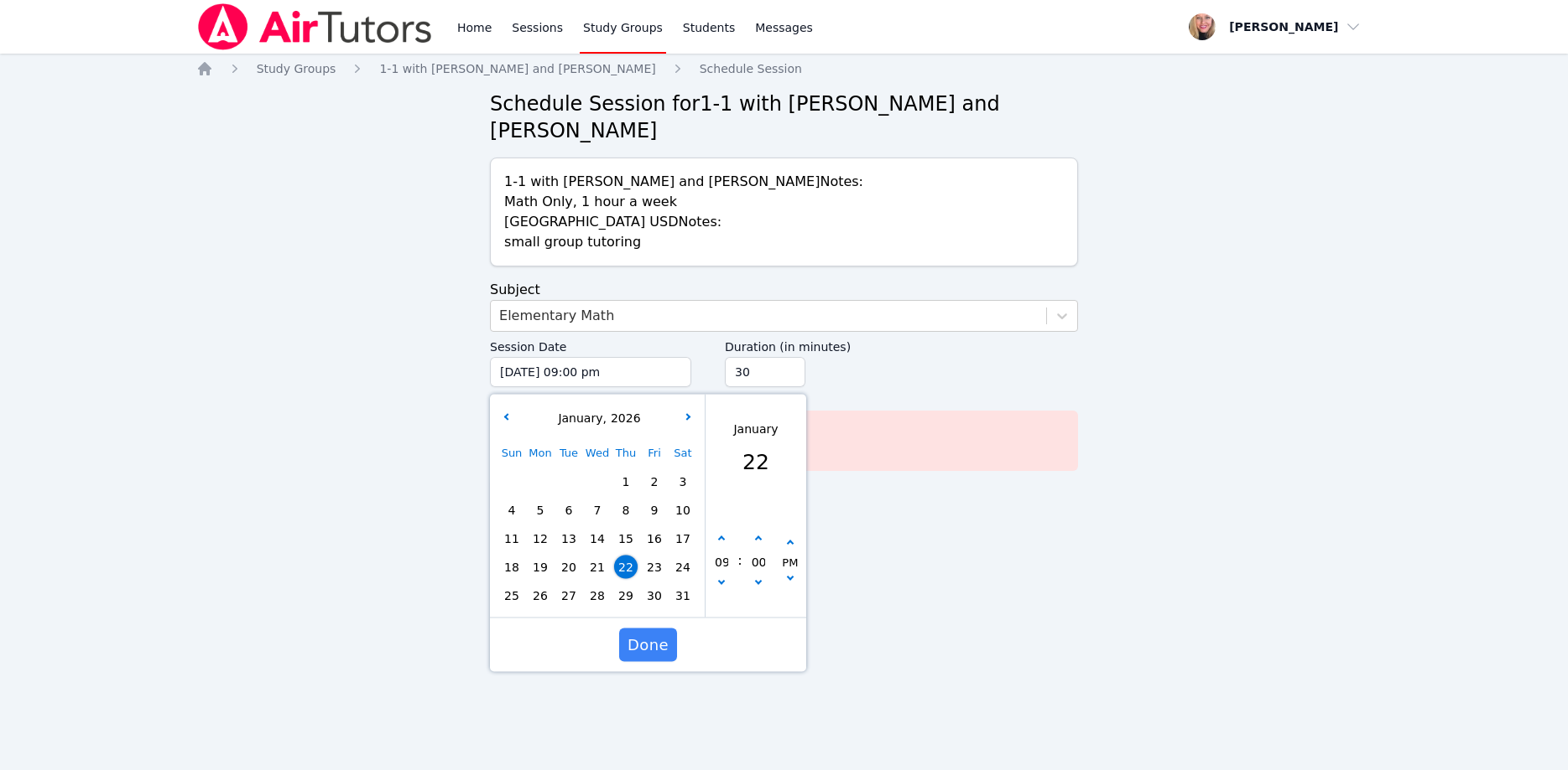
click at [542, 584] on span "26" at bounding box center [541, 596] width 23 height 23
click at [655, 634] on span "Done" at bounding box center [648, 645] width 41 height 23
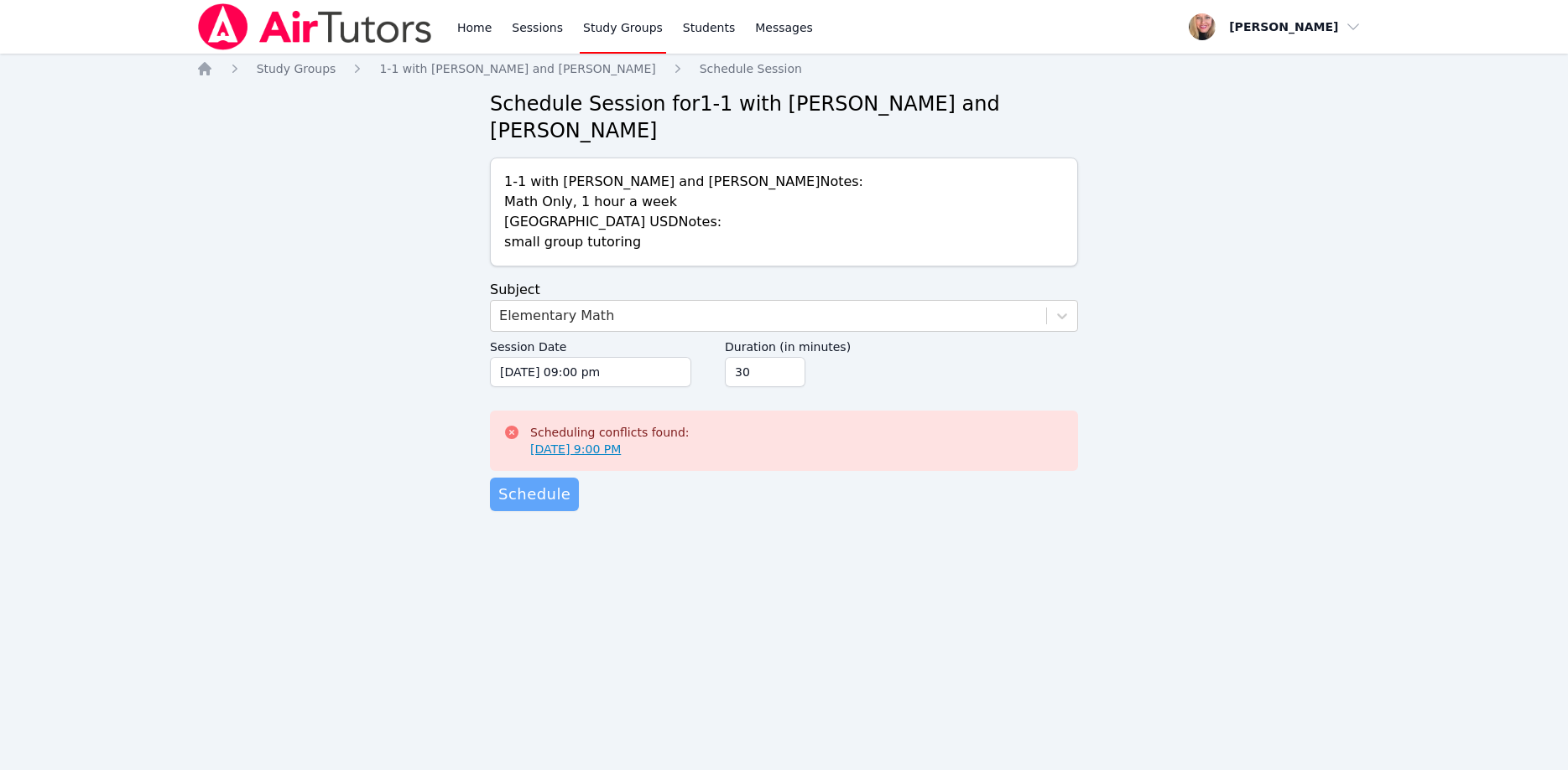
click at [543, 483] on span "Schedule" at bounding box center [535, 495] width 72 height 23
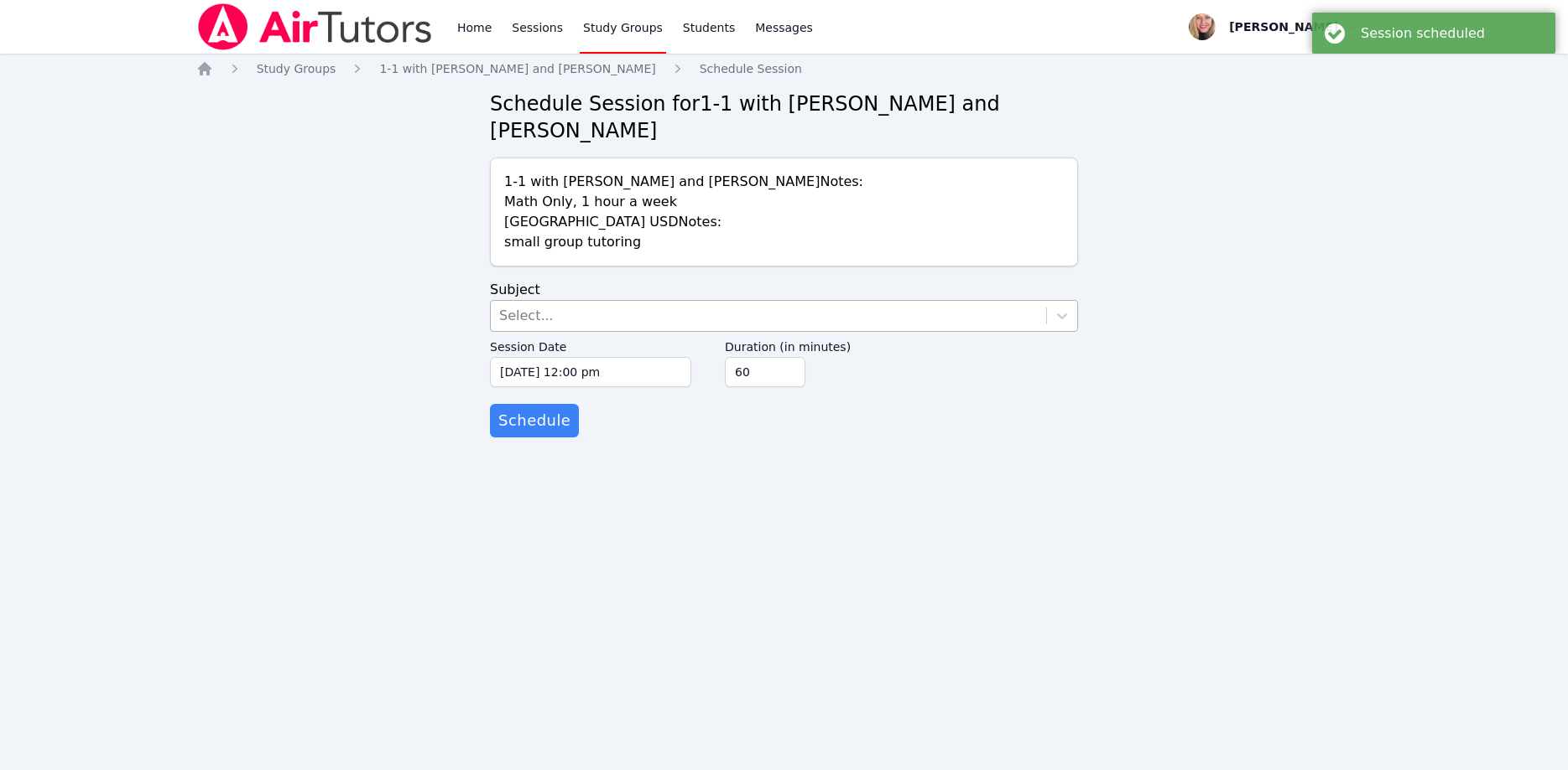
click at [523, 306] on div "Select..." at bounding box center [526, 315] width 55 height 20
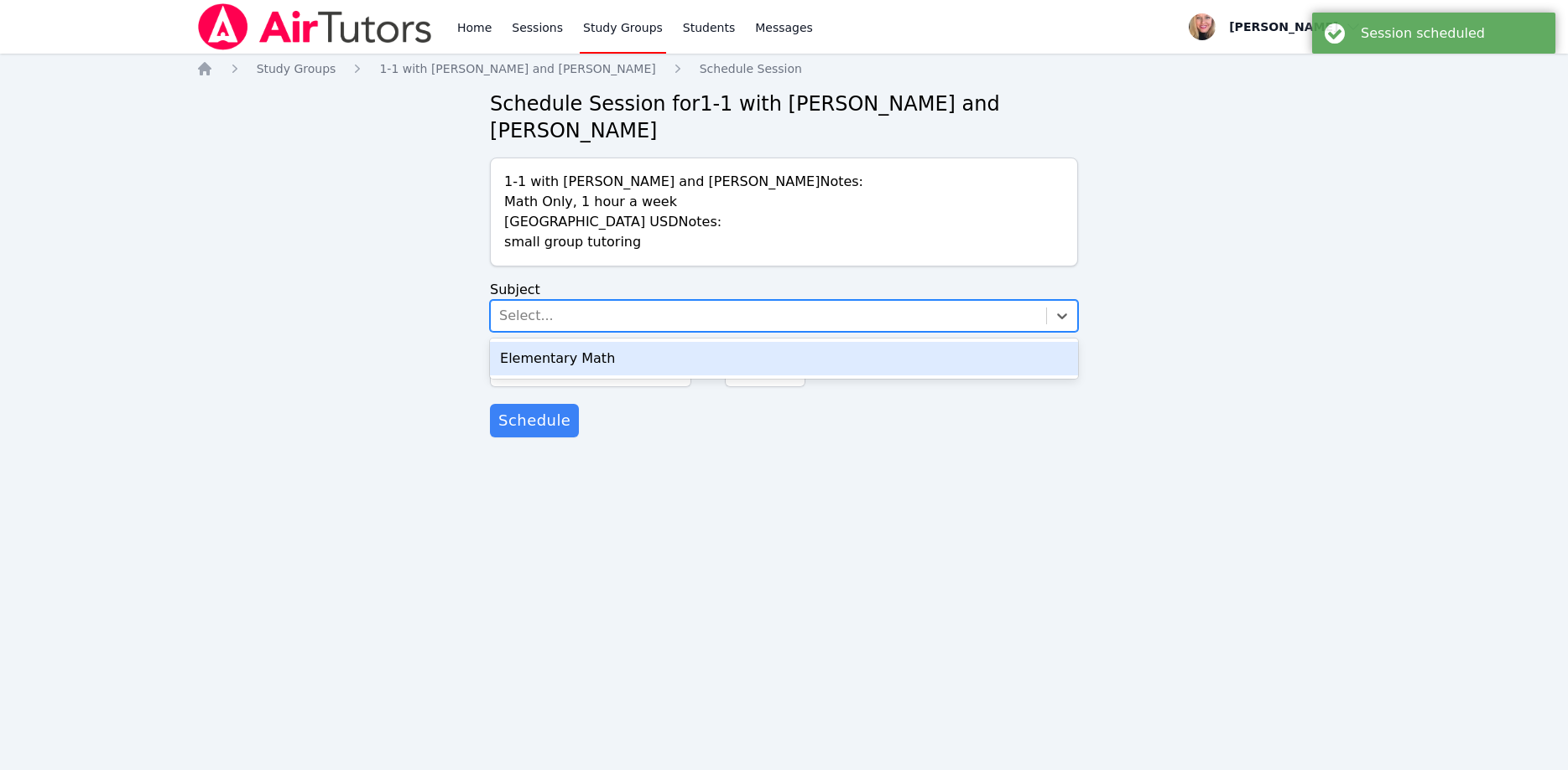
click at [541, 342] on div "Elementary Math" at bounding box center [784, 358] width 588 height 33
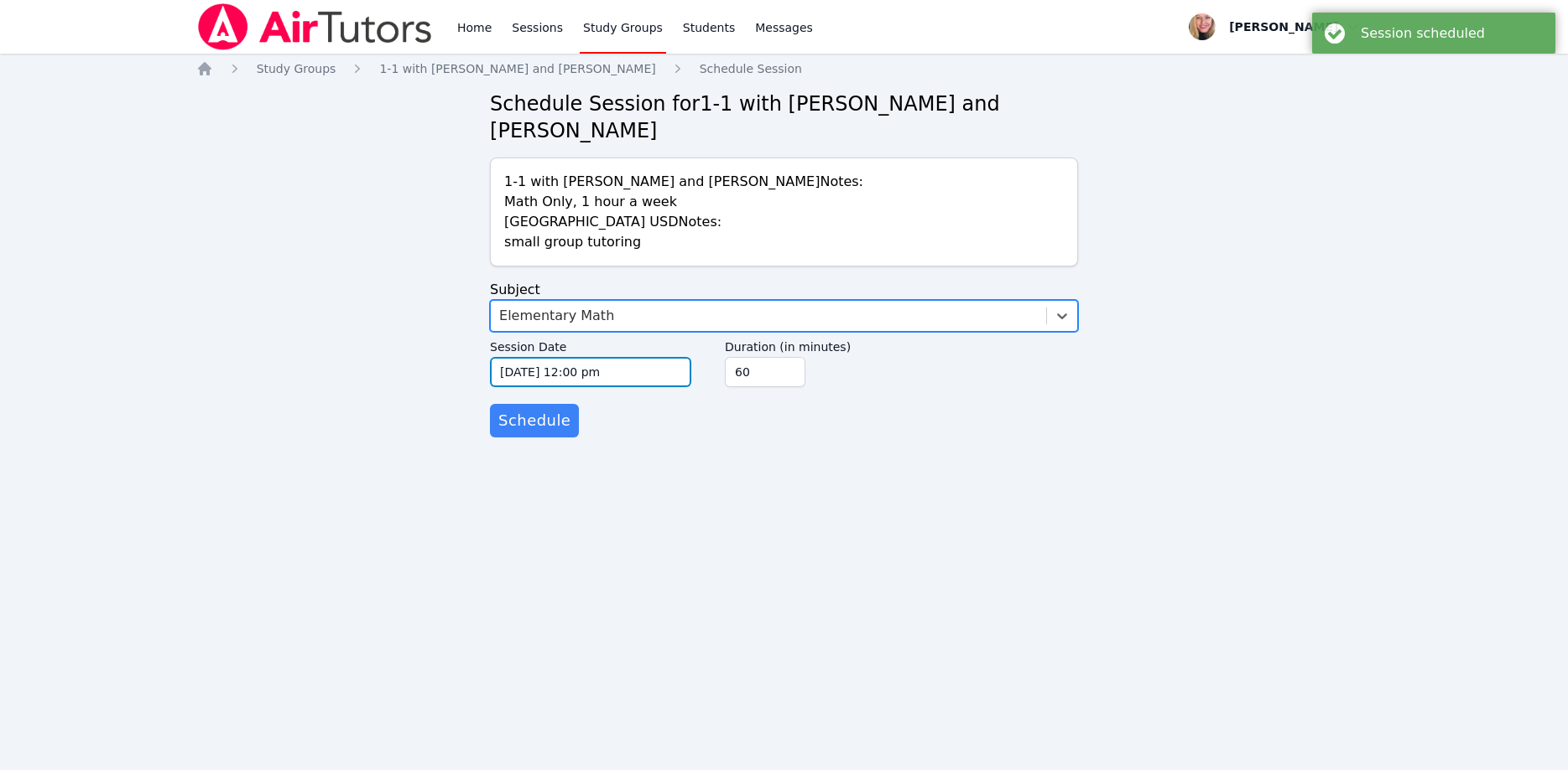
click at [588, 357] on input "10/15/2025 12:00 pm" at bounding box center [590, 372] width 202 height 30
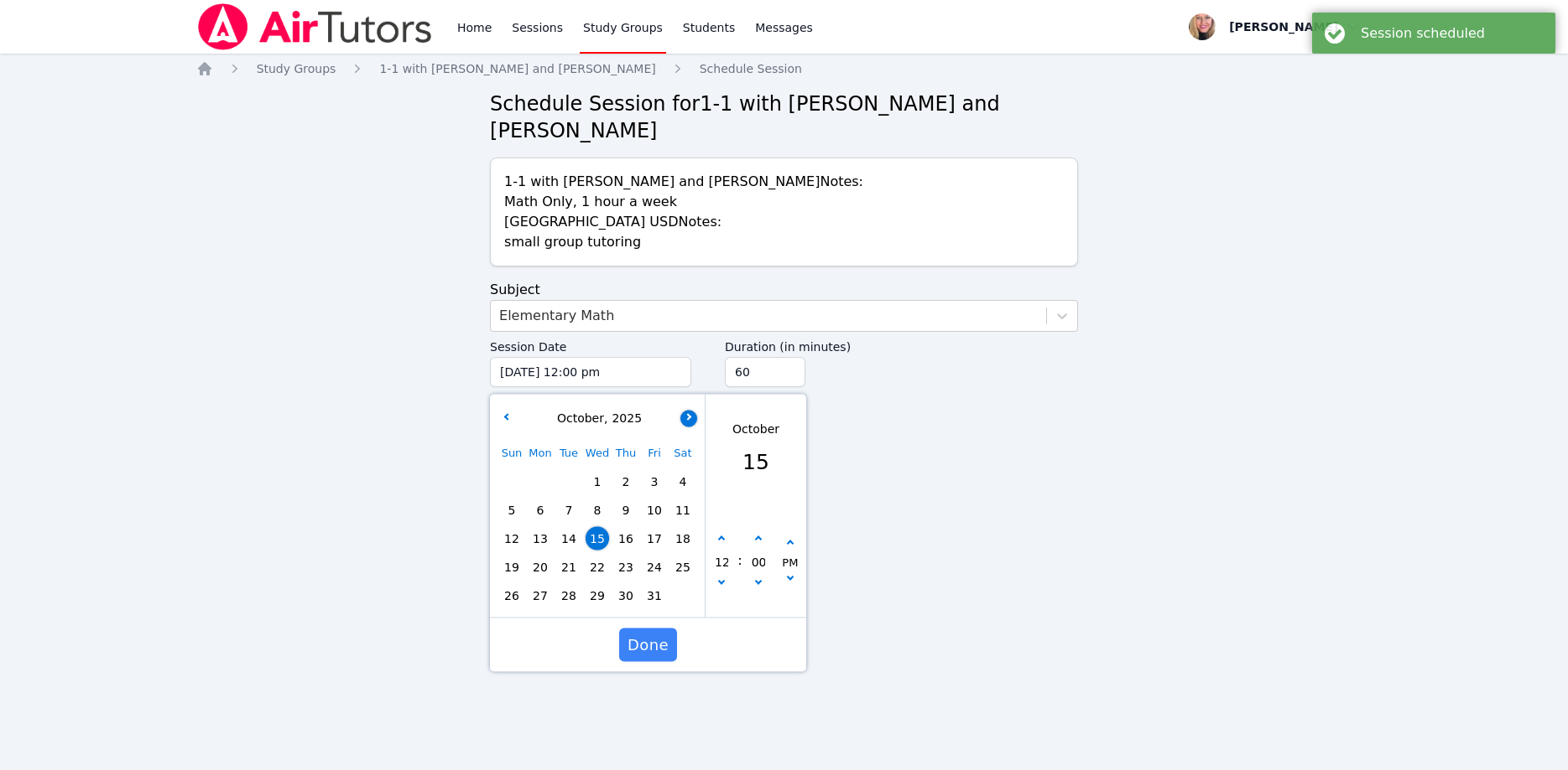
click at [686, 410] on button "button" at bounding box center [688, 418] width 17 height 17
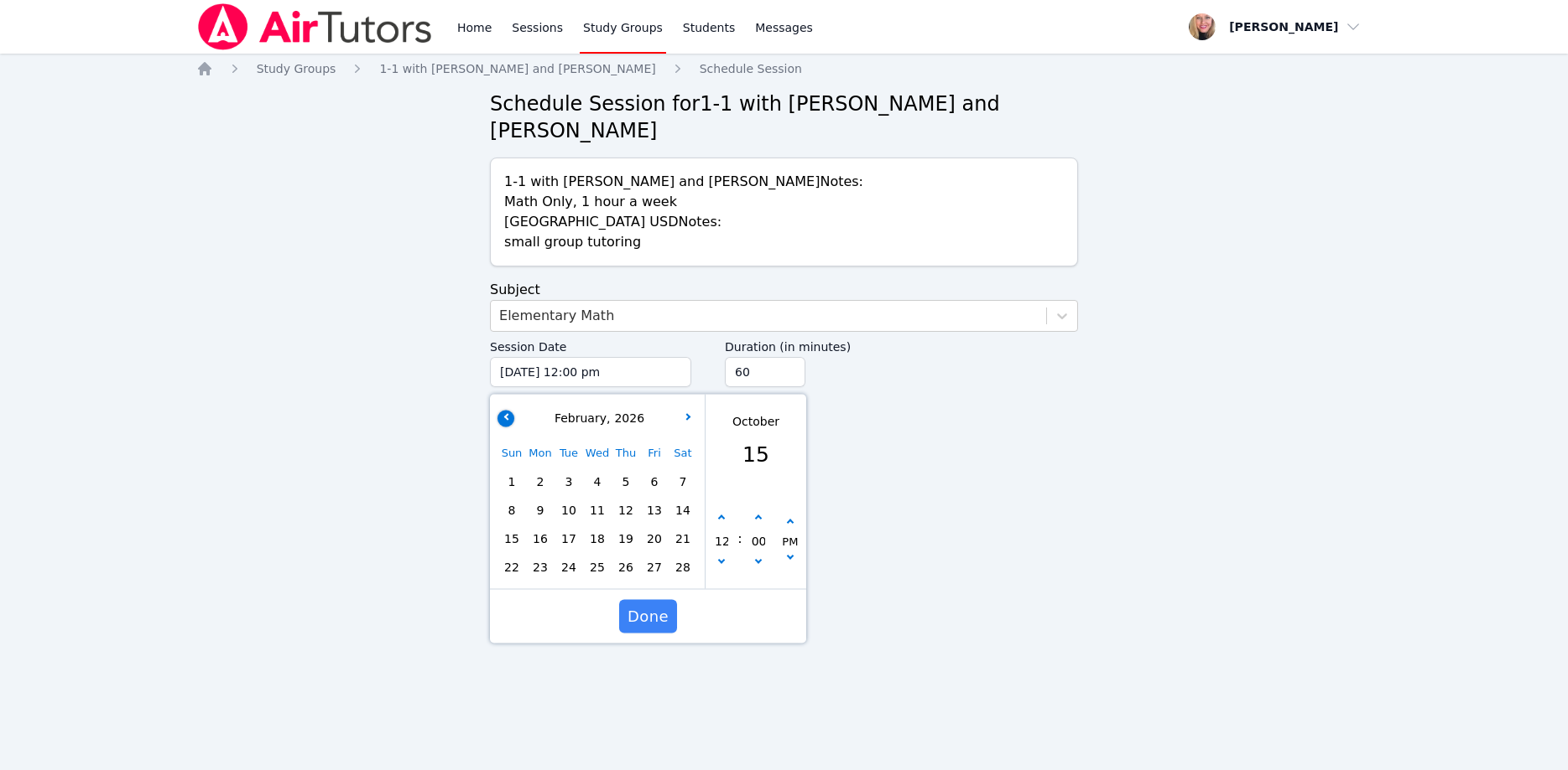
click at [510, 410] on button "button" at bounding box center [505, 418] width 17 height 17
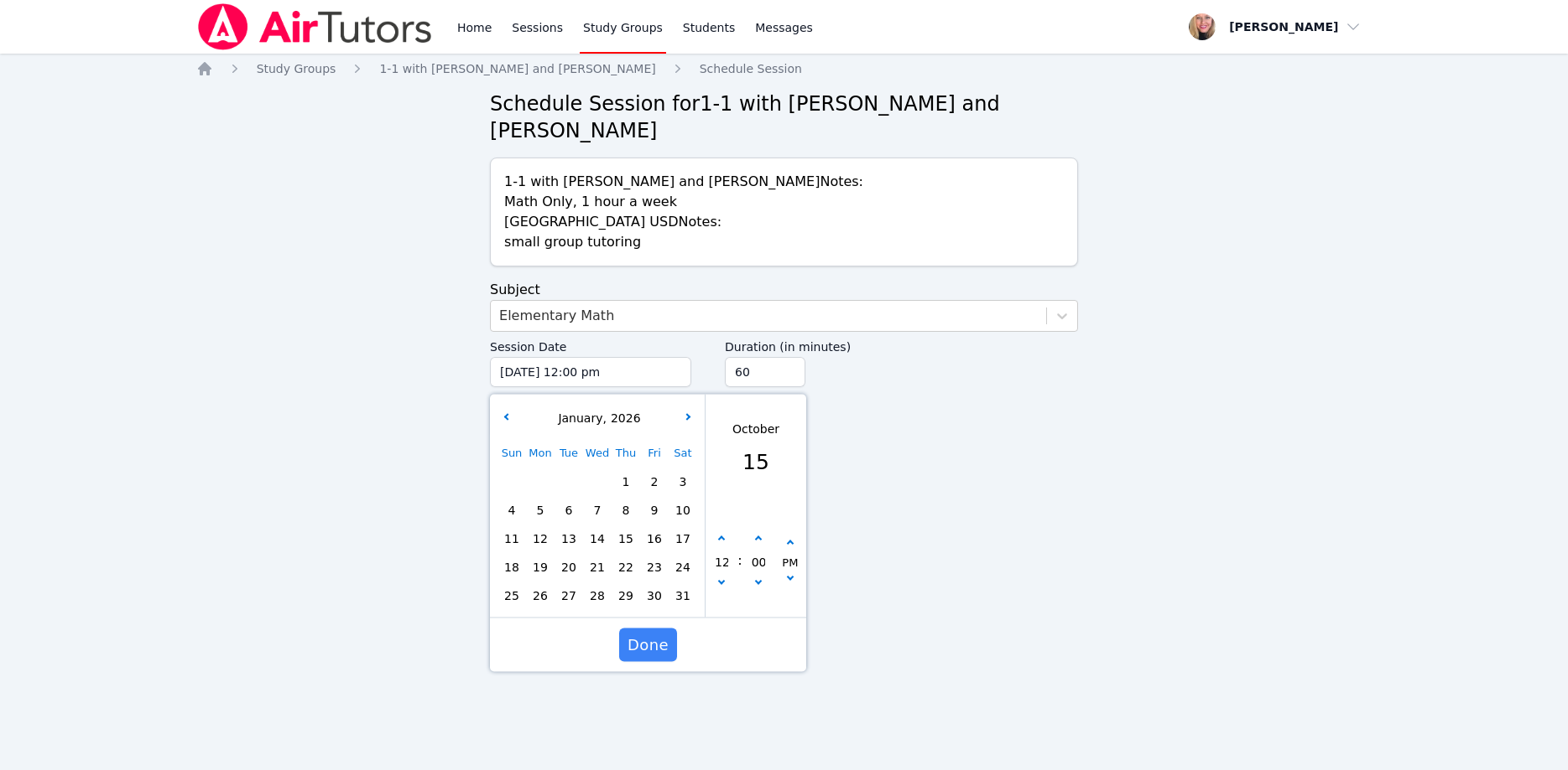
click at [627, 584] on span "29" at bounding box center [625, 596] width 23 height 23
click at [728, 577] on button "button" at bounding box center [721, 585] width 17 height 17
click at [790, 540] on icon "button" at bounding box center [790, 543] width 7 height 7
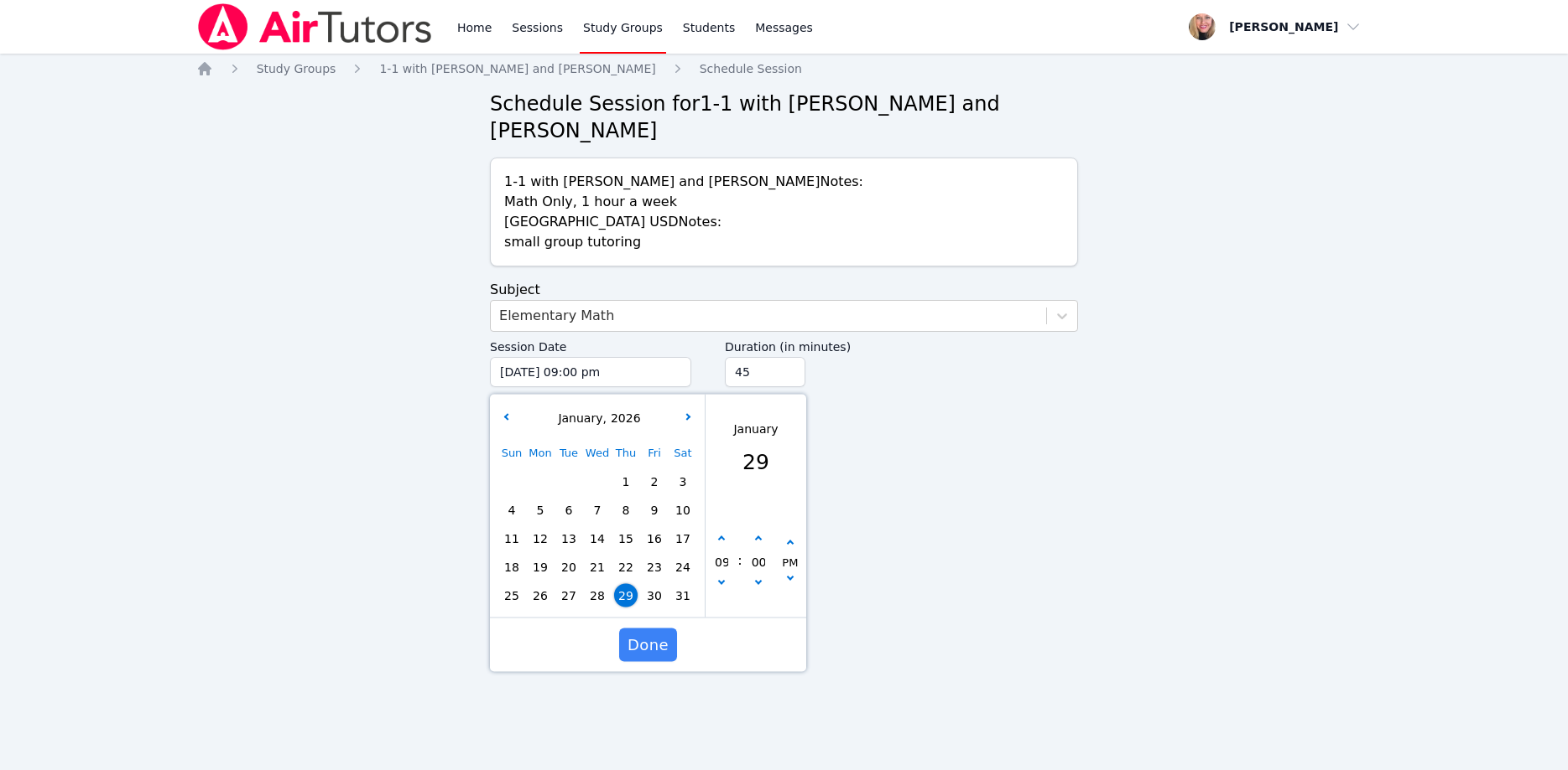
click at [789, 357] on input "45" at bounding box center [765, 372] width 81 height 30
click at [785, 357] on input "30" at bounding box center [765, 372] width 81 height 30
click at [642, 634] on span "Done" at bounding box center [648, 645] width 41 height 23
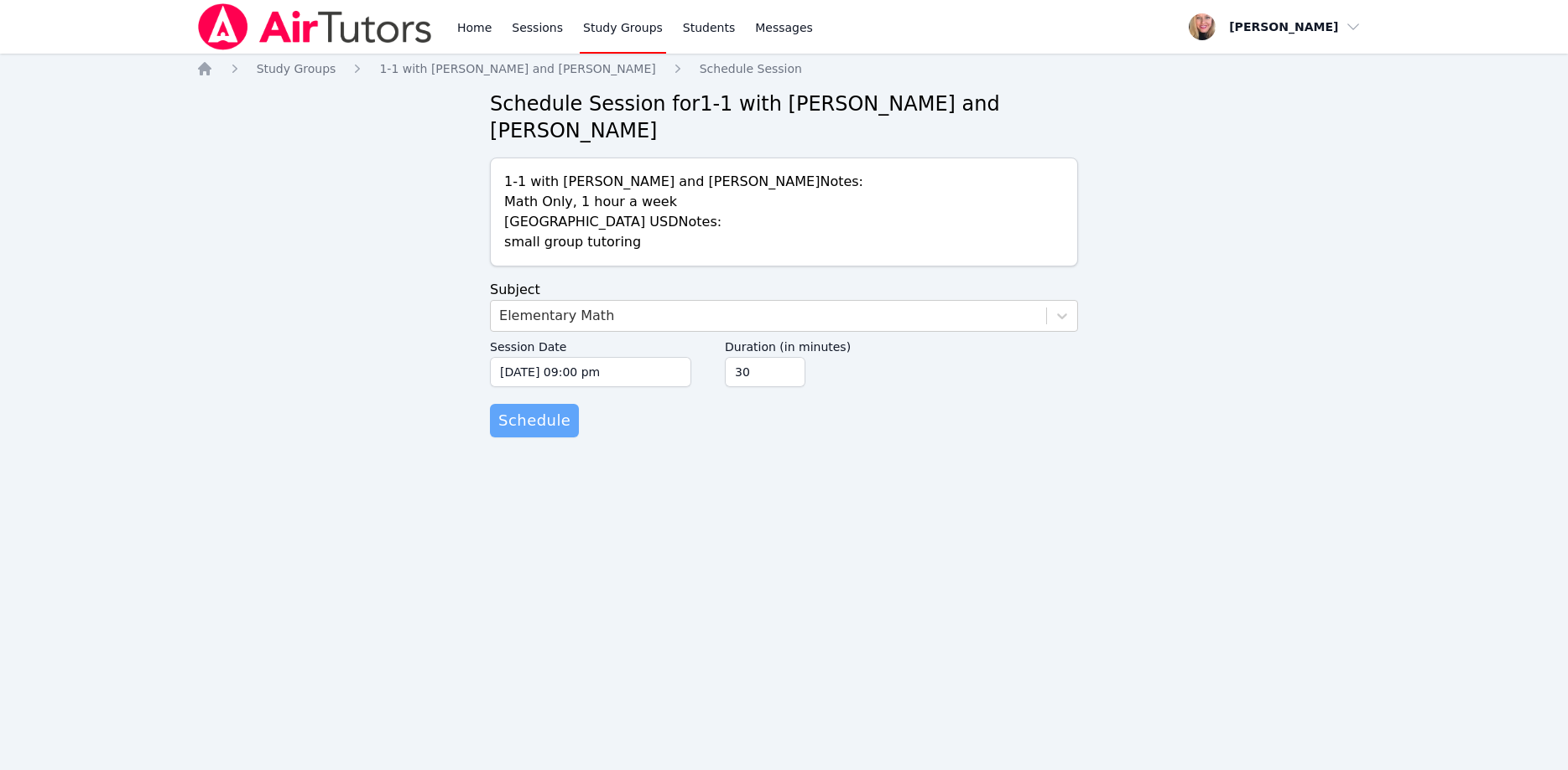
click at [542, 407] on button "Schedule" at bounding box center [534, 421] width 89 height 33
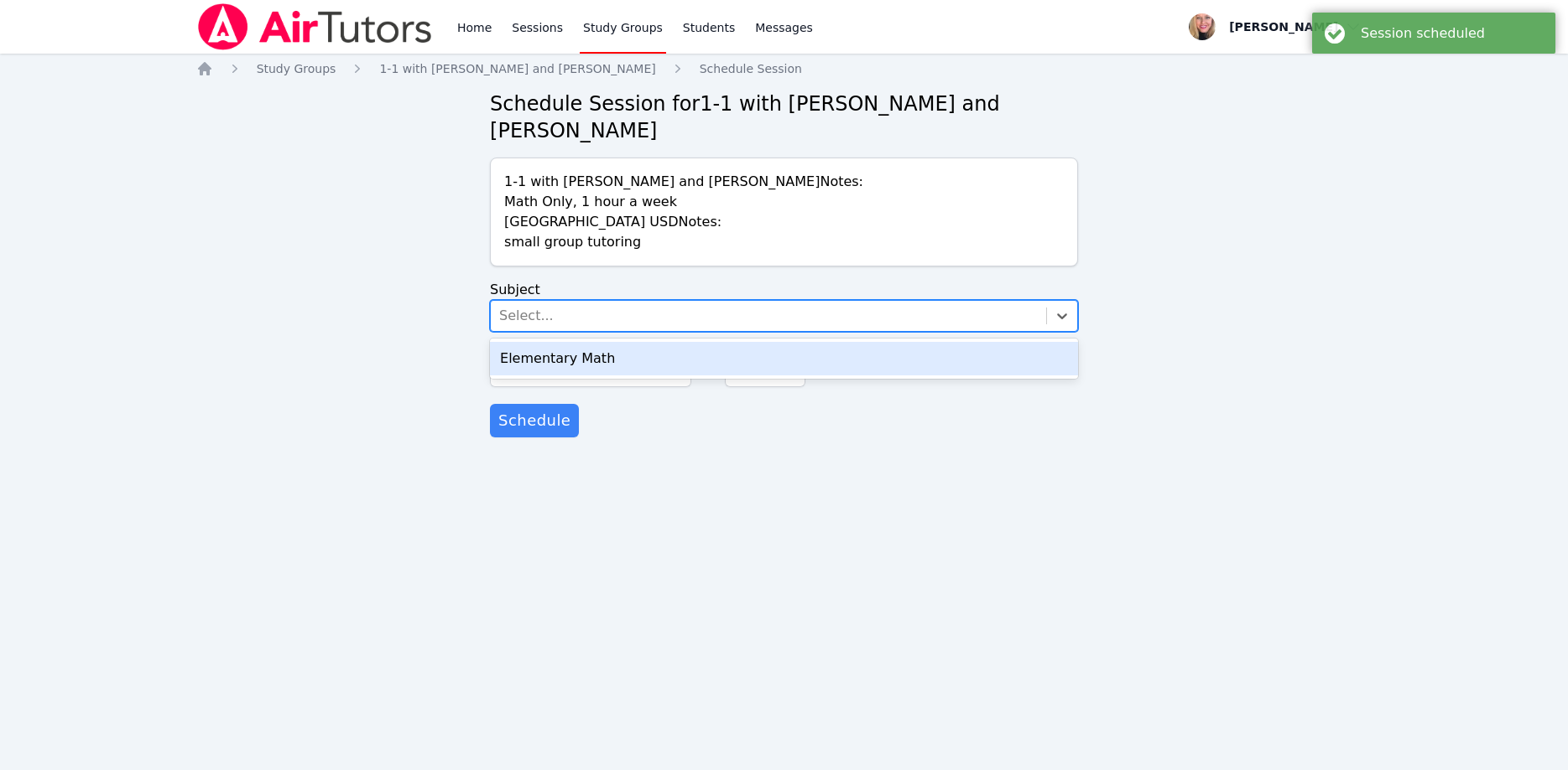
click at [513, 306] on div "Select..." at bounding box center [526, 315] width 55 height 20
click at [549, 342] on div "Elementary Math" at bounding box center [784, 358] width 588 height 33
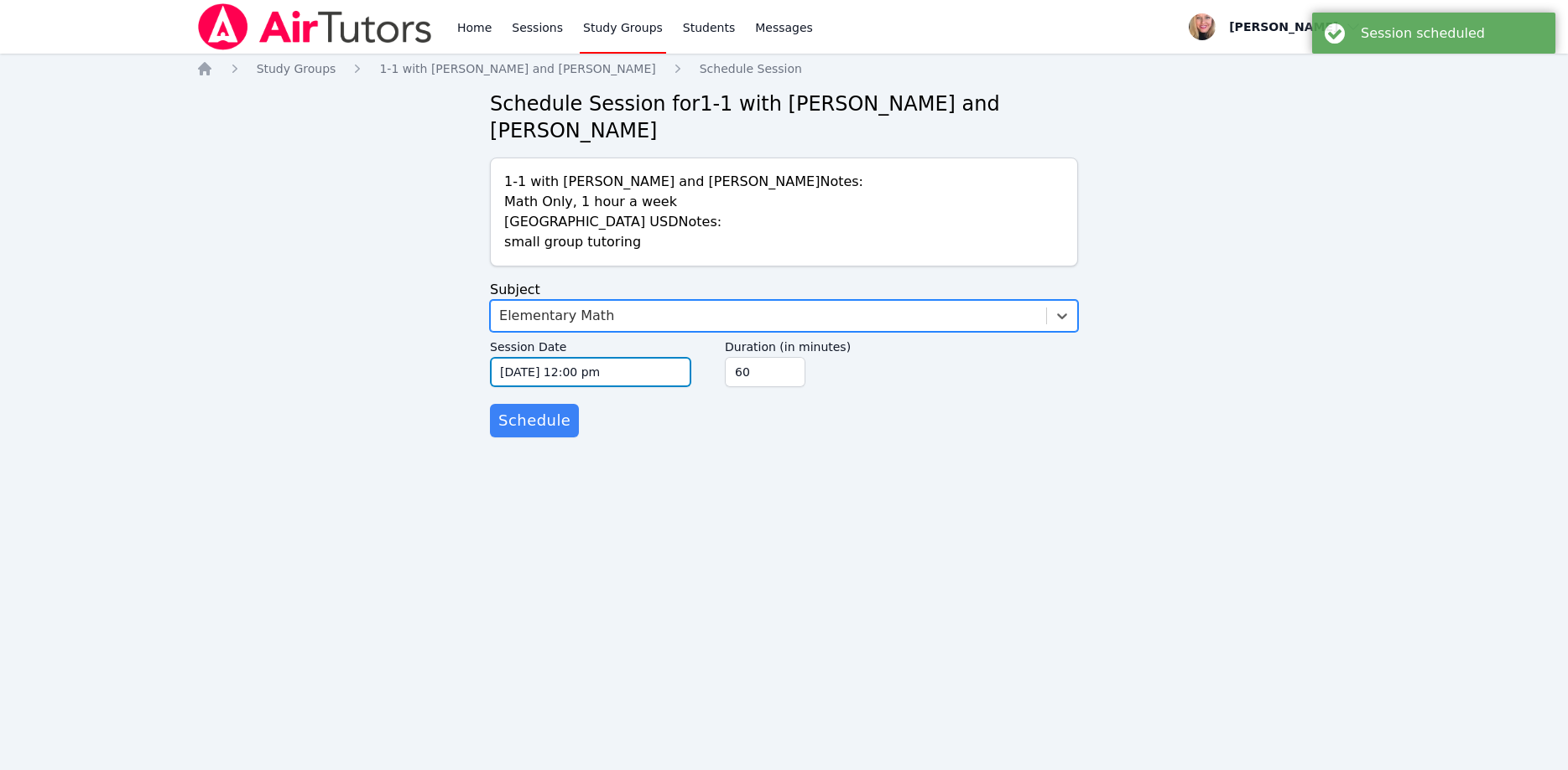
click at [602, 357] on input "10/15/2025 12:00 pm" at bounding box center [590, 372] width 202 height 30
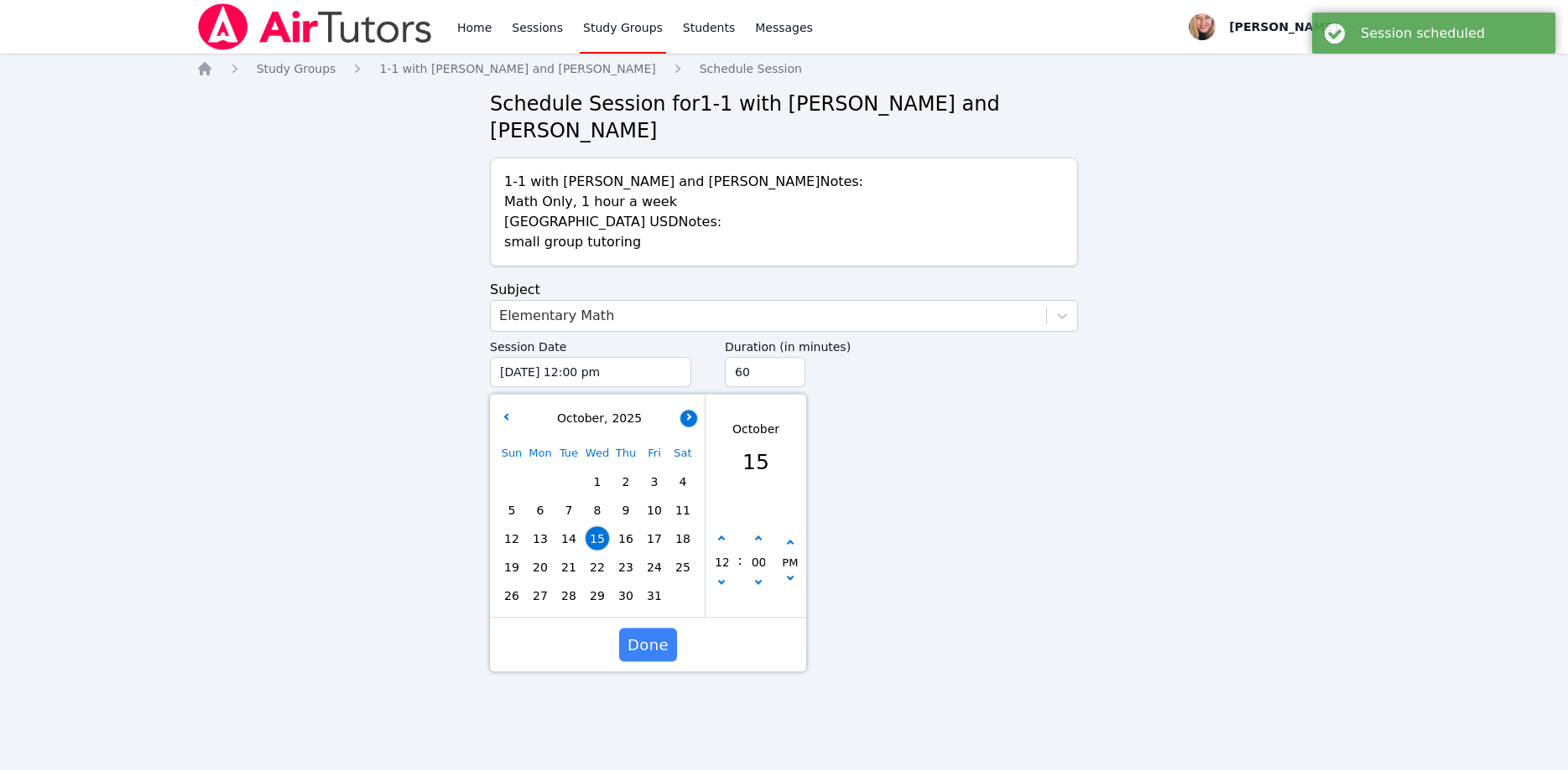
click at [690, 410] on button "button" at bounding box center [688, 418] width 17 height 17
click at [689, 410] on button "button" at bounding box center [688, 418] width 17 height 17
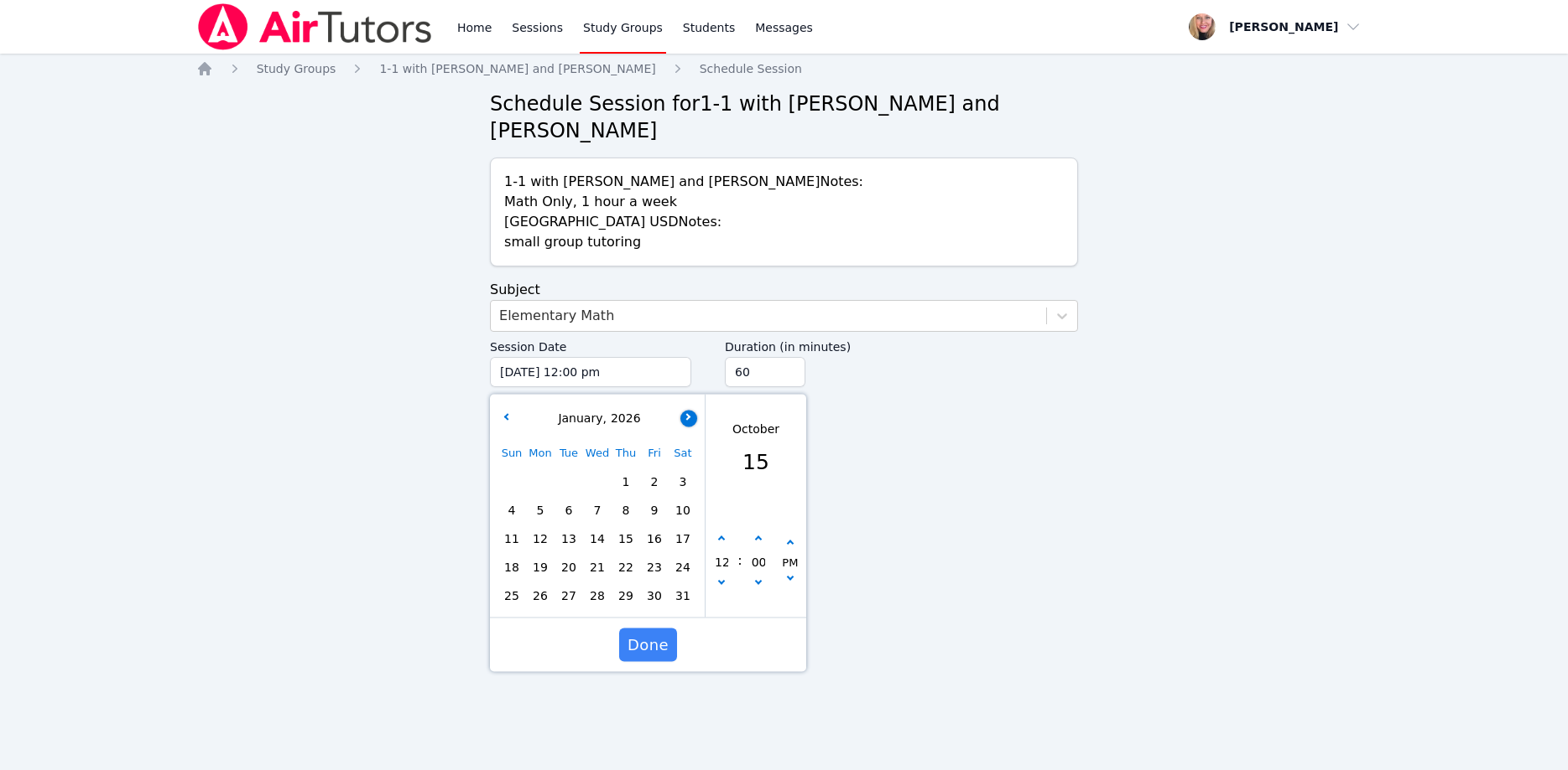
click at [682, 410] on button "button" at bounding box center [688, 418] width 17 height 17
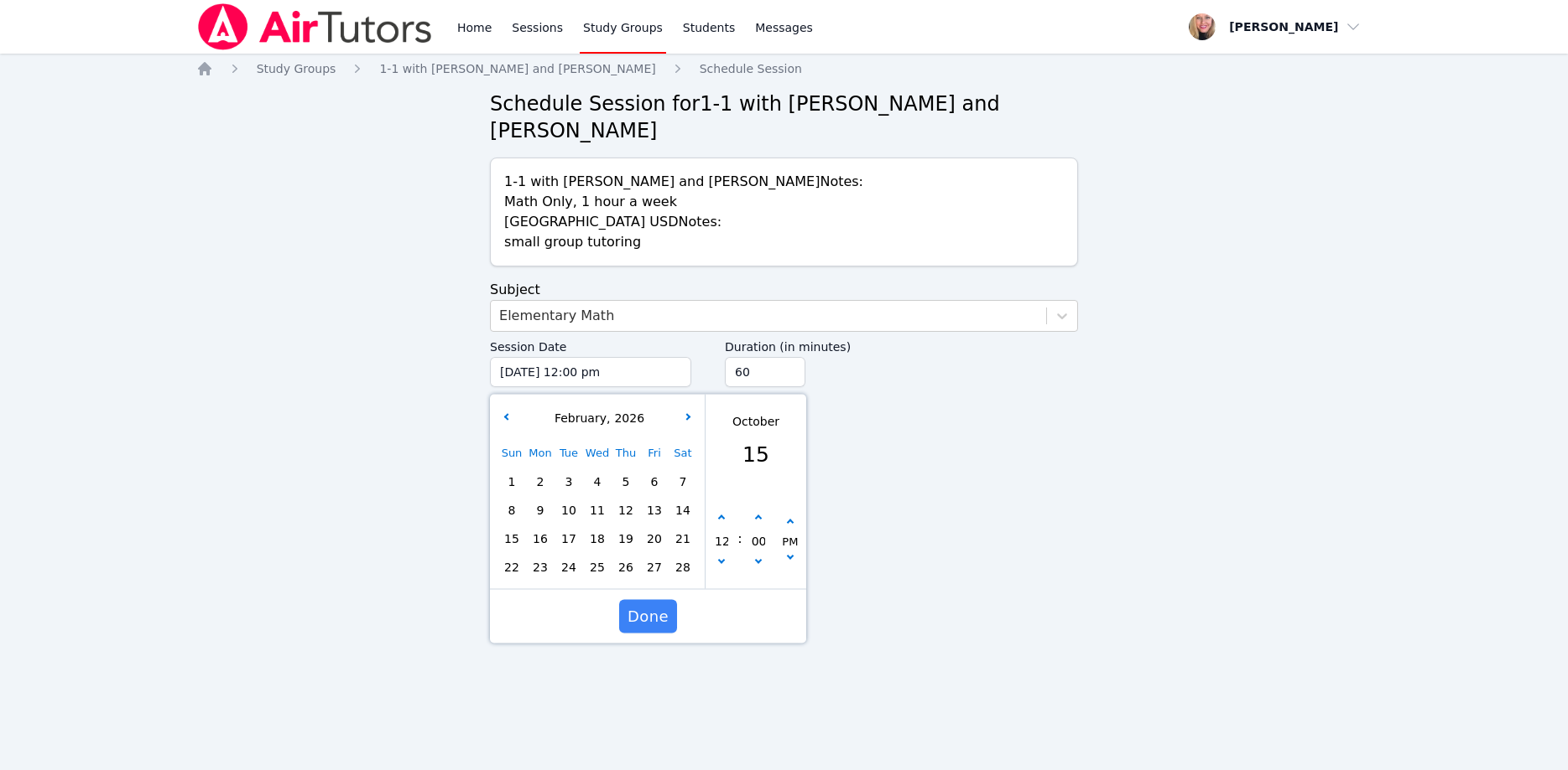
click at [541, 470] on span "2" at bounding box center [541, 482] width 23 height 23
click at [724, 510] on button "button" at bounding box center [721, 518] width 17 height 17
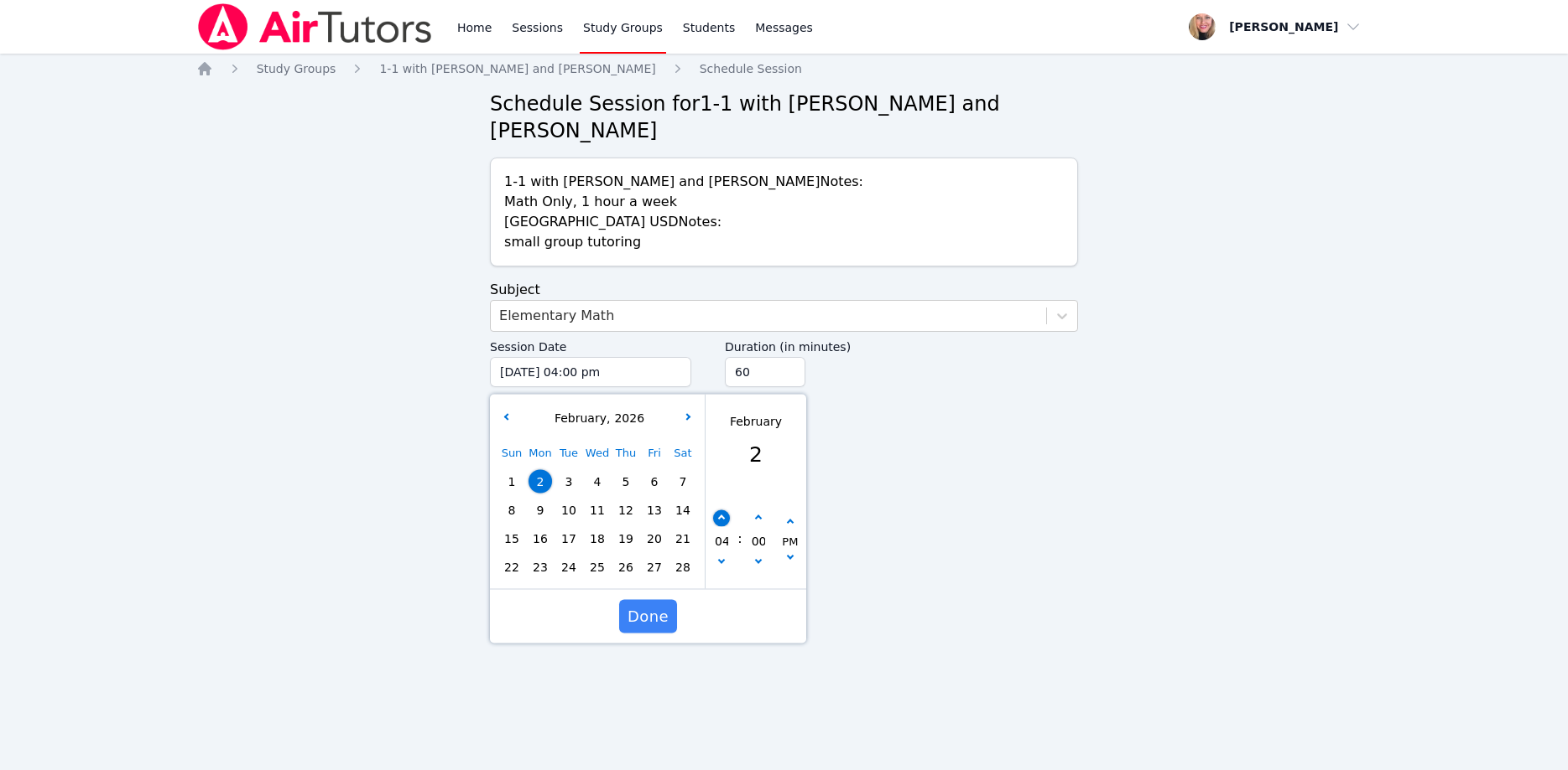
click at [724, 510] on button "button" at bounding box center [721, 518] width 17 height 17
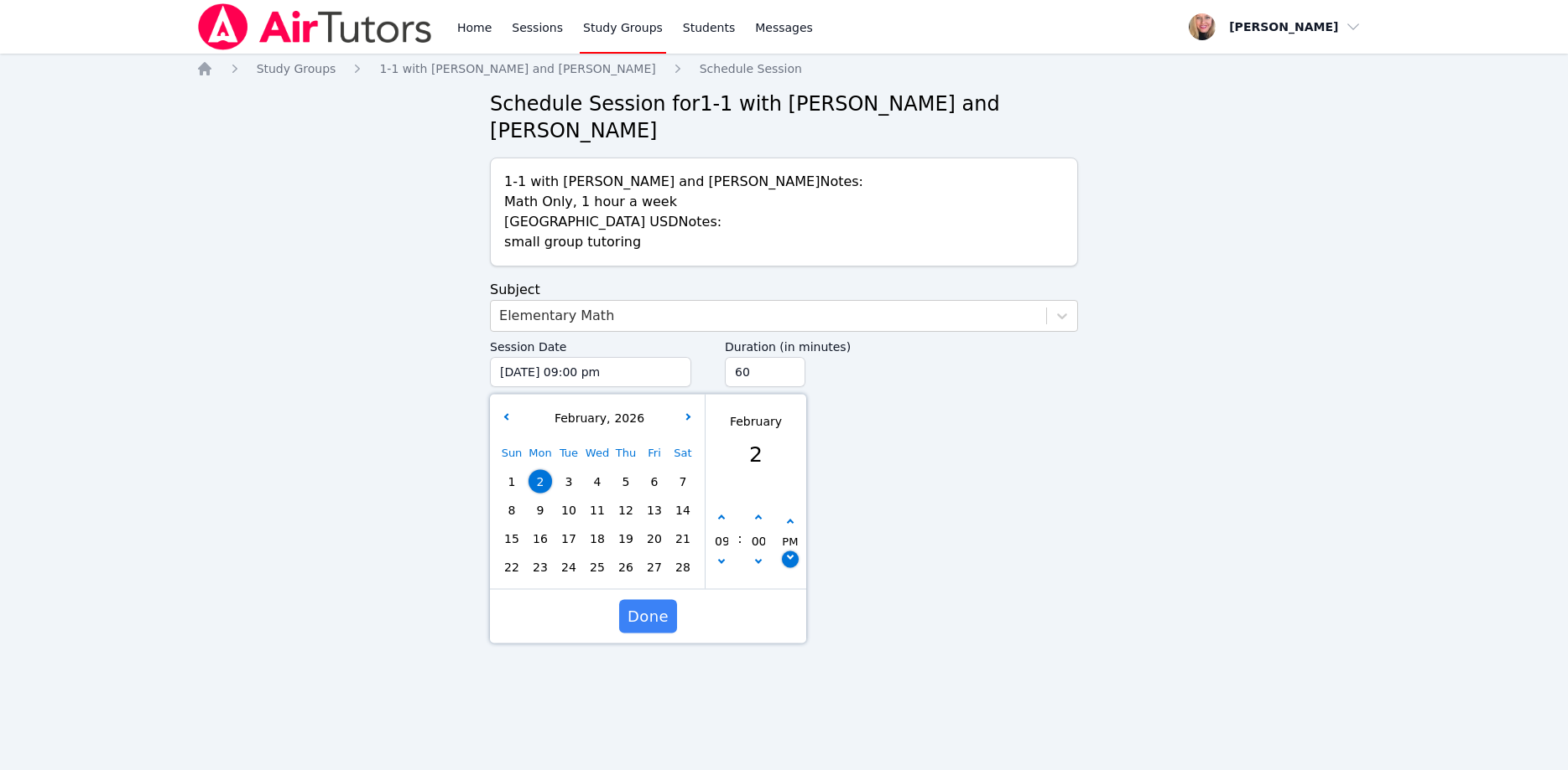
click at [792, 553] on icon "button" at bounding box center [790, 556] width 7 height 7
click at [786, 514] on button "button" at bounding box center [790, 522] width 17 height 17
click at [784, 357] on input "45" at bounding box center [765, 372] width 81 height 30
click at [784, 357] on input "30" at bounding box center [765, 372] width 81 height 30
click at [650, 605] on span "Done" at bounding box center [648, 617] width 41 height 23
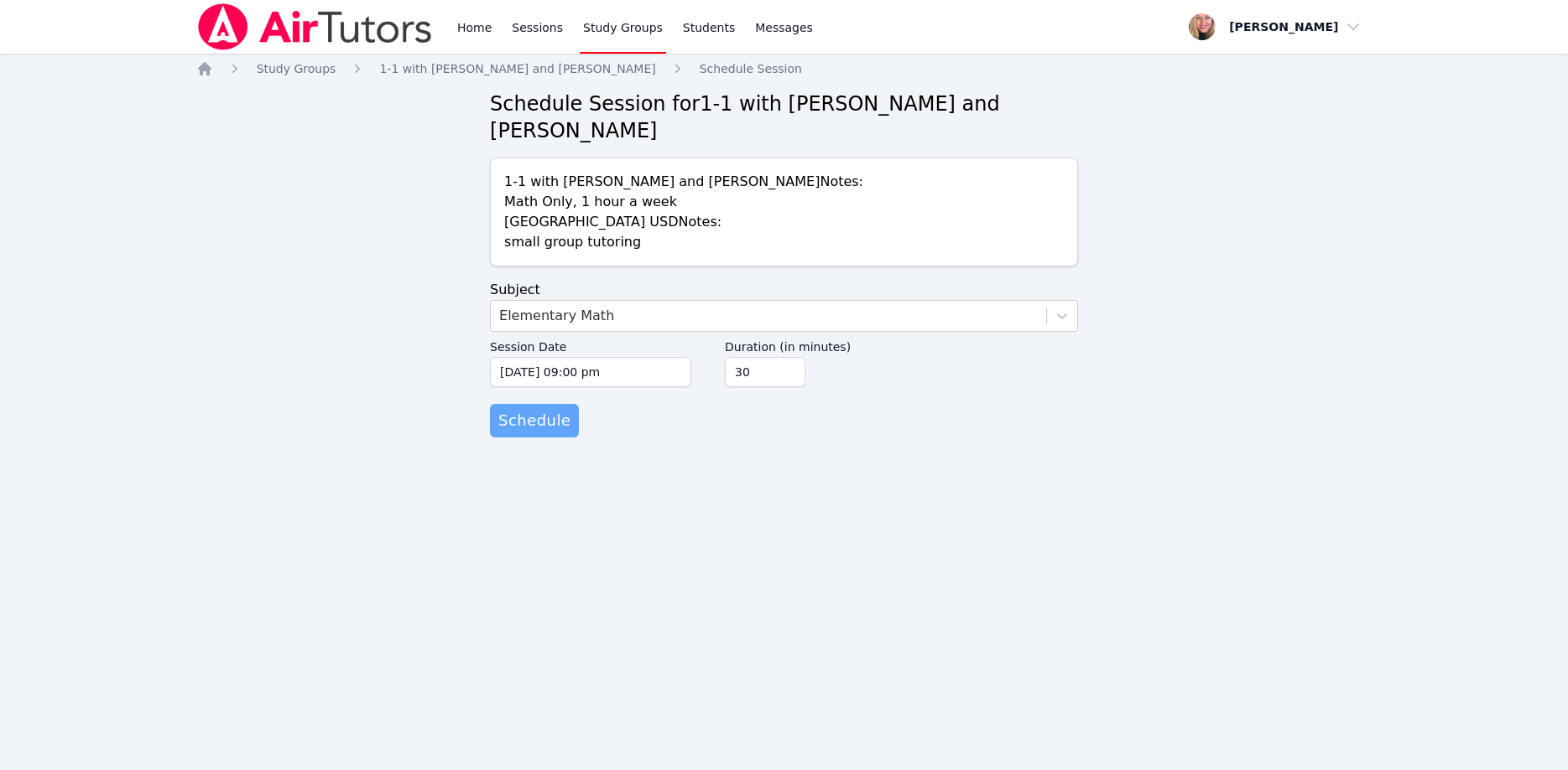
click at [553, 409] on span "Schedule" at bounding box center [535, 421] width 72 height 23
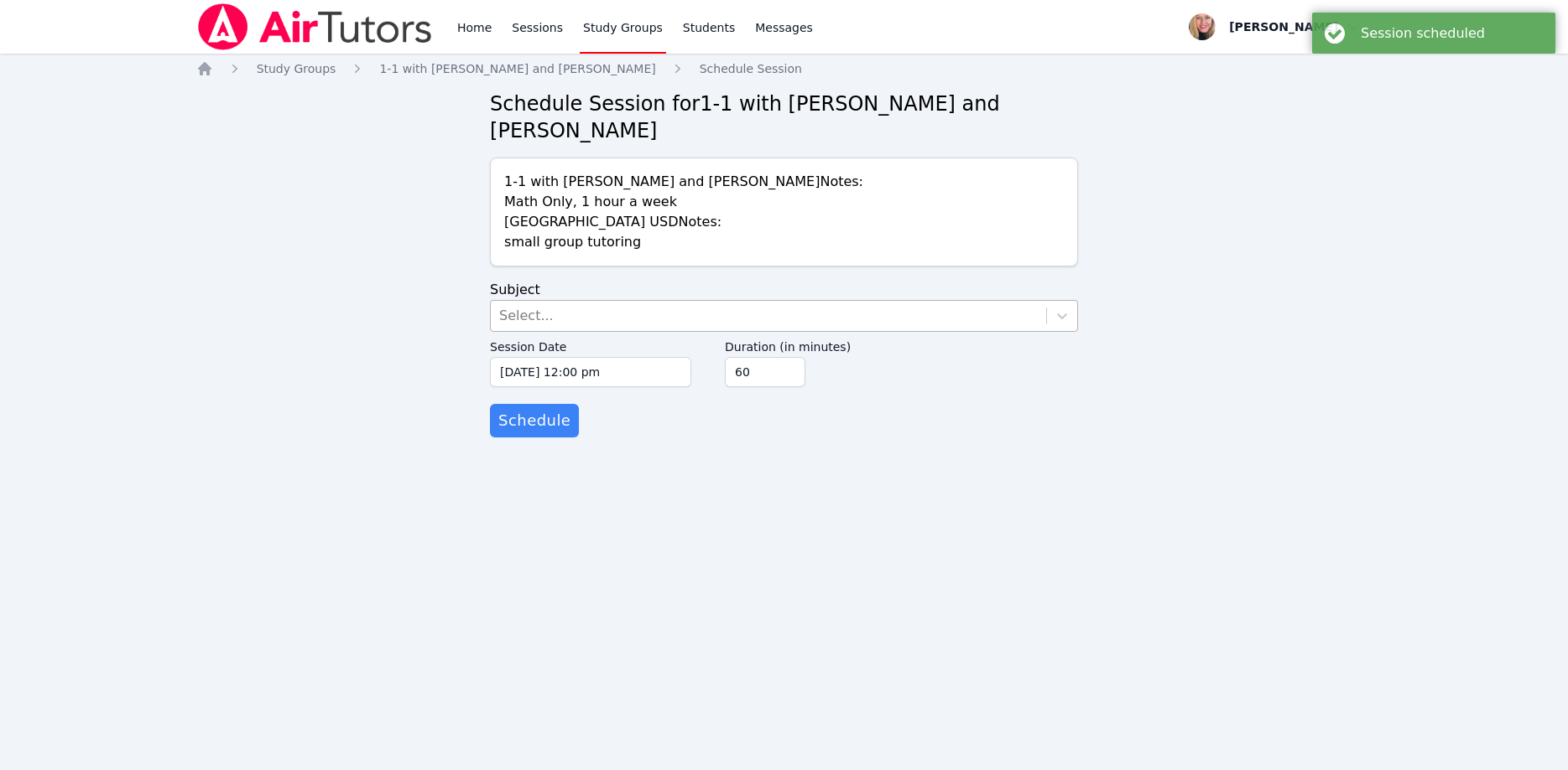
click at [566, 301] on div "Select..." at bounding box center [768, 315] width 555 height 30
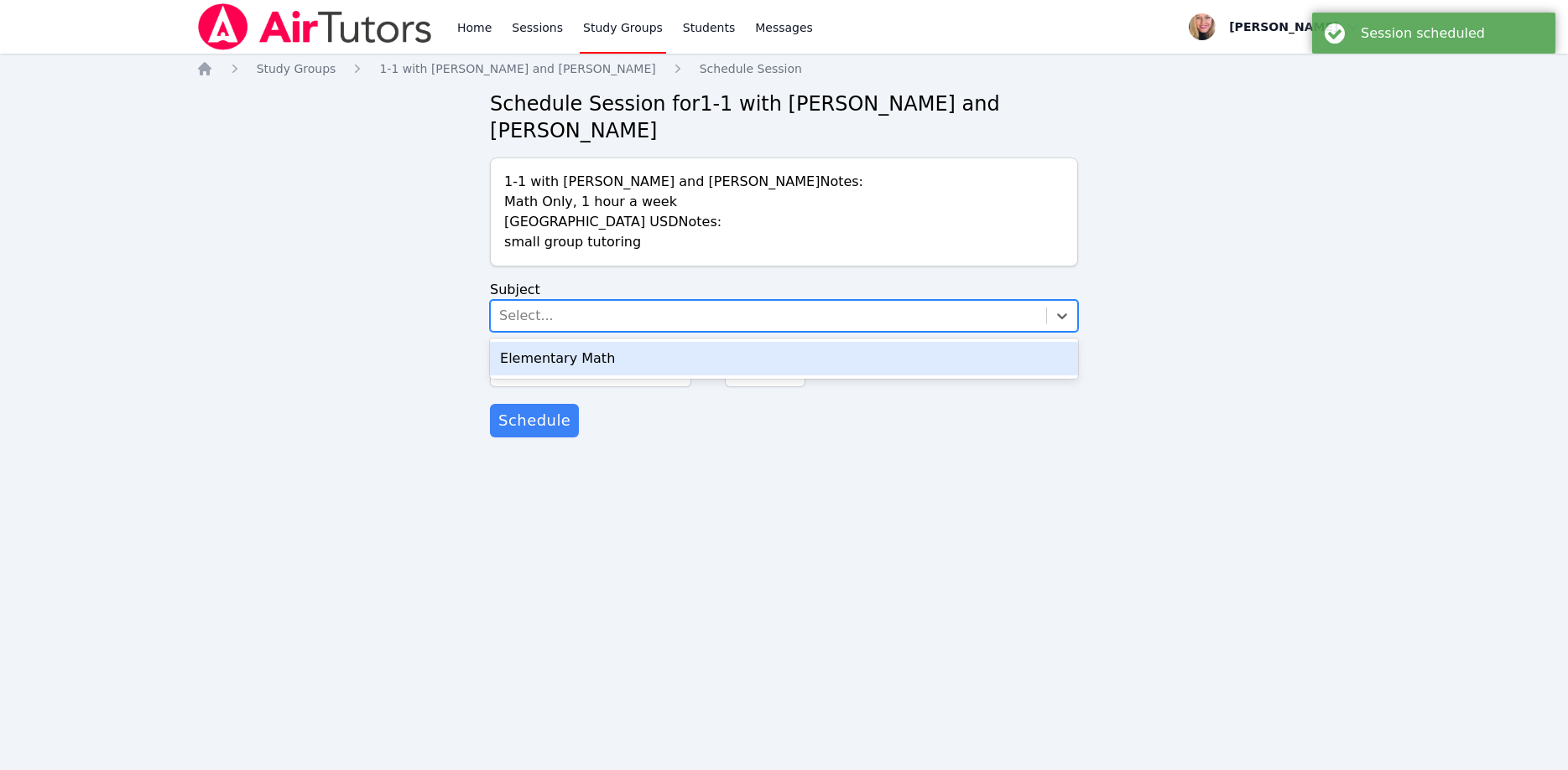
click at [604, 342] on div "Elementary Math" at bounding box center [784, 358] width 588 height 33
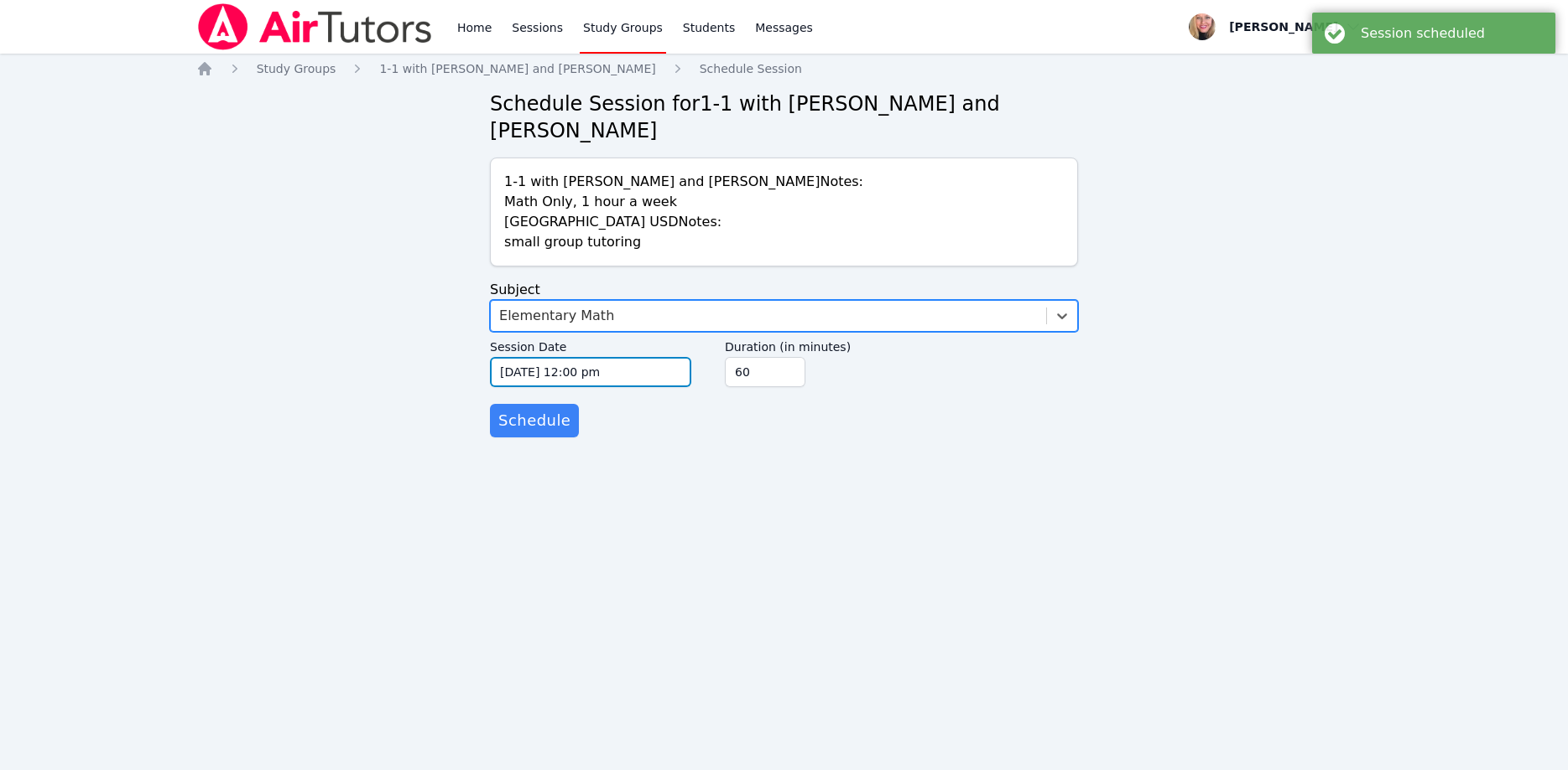
click at [635, 357] on input "10/15/2025 12:00 pm" at bounding box center [590, 372] width 202 height 30
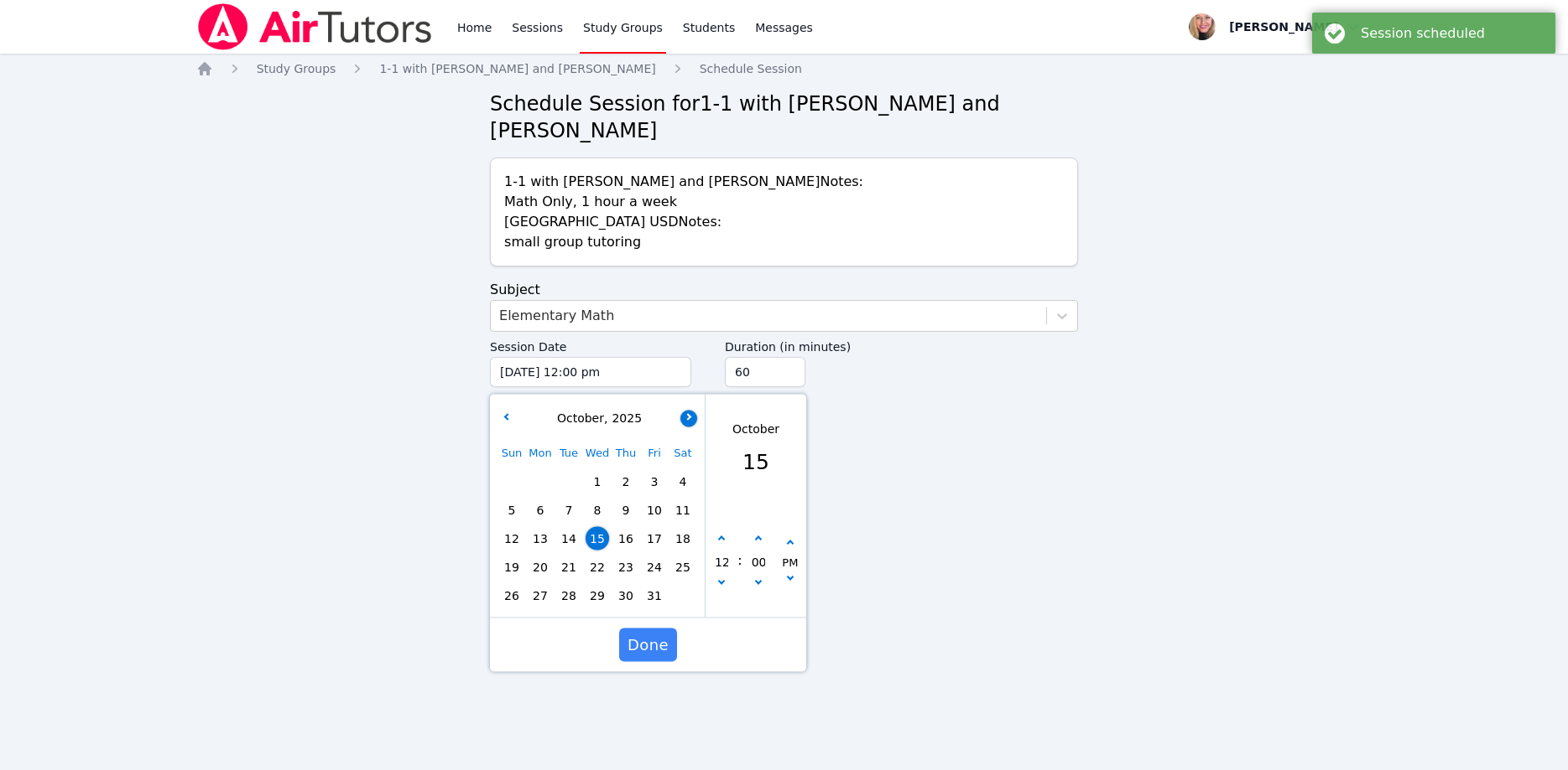
click at [689, 414] on icon "button" at bounding box center [687, 417] width 7 height 7
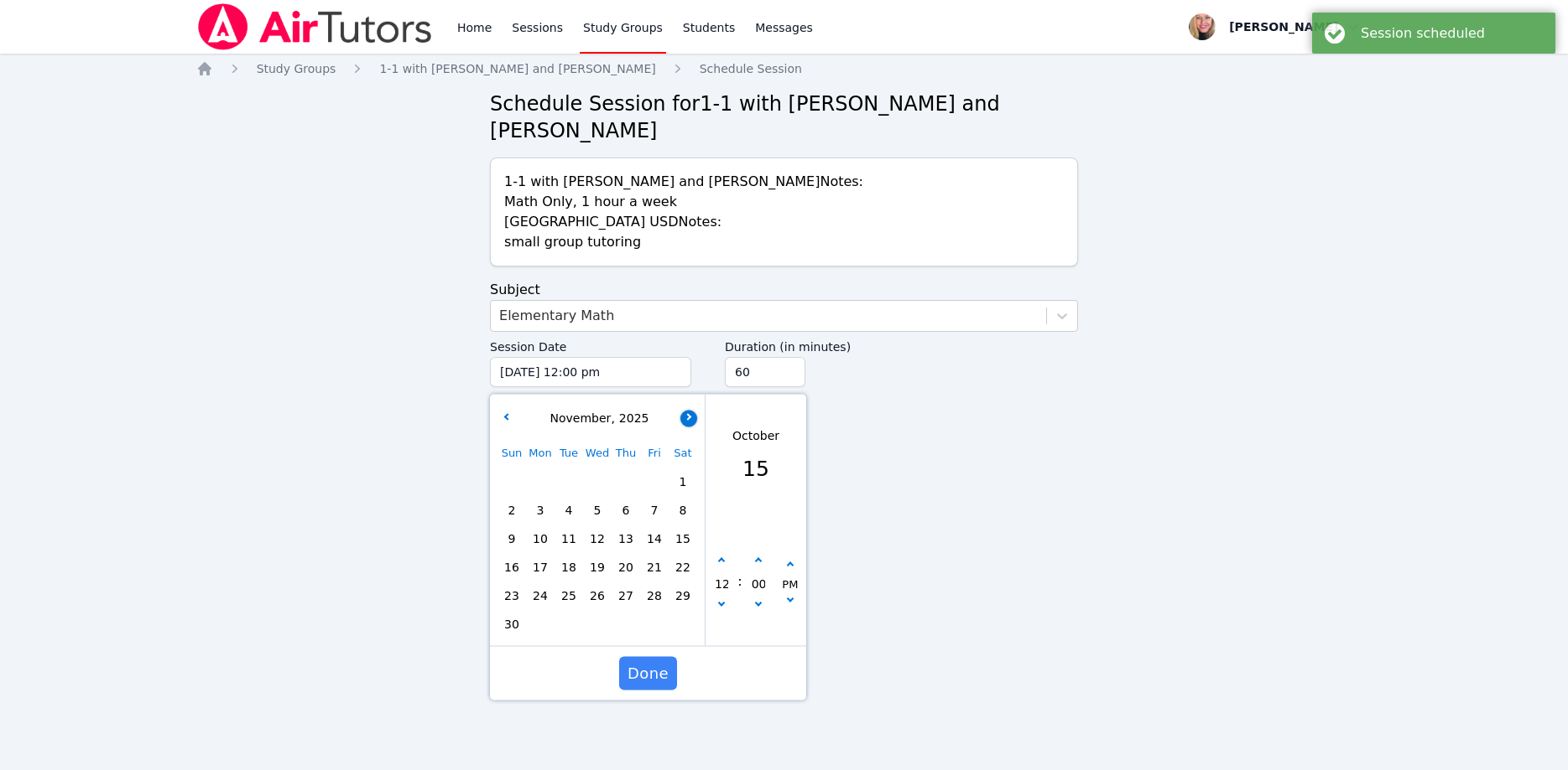
click at [688, 414] on icon "button" at bounding box center [687, 417] width 7 height 7
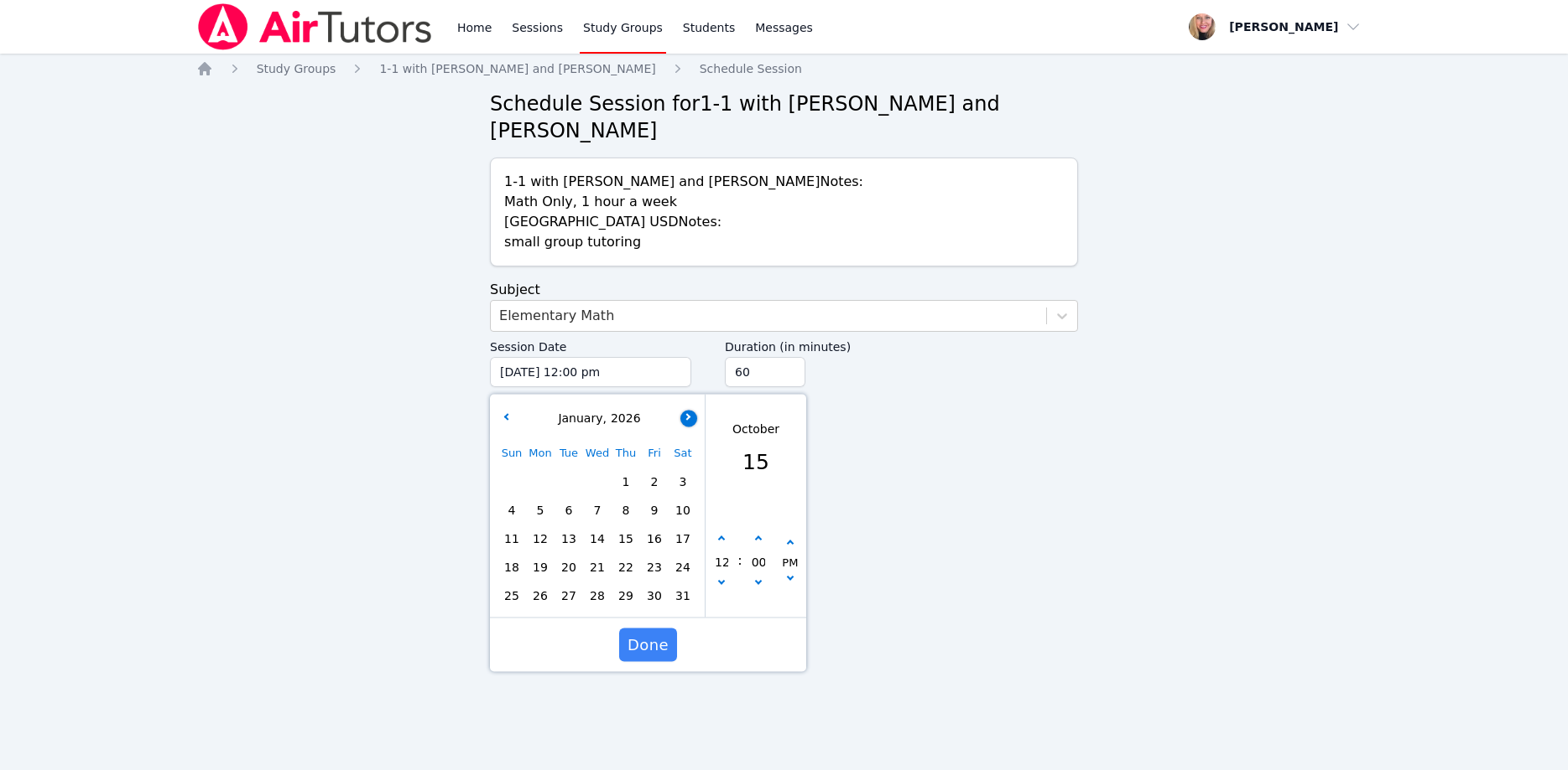
click at [688, 414] on icon "button" at bounding box center [687, 417] width 7 height 7
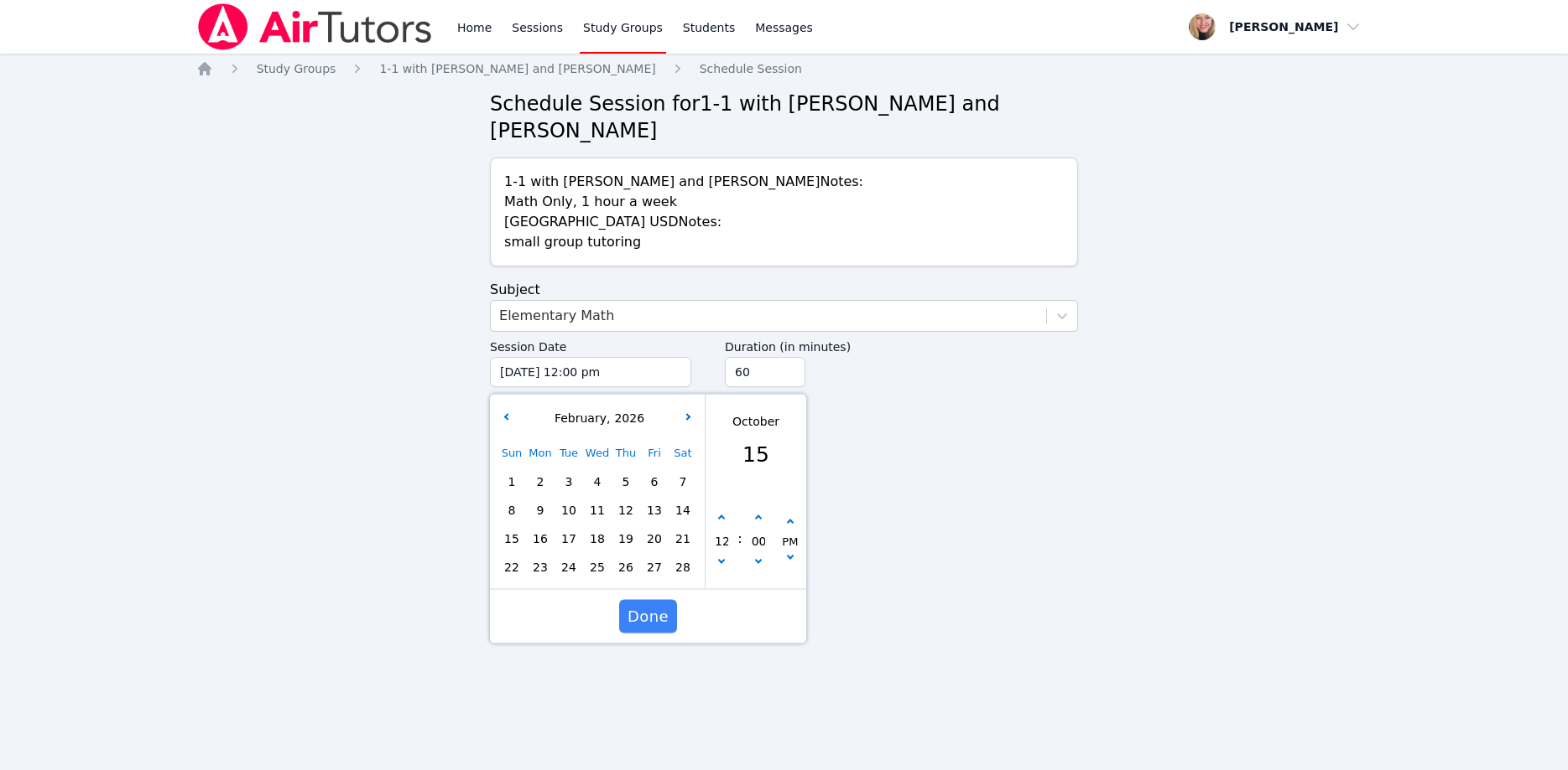
click at [623, 470] on span "5" at bounding box center [625, 482] width 23 height 23
click at [716, 555] on button "button" at bounding box center [721, 563] width 17 height 17
click at [789, 519] on icon "button" at bounding box center [790, 522] width 7 height 7
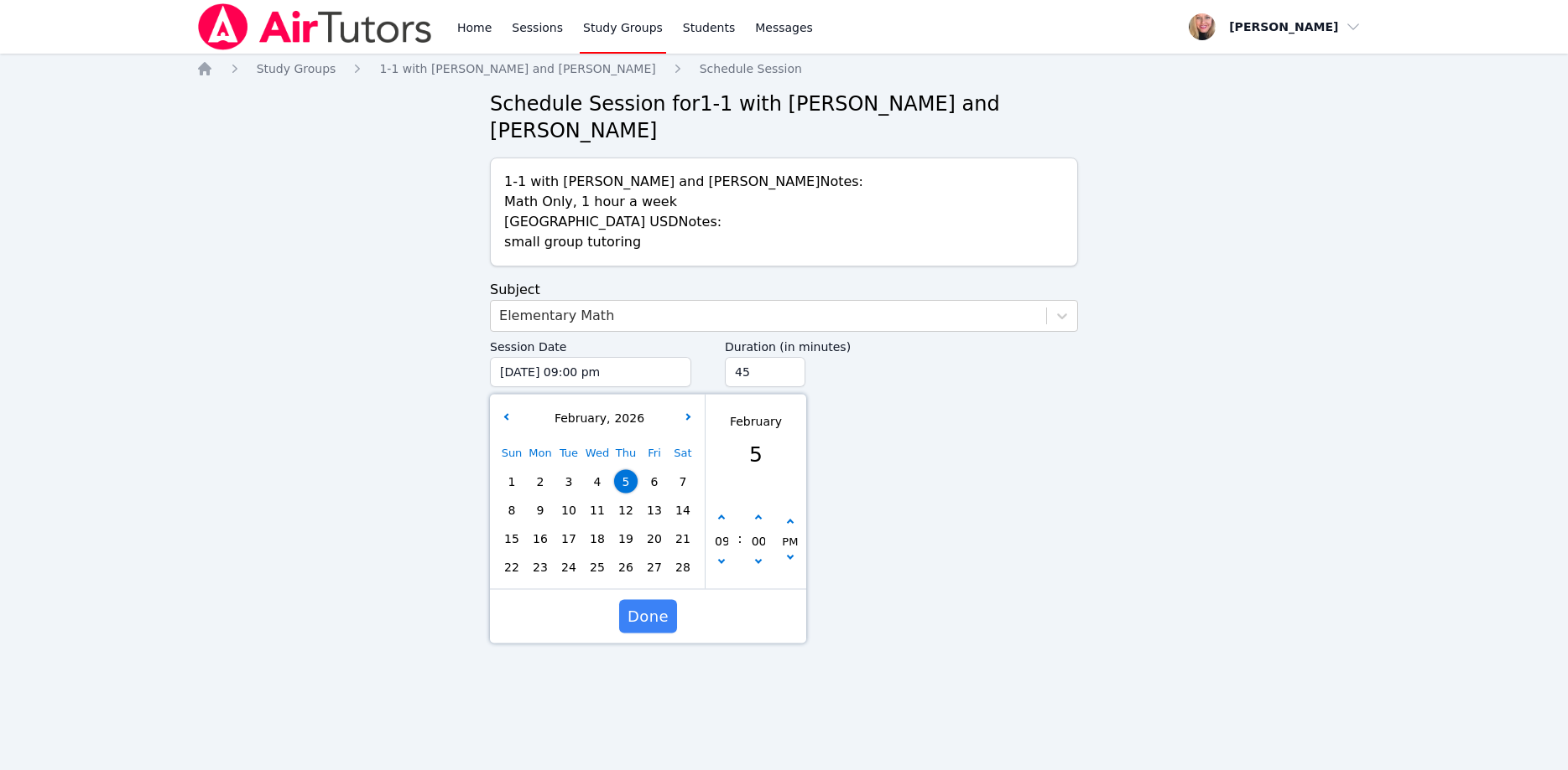
click at [782, 357] on input "45" at bounding box center [765, 372] width 81 height 30
click at [782, 357] on input "30" at bounding box center [765, 372] width 81 height 30
click at [654, 605] on span "Done" at bounding box center [648, 617] width 41 height 23
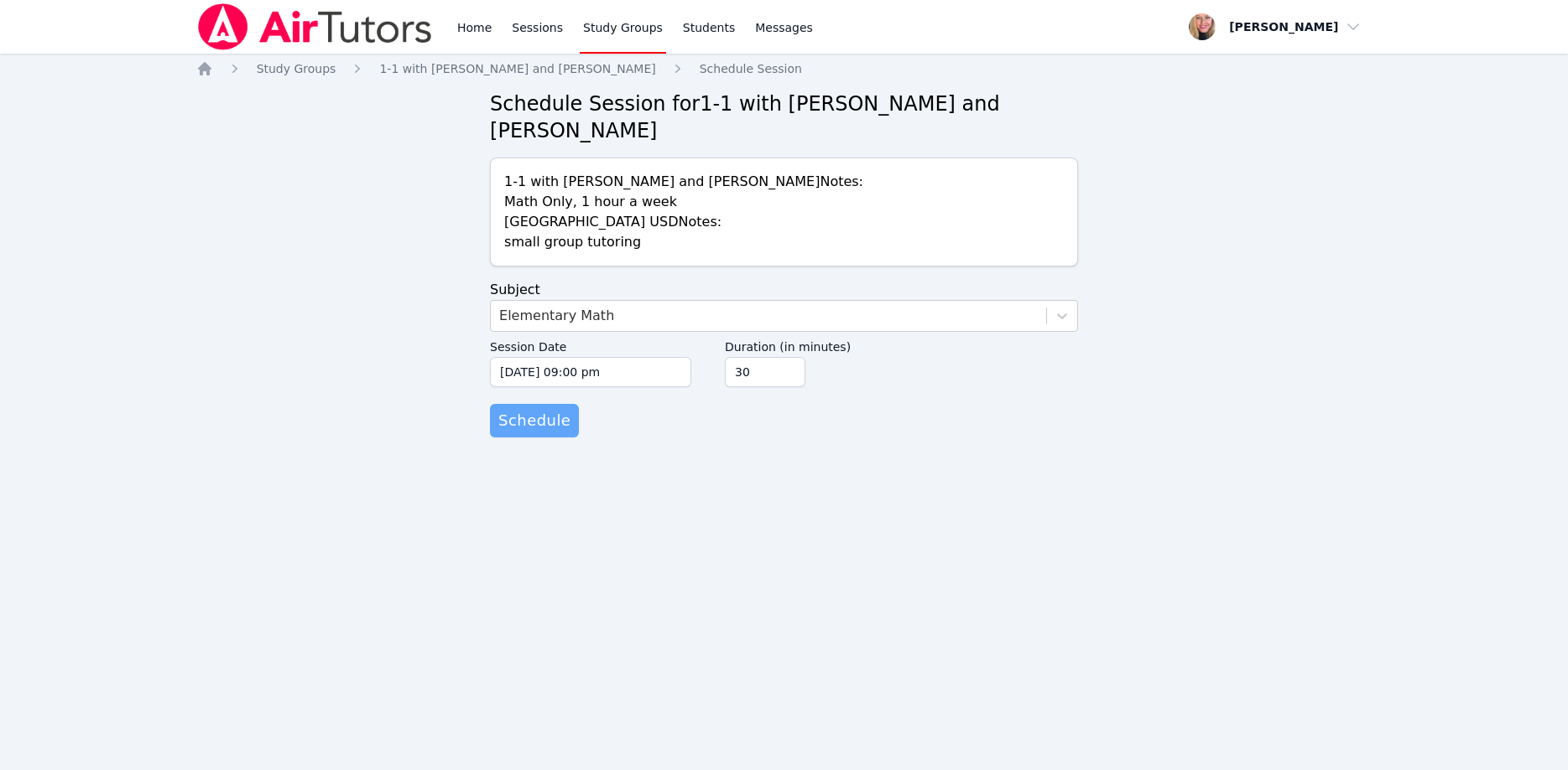
click at [517, 409] on span "Schedule" at bounding box center [535, 421] width 72 height 23
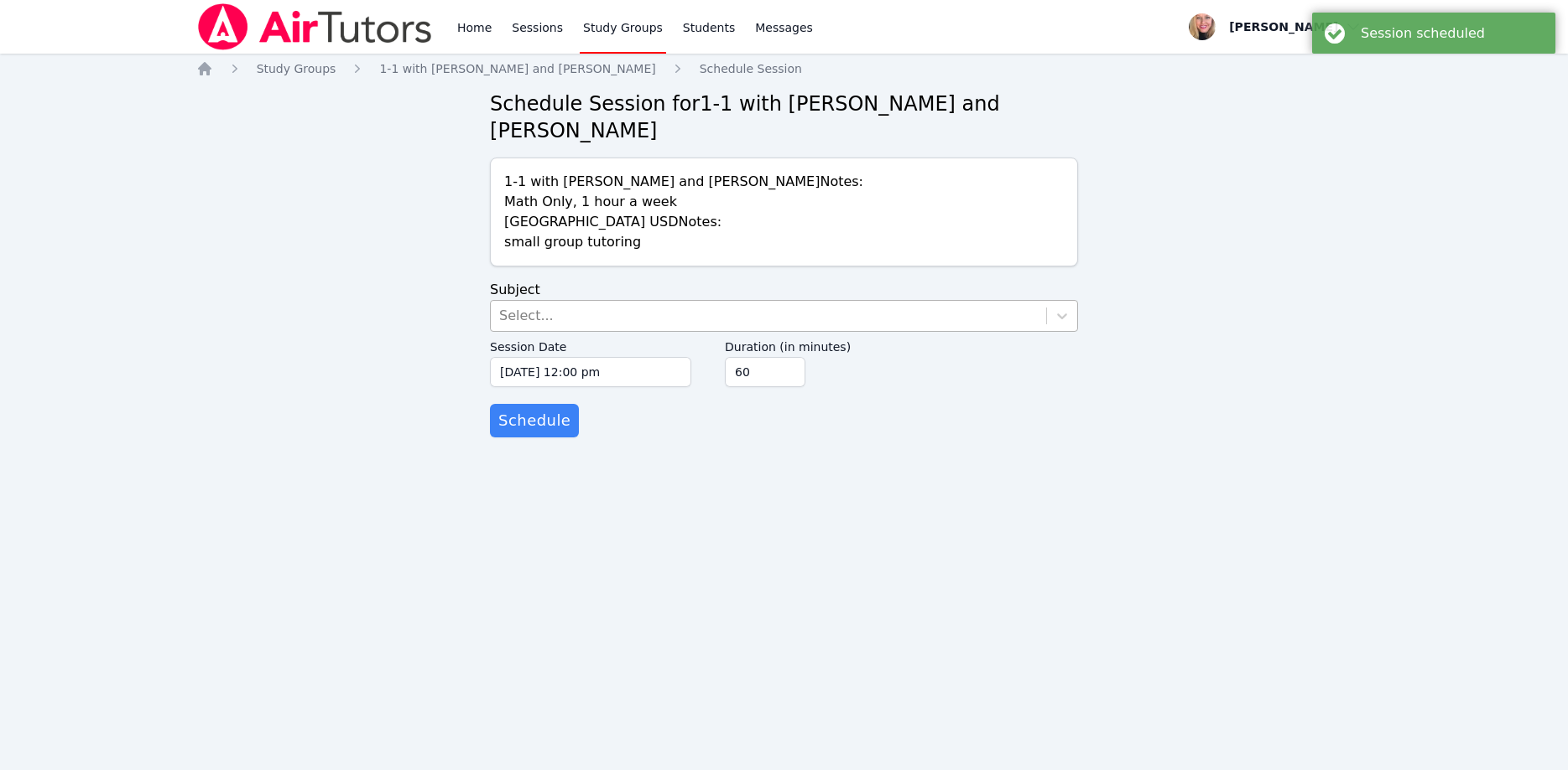
click at [614, 301] on div "Select..." at bounding box center [768, 315] width 555 height 30
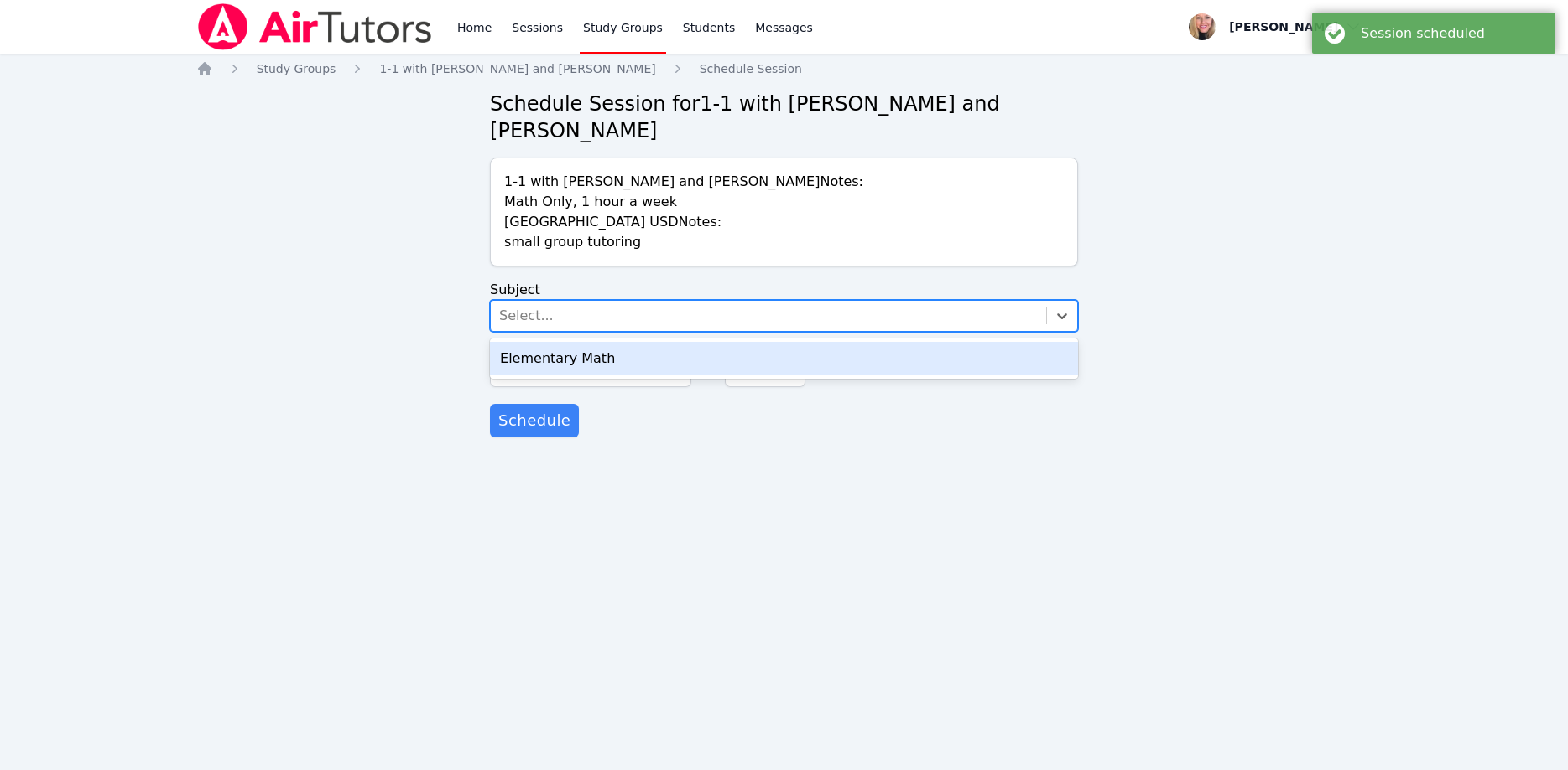
click at [603, 342] on div "Elementary Math" at bounding box center [784, 358] width 588 height 33
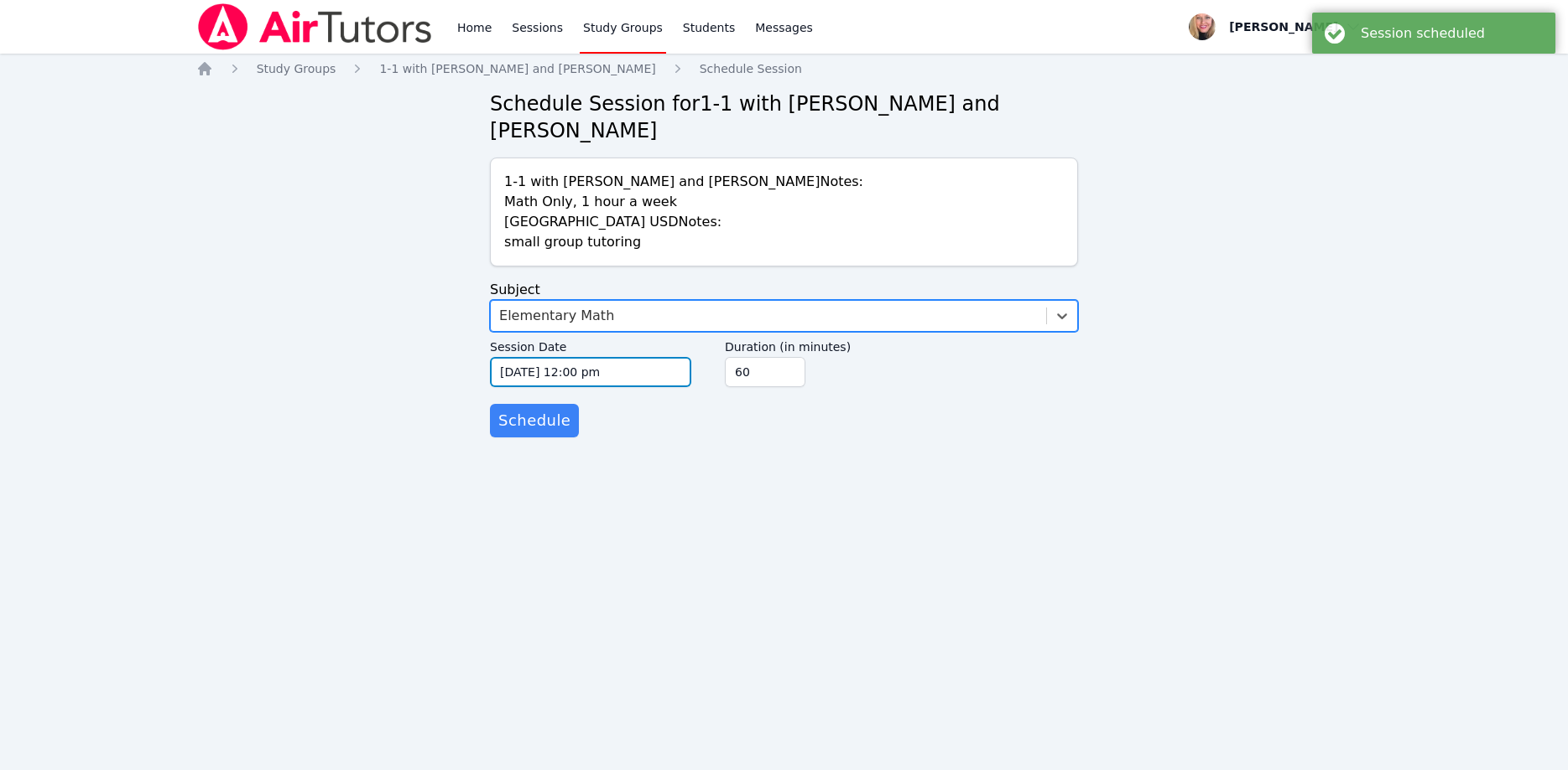
click at [620, 357] on input "10/15/2025 12:00 pm" at bounding box center [590, 372] width 202 height 30
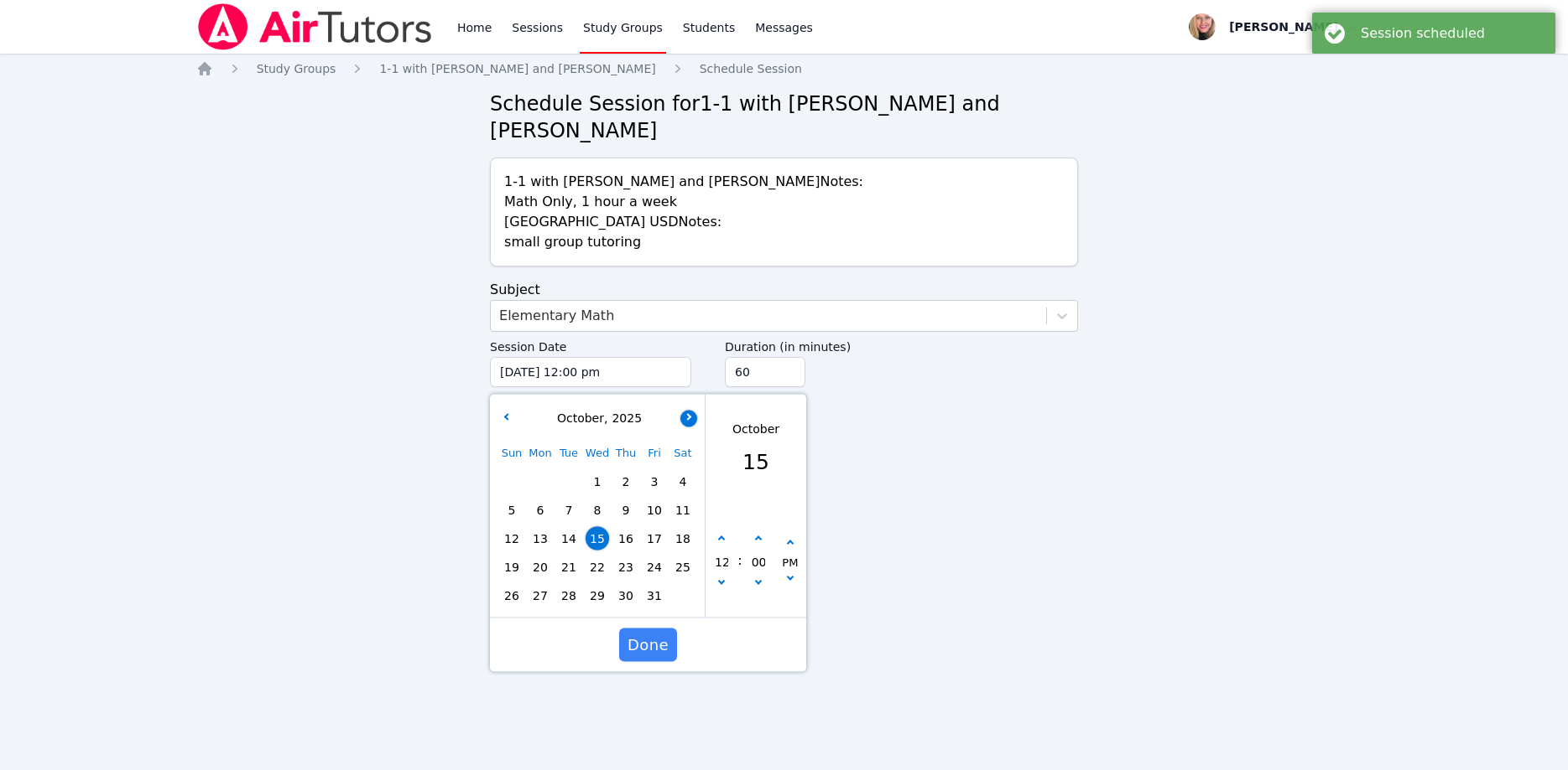
click at [691, 410] on button "button" at bounding box center [688, 418] width 17 height 17
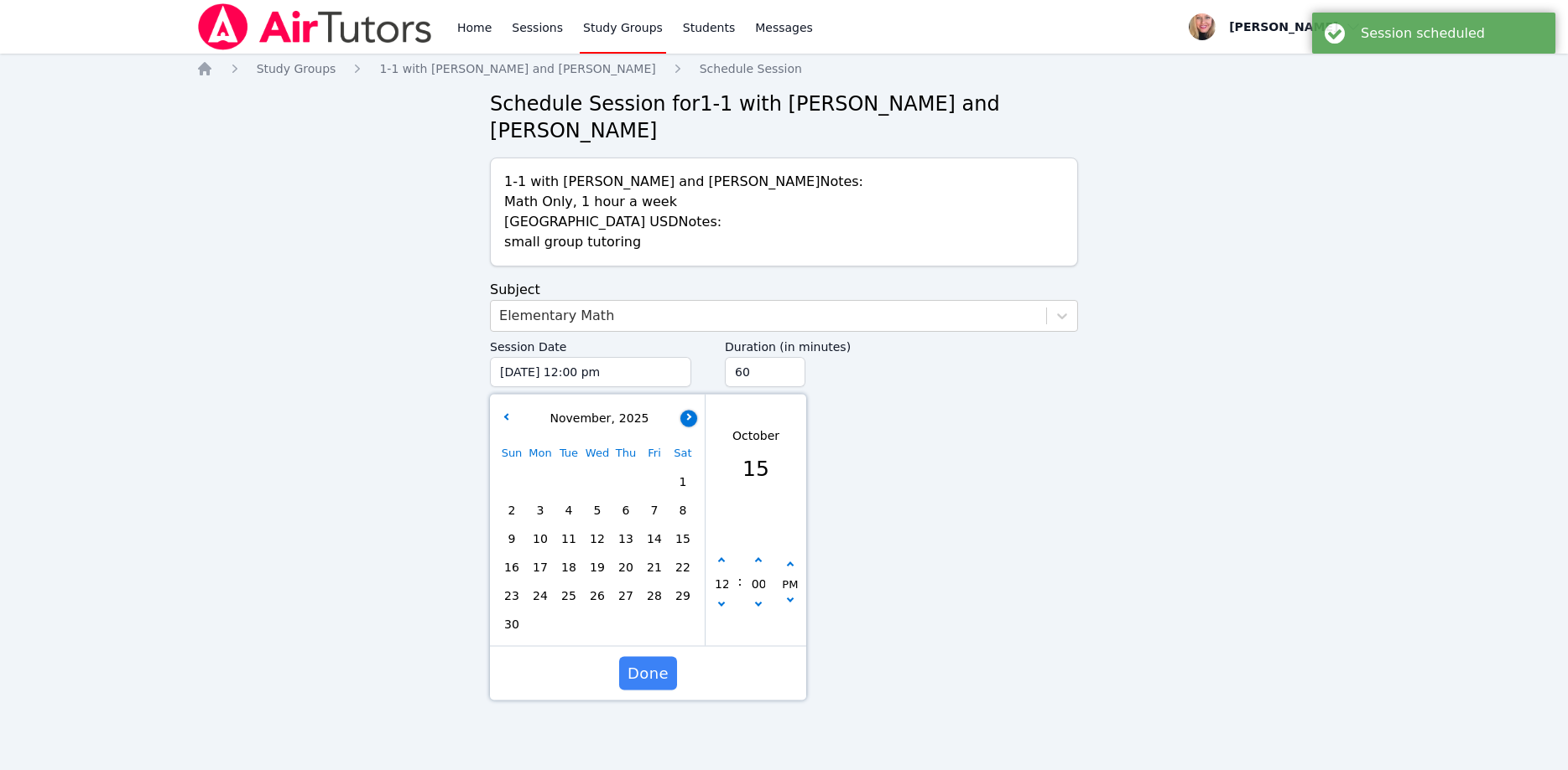
click at [691, 410] on button "button" at bounding box center [688, 418] width 17 height 17
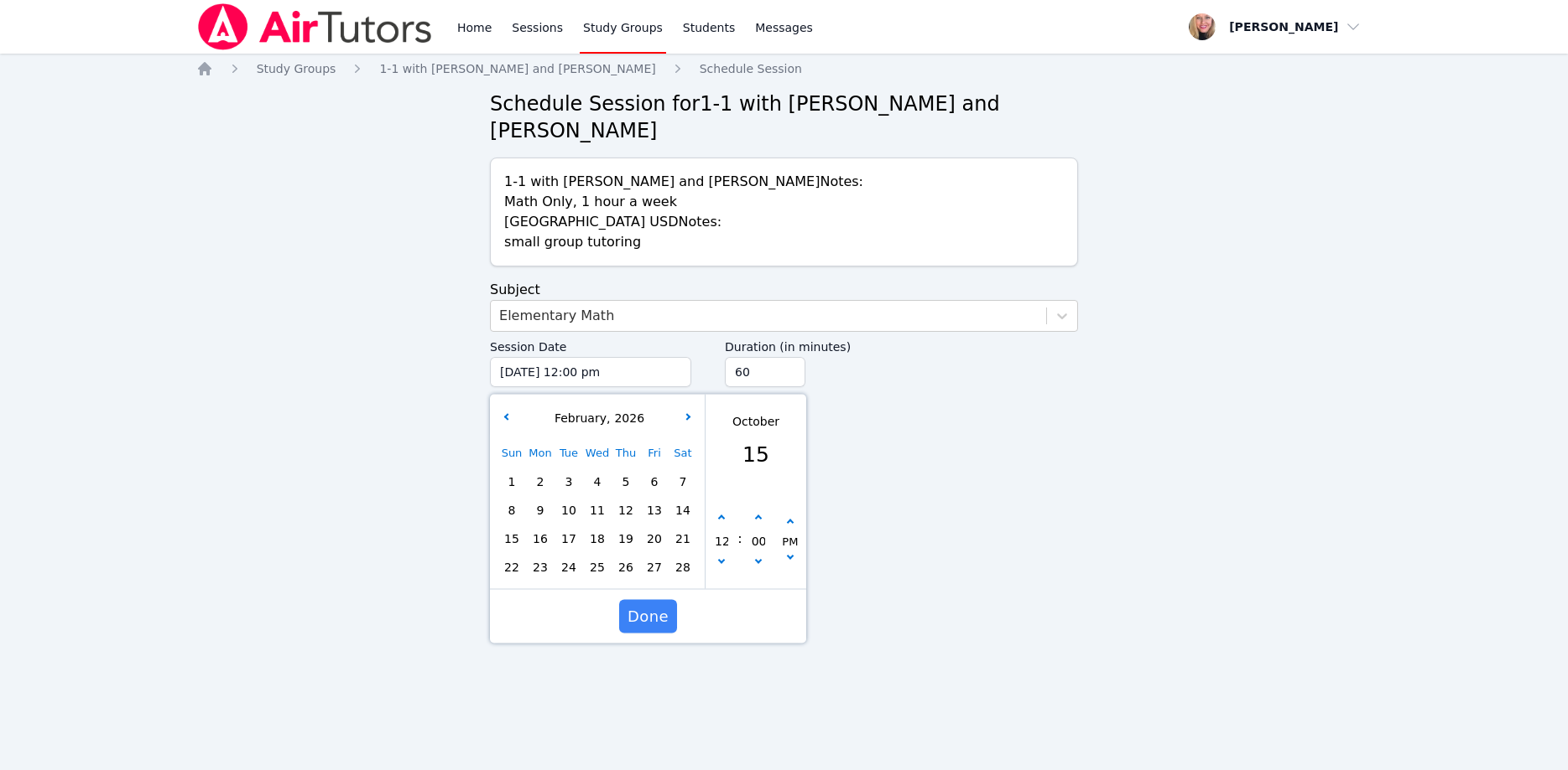
click at [548, 498] on span "9" at bounding box center [541, 510] width 23 height 23
click at [728, 555] on button "button" at bounding box center [721, 563] width 17 height 17
click at [803, 514] on div "AM" at bounding box center [790, 540] width 32 height 54
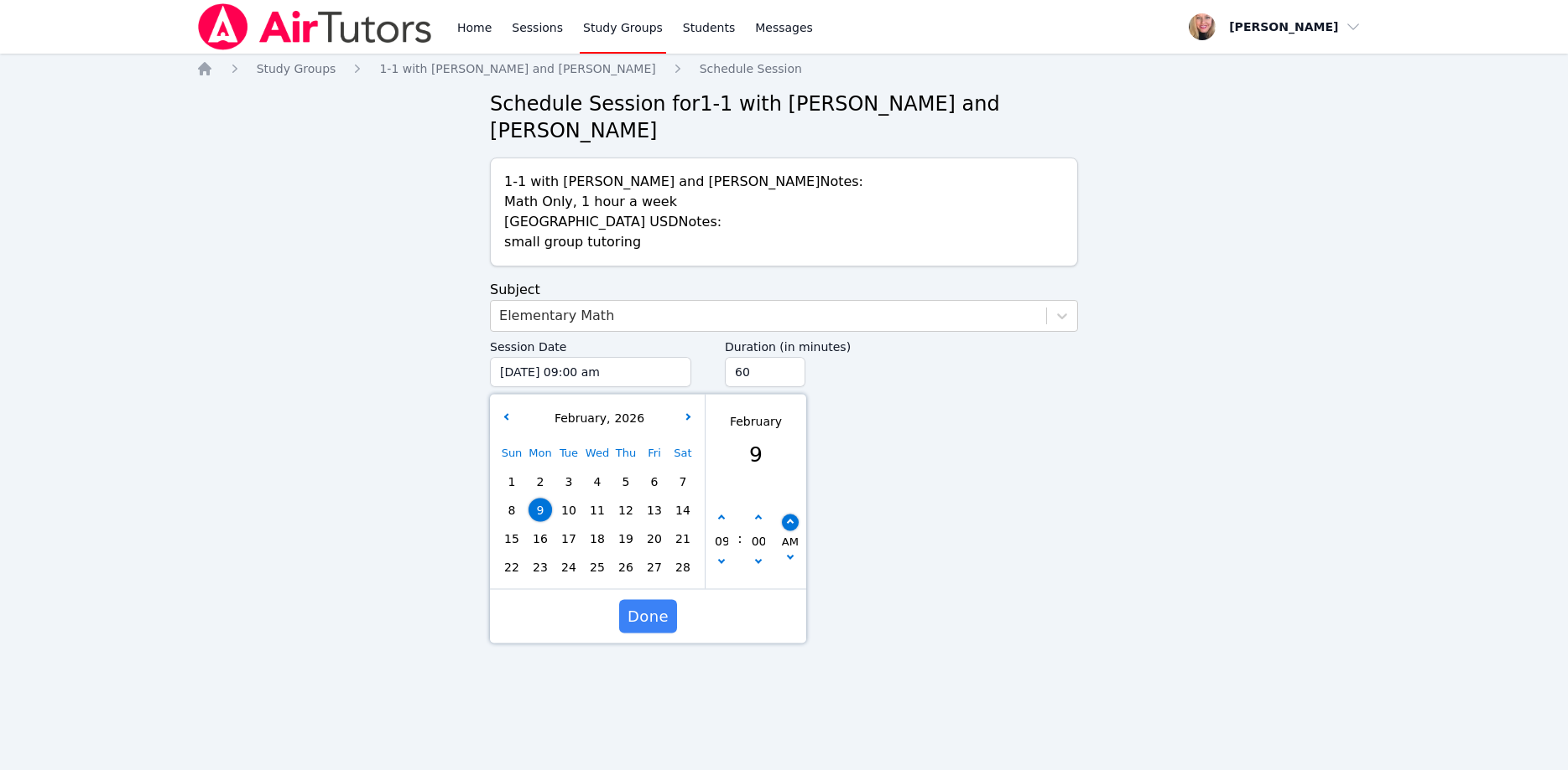
click at [795, 514] on button "button" at bounding box center [790, 522] width 17 height 17
click at [789, 357] on input "45" at bounding box center [765, 372] width 81 height 30
click at [789, 357] on input "30" at bounding box center [765, 372] width 81 height 30
click at [658, 605] on span "Done" at bounding box center [648, 617] width 41 height 23
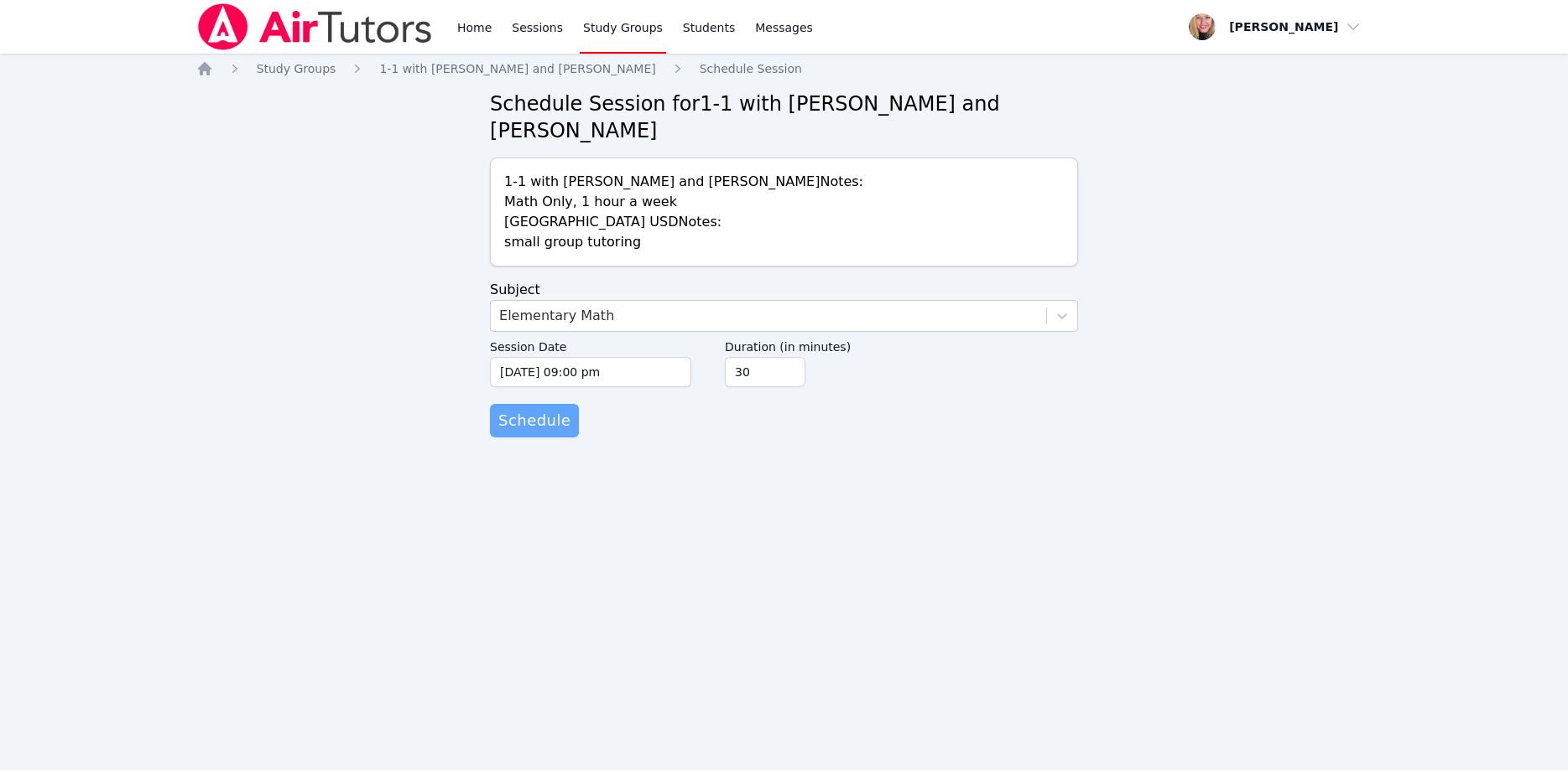
click at [541, 409] on span "Schedule" at bounding box center [535, 421] width 72 height 23
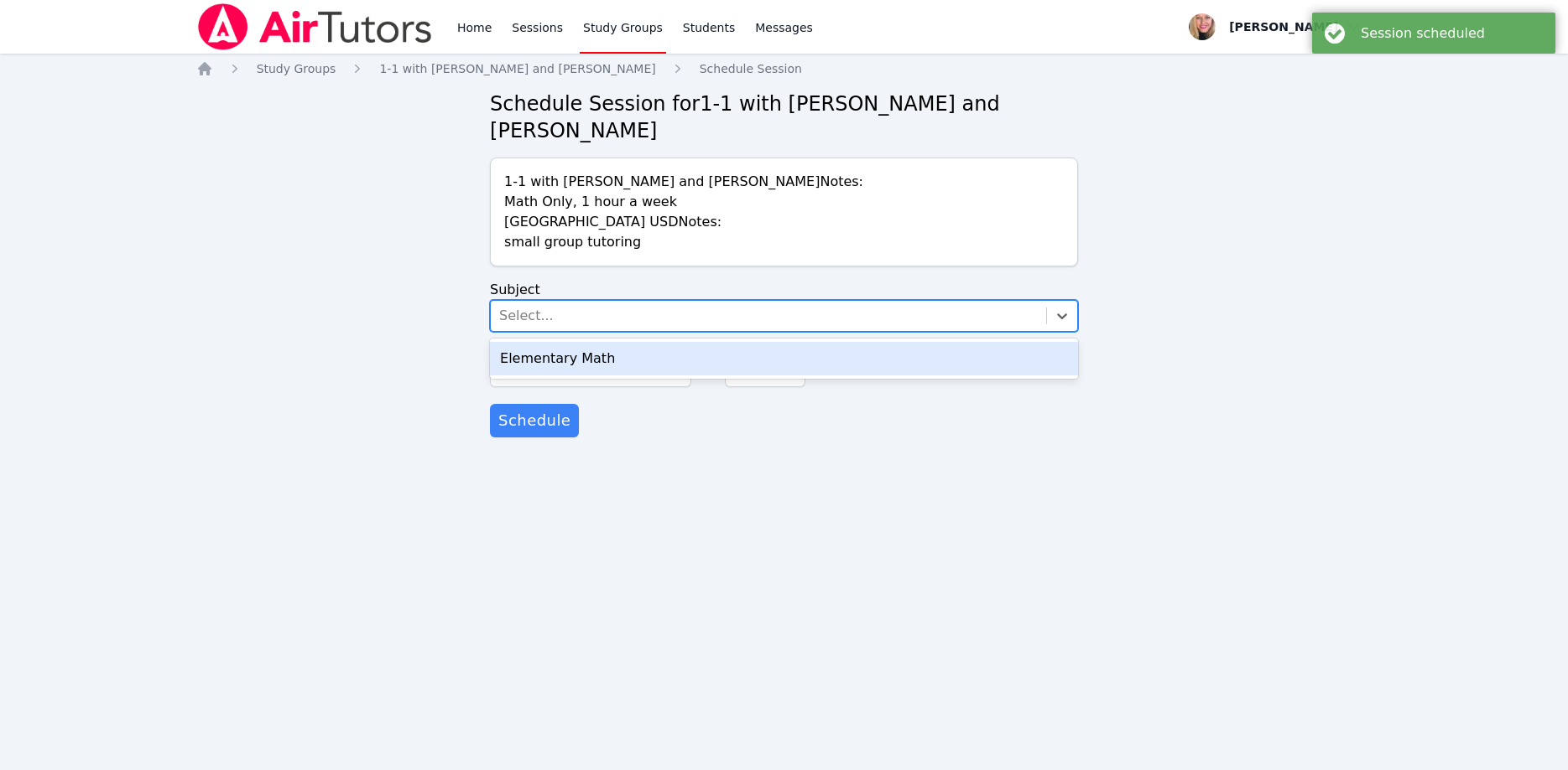
click at [537, 301] on div "Select..." at bounding box center [768, 315] width 555 height 30
click at [565, 342] on div "Elementary Math" at bounding box center [784, 358] width 588 height 33
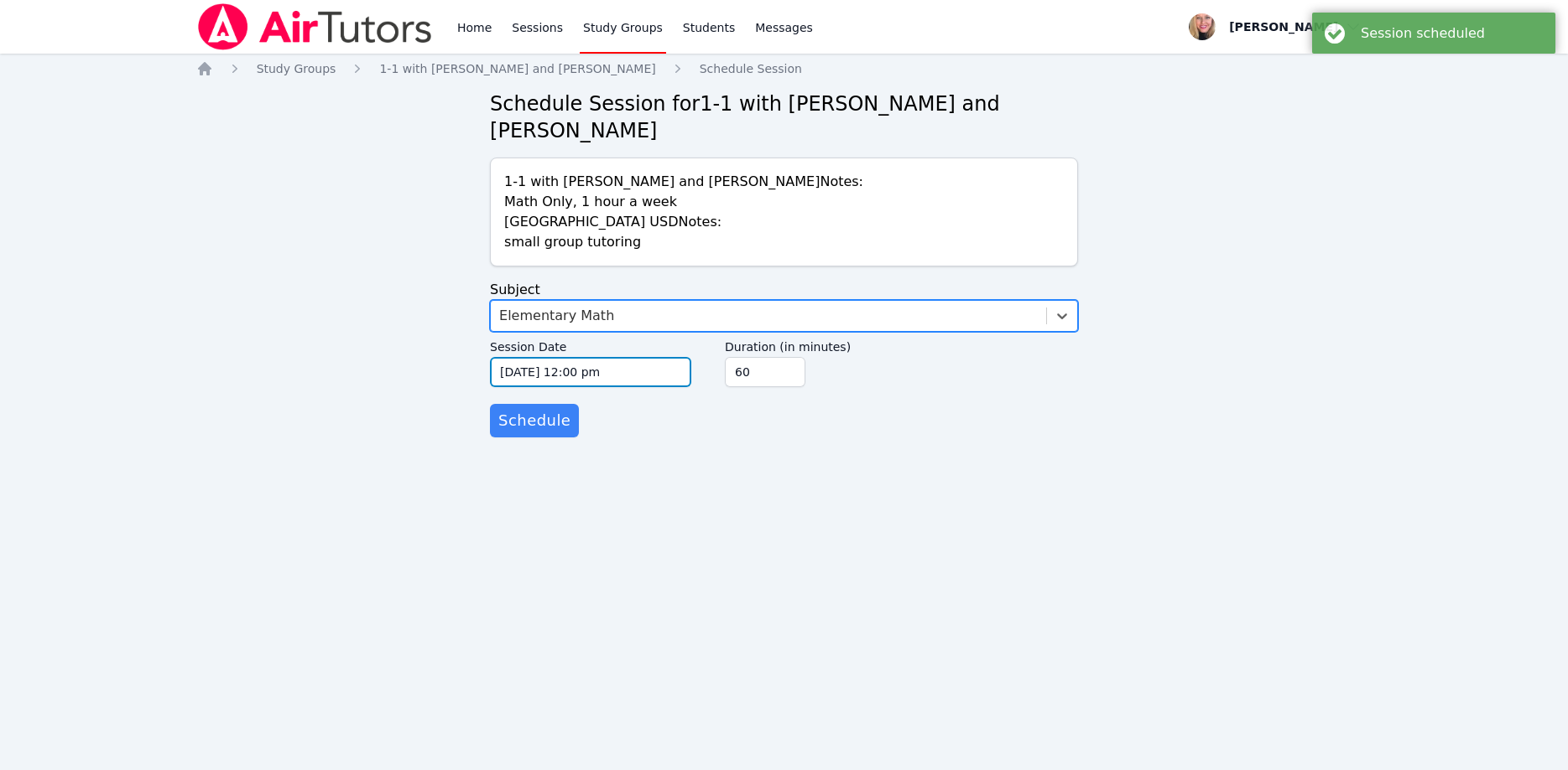
click at [612, 357] on input "10/15/2025 12:00 pm" at bounding box center [590, 372] width 202 height 30
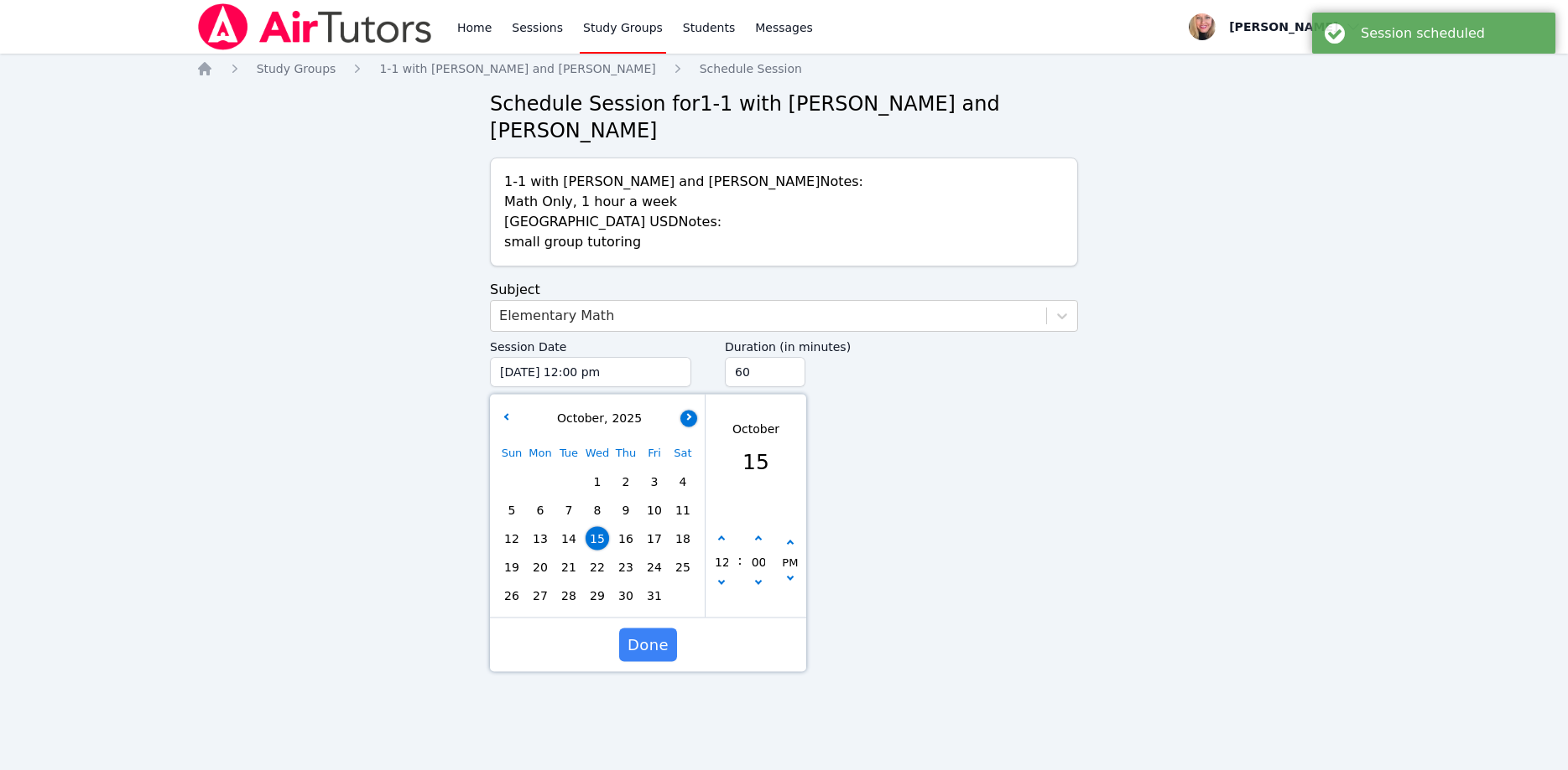
click at [683, 410] on button "button" at bounding box center [688, 418] width 17 height 17
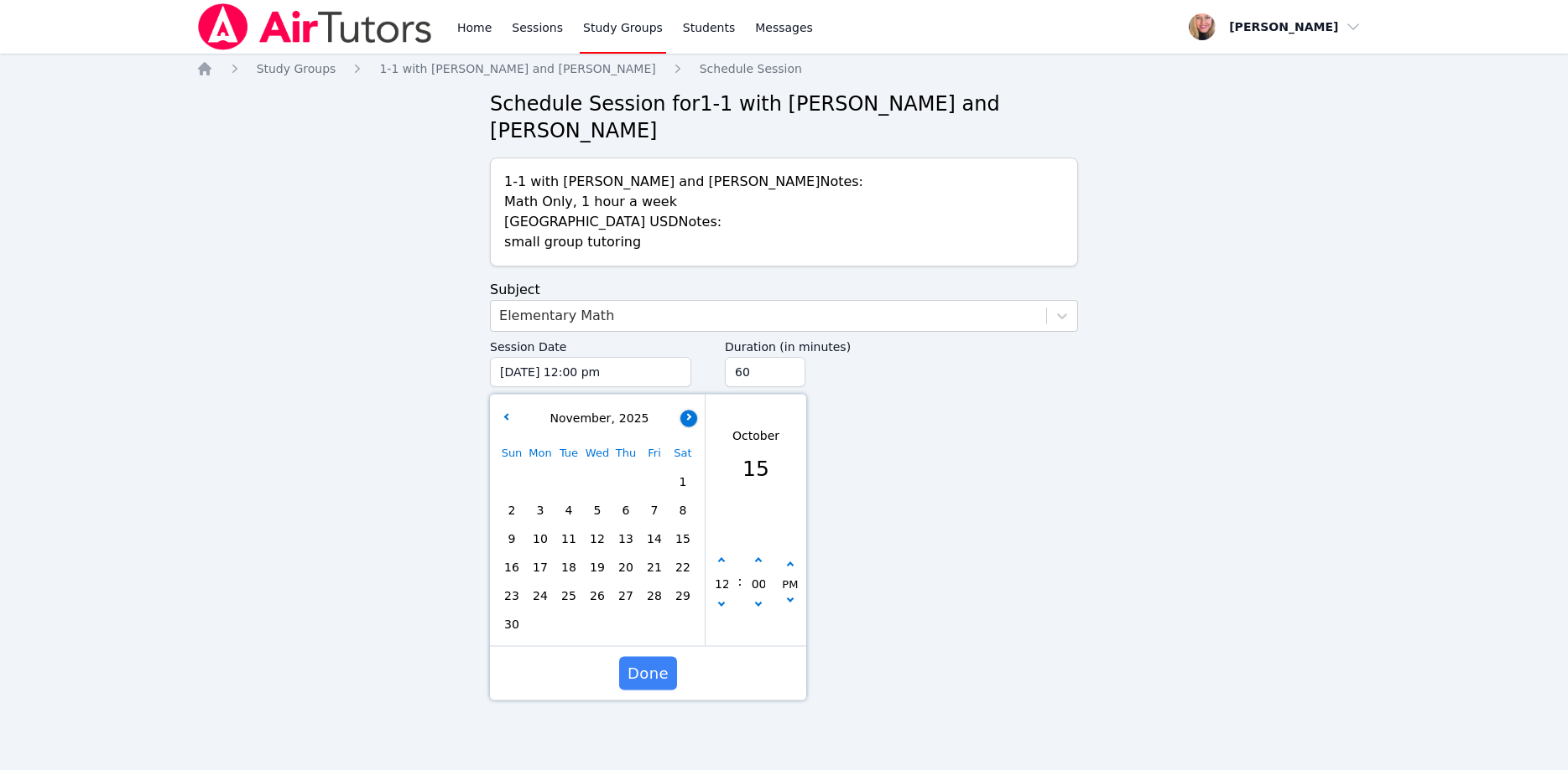
click at [686, 410] on button "button" at bounding box center [688, 418] width 17 height 17
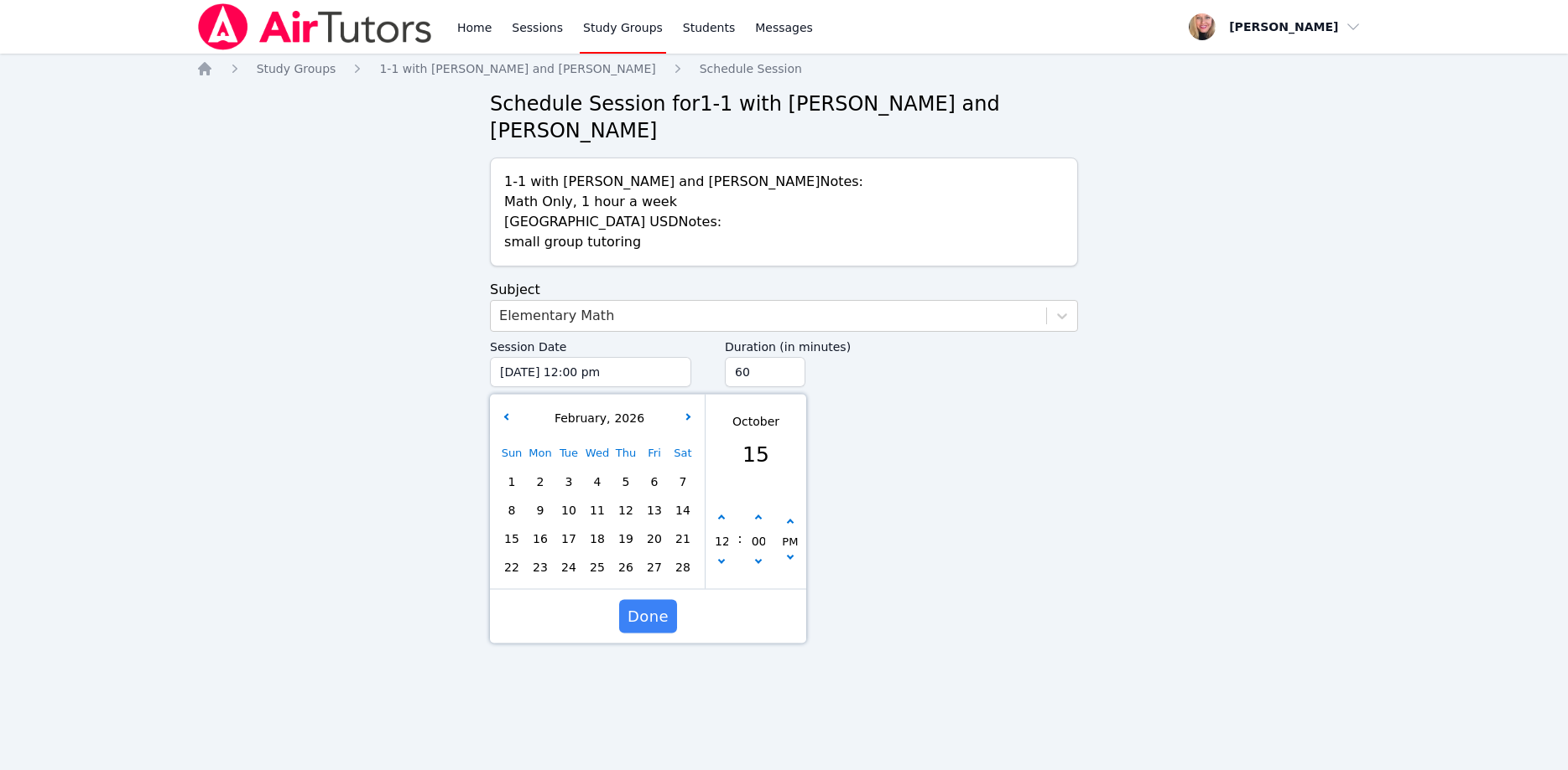
click at [545, 498] on span "9" at bounding box center [541, 510] width 23 height 23
click at [718, 555] on button "button" at bounding box center [721, 563] width 17 height 17
click at [785, 514] on button "button" at bounding box center [790, 522] width 17 height 17
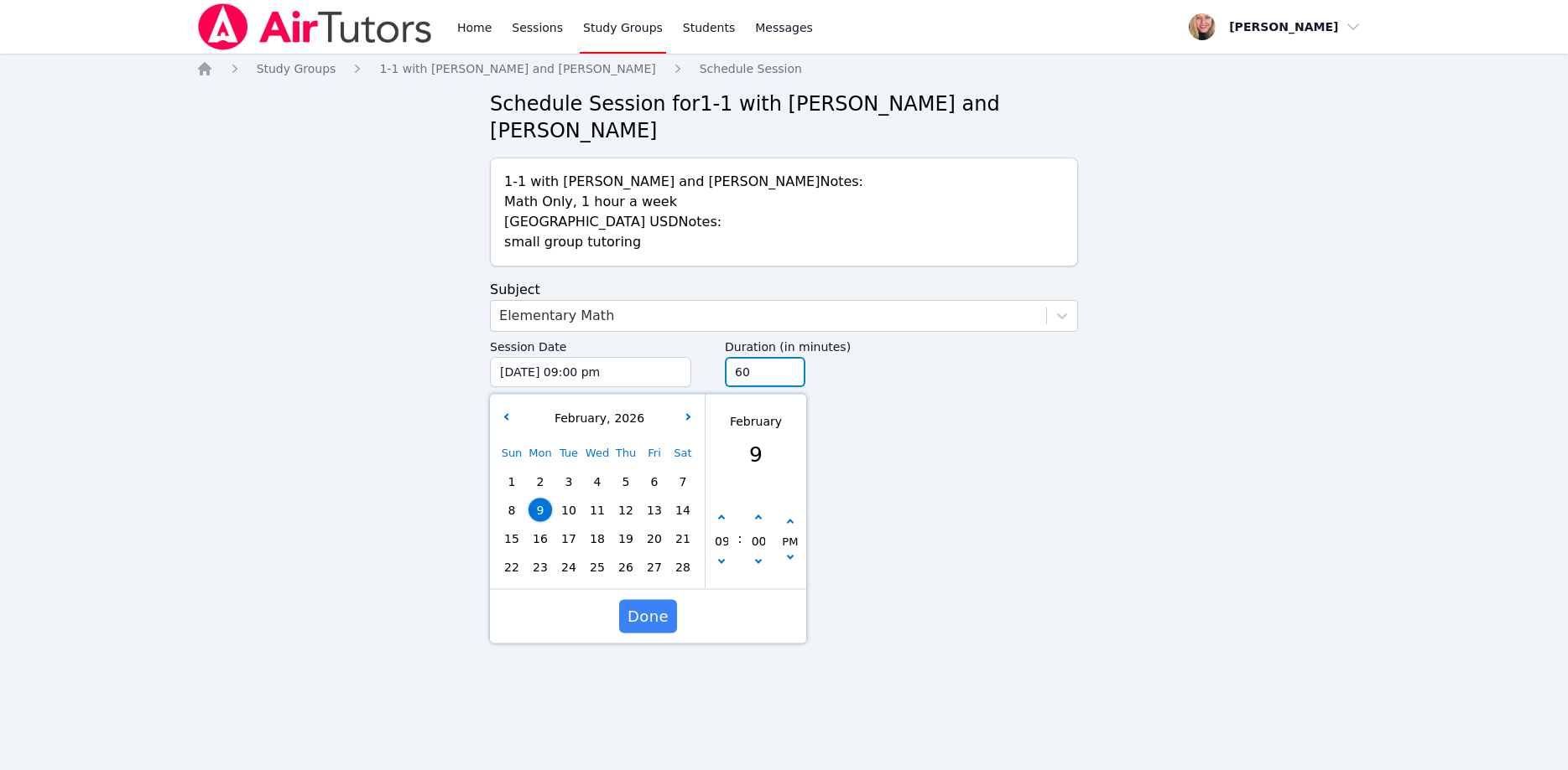
click at [785, 357] on input "60" at bounding box center [765, 372] width 81 height 30
click at [788, 357] on input "45" at bounding box center [765, 372] width 81 height 30
click at [788, 357] on input "30" at bounding box center [765, 372] width 81 height 30
drag, startPoint x: 652, startPoint y: 585, endPoint x: 650, endPoint y: 537, distance: 48.0
click at [653, 605] on span "Done" at bounding box center [648, 617] width 41 height 23
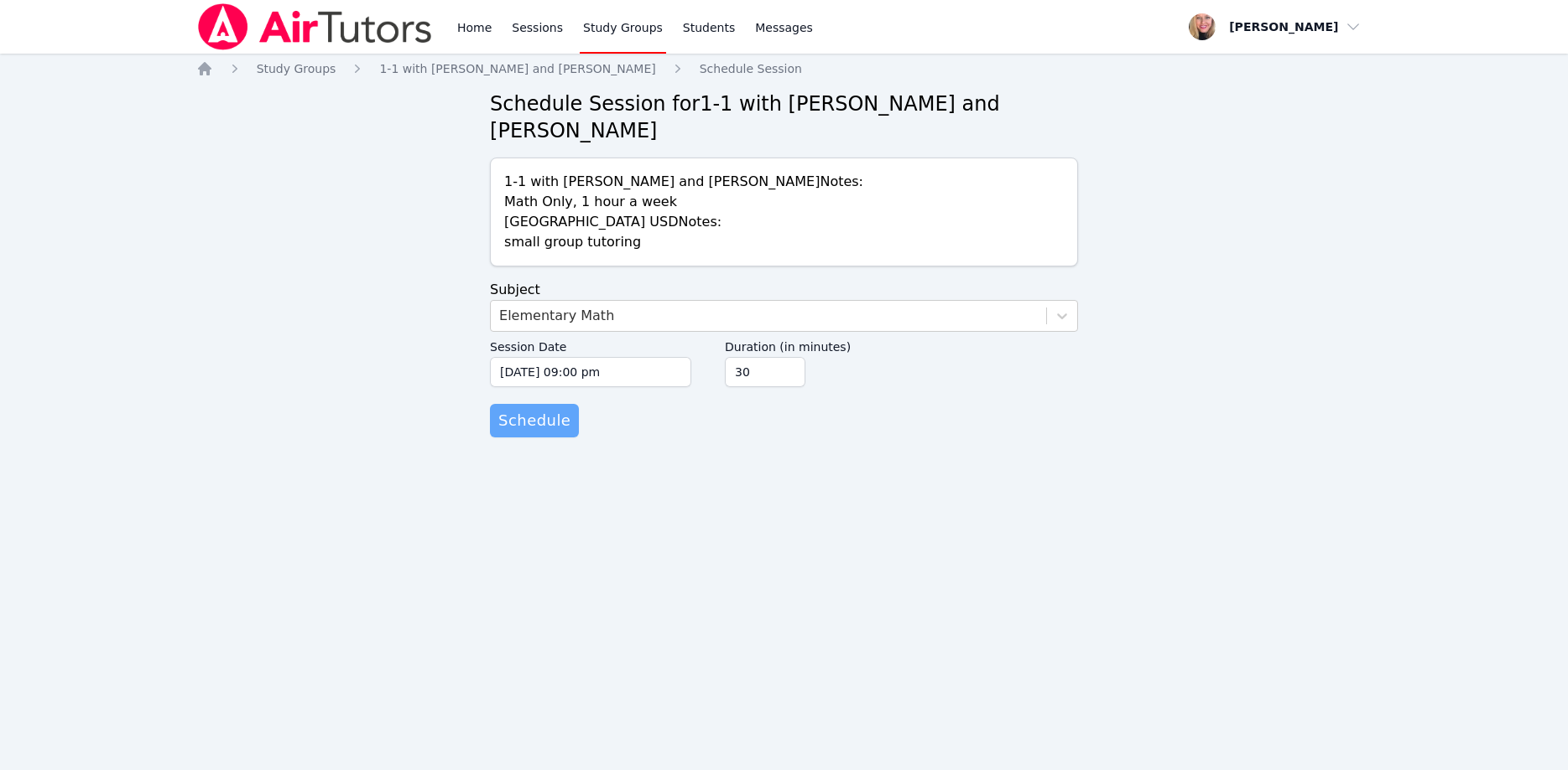
click at [542, 409] on span "Schedule" at bounding box center [535, 421] width 72 height 23
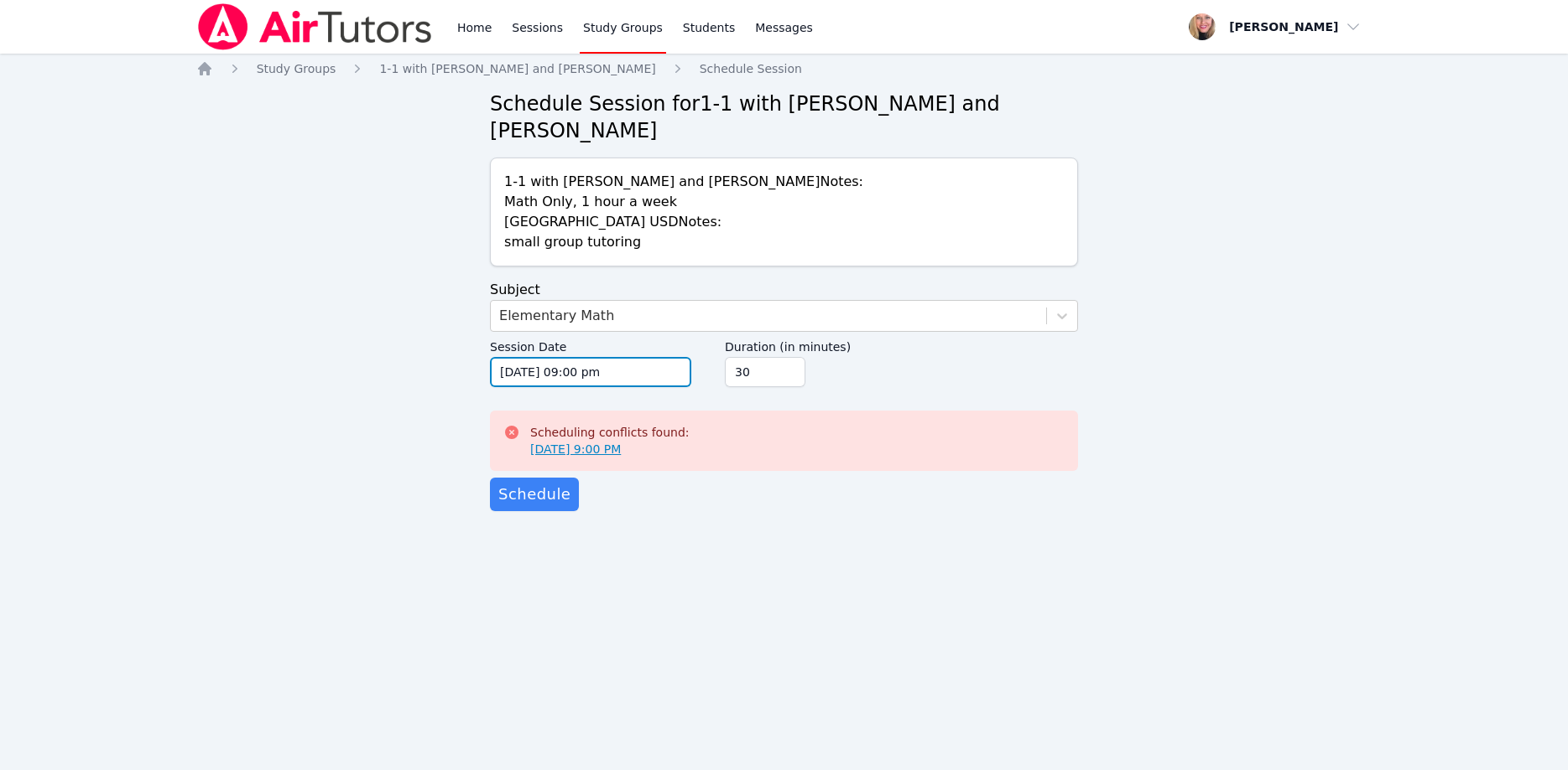
click at [632, 357] on input "02/09/2026 09:00 pm" at bounding box center [590, 372] width 202 height 30
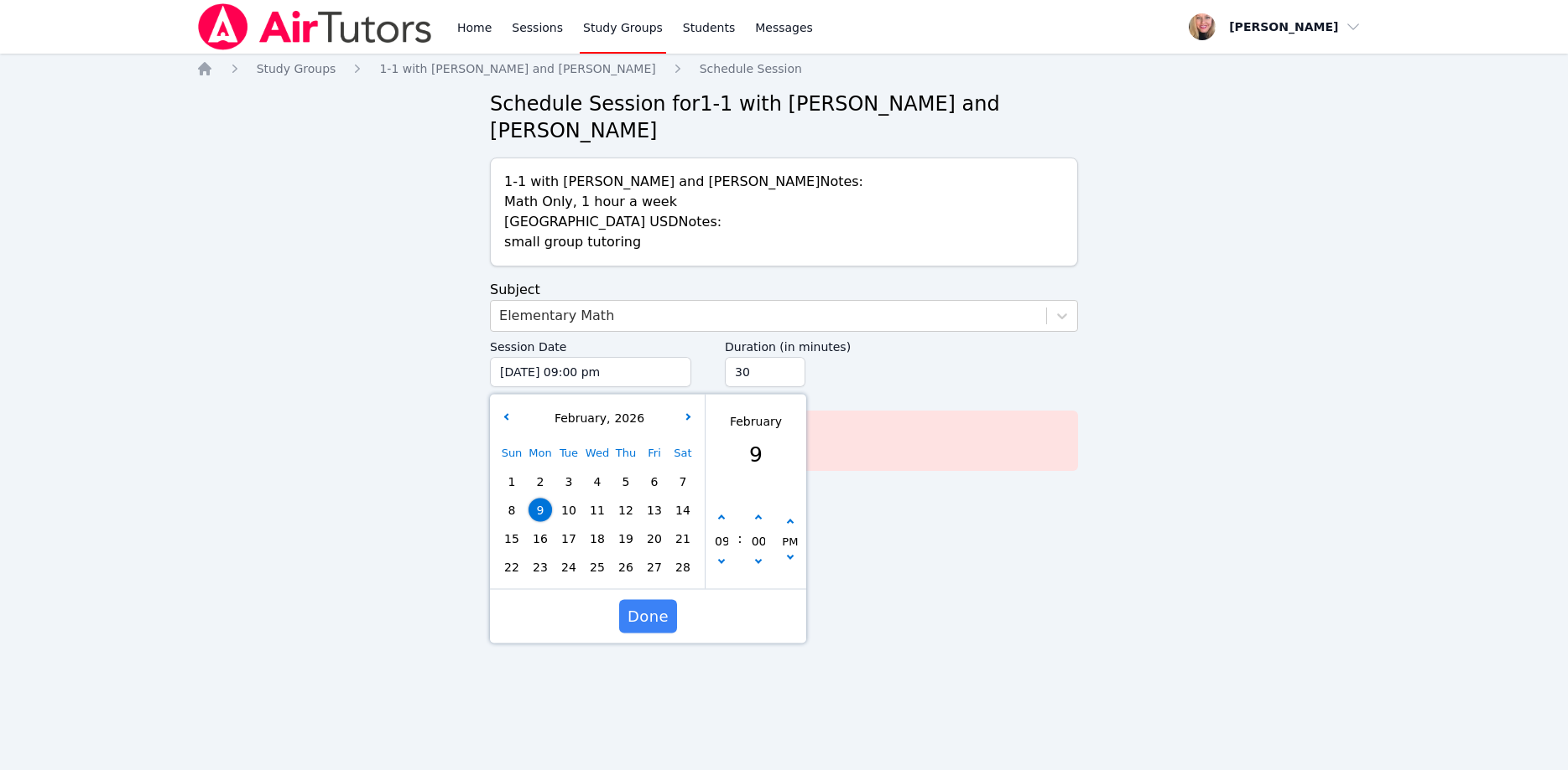
click at [626, 498] on span "12" at bounding box center [625, 510] width 23 height 23
click at [649, 605] on span "Done" at bounding box center [648, 617] width 41 height 23
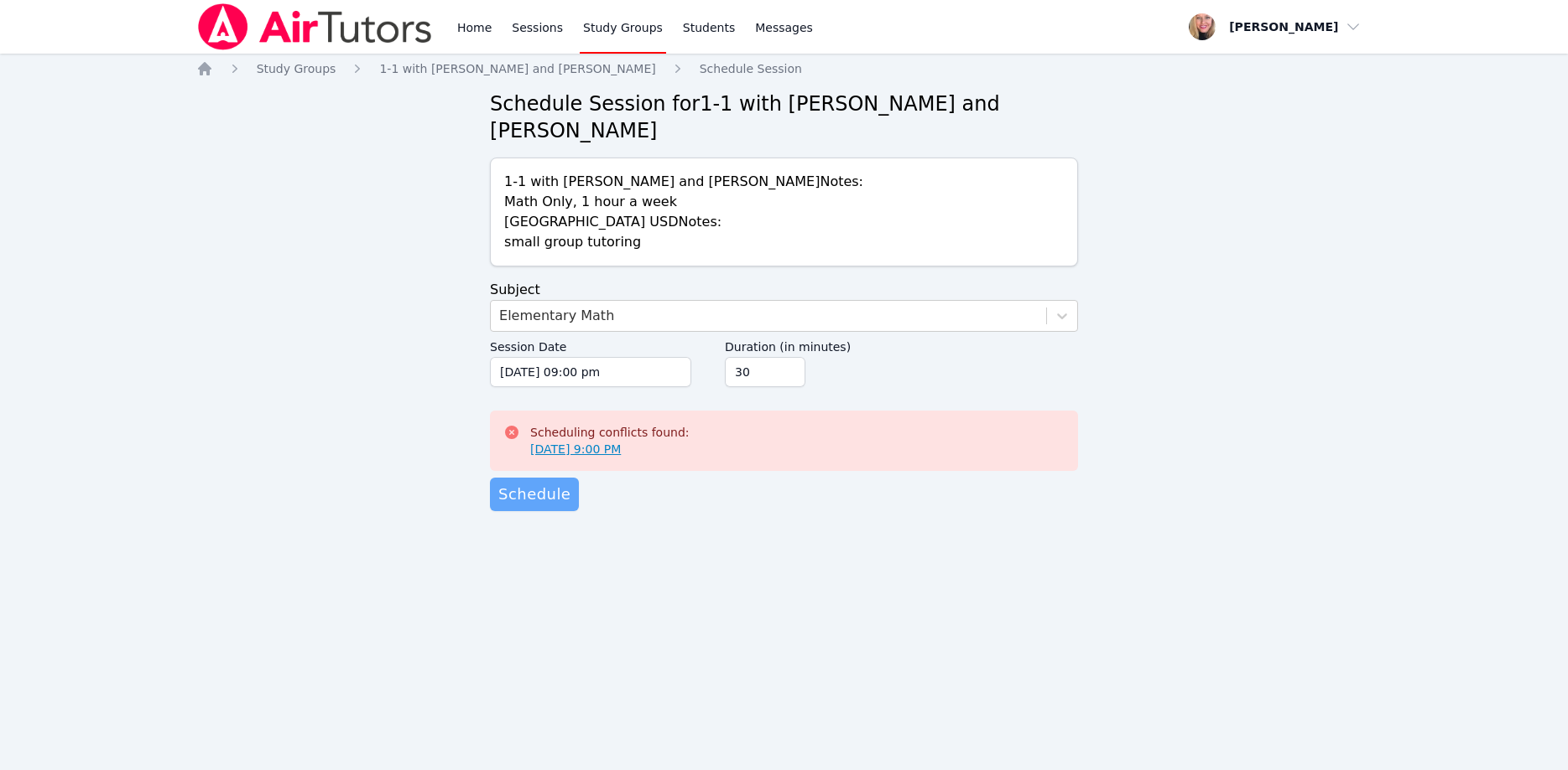
click at [556, 483] on span "Schedule" at bounding box center [535, 495] width 72 height 23
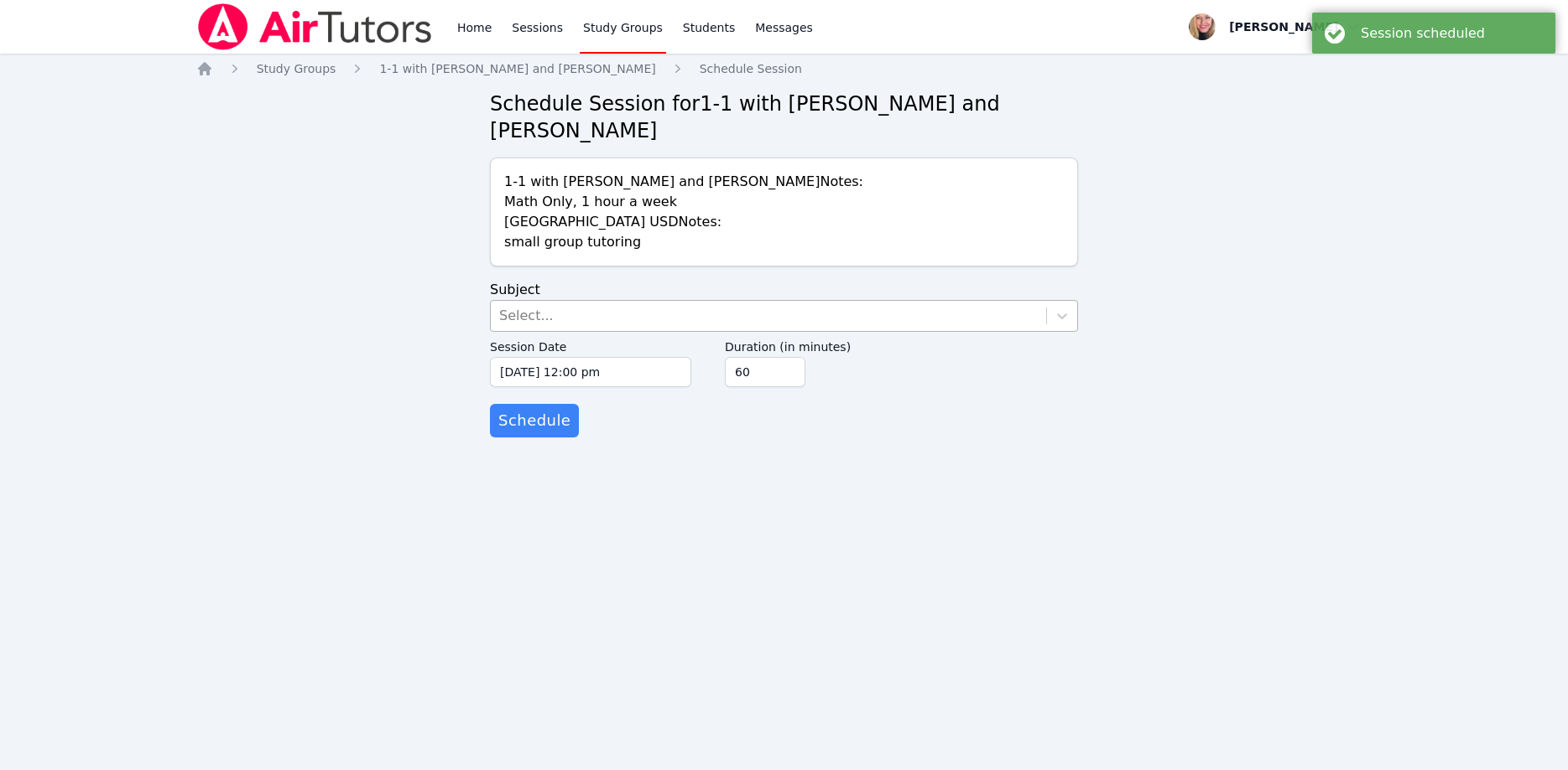
click at [543, 301] on div "Select..." at bounding box center [768, 315] width 555 height 30
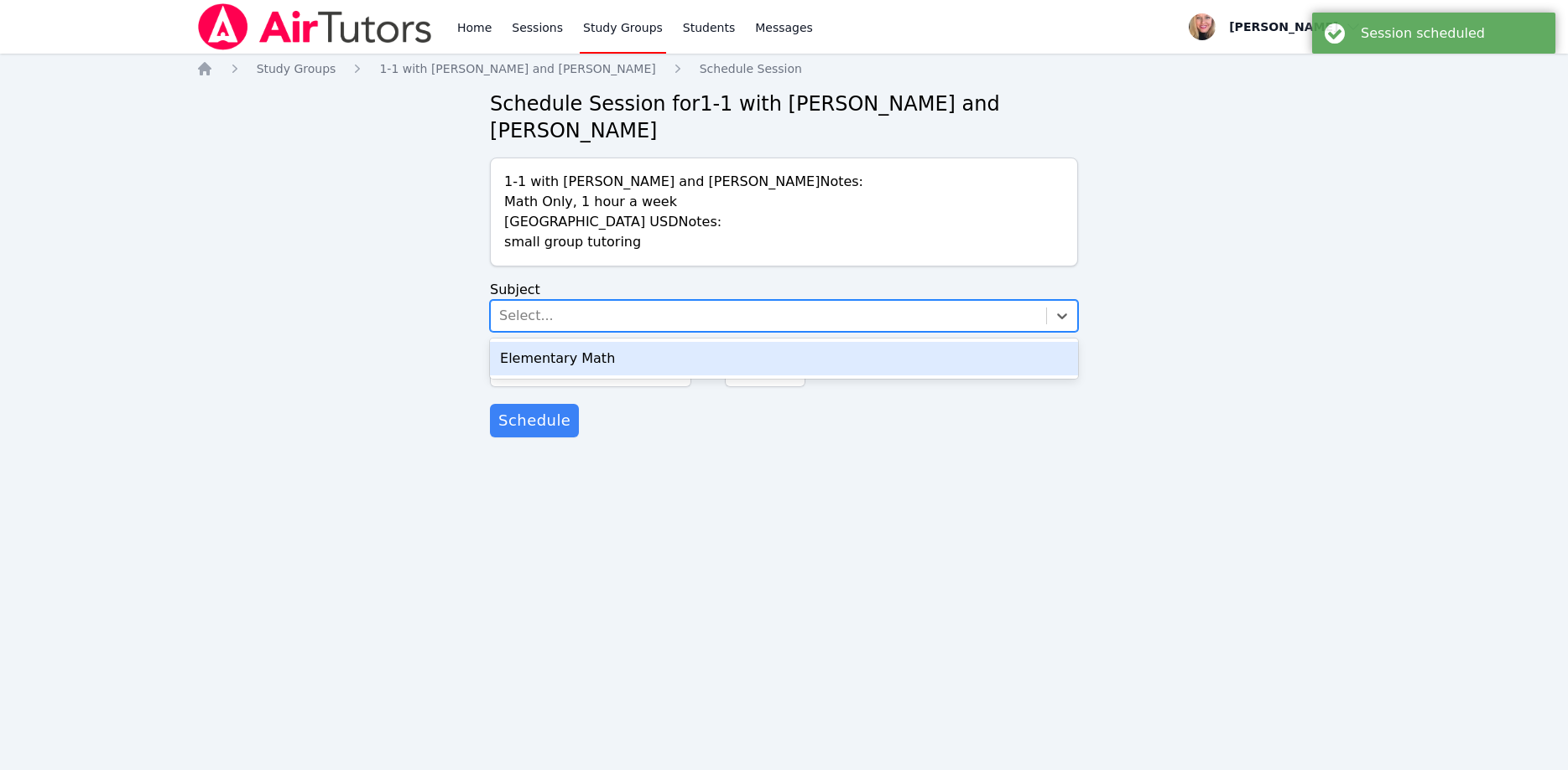
click at [567, 342] on div "Elementary Math" at bounding box center [784, 358] width 588 height 33
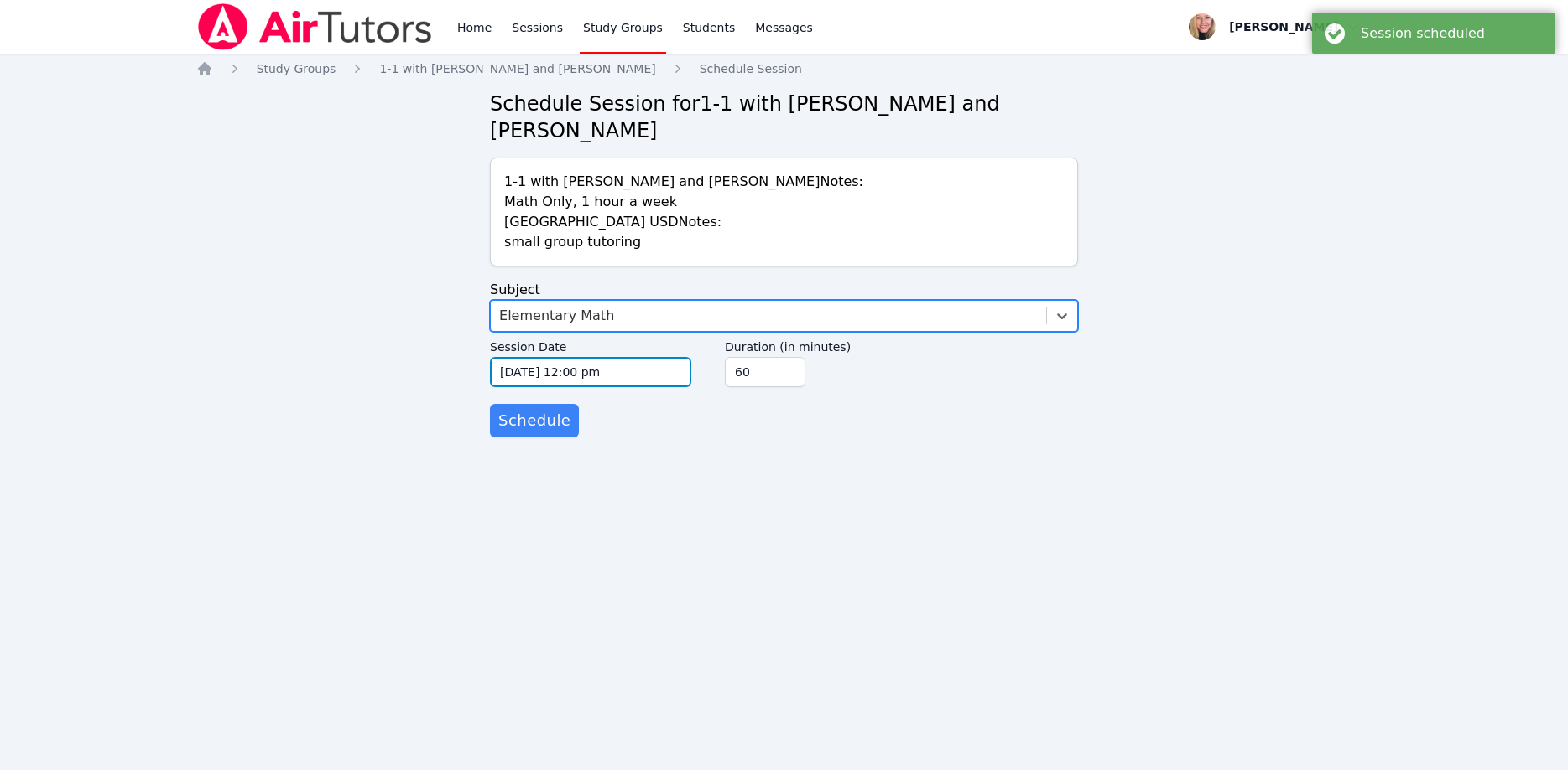
click at [579, 357] on input "10/15/2025 12:00 pm" at bounding box center [590, 372] width 202 height 30
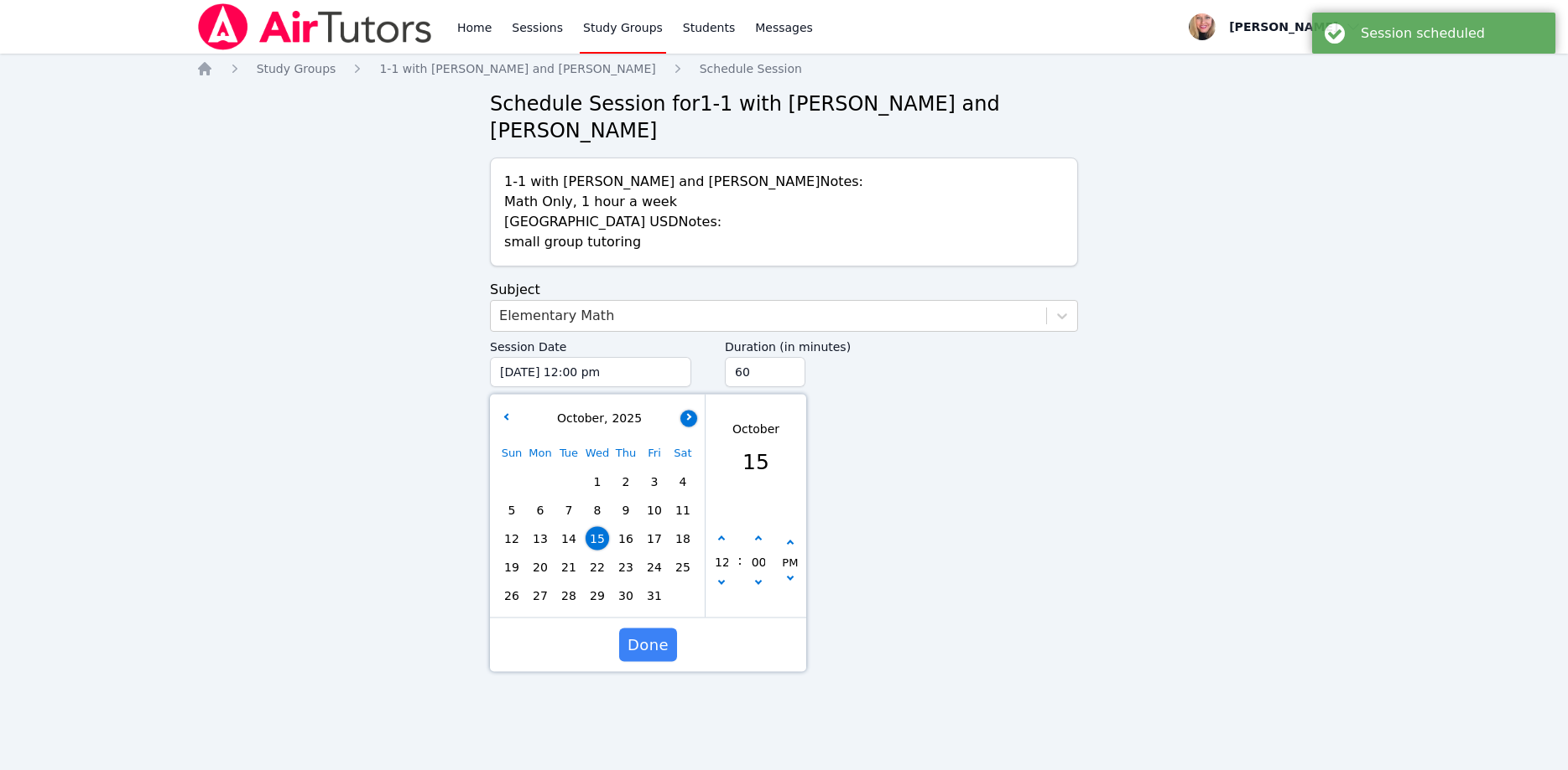
click at [691, 410] on button "button" at bounding box center [688, 418] width 17 height 17
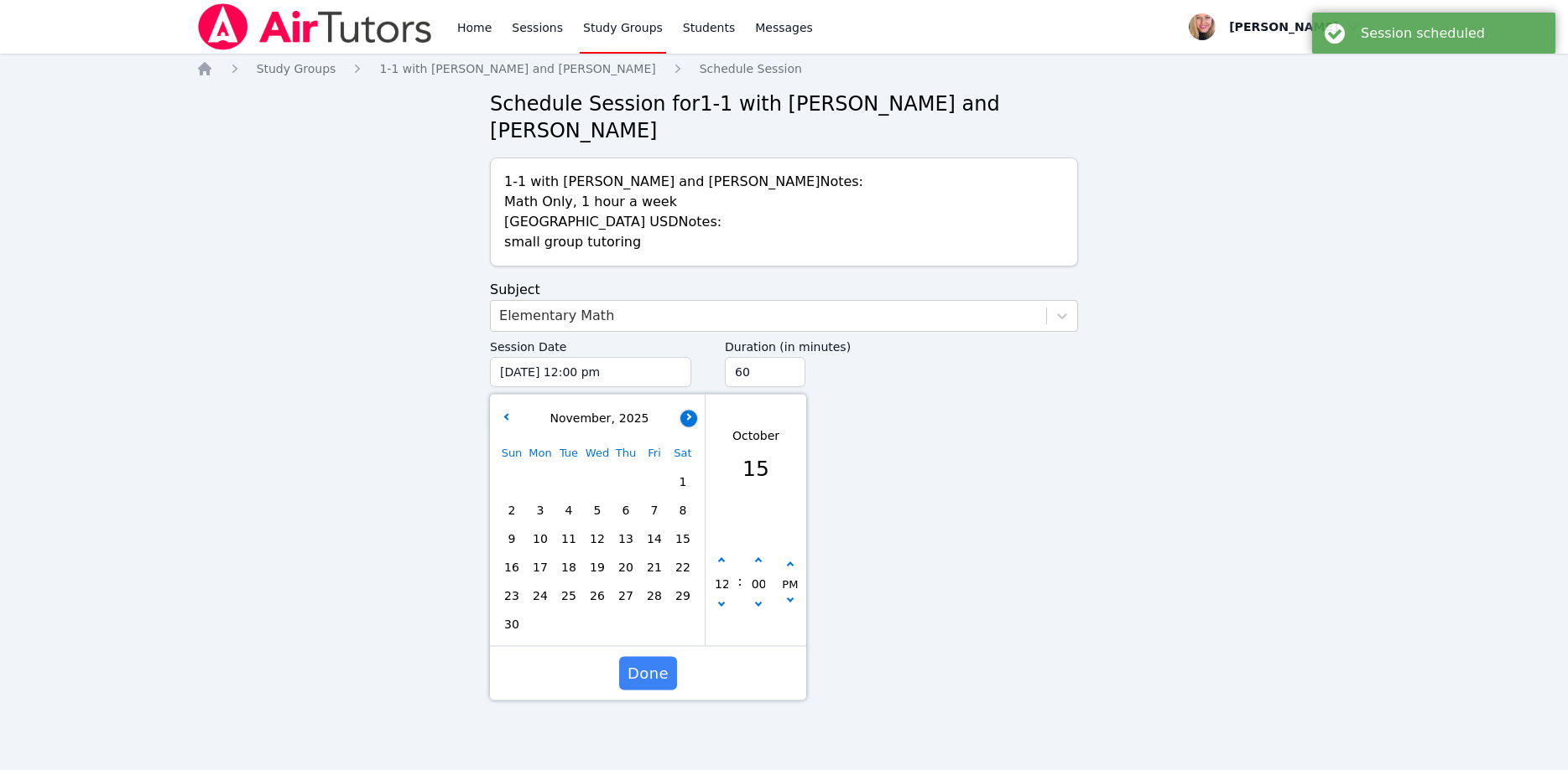
click at [691, 410] on button "button" at bounding box center [688, 418] width 17 height 17
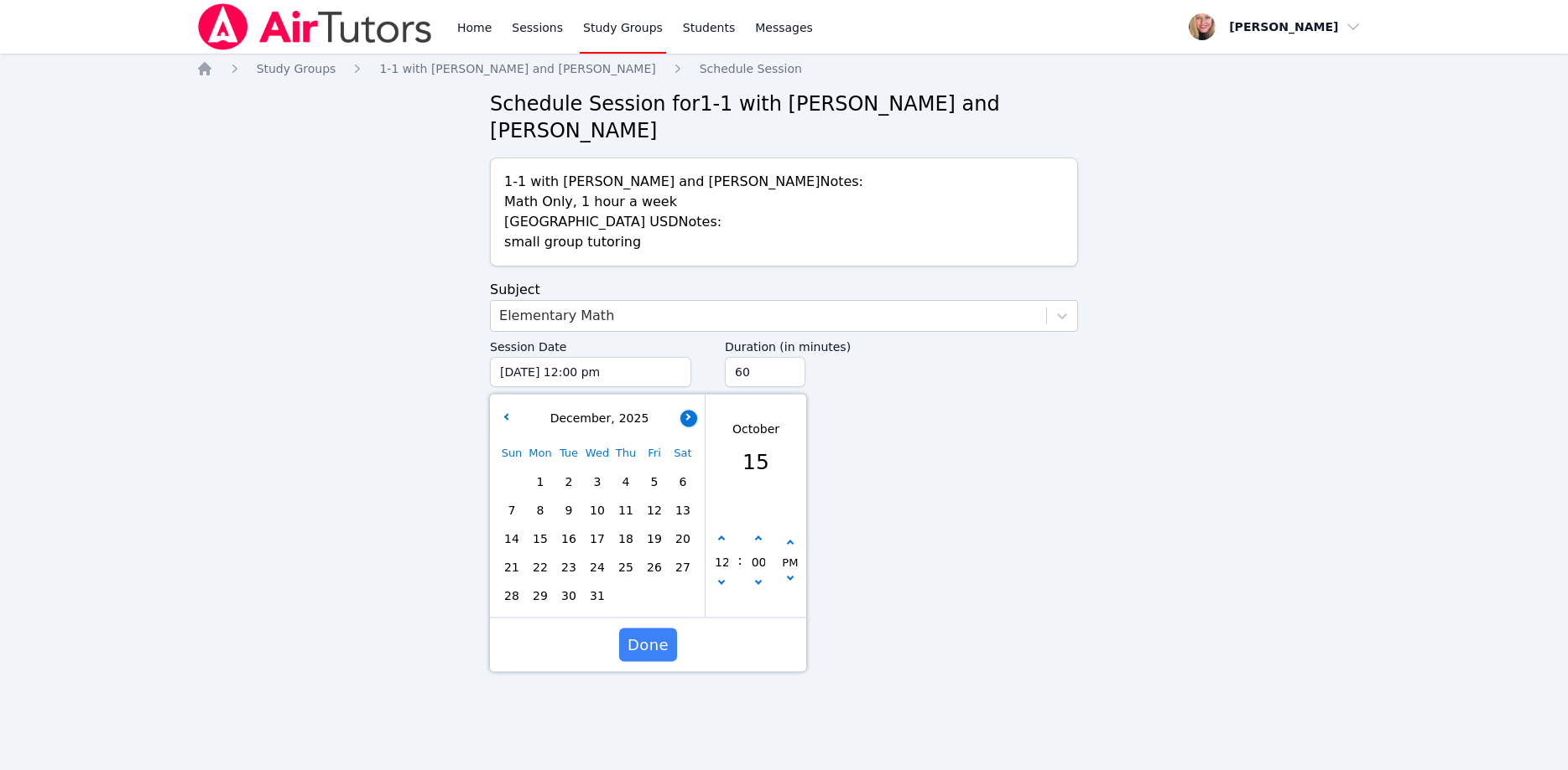
click at [691, 410] on button "button" at bounding box center [688, 418] width 17 height 17
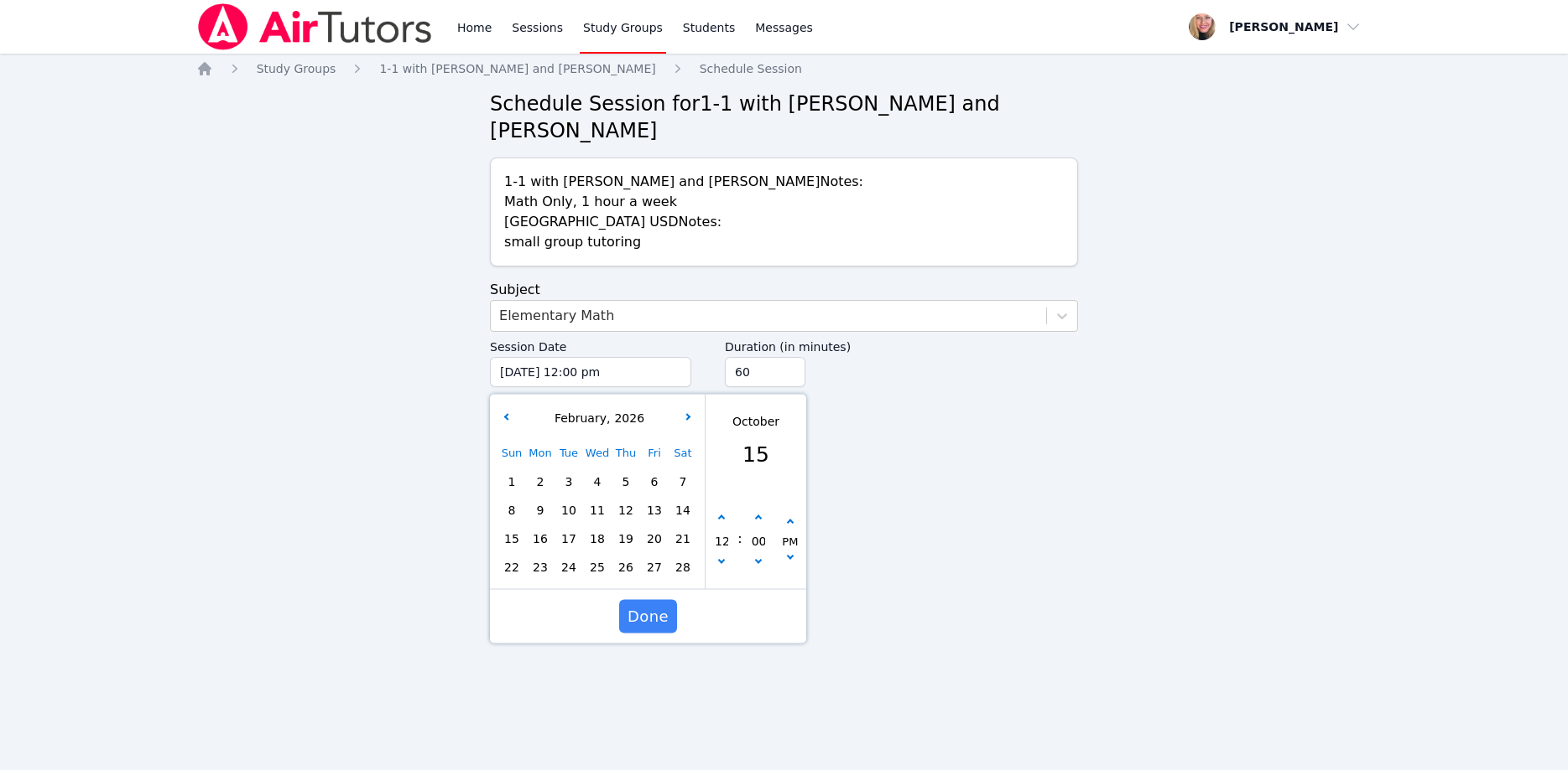
click at [630, 528] on span "19" at bounding box center [625, 539] width 23 height 23
click at [720, 557] on icon "button" at bounding box center [721, 560] width 7 height 7
click at [787, 514] on button "button" at bounding box center [790, 522] width 17 height 17
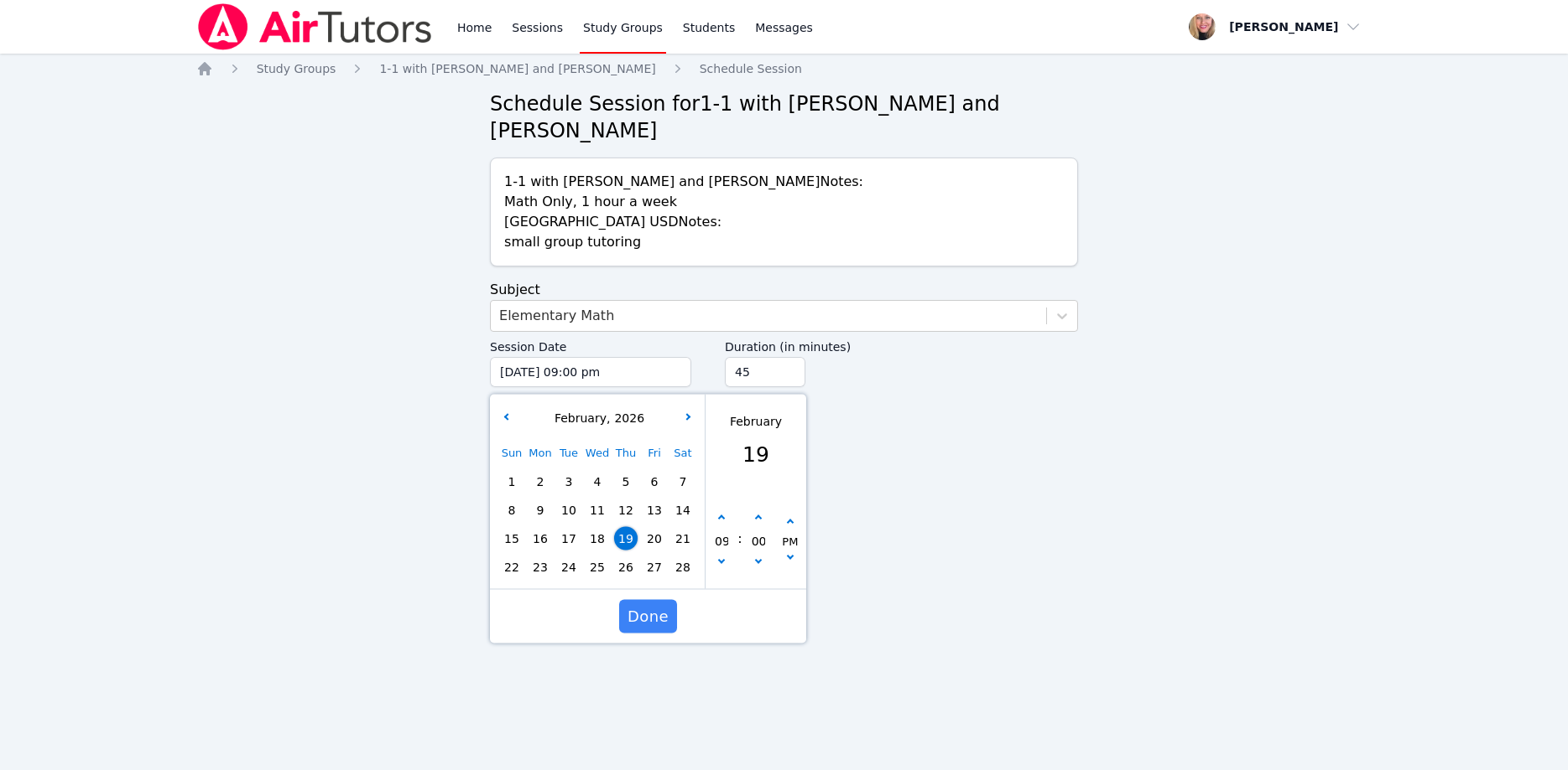
click at [788, 357] on input "45" at bounding box center [765, 372] width 81 height 30
click at [788, 357] on input "30" at bounding box center [765, 372] width 81 height 30
click at [660, 605] on span "Done" at bounding box center [648, 617] width 41 height 23
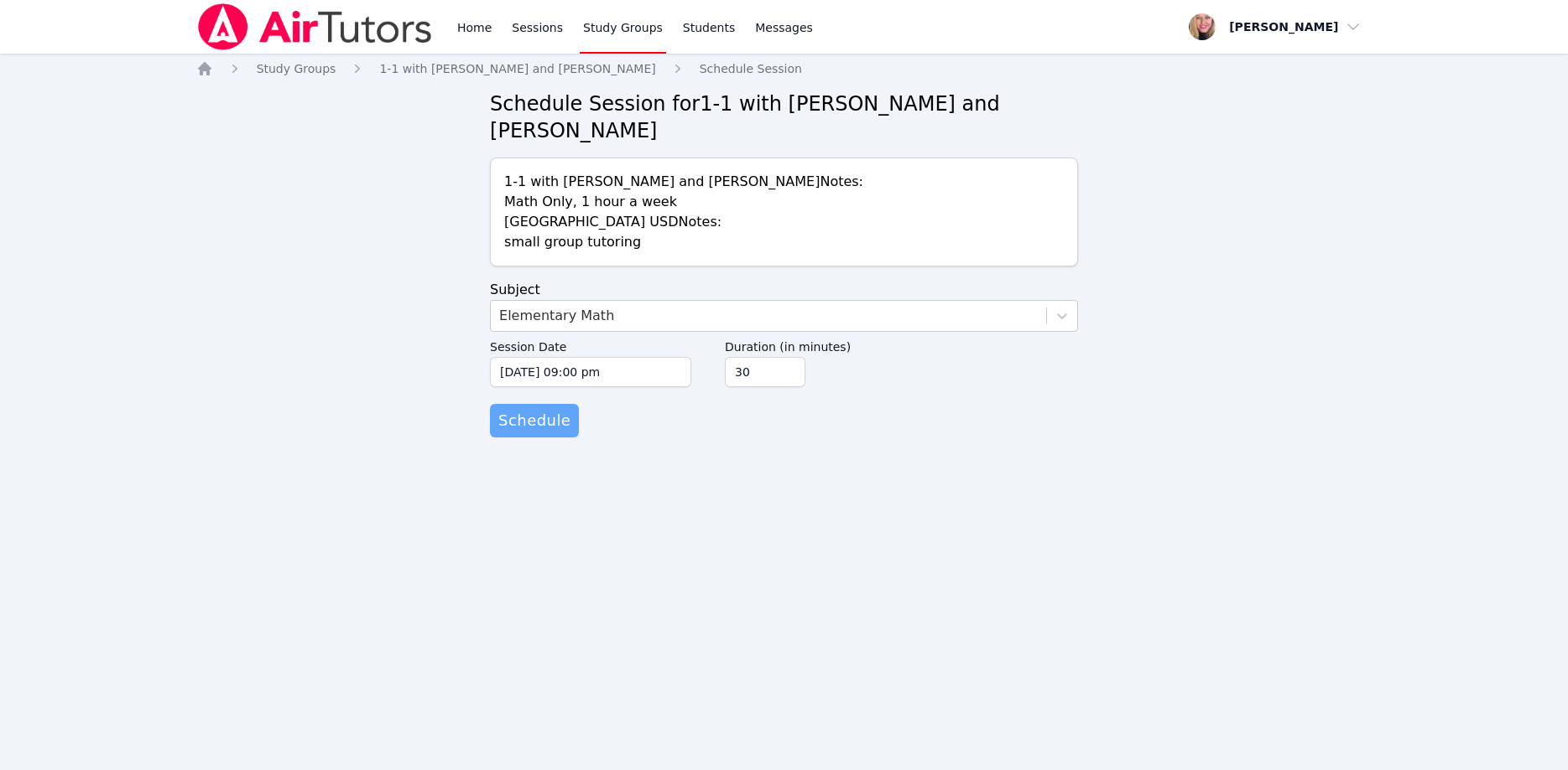
click at [524, 409] on span "Schedule" at bounding box center [535, 421] width 72 height 23
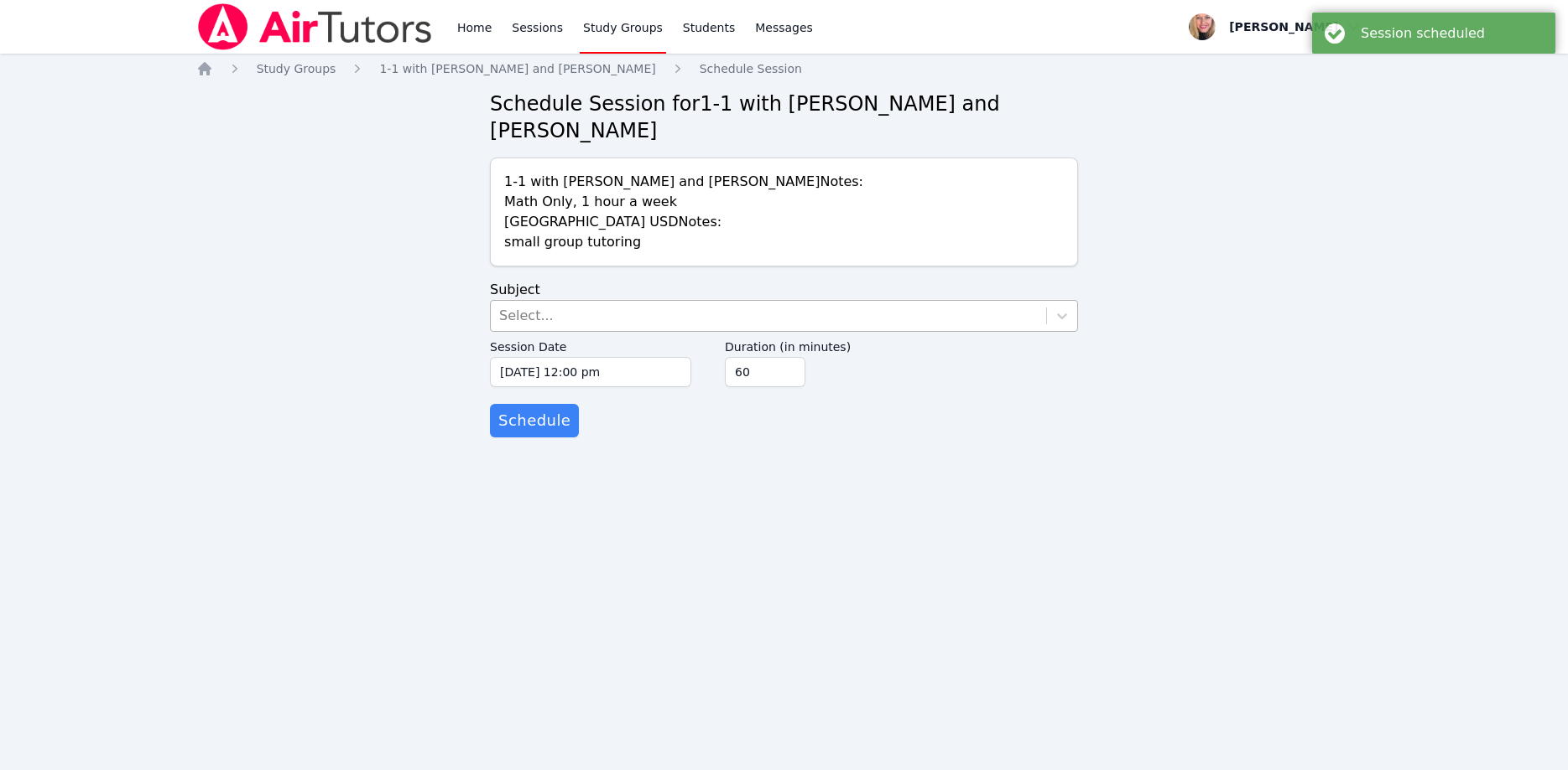
click at [529, 301] on div "Select..." at bounding box center [768, 315] width 555 height 30
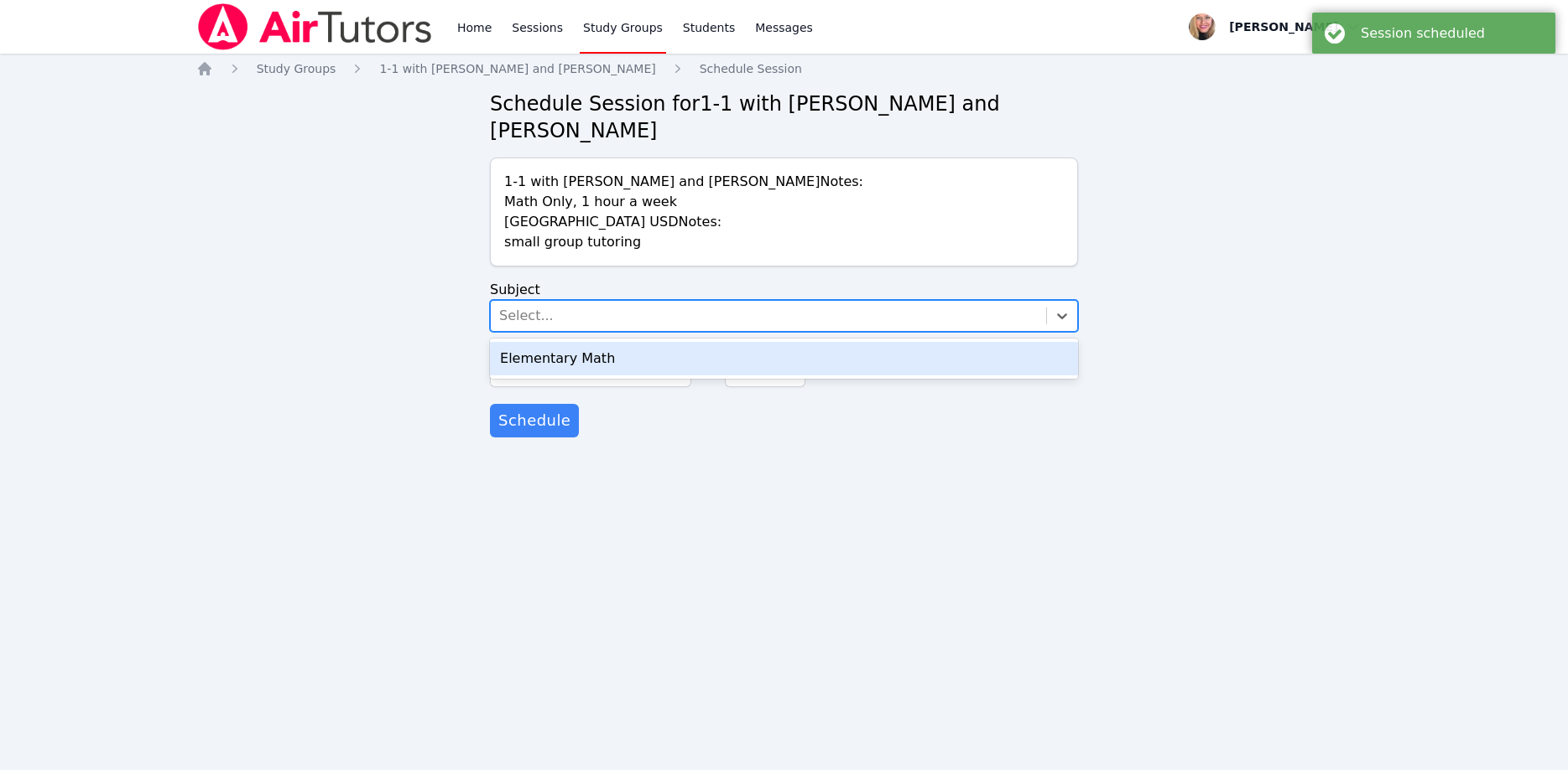
click at [573, 342] on div "Elementary Math" at bounding box center [784, 358] width 588 height 33
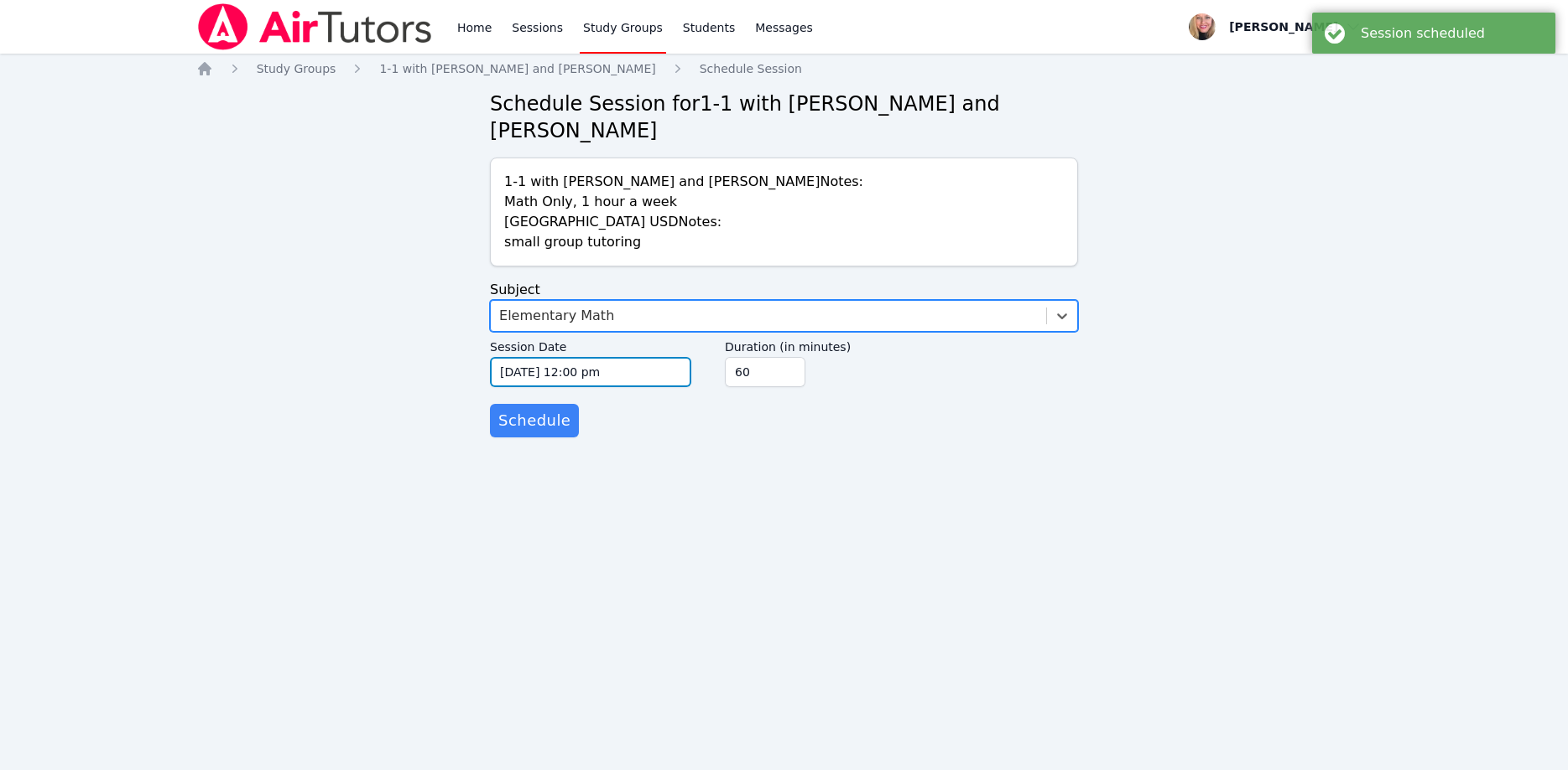
click at [620, 357] on input "10/15/2025 12:00 pm" at bounding box center [590, 372] width 202 height 30
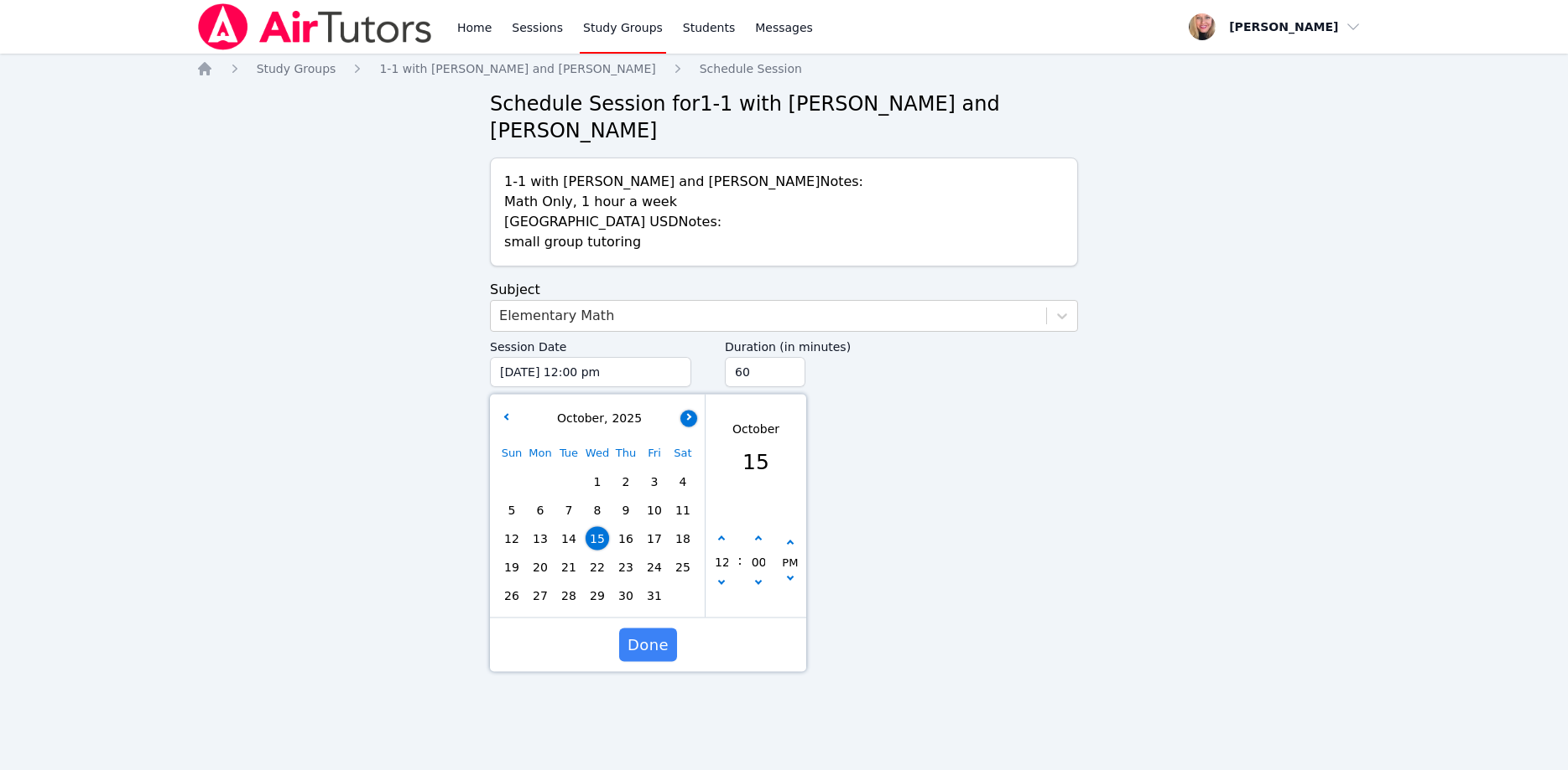
click at [688, 414] on icon "button" at bounding box center [687, 417] width 7 height 7
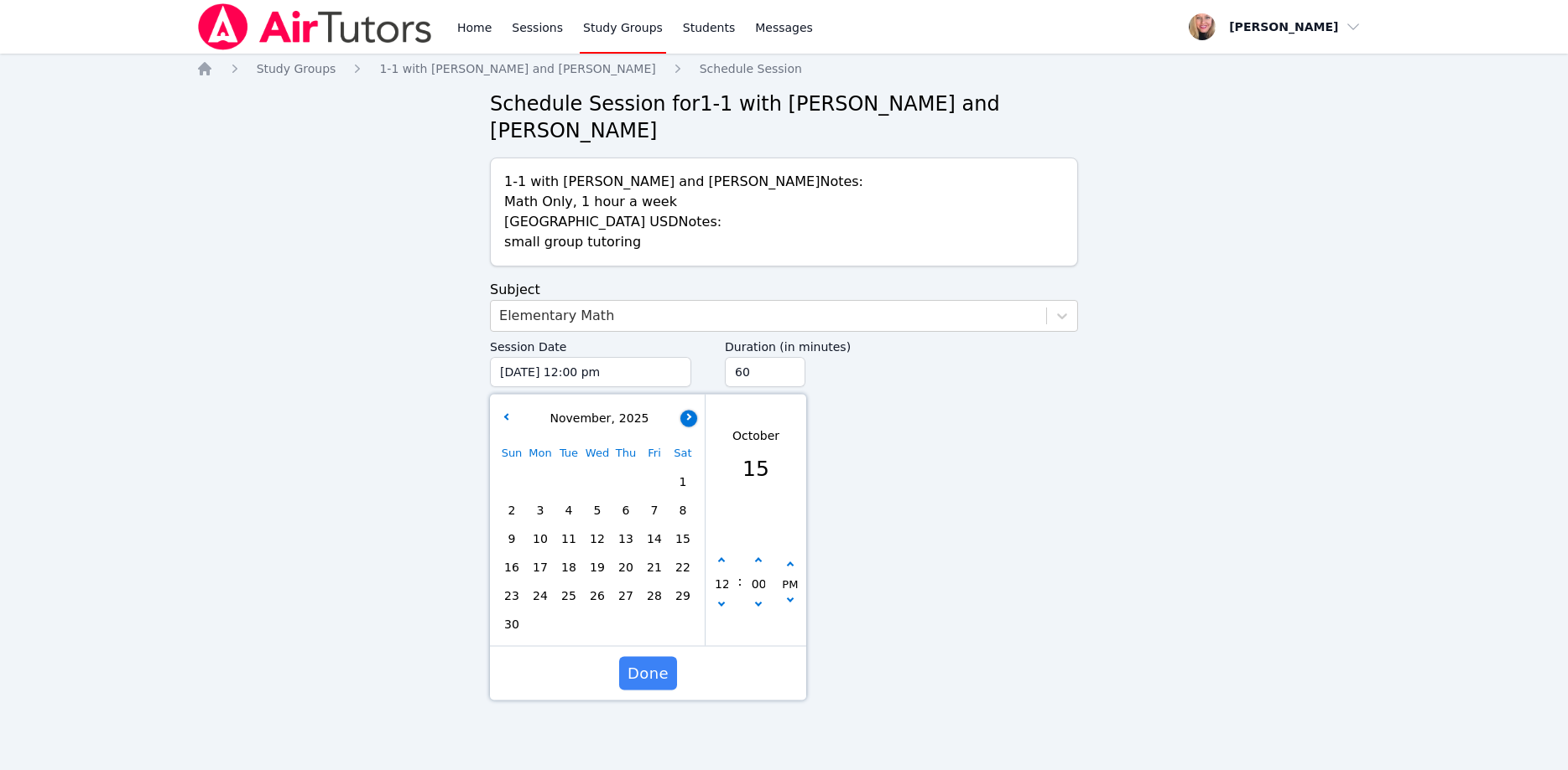
click at [688, 414] on icon "button" at bounding box center [687, 417] width 7 height 7
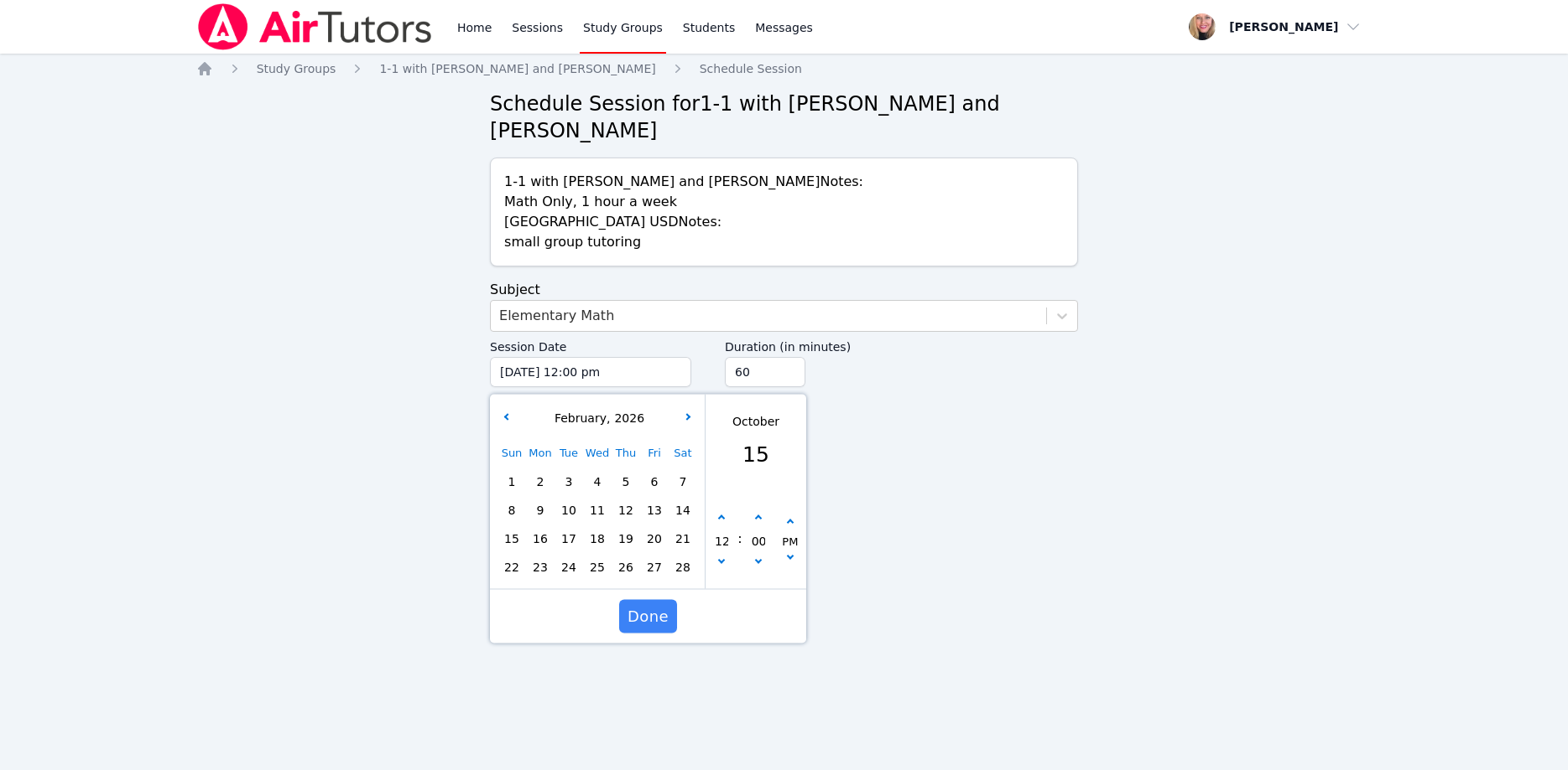
click at [536, 556] on span "23" at bounding box center [541, 568] width 23 height 23
click at [722, 557] on icon "button" at bounding box center [721, 560] width 7 height 7
click at [789, 514] on button "button" at bounding box center [790, 522] width 17 height 17
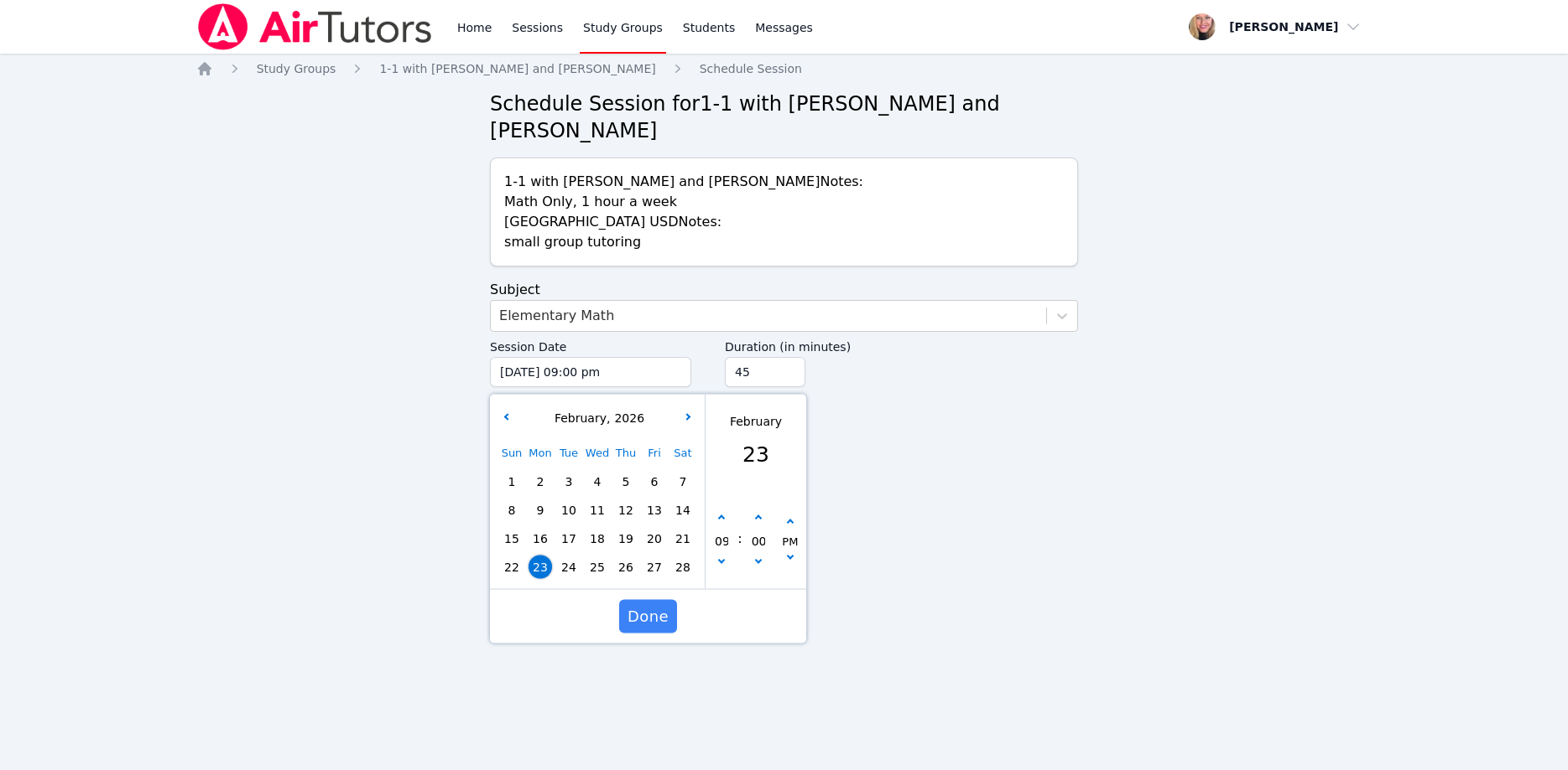
click at [789, 357] on input "45" at bounding box center [765, 372] width 81 height 30
click at [789, 357] on input "30" at bounding box center [765, 372] width 81 height 30
click at [658, 605] on span "Done" at bounding box center [648, 617] width 41 height 23
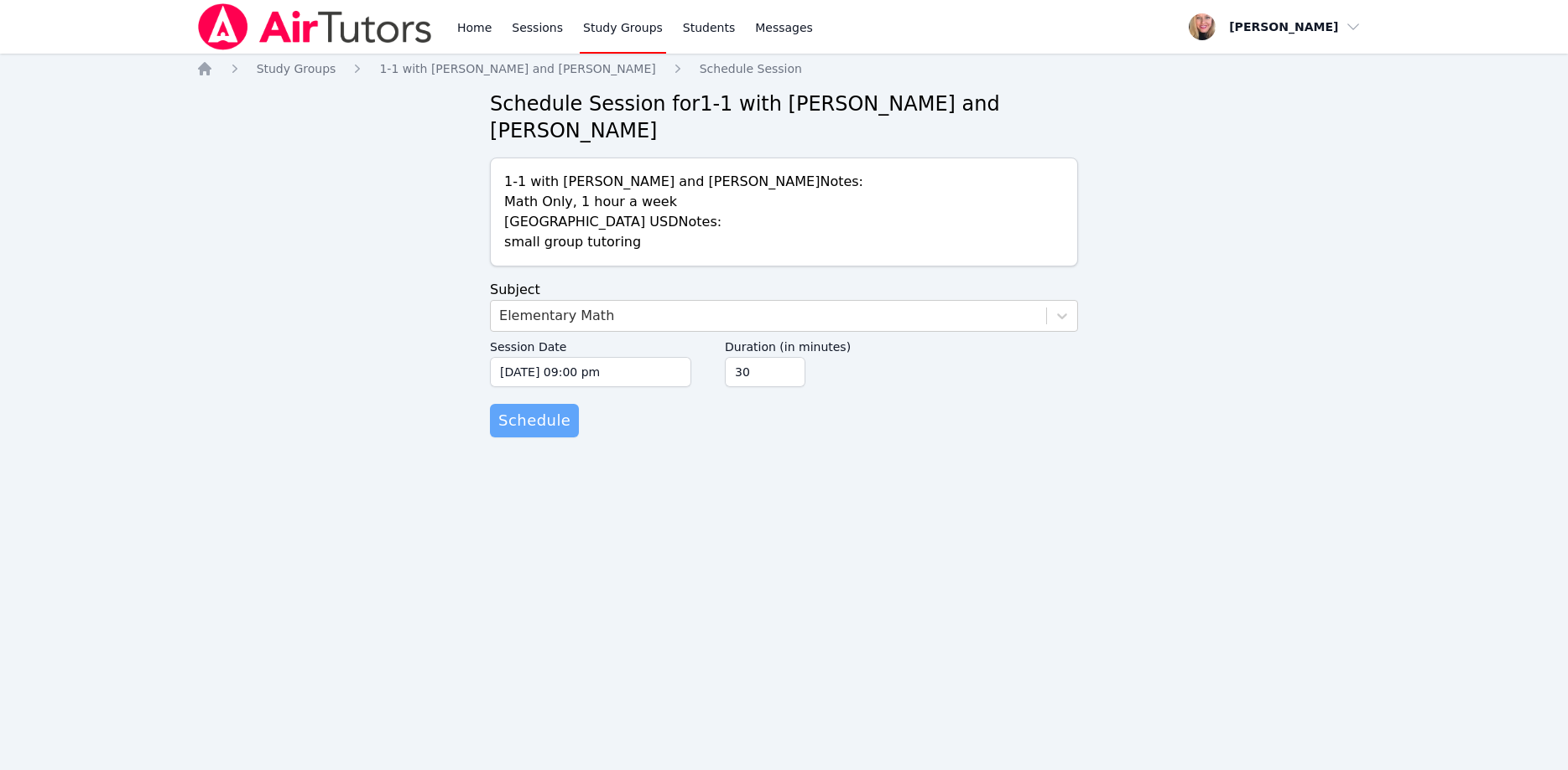
click at [565, 404] on button "Schedule" at bounding box center [534, 421] width 89 height 33
click at [655, 301] on div "Select..." at bounding box center [768, 315] width 555 height 30
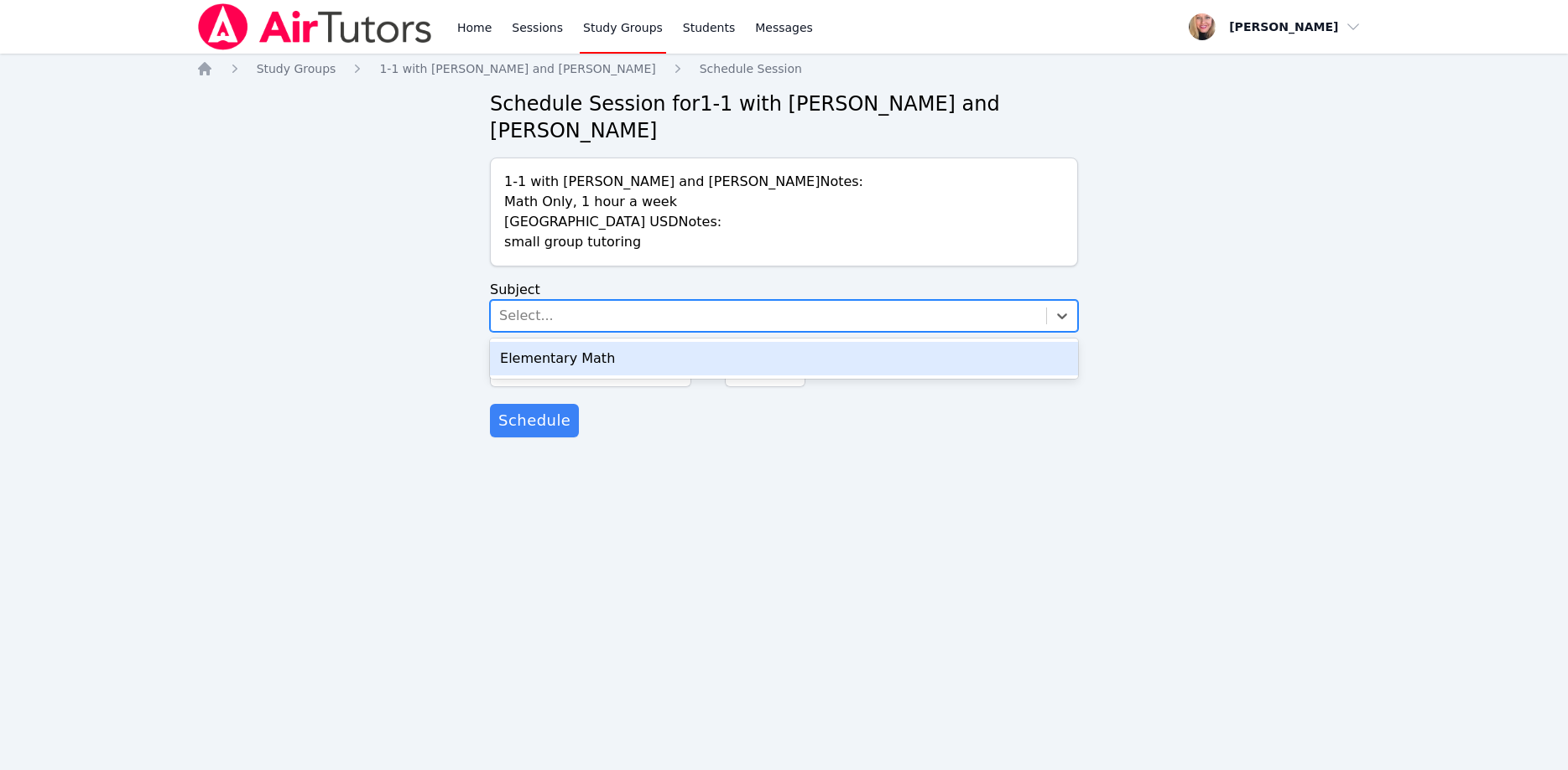
click at [662, 342] on div "Elementary Math" at bounding box center [784, 358] width 588 height 33
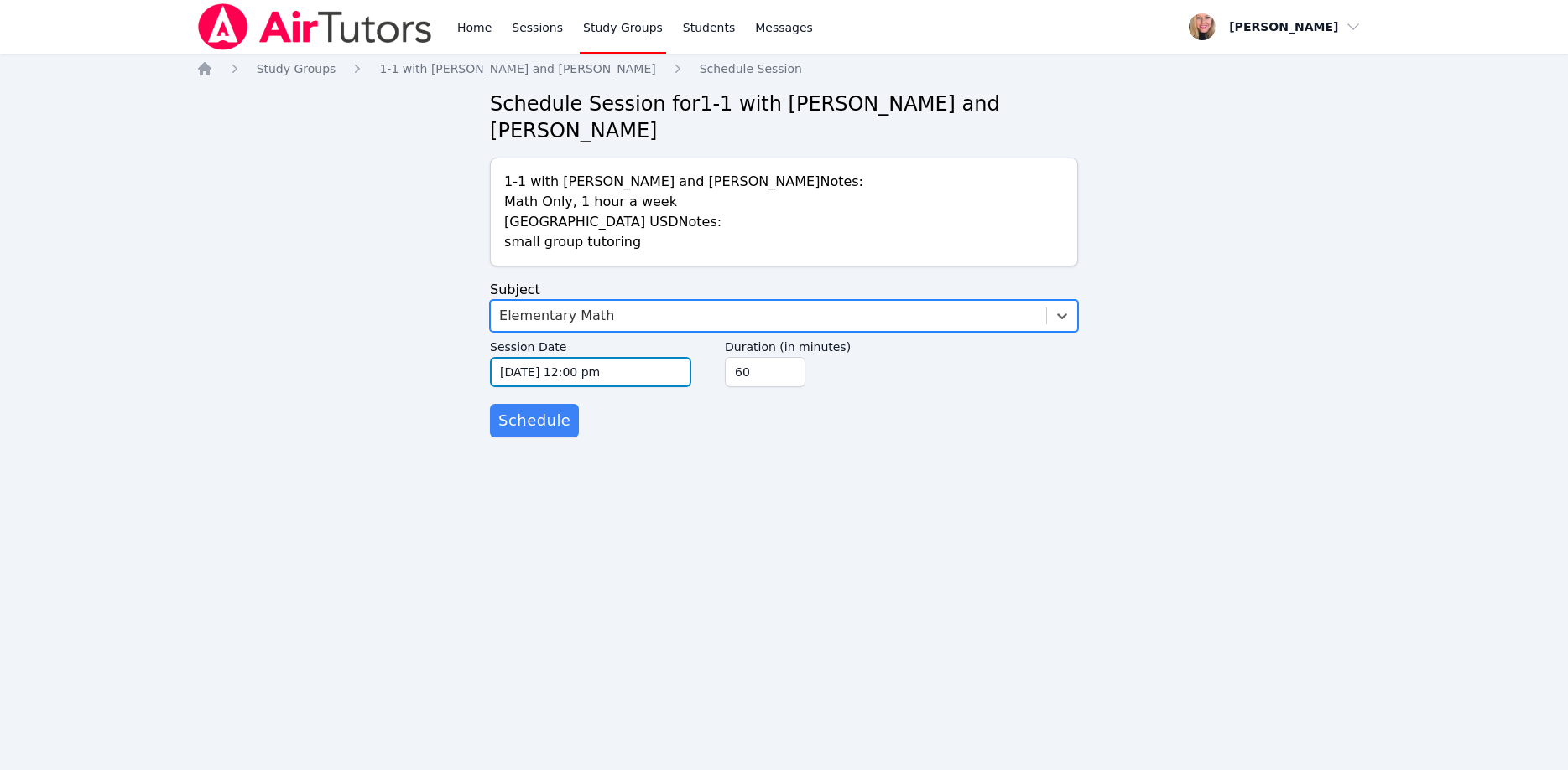
click at [657, 357] on input "10/15/2025 12:00 pm" at bounding box center [590, 372] width 202 height 30
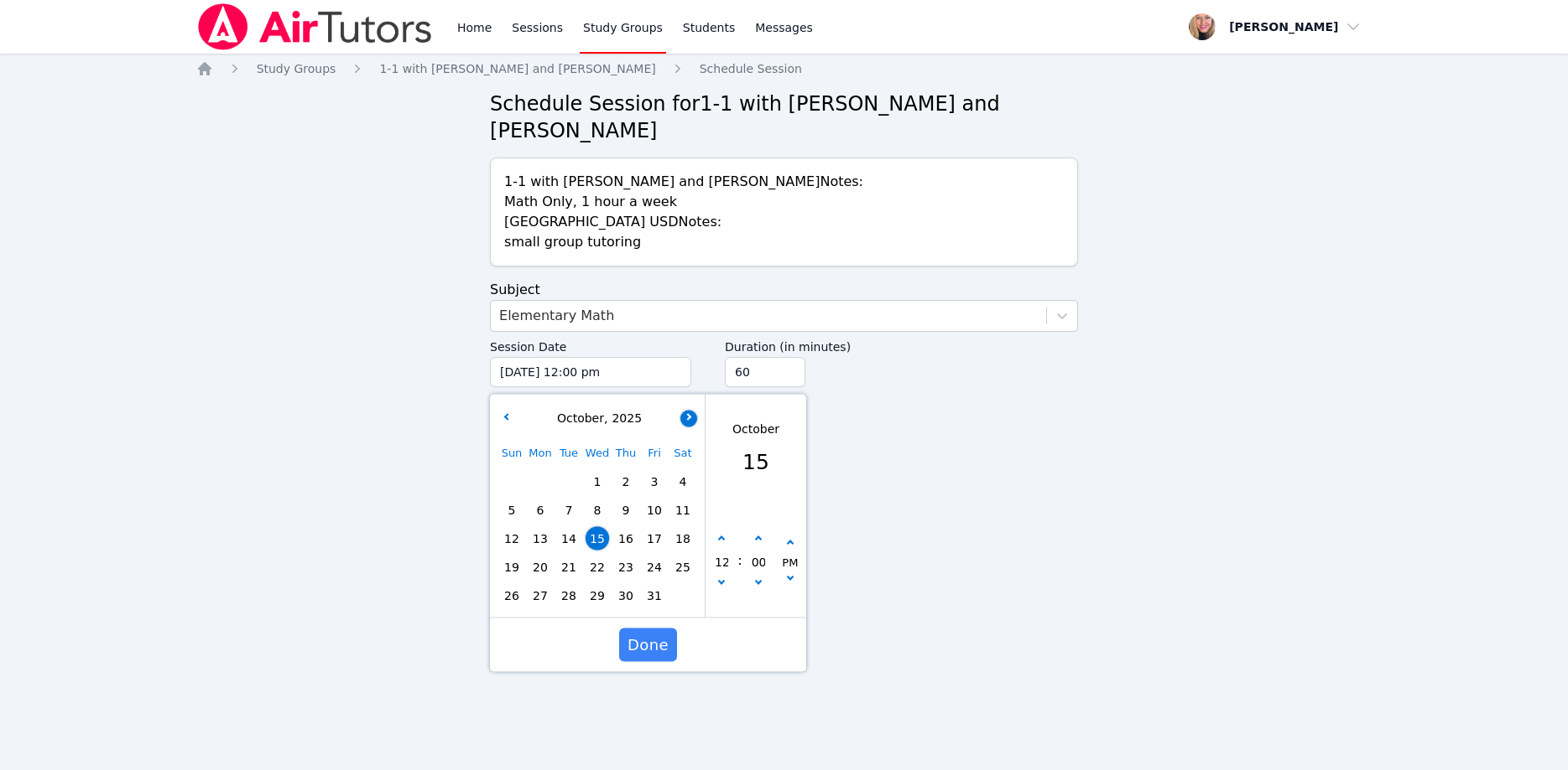
click at [689, 414] on icon "button" at bounding box center [687, 417] width 7 height 7
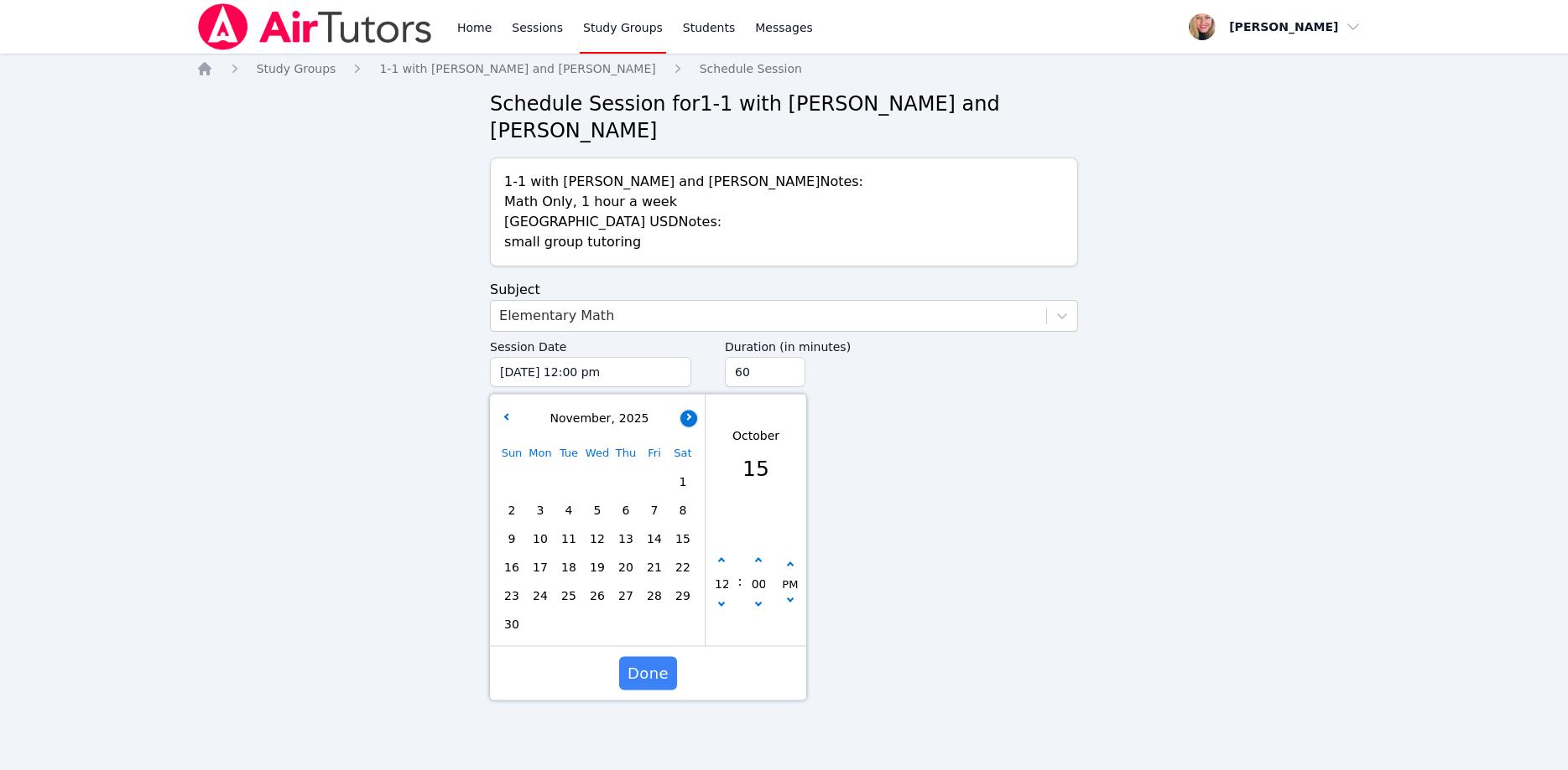
click at [689, 414] on icon "button" at bounding box center [687, 417] width 7 height 7
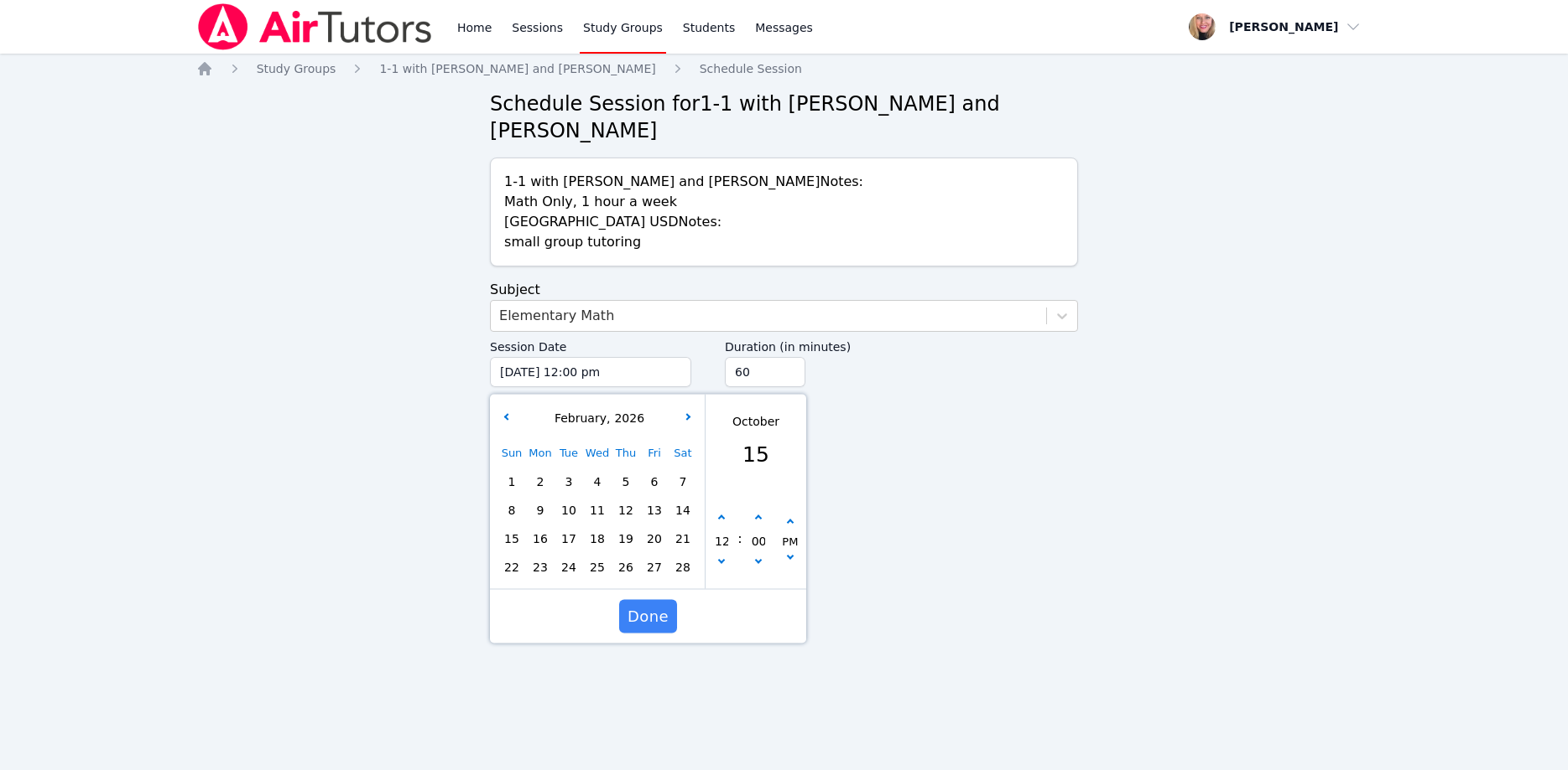
click at [632, 556] on span "26" at bounding box center [625, 568] width 23 height 23
click at [717, 555] on button "button" at bounding box center [721, 563] width 17 height 17
click at [791, 519] on icon "button" at bounding box center [790, 522] width 7 height 7
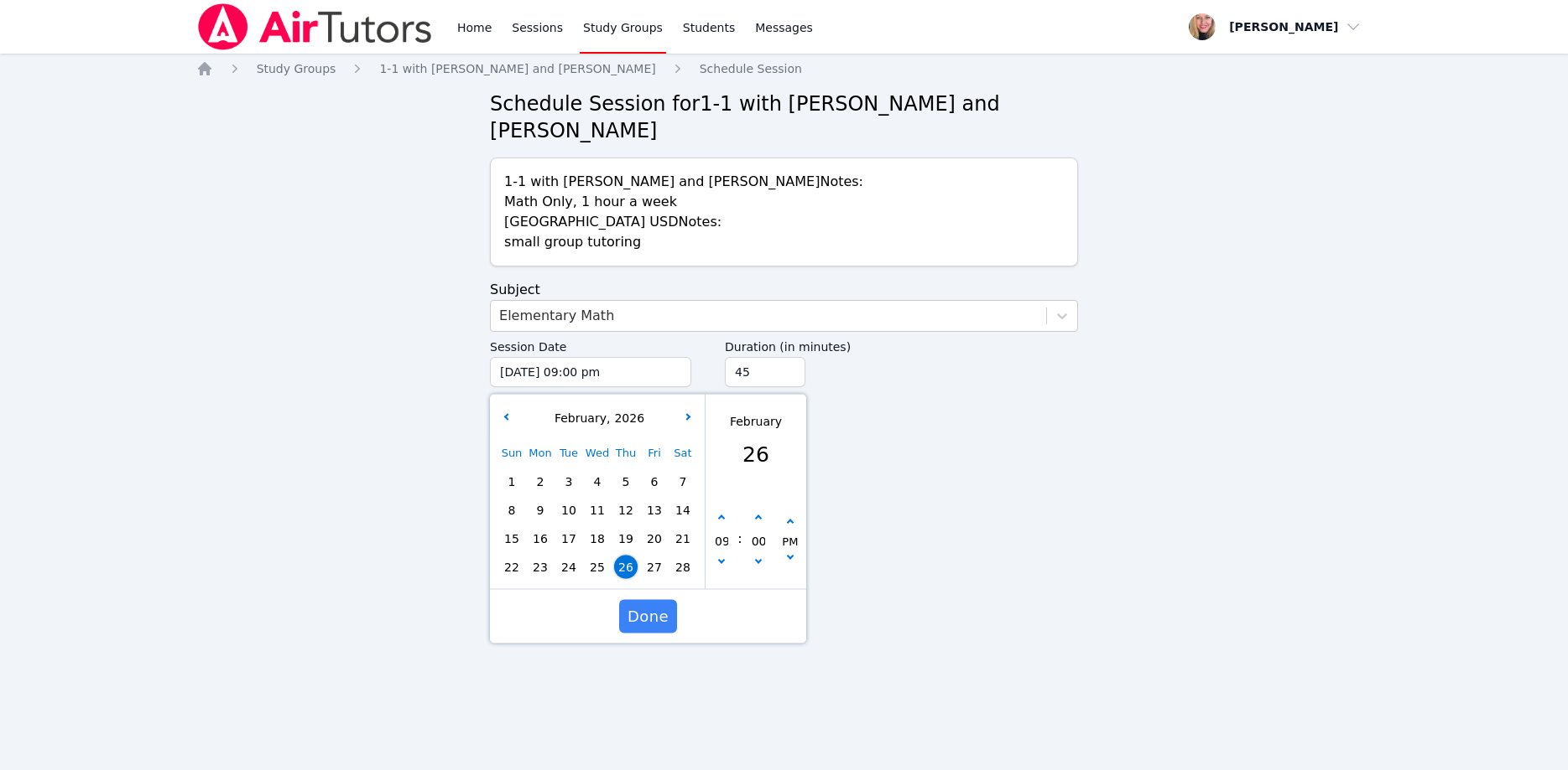
click at [790, 357] on input "45" at bounding box center [765, 372] width 81 height 30
click at [790, 357] on input "30" at bounding box center [765, 372] width 81 height 30
drag, startPoint x: 653, startPoint y: 582, endPoint x: 653, endPoint y: 563, distance: 19.0
click at [655, 605] on span "Done" at bounding box center [648, 617] width 41 height 23
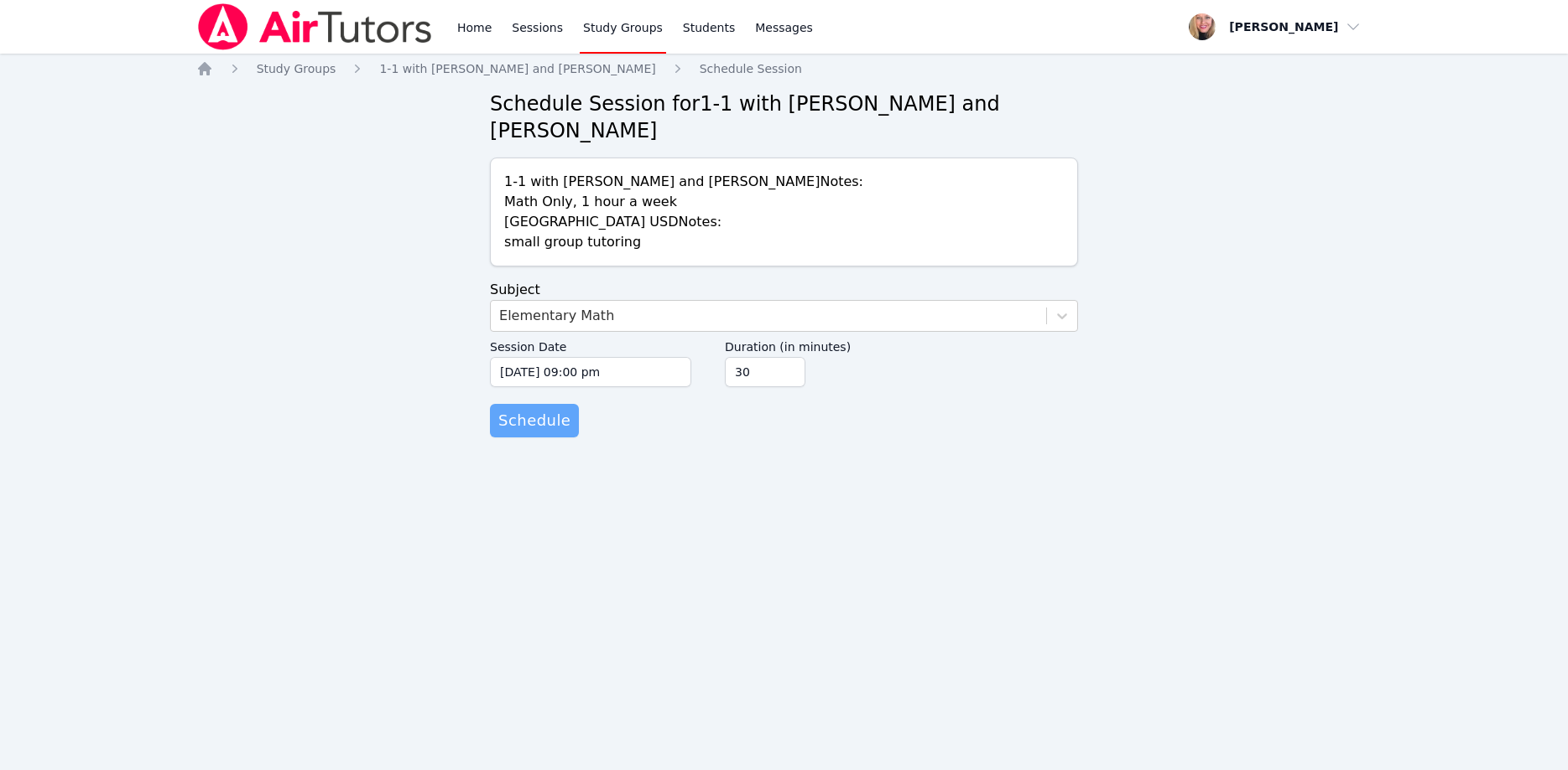
click at [523, 409] on span "Schedule" at bounding box center [535, 421] width 72 height 23
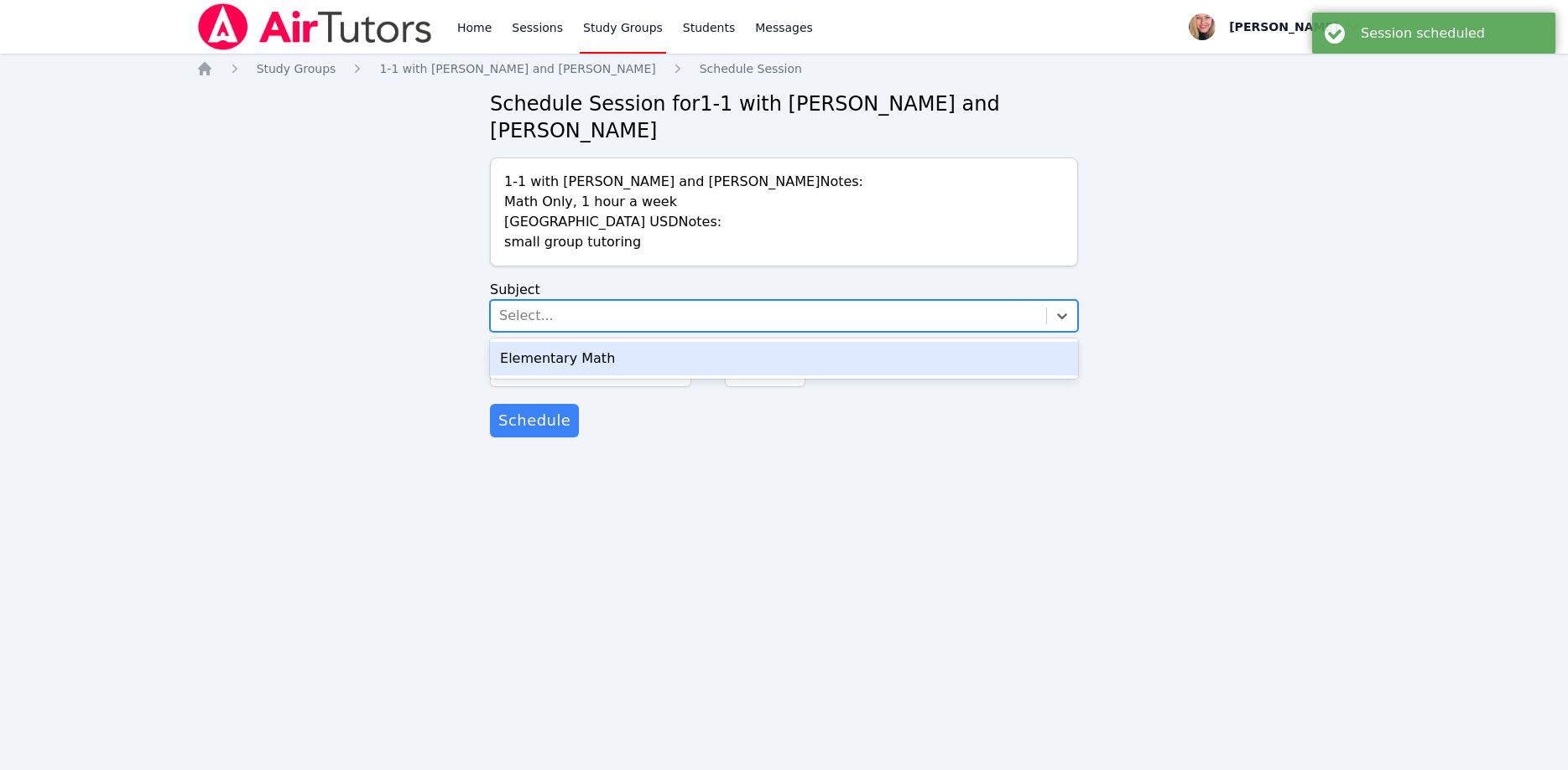
click at [662, 301] on div "Select..." at bounding box center [768, 315] width 555 height 30
click at [655, 342] on div "Elementary Math" at bounding box center [784, 358] width 588 height 33
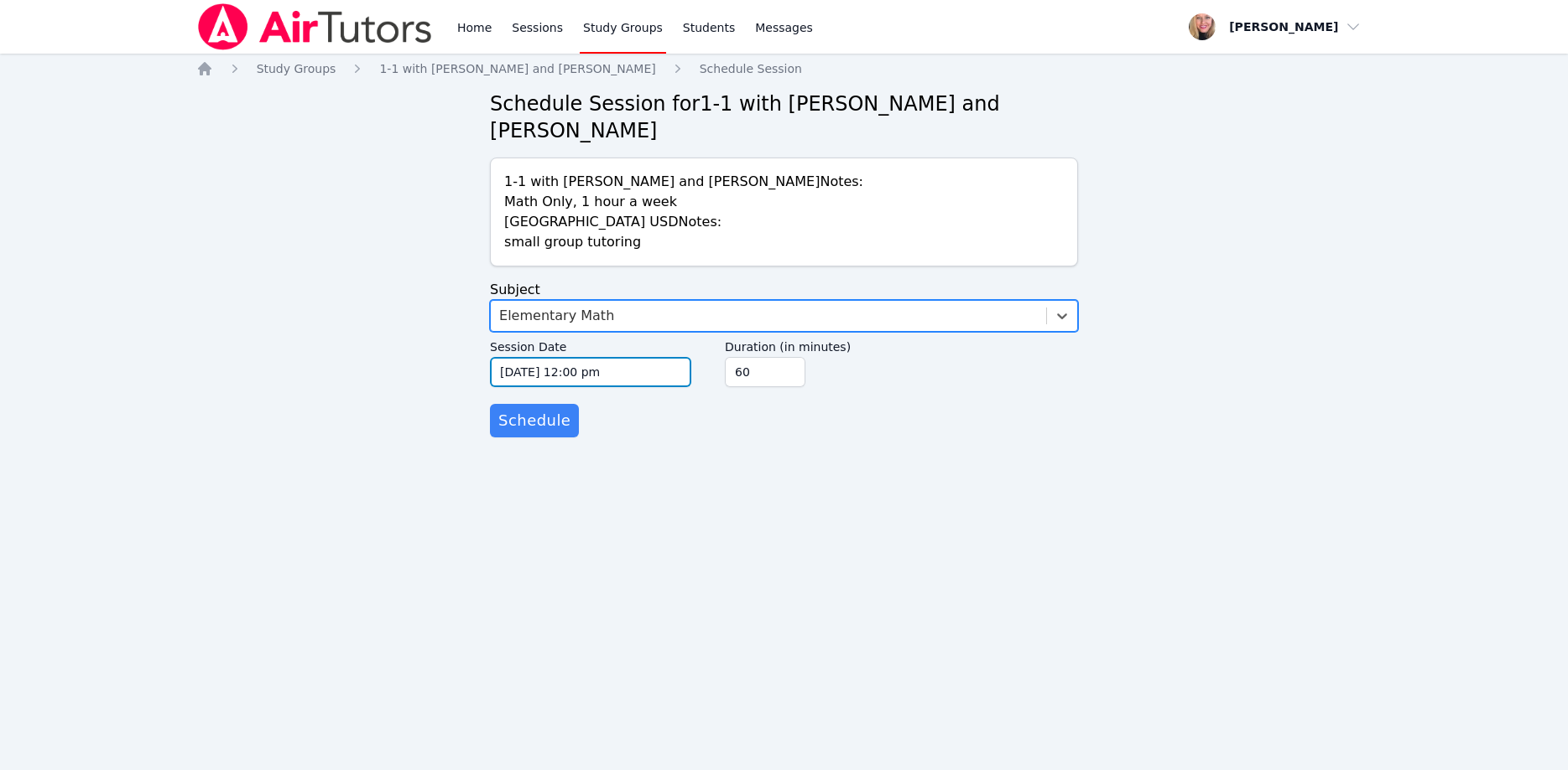
click at [620, 357] on input "10/15/2025 12:00 pm" at bounding box center [590, 372] width 202 height 30
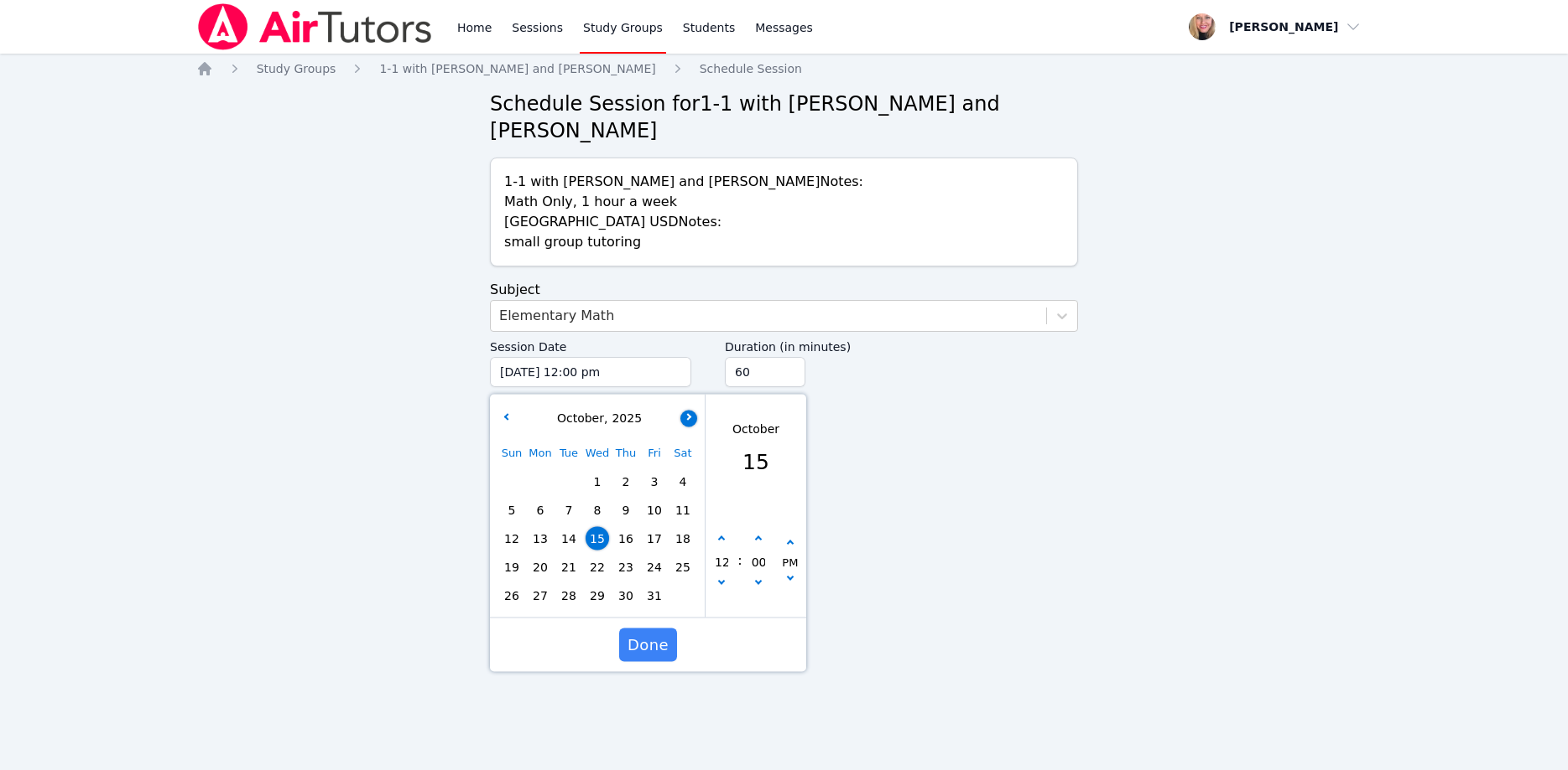
click at [693, 410] on button "button" at bounding box center [688, 418] width 17 height 17
click at [692, 410] on button "button" at bounding box center [688, 418] width 17 height 17
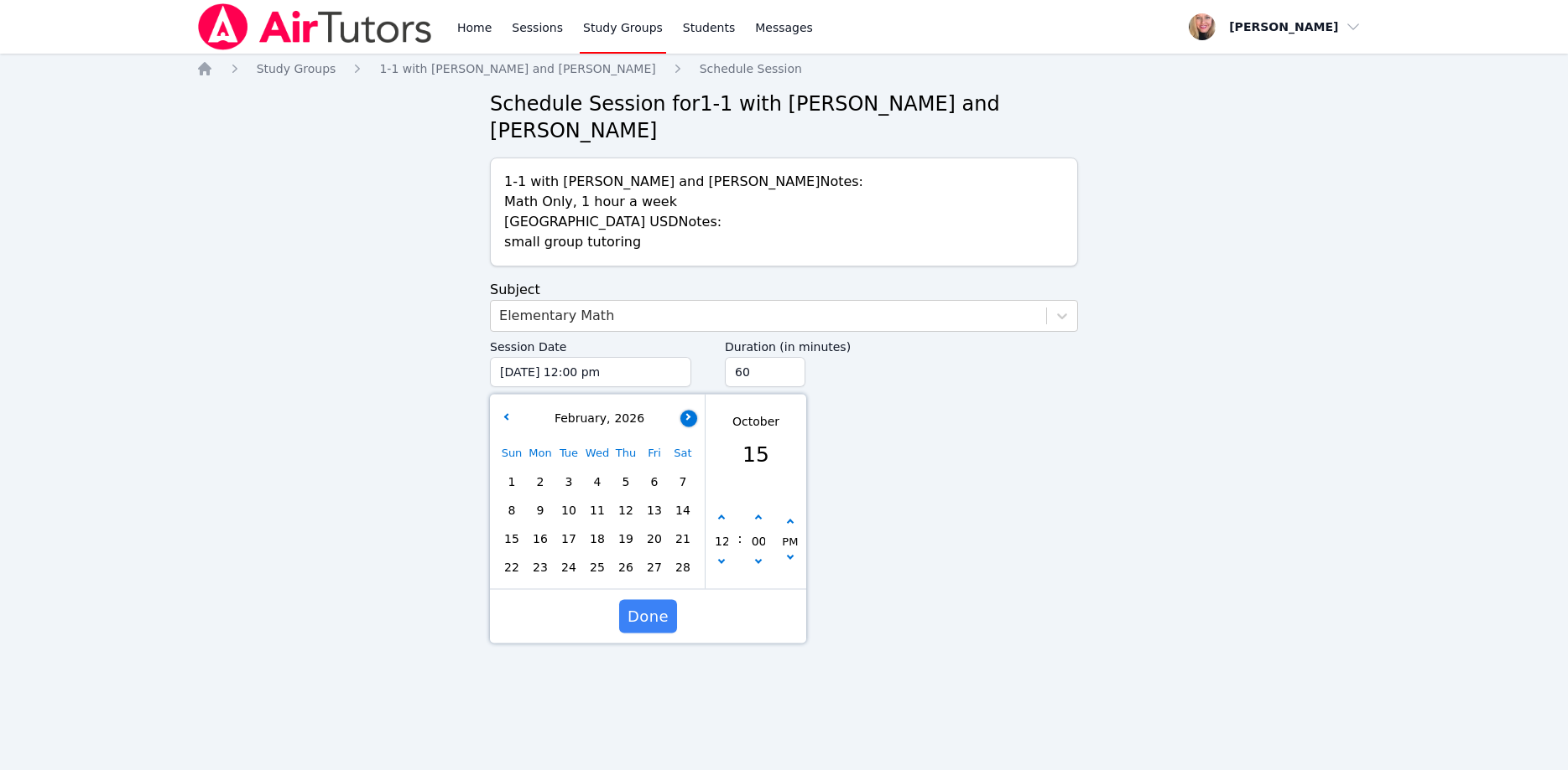
click at [692, 410] on button "button" at bounding box center [688, 418] width 17 height 17
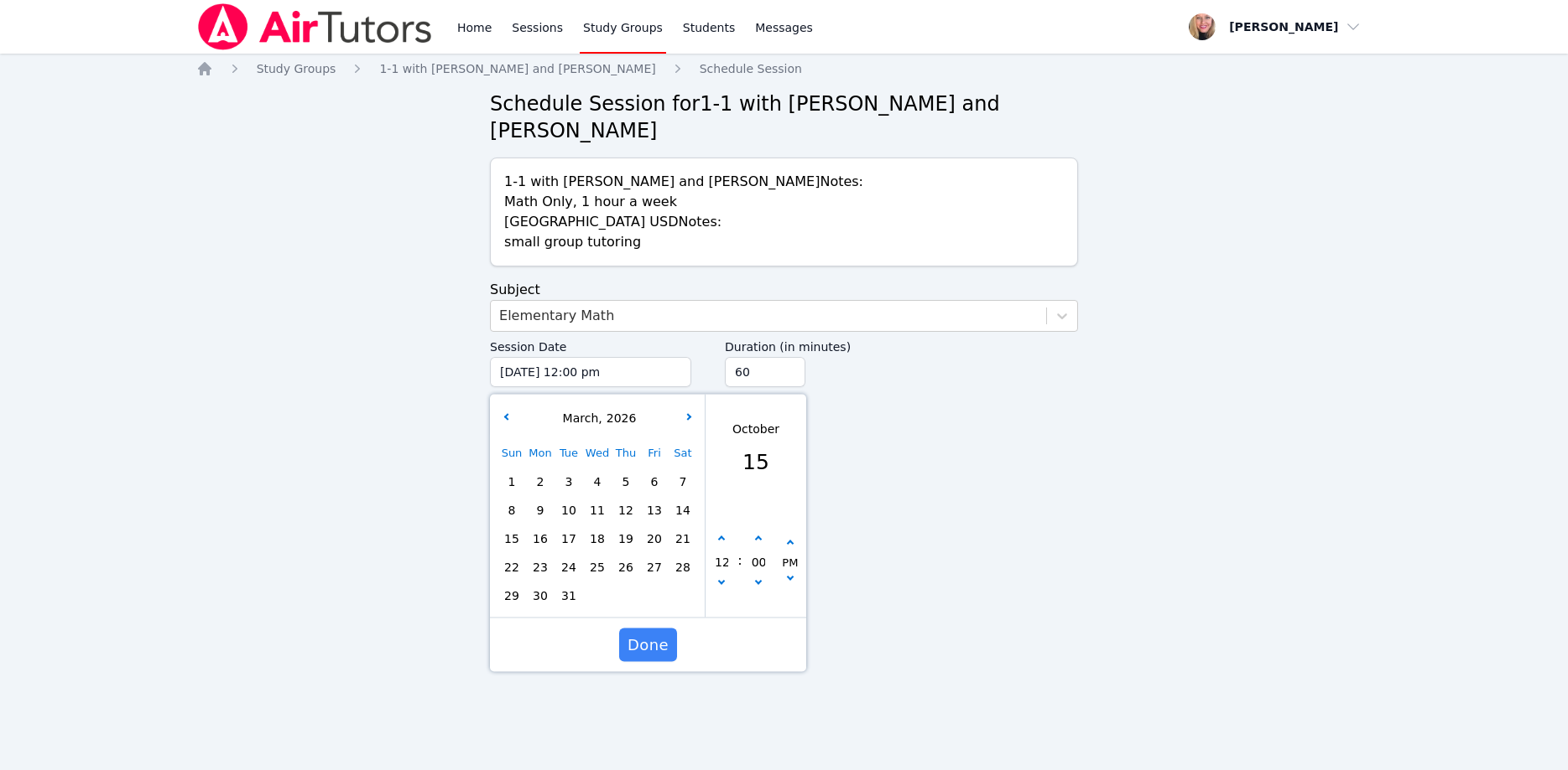
click at [547, 470] on span "2" at bounding box center [541, 482] width 23 height 23
click at [728, 577] on button "button" at bounding box center [721, 585] width 17 height 17
click at [789, 535] on button "button" at bounding box center [790, 543] width 17 height 17
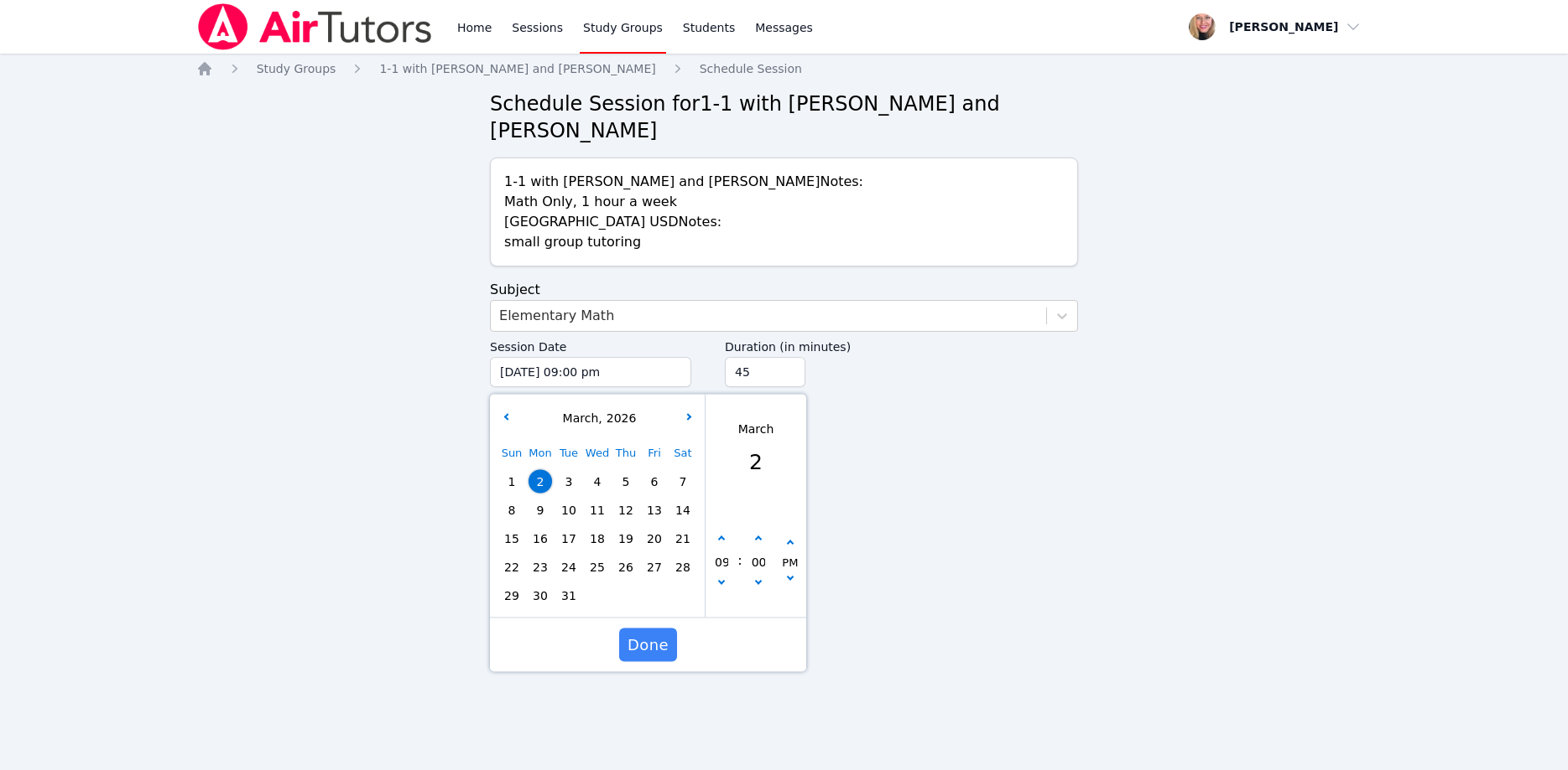
click at [789, 357] on input "45" at bounding box center [765, 372] width 81 height 30
click at [789, 357] on input "30" at bounding box center [765, 372] width 81 height 30
click at [666, 634] on span "Done" at bounding box center [648, 645] width 41 height 23
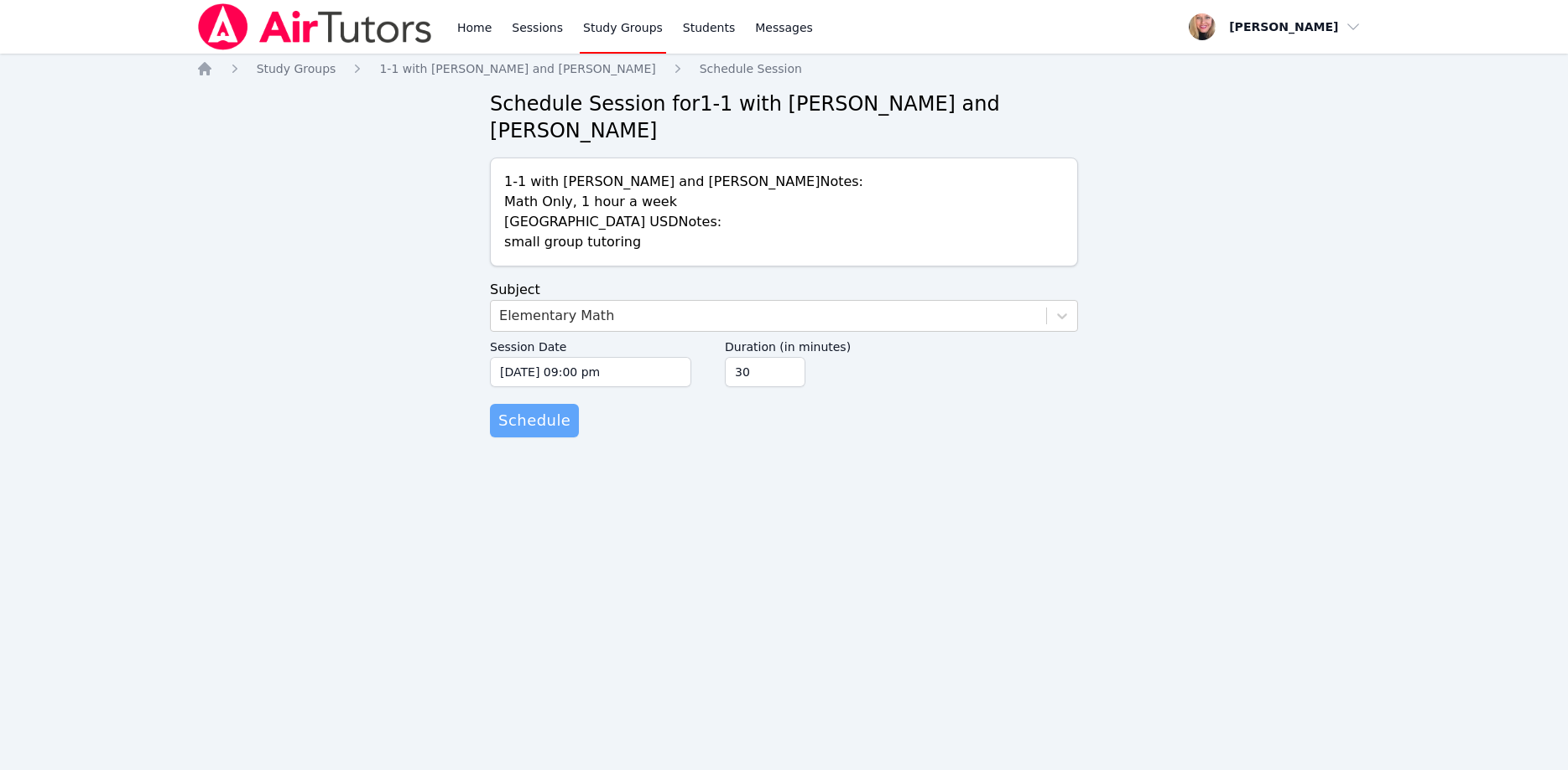
click at [552, 409] on span "Schedule" at bounding box center [535, 421] width 72 height 23
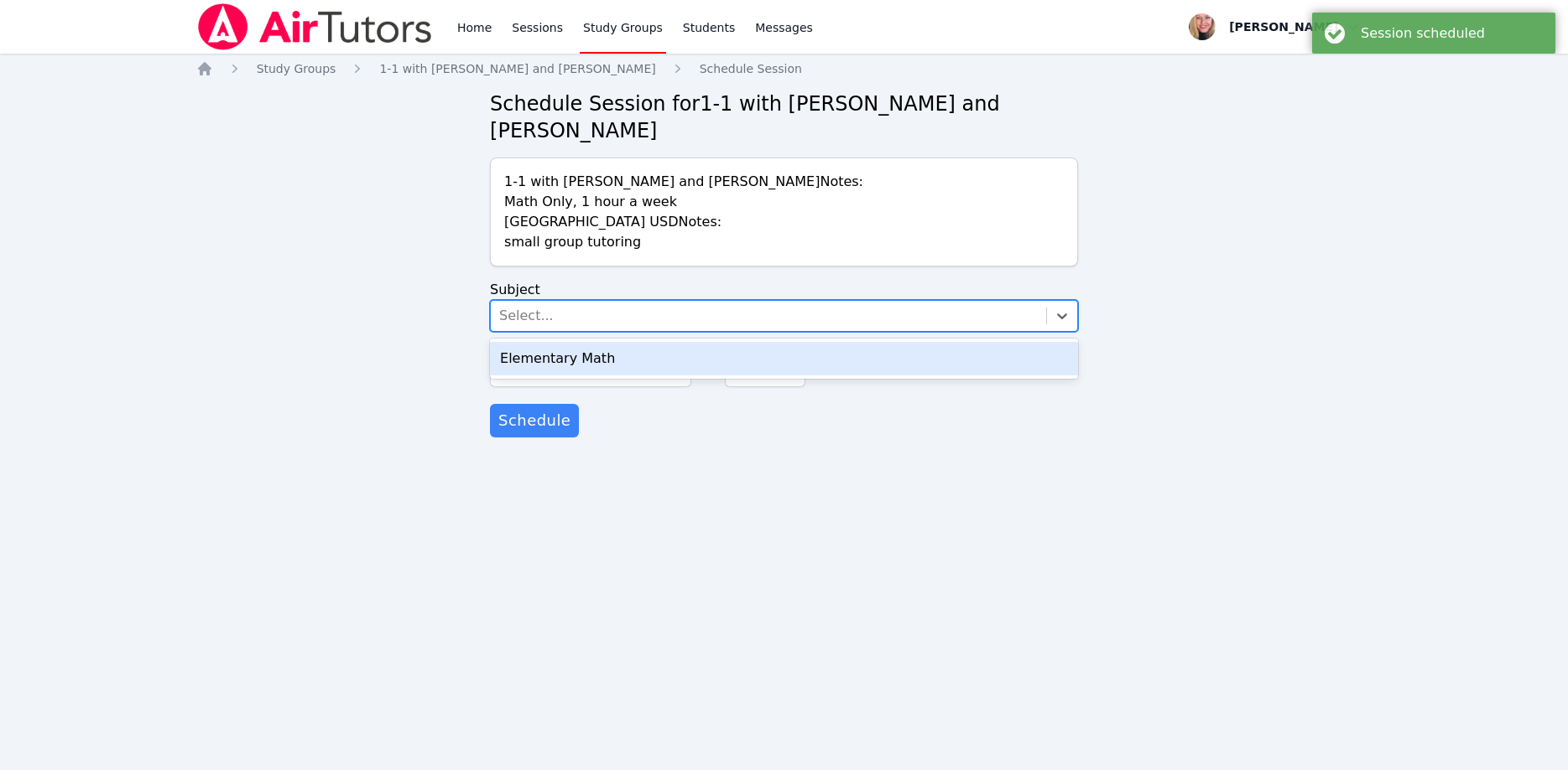
click at [534, 306] on div "Select..." at bounding box center [526, 315] width 55 height 20
click at [558, 342] on div "Elementary Math" at bounding box center [784, 358] width 588 height 33
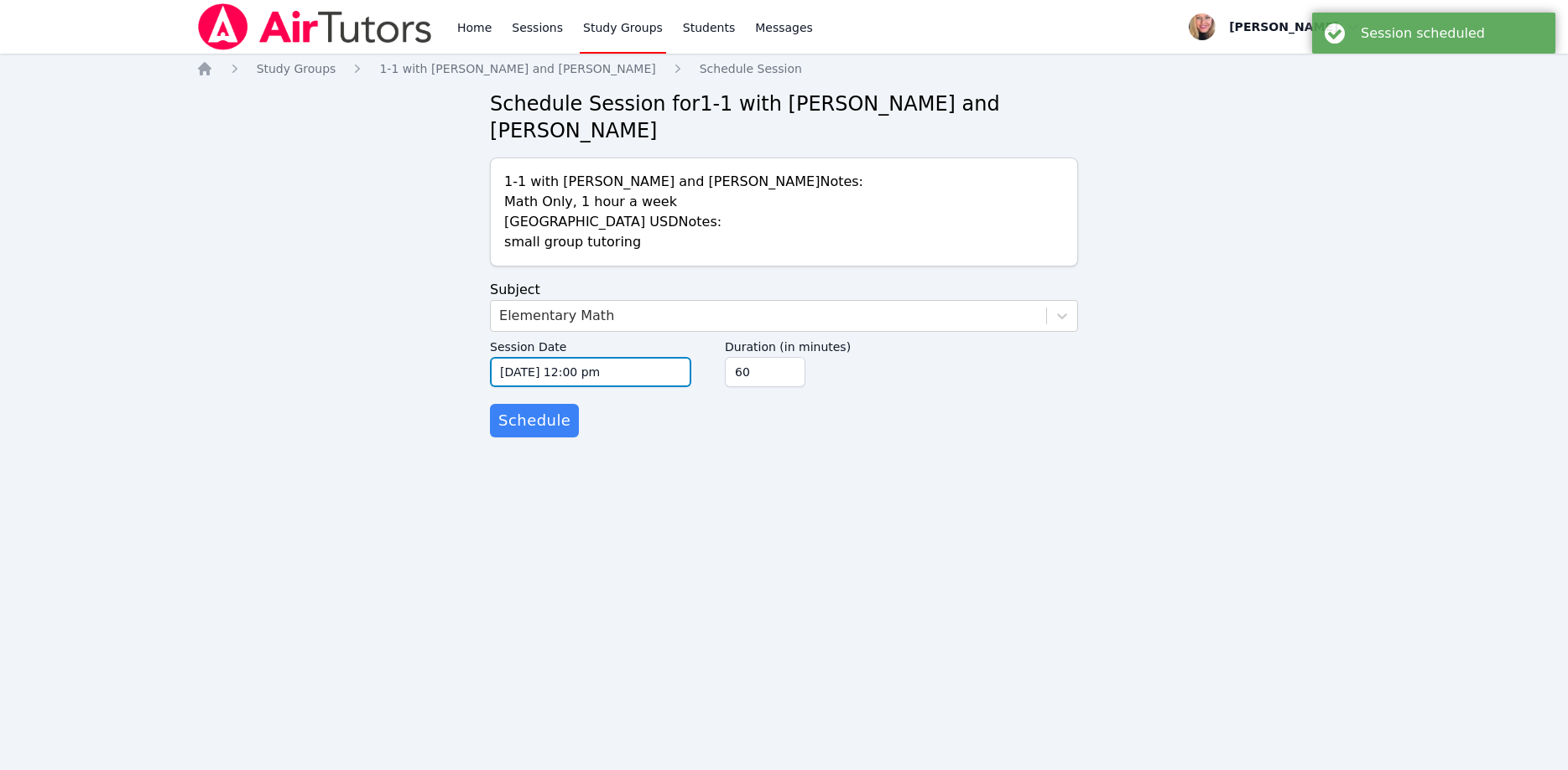
drag, startPoint x: 602, startPoint y: 343, endPoint x: 635, endPoint y: 358, distance: 36.2
click at [603, 357] on input "10/15/2025 12:00 pm" at bounding box center [590, 372] width 202 height 30
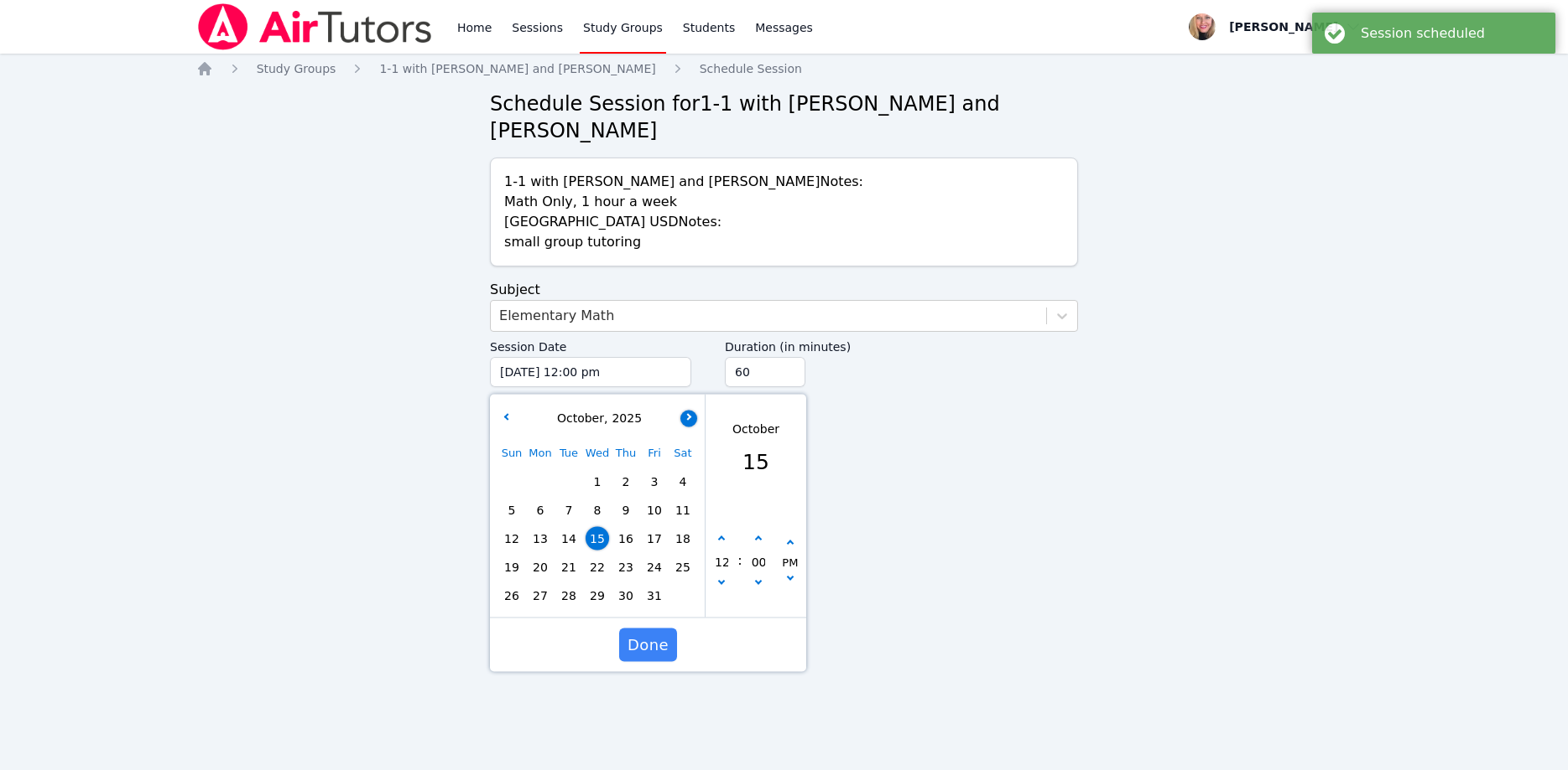
click at [689, 410] on button "button" at bounding box center [688, 418] width 17 height 17
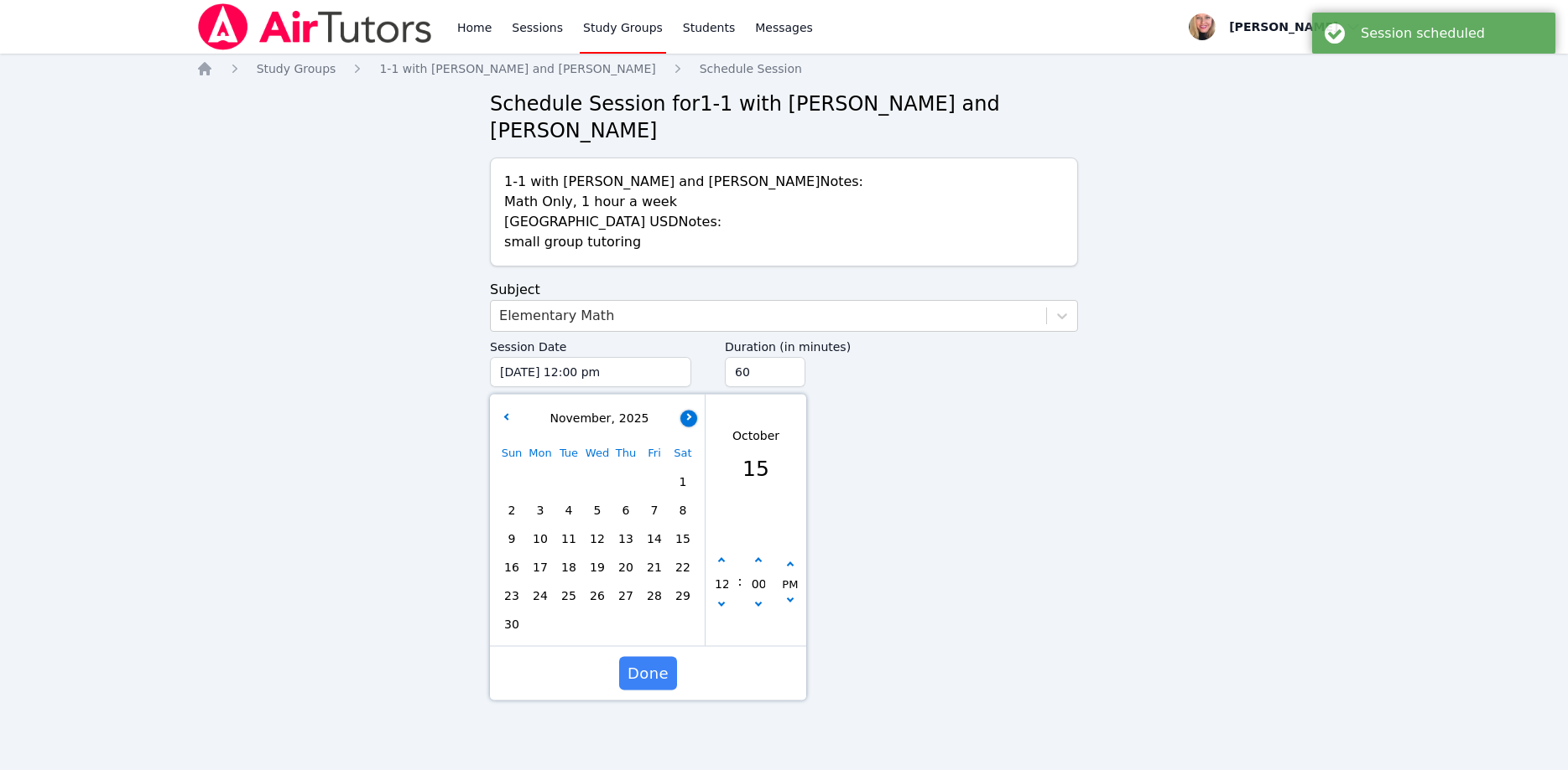
click at [689, 410] on button "button" at bounding box center [688, 418] width 17 height 17
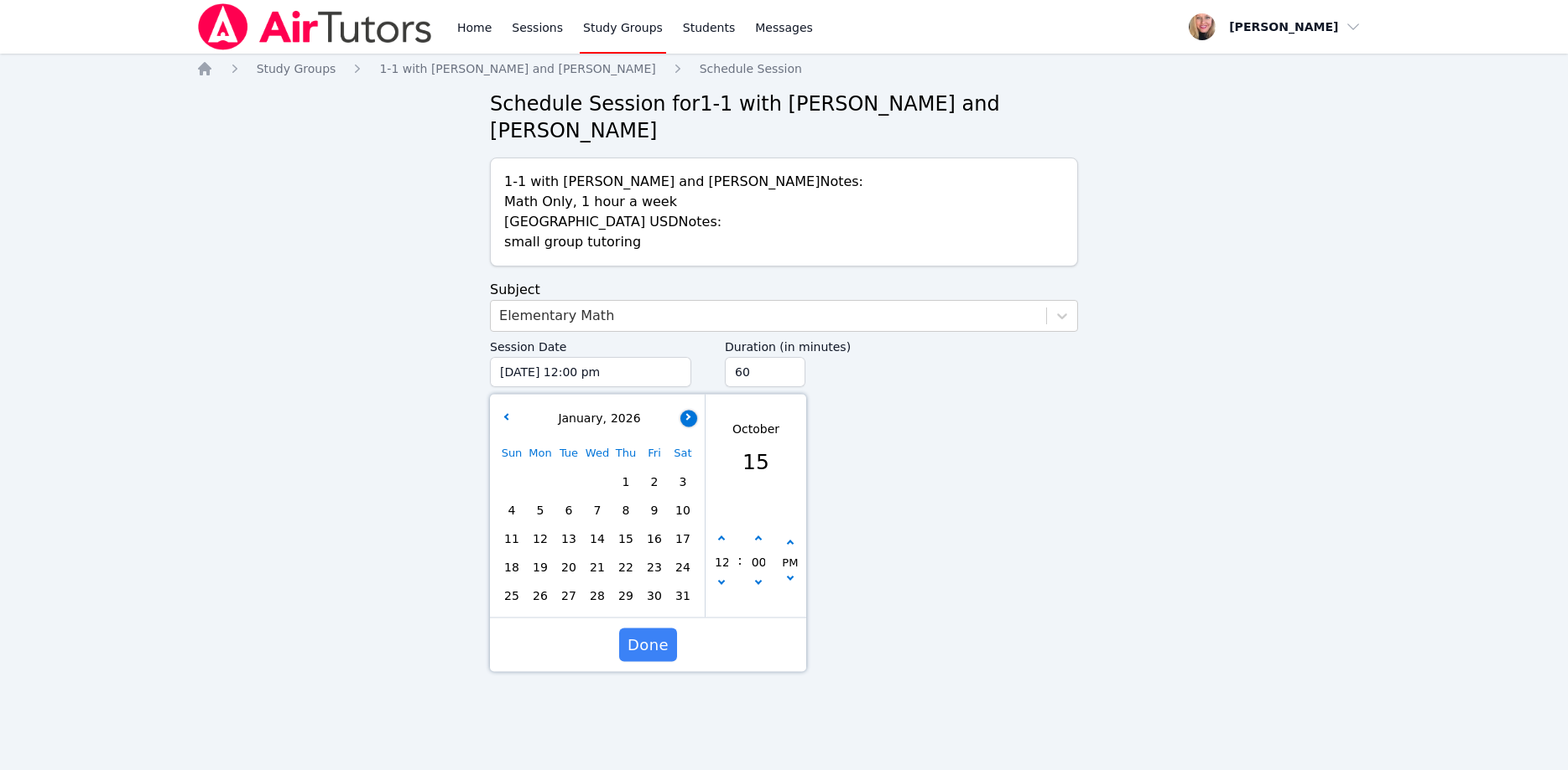
click at [689, 410] on button "button" at bounding box center [688, 418] width 17 height 17
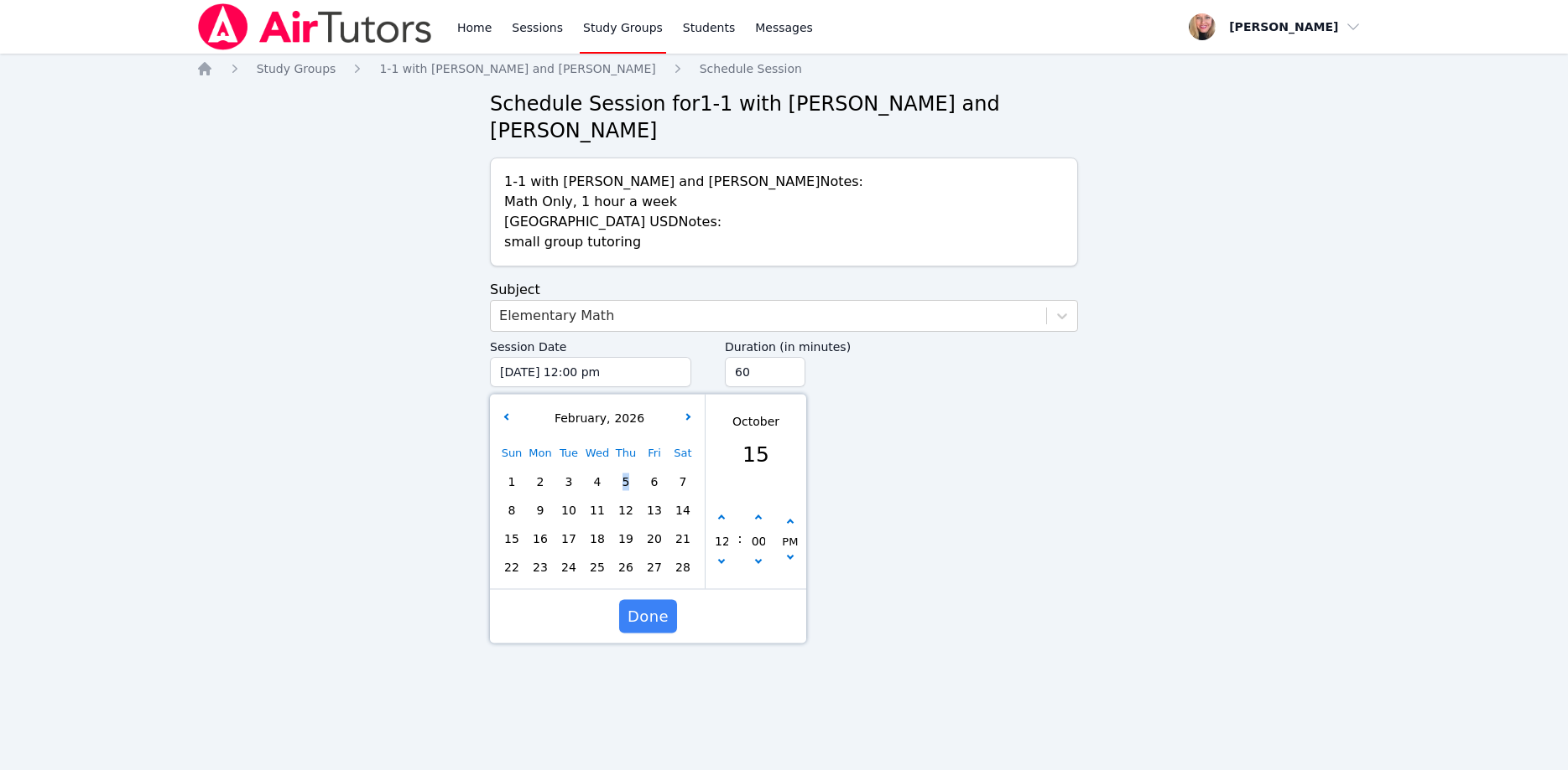
drag, startPoint x: 625, startPoint y: 451, endPoint x: 653, endPoint y: 459, distance: 29.1
click at [629, 470] on span "5" at bounding box center [625, 482] width 23 height 23
click at [725, 555] on button "button" at bounding box center [721, 563] width 17 height 17
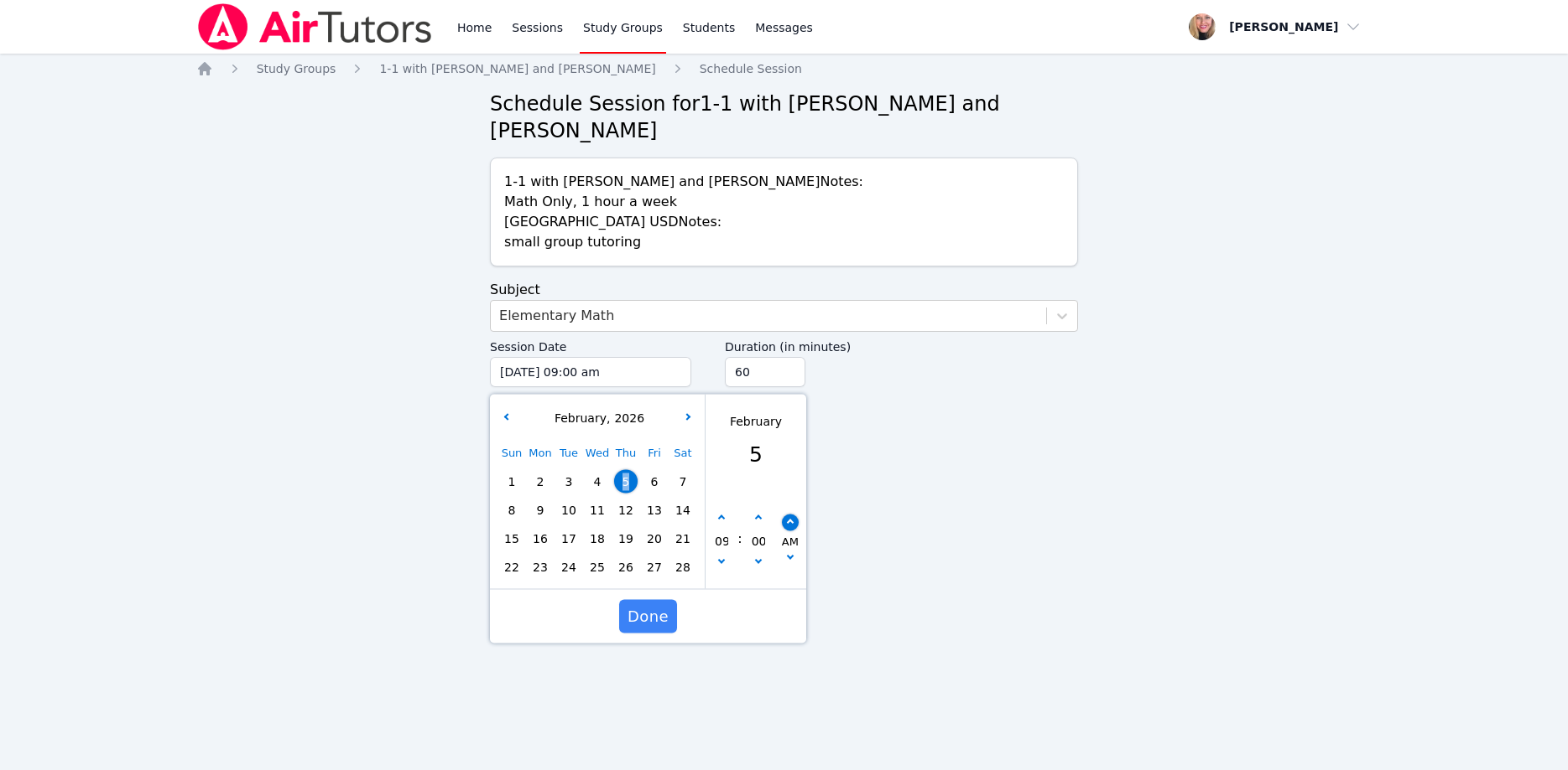
click at [789, 519] on icon "button" at bounding box center [790, 522] width 7 height 7
click at [789, 357] on input "45" at bounding box center [765, 372] width 81 height 30
click at [789, 357] on input "30" at bounding box center [765, 372] width 81 height 30
click at [651, 605] on span "Done" at bounding box center [648, 617] width 41 height 23
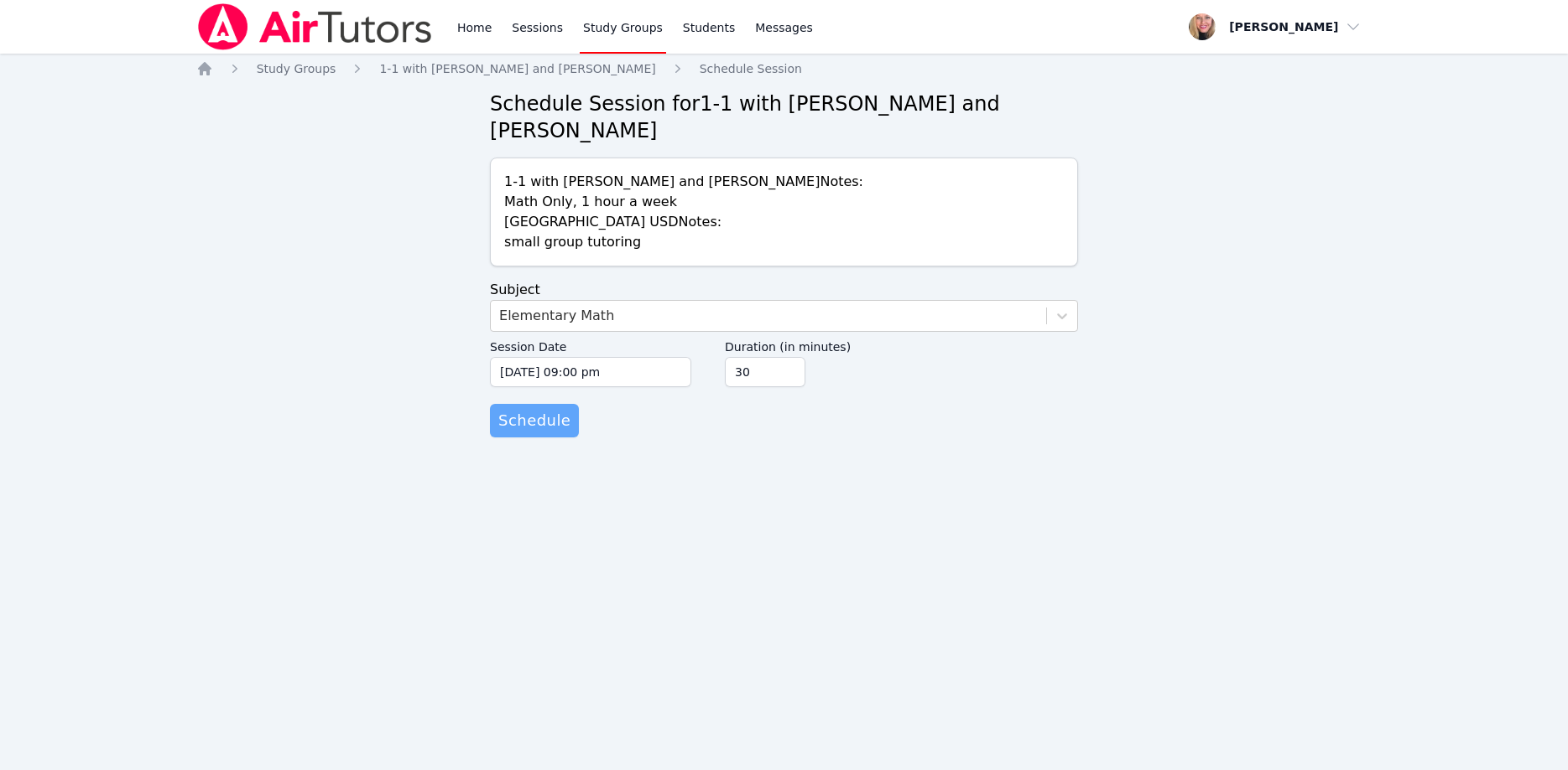
click at [556, 409] on span "Schedule" at bounding box center [535, 421] width 72 height 23
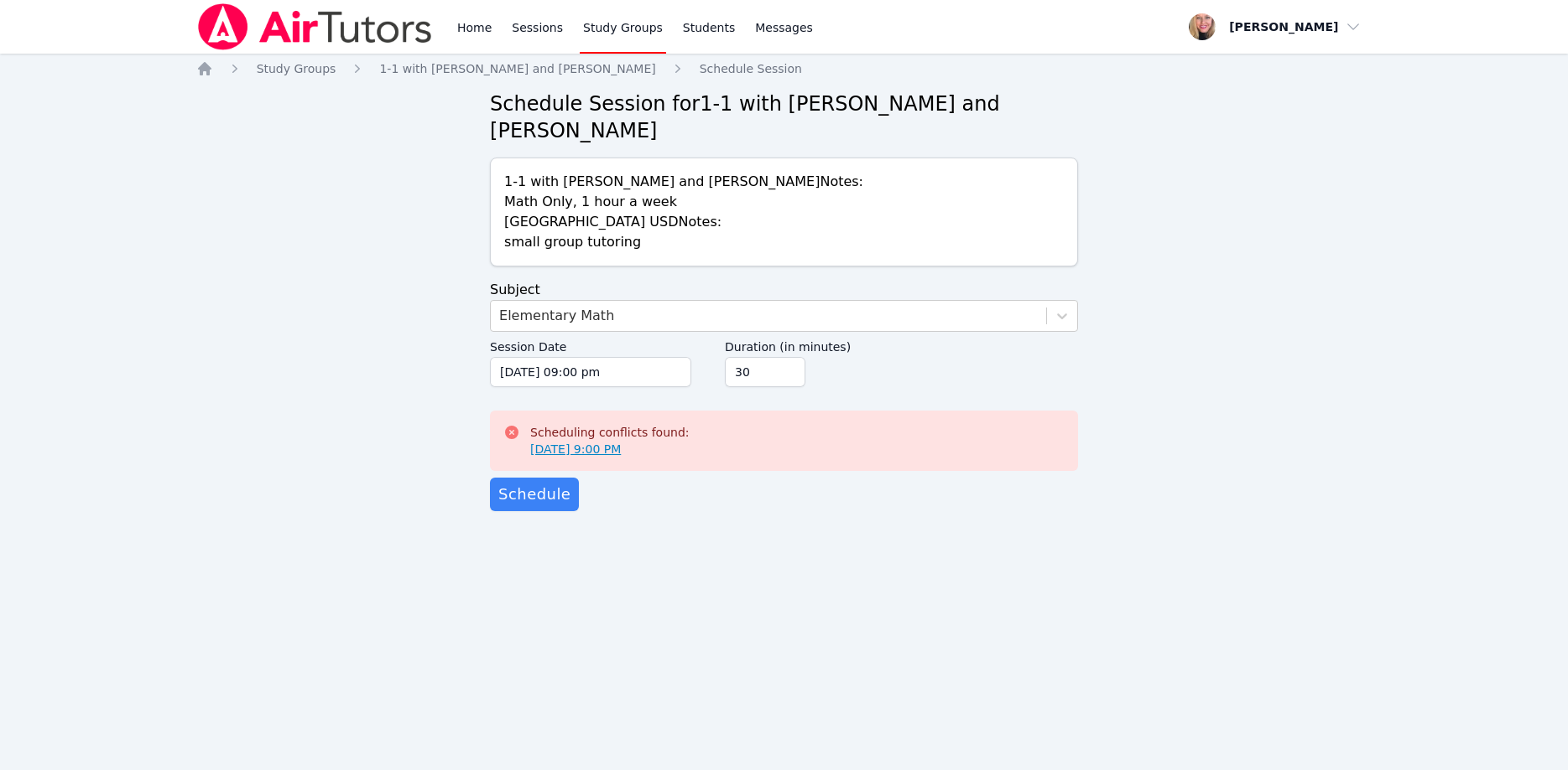
click at [612, 441] on link "Feb 5, 2026 9:00 PM" at bounding box center [575, 449] width 91 height 17
click at [607, 357] on input "02/05/2026 09:00 pm" at bounding box center [590, 372] width 202 height 30
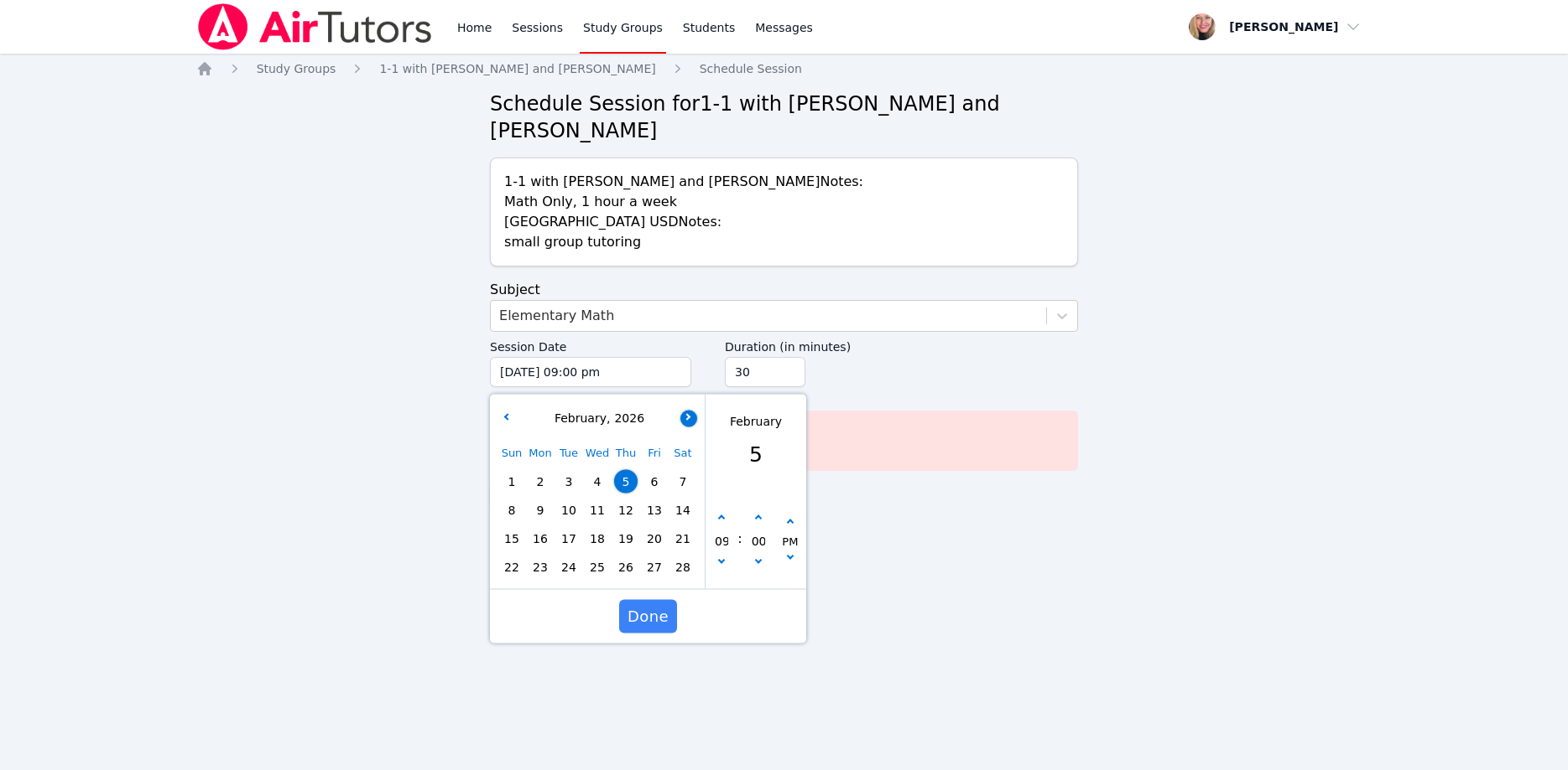
click at [688, 410] on button "button" at bounding box center [688, 418] width 17 height 17
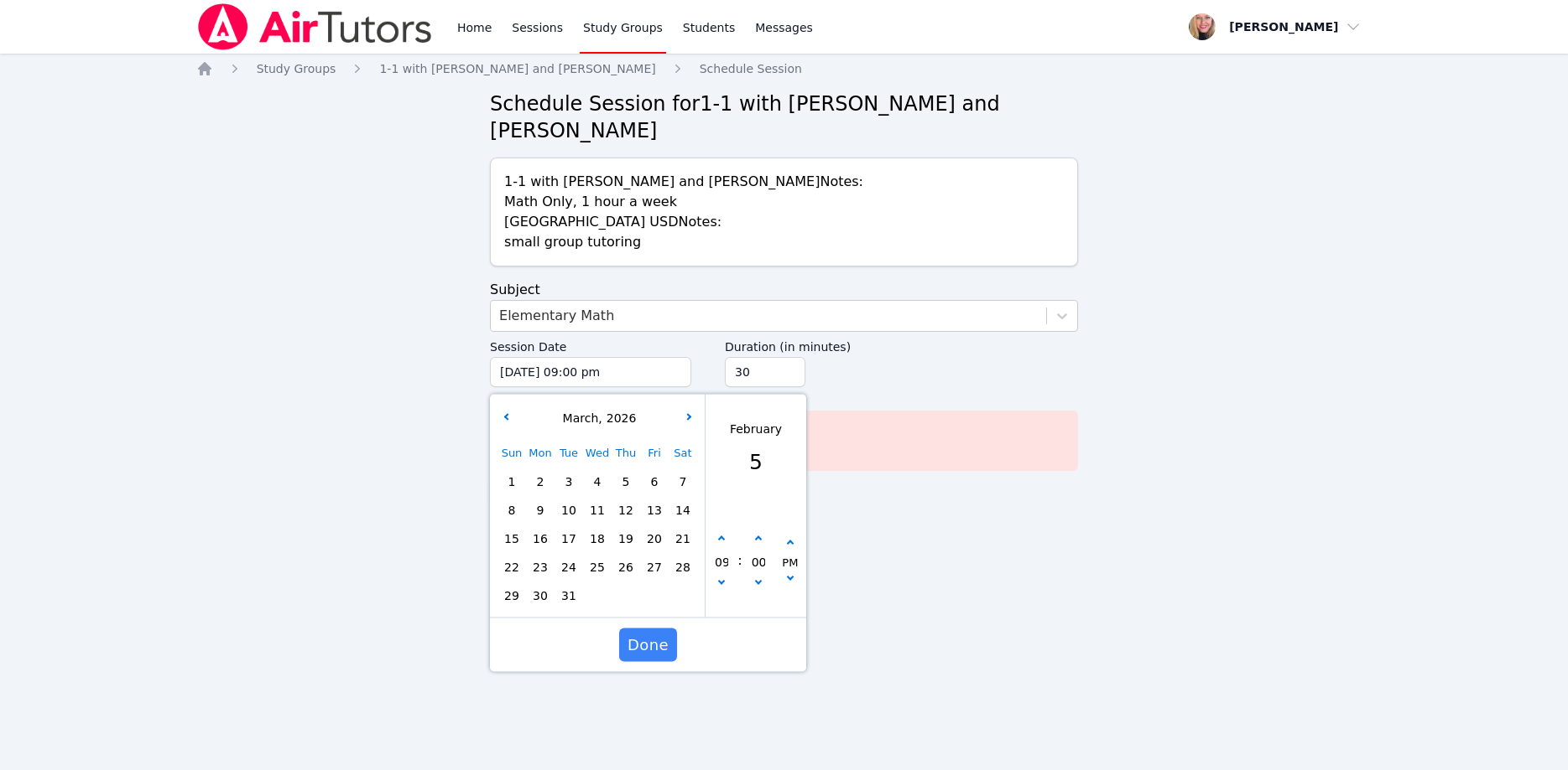
click at [632, 470] on span "5" at bounding box center [625, 482] width 23 height 23
click at [658, 634] on span "Done" at bounding box center [648, 645] width 41 height 23
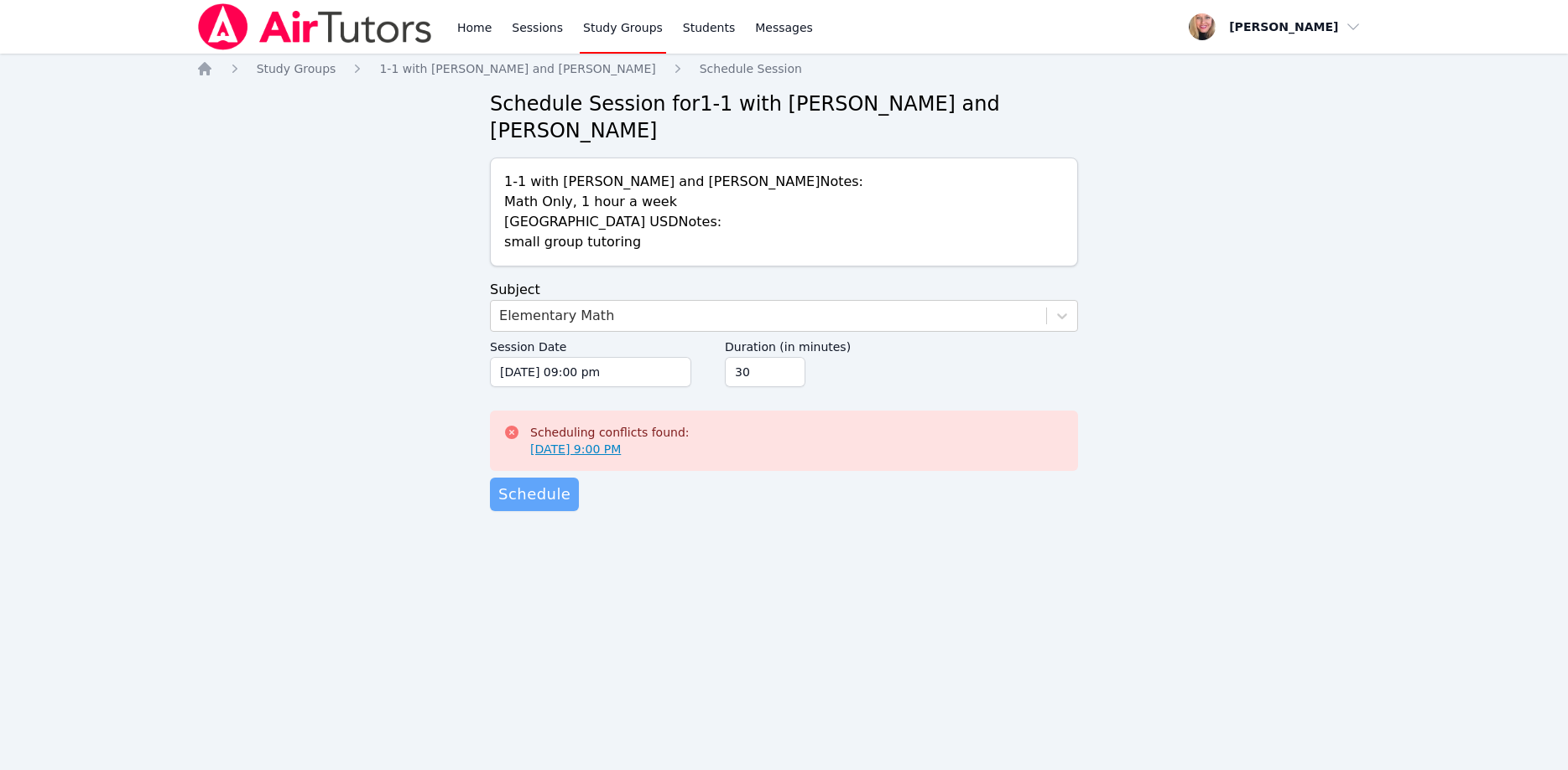
click at [541, 483] on span "Schedule" at bounding box center [535, 495] width 72 height 23
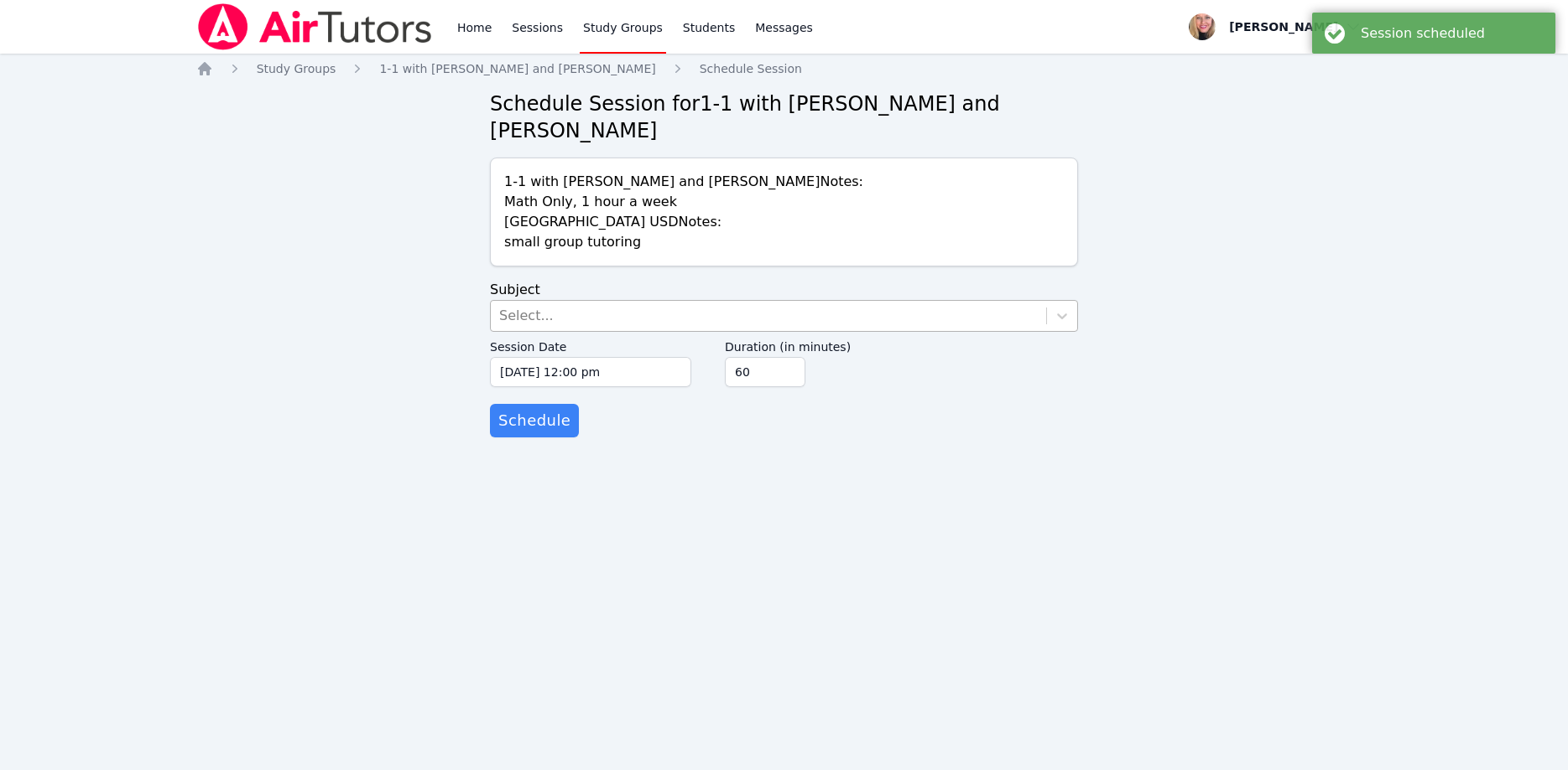
click at [679, 301] on div "Select..." at bounding box center [768, 315] width 555 height 30
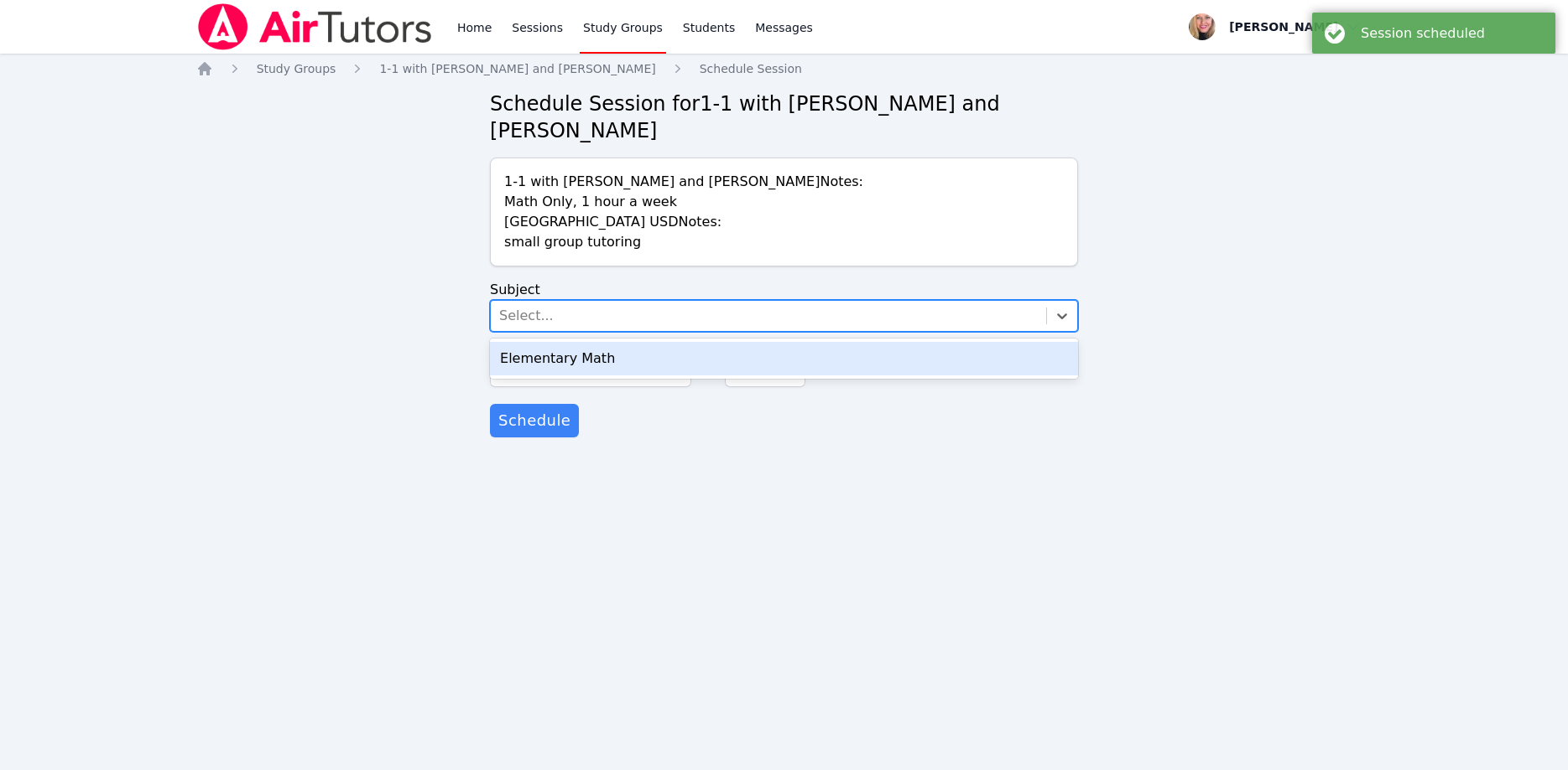
click at [682, 342] on div "Elementary Math" at bounding box center [784, 358] width 588 height 33
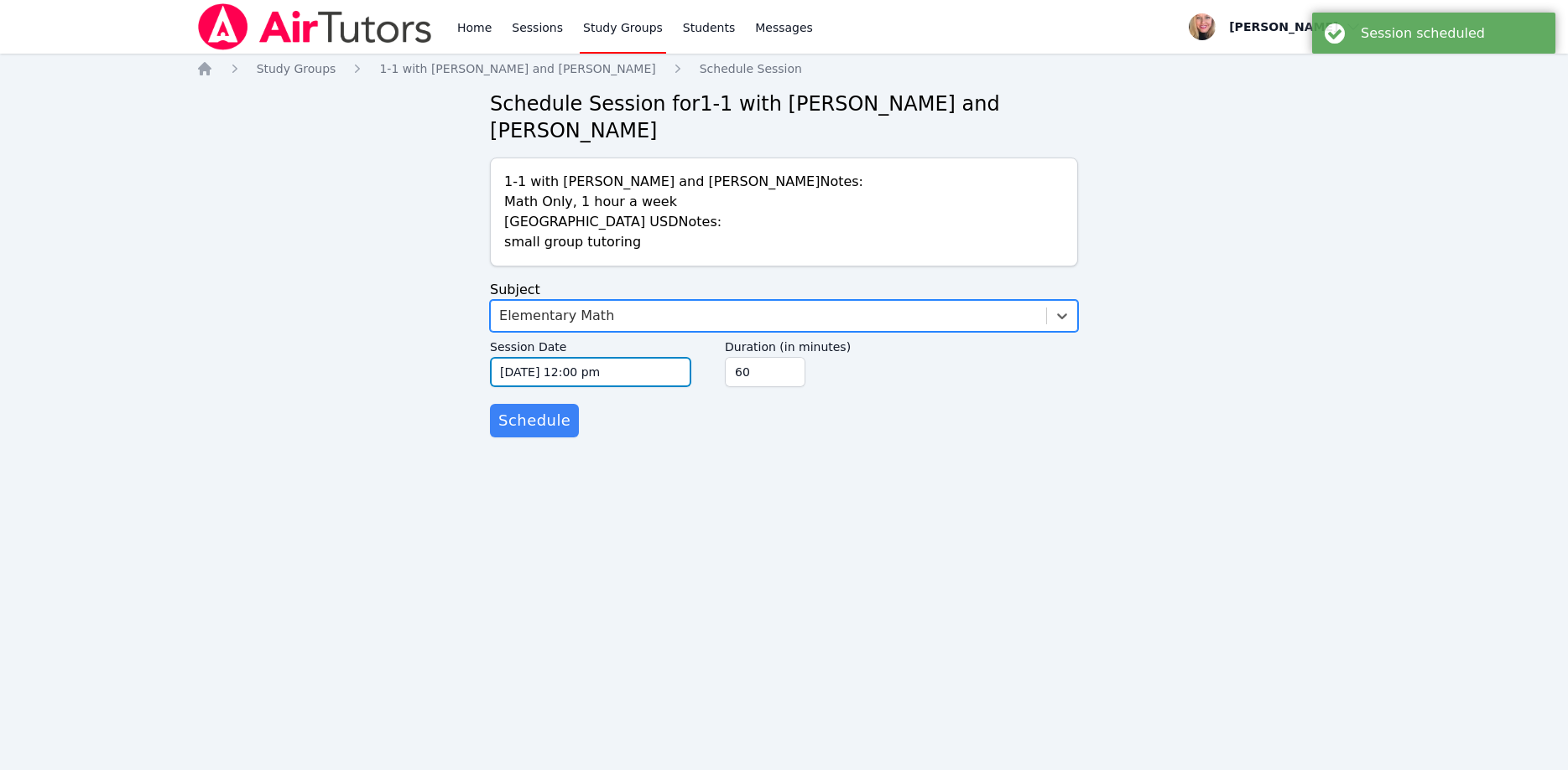
click at [666, 357] on input "10/15/2025 12:00 pm" at bounding box center [590, 372] width 202 height 30
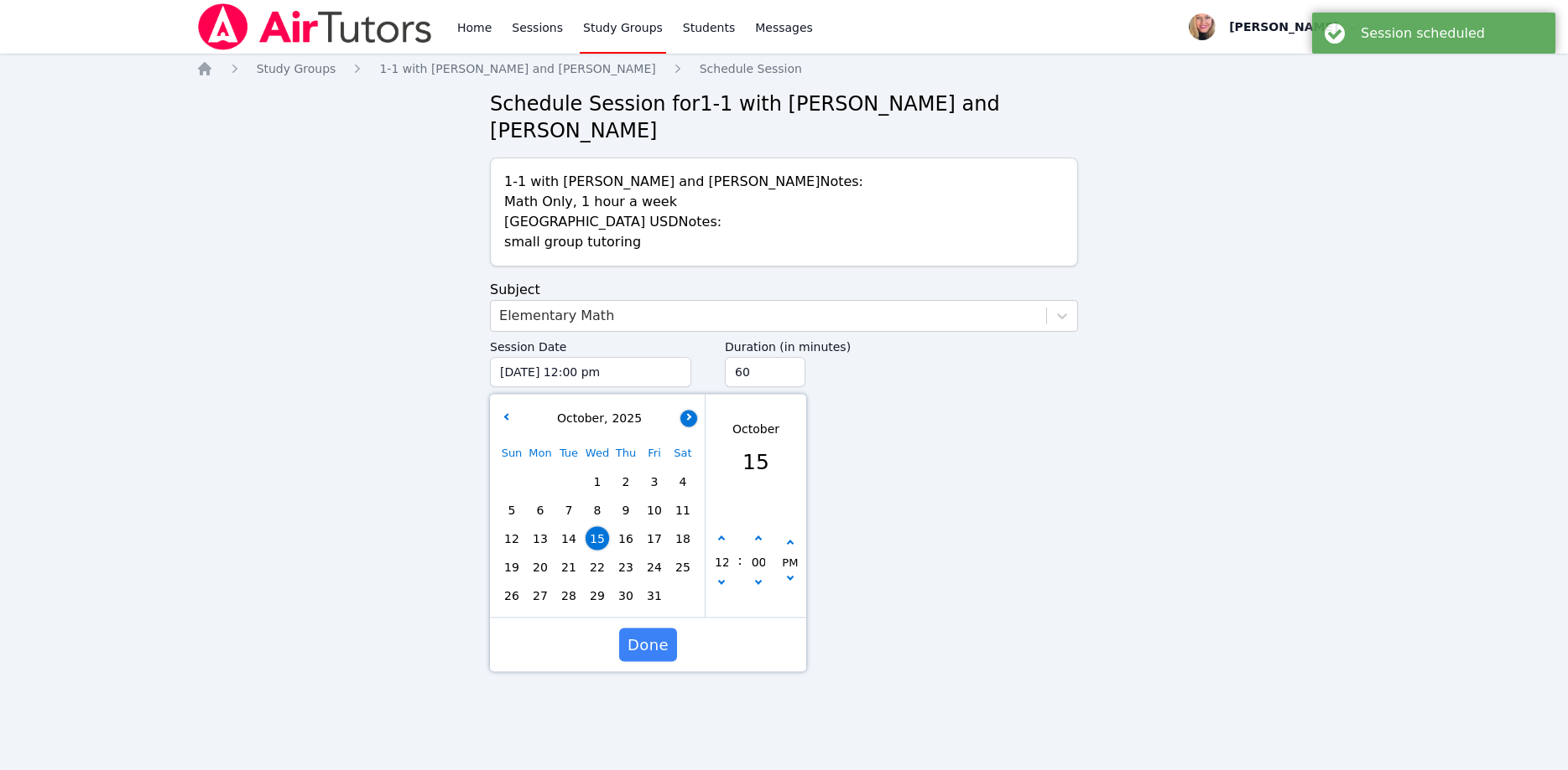
click at [693, 410] on button "button" at bounding box center [688, 418] width 17 height 17
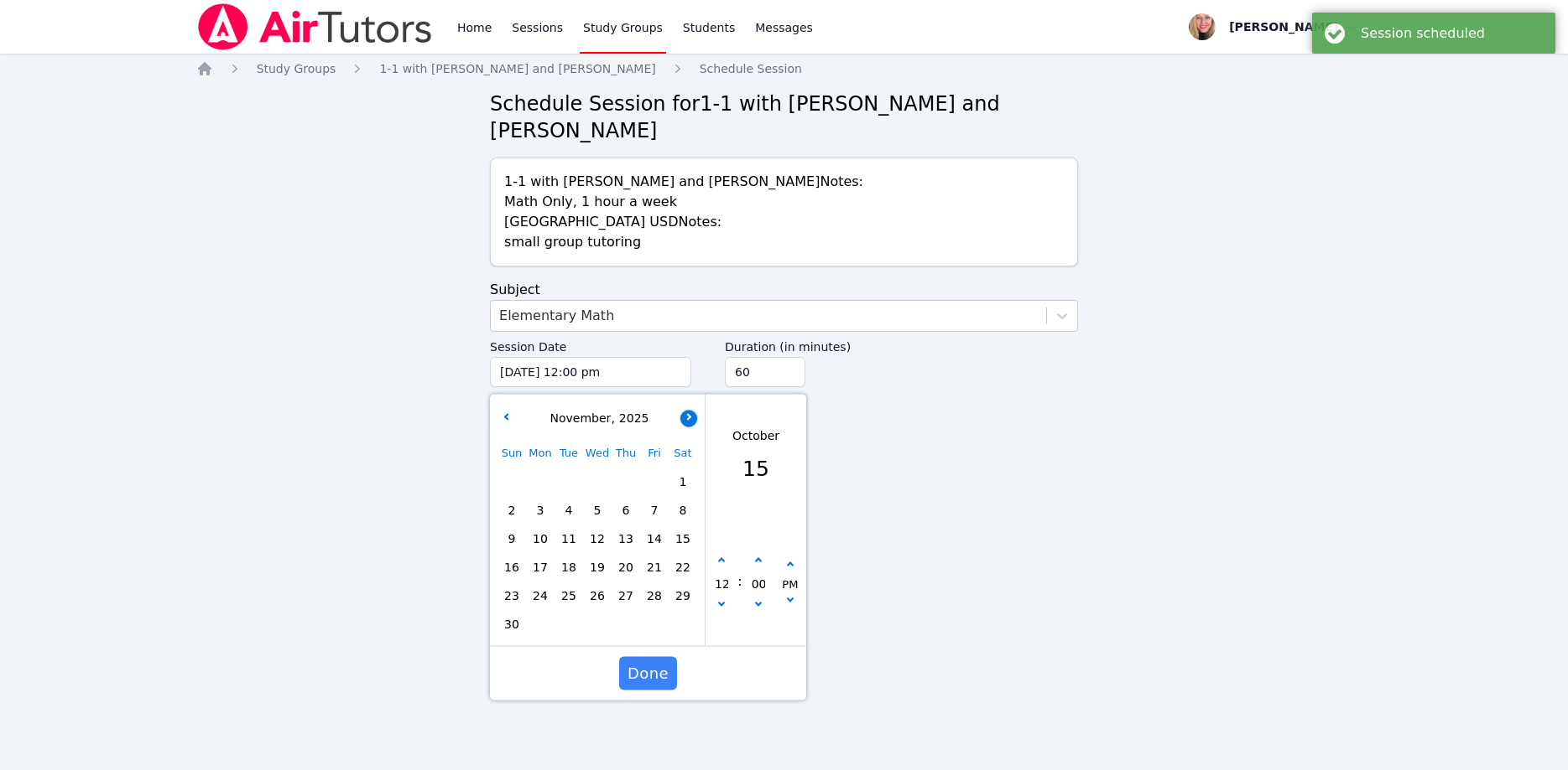
click at [693, 410] on button "button" at bounding box center [688, 418] width 17 height 17
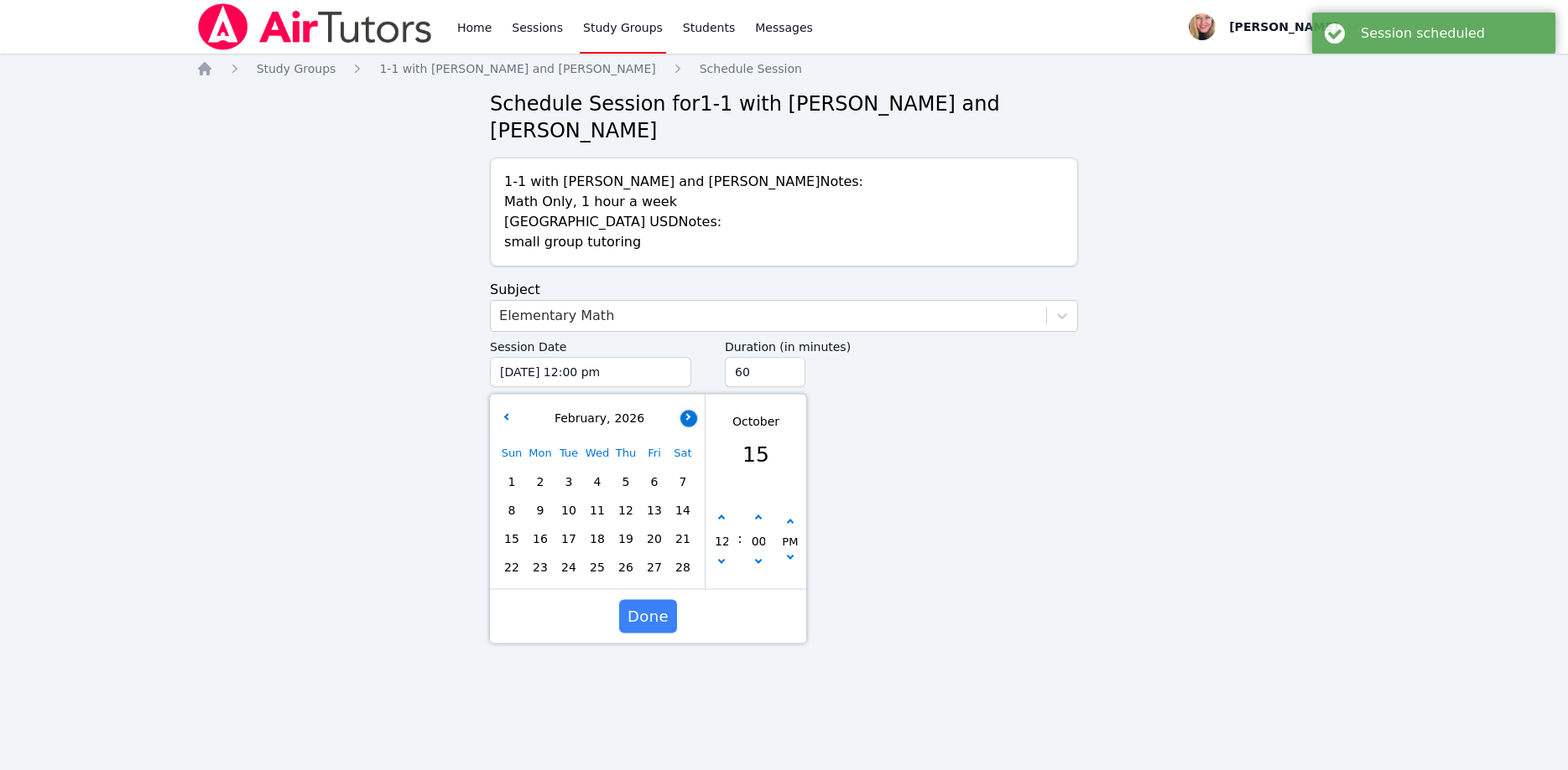
click at [693, 410] on button "button" at bounding box center [688, 418] width 17 height 17
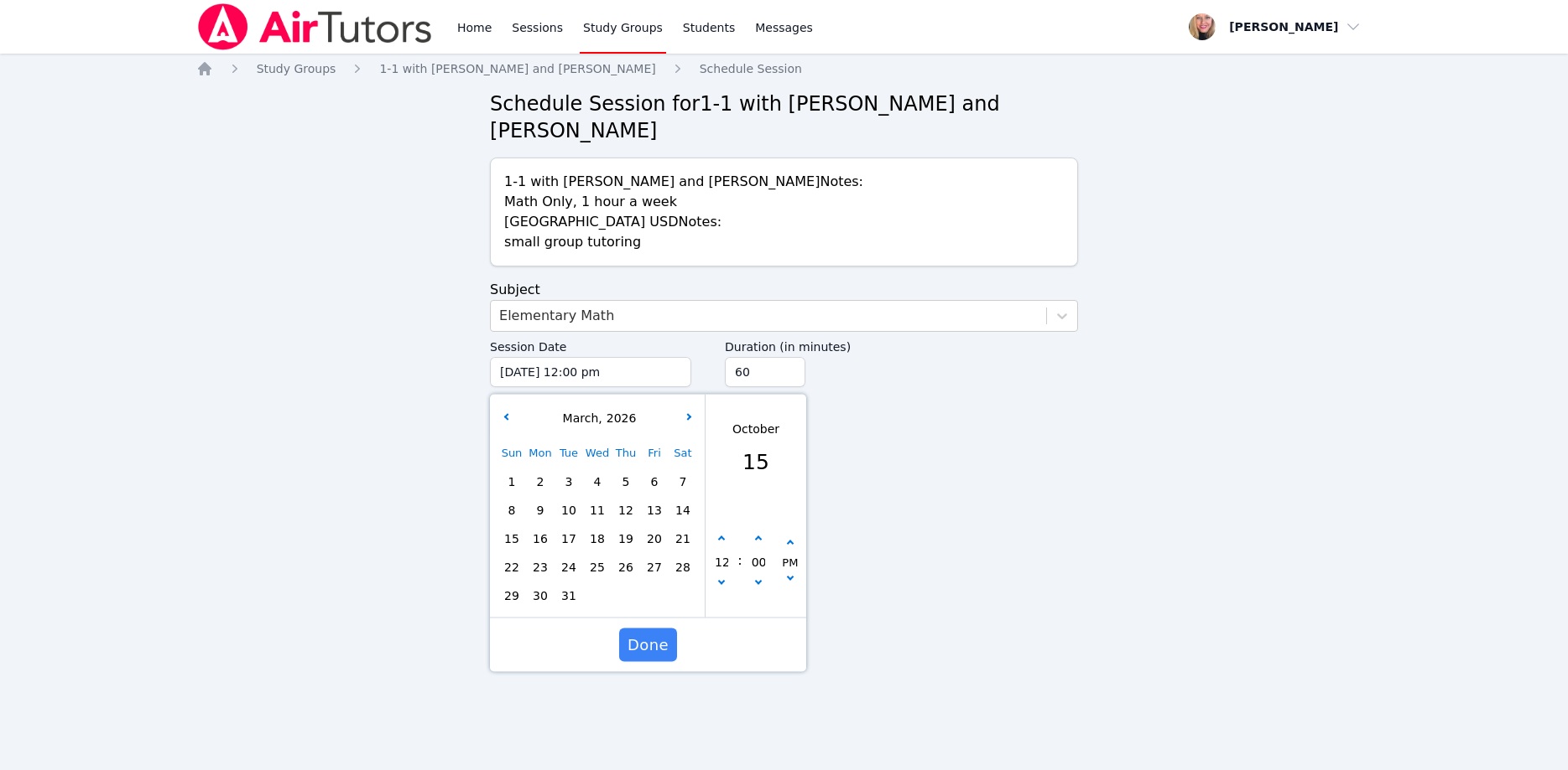
click at [547, 498] on span "9" at bounding box center [541, 510] width 23 height 23
click at [724, 577] on button "button" at bounding box center [721, 585] width 17 height 17
click at [721, 578] on icon "button" at bounding box center [721, 581] width 7 height 7
click at [794, 572] on button "button" at bounding box center [790, 580] width 17 height 17
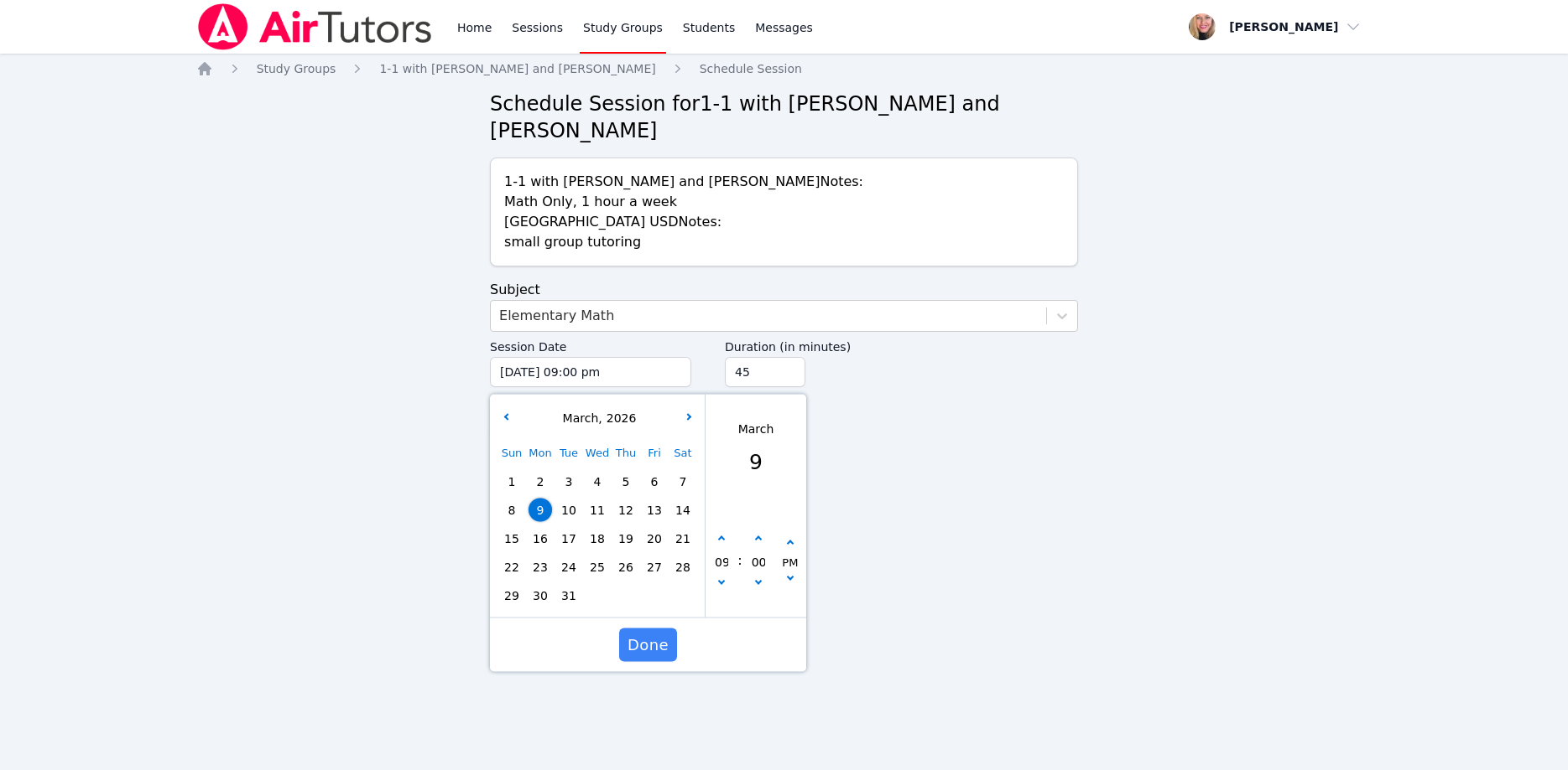
click at [791, 357] on input "45" at bounding box center [765, 372] width 81 height 30
click at [791, 357] on input "30" at bounding box center [765, 372] width 81 height 30
click at [651, 634] on span "Done" at bounding box center [648, 645] width 41 height 23
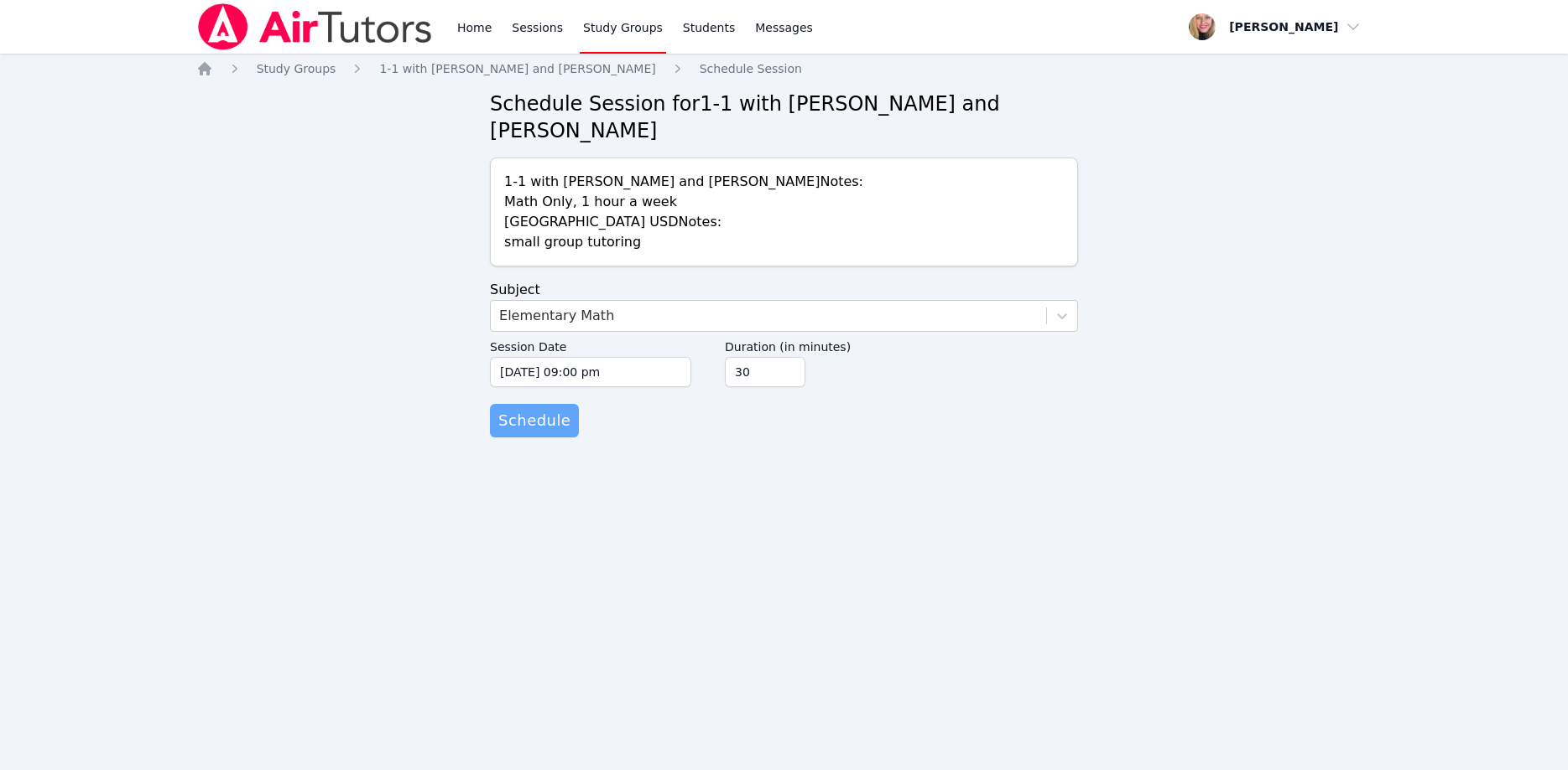
click at [551, 409] on span "Schedule" at bounding box center [535, 421] width 72 height 23
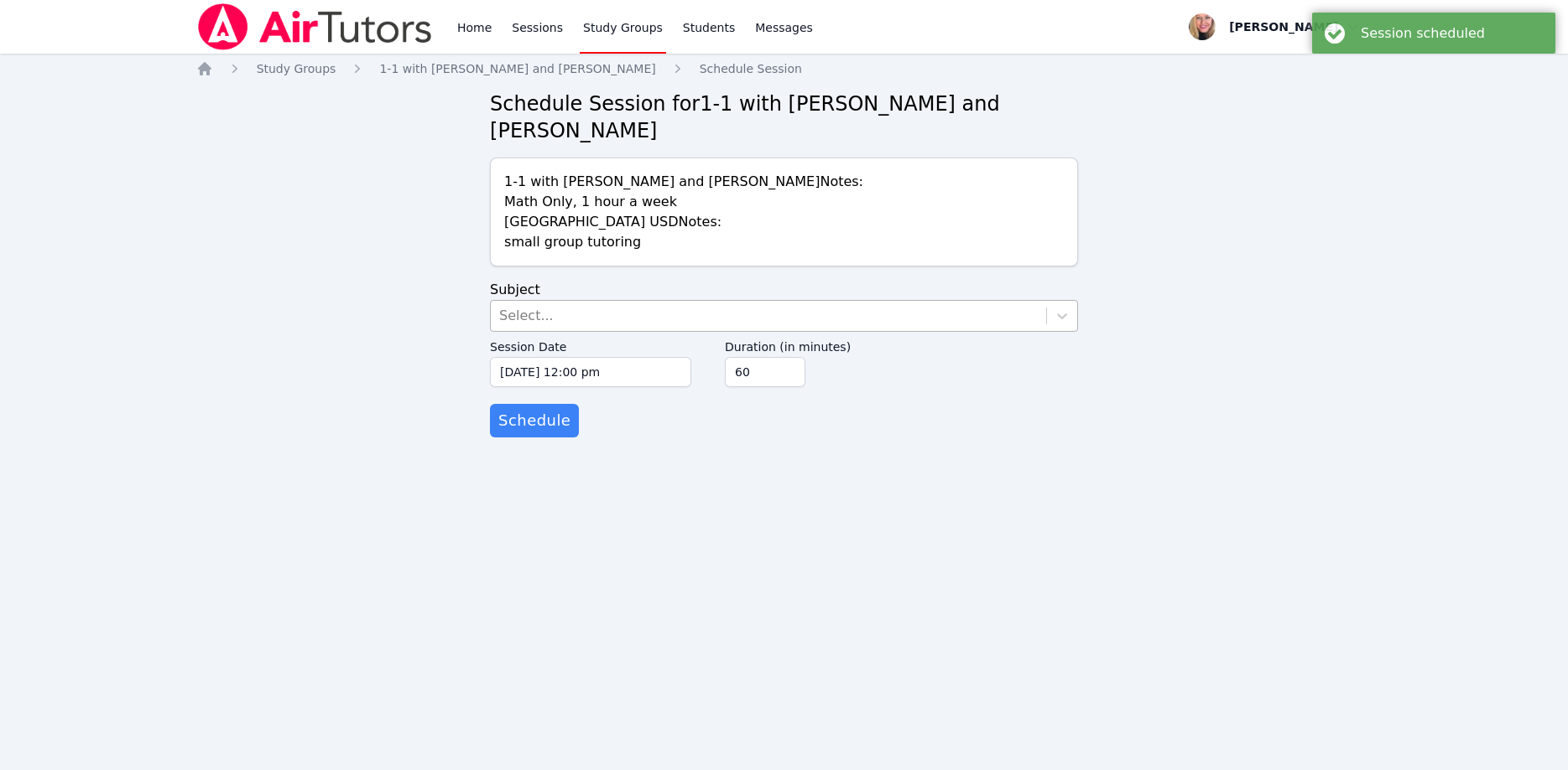
click at [595, 301] on div "Select..." at bounding box center [768, 315] width 555 height 30
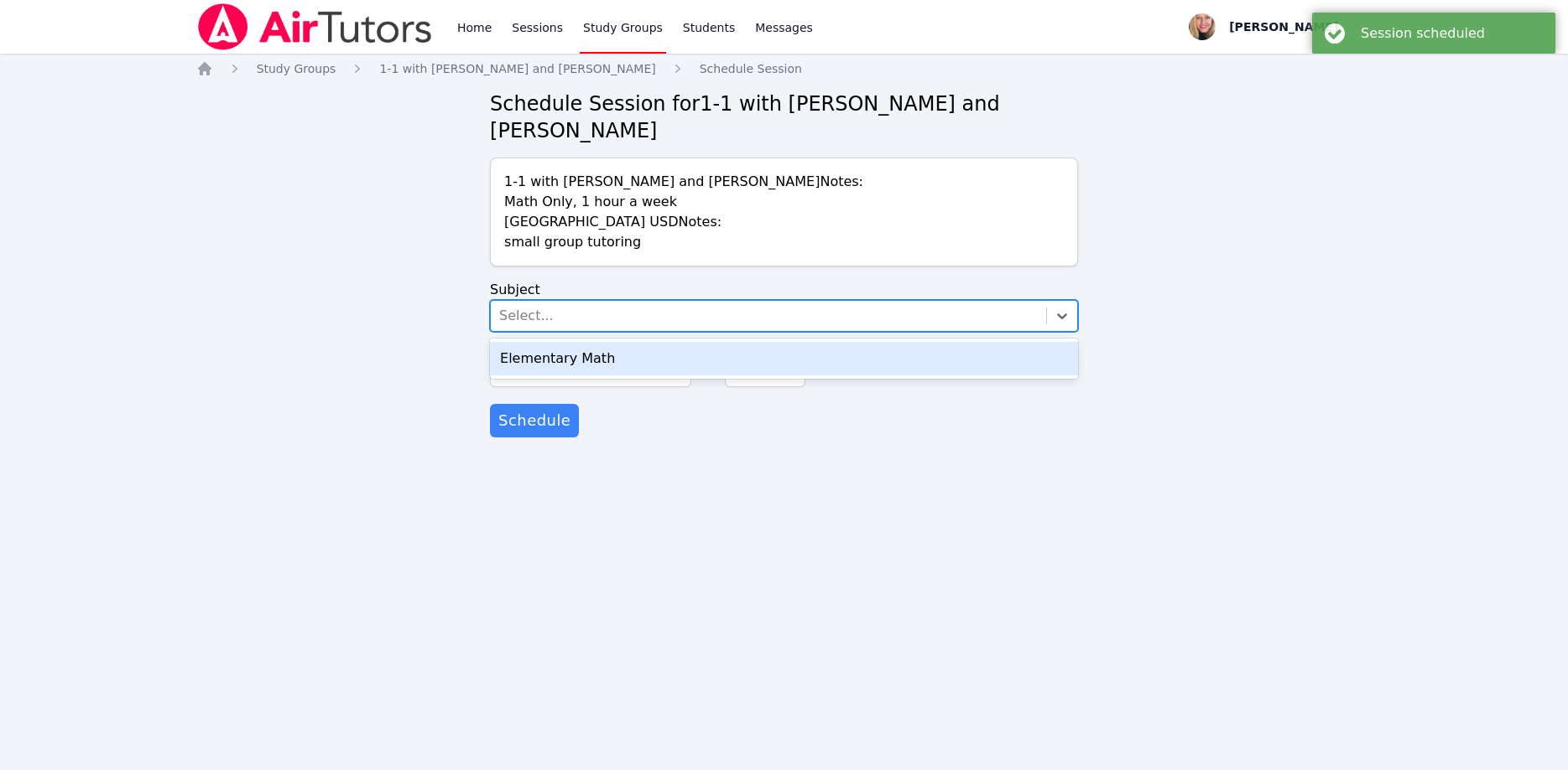
click at [609, 342] on div "Elementary Math" at bounding box center [784, 358] width 588 height 33
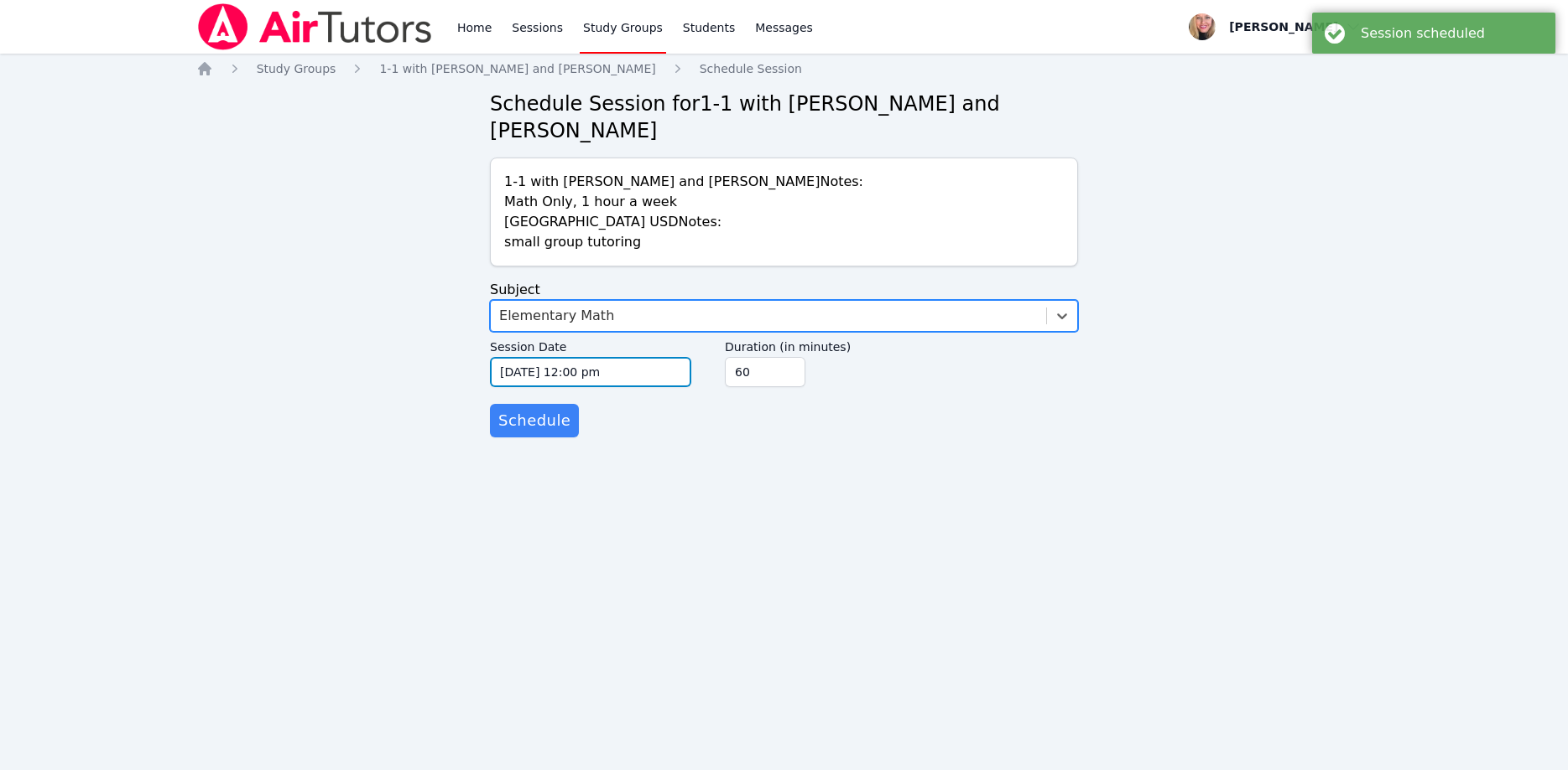
click at [642, 357] on input "10/15/2025 12:00 pm" at bounding box center [590, 372] width 202 height 30
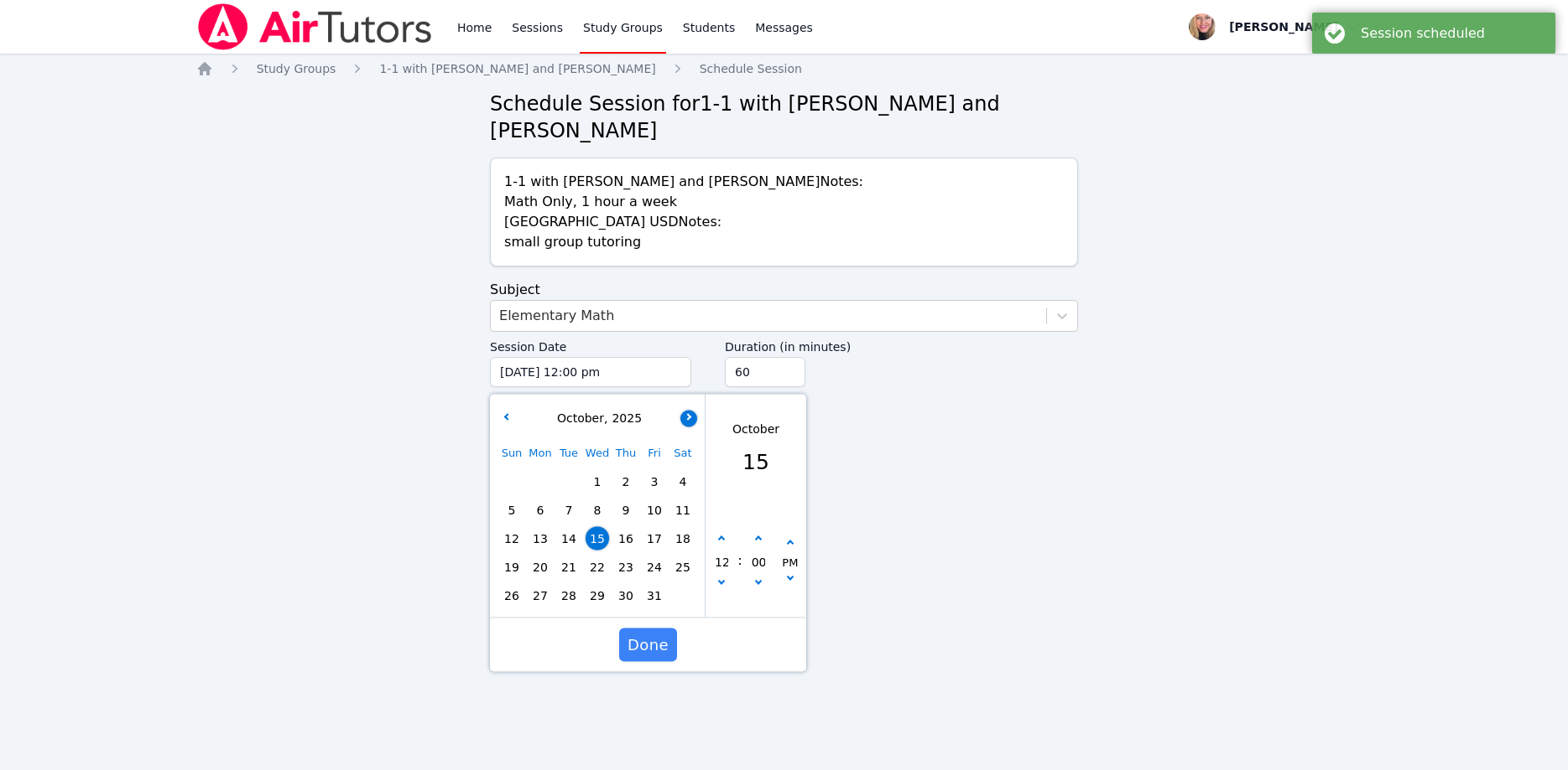
click at [687, 414] on icon "button" at bounding box center [687, 417] width 7 height 7
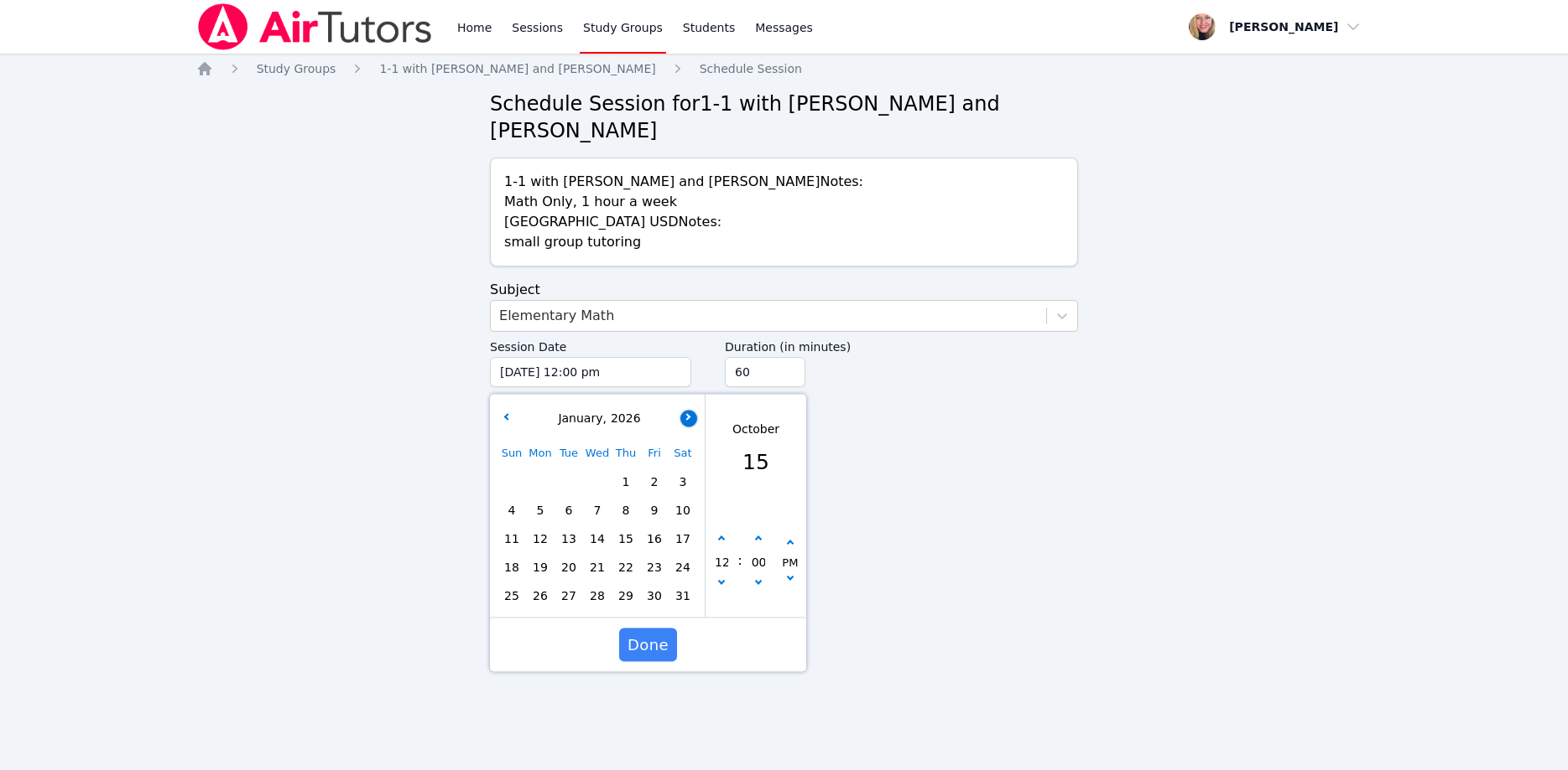
click at [687, 414] on icon "button" at bounding box center [687, 417] width 7 height 7
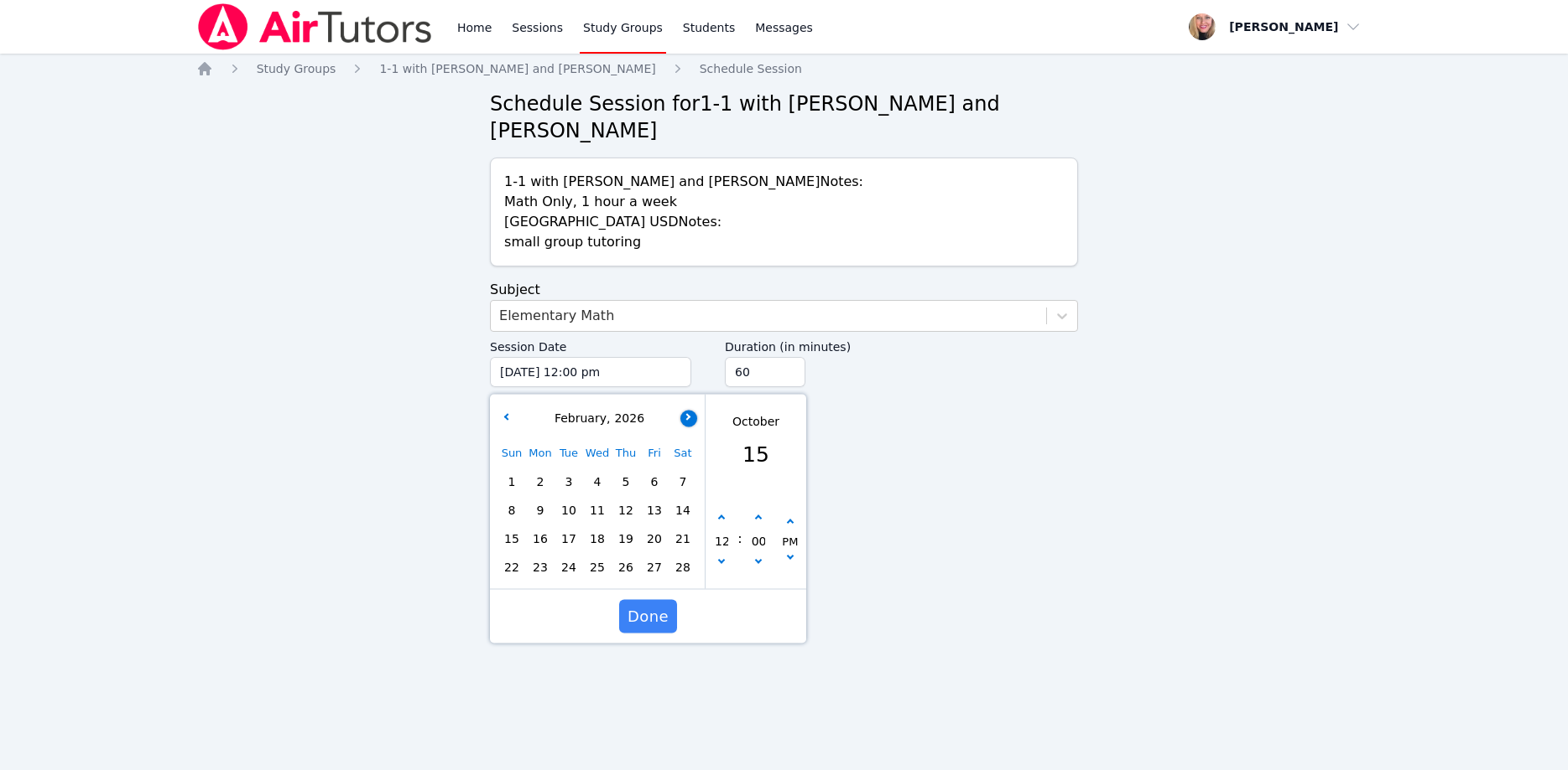
click at [687, 414] on icon "button" at bounding box center [687, 417] width 7 height 7
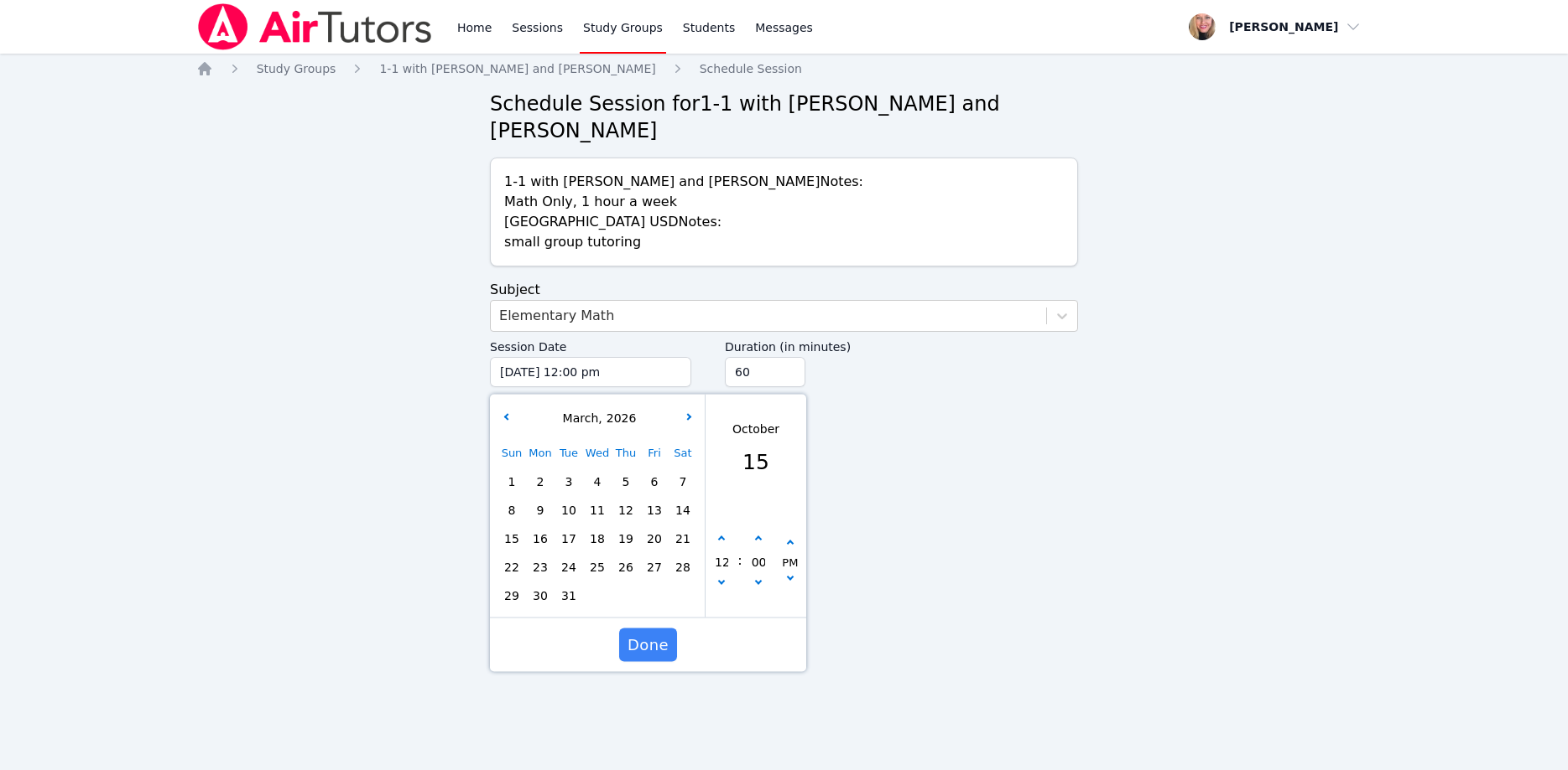
click at [640, 496] on div "8 9 10 11 12 13 14" at bounding box center [597, 510] width 200 height 28
click at [635, 498] on span "12" at bounding box center [625, 510] width 23 height 23
click at [722, 578] on icon "button" at bounding box center [721, 581] width 7 height 7
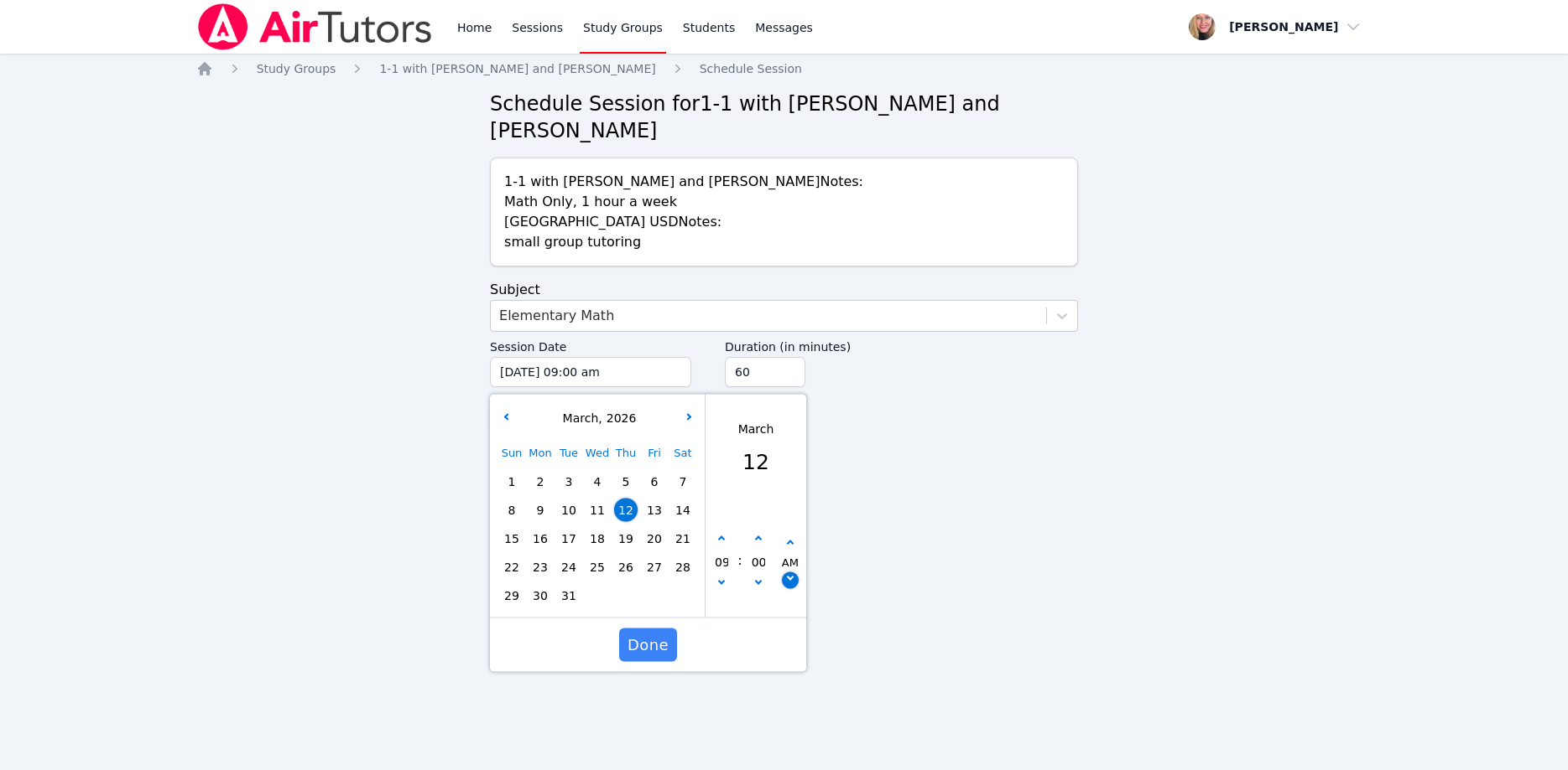
click at [783, 572] on button "button" at bounding box center [790, 580] width 17 height 17
click at [784, 357] on input "45" at bounding box center [765, 372] width 81 height 30
click at [784, 357] on input "30" at bounding box center [765, 372] width 81 height 30
click at [660, 634] on span "Done" at bounding box center [648, 645] width 41 height 23
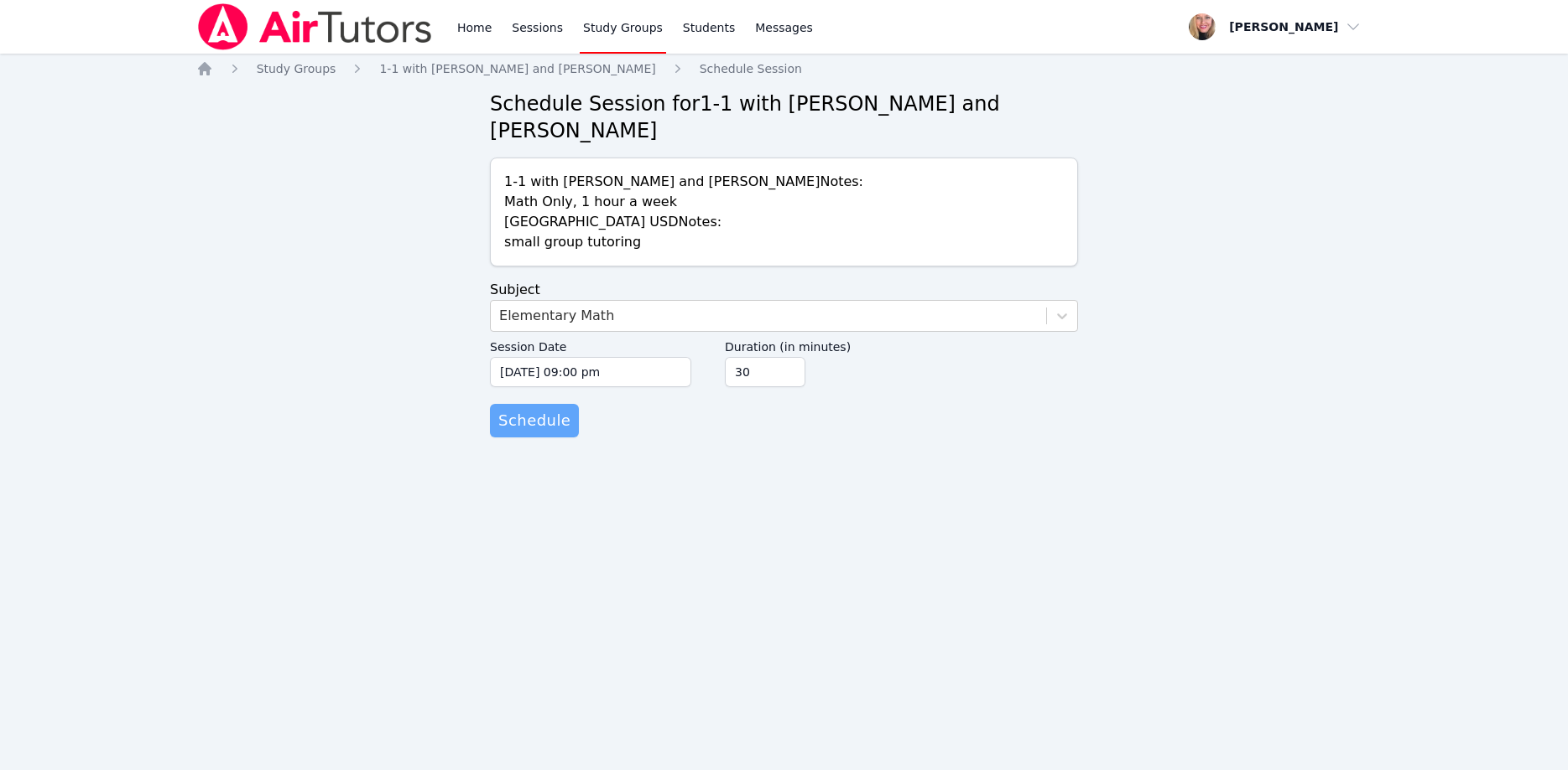
click at [544, 409] on span "Schedule" at bounding box center [535, 421] width 72 height 23
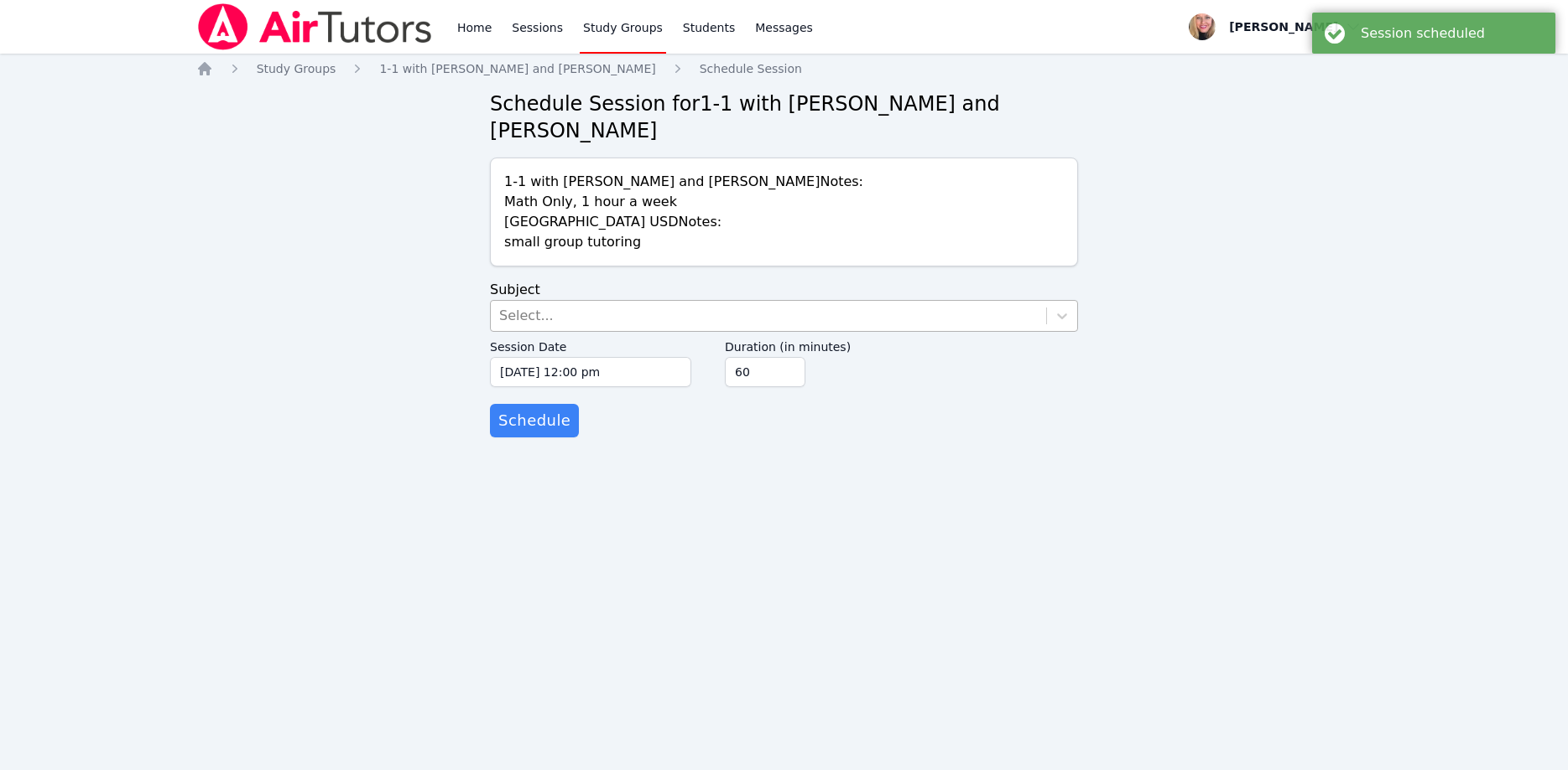
click at [601, 301] on div "Select..." at bounding box center [768, 315] width 555 height 30
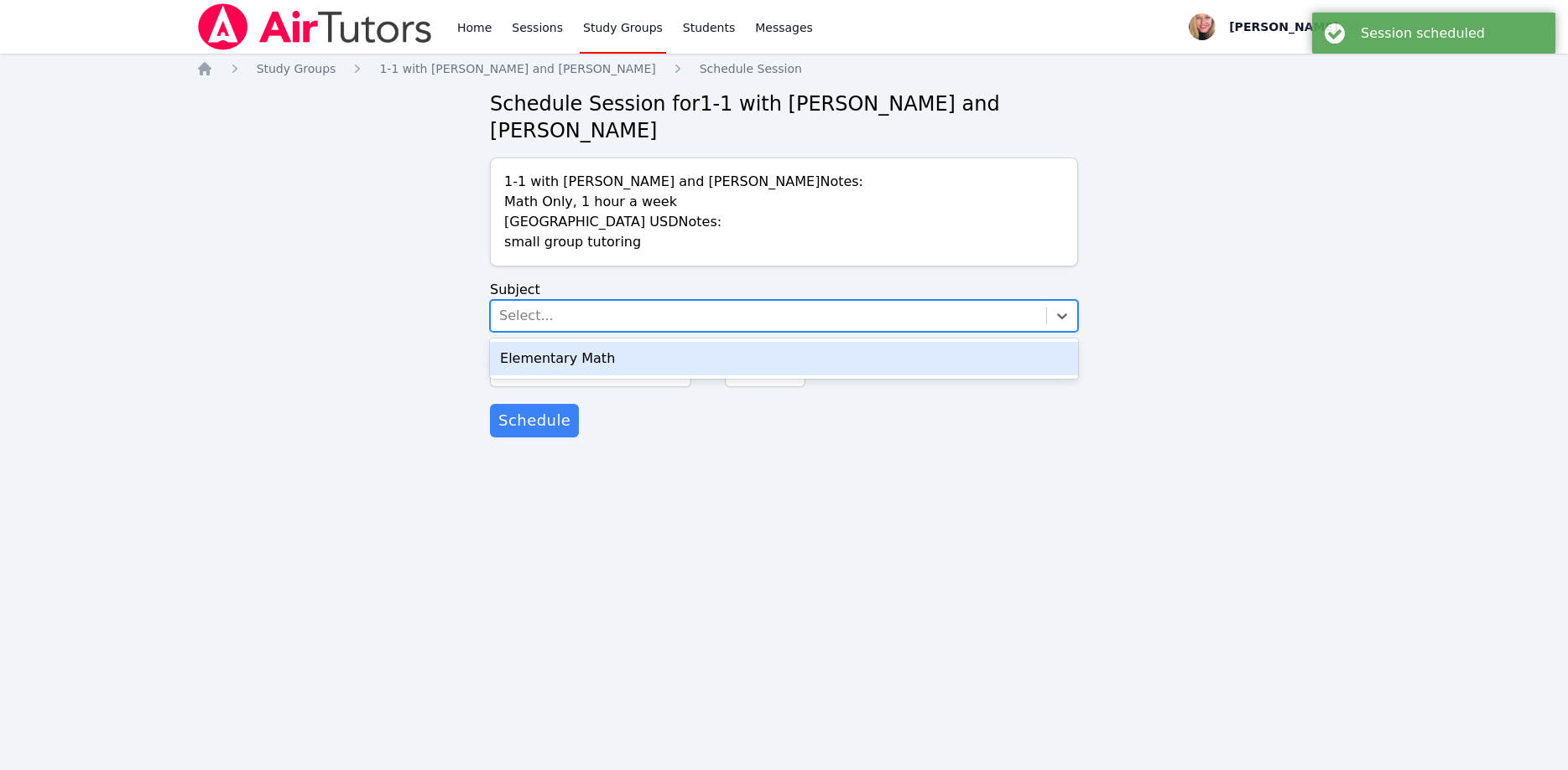
click at [601, 342] on div "Elementary Math" at bounding box center [784, 358] width 588 height 33
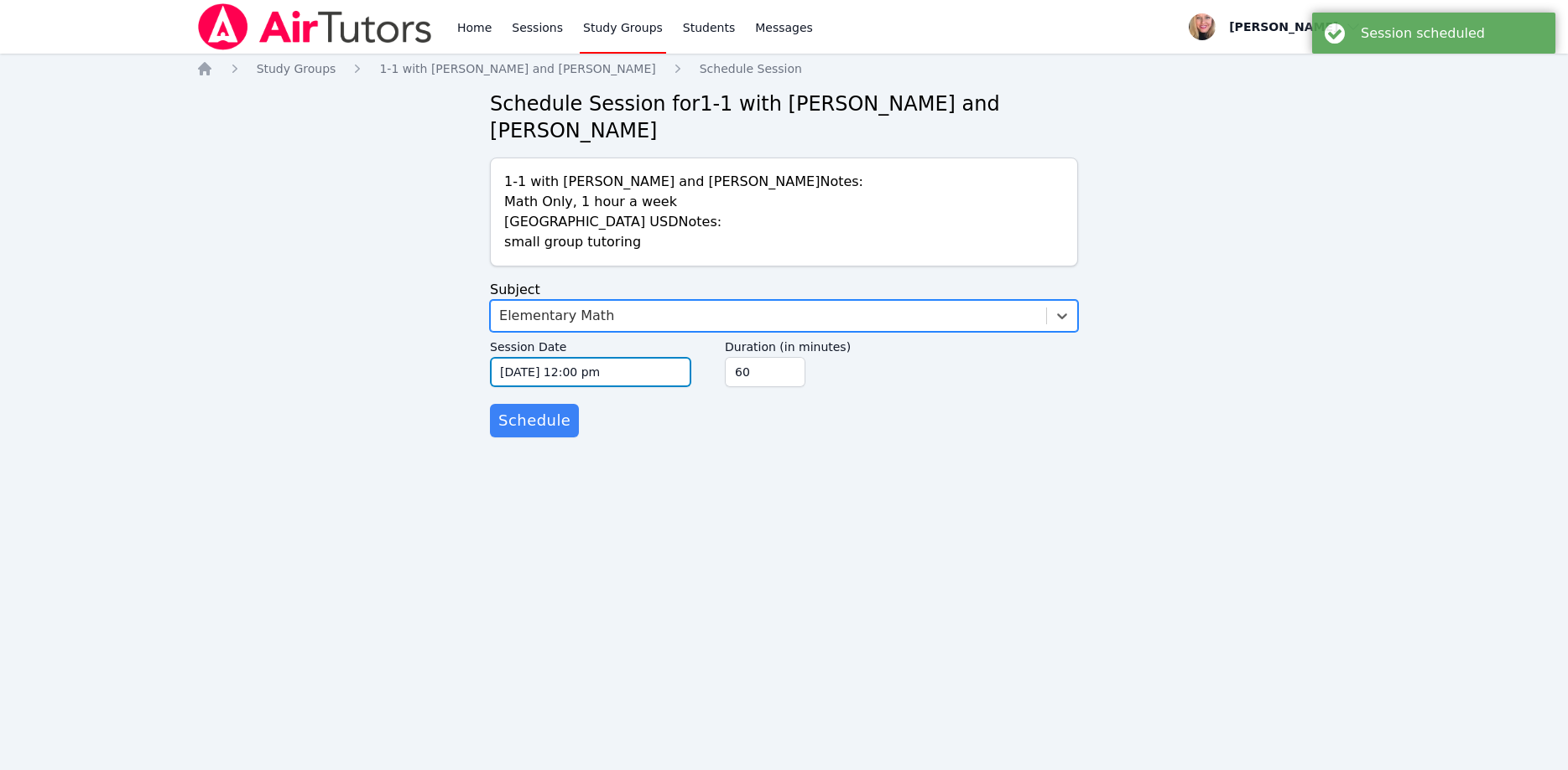
click at [620, 357] on input "10/15/2025 12:00 pm" at bounding box center [590, 372] width 202 height 30
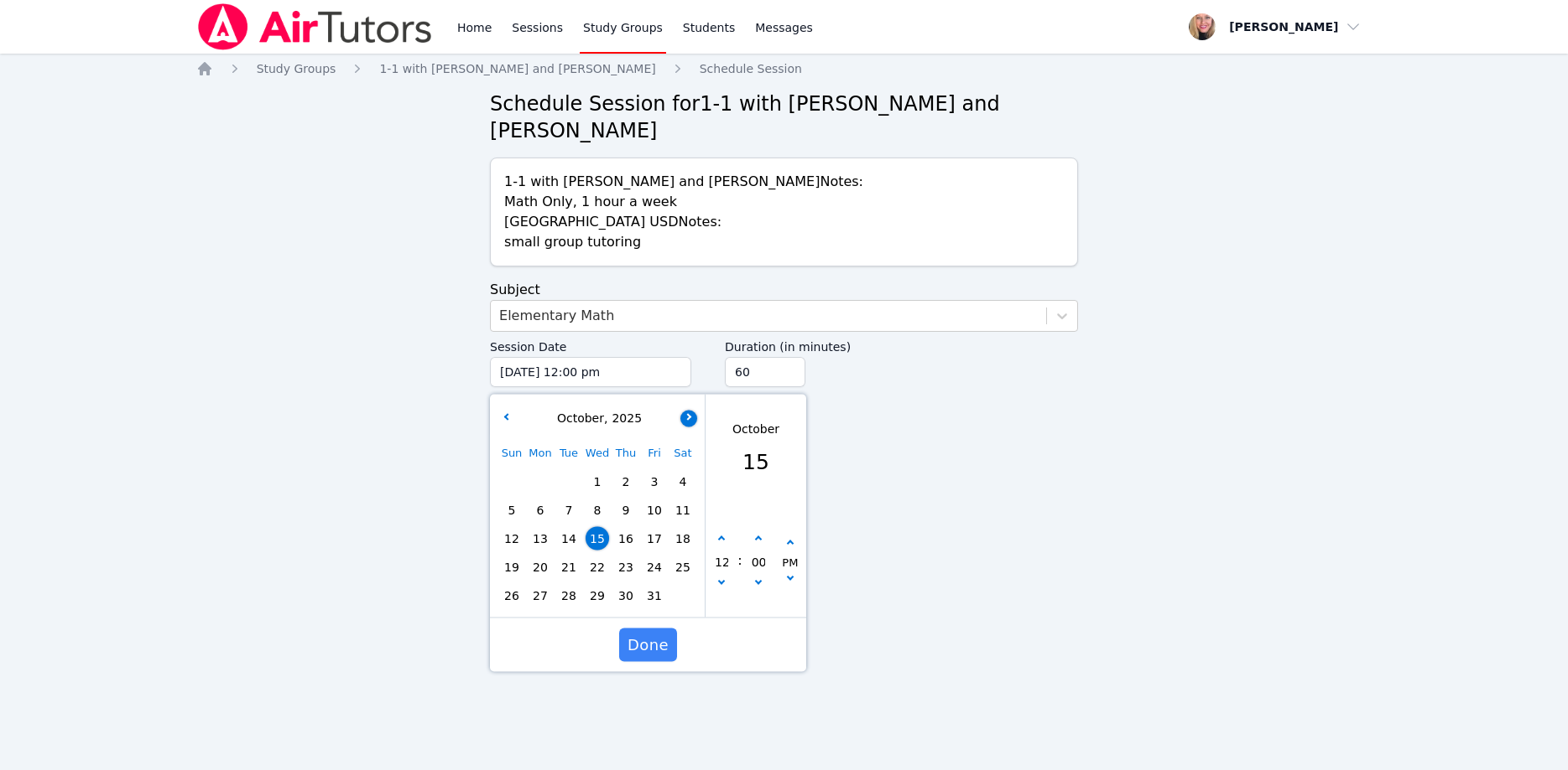
click at [693, 410] on button "button" at bounding box center [688, 418] width 17 height 17
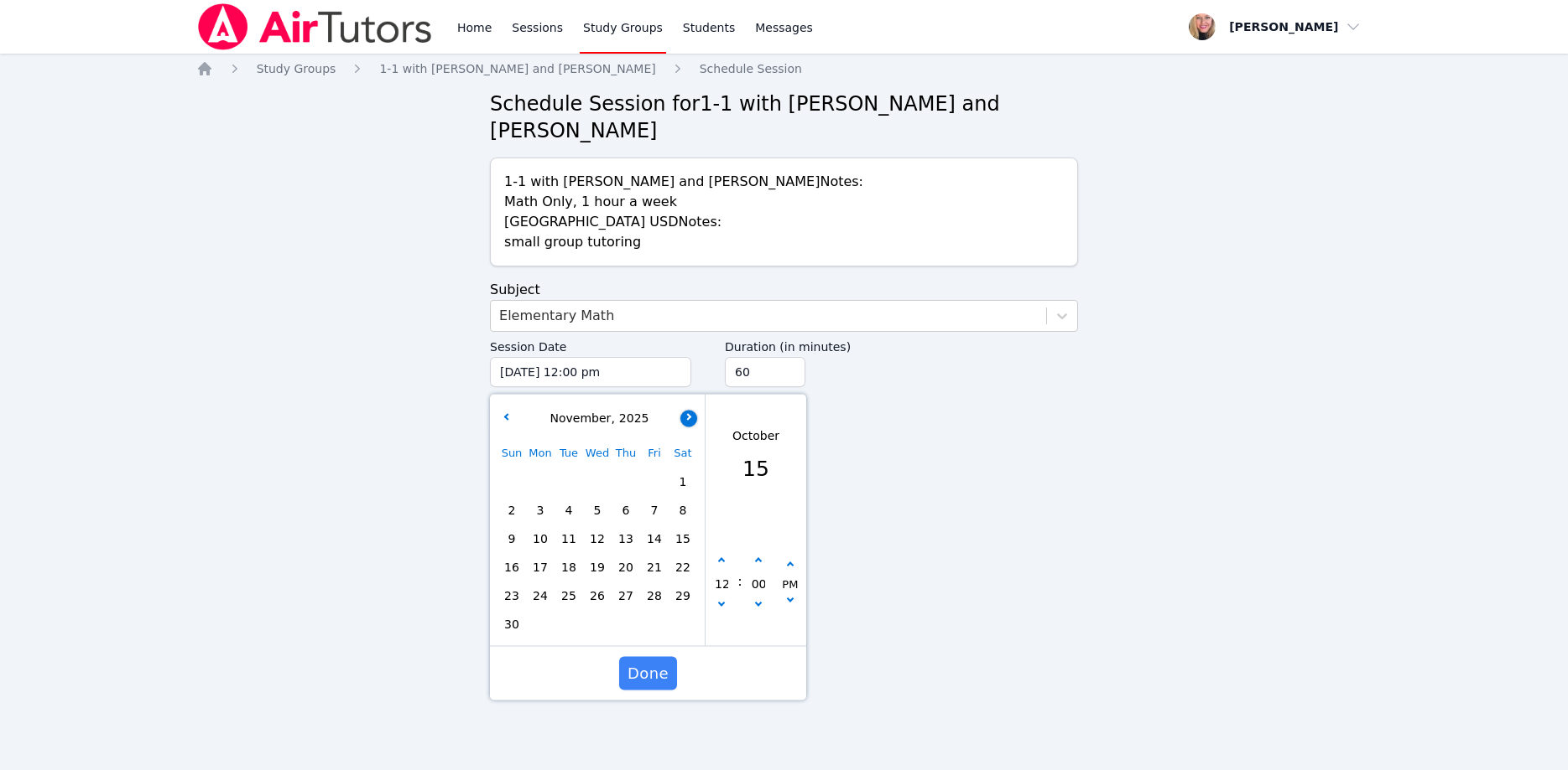
click at [693, 410] on button "button" at bounding box center [688, 418] width 17 height 17
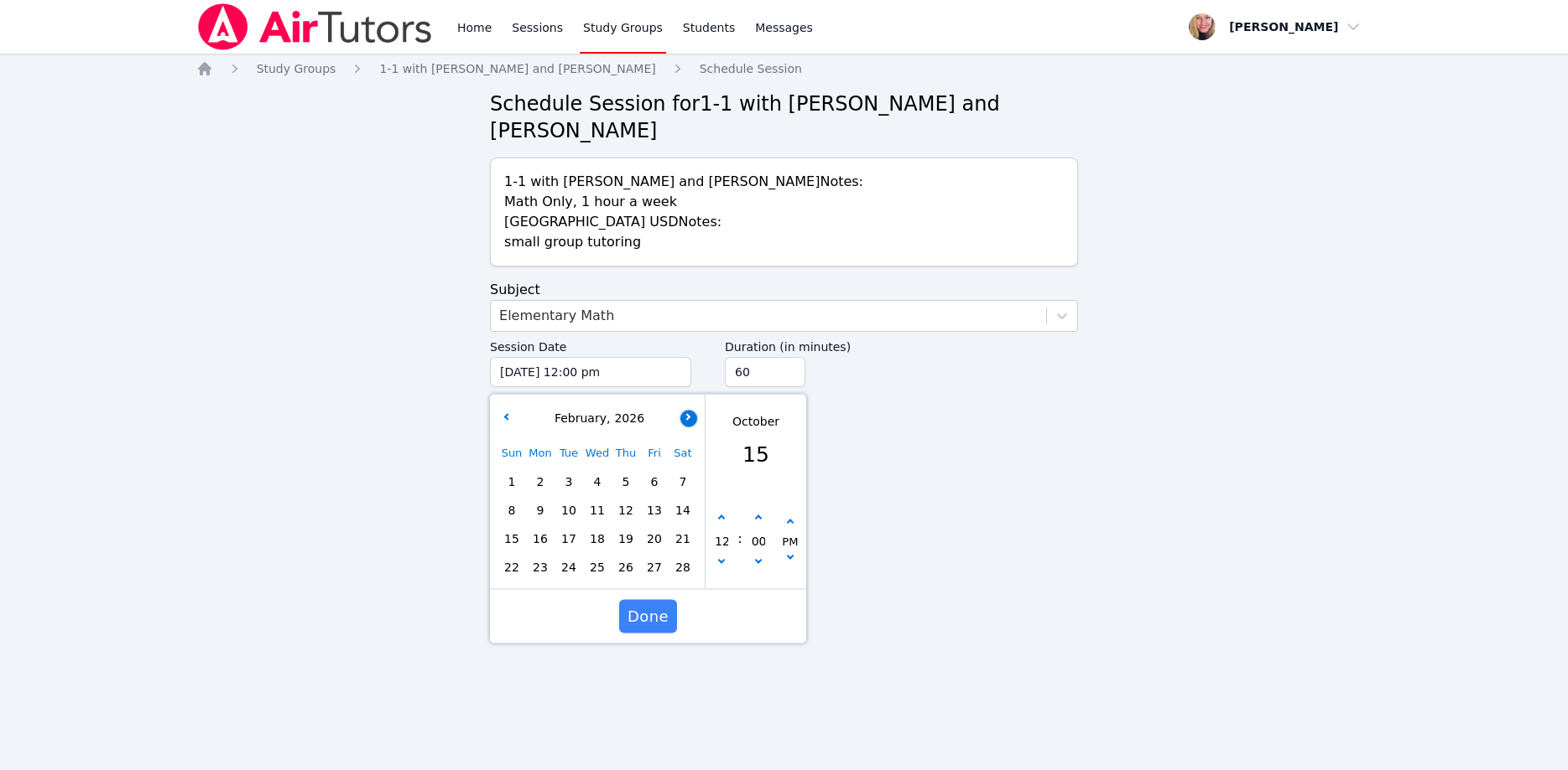
click at [693, 410] on button "button" at bounding box center [688, 418] width 17 height 17
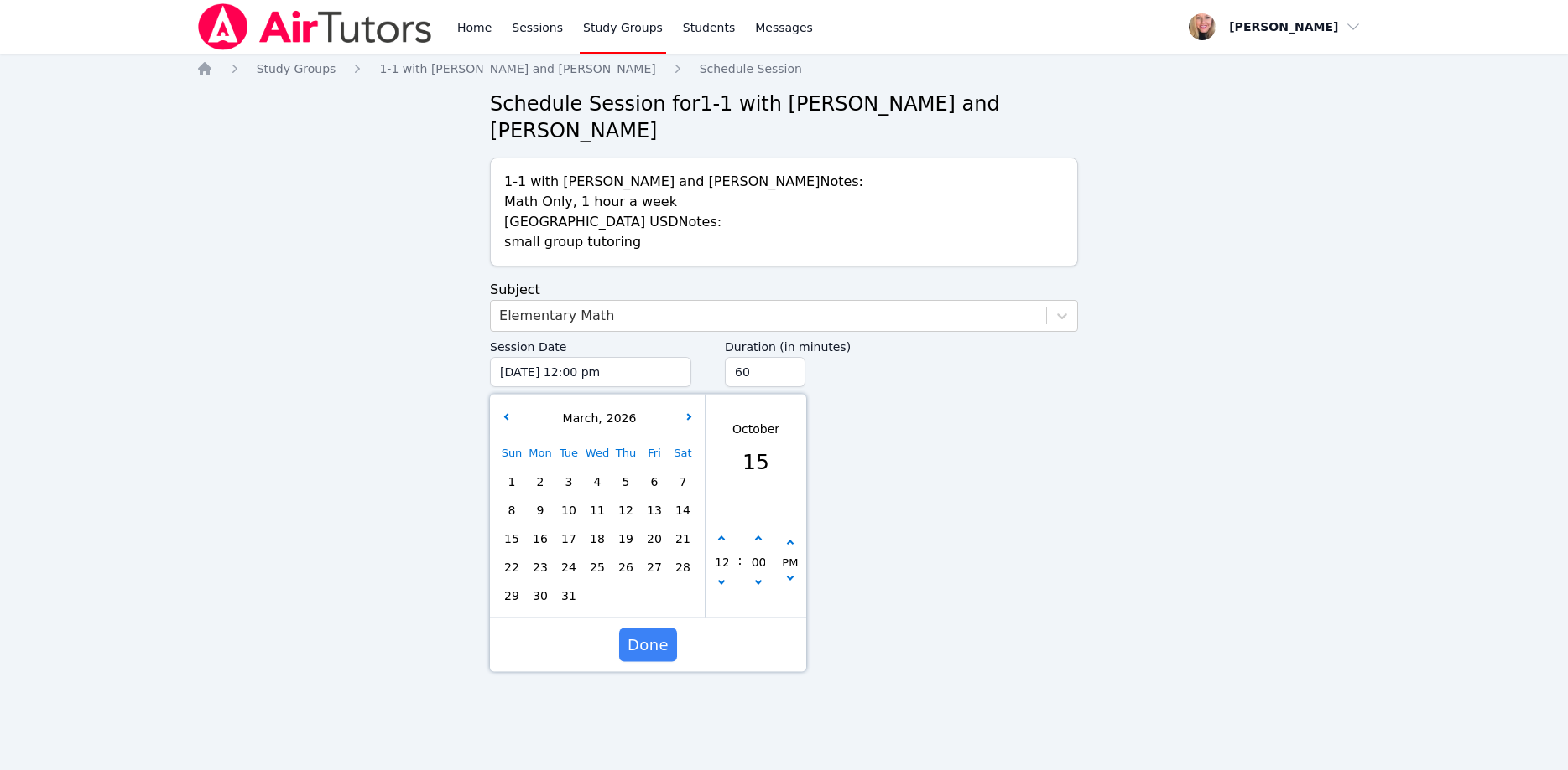
click at [539, 528] on span "16" at bounding box center [541, 539] width 23 height 23
click at [725, 577] on button "button" at bounding box center [721, 585] width 17 height 17
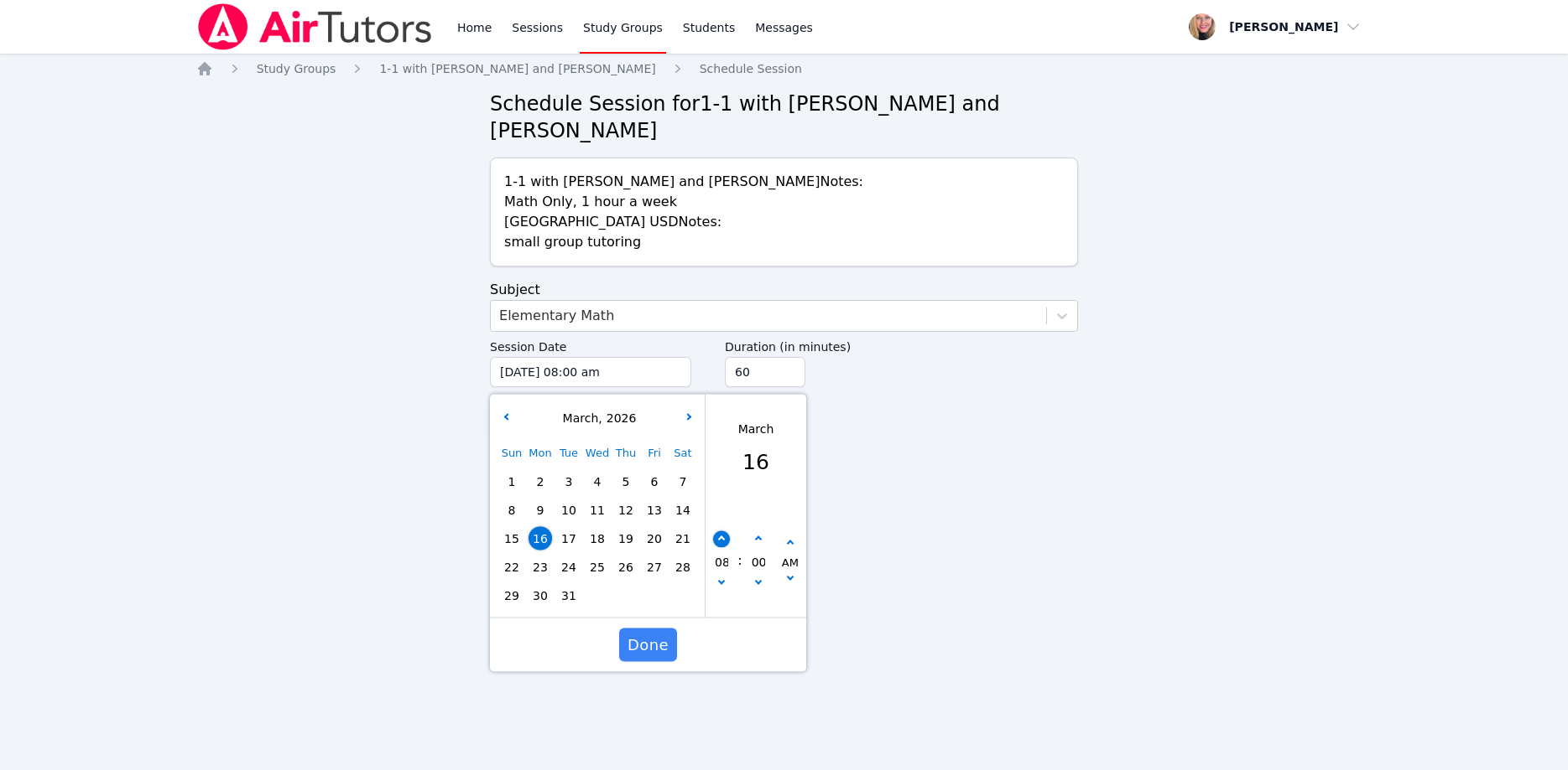
click at [722, 532] on button "button" at bounding box center [721, 539] width 17 height 17
click at [789, 572] on button "button" at bounding box center [790, 580] width 17 height 17
click at [787, 357] on input "45" at bounding box center [765, 372] width 81 height 30
click at [787, 357] on input "30" at bounding box center [765, 372] width 81 height 30
click at [660, 634] on span "Done" at bounding box center [648, 645] width 41 height 23
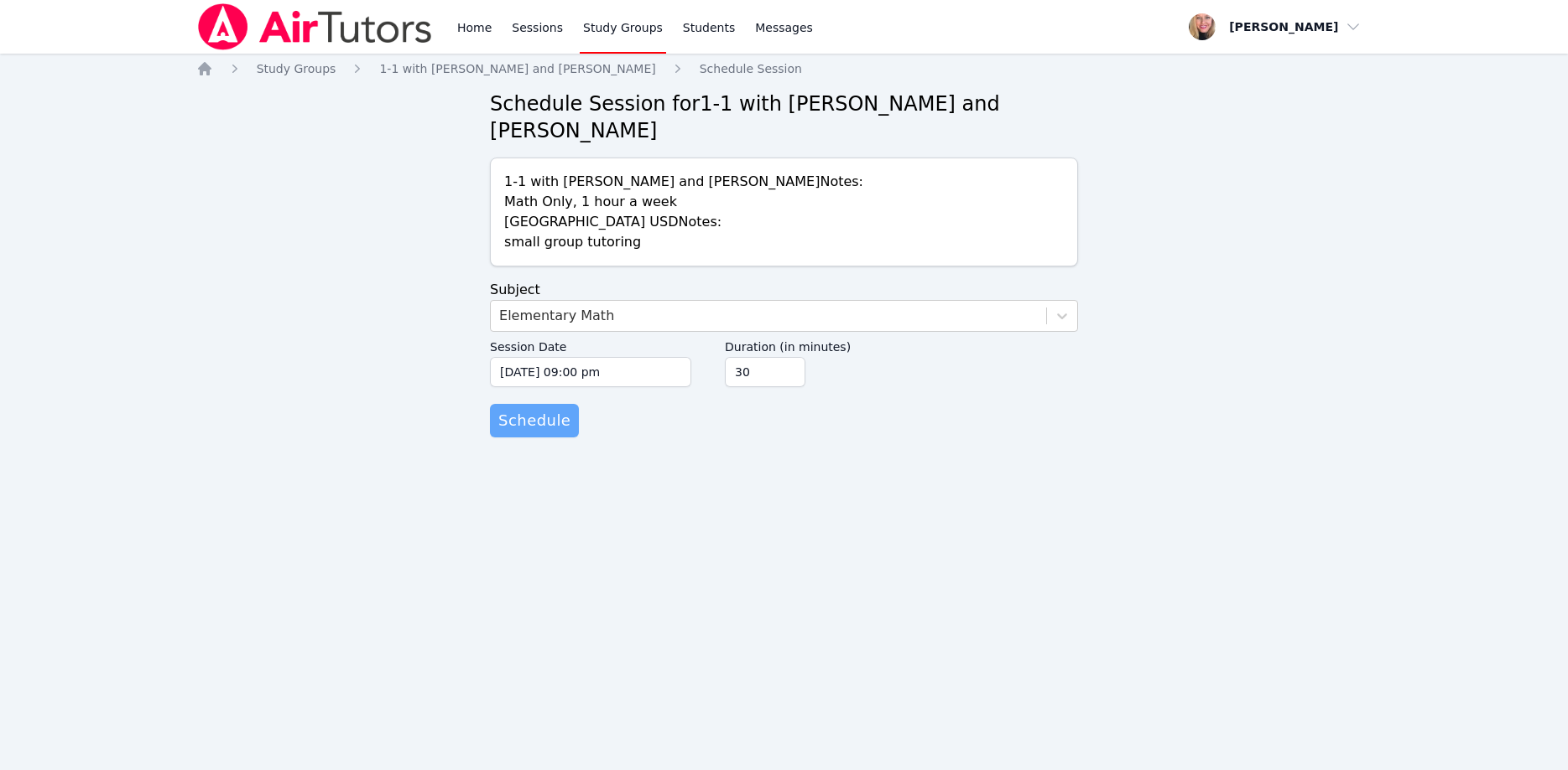
click at [549, 409] on span "Schedule" at bounding box center [535, 421] width 72 height 23
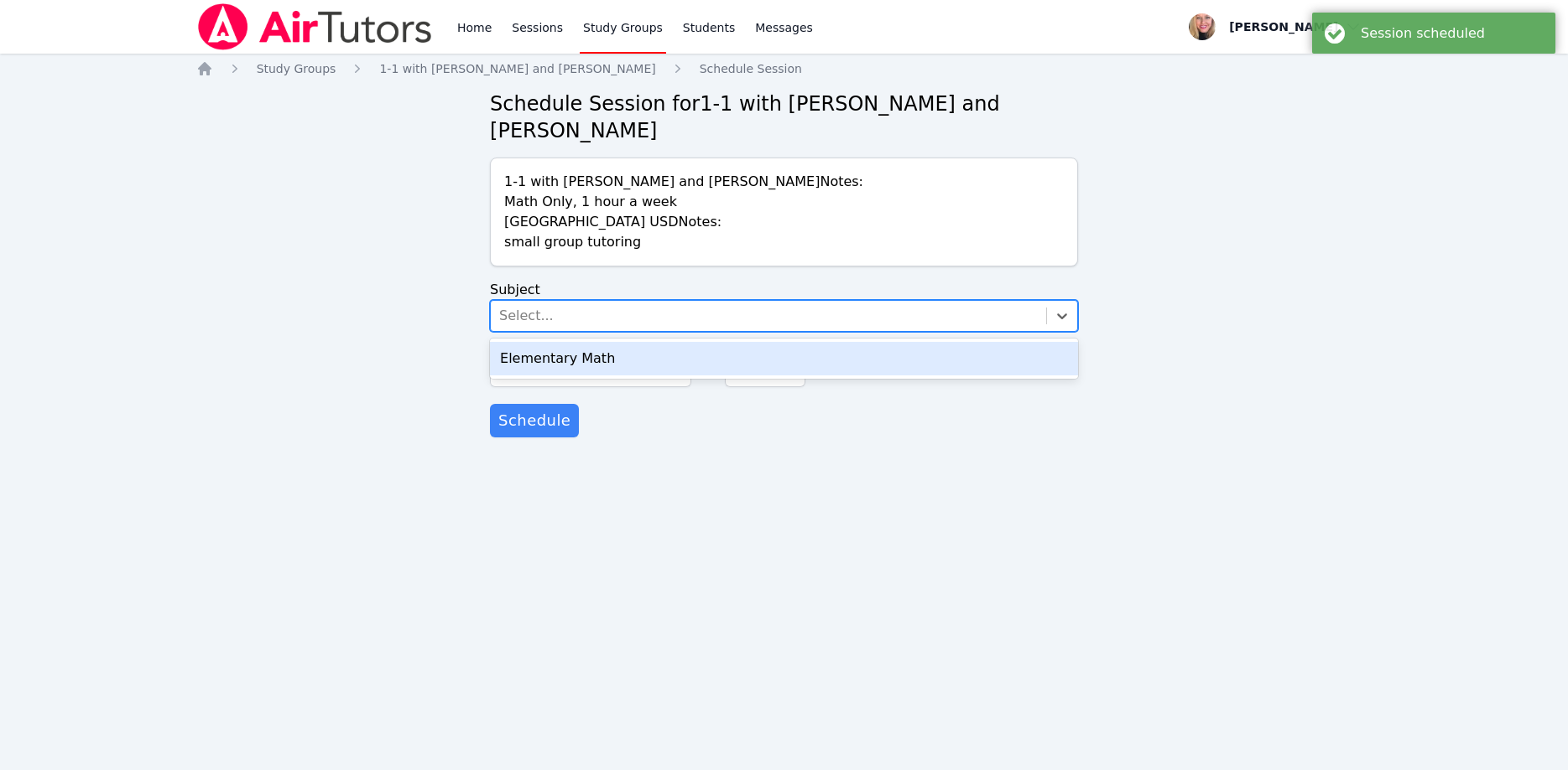
drag, startPoint x: 580, startPoint y: 287, endPoint x: 588, endPoint y: 320, distance: 34.0
click at [579, 301] on div "Select..." at bounding box center [768, 315] width 555 height 30
drag, startPoint x: 600, startPoint y: 335, endPoint x: 606, endPoint y: 347, distance: 13.4
click at [598, 342] on div "Elementary Math" at bounding box center [784, 358] width 588 height 33
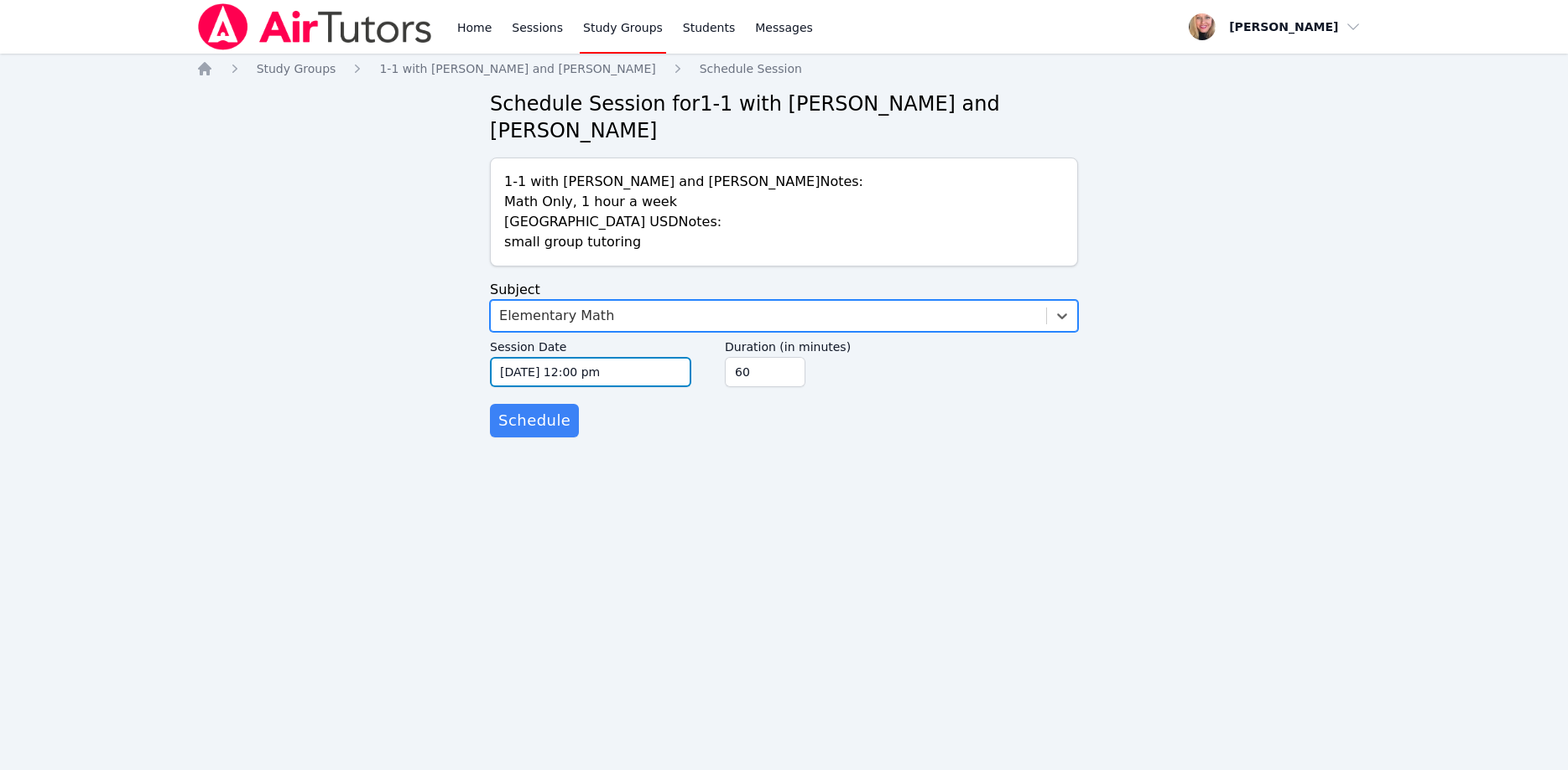
click at [612, 357] on input "10/15/2025 12:00 pm" at bounding box center [590, 372] width 202 height 30
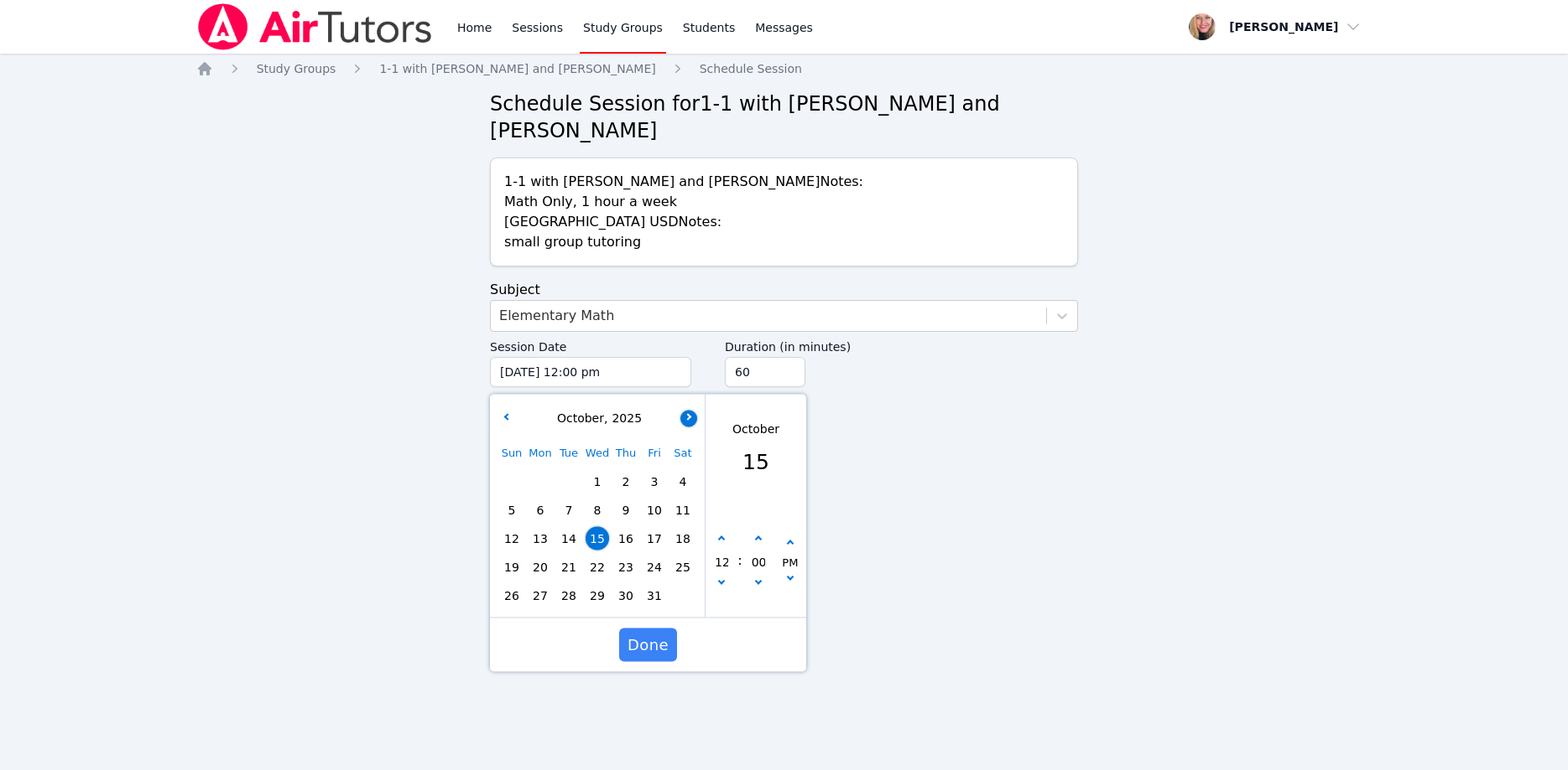
click at [685, 410] on button "button" at bounding box center [688, 418] width 17 height 17
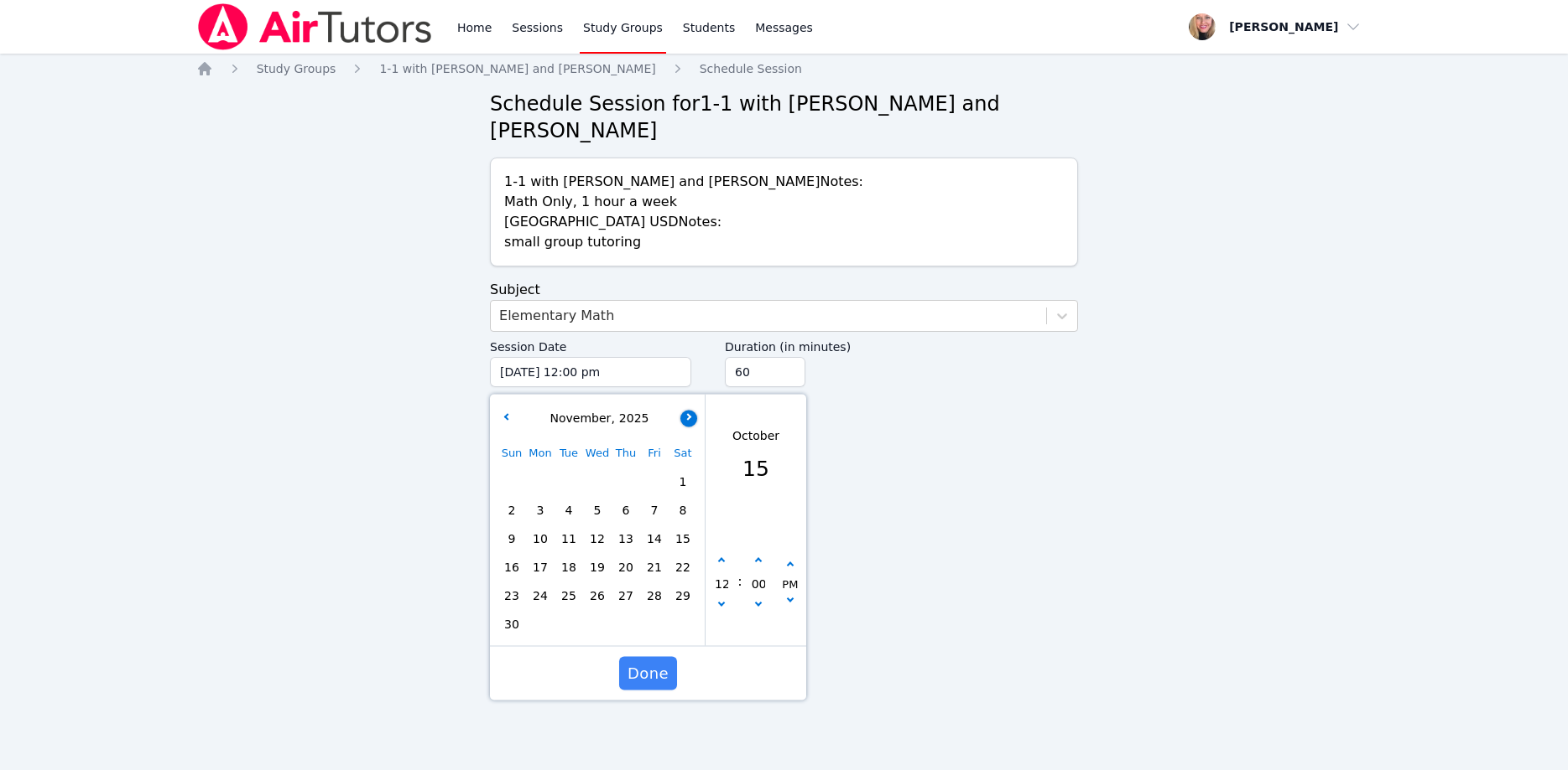
click at [685, 410] on button "button" at bounding box center [688, 418] width 17 height 17
click at [686, 414] on icon "button" at bounding box center [687, 417] width 7 height 7
click at [691, 410] on button "button" at bounding box center [688, 418] width 17 height 17
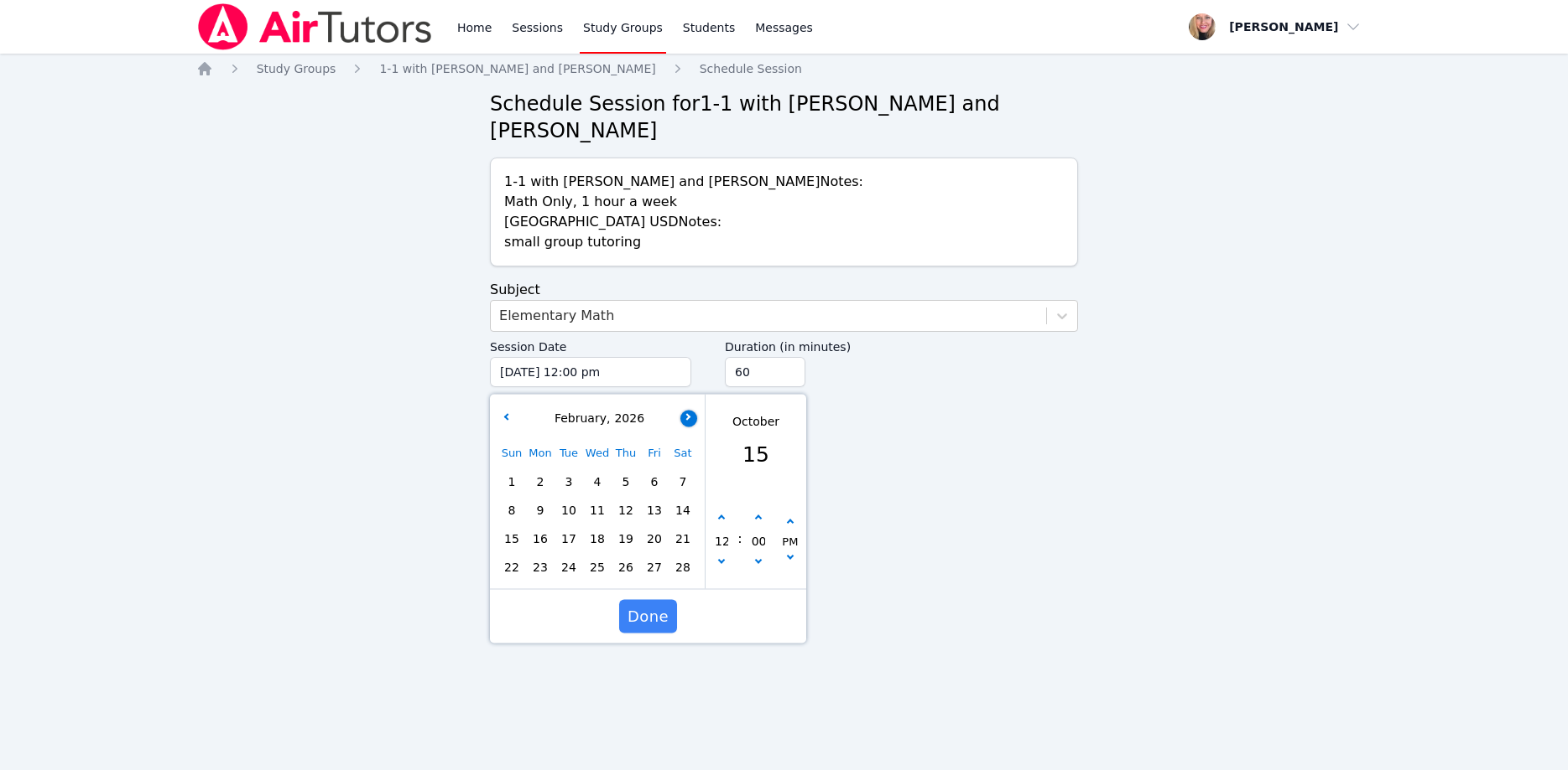
click at [691, 410] on button "button" at bounding box center [688, 418] width 17 height 17
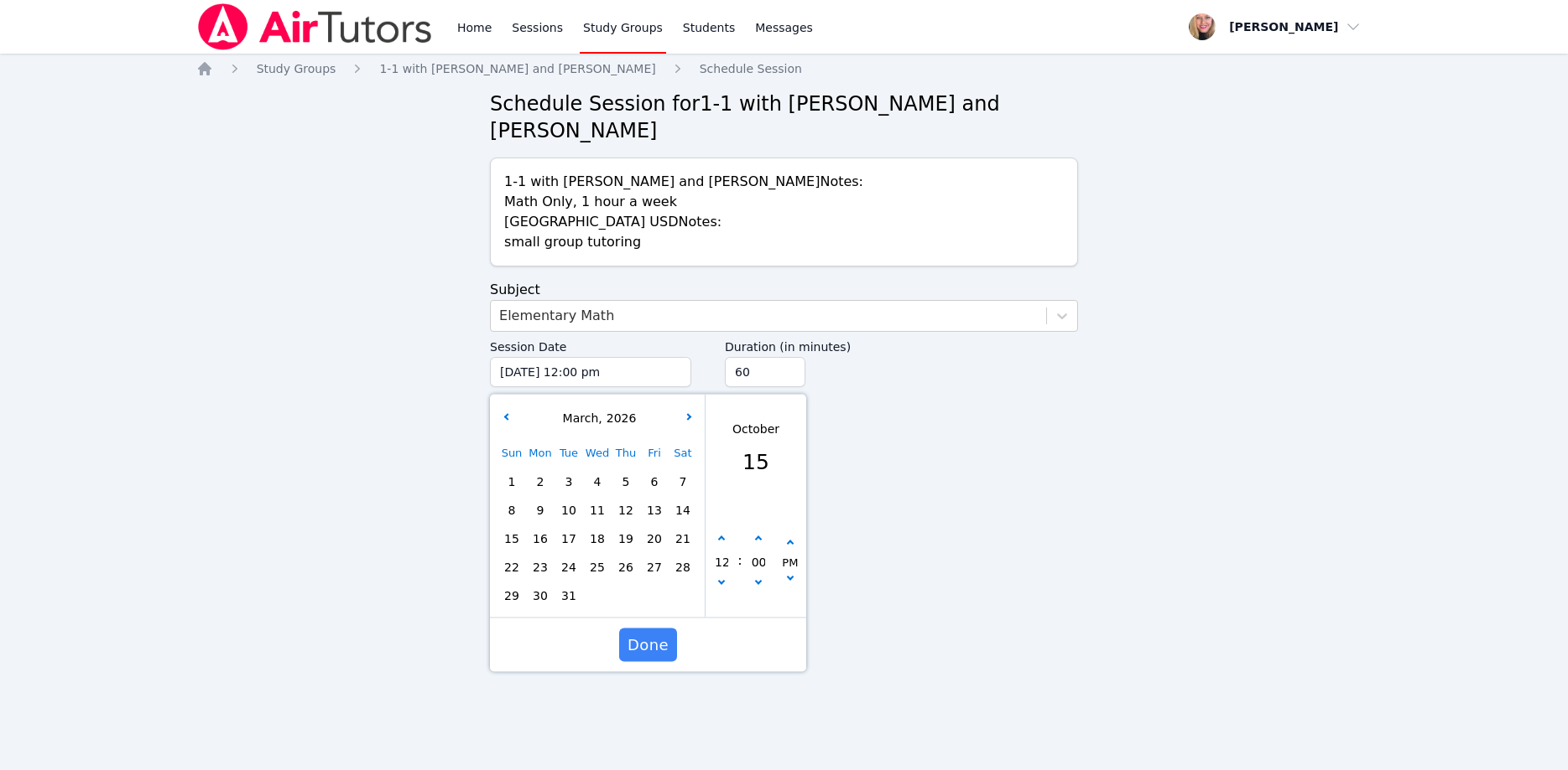
click at [625, 528] on span "19" at bounding box center [625, 539] width 23 height 23
click at [716, 577] on button "button" at bounding box center [721, 585] width 17 height 17
click at [789, 574] on icon "button" at bounding box center [790, 577] width 7 height 7
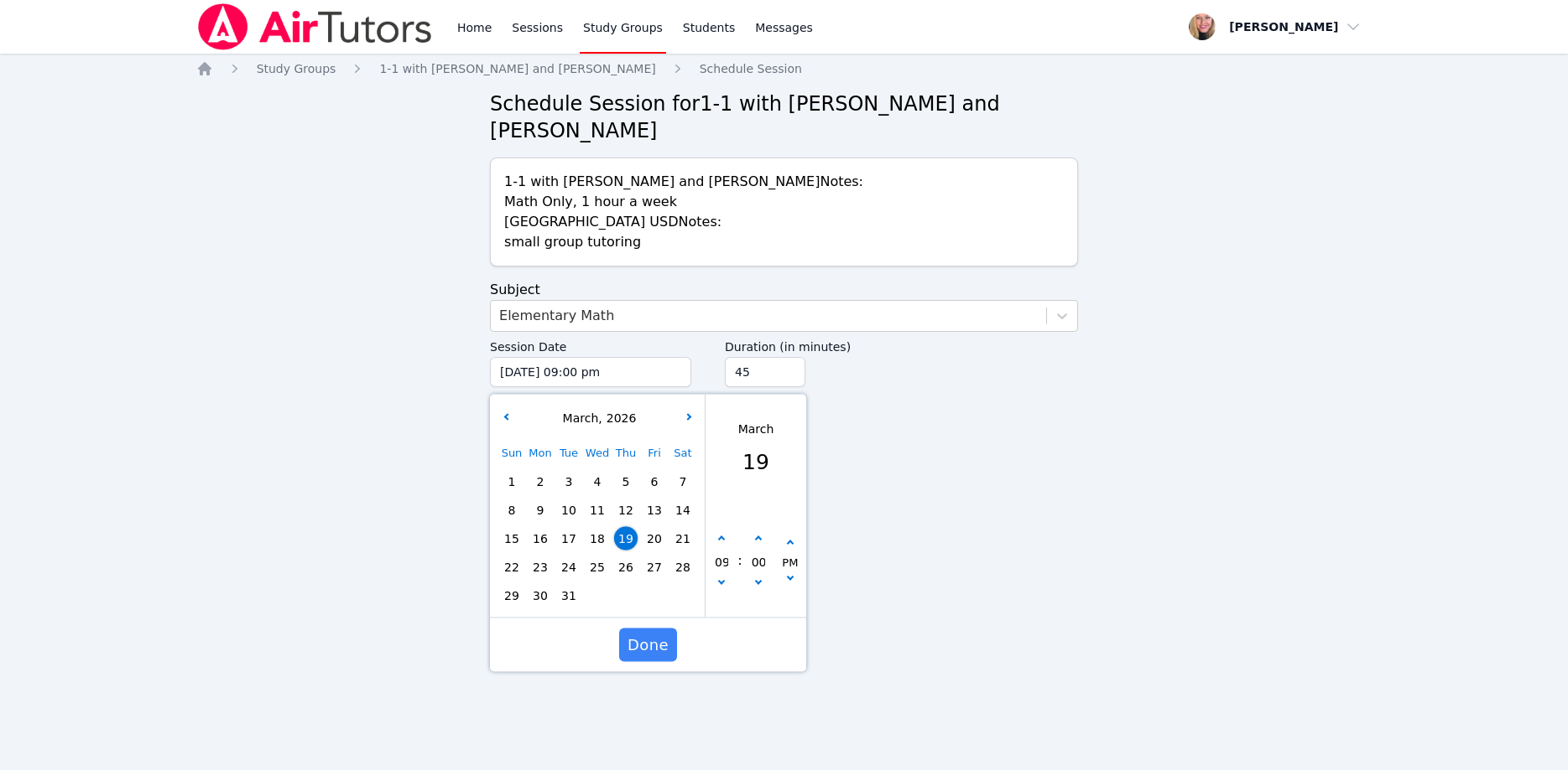
click at [789, 357] on input "45" at bounding box center [765, 372] width 81 height 30
click at [791, 357] on input "30" at bounding box center [765, 372] width 81 height 30
click at [661, 634] on span "Done" at bounding box center [648, 645] width 41 height 23
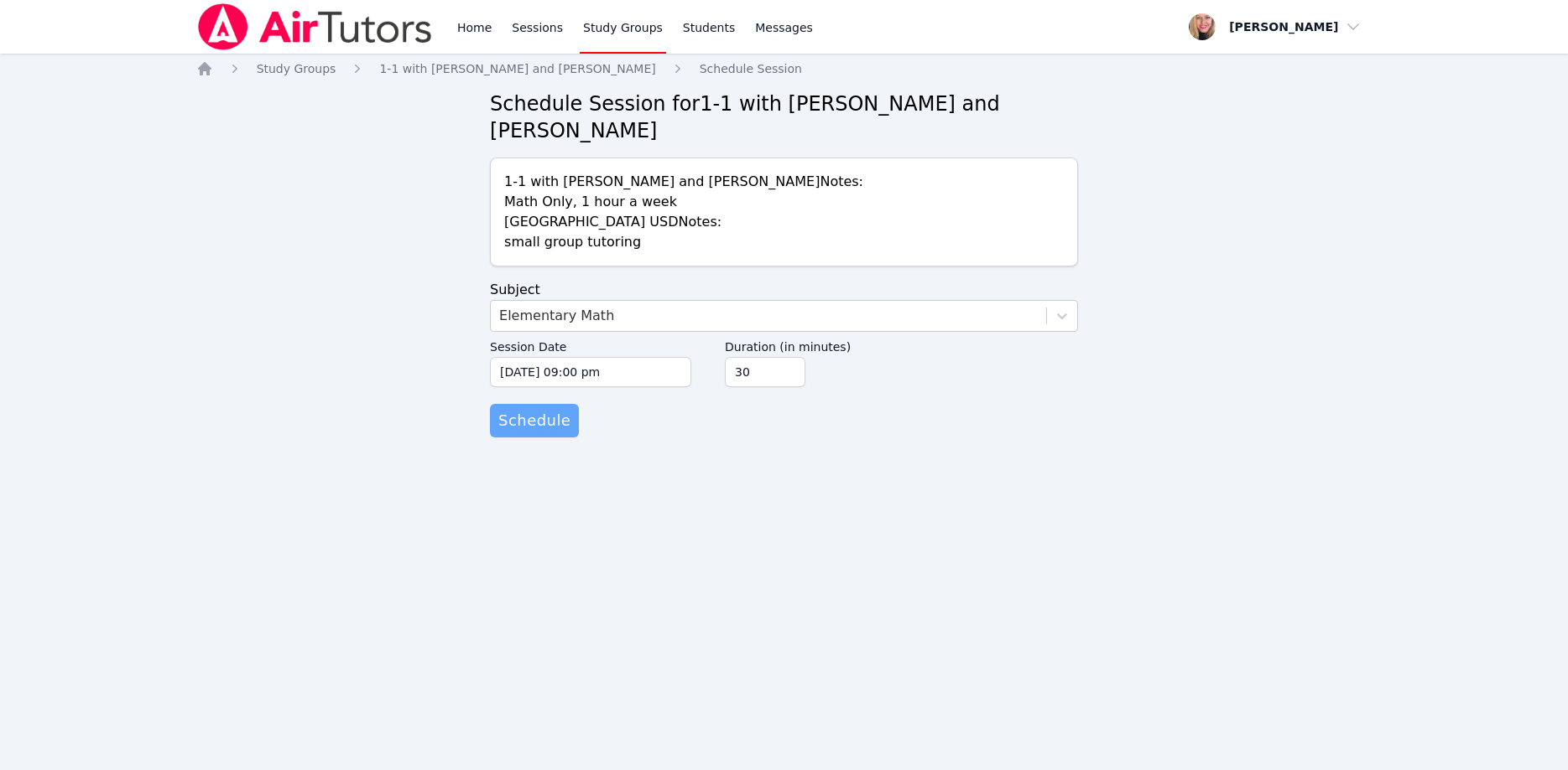
click at [529, 409] on span "Schedule" at bounding box center [535, 421] width 72 height 23
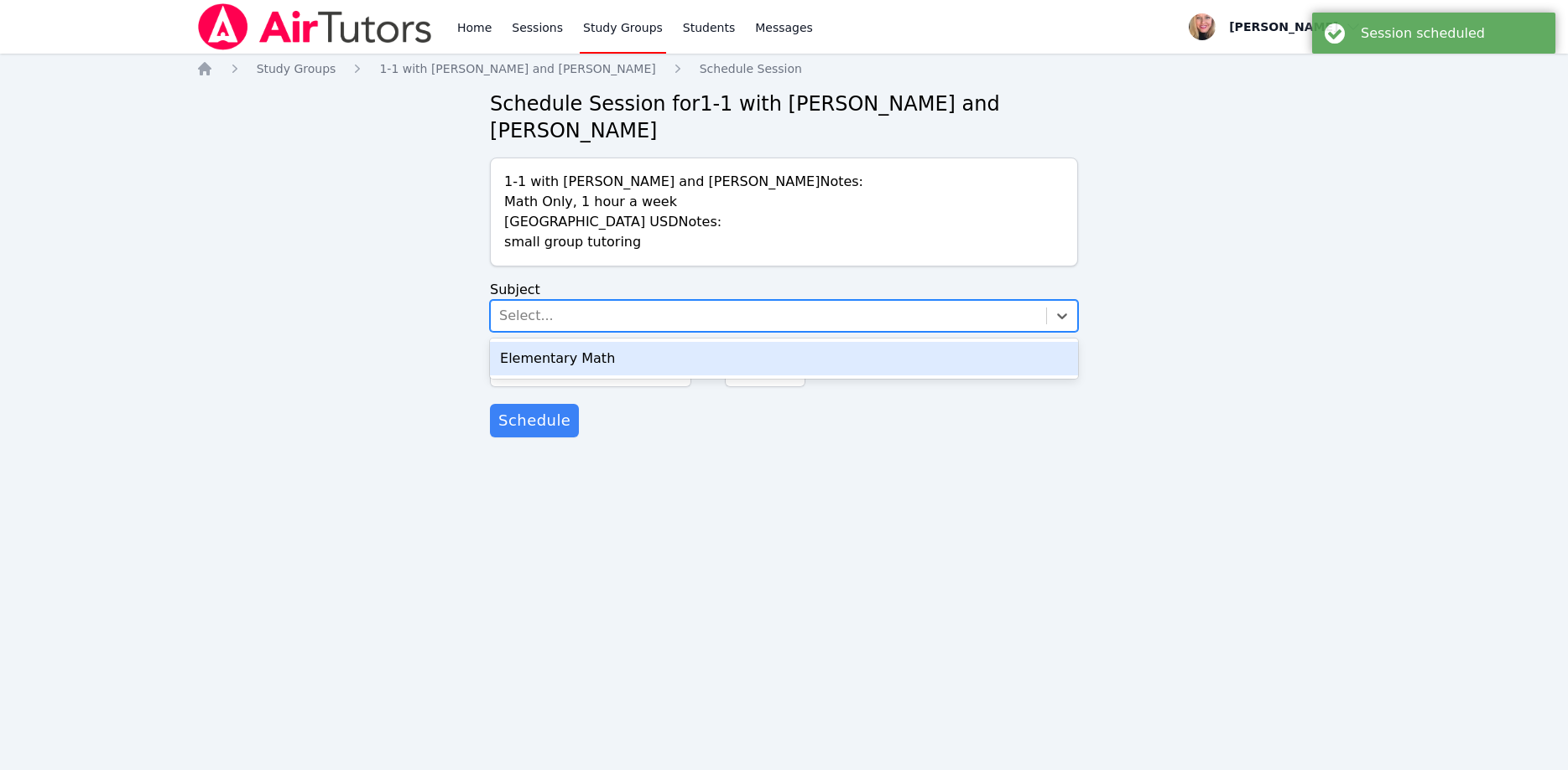
click at [548, 301] on div "Select..." at bounding box center [768, 315] width 555 height 30
click at [571, 342] on div "Elementary Math" at bounding box center [784, 358] width 588 height 33
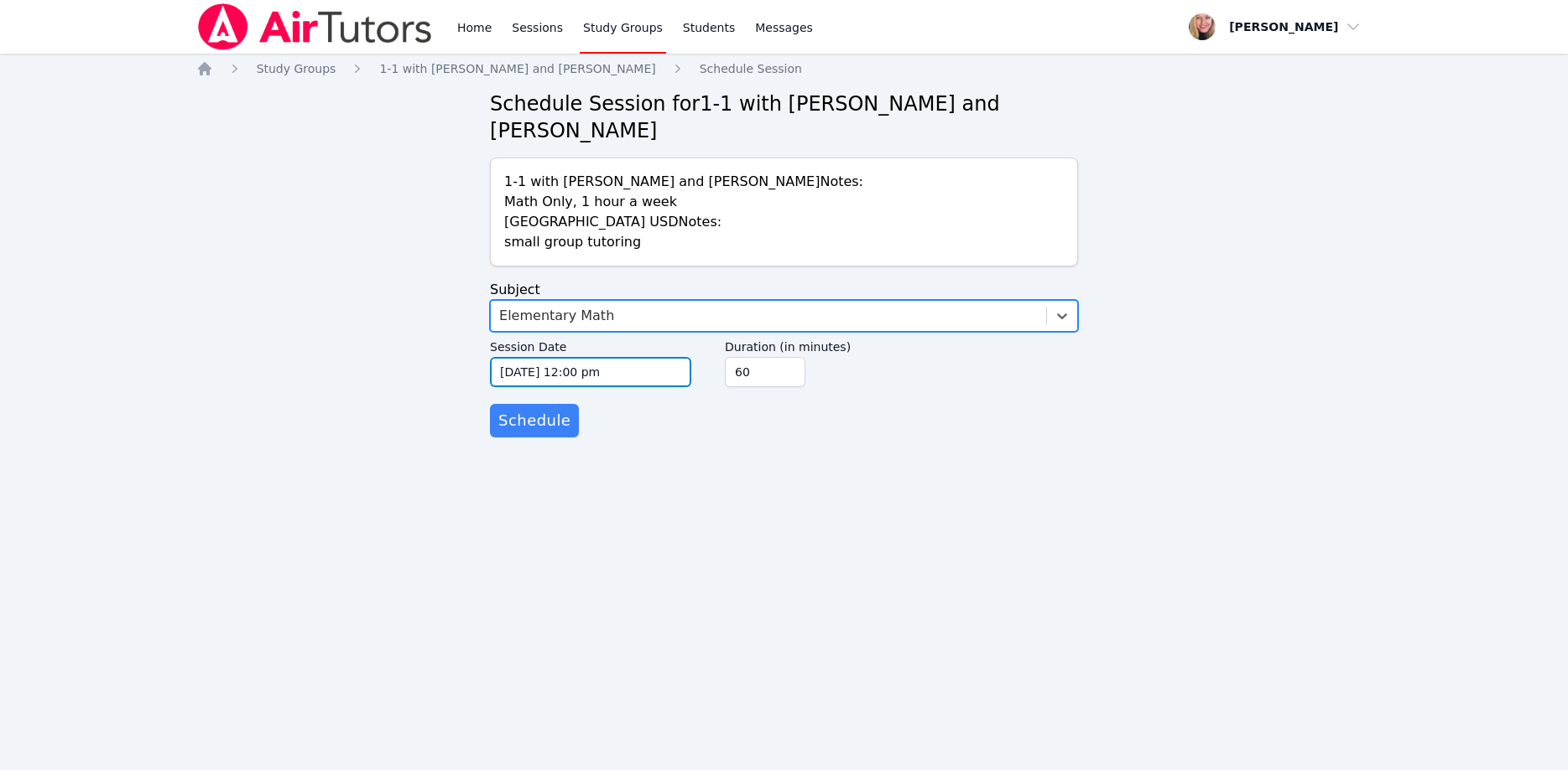
click at [611, 357] on input "10/15/2025 12:00 pm" at bounding box center [590, 372] width 202 height 30
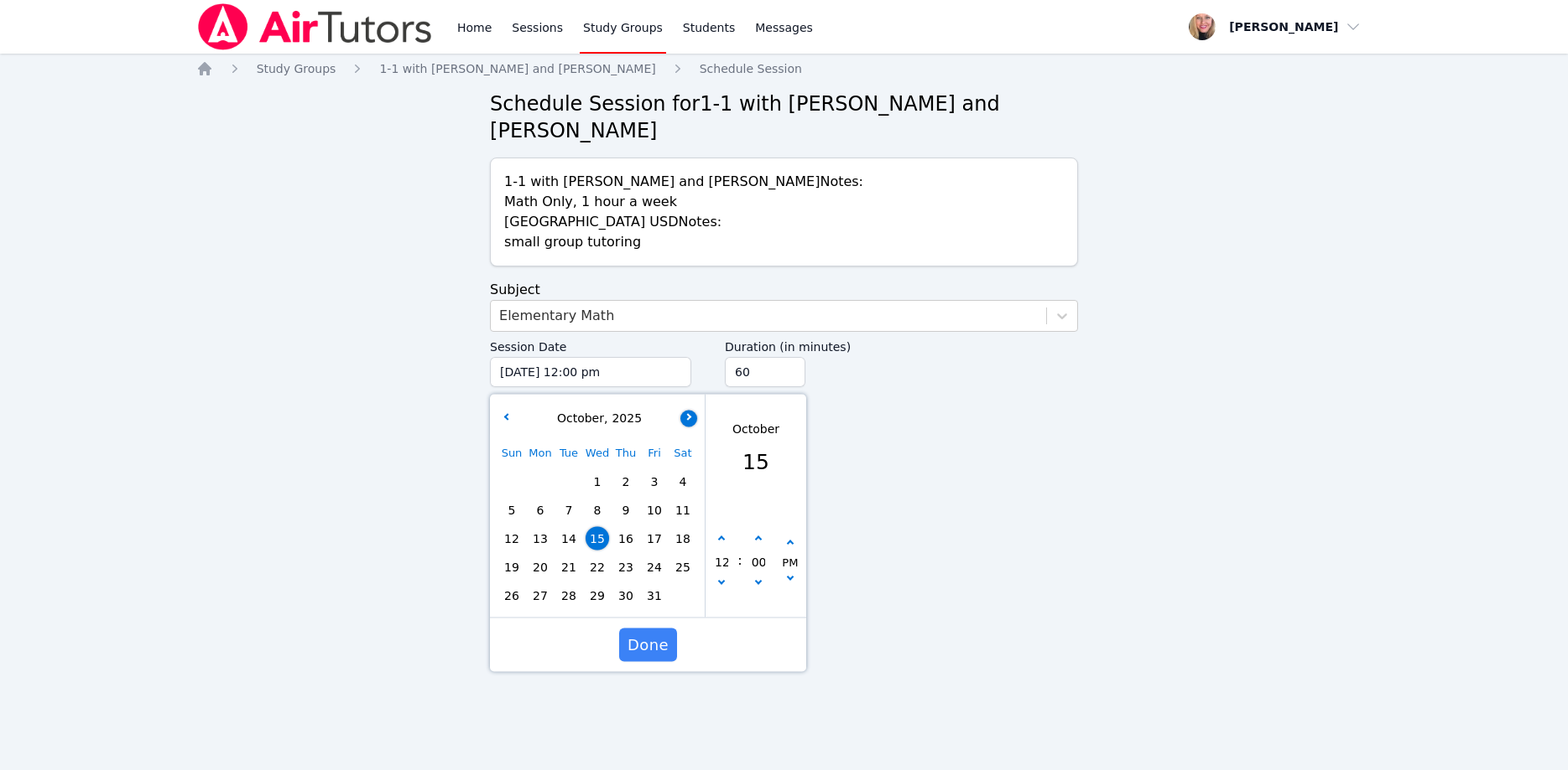
click at [691, 410] on button "button" at bounding box center [688, 418] width 17 height 17
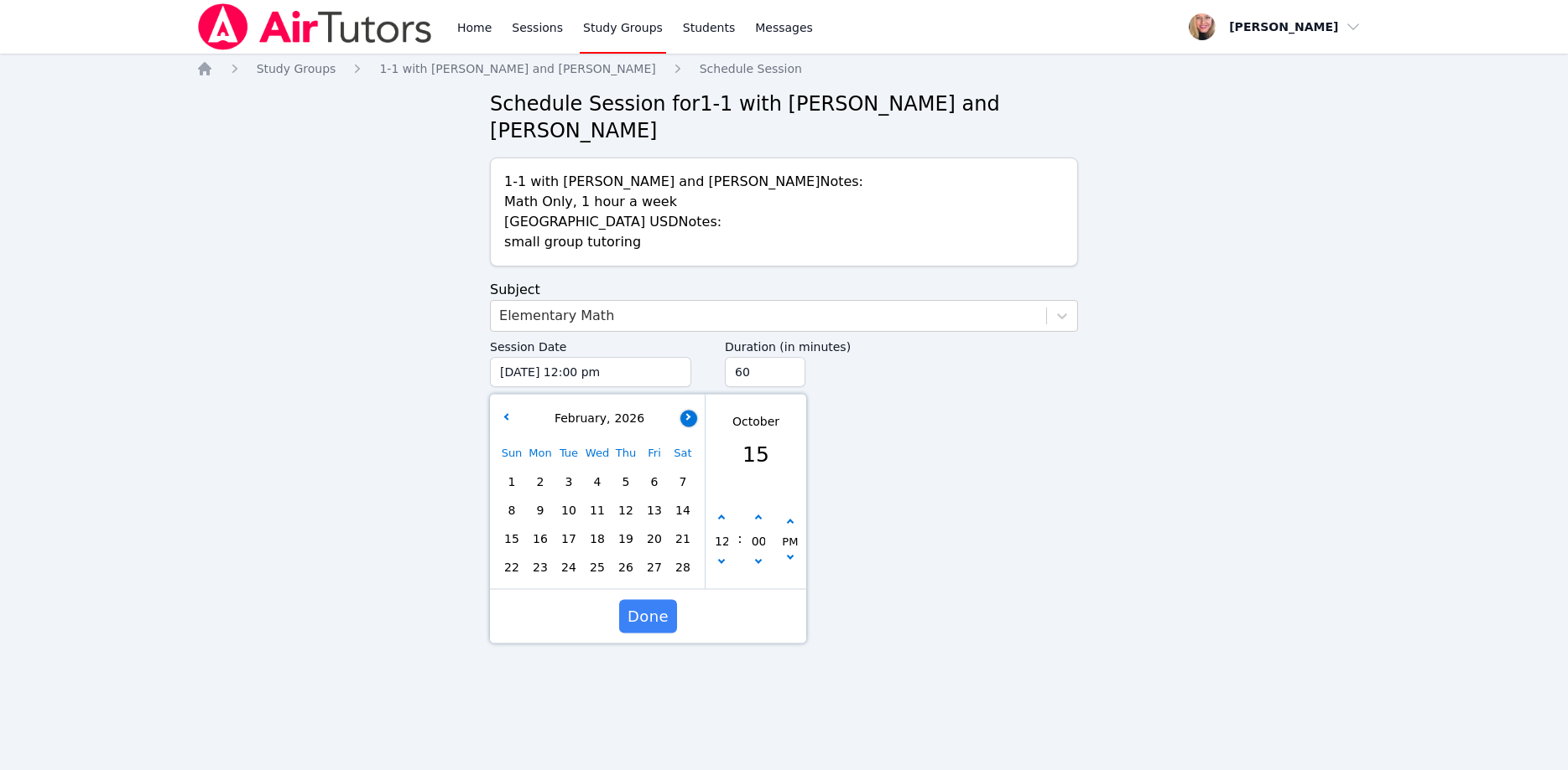
click at [691, 410] on button "button" at bounding box center [688, 418] width 17 height 17
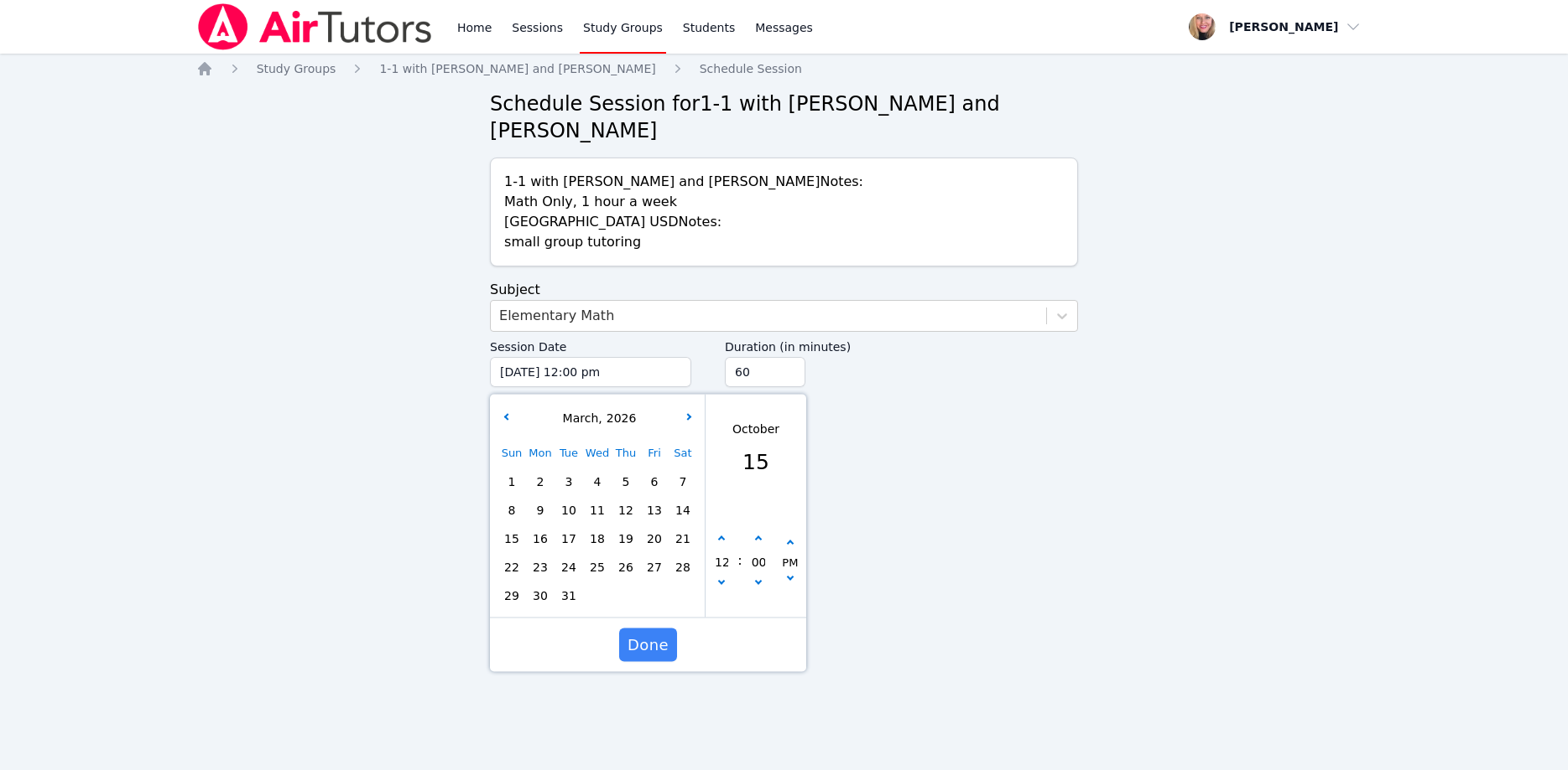
click at [545, 556] on span "23" at bounding box center [541, 568] width 23 height 23
click at [726, 577] on button "button" at bounding box center [721, 585] width 17 height 17
click at [725, 577] on button "button" at bounding box center [721, 585] width 17 height 17
click at [724, 577] on button "button" at bounding box center [721, 585] width 17 height 17
click at [790, 572] on button "button" at bounding box center [790, 580] width 17 height 17
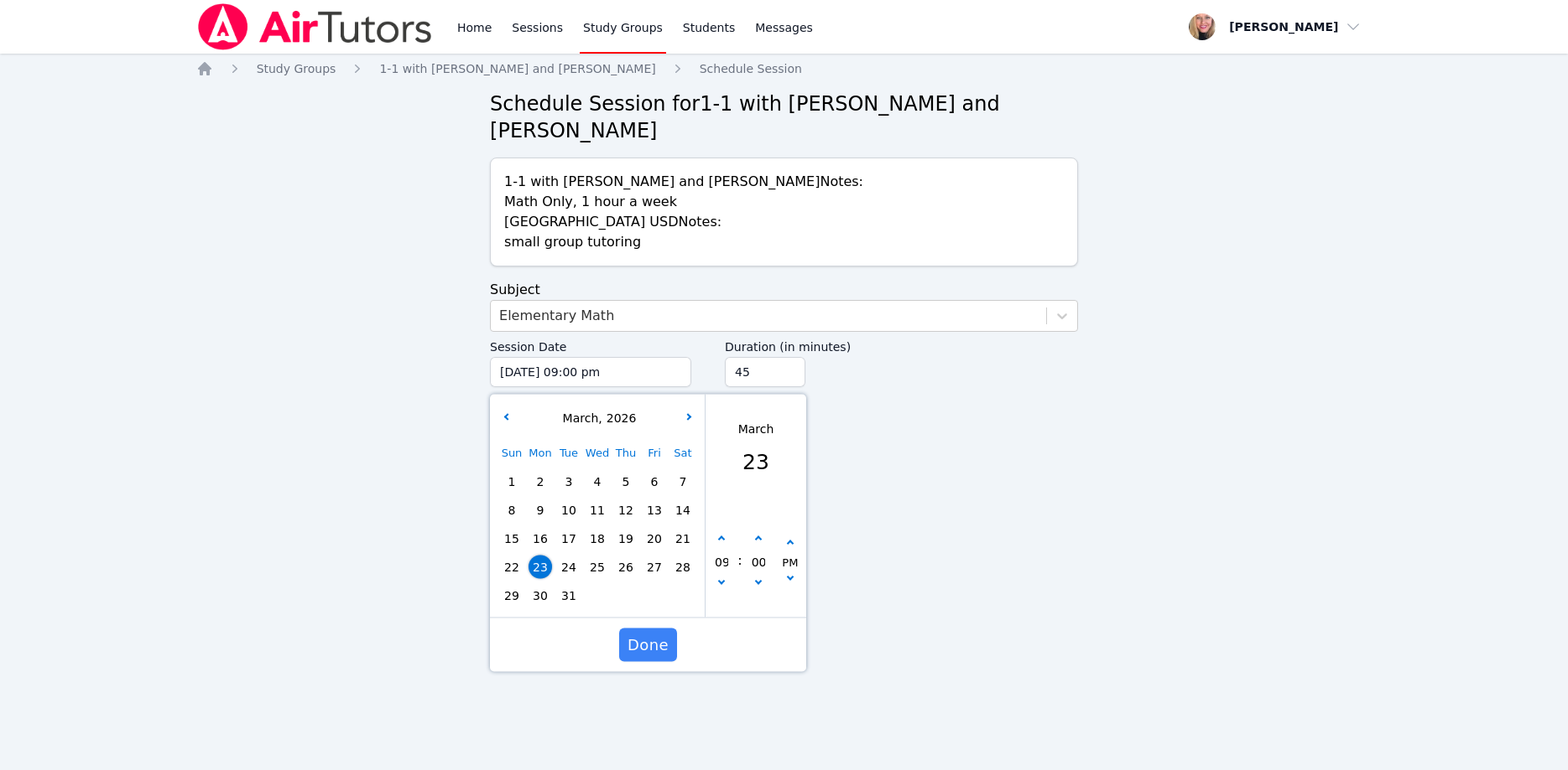
click at [789, 357] on input "45" at bounding box center [765, 372] width 81 height 30
click at [789, 357] on input "30" at bounding box center [765, 372] width 81 height 30
drag, startPoint x: 662, startPoint y: 619, endPoint x: 629, endPoint y: 558, distance: 69.4
click at [663, 634] on span "Done" at bounding box center [648, 645] width 41 height 23
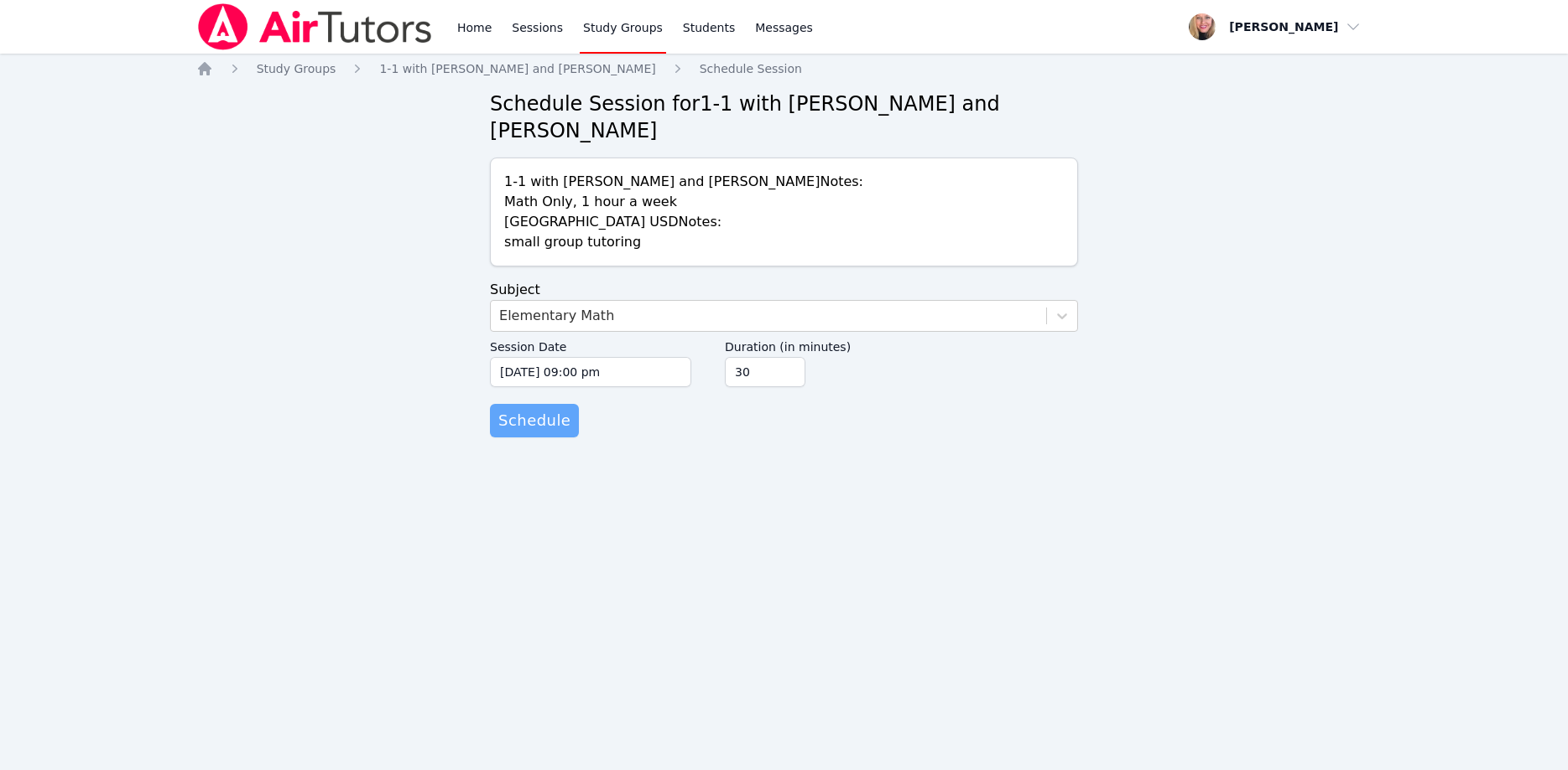
click at [531, 409] on span "Schedule" at bounding box center [535, 421] width 72 height 23
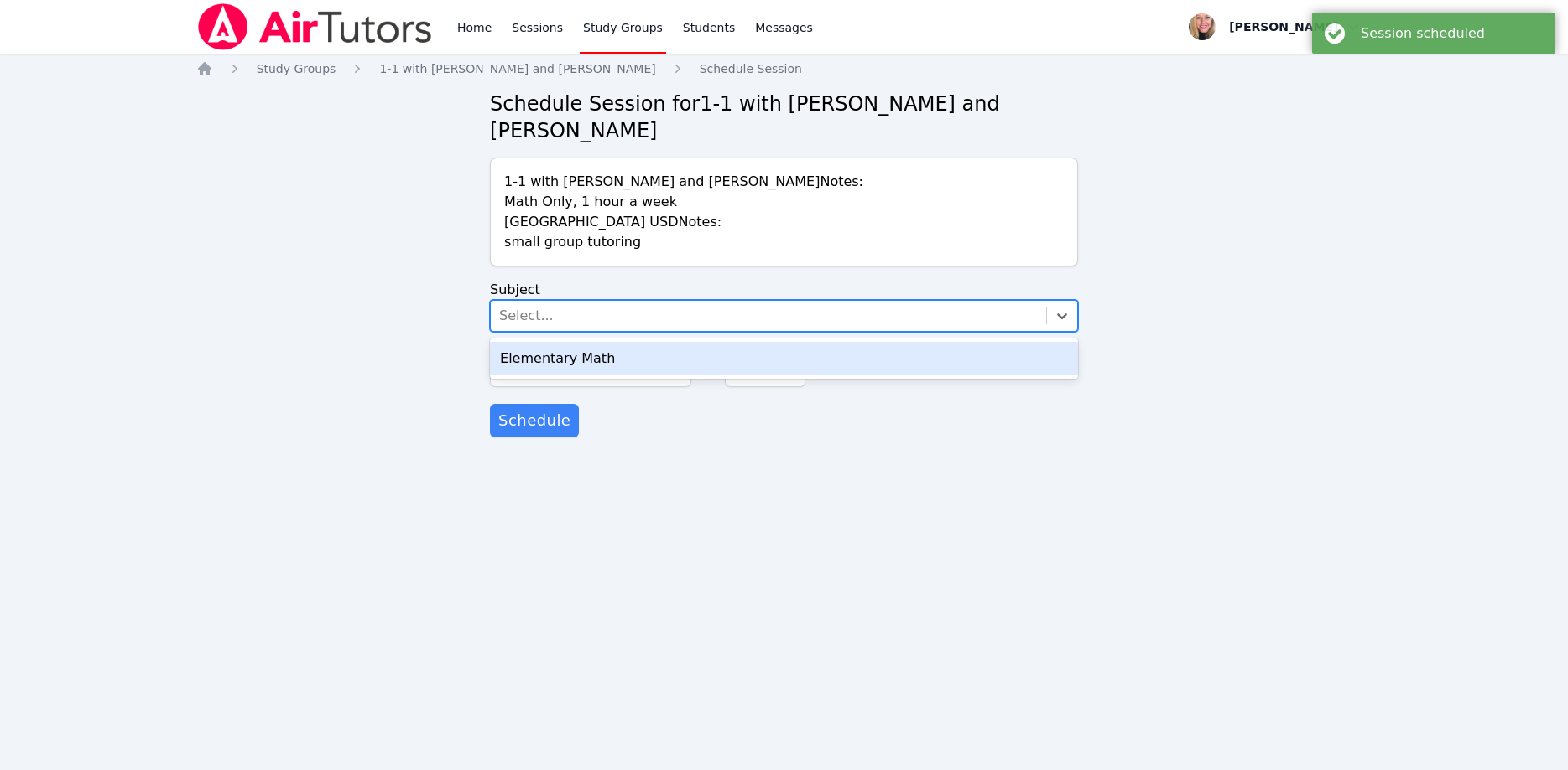
click at [557, 301] on div "Select..." at bounding box center [768, 315] width 555 height 30
click at [583, 342] on div "Elementary Math" at bounding box center [784, 358] width 588 height 33
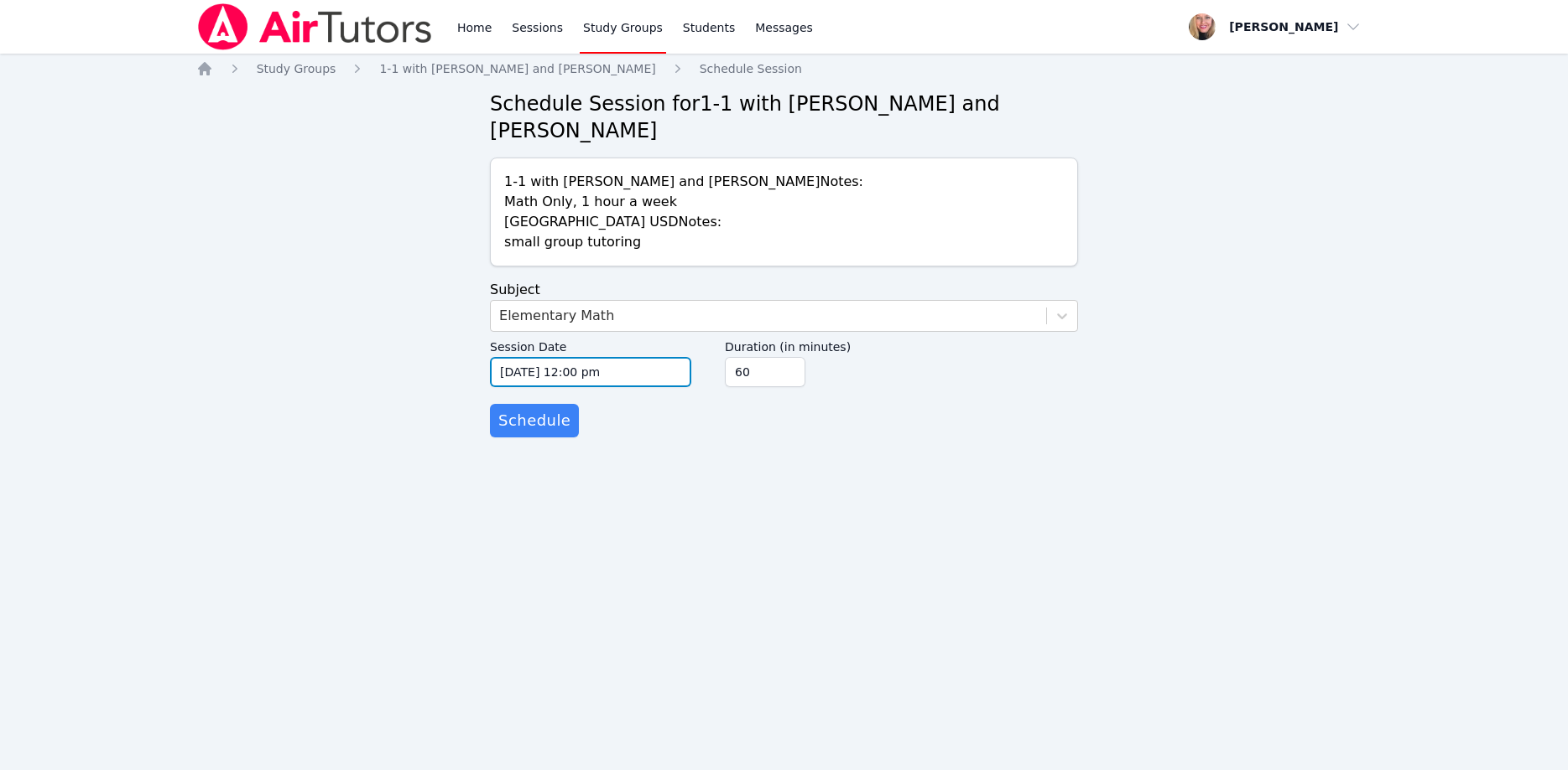
click at [595, 357] on input "10/15/2025 12:00 pm" at bounding box center [590, 372] width 202 height 30
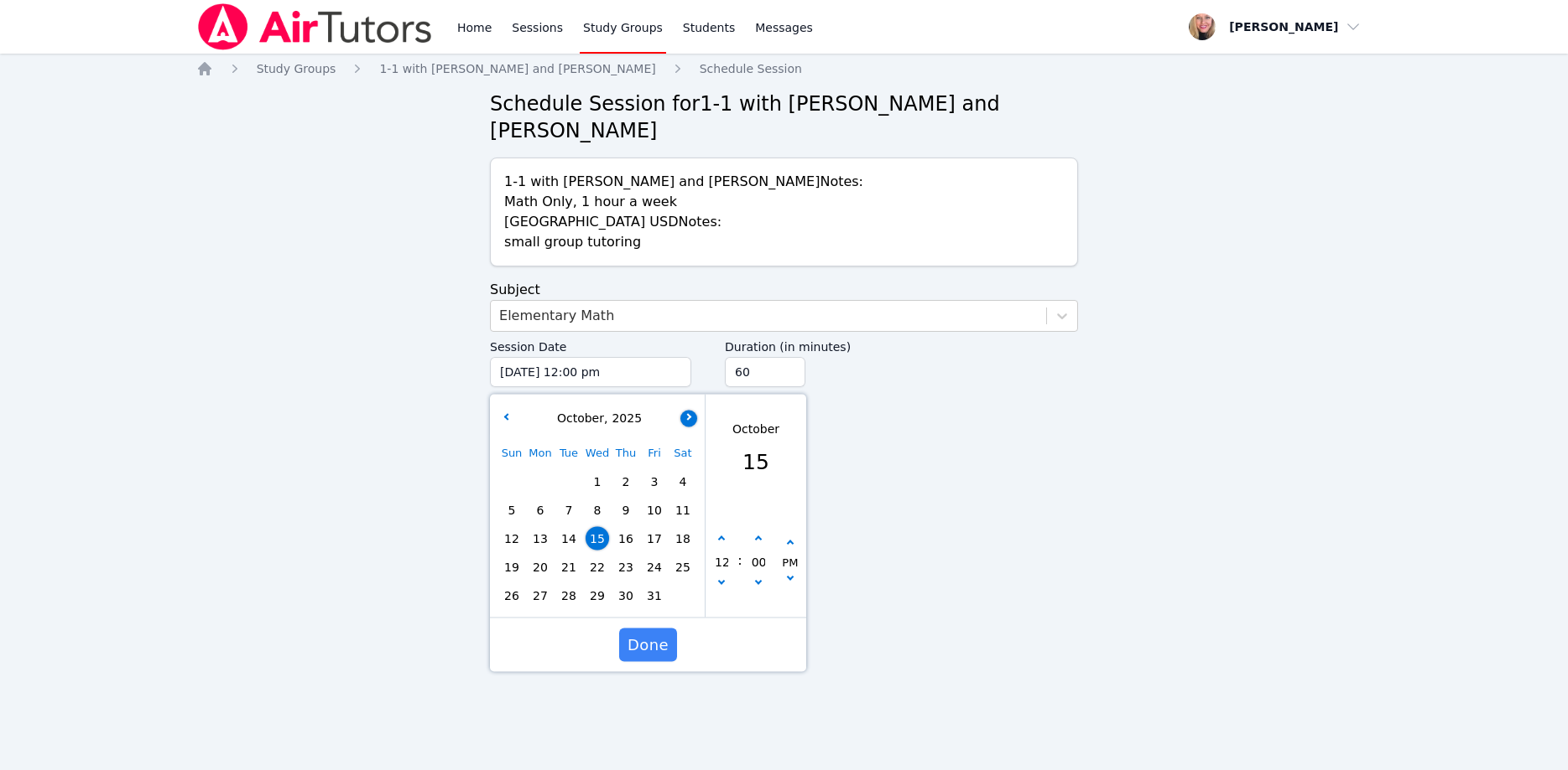
click at [691, 410] on button "button" at bounding box center [688, 418] width 17 height 17
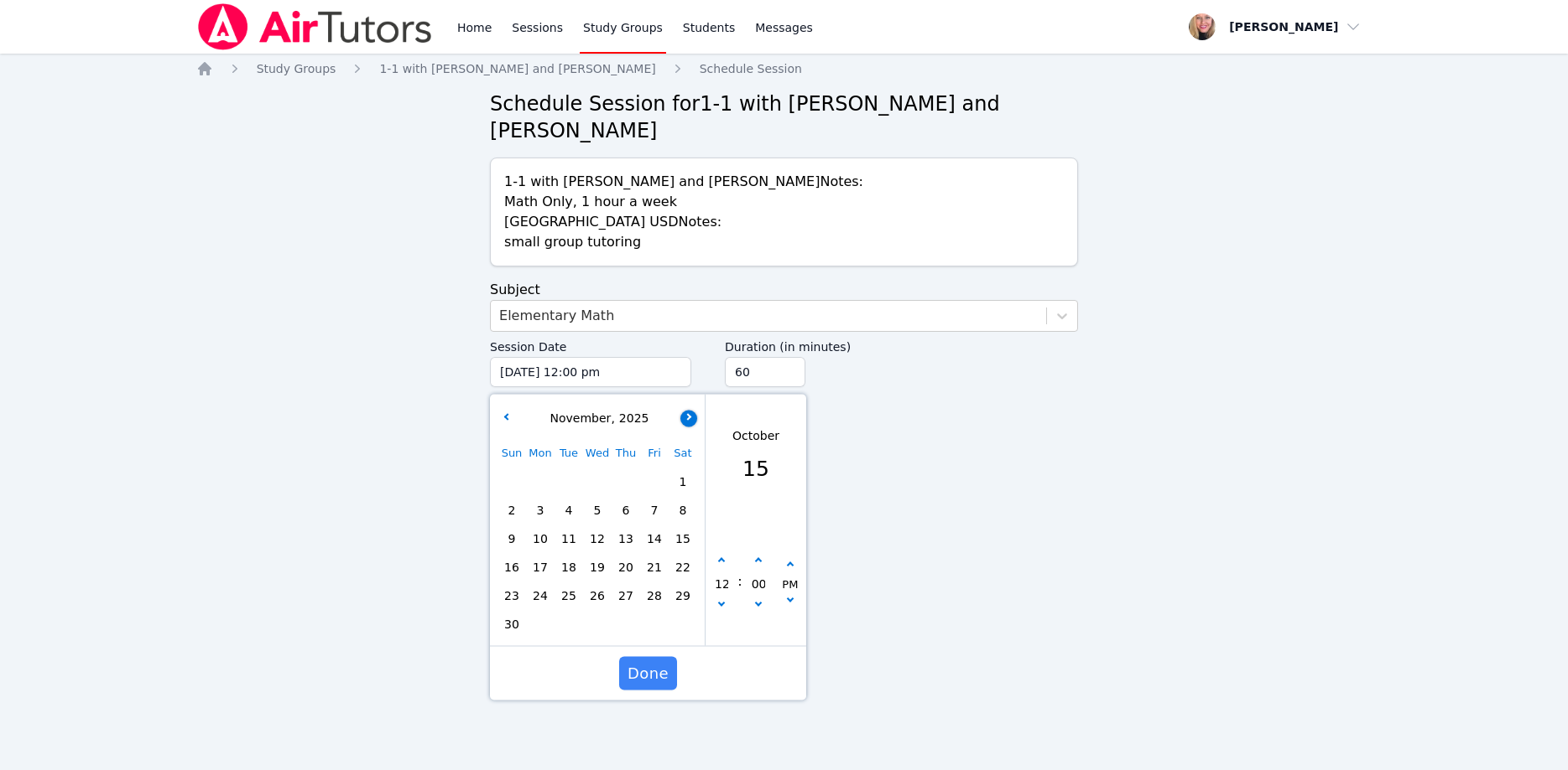
click at [691, 410] on button "button" at bounding box center [688, 418] width 17 height 17
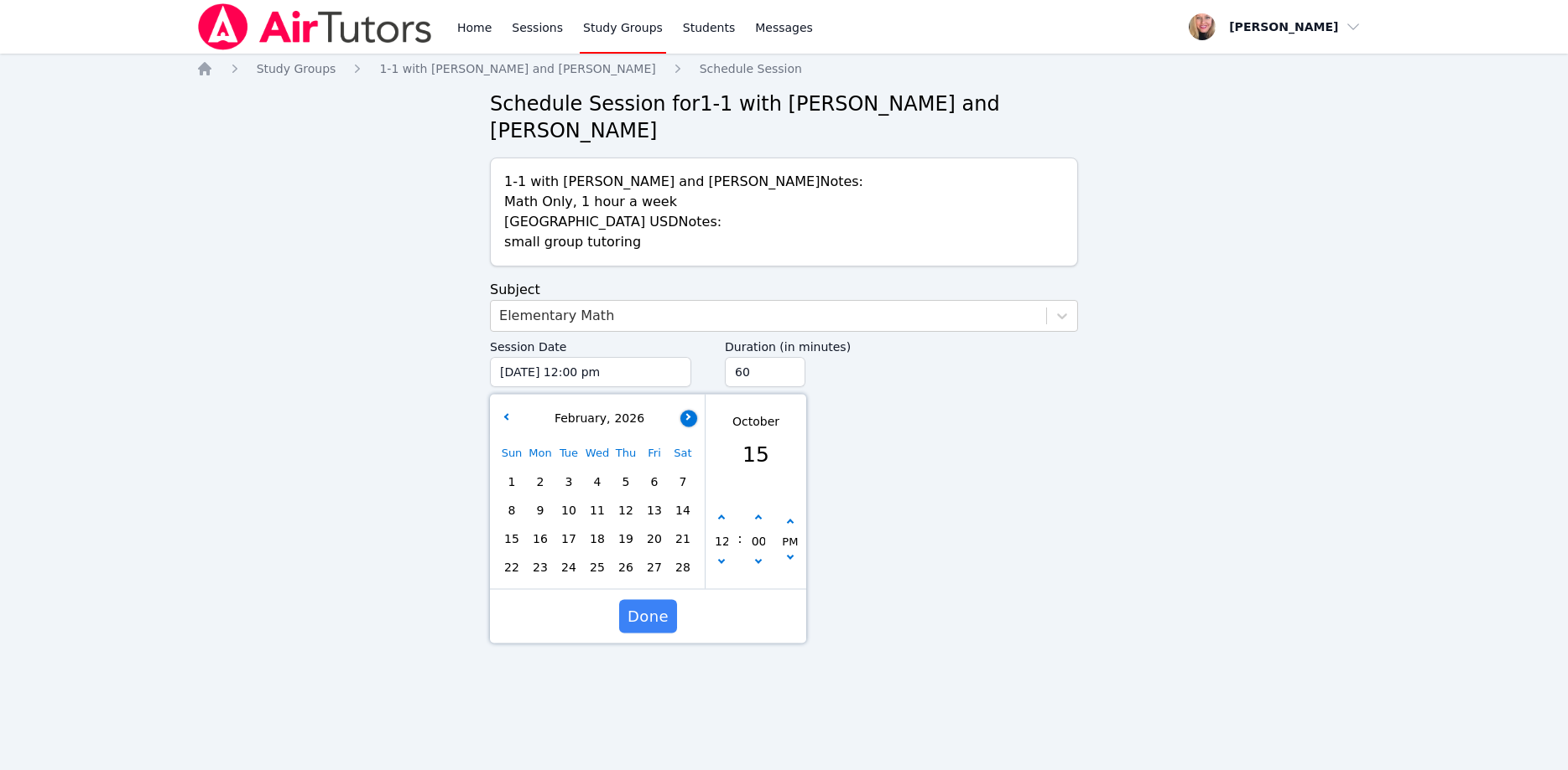
click at [691, 410] on button "button" at bounding box center [688, 418] width 17 height 17
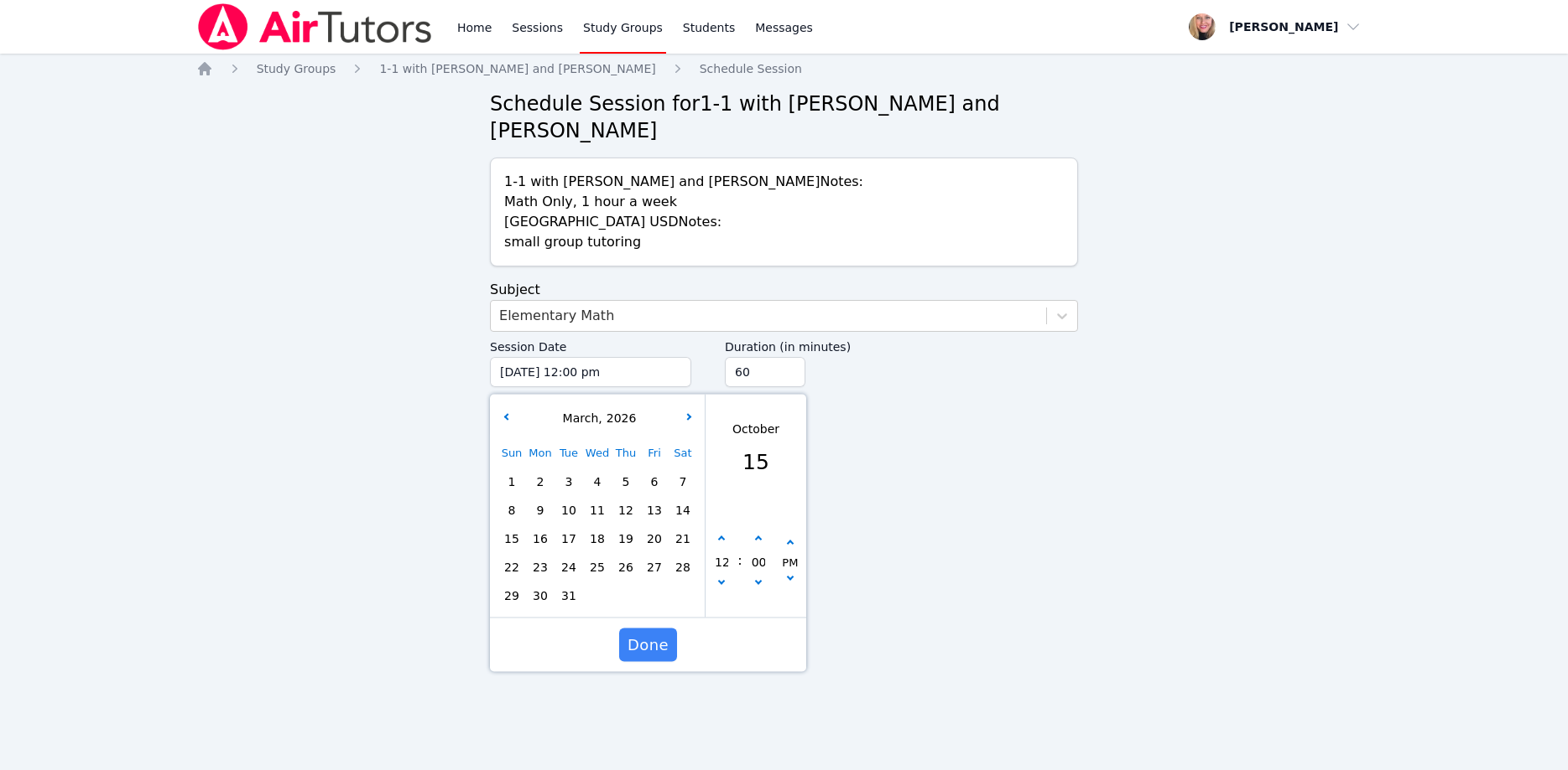
drag, startPoint x: 633, startPoint y: 537, endPoint x: 644, endPoint y: 531, distance: 12.5
click at [634, 556] on span "26" at bounding box center [625, 568] width 23 height 23
click at [725, 577] on button "button" at bounding box center [721, 585] width 17 height 17
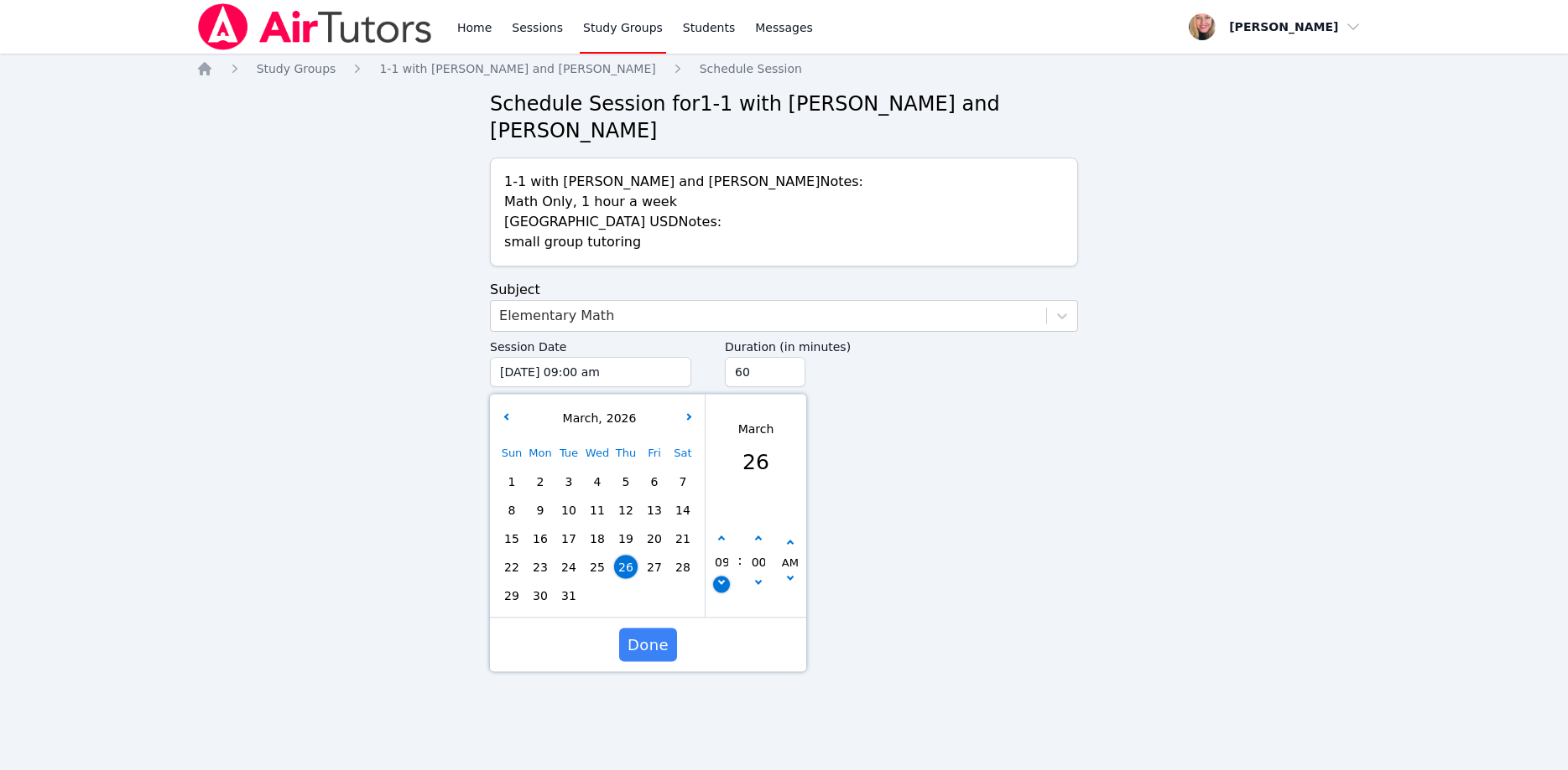
click at [725, 577] on button "button" at bounding box center [721, 585] width 17 height 17
click at [722, 536] on icon "button" at bounding box center [721, 539] width 7 height 7
click at [788, 572] on button "button" at bounding box center [790, 580] width 17 height 17
click at [782, 357] on input "45" at bounding box center [765, 372] width 81 height 30
click at [782, 357] on input "30" at bounding box center [765, 372] width 81 height 30
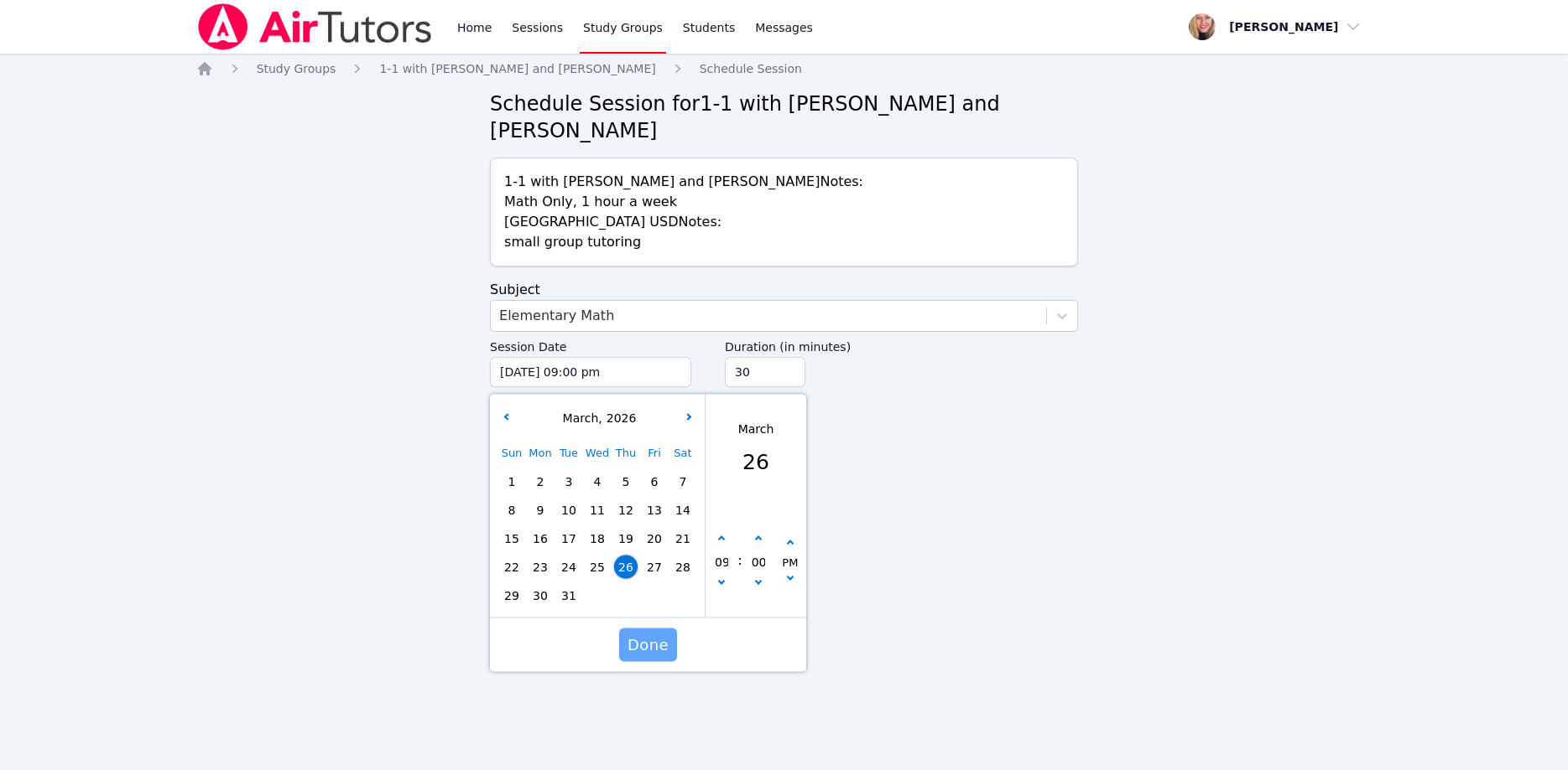
click at [650, 634] on span "Done" at bounding box center [648, 645] width 41 height 23
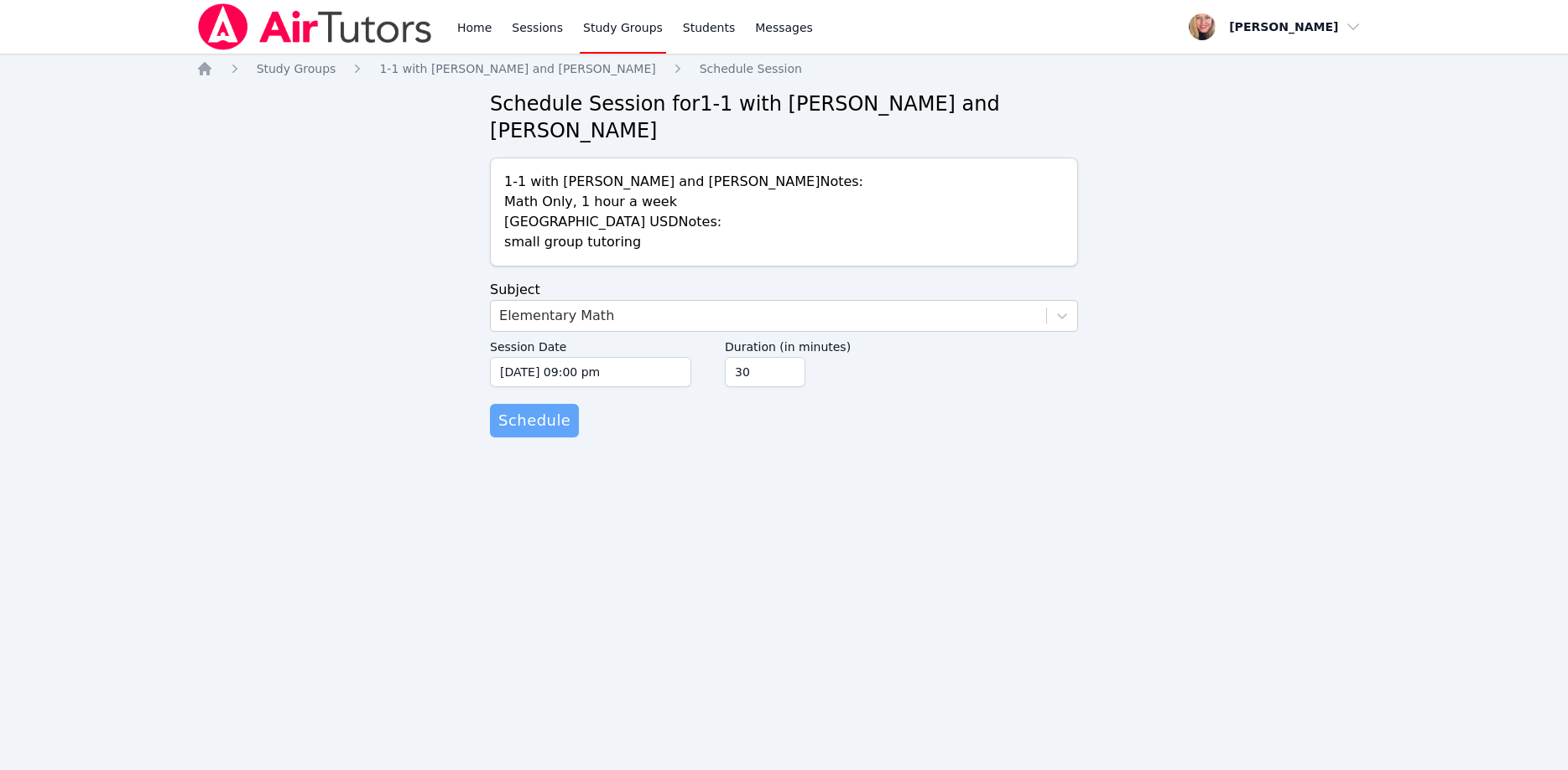
click at [535, 409] on span "Schedule" at bounding box center [535, 421] width 72 height 23
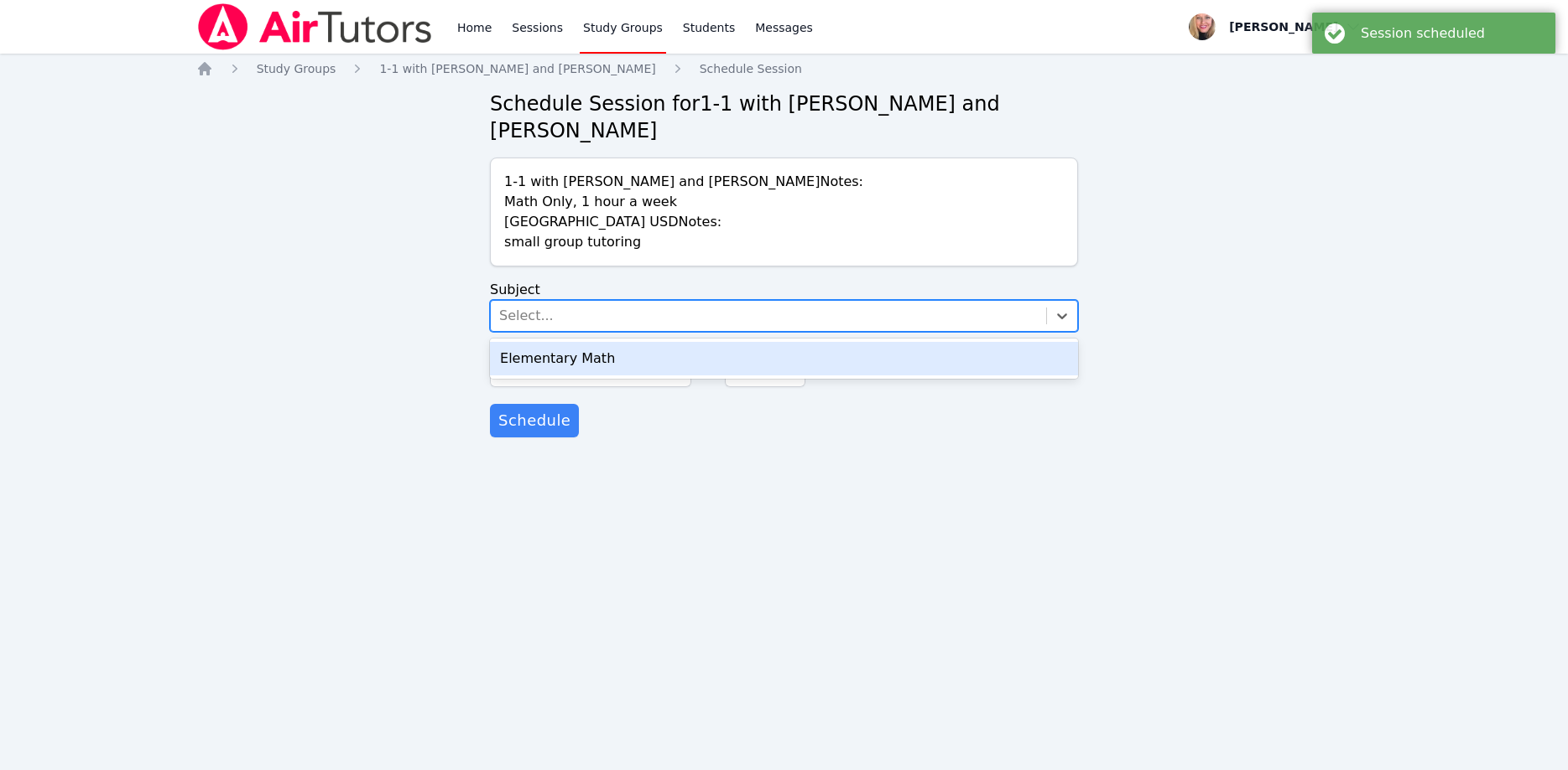
click at [631, 301] on div "Select..." at bounding box center [768, 315] width 555 height 30
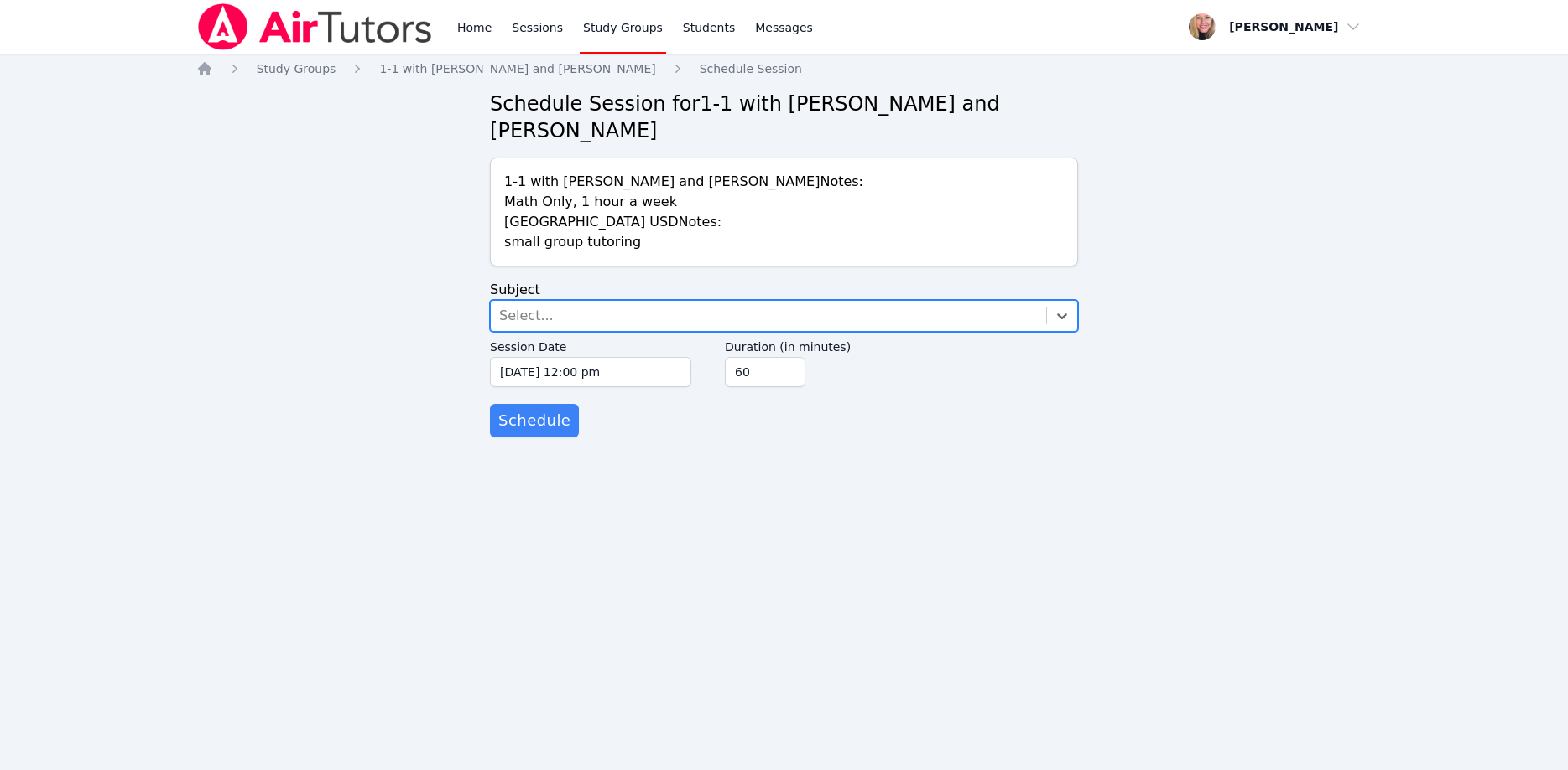
click at [635, 301] on div "Select..." at bounding box center [768, 315] width 555 height 30
click at [665, 301] on div "Select..." at bounding box center [768, 315] width 555 height 30
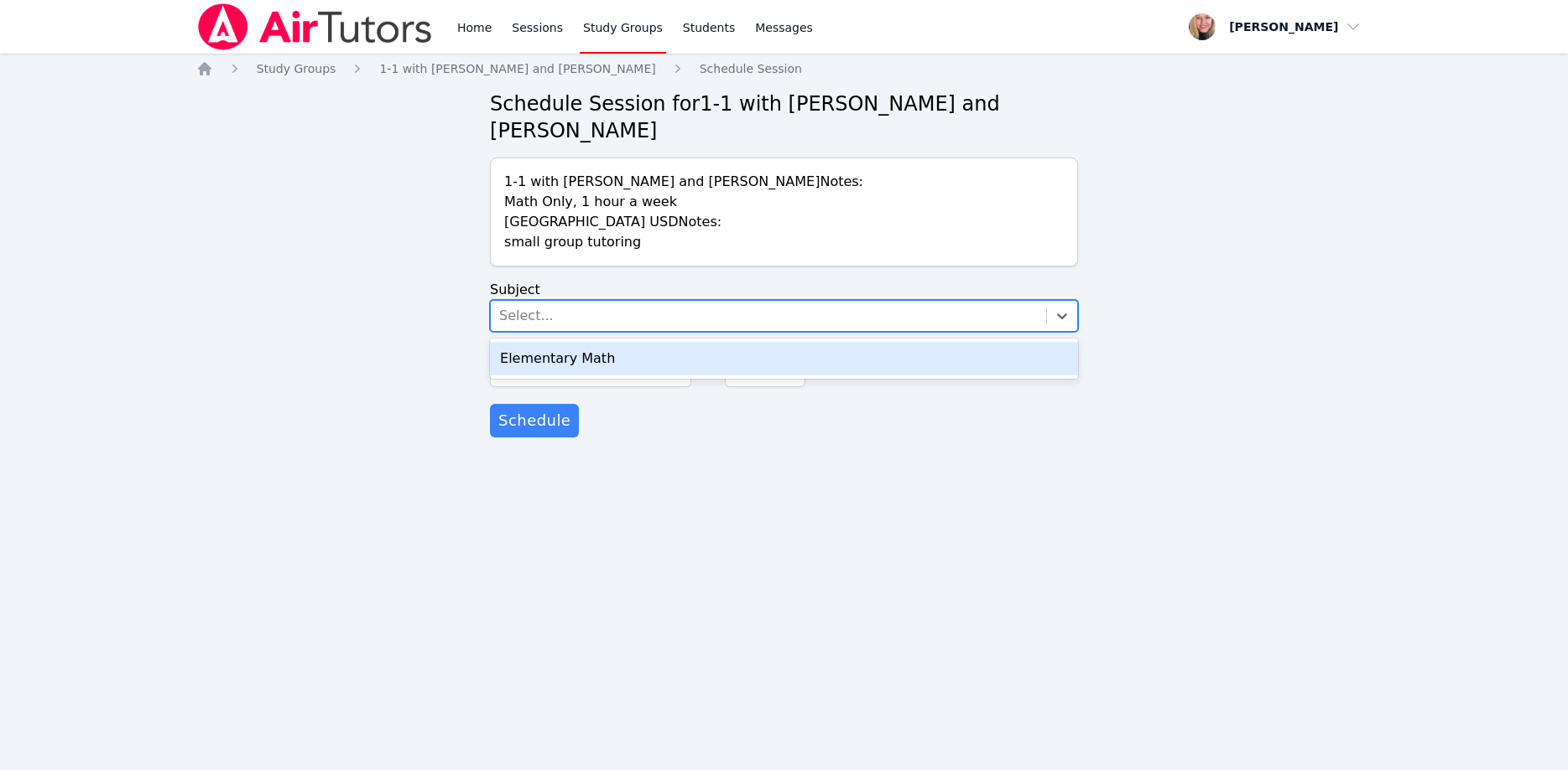
click at [680, 342] on div "Elementary Math" at bounding box center [784, 358] width 588 height 33
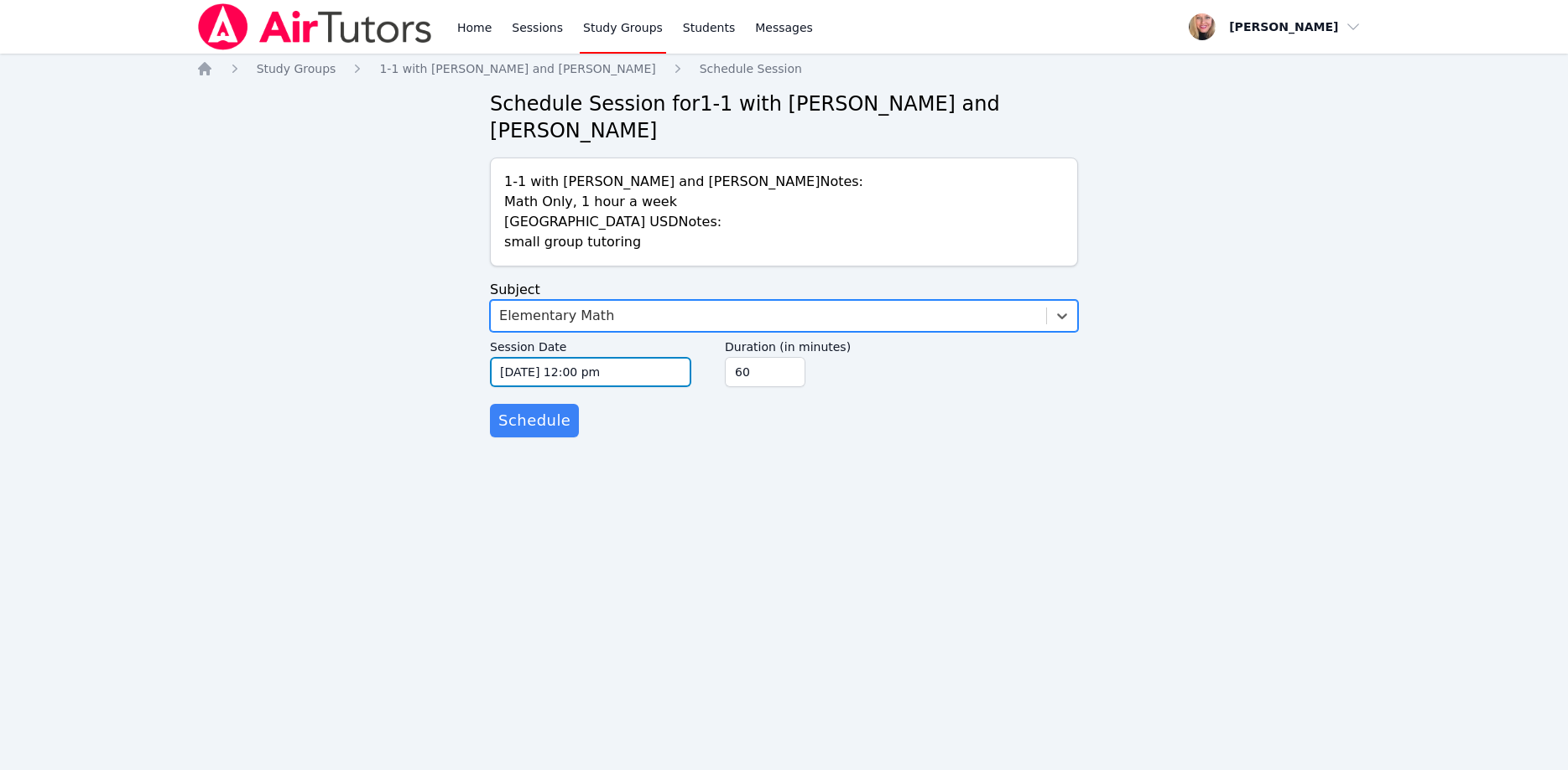
click at [671, 357] on input "10/15/2025 12:00 pm" at bounding box center [590, 372] width 202 height 30
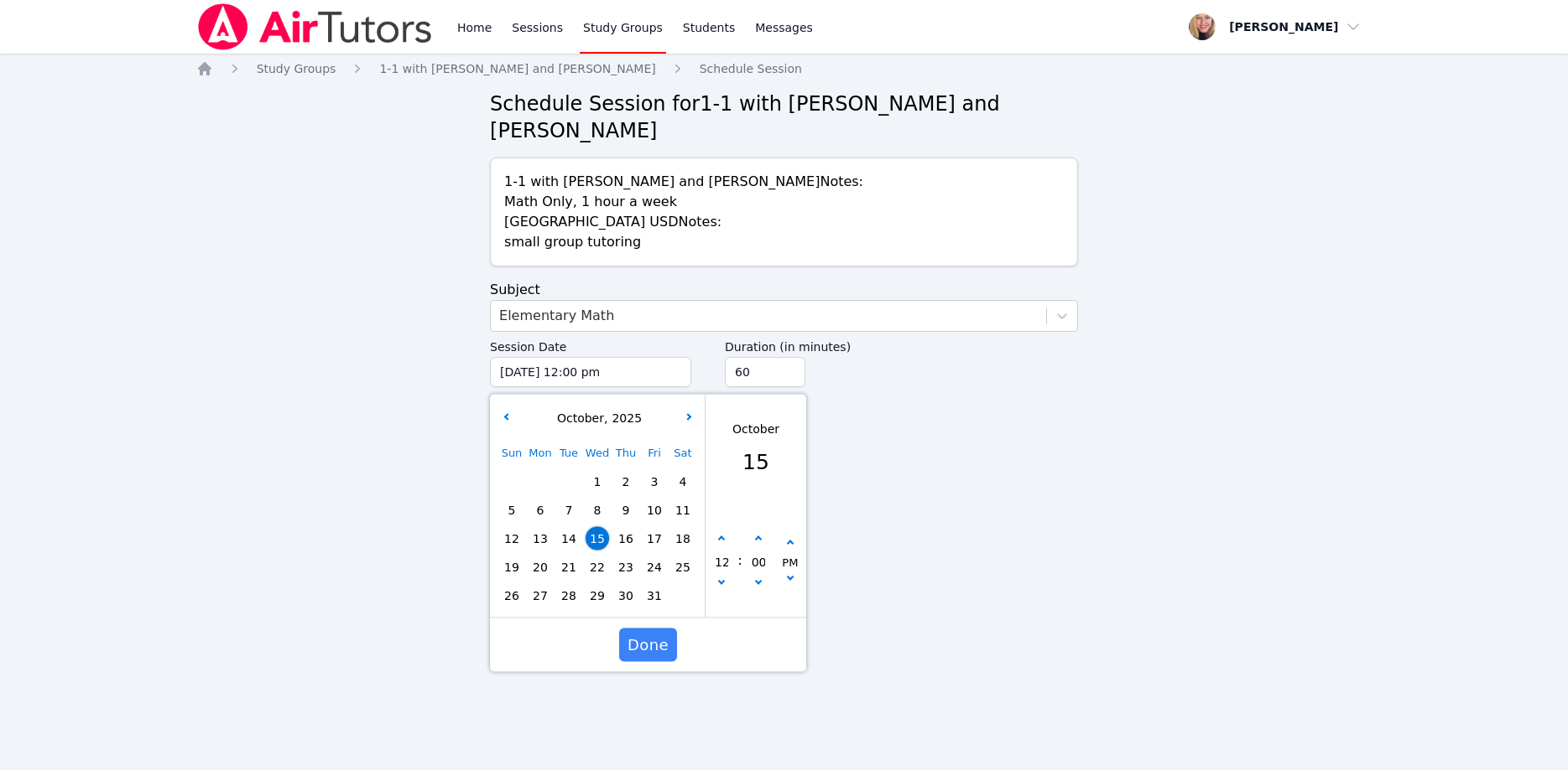
click at [696, 410] on button "button" at bounding box center [688, 418] width 17 height 17
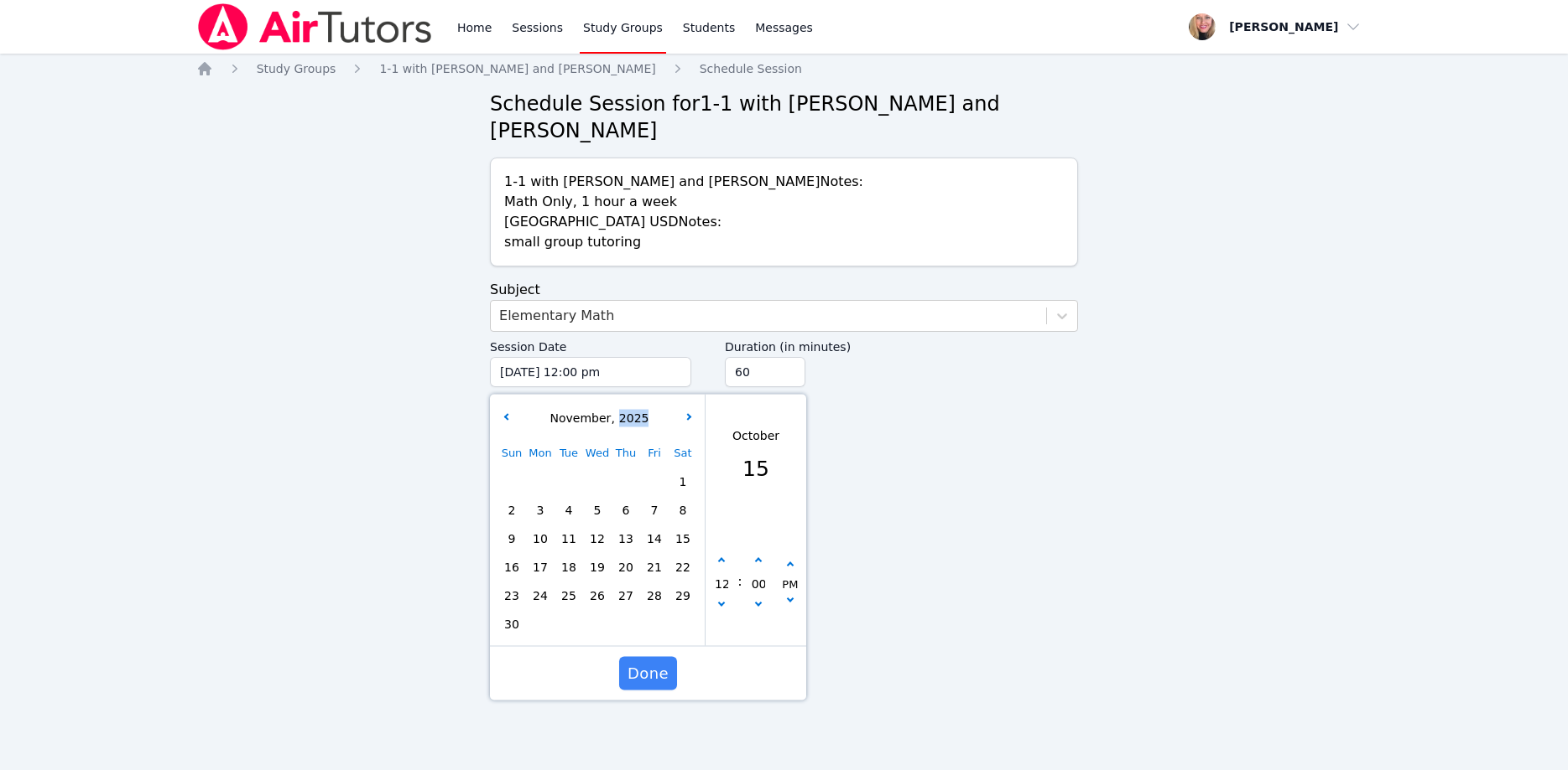
click at [696, 410] on div "November , 2025" at bounding box center [597, 419] width 208 height 18
click at [692, 410] on button "button" at bounding box center [688, 418] width 17 height 17
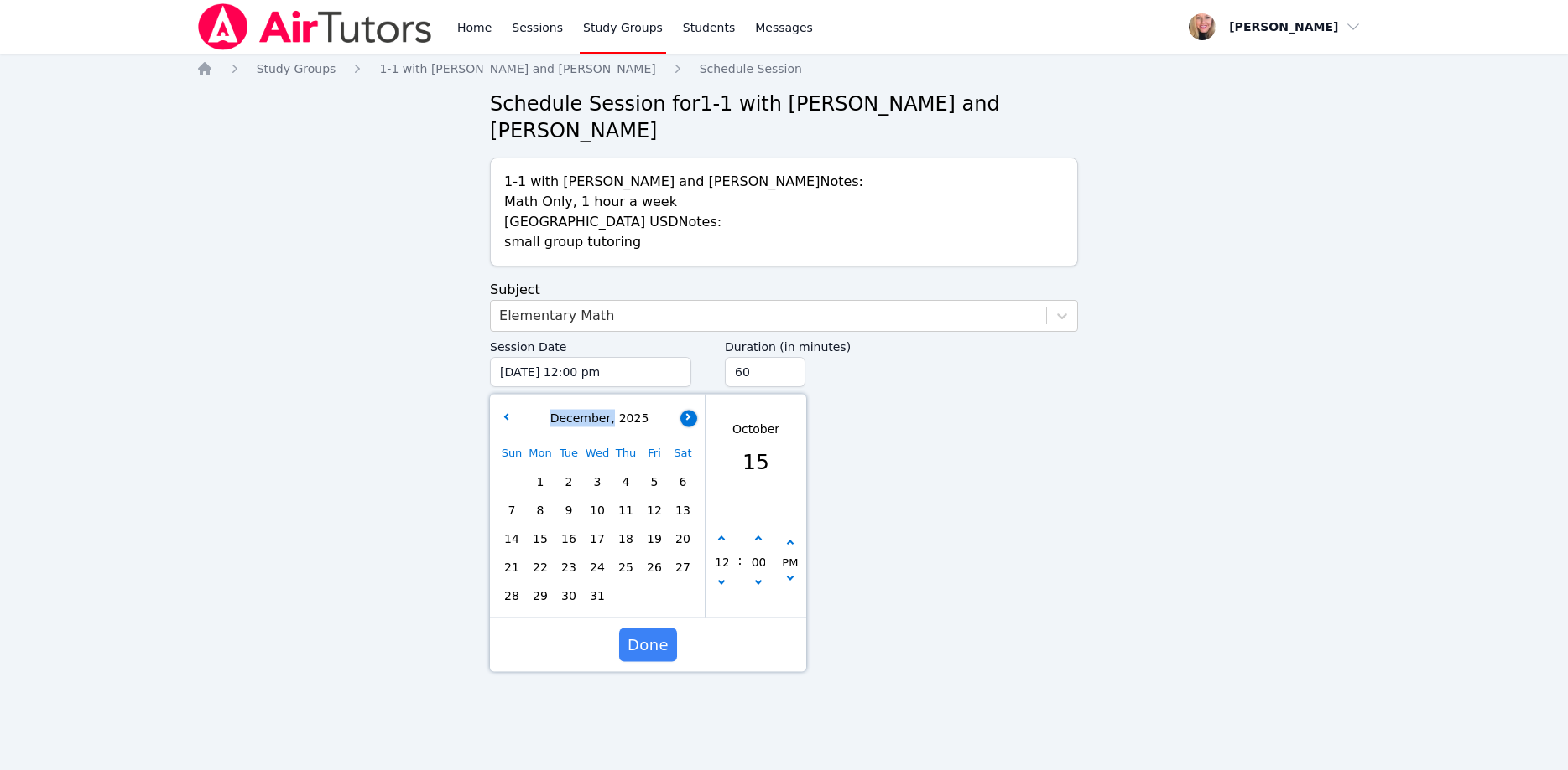
click at [692, 410] on button "button" at bounding box center [688, 418] width 17 height 17
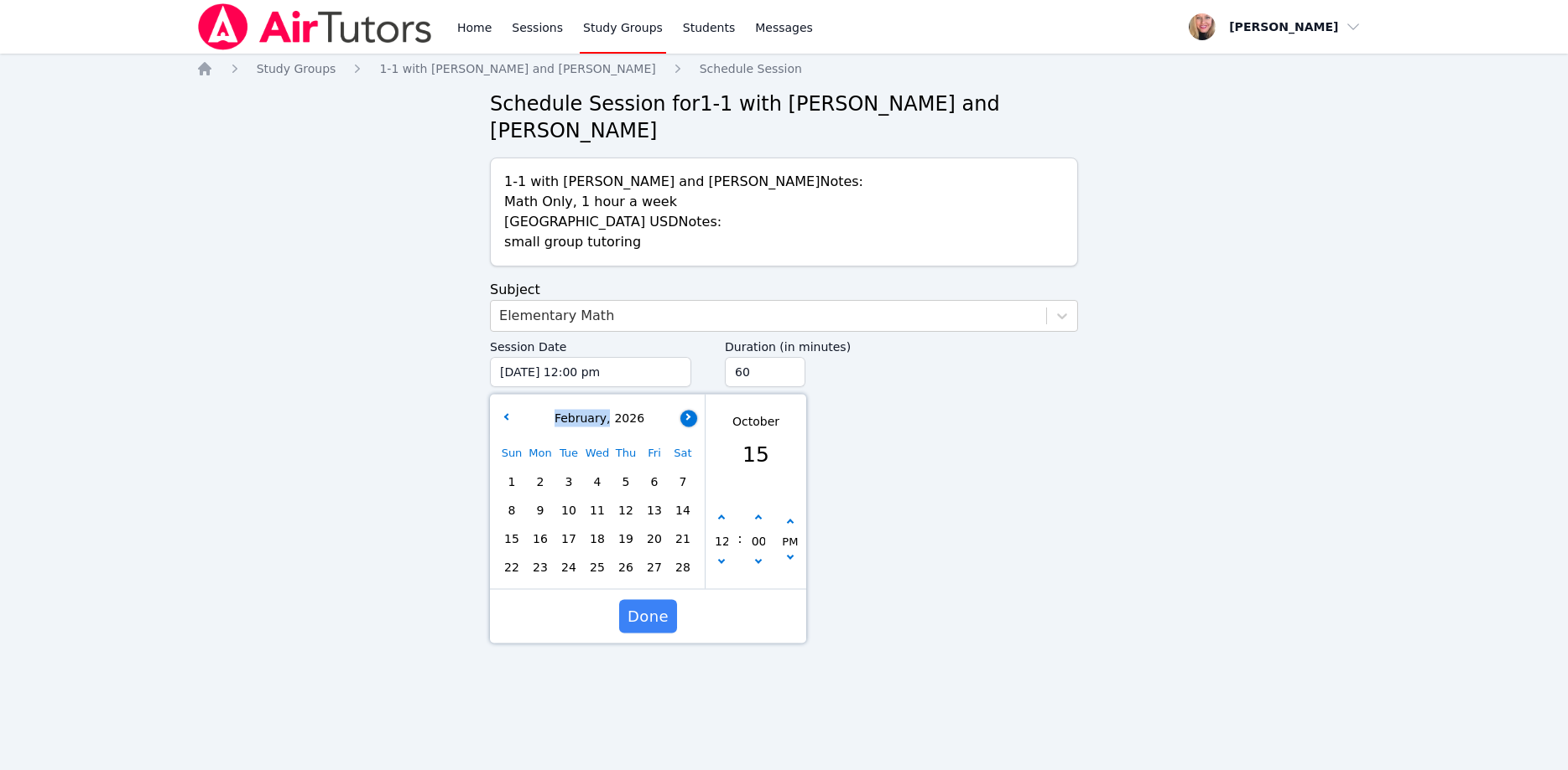
click at [692, 410] on button "button" at bounding box center [688, 418] width 17 height 17
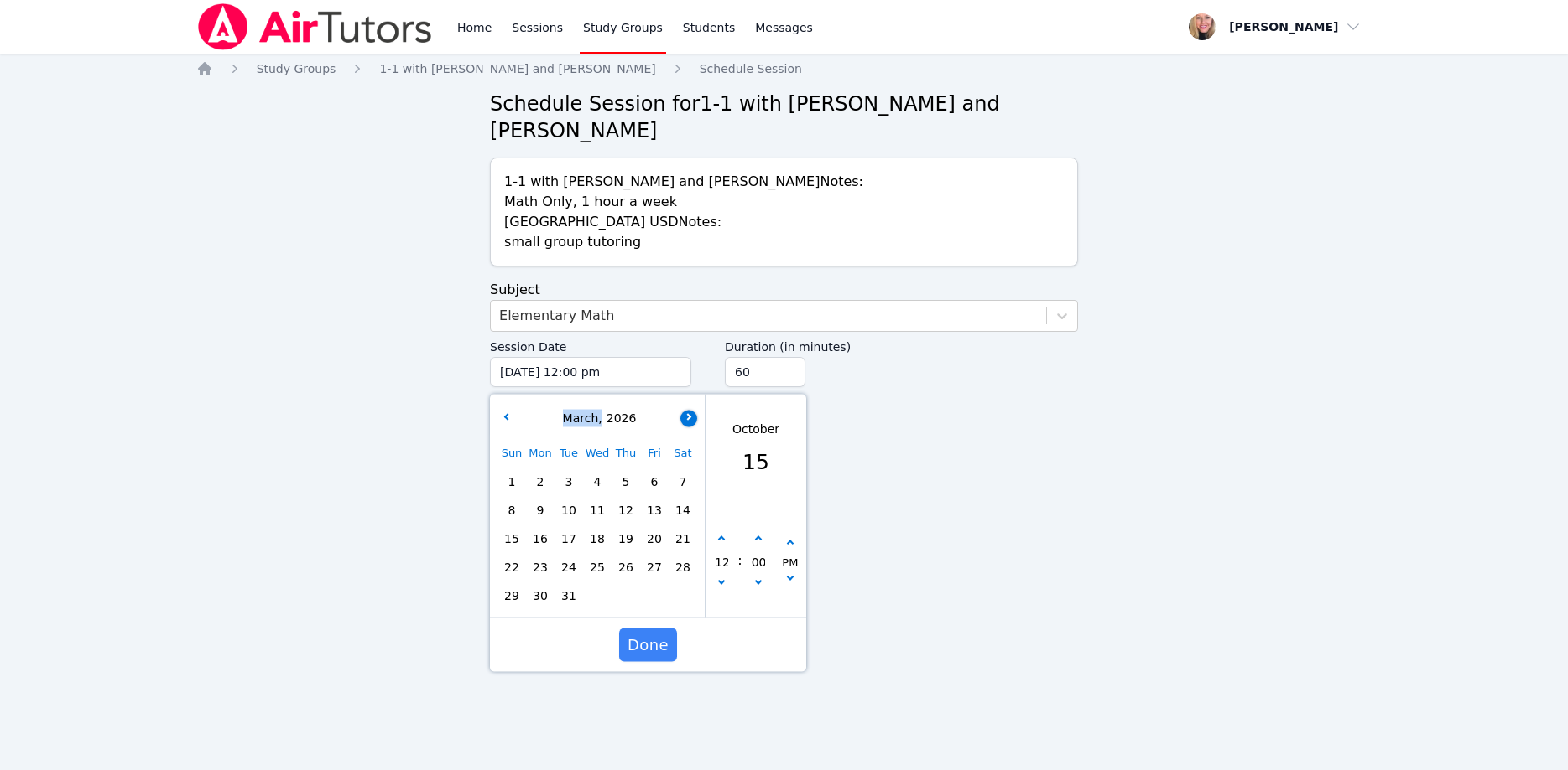
click at [686, 414] on icon "button" at bounding box center [687, 417] width 7 height 7
click at [535, 498] on span "6" at bounding box center [541, 510] width 23 height 23
click at [717, 577] on button "button" at bounding box center [721, 585] width 17 height 17
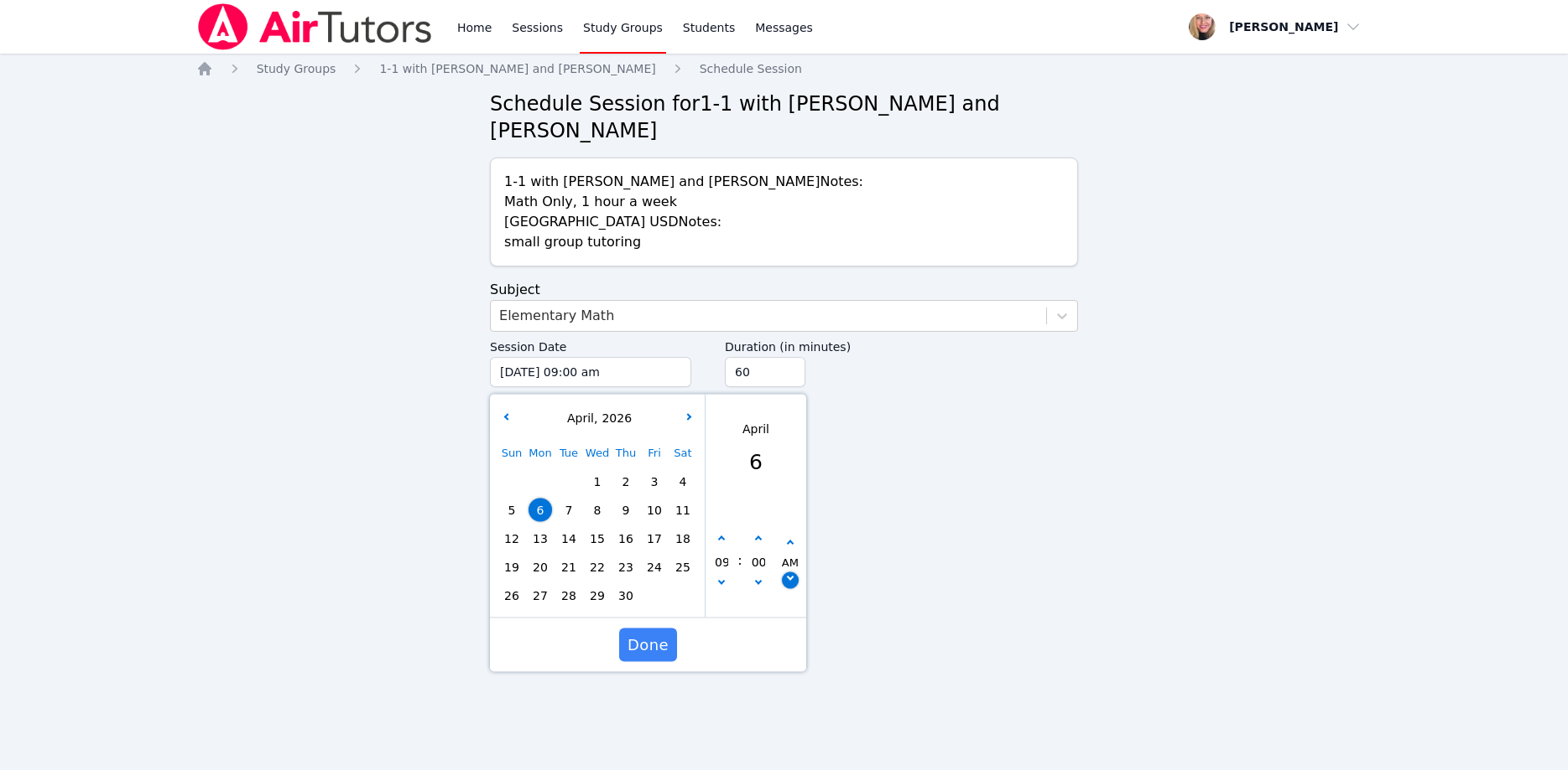
click at [789, 574] on icon "button" at bounding box center [790, 577] width 7 height 7
click at [791, 357] on input "45" at bounding box center [765, 372] width 81 height 30
click at [791, 357] on input "30" at bounding box center [765, 372] width 81 height 30
click at [641, 634] on span "Done" at bounding box center [648, 645] width 41 height 23
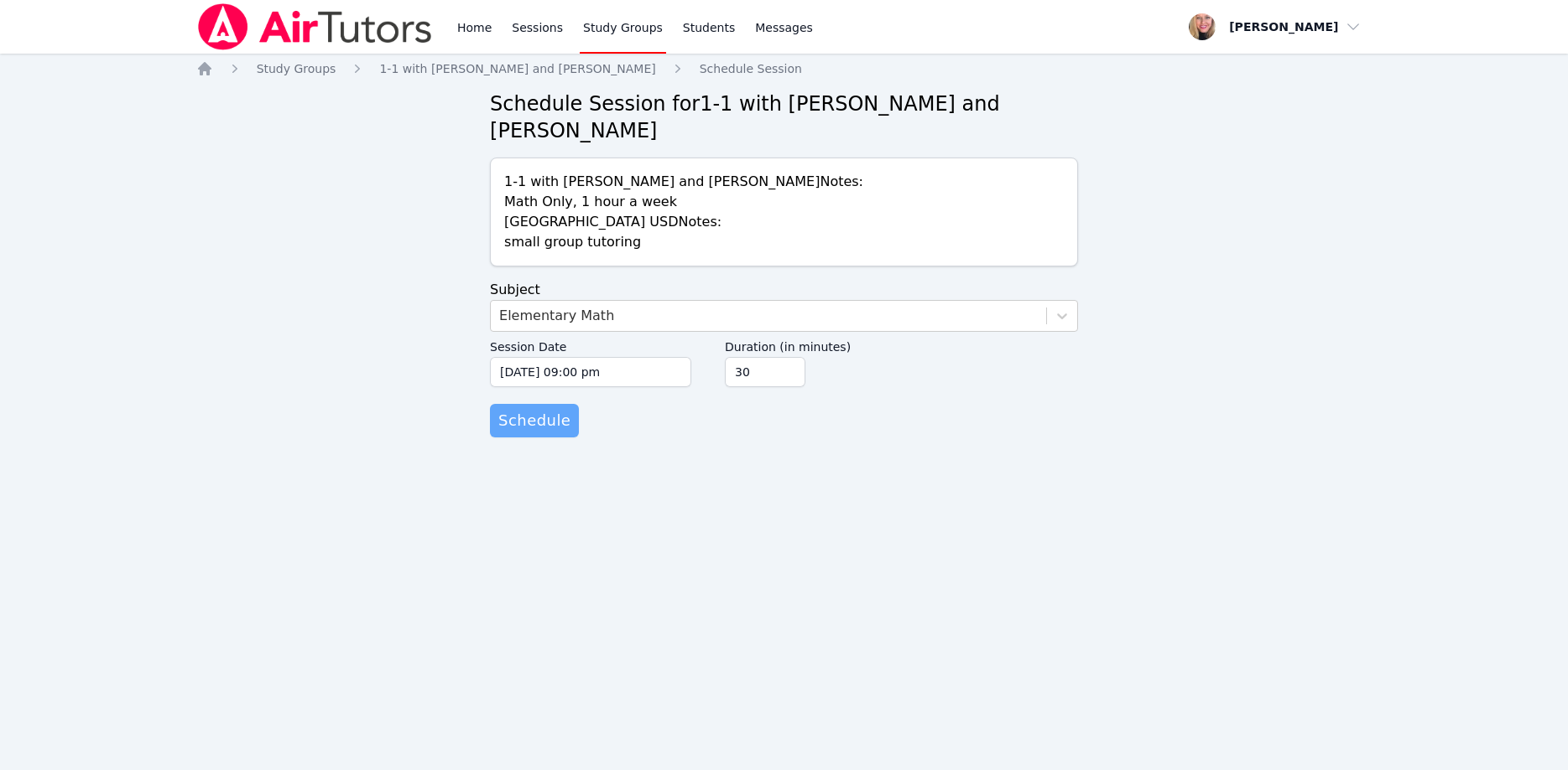
click at [536, 409] on span "Schedule" at bounding box center [535, 421] width 72 height 23
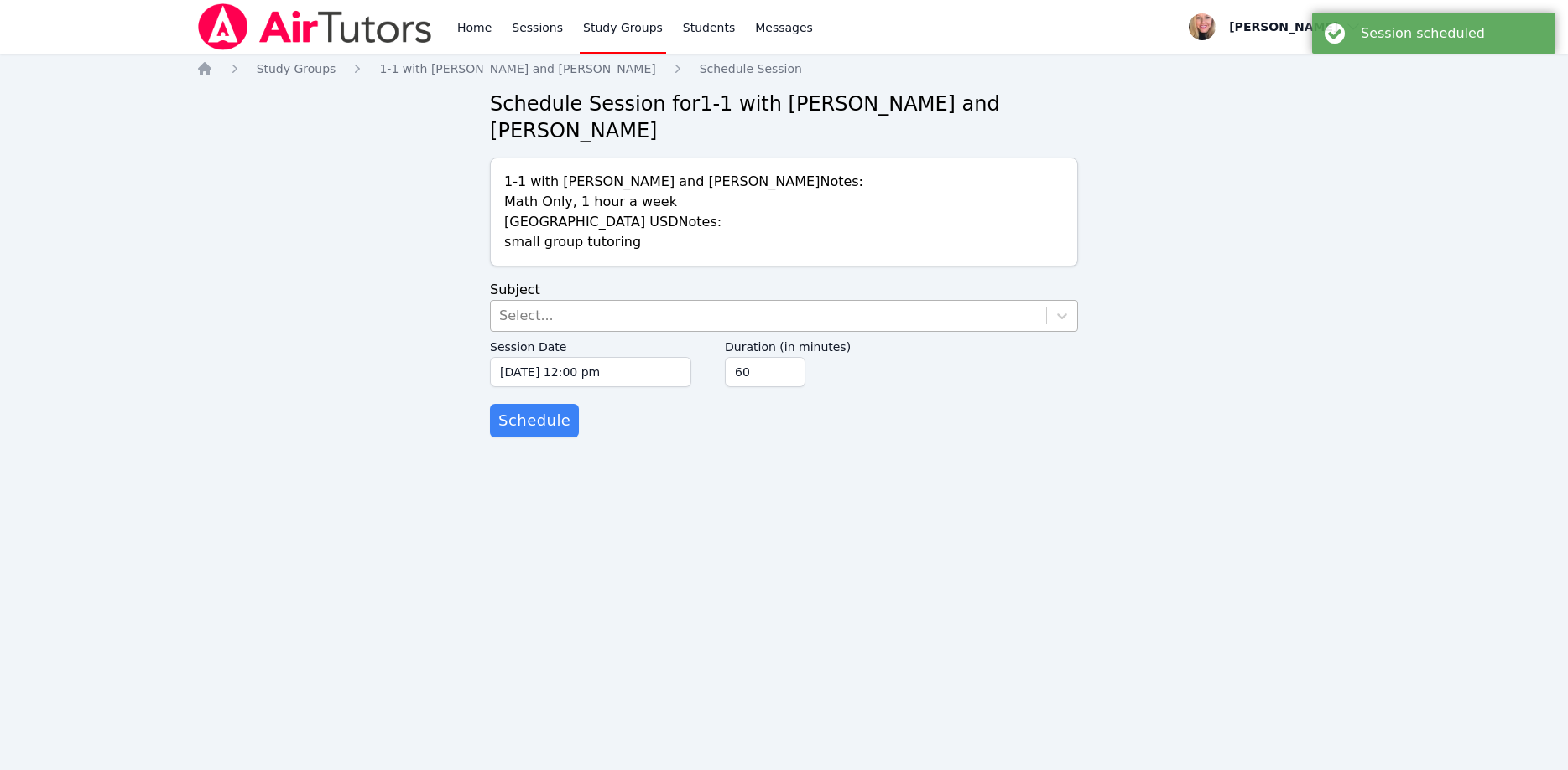
click at [519, 306] on div "Select..." at bounding box center [526, 315] width 55 height 20
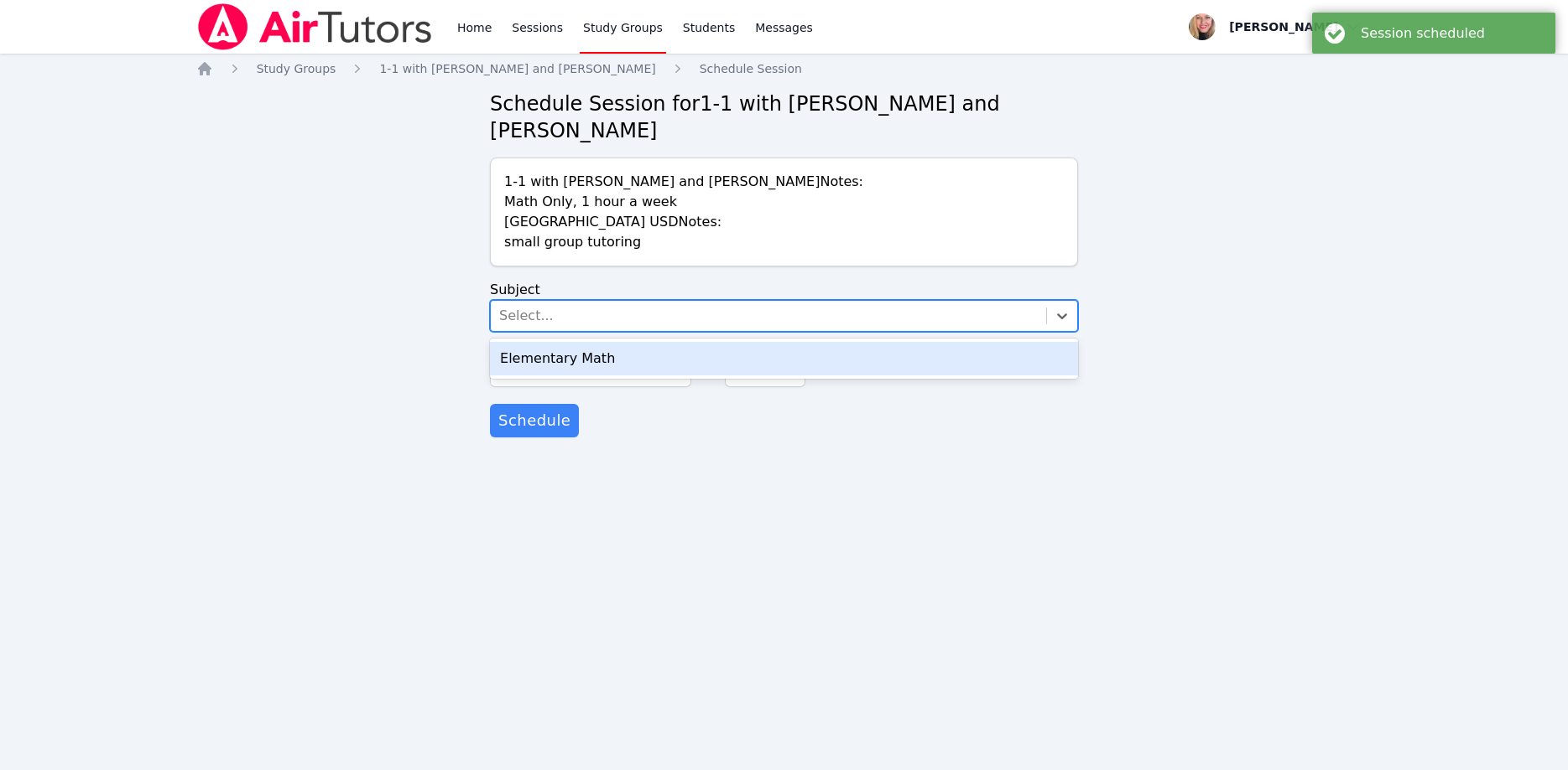
click at [586, 342] on div "Elementary Math" at bounding box center [784, 358] width 588 height 33
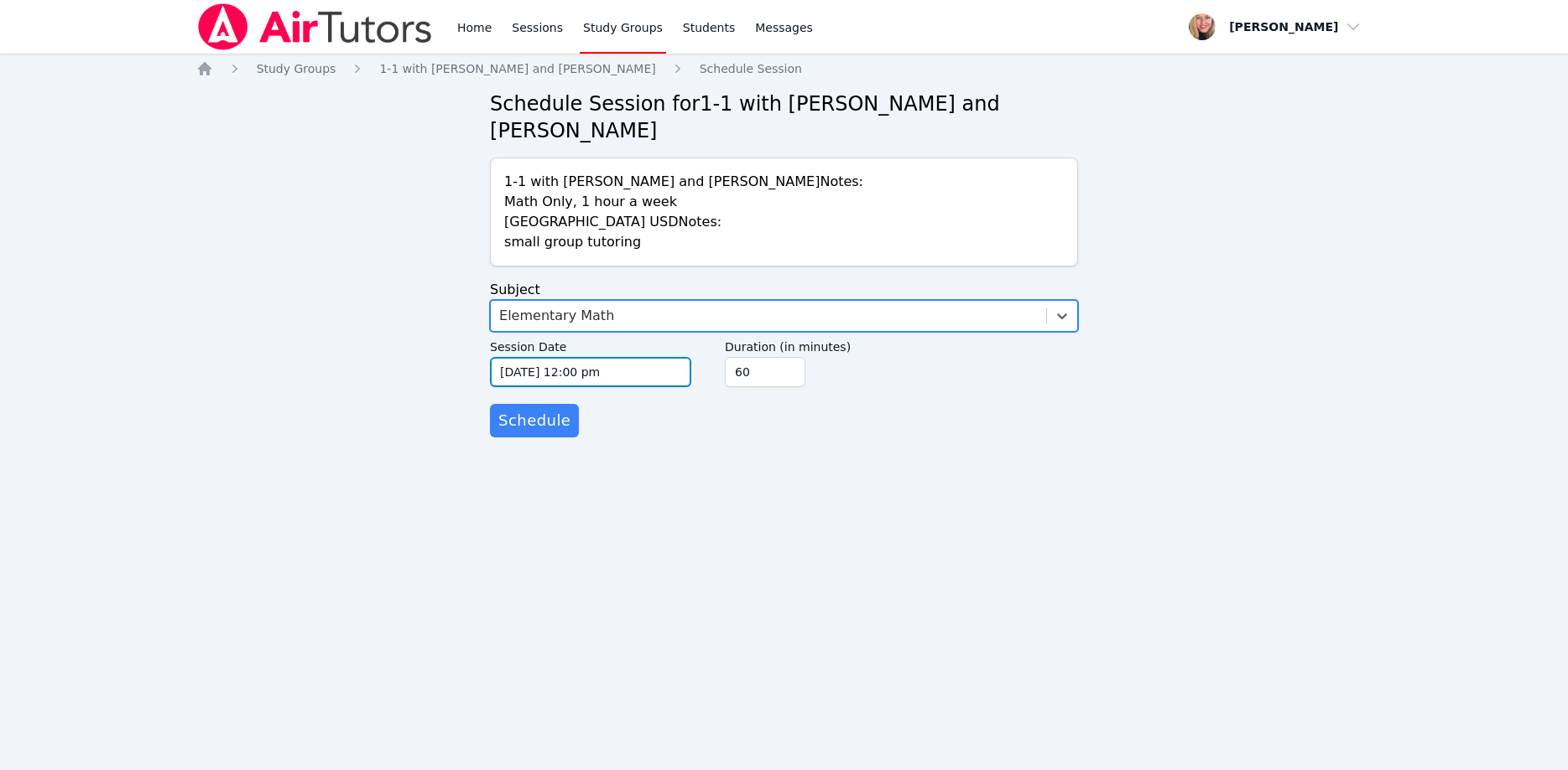
click at [589, 357] on input "10/15/2025 12:00 pm" at bounding box center [590, 372] width 202 height 30
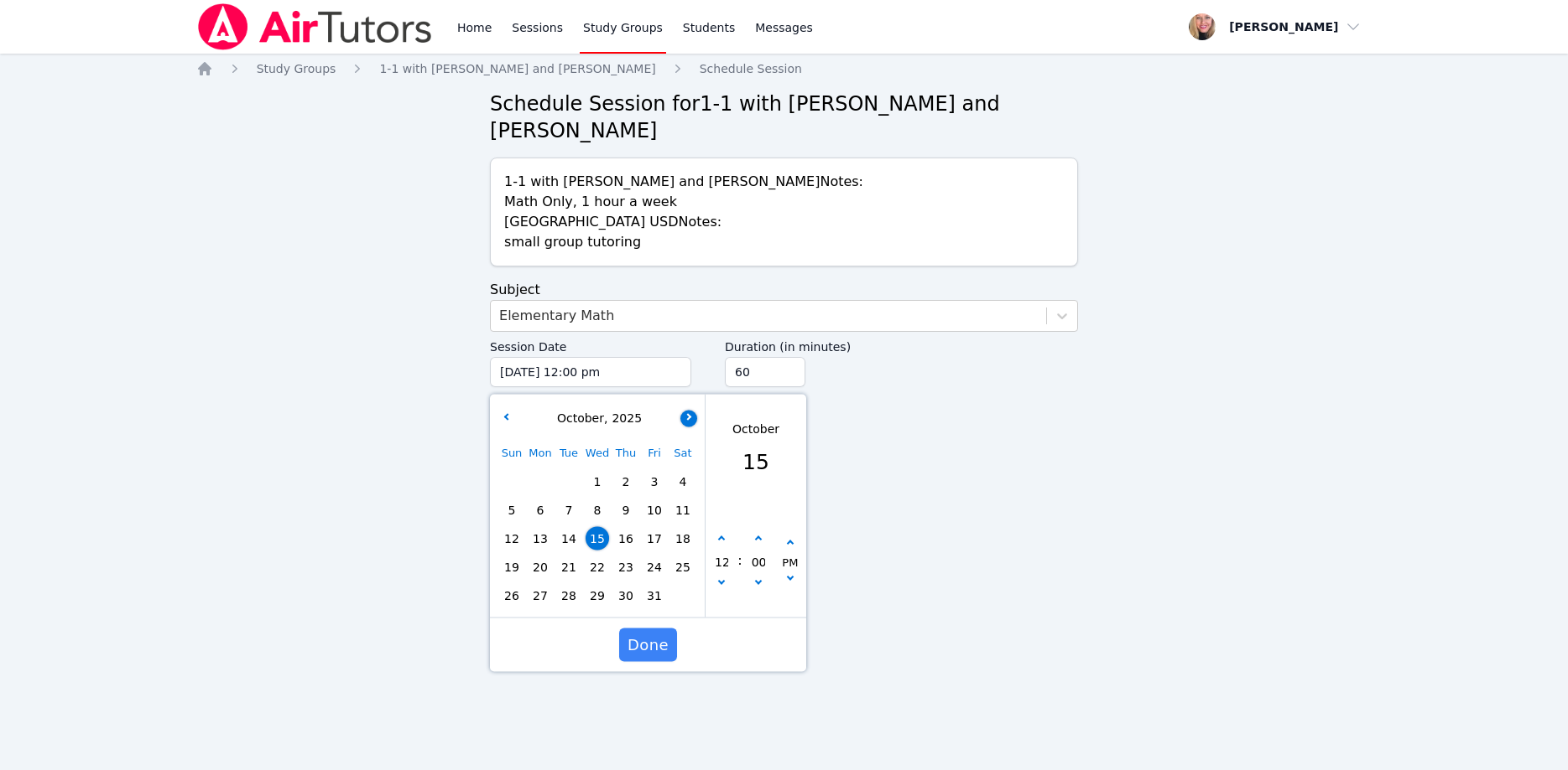
click at [689, 410] on button "button" at bounding box center [688, 418] width 17 height 17
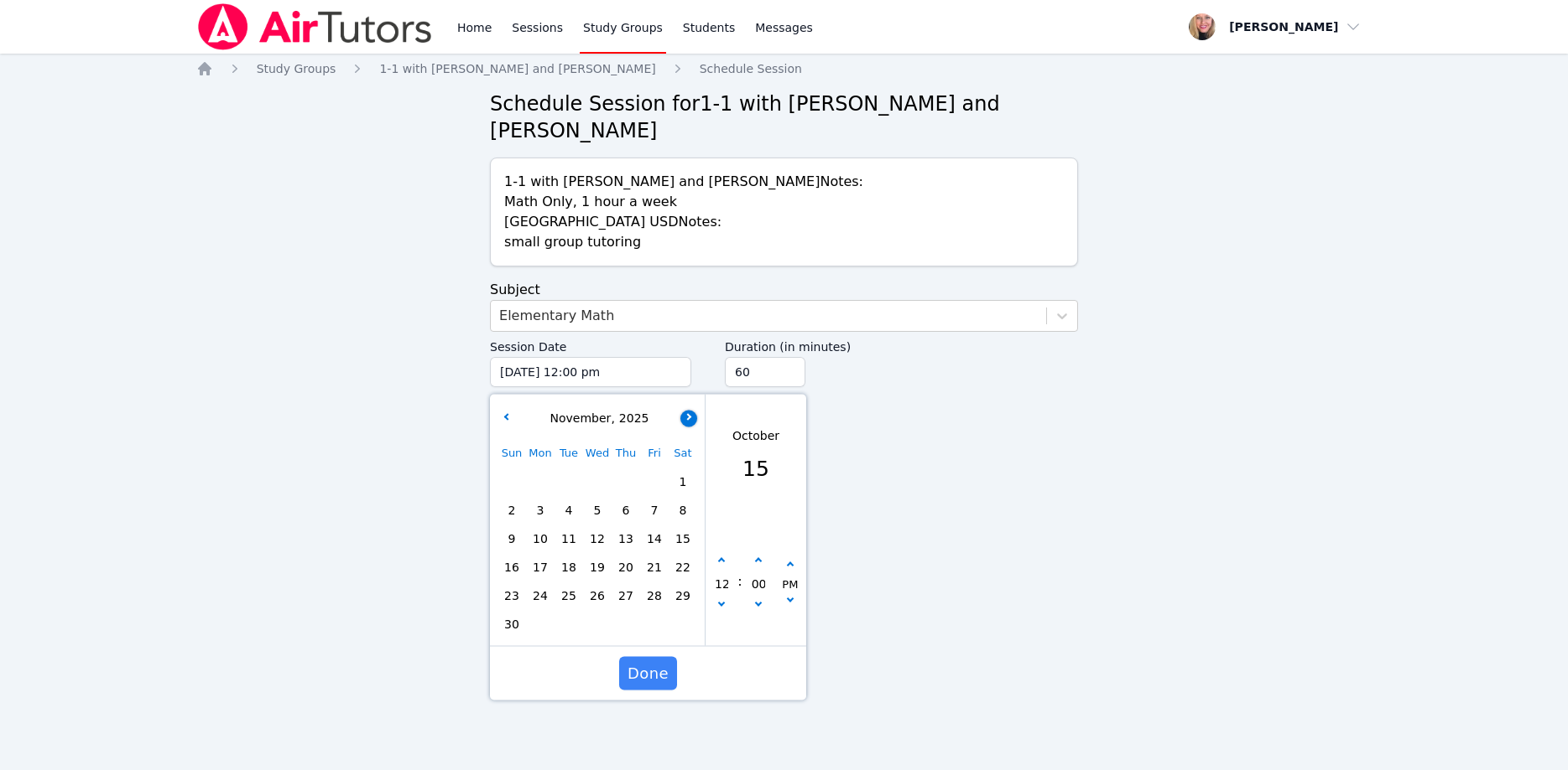
click at [689, 410] on button "button" at bounding box center [688, 418] width 17 height 17
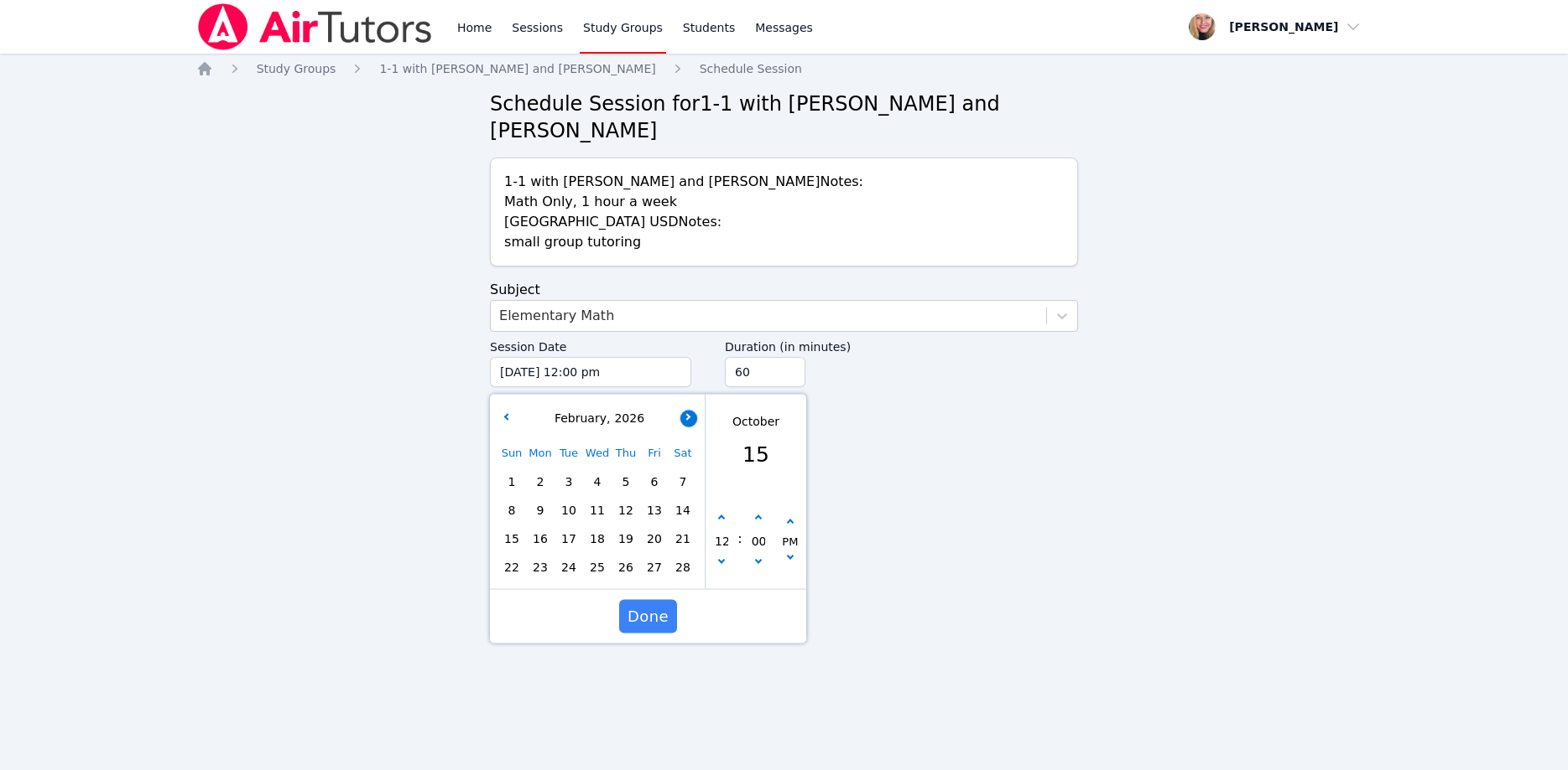
click at [689, 410] on button "button" at bounding box center [688, 418] width 17 height 17
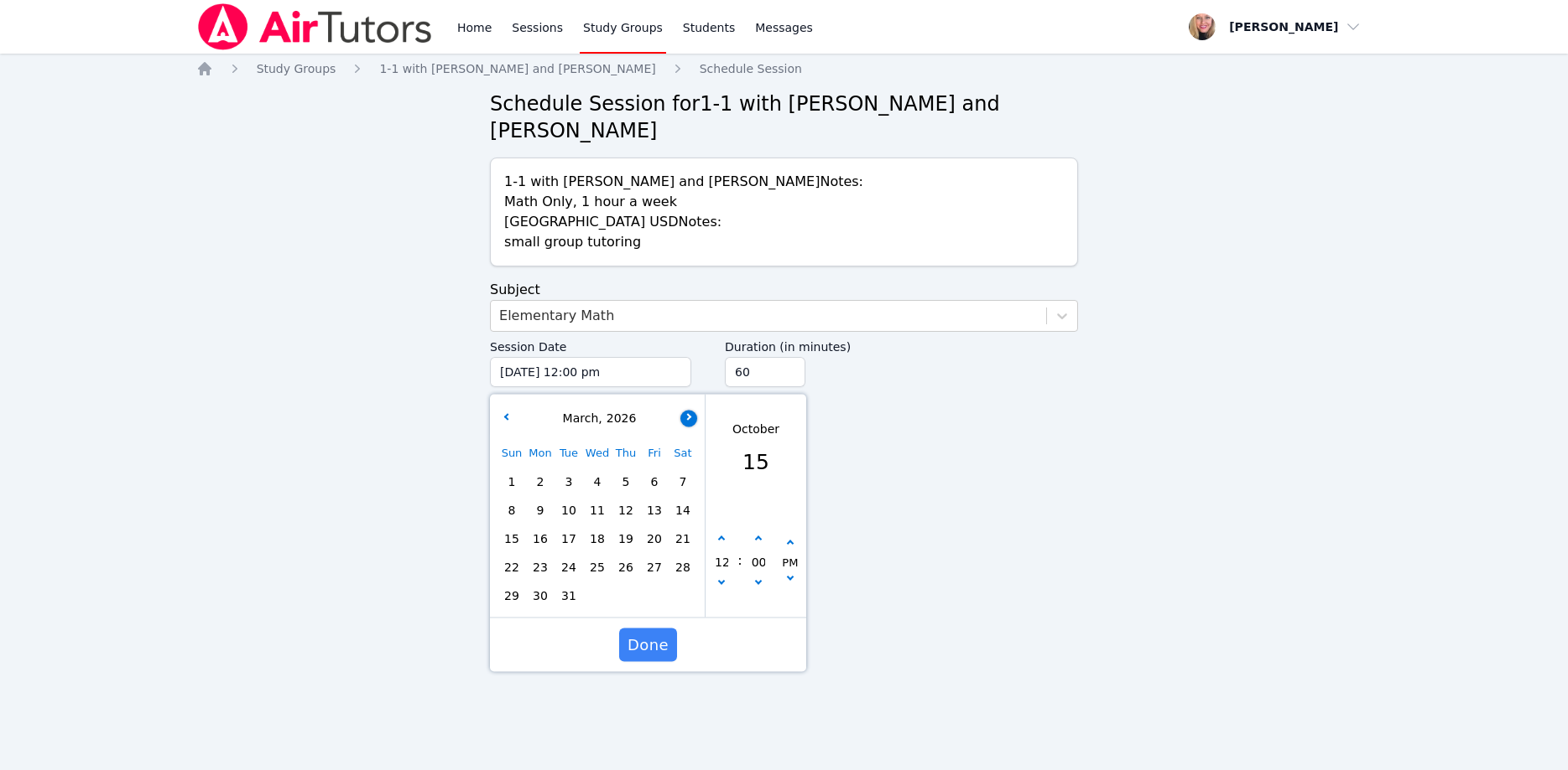
click at [688, 414] on icon "button" at bounding box center [687, 417] width 7 height 7
click at [631, 498] on span "9" at bounding box center [625, 510] width 23 height 23
click at [716, 577] on button "button" at bounding box center [721, 585] width 17 height 17
click at [719, 577] on button "button" at bounding box center [721, 585] width 17 height 17
click at [722, 577] on button "button" at bounding box center [721, 585] width 17 height 17
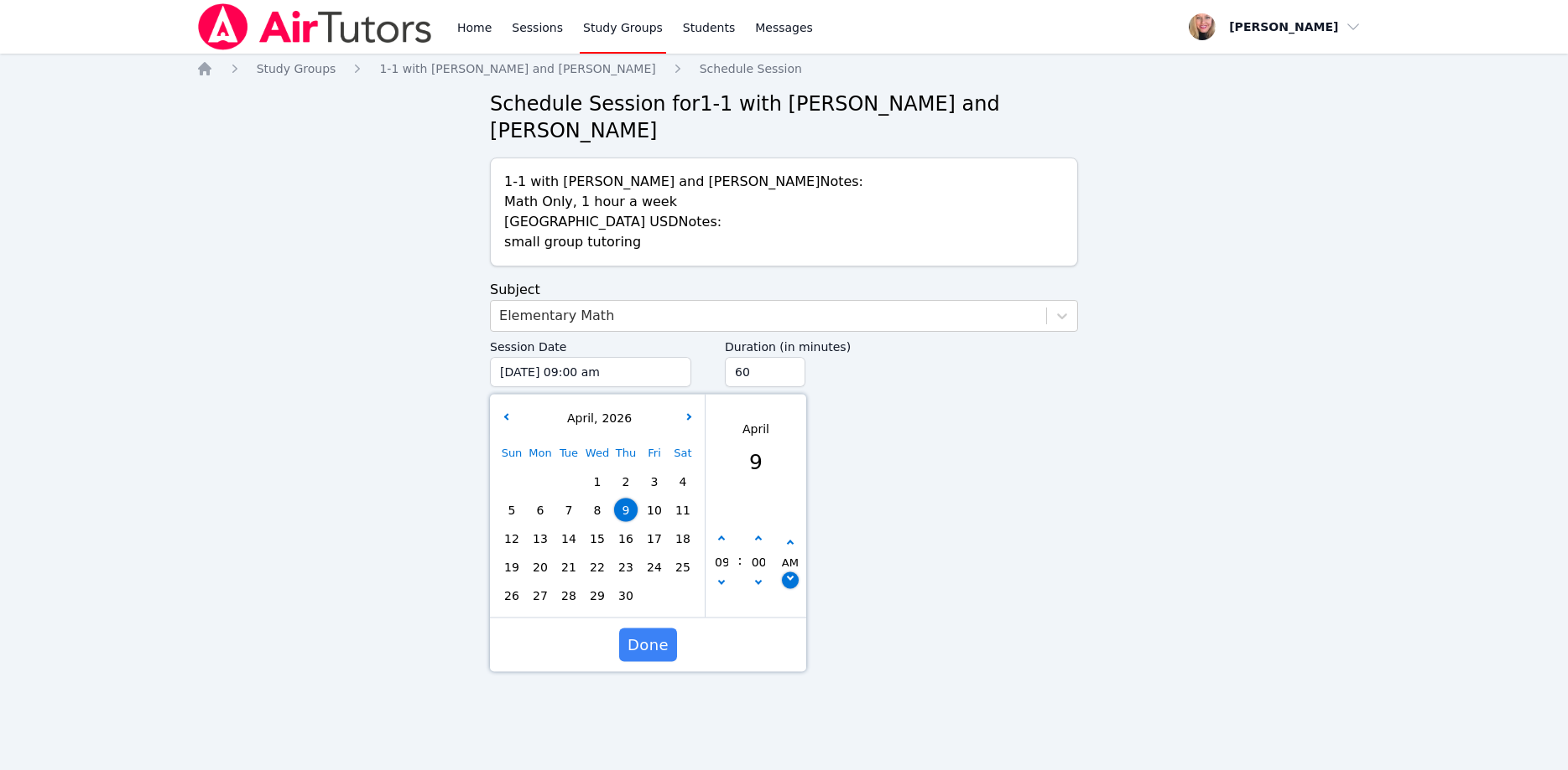
click at [786, 547] on div "AM" at bounding box center [790, 562] width 32 height 54
click at [789, 535] on button "button" at bounding box center [790, 543] width 17 height 17
click at [784, 357] on input "45" at bounding box center [765, 372] width 81 height 30
click at [784, 357] on input "30" at bounding box center [765, 372] width 81 height 30
click at [639, 634] on span "Done" at bounding box center [648, 645] width 41 height 23
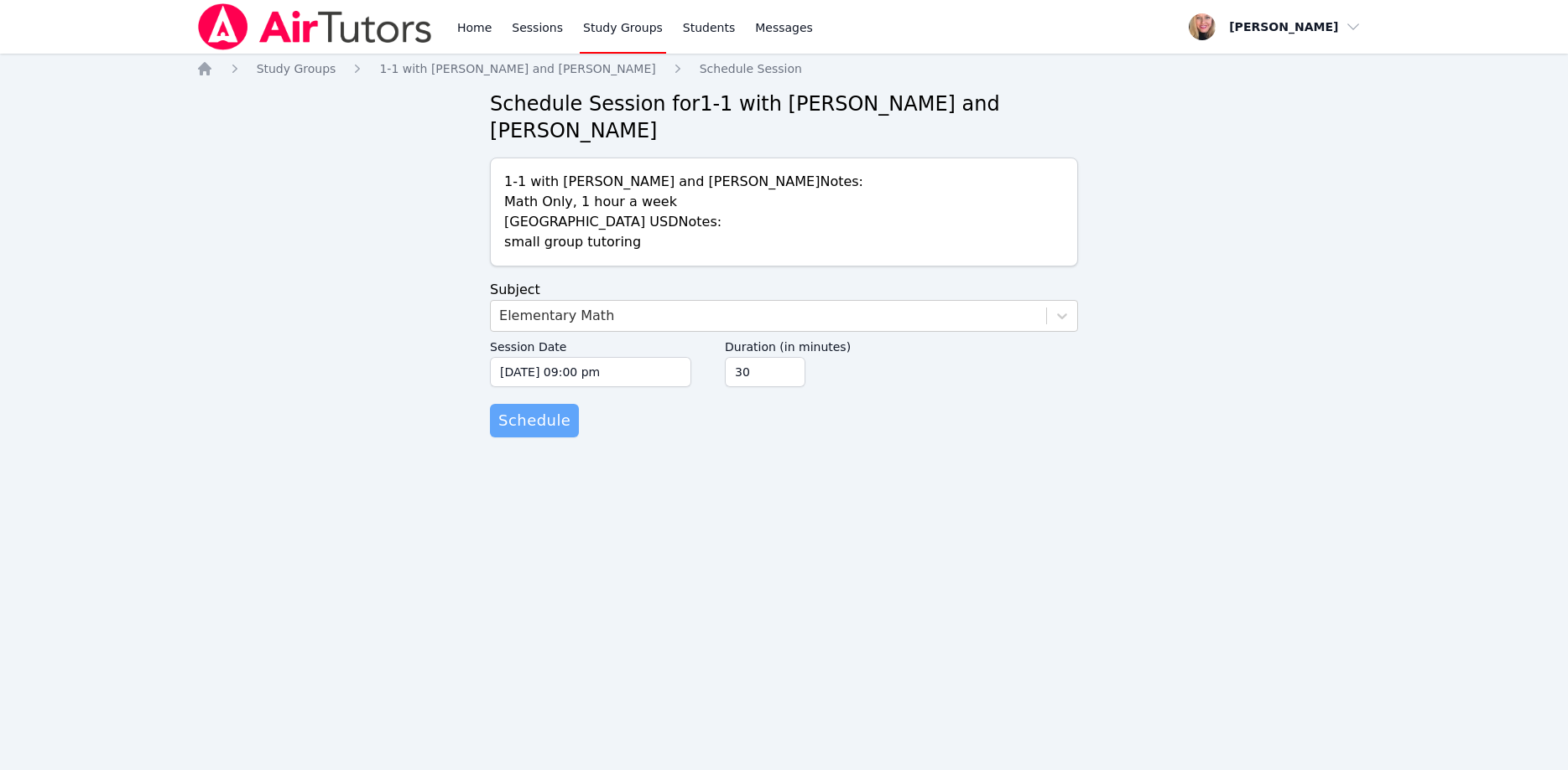
click at [517, 409] on span "Schedule" at bounding box center [535, 421] width 72 height 23
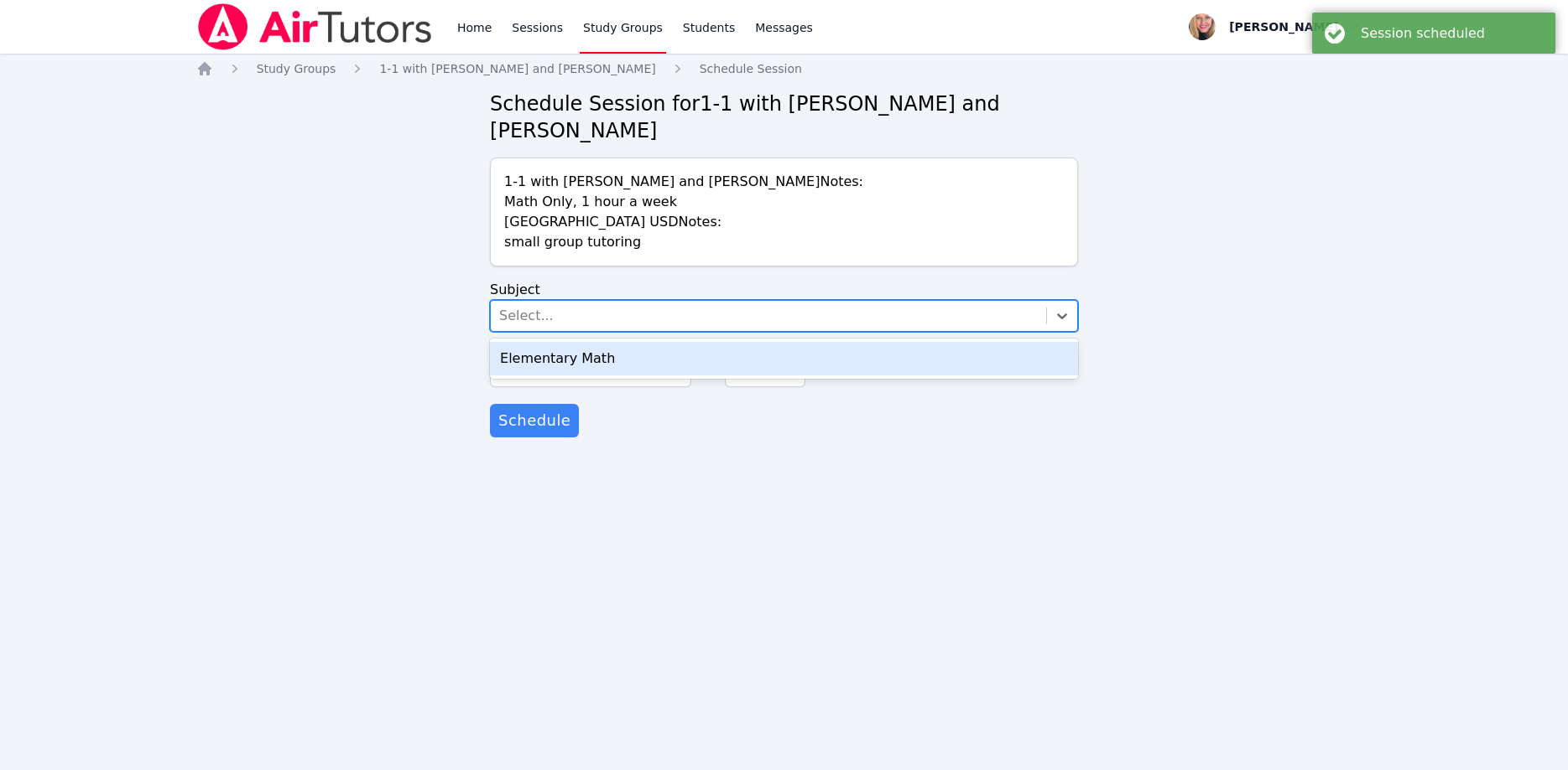
click at [564, 301] on div "Select..." at bounding box center [768, 315] width 555 height 30
click at [568, 342] on div "Elementary Math" at bounding box center [784, 358] width 588 height 33
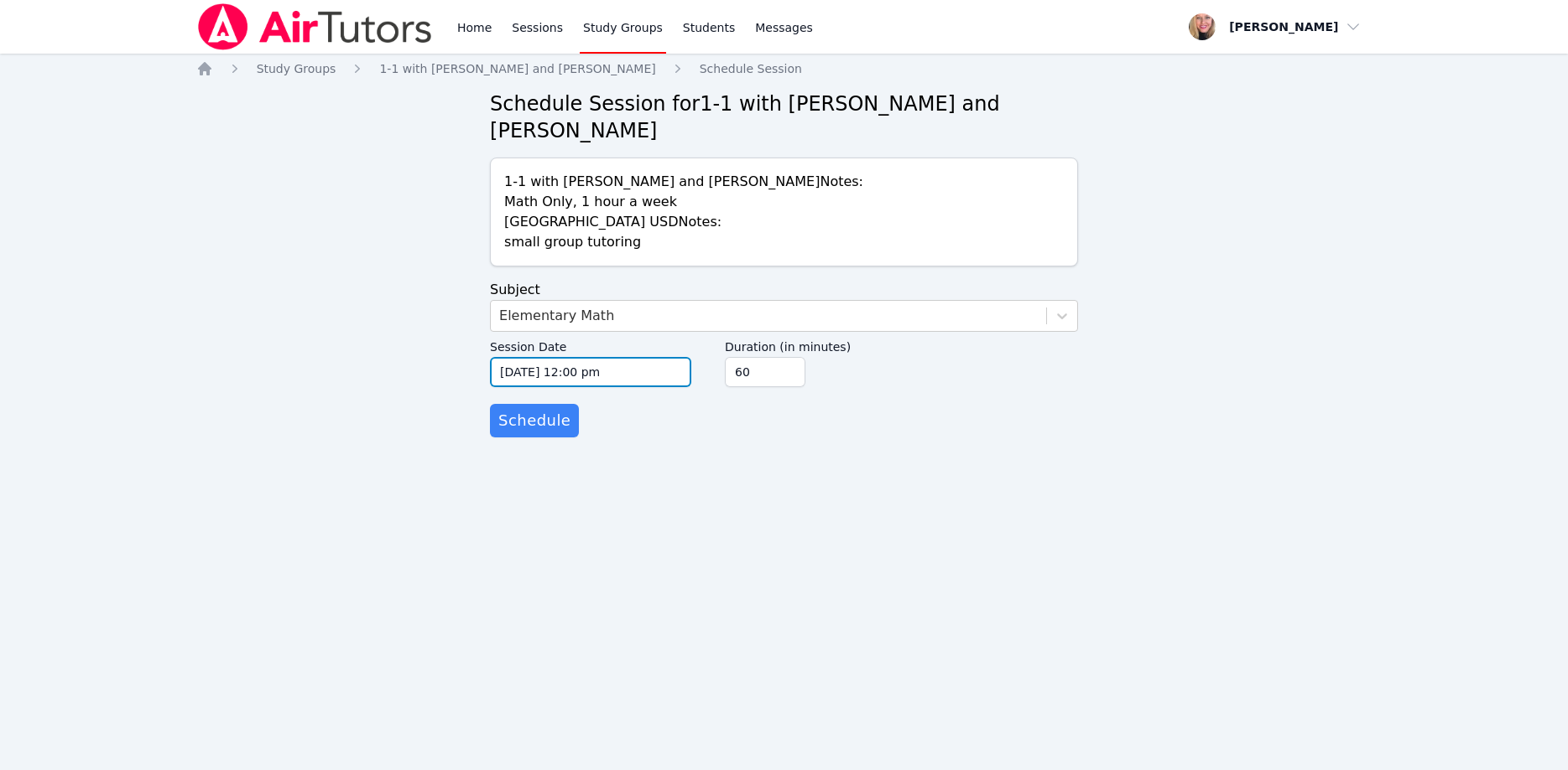
click at [597, 357] on input "10/15/2025 12:00 pm" at bounding box center [590, 372] width 202 height 30
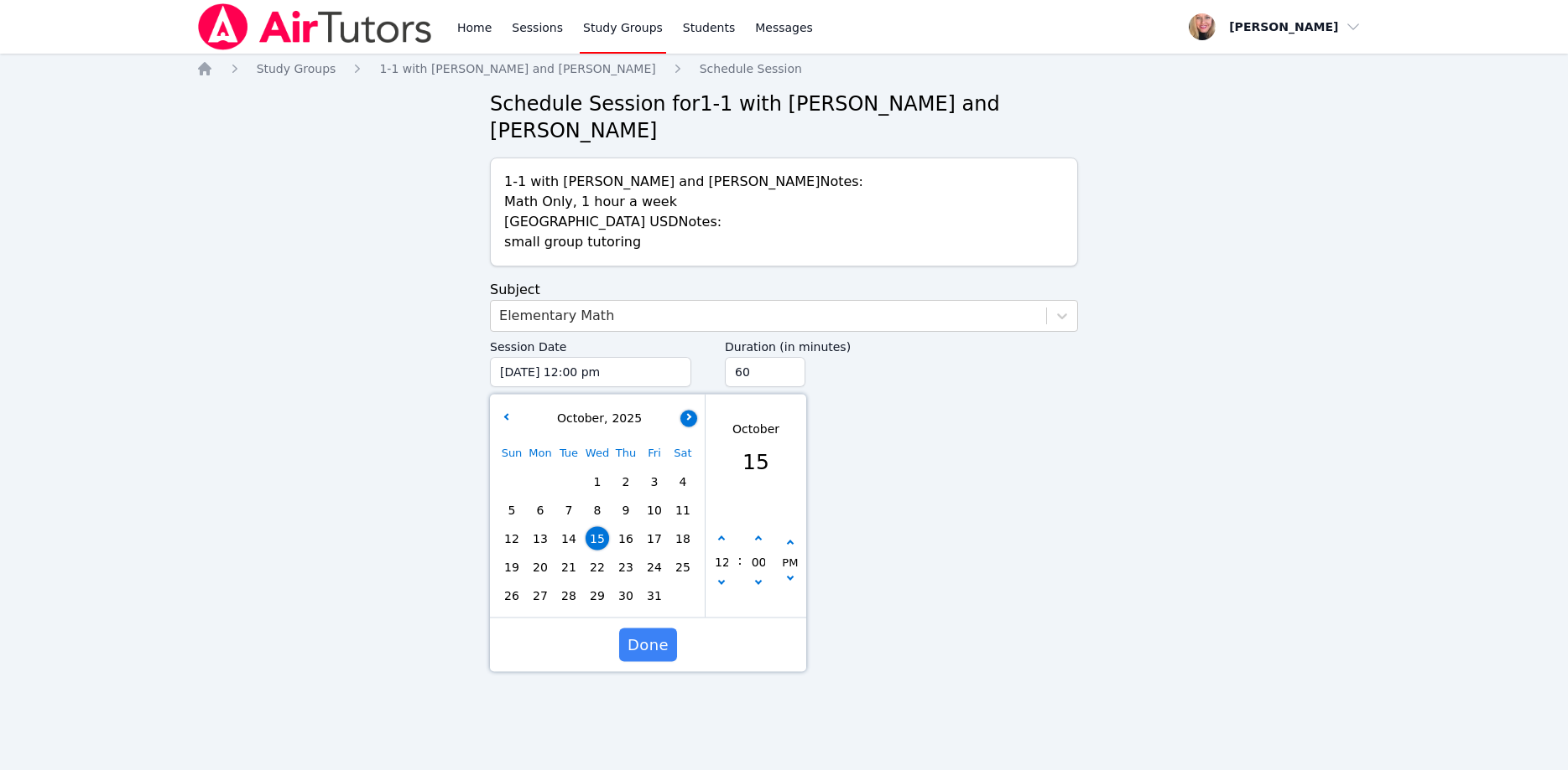
click at [684, 410] on button "button" at bounding box center [688, 418] width 17 height 17
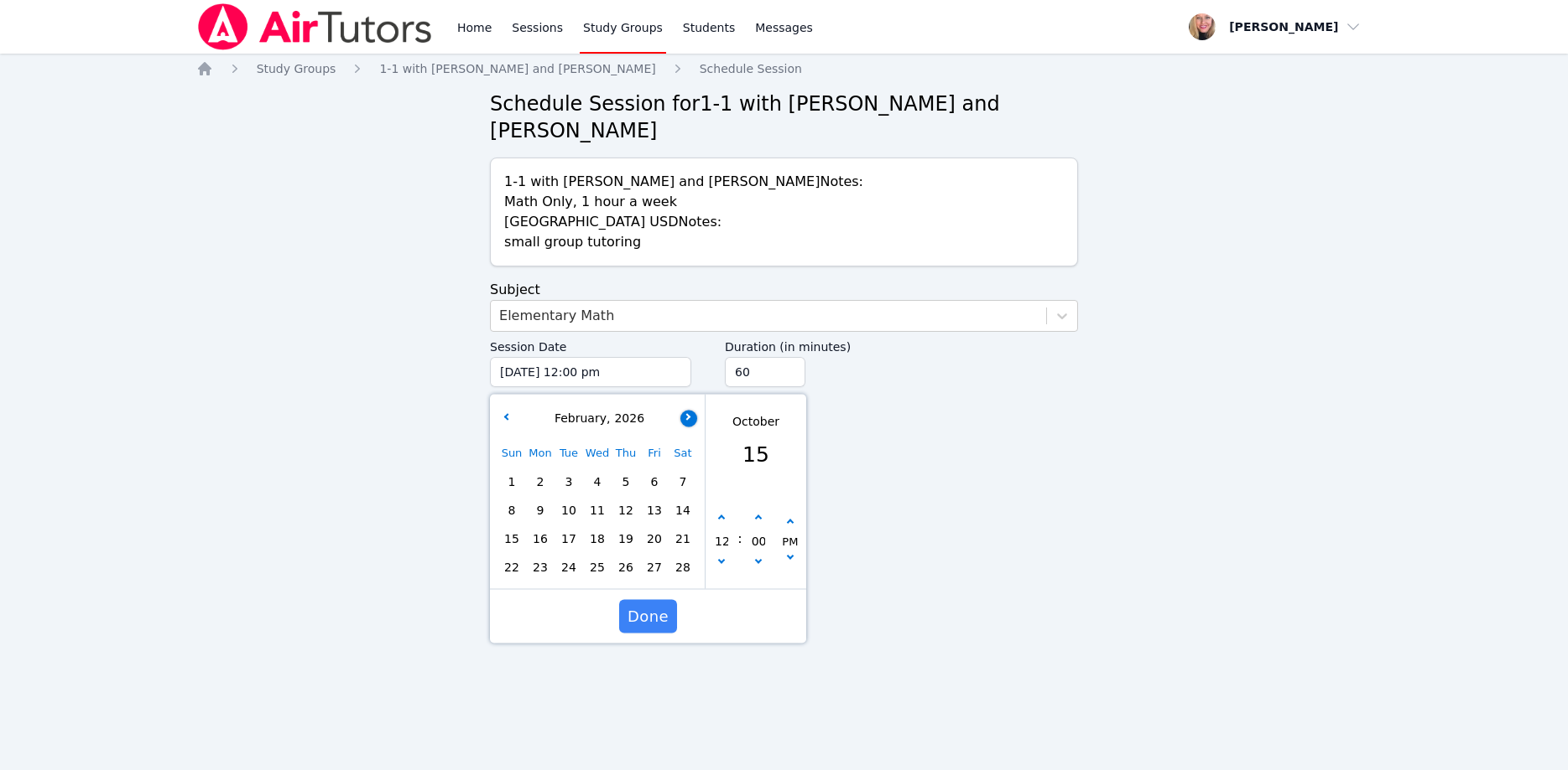
click at [684, 410] on button "button" at bounding box center [688, 418] width 17 height 17
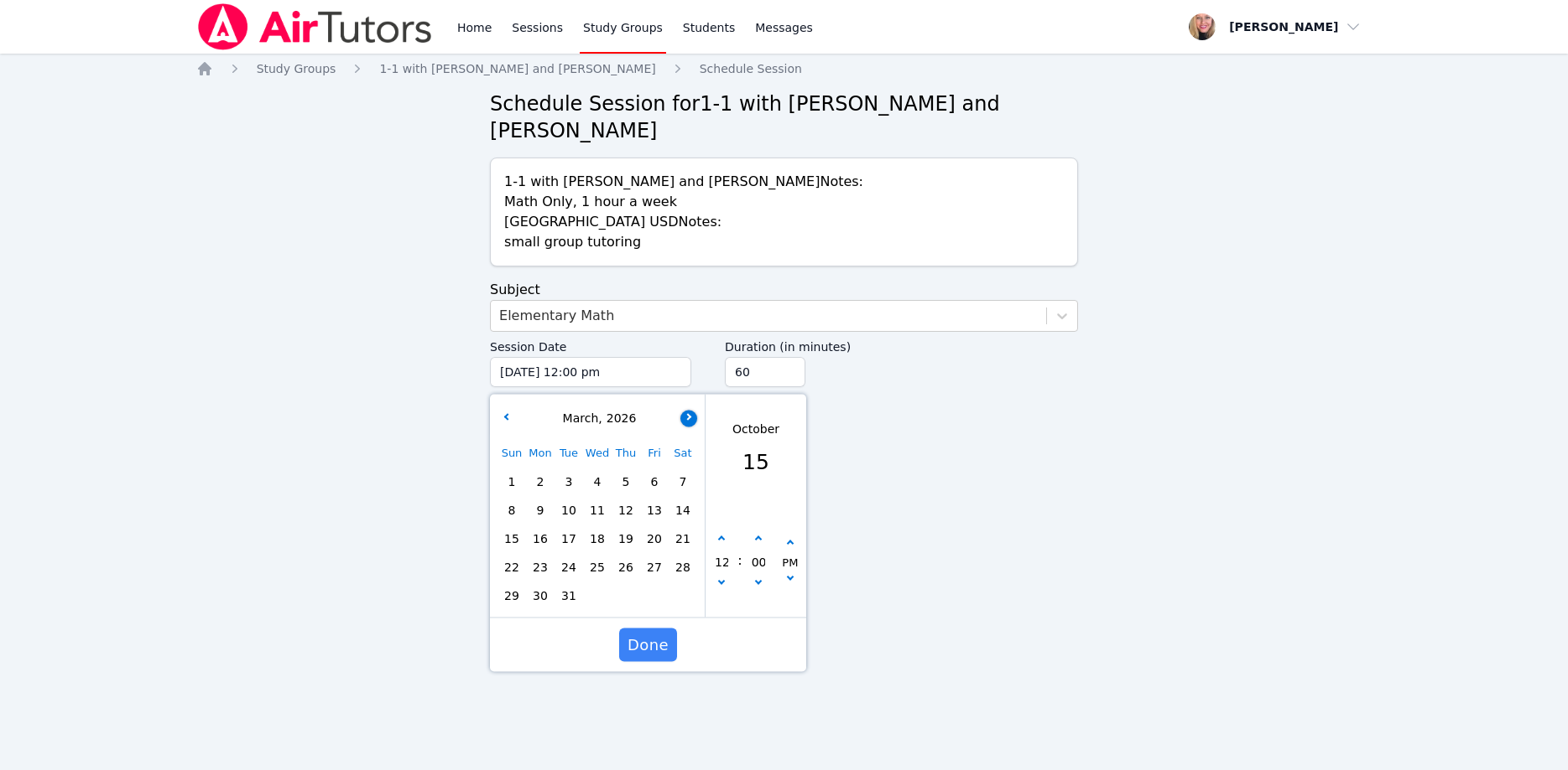
click at [684, 410] on button "button" at bounding box center [688, 418] width 17 height 17
click at [536, 528] on span "13" at bounding box center [541, 539] width 23 height 23
click at [727, 577] on button "button" at bounding box center [721, 585] width 17 height 17
click at [725, 577] on button "button" at bounding box center [721, 585] width 17 height 17
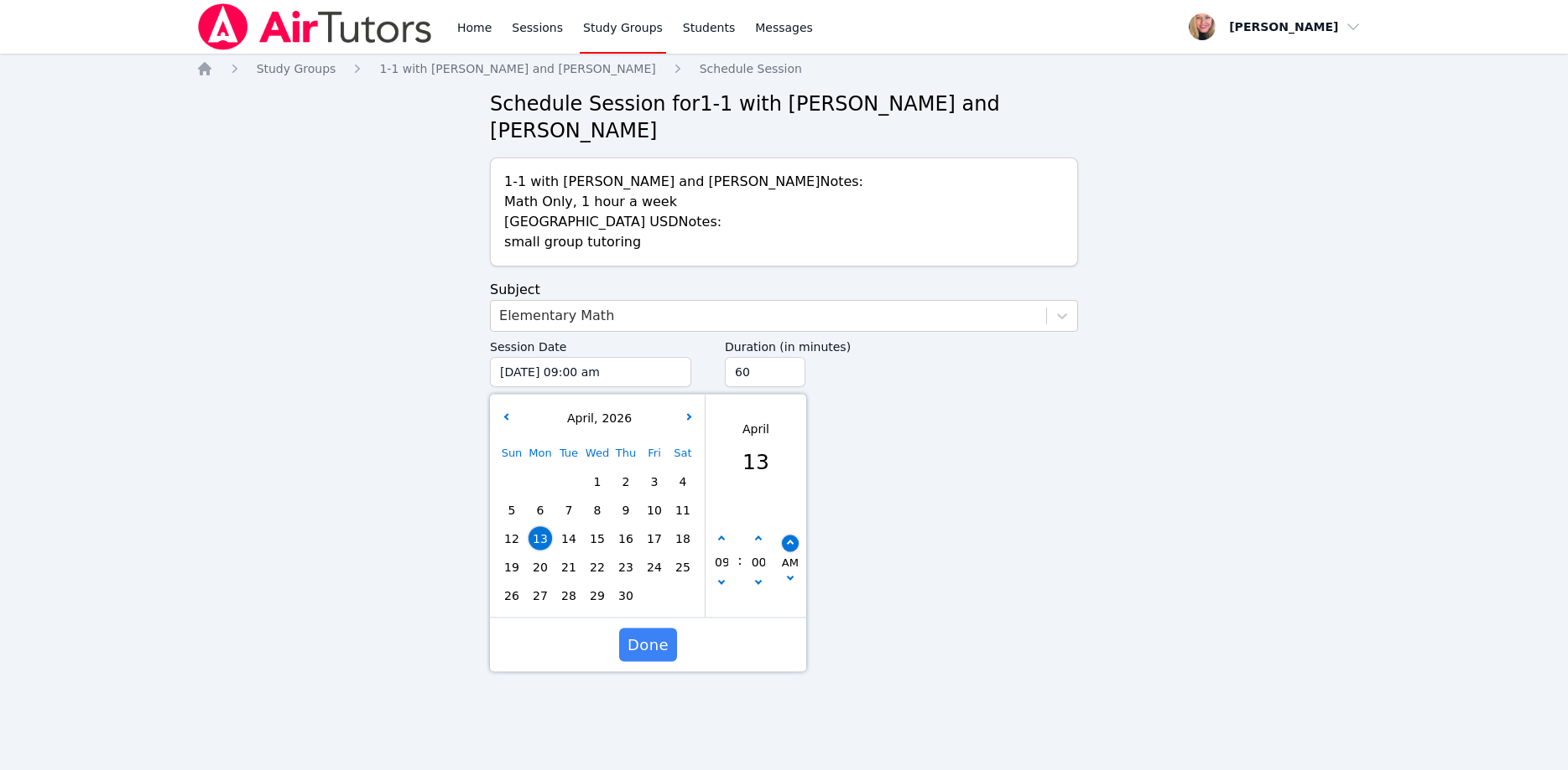
click at [792, 540] on icon "button" at bounding box center [790, 543] width 7 height 7
click at [784, 357] on input "45" at bounding box center [765, 372] width 81 height 30
click at [784, 357] on input "30" at bounding box center [765, 372] width 81 height 30
click at [661, 634] on span "Done" at bounding box center [648, 645] width 41 height 23
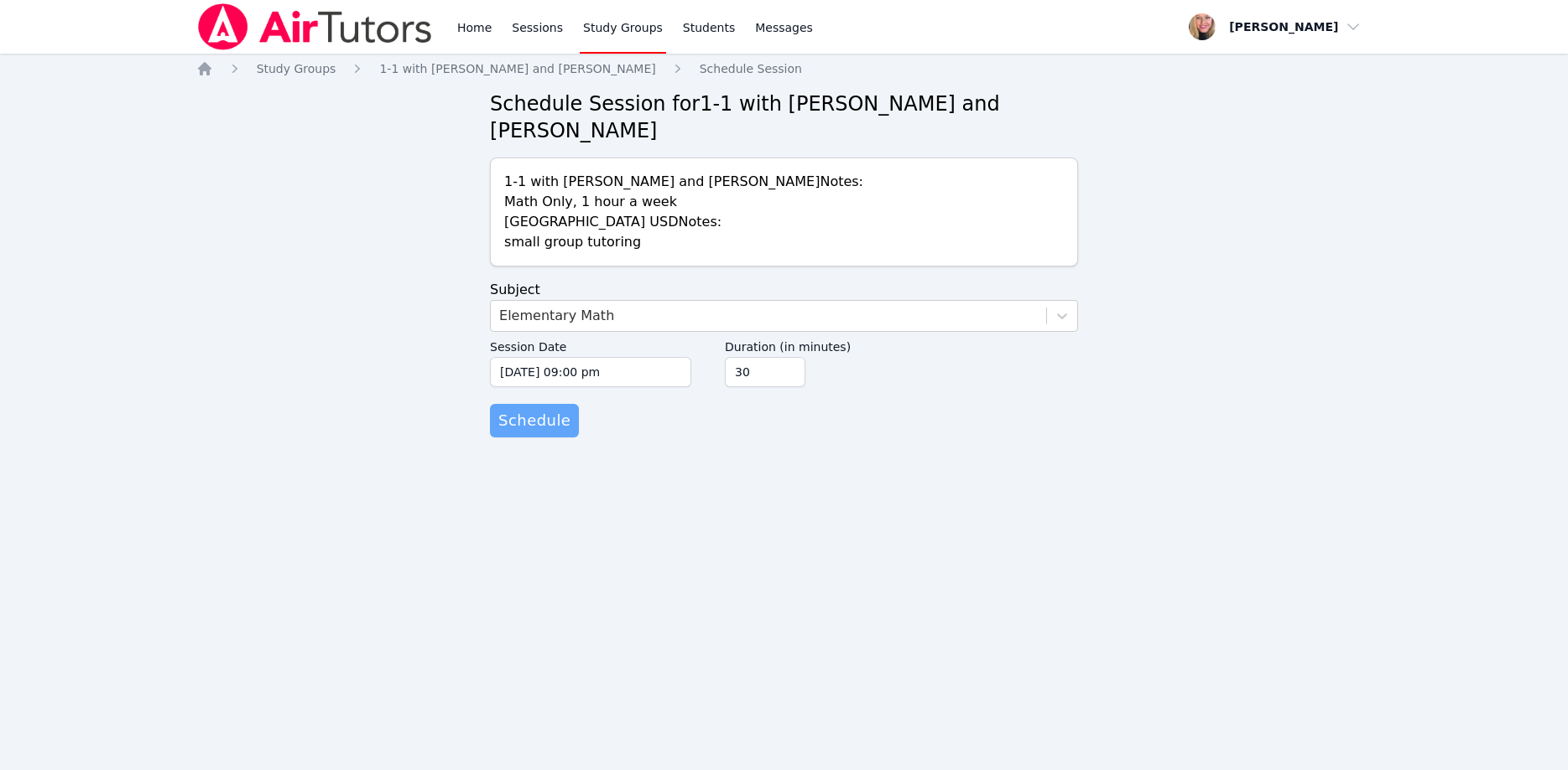
click at [552, 409] on span "Schedule" at bounding box center [535, 421] width 72 height 23
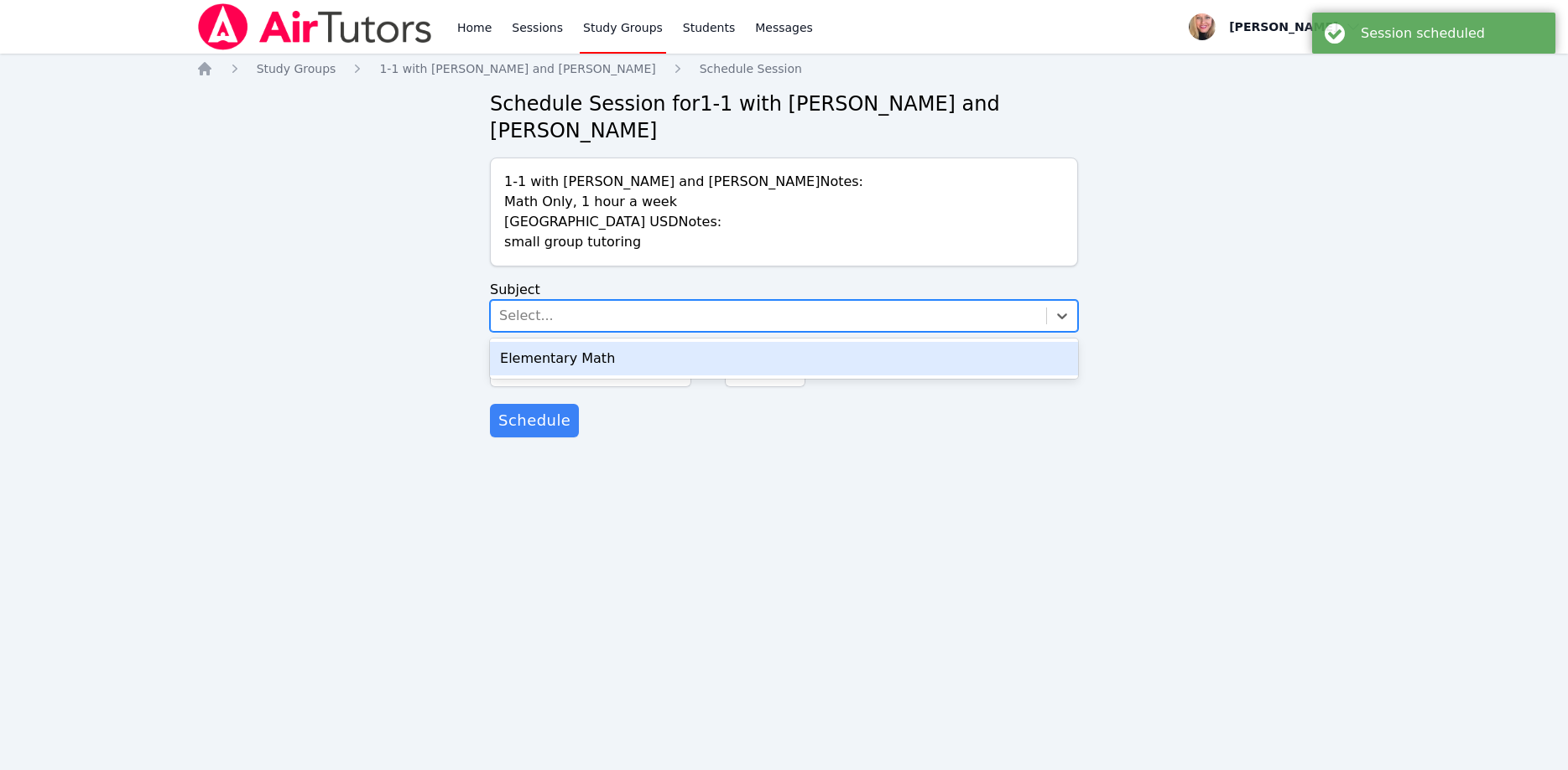
click at [553, 301] on div "Select..." at bounding box center [768, 315] width 555 height 30
drag, startPoint x: 548, startPoint y: 323, endPoint x: 559, endPoint y: 340, distance: 20.2
click at [549, 342] on div "Elementary Math" at bounding box center [784, 358] width 588 height 33
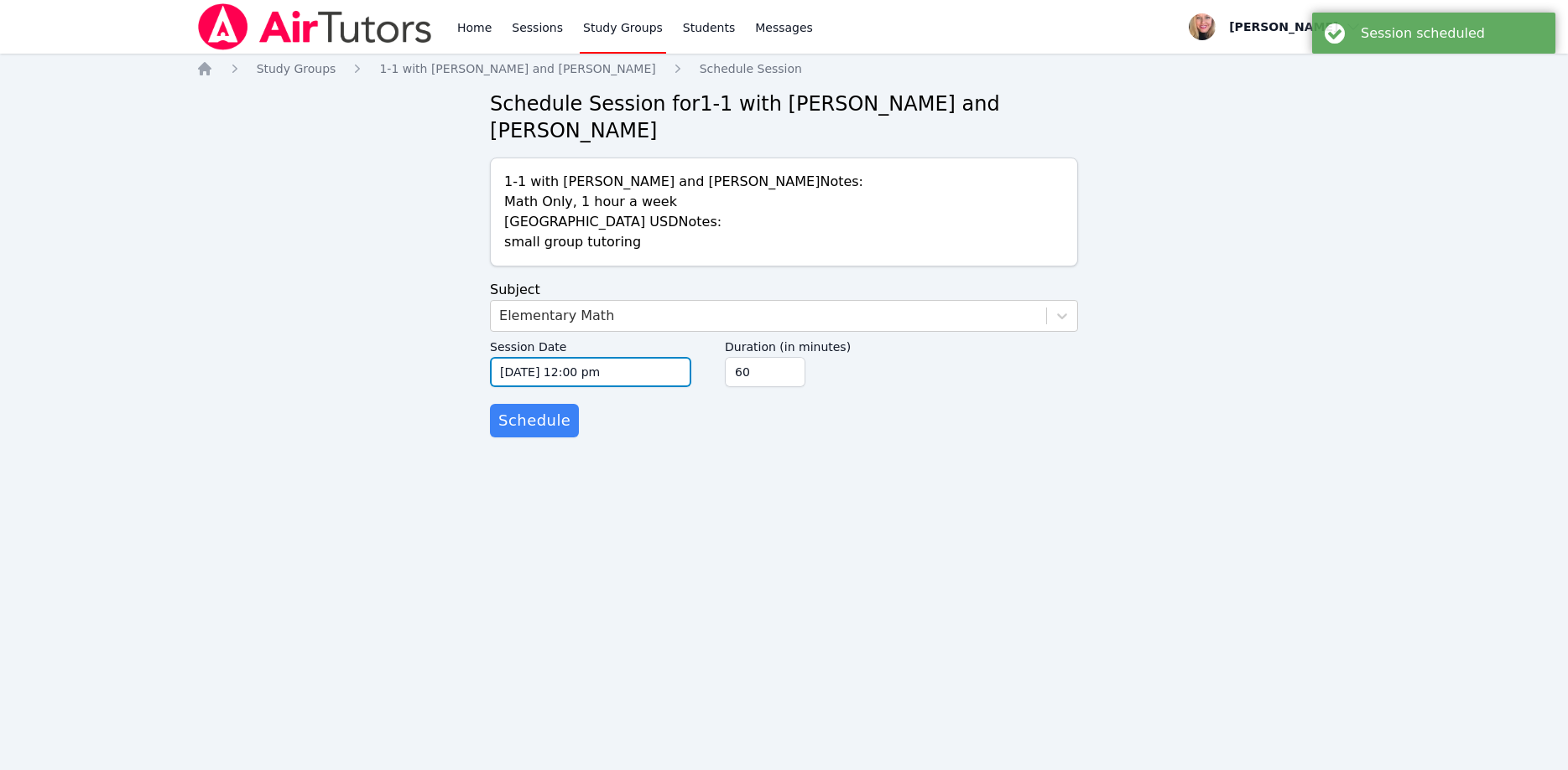
click at [564, 357] on input "10/15/2025 12:00 pm" at bounding box center [590, 372] width 202 height 30
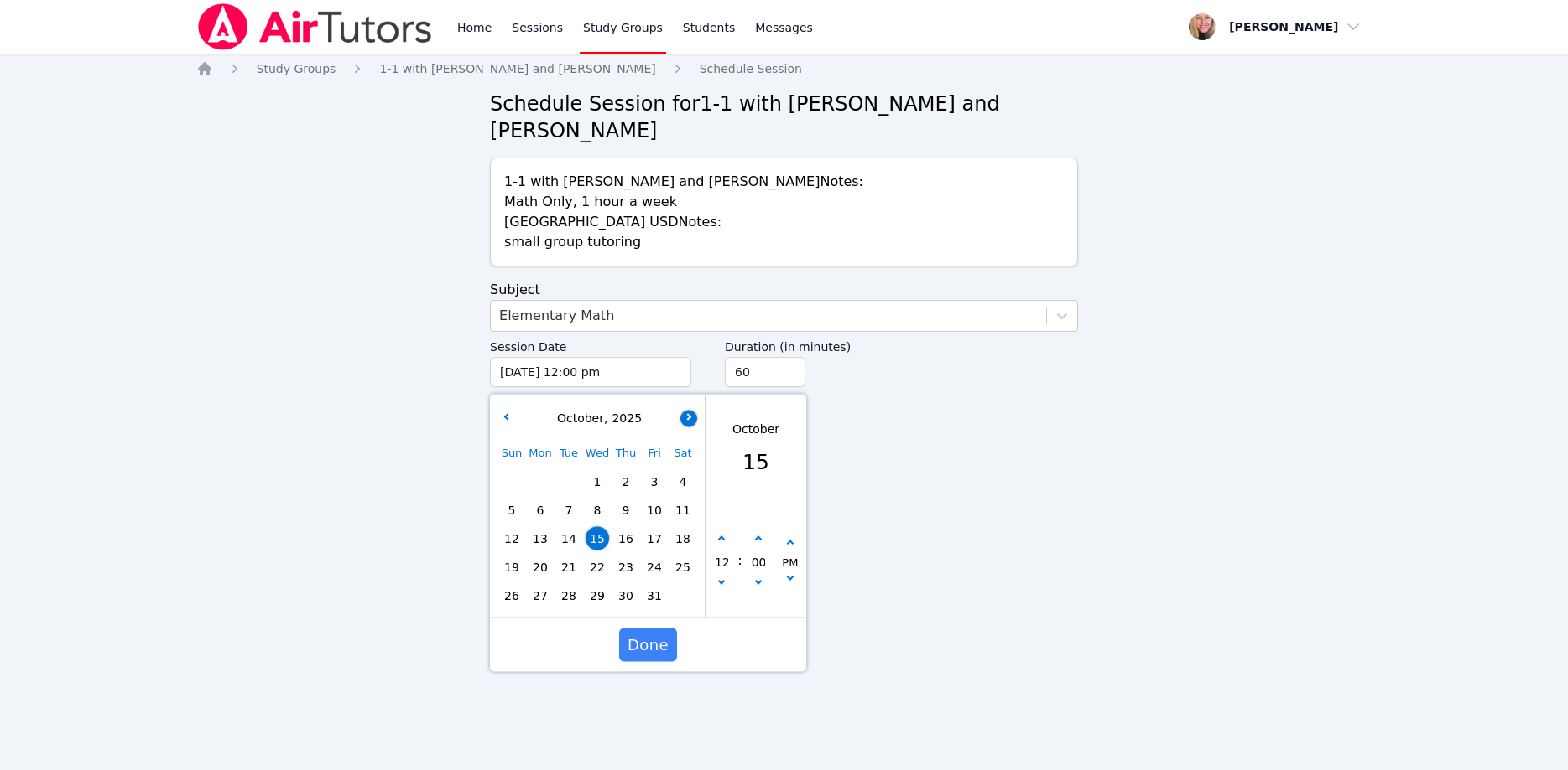
click at [689, 410] on button "button" at bounding box center [688, 418] width 17 height 17
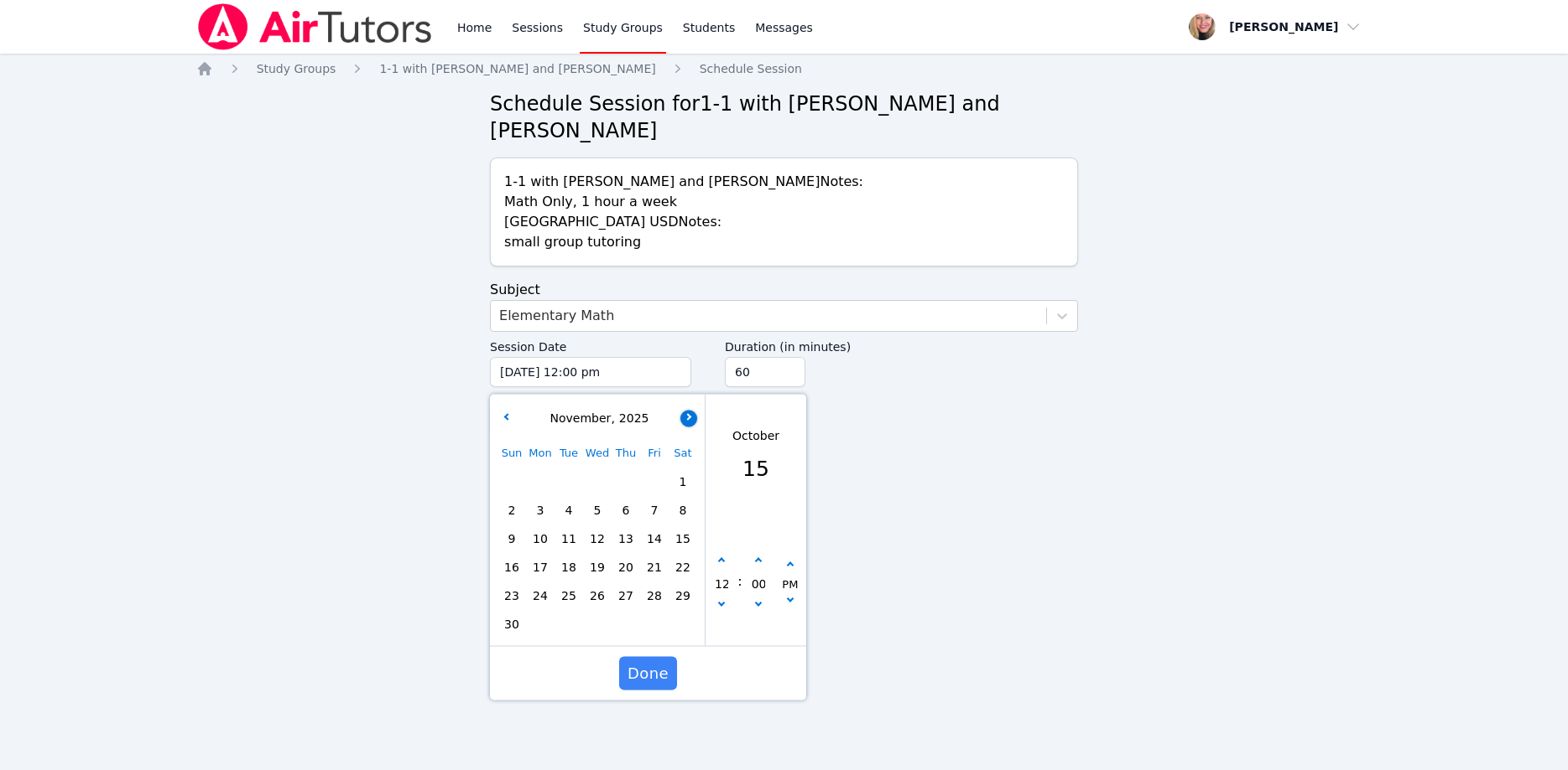
click at [689, 410] on button "button" at bounding box center [688, 418] width 17 height 17
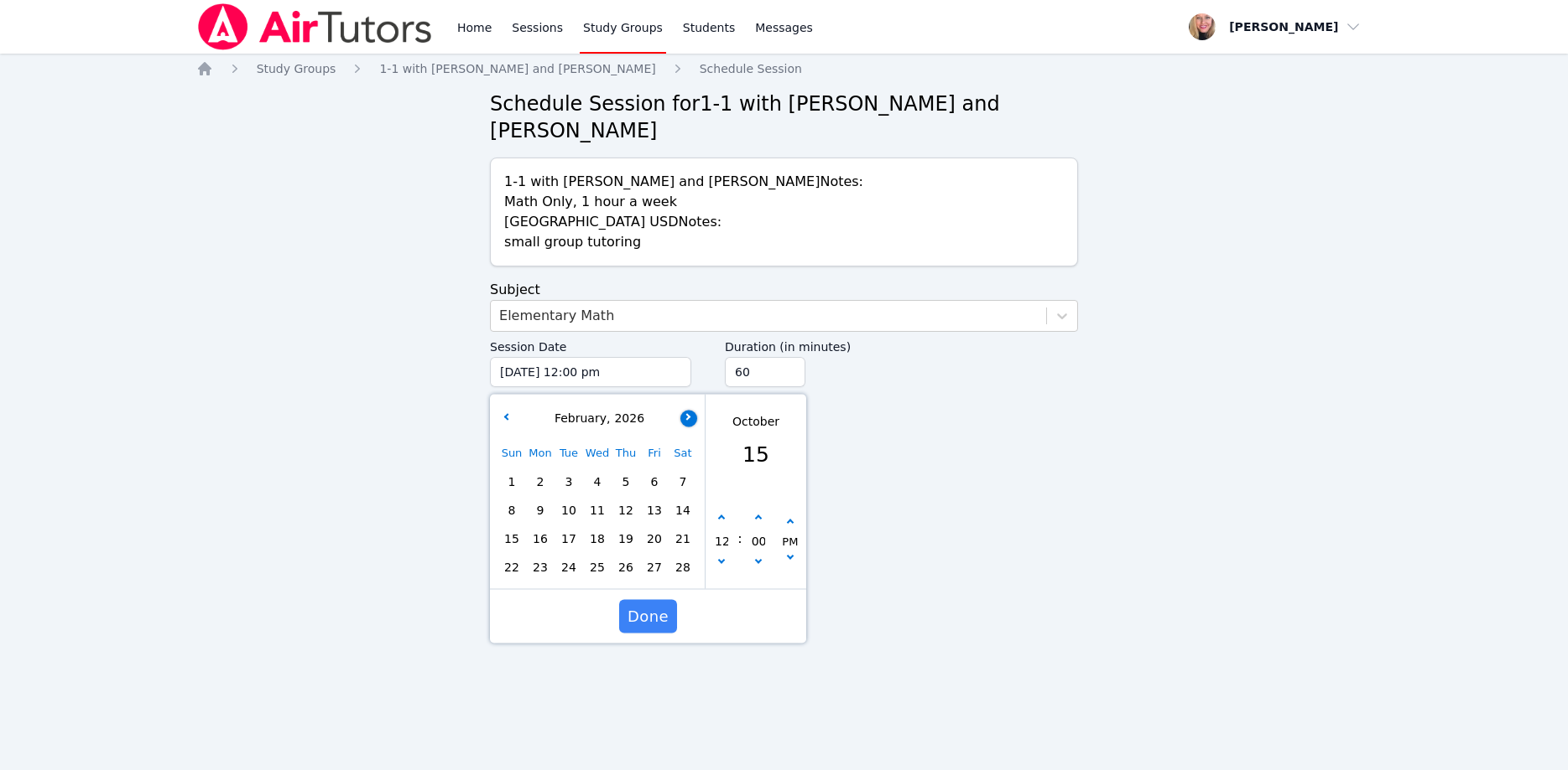
click at [689, 410] on button "button" at bounding box center [688, 418] width 17 height 17
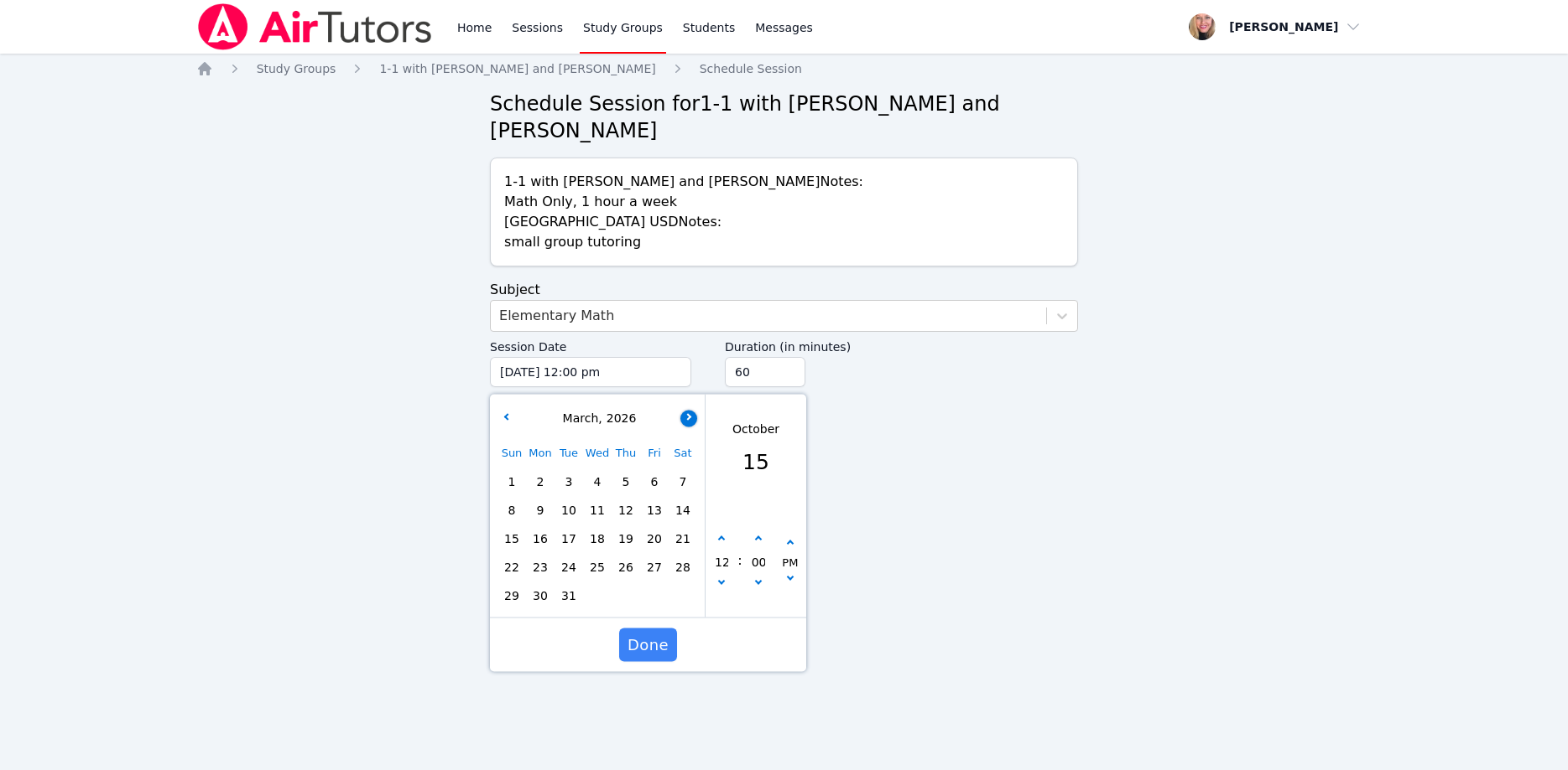
click at [689, 410] on button "button" at bounding box center [688, 418] width 17 height 17
click at [619, 528] on span "16" at bounding box center [625, 539] width 23 height 23
click at [720, 578] on icon "button" at bounding box center [721, 581] width 7 height 7
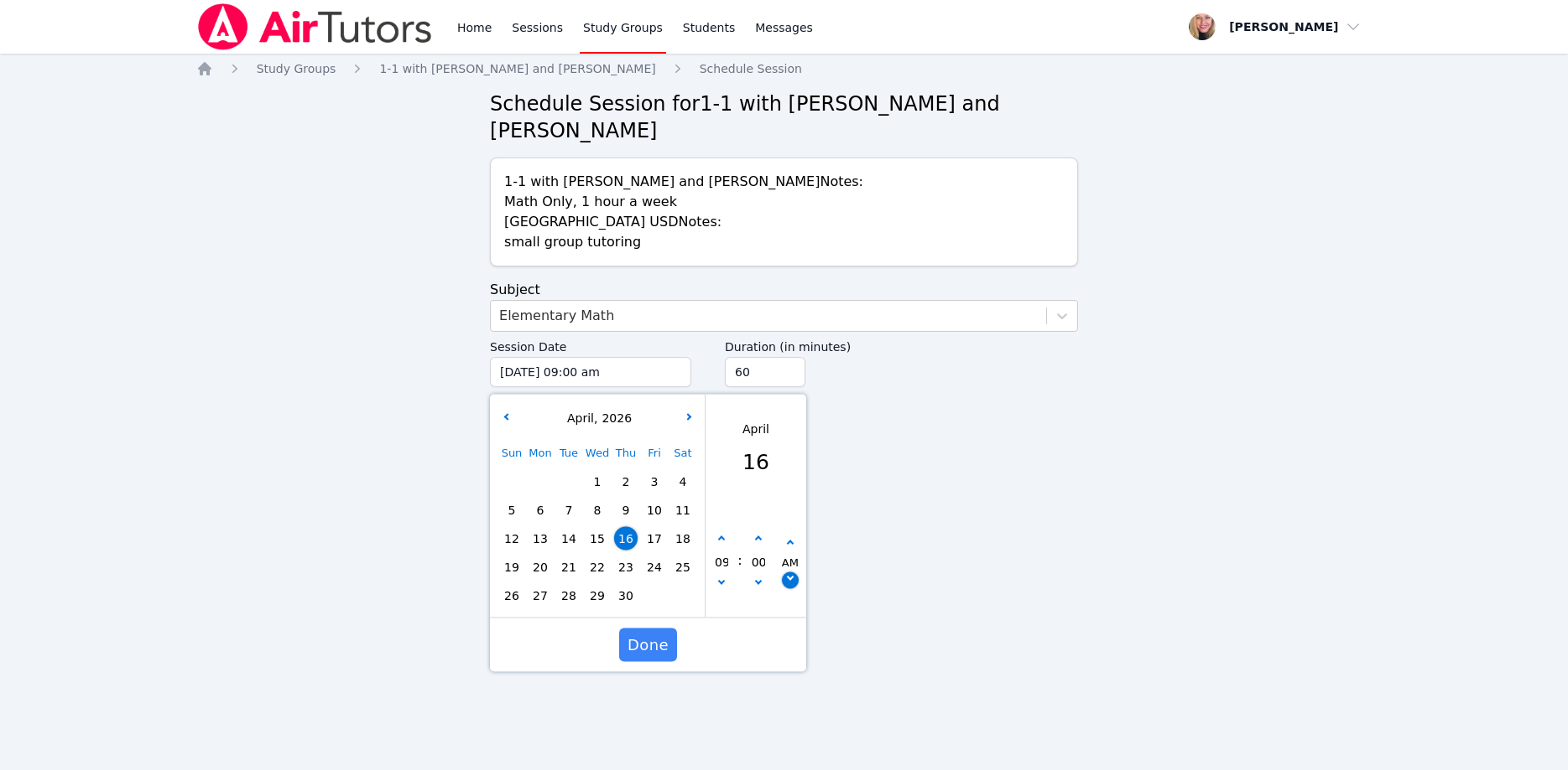
click at [795, 572] on button "button" at bounding box center [790, 580] width 17 height 17
click
drag, startPoint x: 661, startPoint y: 615, endPoint x: 640, endPoint y: 572, distance: 47.9
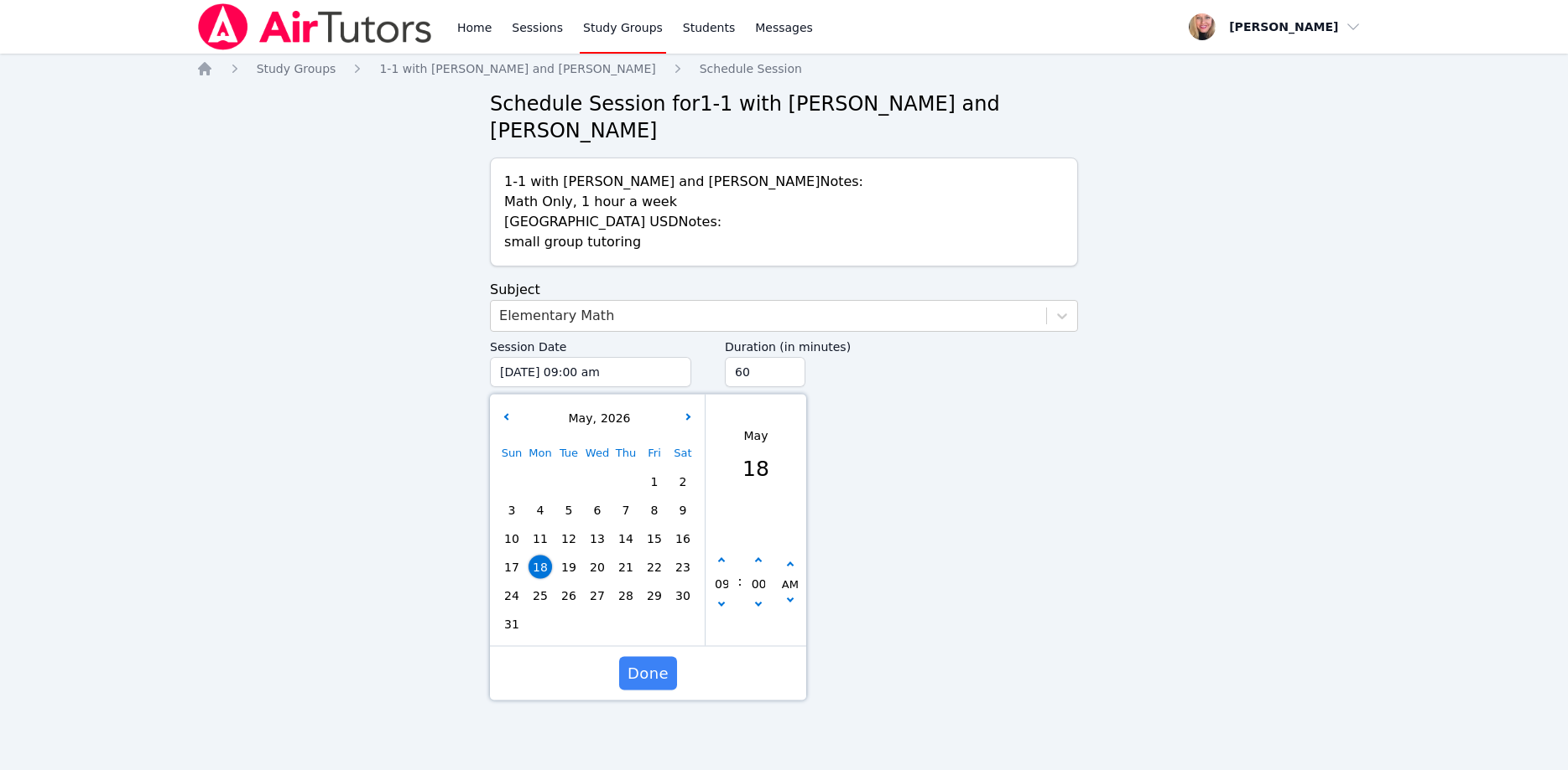
drag, startPoint x: 787, startPoint y: 574, endPoint x: 789, endPoint y: 512, distance: 62.0
drag, startPoint x: 653, startPoint y: 646, endPoint x: 647, endPoint y: 633, distance: 14.3
drag, startPoint x: 655, startPoint y: 637, endPoint x: 653, endPoint y: 624, distance: 13.2
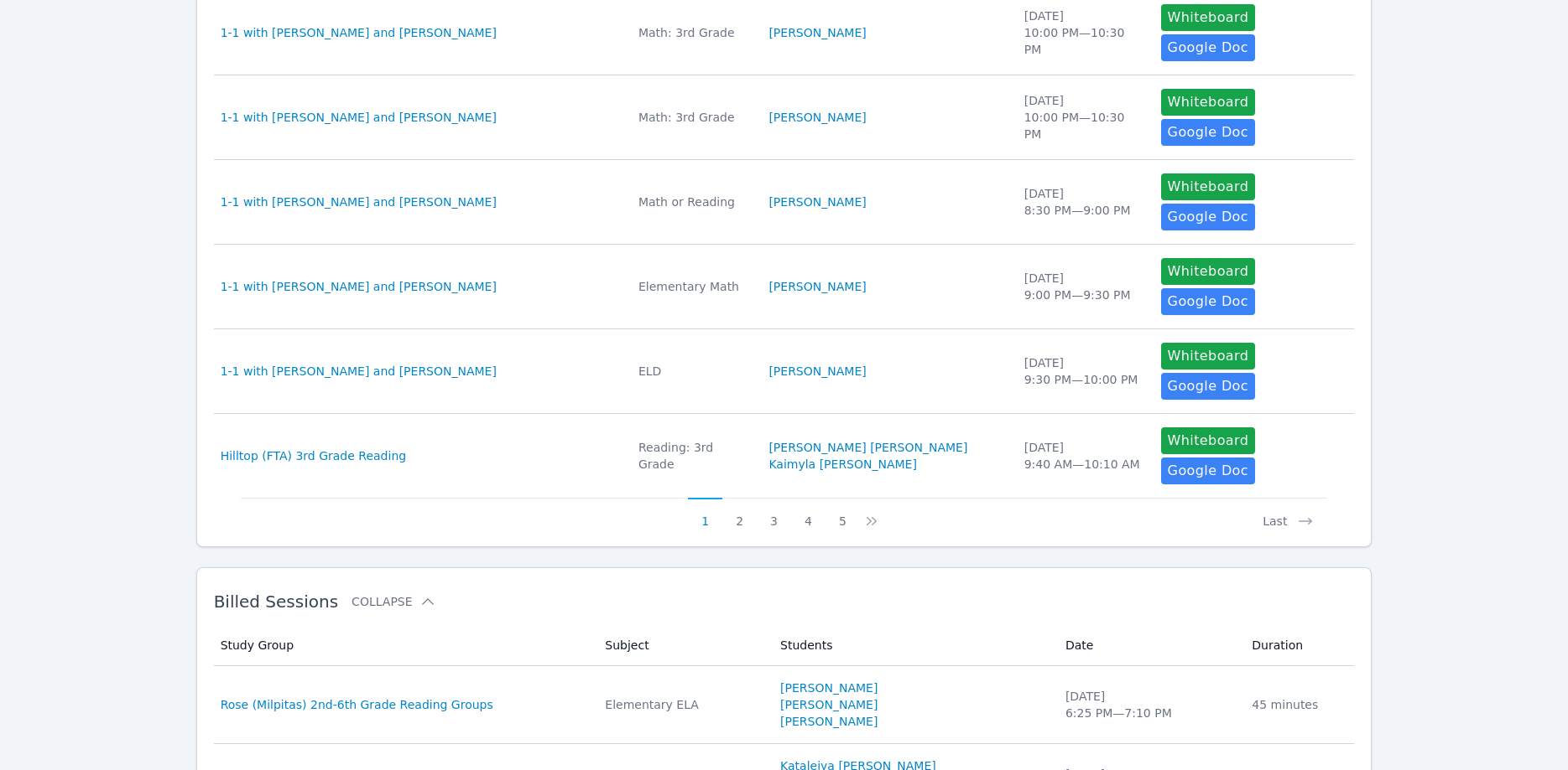
scroll to position [788, 0]
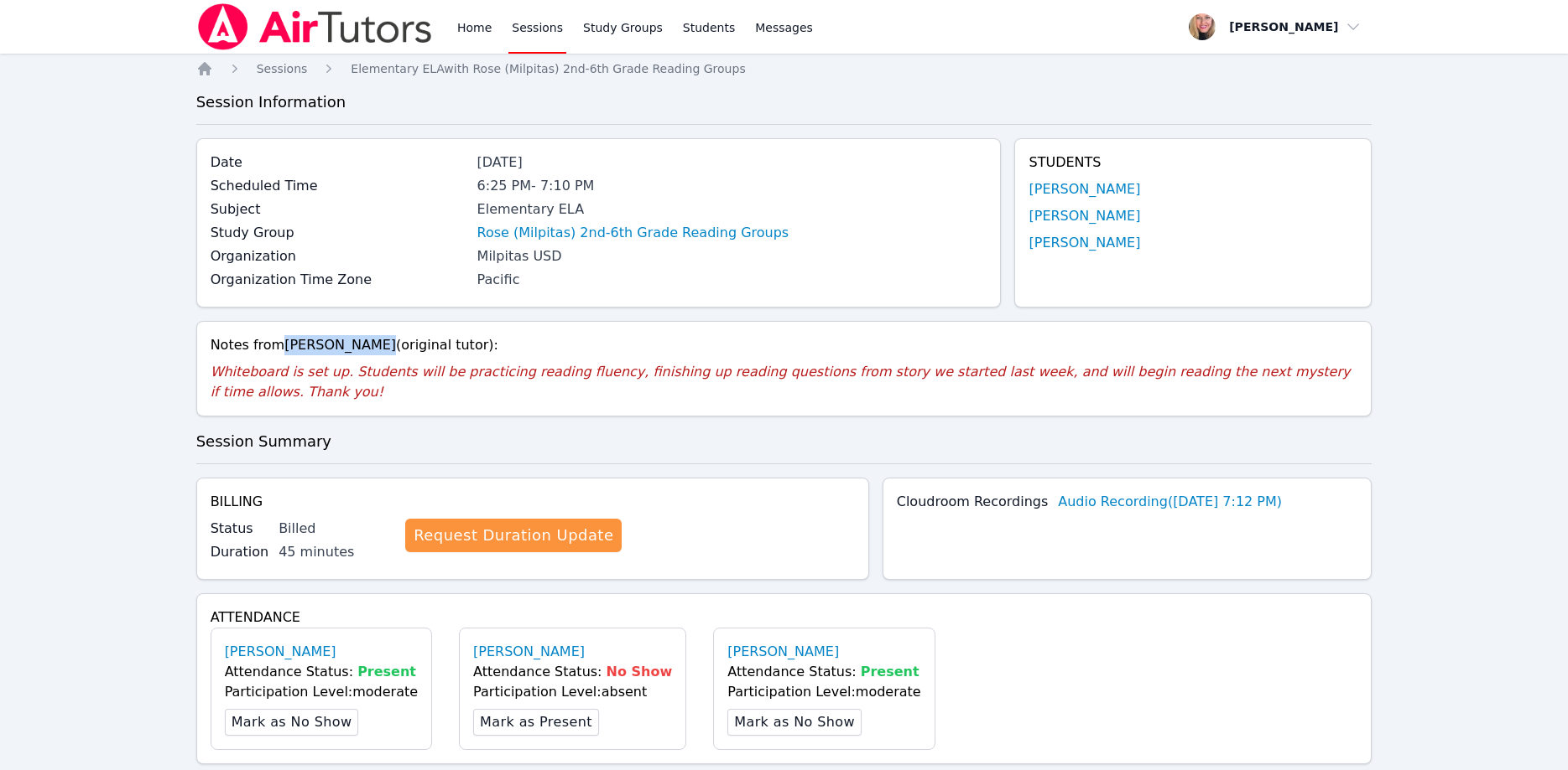
drag, startPoint x: 281, startPoint y: 345, endPoint x: 350, endPoint y: 346, distance: 69.0
copy div "Alicia Sarco"
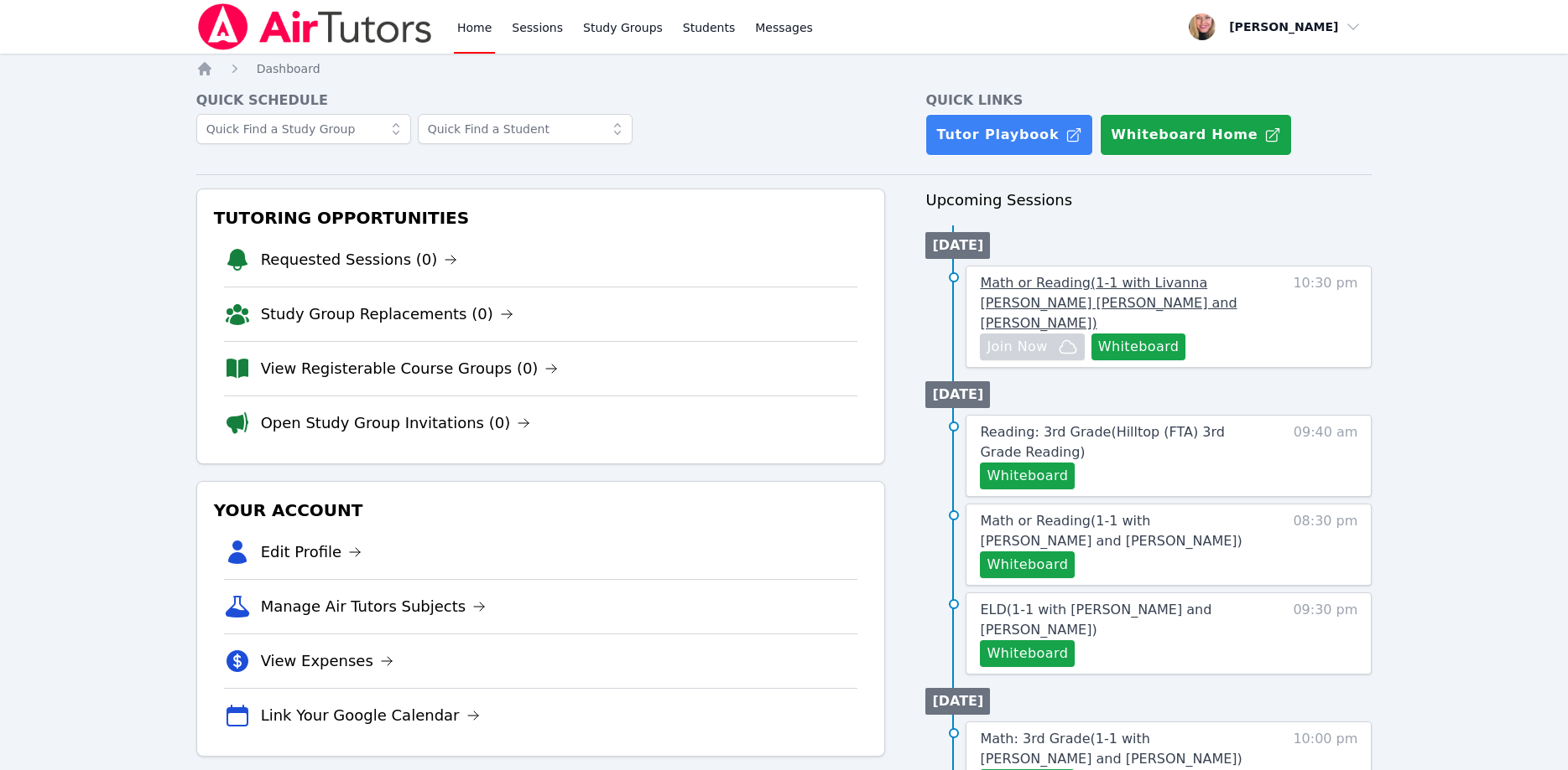
click at [1073, 289] on span "Math or Reading ( 1-1 with Livanna Valdes Alzamora and Asia Mason )" at bounding box center [1108, 303] width 257 height 56
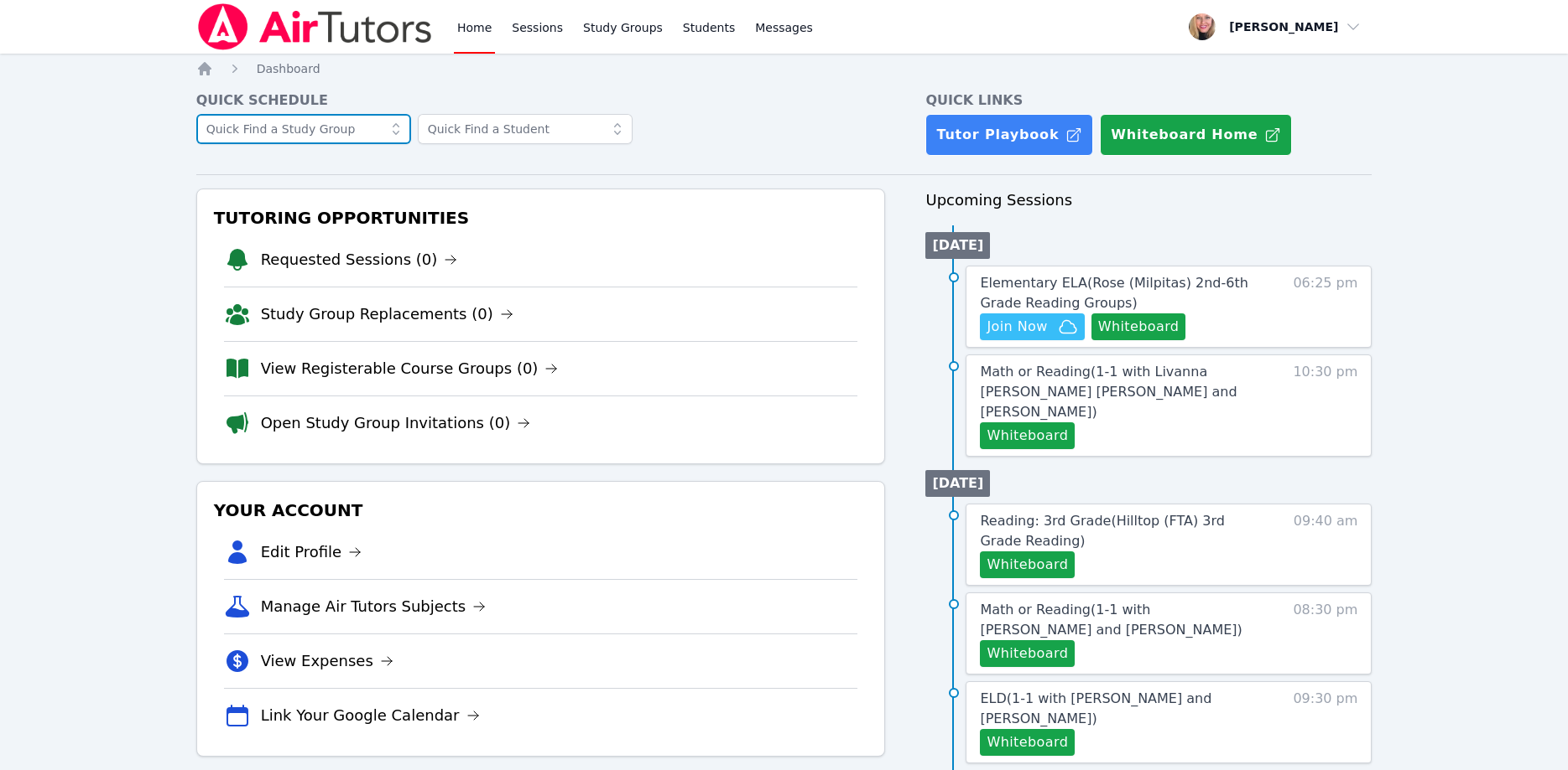
click at [253, 142] on input "text" at bounding box center [304, 128] width 214 height 30
click at [267, 128] on input "text" at bounding box center [304, 128] width 214 height 30
